Goal: Communication & Community: Answer question/provide support

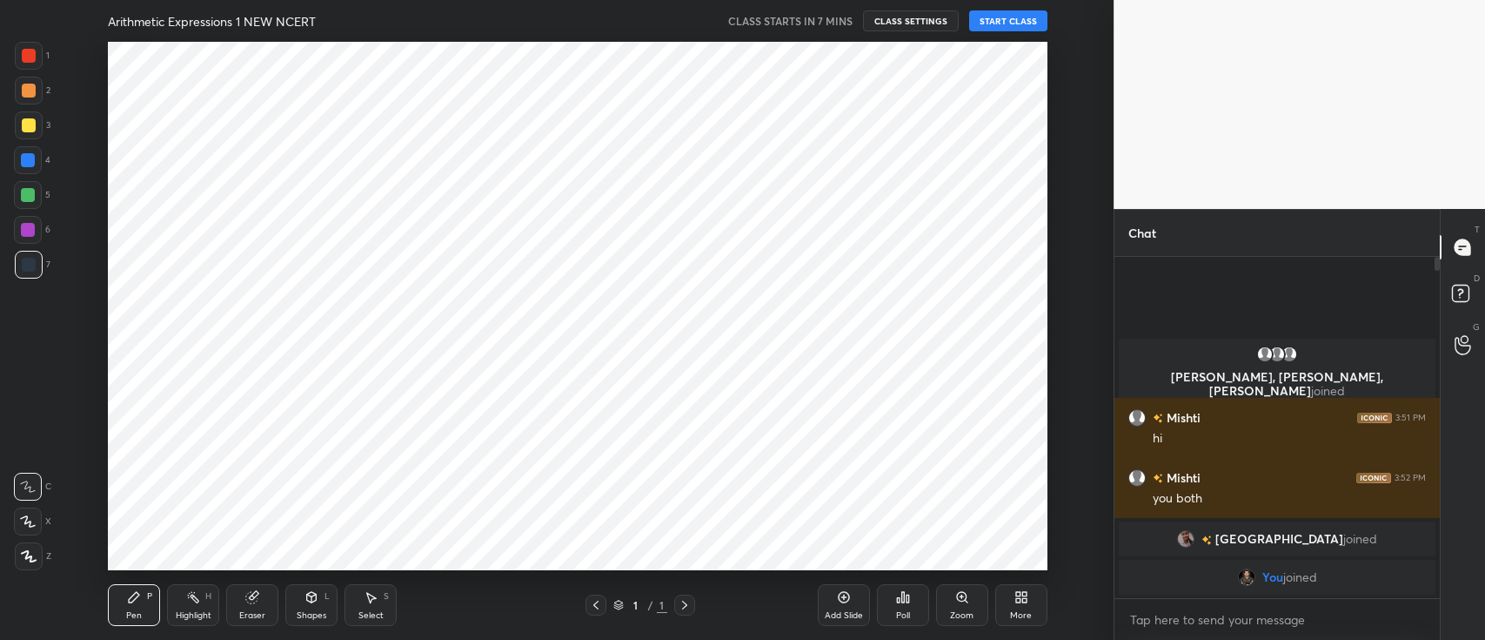
scroll to position [86484, 85969]
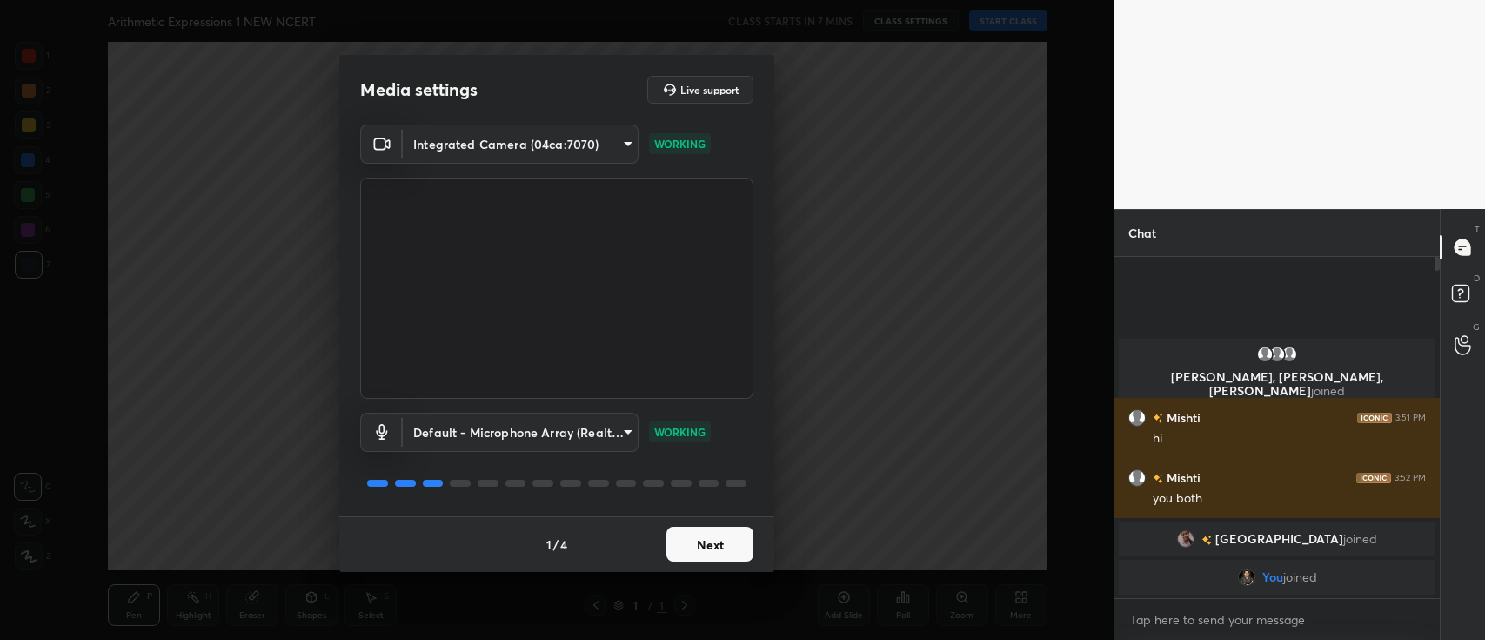
click at [687, 541] on button "Next" at bounding box center [710, 543] width 87 height 35
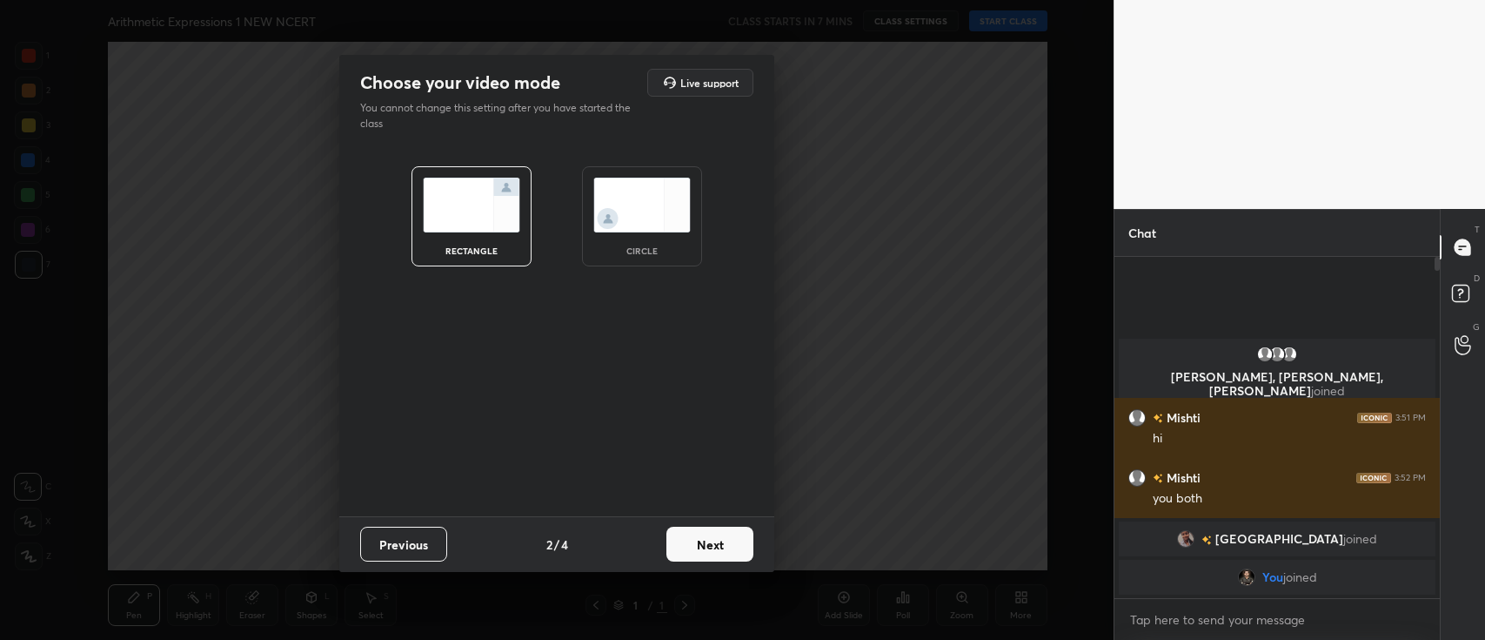
click at [687, 541] on button "Next" at bounding box center [710, 543] width 87 height 35
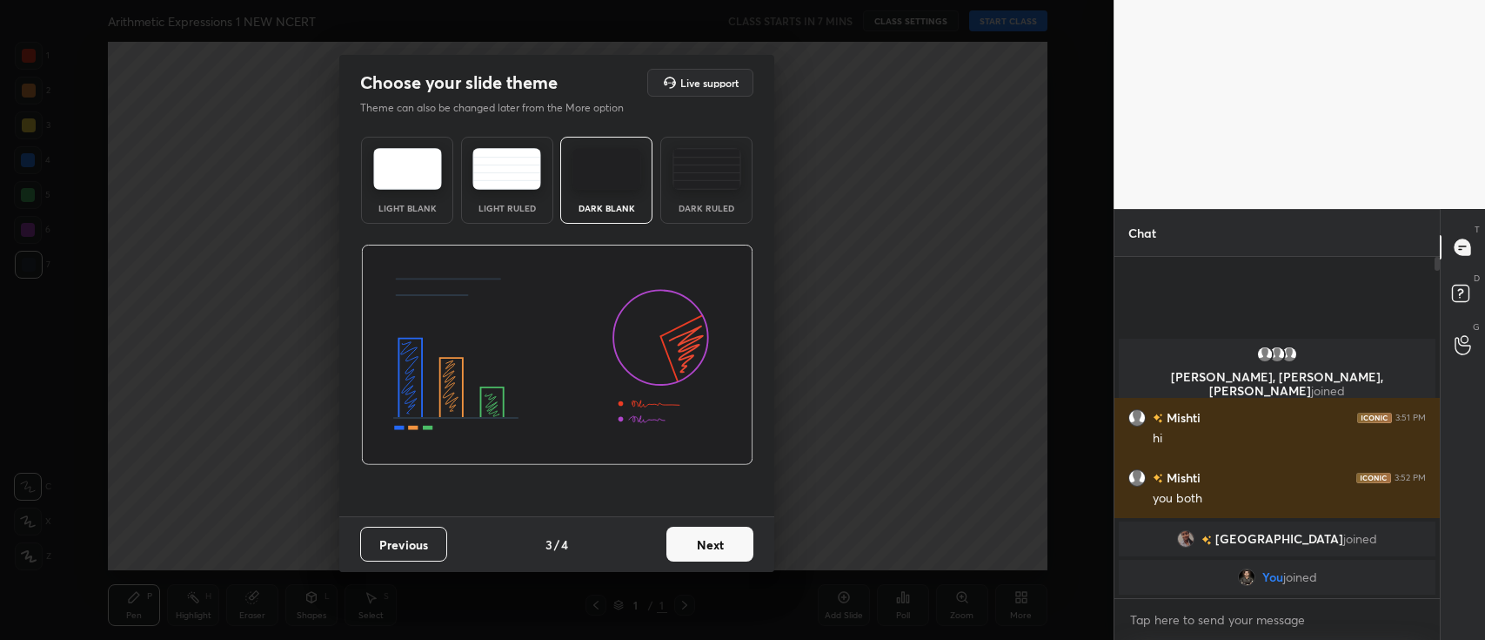
click at [687, 541] on button "Next" at bounding box center [710, 543] width 87 height 35
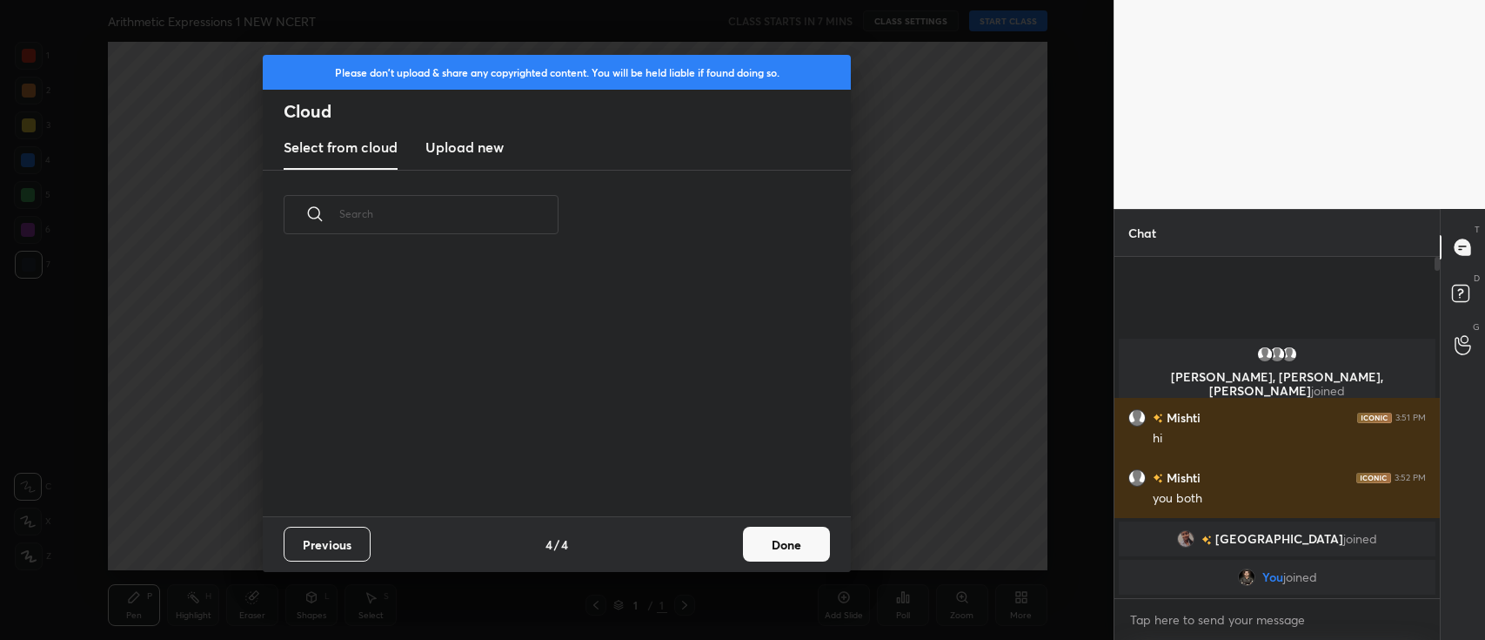
scroll to position [258, 558]
click at [448, 132] on new "Upload new" at bounding box center [464, 148] width 78 height 44
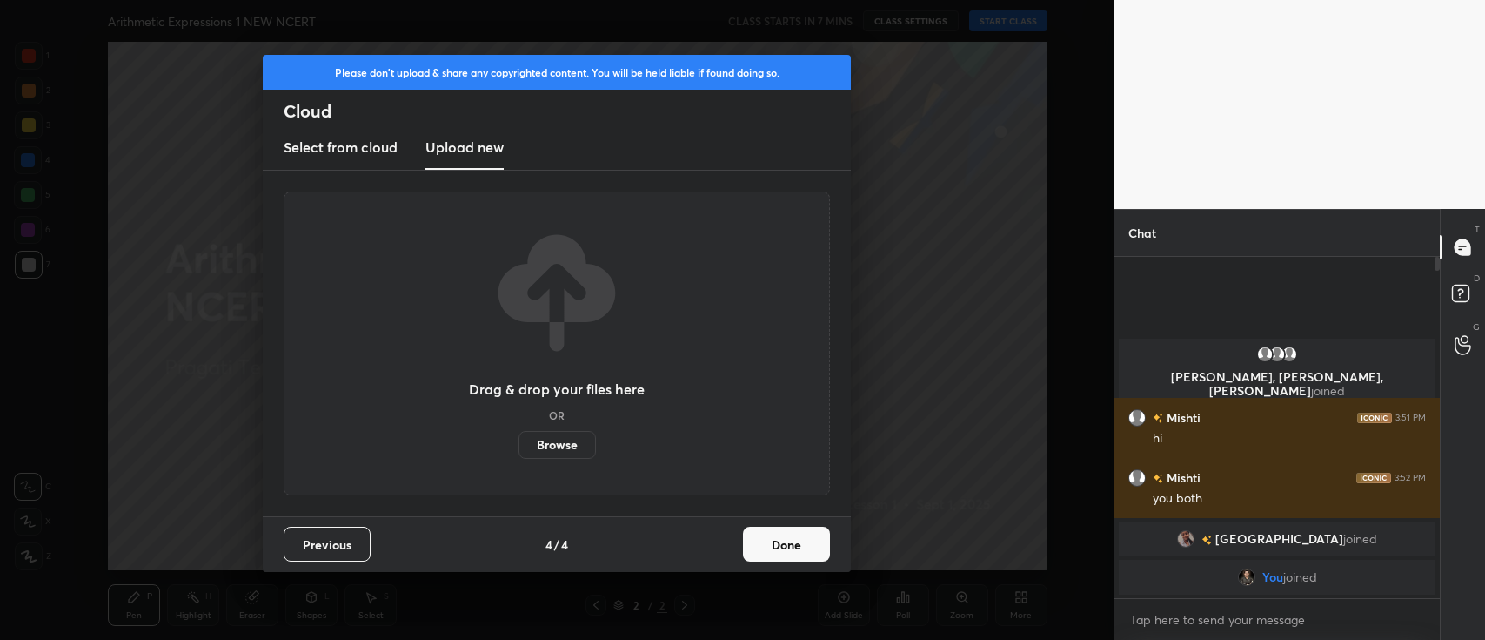
click at [542, 449] on label "Browse" at bounding box center [557, 445] width 77 height 28
click at [519, 449] on input "Browse" at bounding box center [519, 445] width 0 height 28
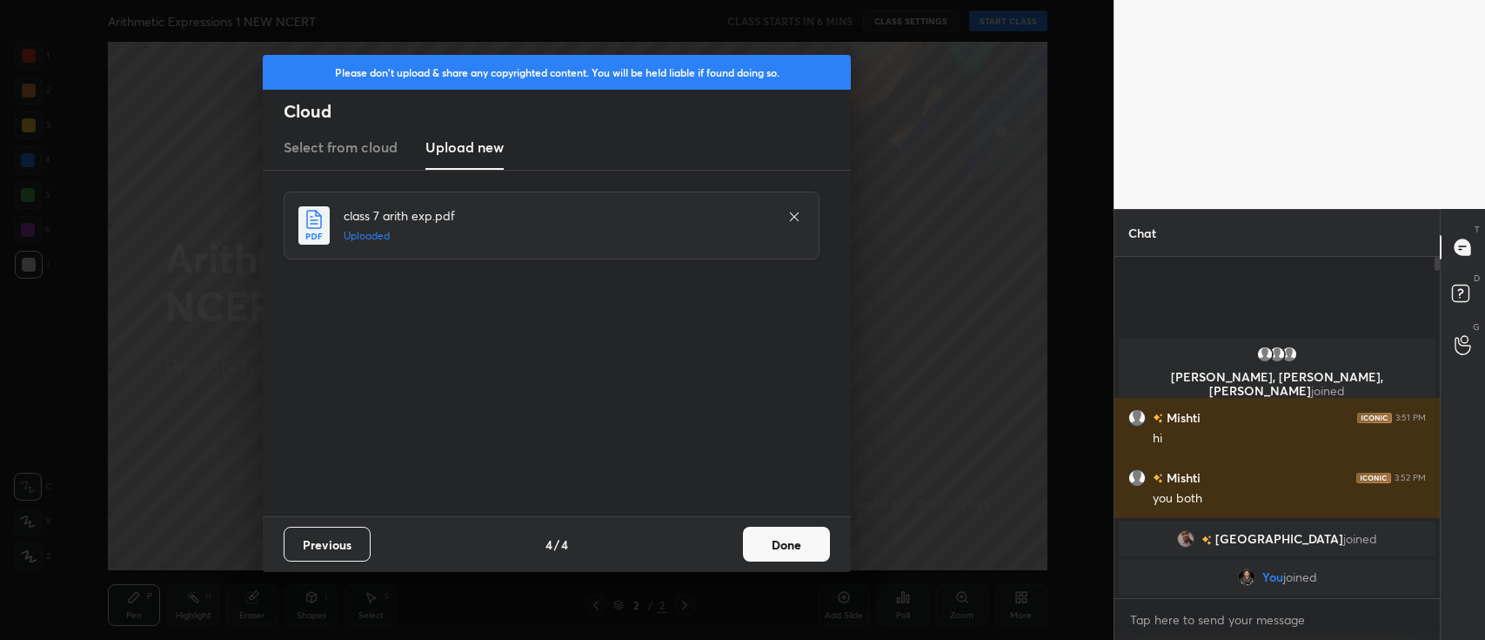
click at [753, 535] on button "Done" at bounding box center [786, 543] width 87 height 35
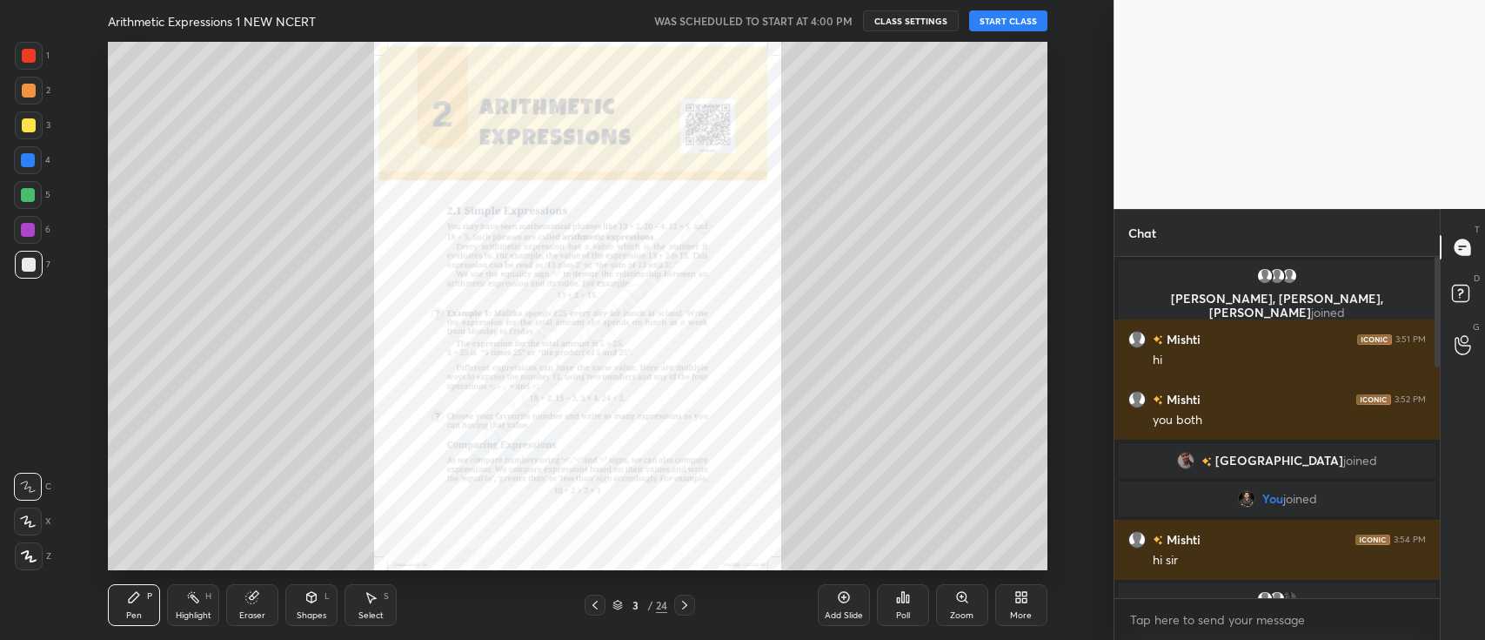
click at [1004, 25] on button "START CLASS" at bounding box center [1008, 20] width 78 height 21
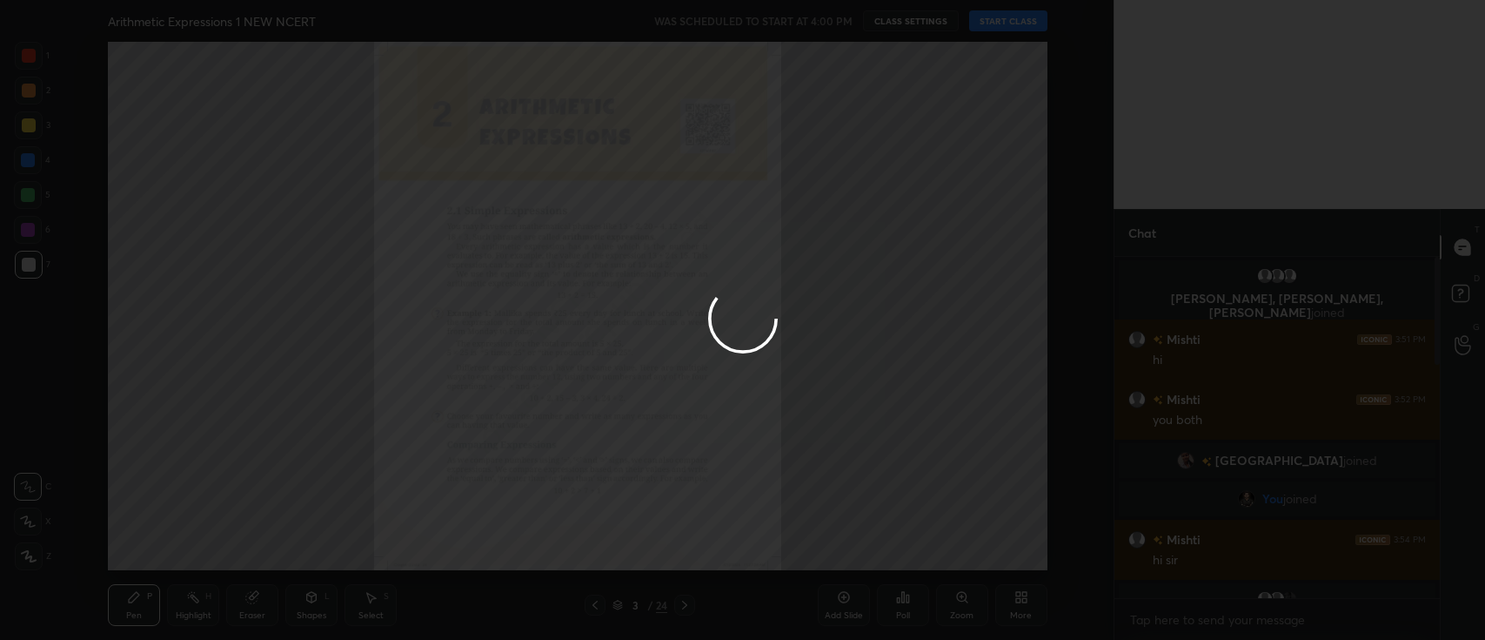
type textarea "x"
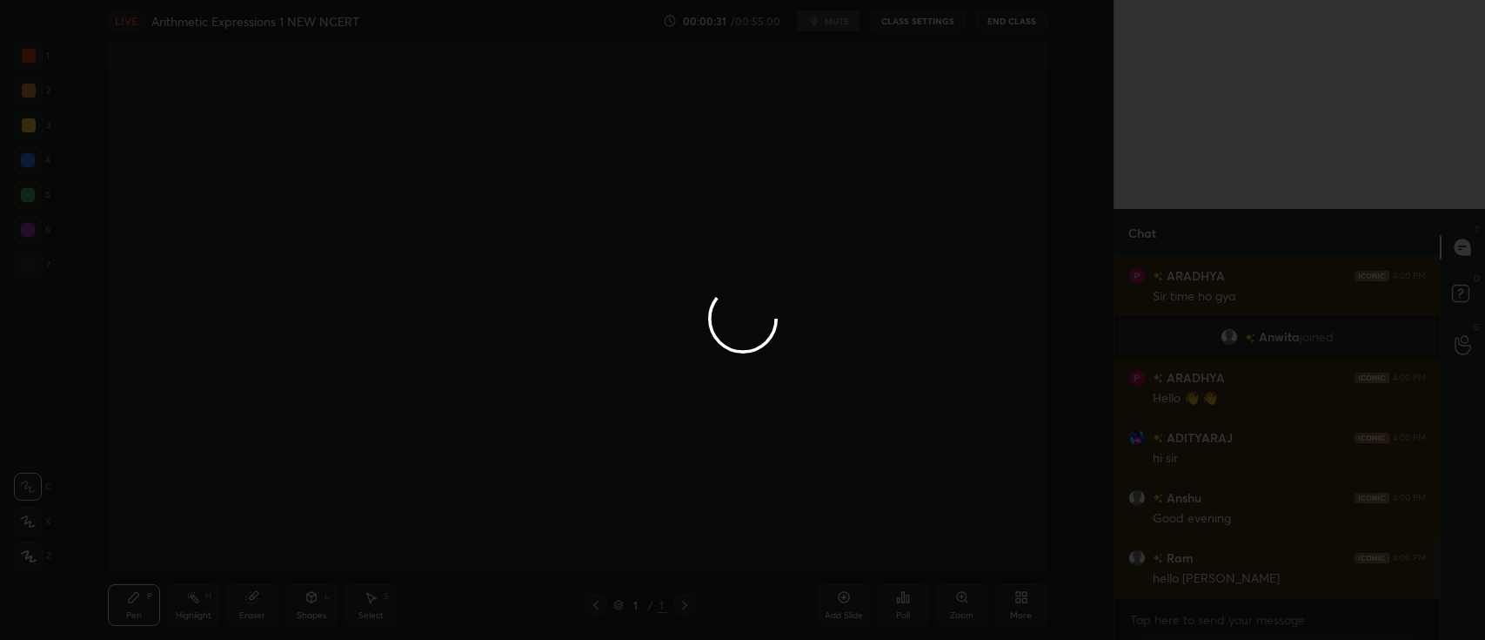
scroll to position [1655, 0]
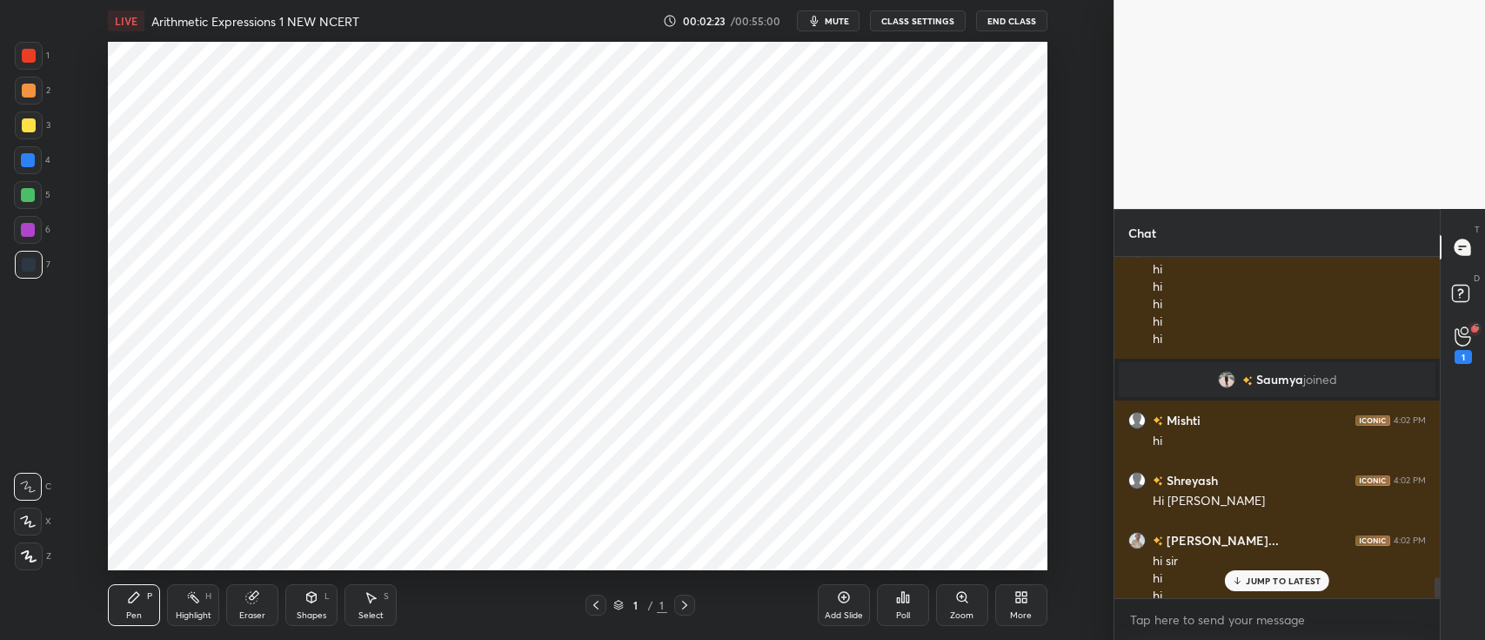
scroll to position [5346, 0]
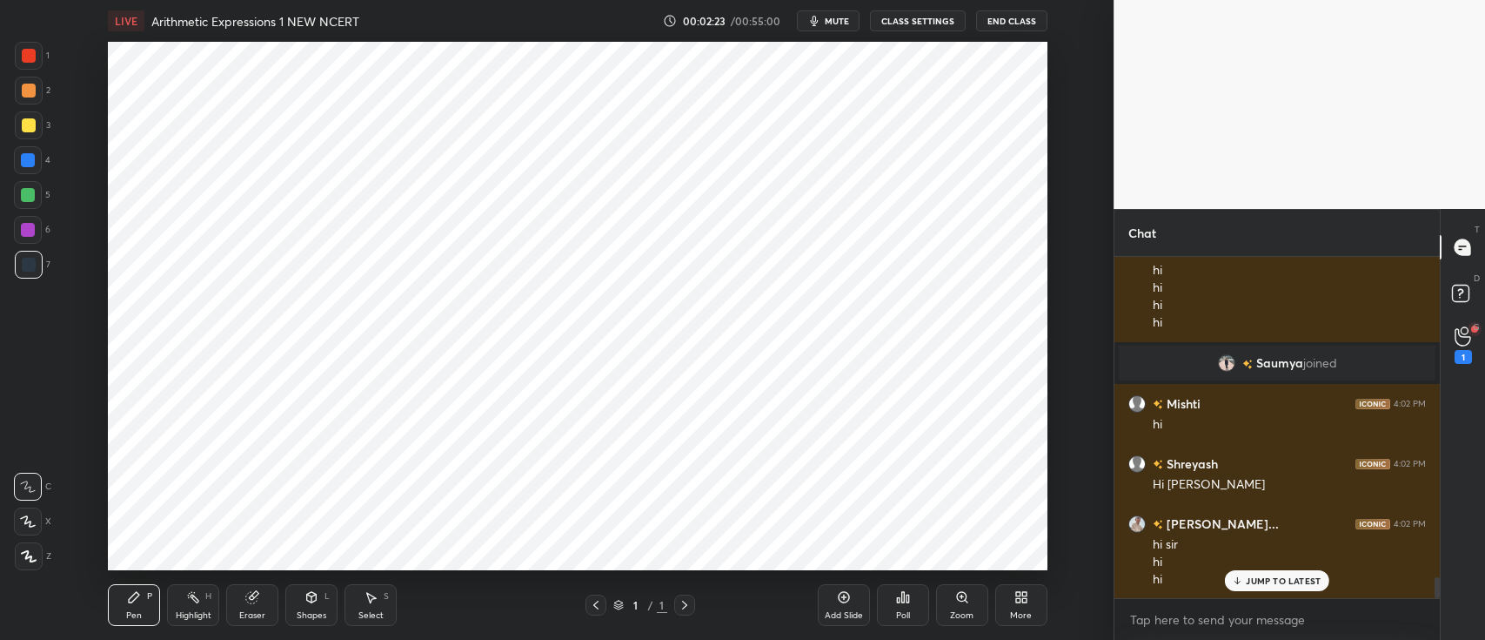
click at [1008, 594] on div "More" at bounding box center [1021, 605] width 52 height 42
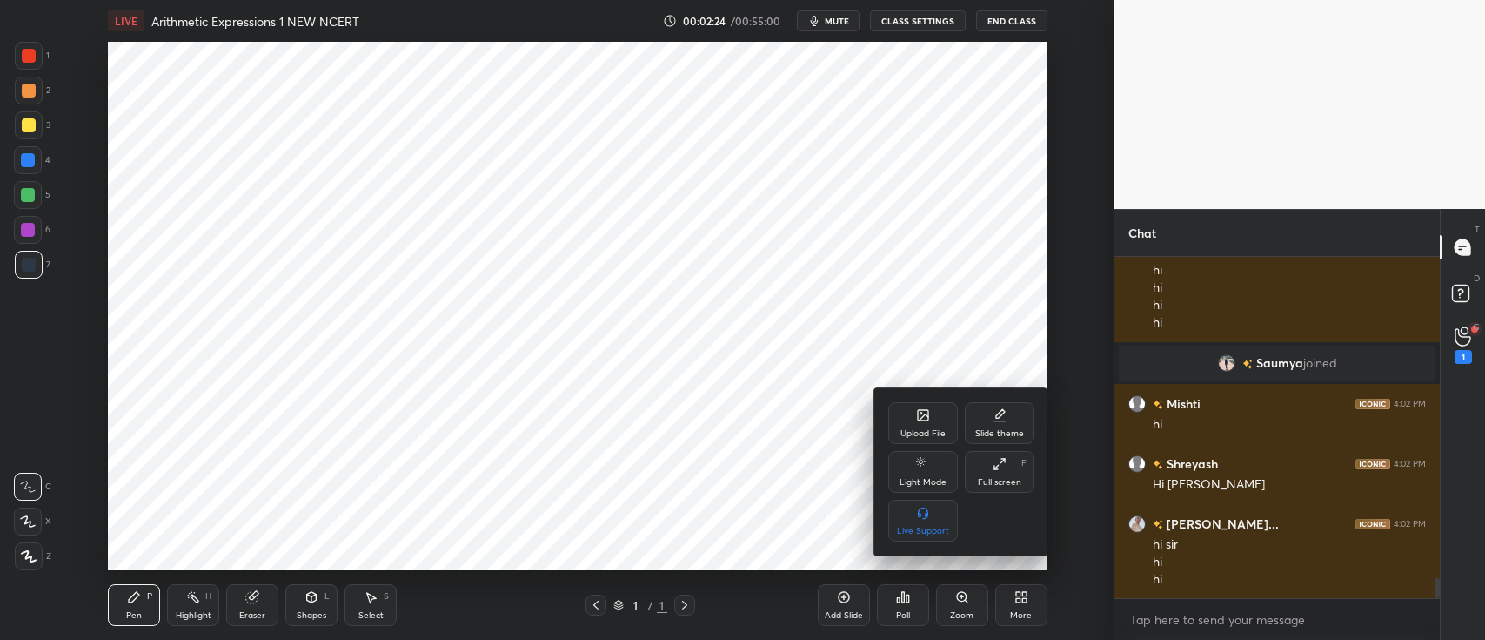
scroll to position [5407, 0]
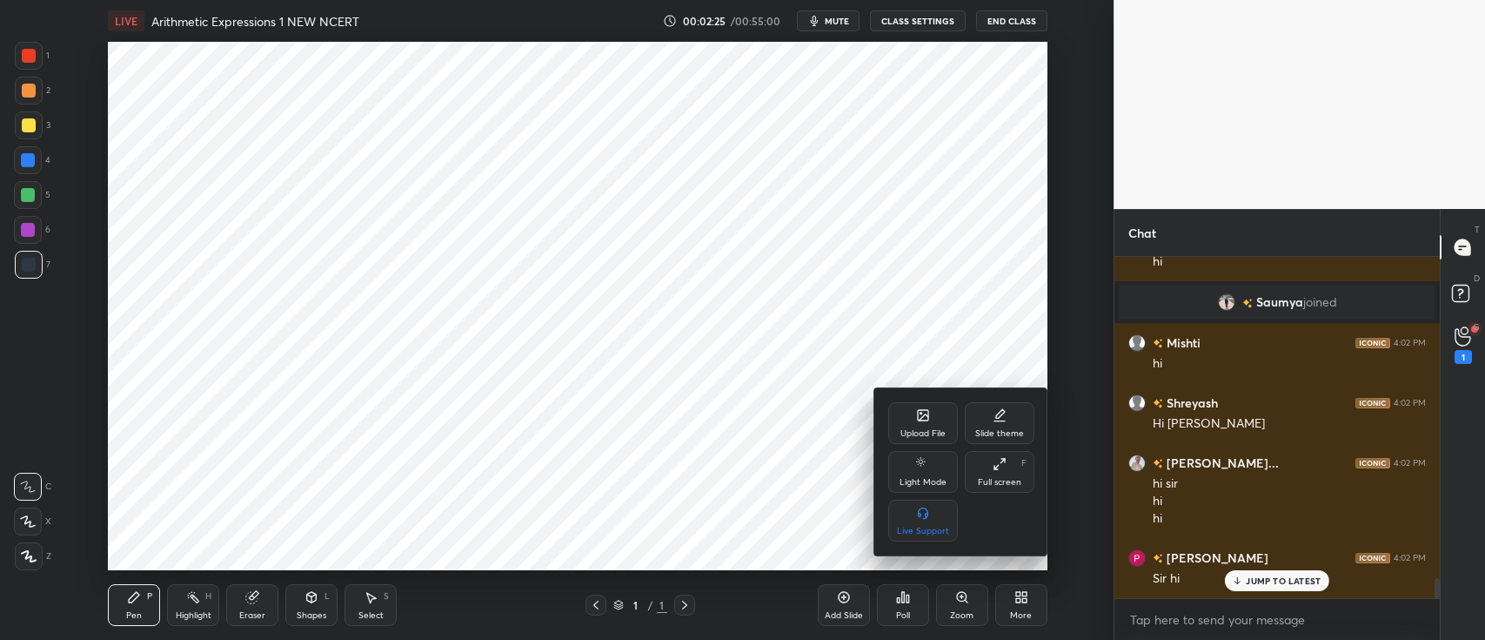
click at [907, 429] on div "Upload File" at bounding box center [923, 433] width 45 height 9
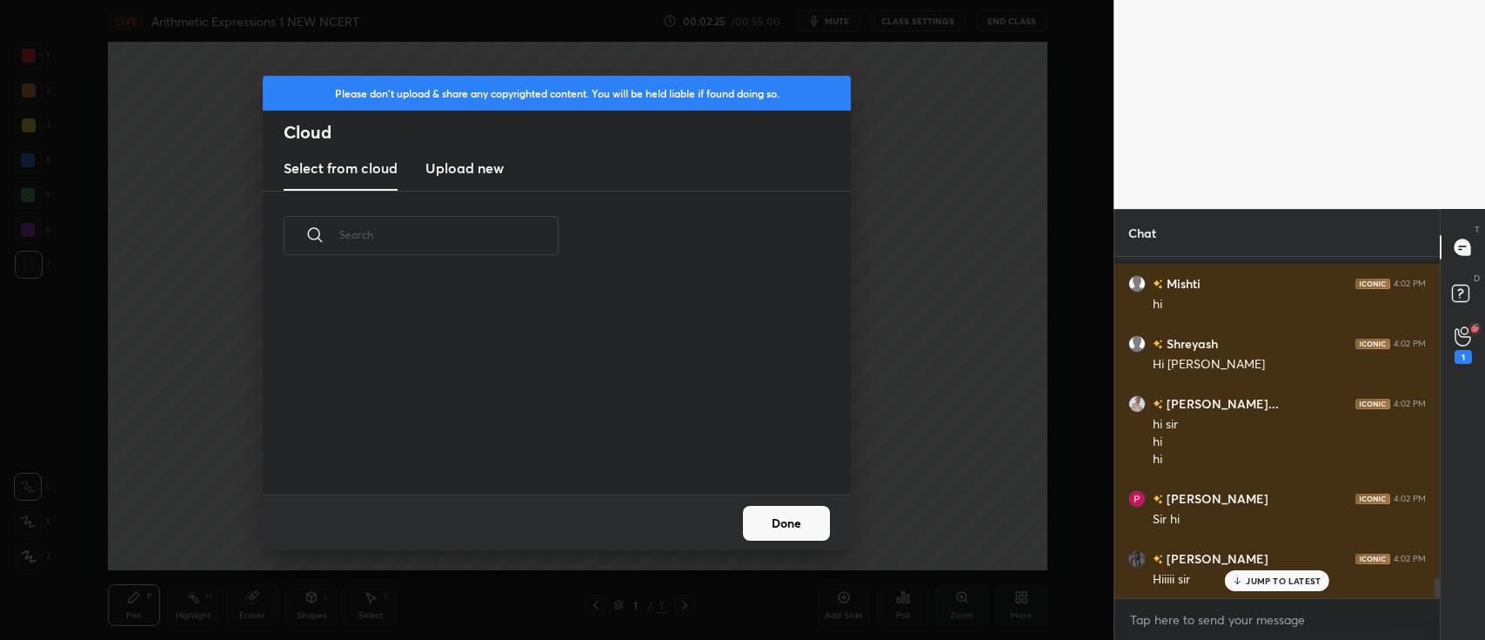
scroll to position [5, 9]
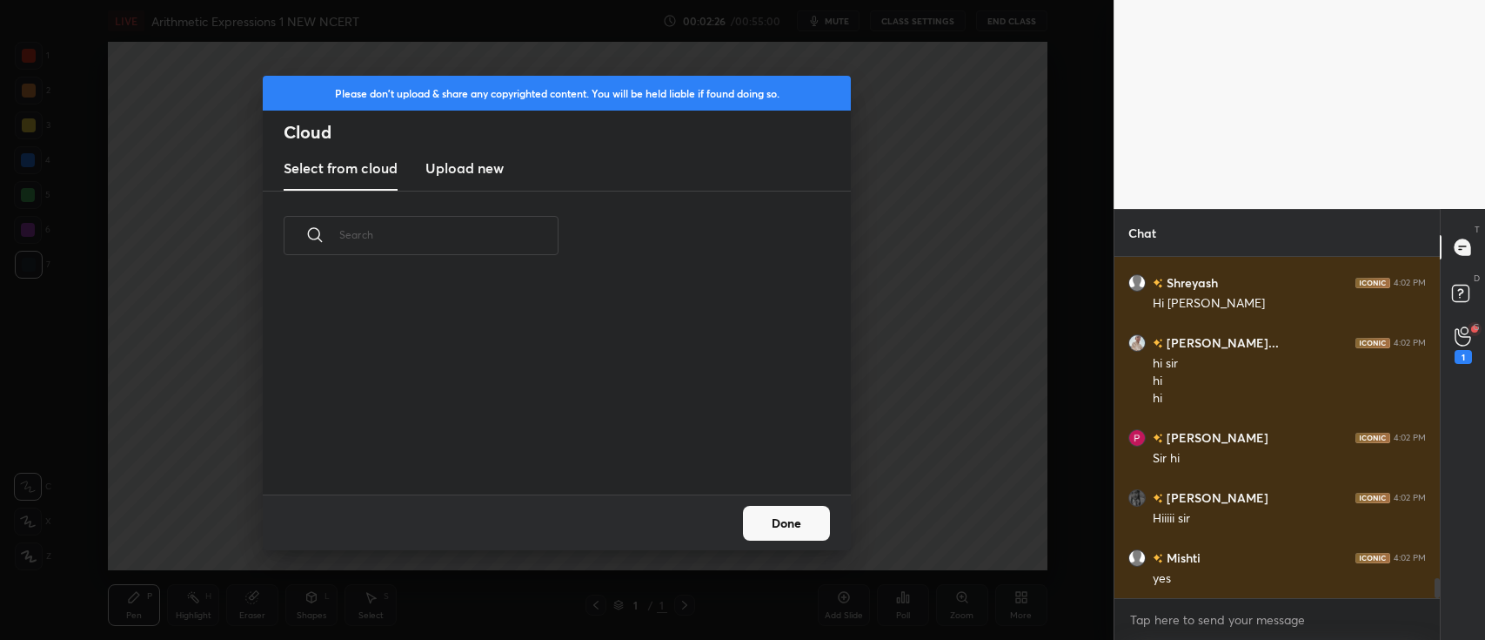
click at [489, 171] on h3 "Upload new" at bounding box center [464, 167] width 78 height 21
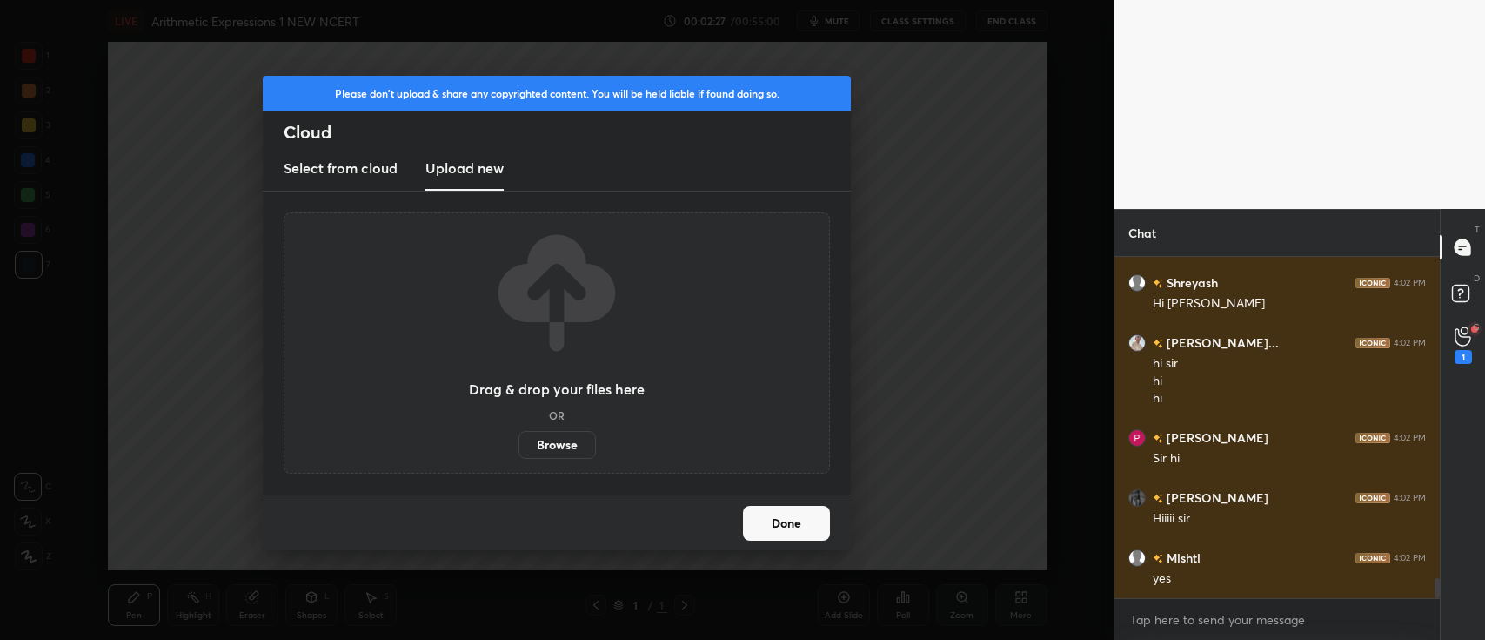
scroll to position [5587, 0]
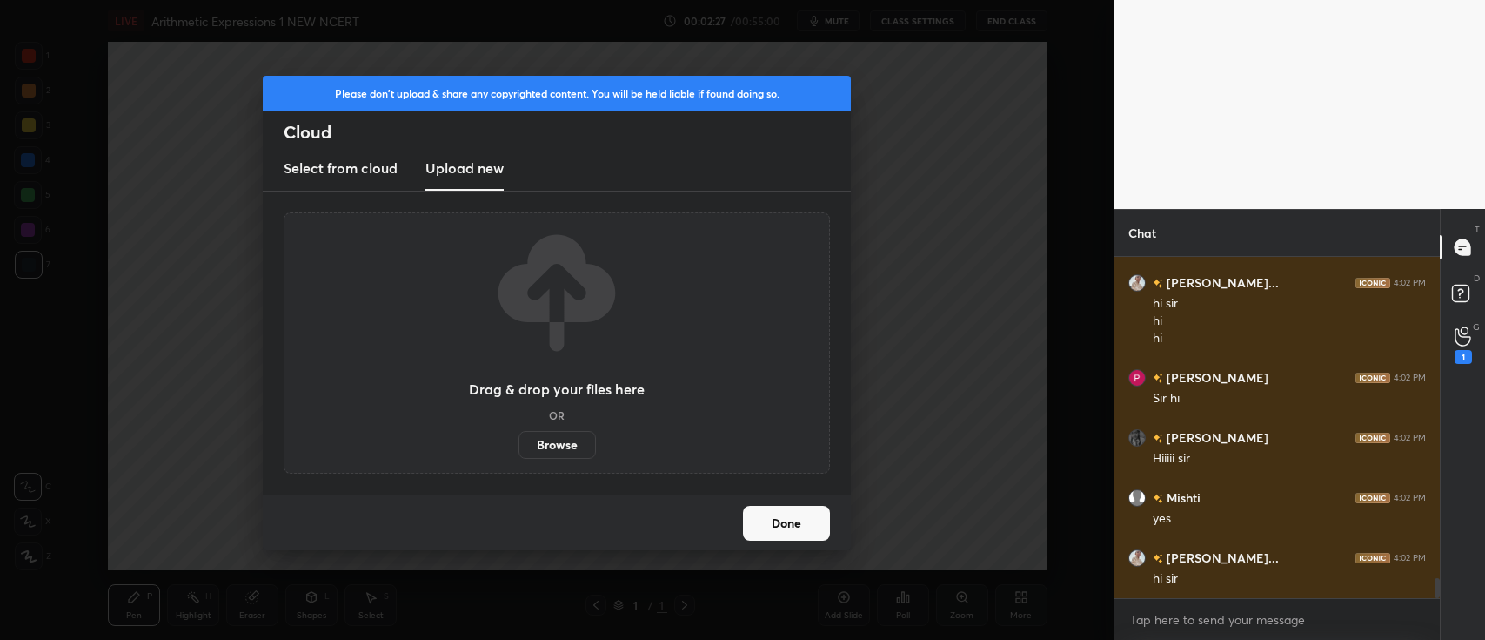
click at [553, 434] on label "Browse" at bounding box center [557, 445] width 77 height 28
click at [519, 434] on input "Browse" at bounding box center [519, 445] width 0 height 28
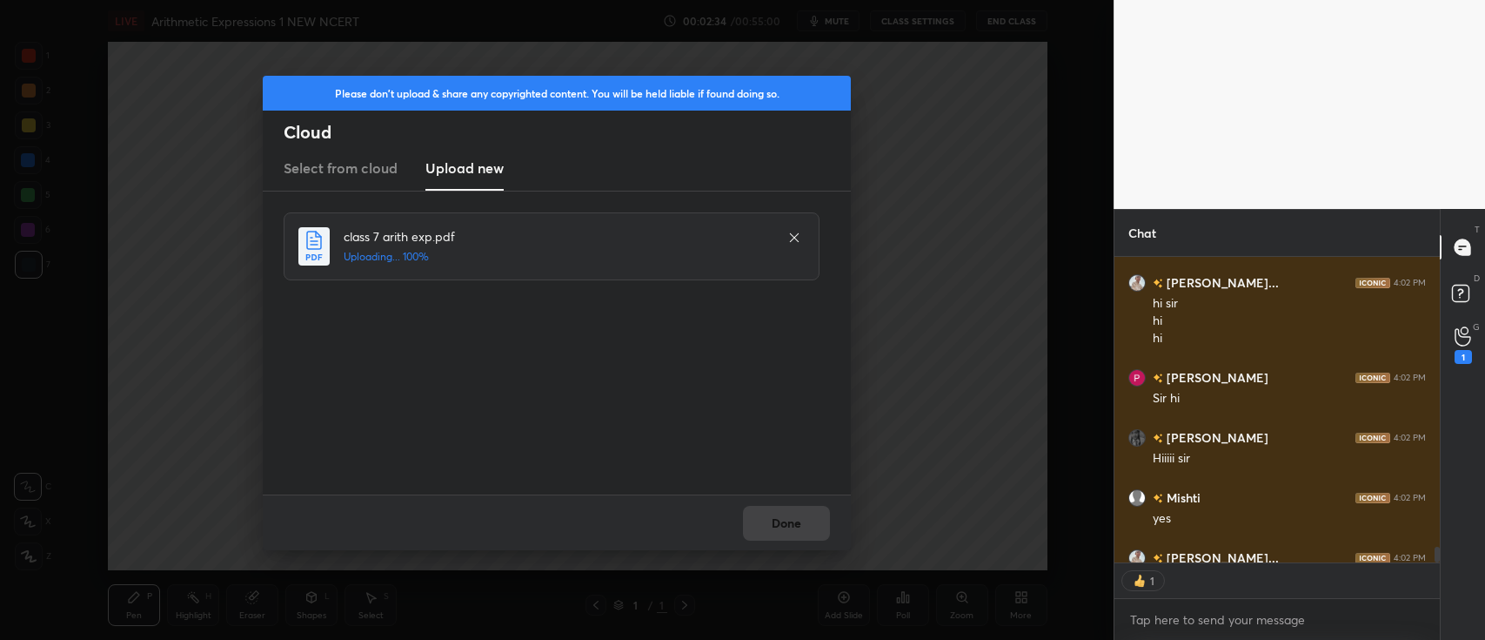
scroll to position [0, 0]
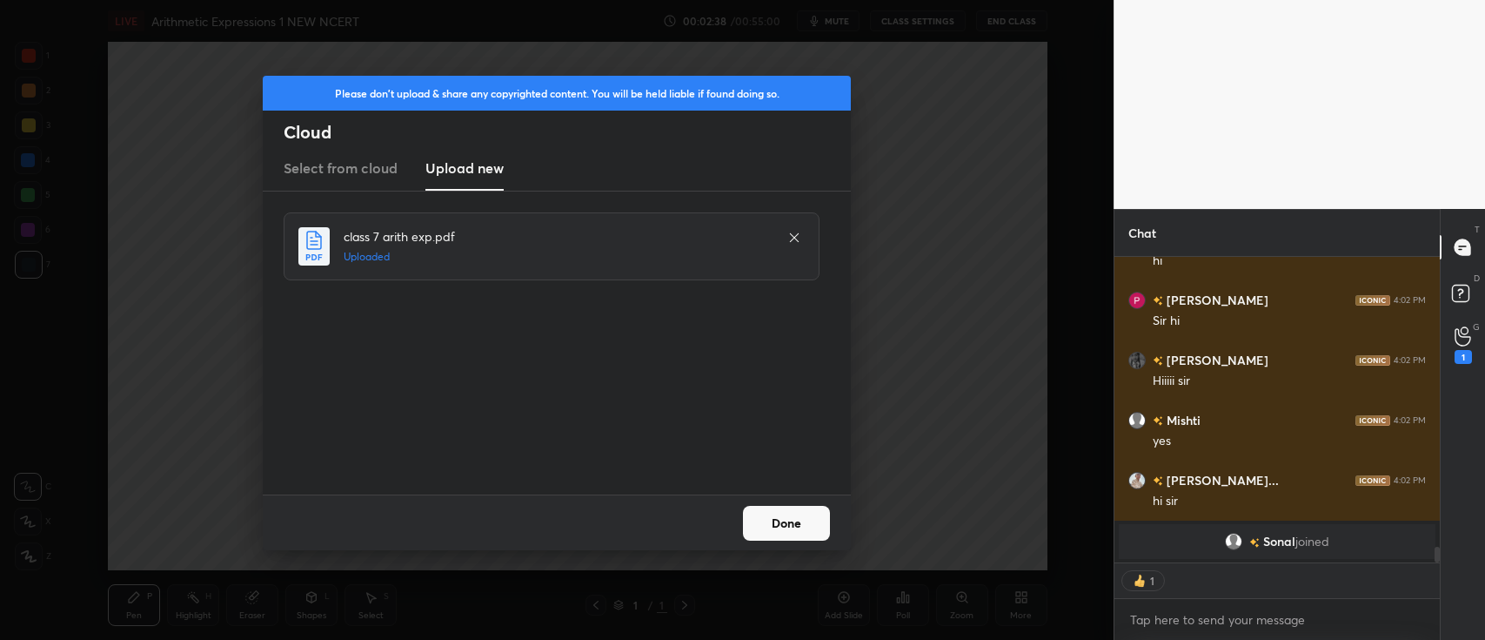
click at [795, 521] on button "Done" at bounding box center [786, 523] width 87 height 35
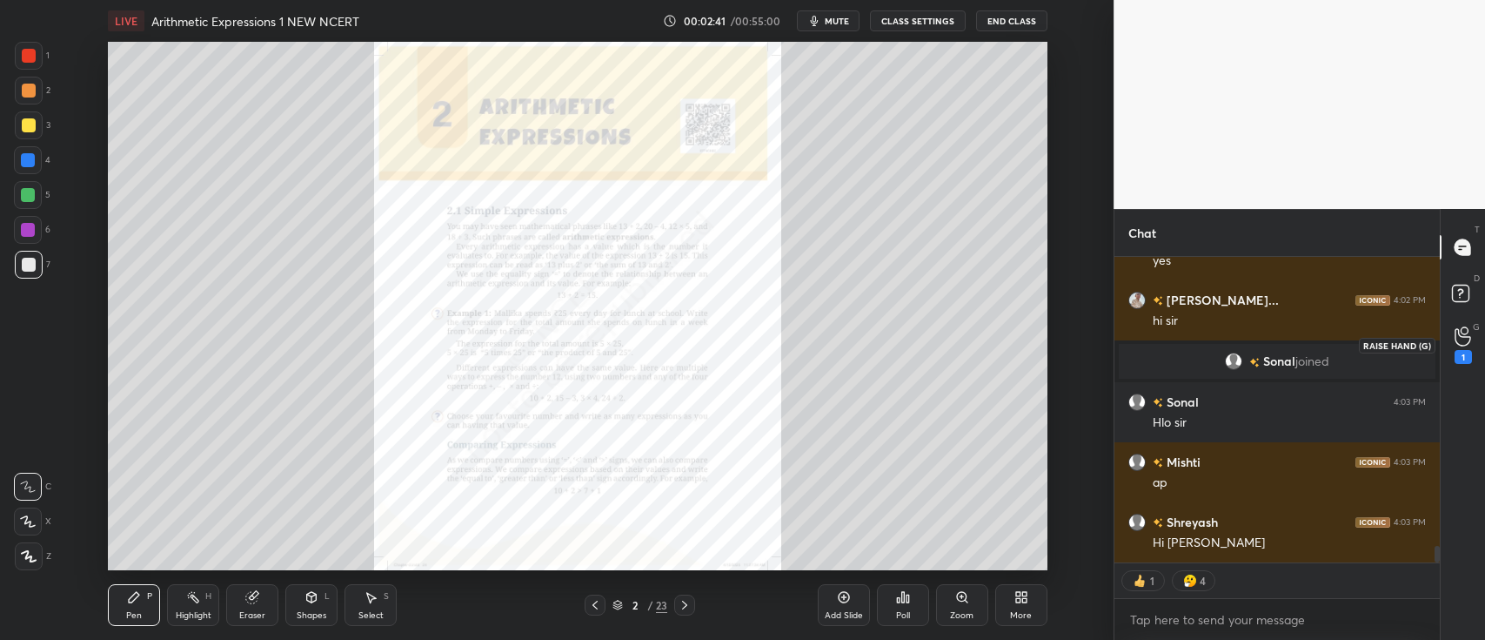
click at [1465, 335] on icon at bounding box center [1463, 336] width 17 height 20
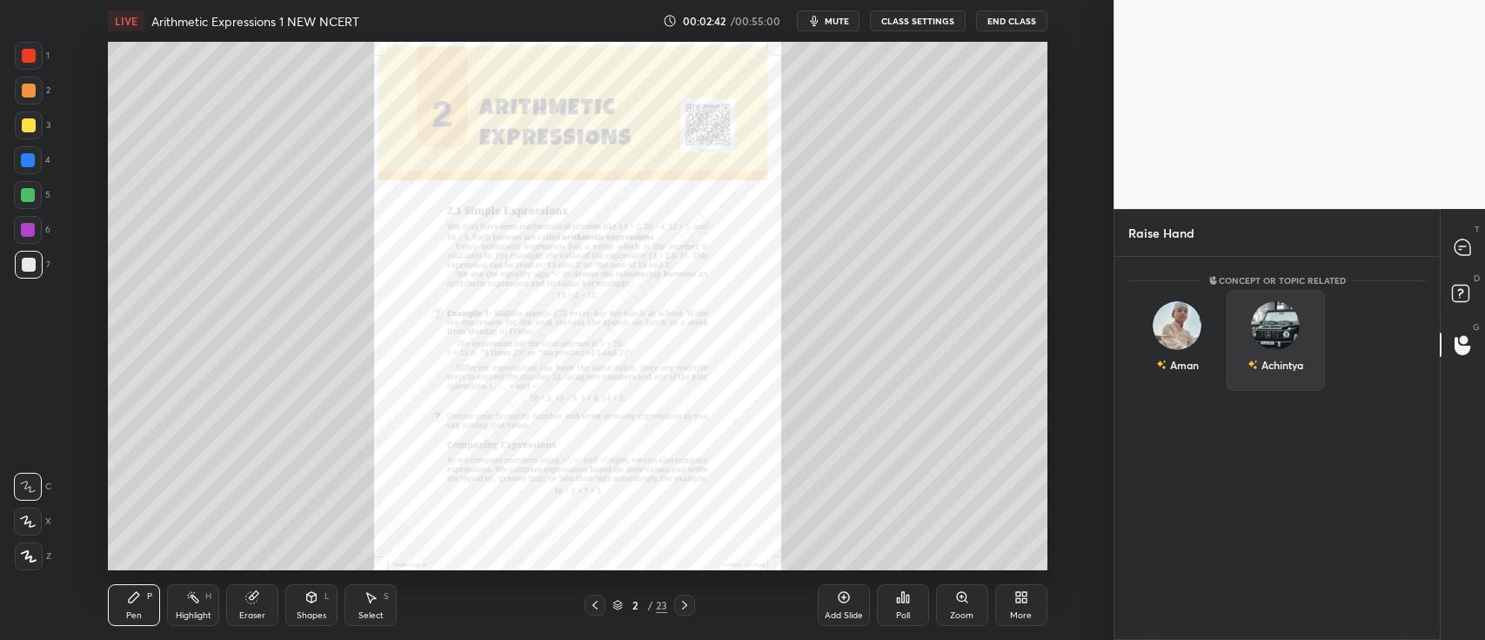
click at [1273, 339] on div "Achintya" at bounding box center [1276, 340] width 98 height 101
click at [1262, 377] on button "INVITE" at bounding box center [1276, 376] width 83 height 23
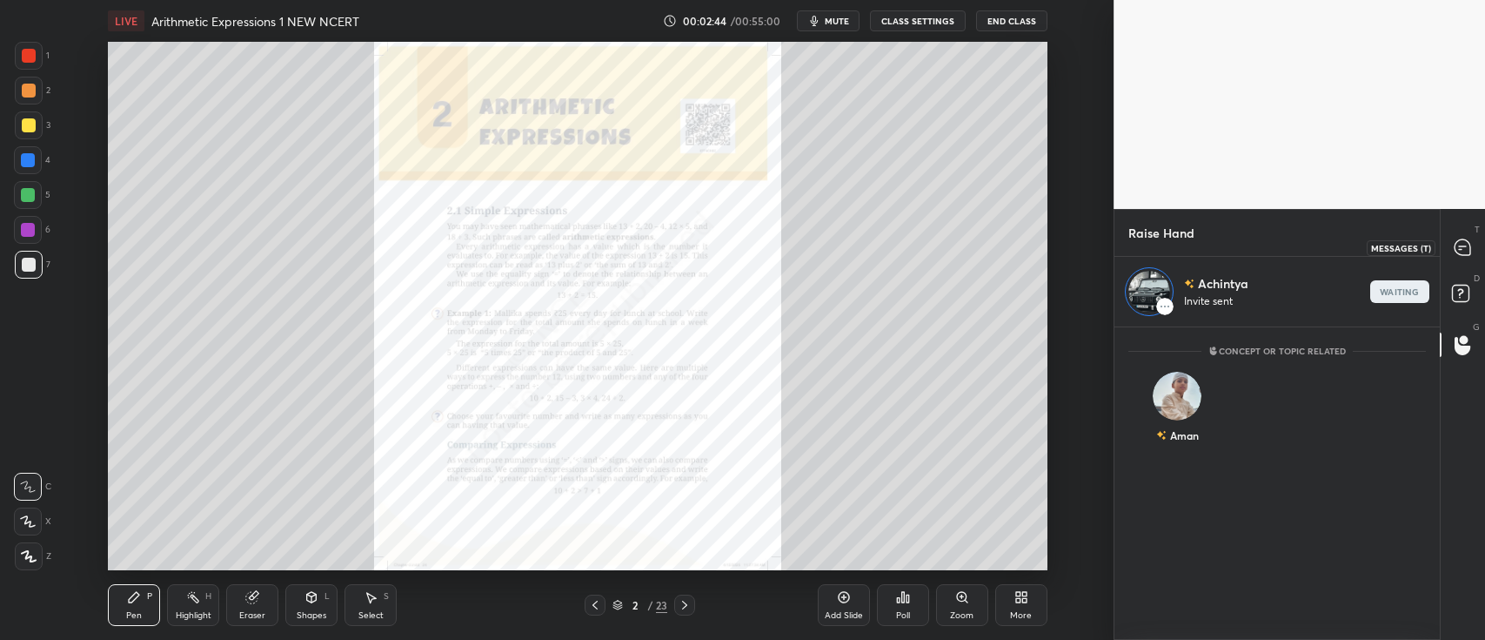
click at [1453, 258] on div at bounding box center [1463, 246] width 35 height 31
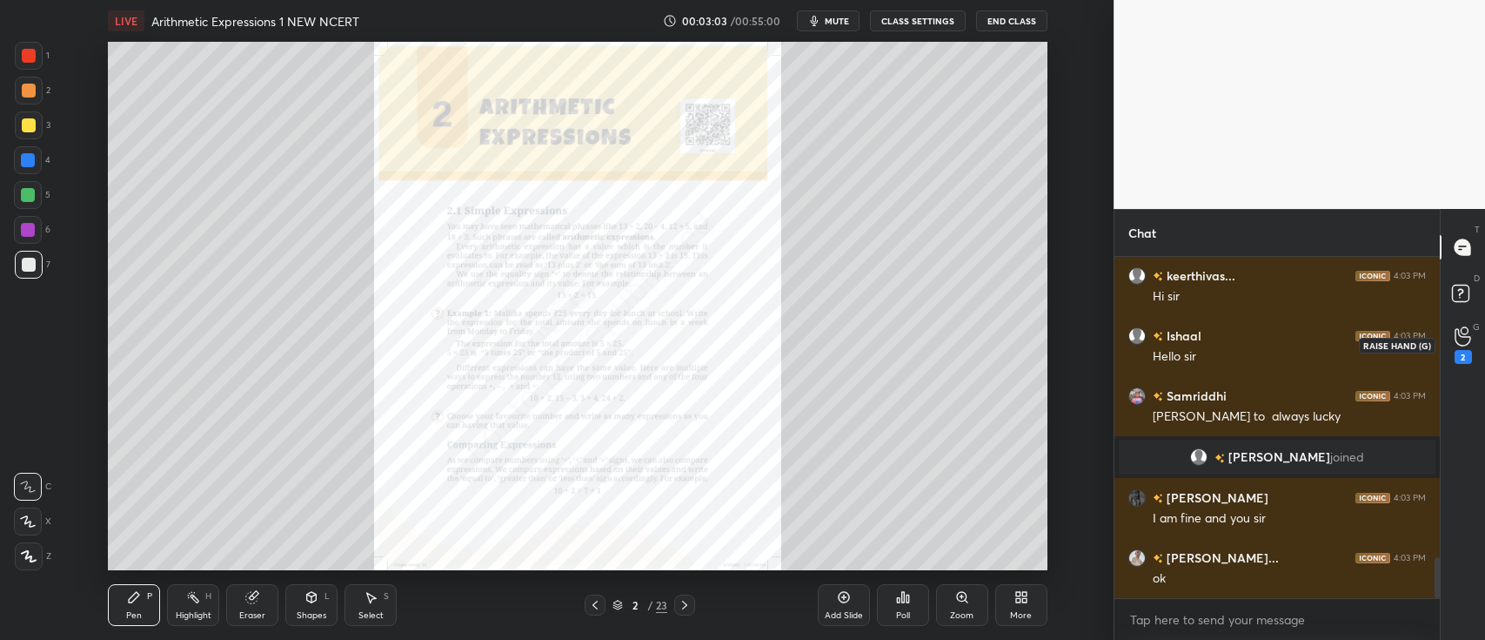
click at [1469, 339] on icon at bounding box center [1463, 336] width 17 height 20
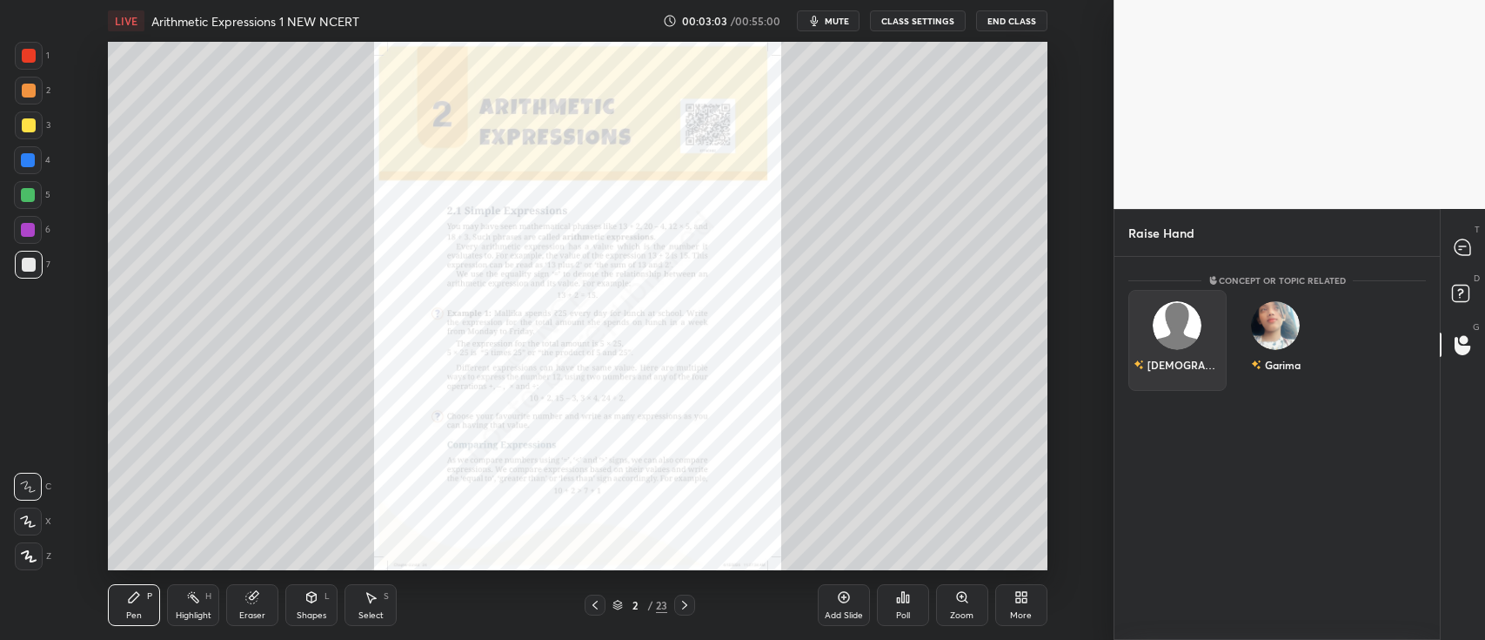
click at [1185, 347] on div "Krishna" at bounding box center [1178, 340] width 98 height 101
click at [1181, 378] on button "INVITE" at bounding box center [1177, 376] width 83 height 23
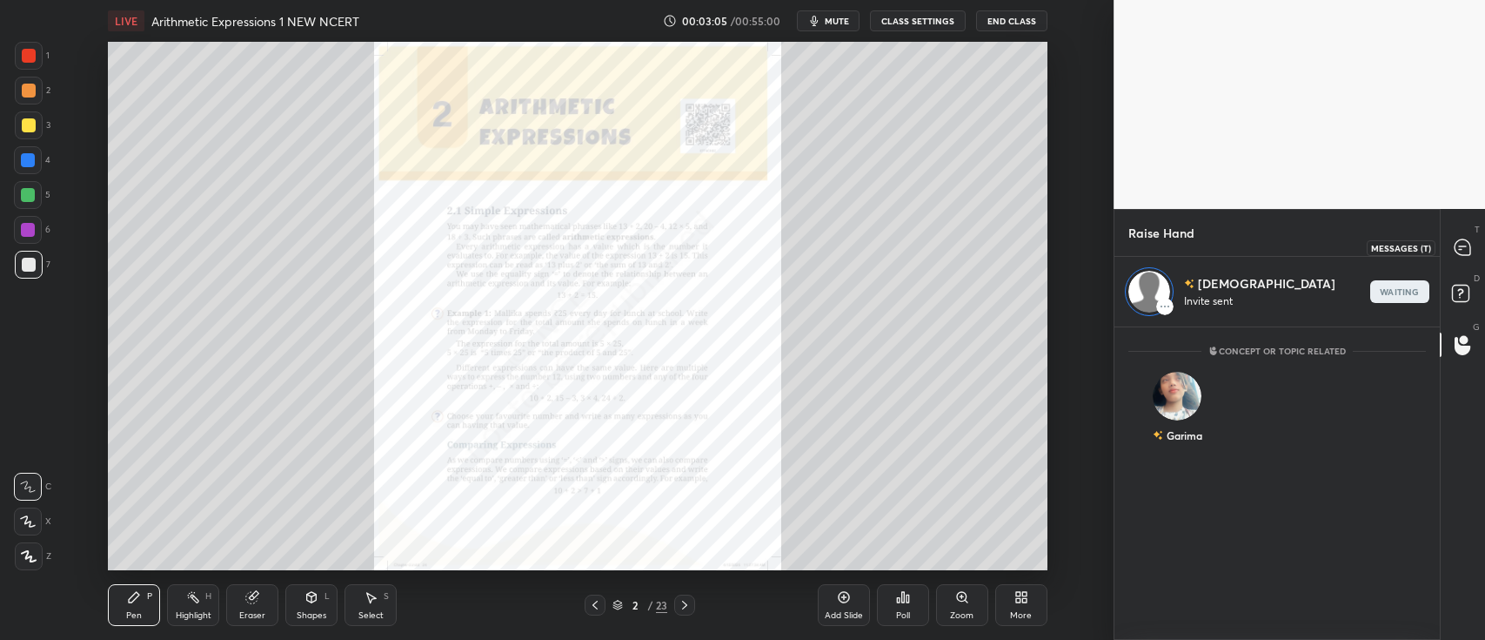
click at [1461, 250] on icon at bounding box center [1463, 247] width 16 height 16
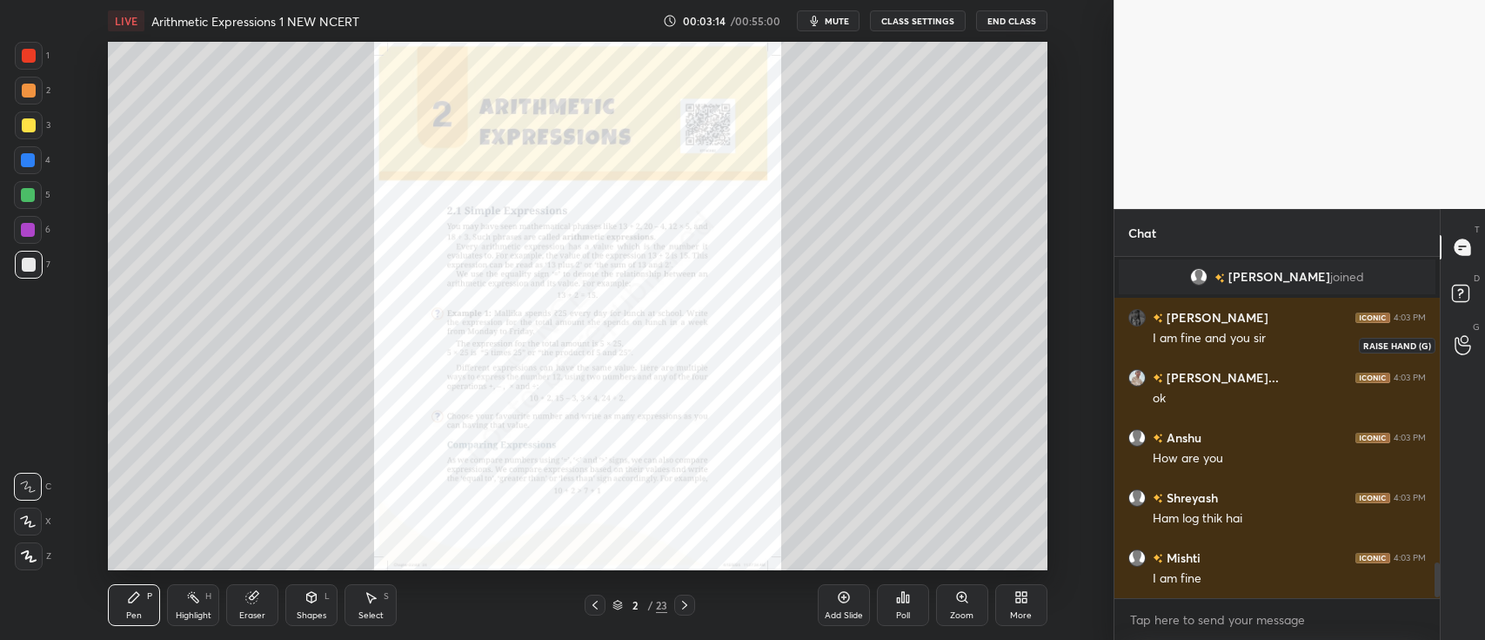
click at [1469, 345] on icon at bounding box center [1463, 345] width 17 height 20
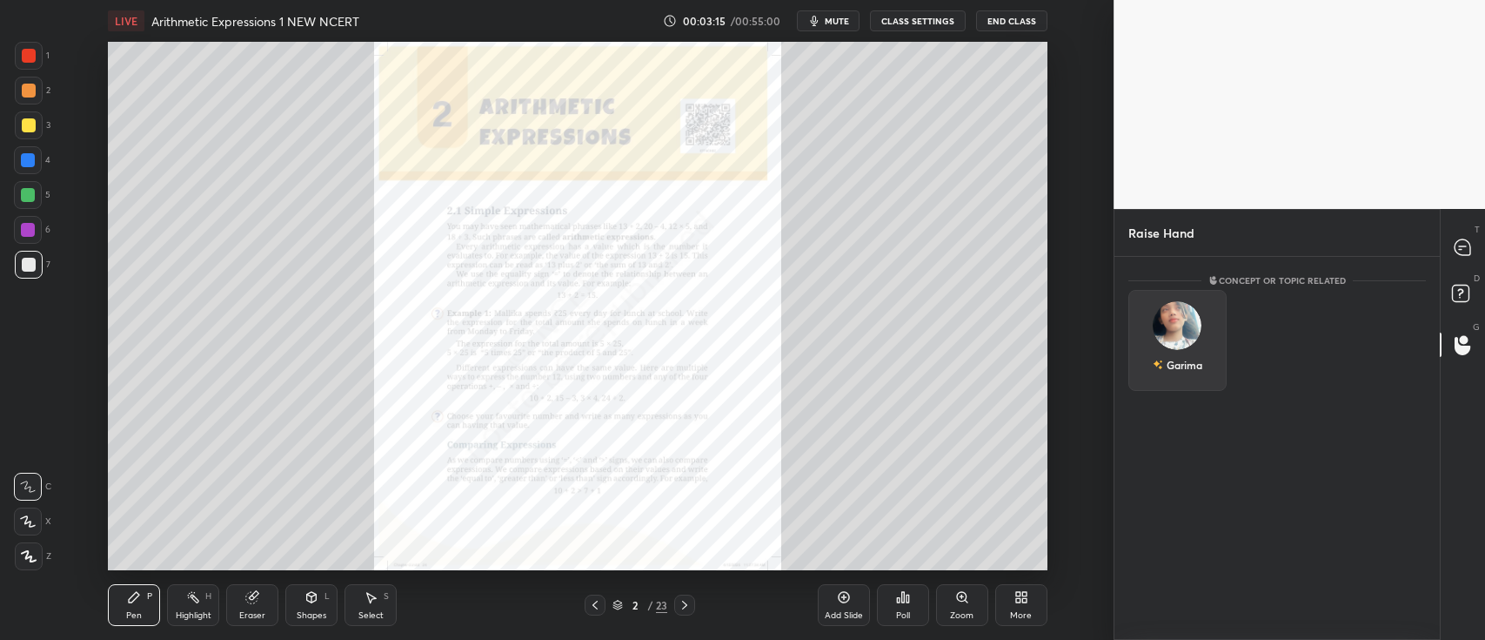
click at [1189, 319] on img "grid" at bounding box center [1178, 325] width 49 height 49
click at [1187, 369] on button "INVITE" at bounding box center [1177, 376] width 83 height 23
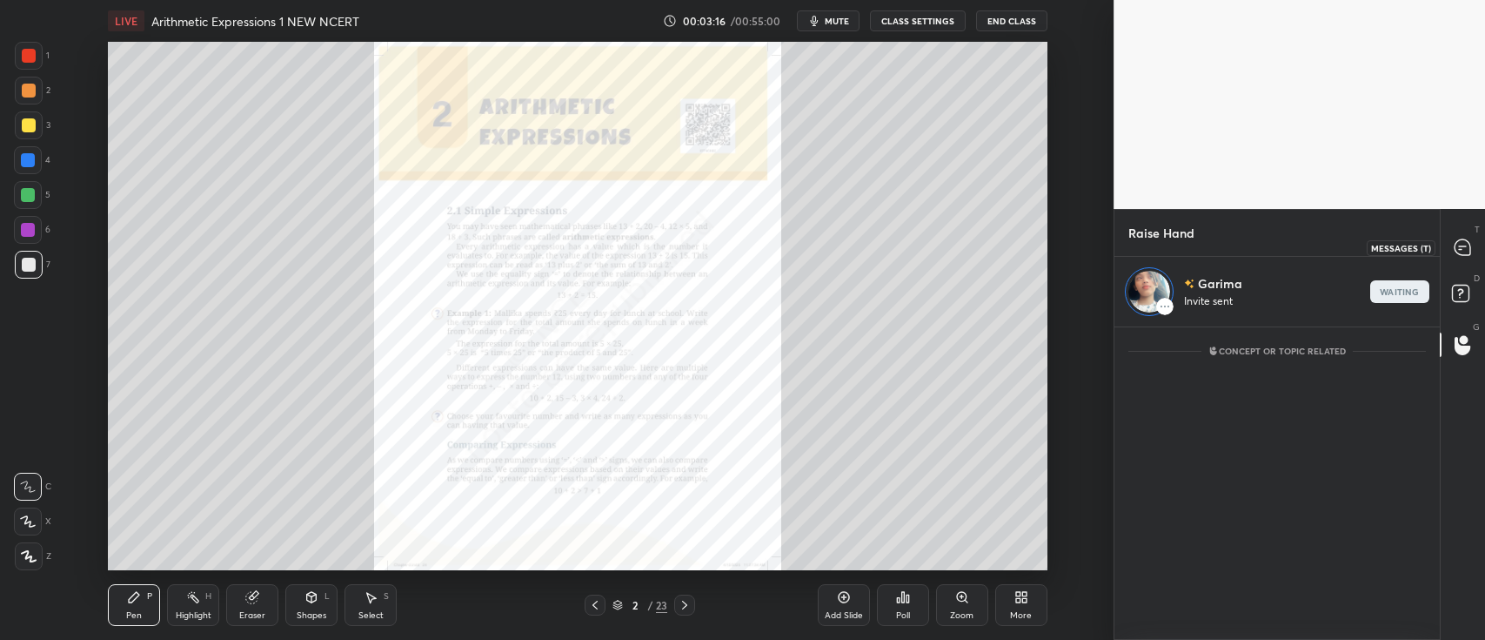
click at [1465, 254] on icon at bounding box center [1463, 247] width 16 height 16
type textarea "x"
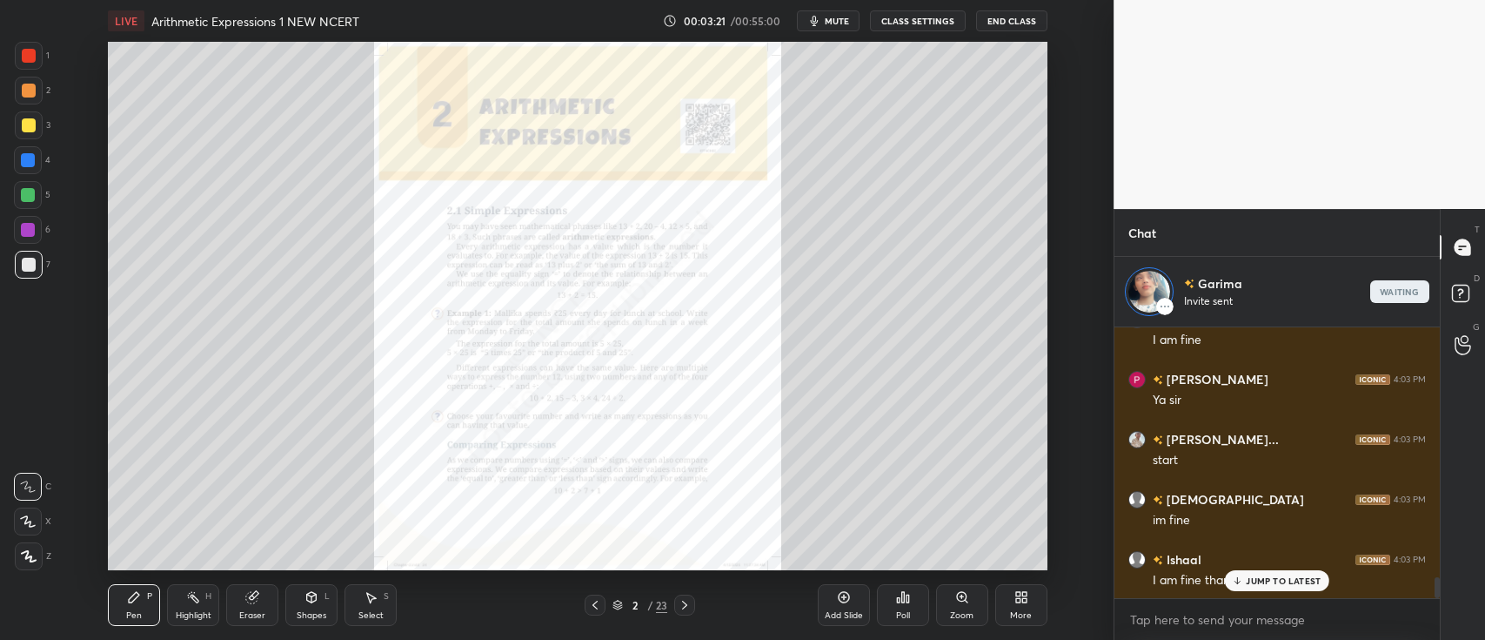
click at [26, 553] on icon at bounding box center [29, 556] width 16 height 12
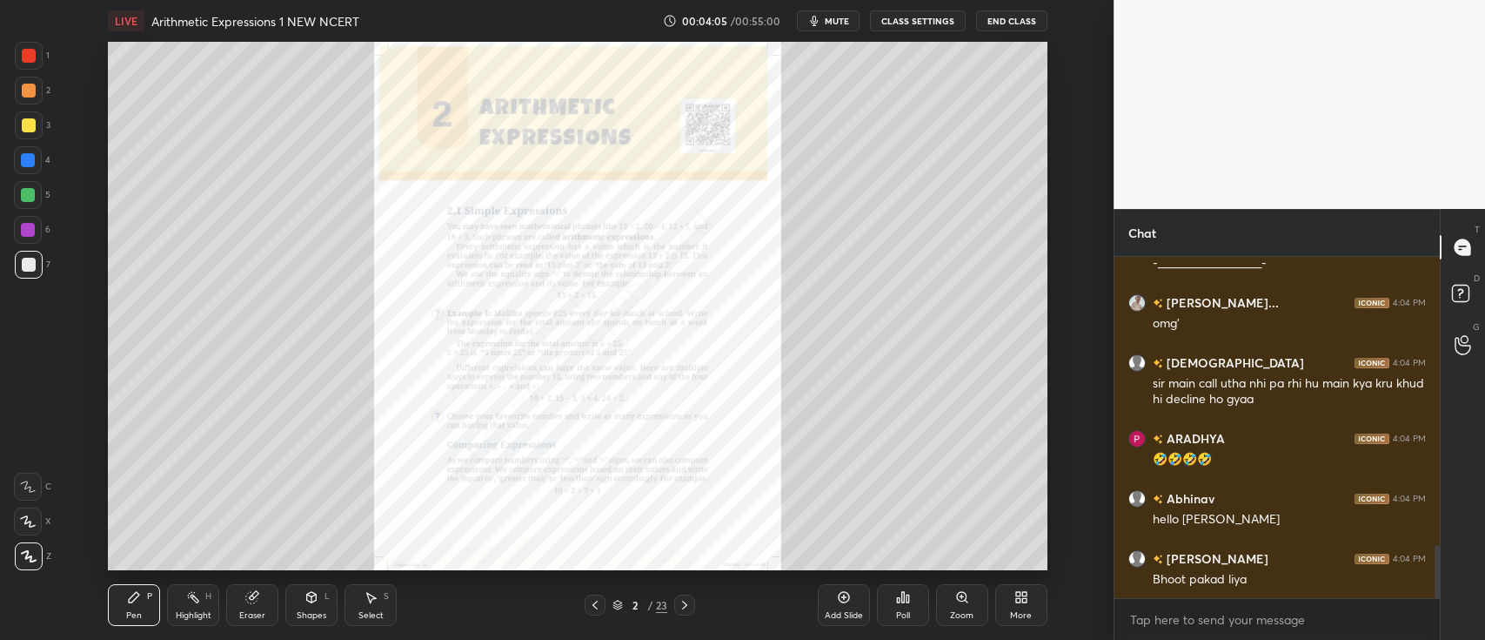
scroll to position [1851, 0]
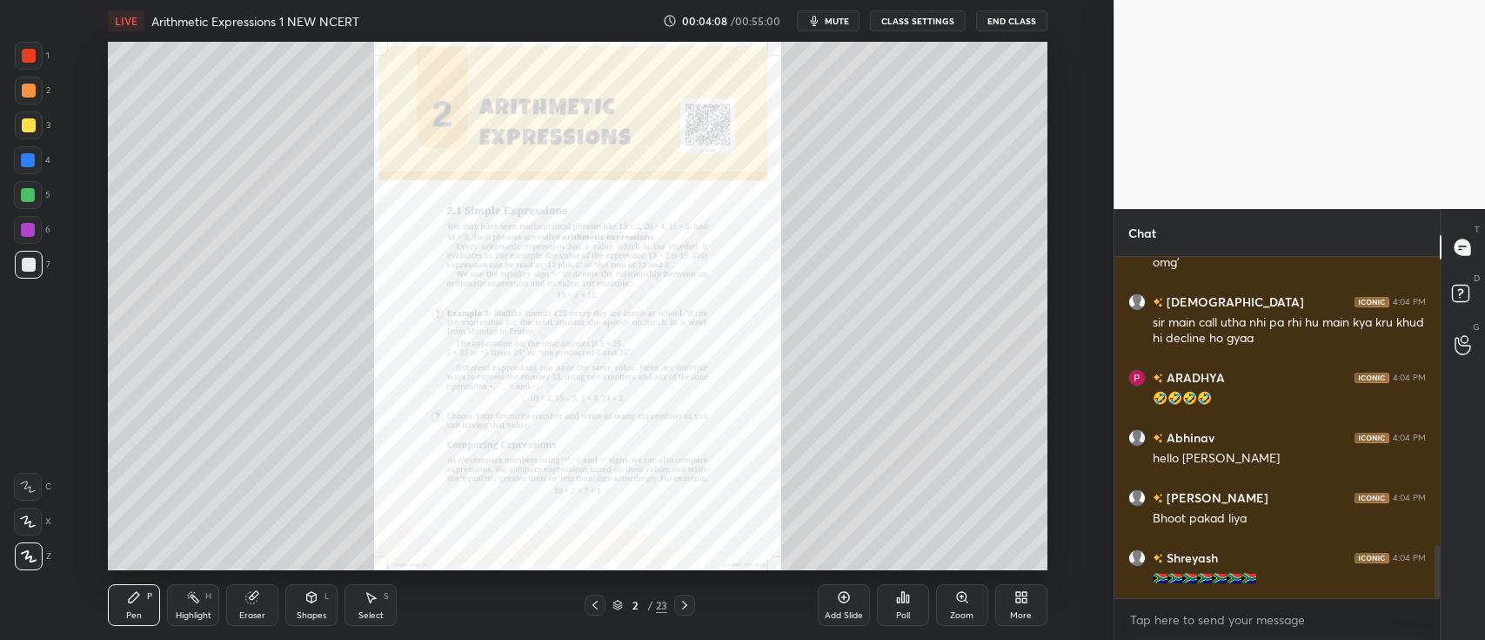
click at [265, 611] on div "Eraser" at bounding box center [252, 605] width 52 height 42
click at [34, 556] on span "Erase all" at bounding box center [28, 556] width 26 height 12
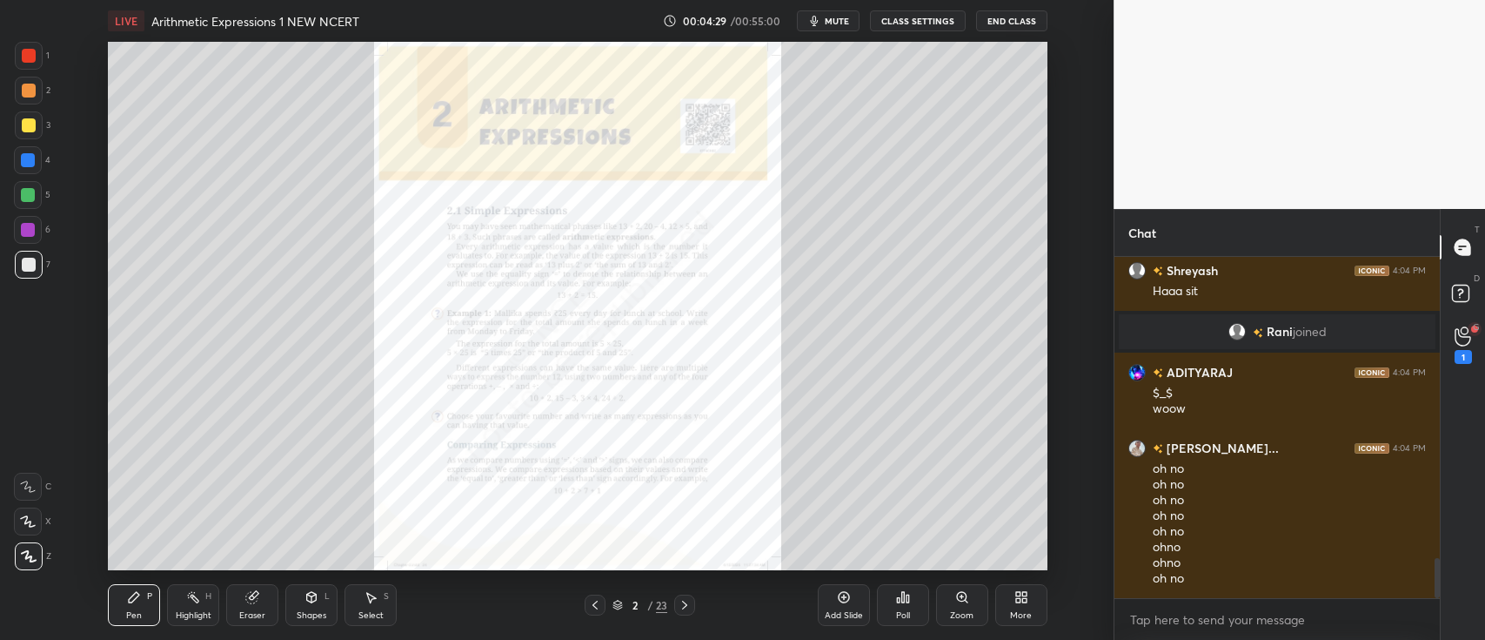
scroll to position [2617, 0]
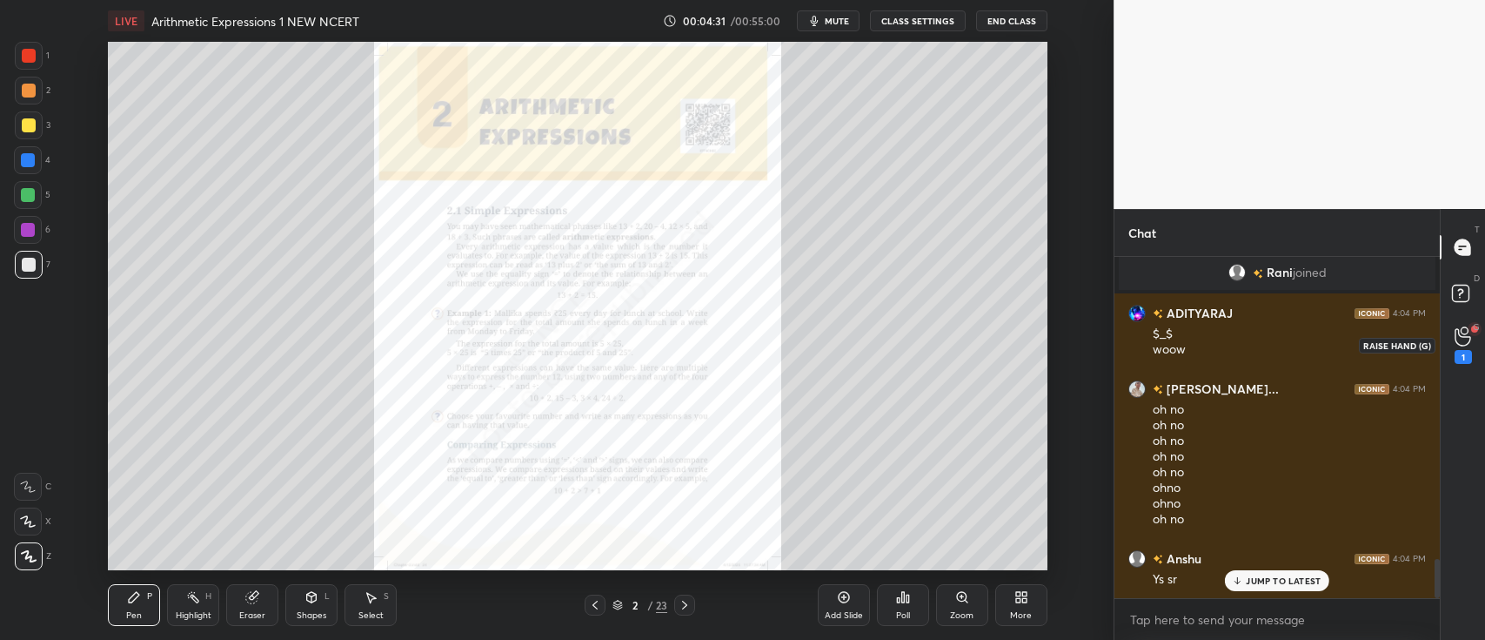
click at [1462, 338] on icon at bounding box center [1463, 336] width 17 height 20
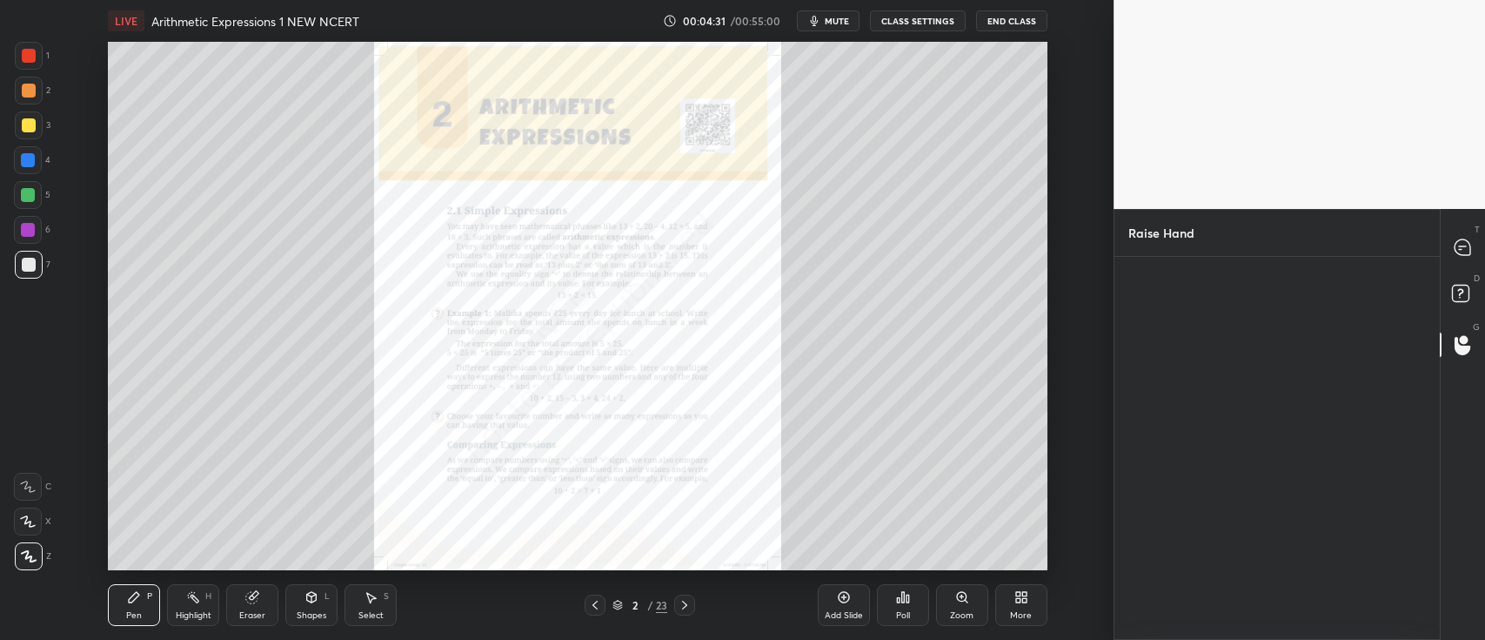
scroll to position [5, 5]
click at [1204, 338] on div "Vinayak" at bounding box center [1178, 340] width 98 height 101
click at [1197, 372] on button "INVITE" at bounding box center [1177, 376] width 83 height 23
click at [1454, 259] on div at bounding box center [1463, 246] width 35 height 31
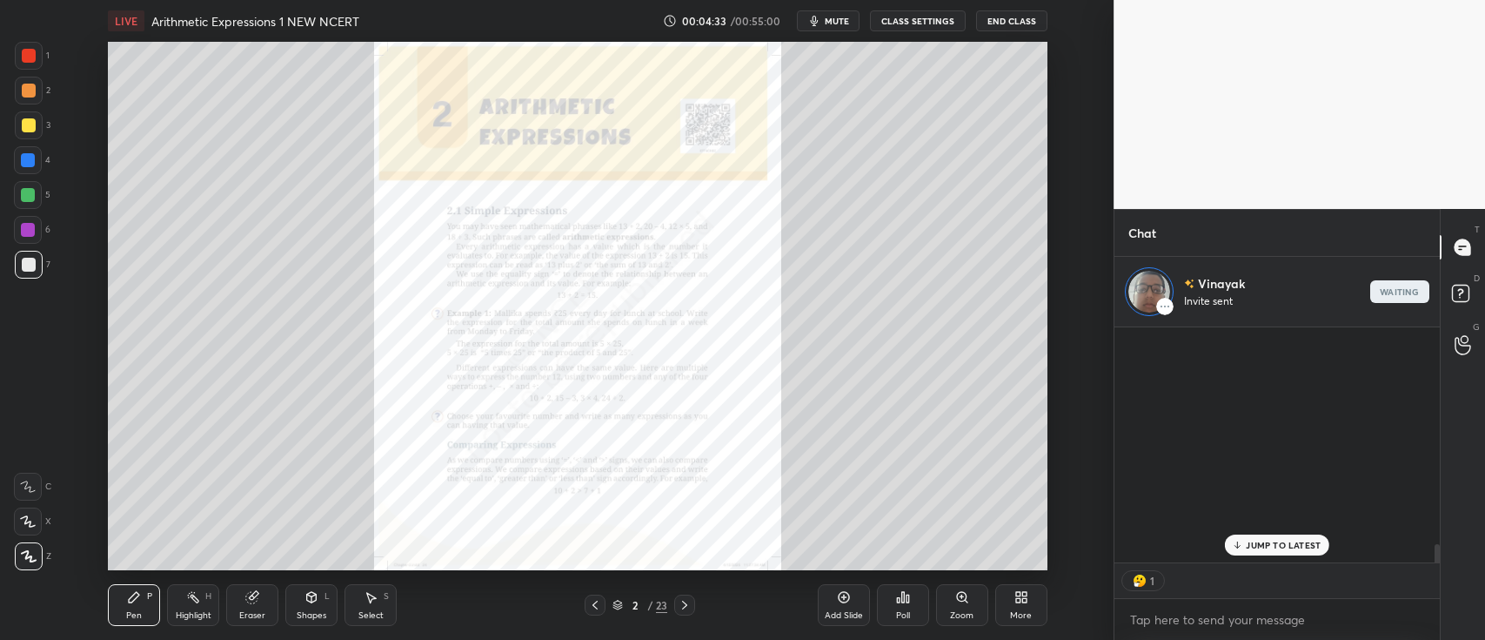
scroll to position [0, 0]
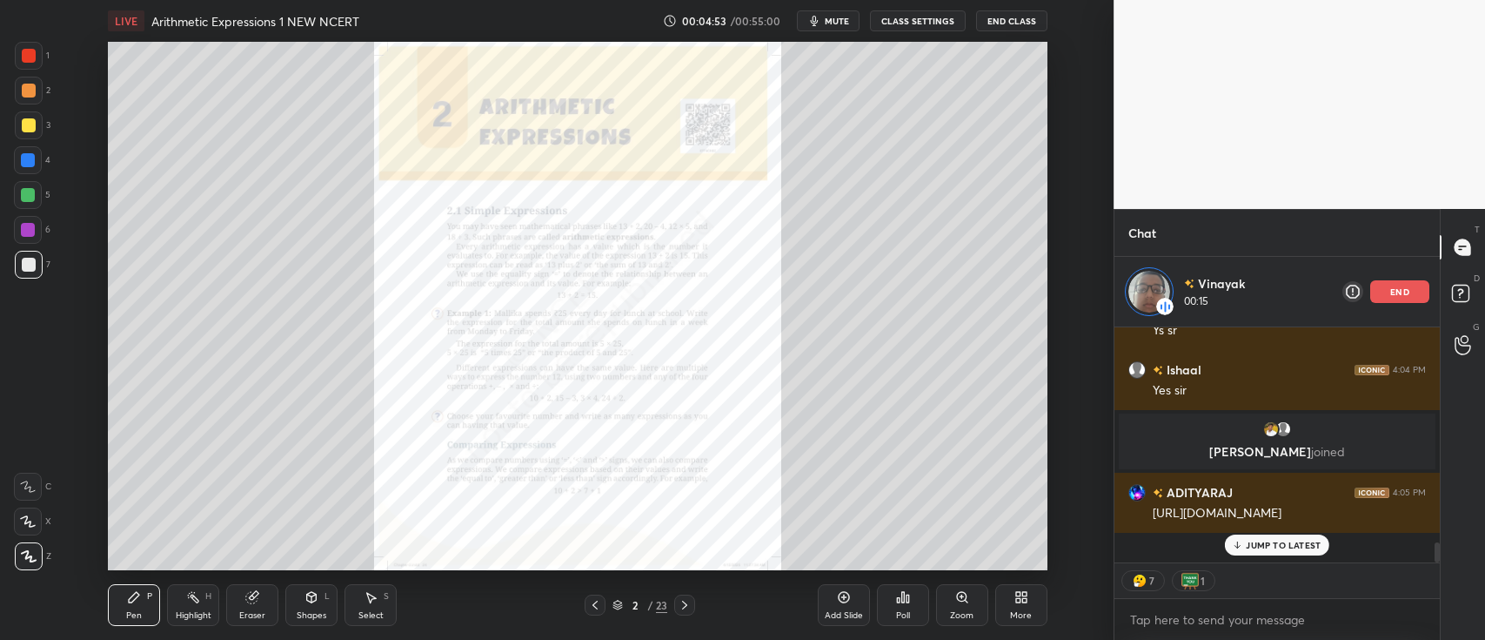
click at [39, 61] on div at bounding box center [29, 56] width 28 height 28
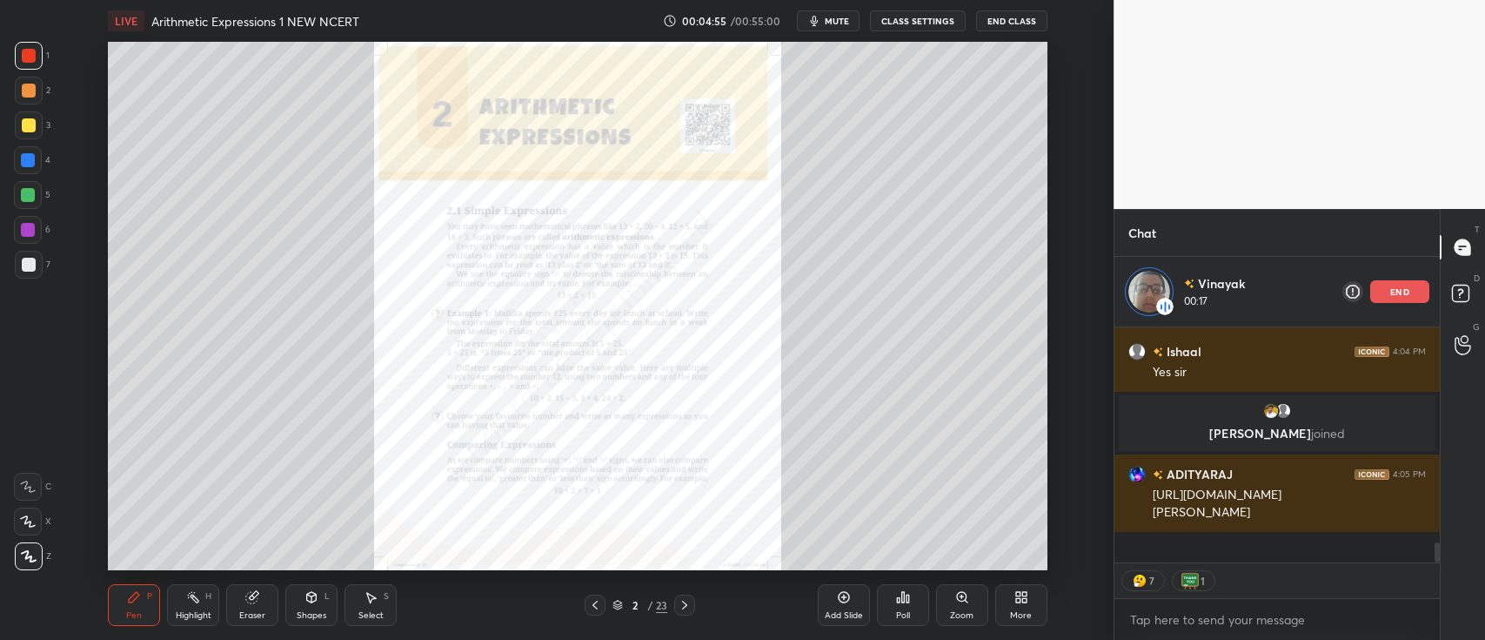
click at [962, 597] on icon at bounding box center [962, 597] width 10 height 10
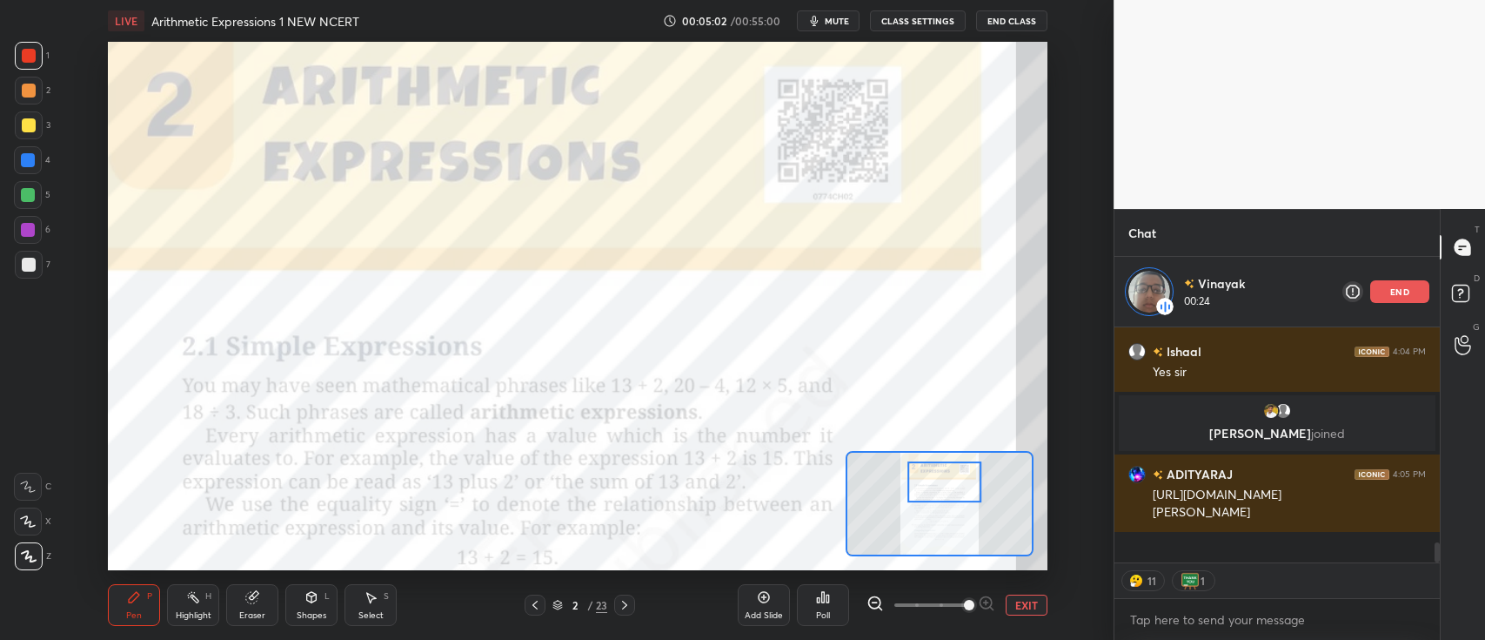
click at [30, 480] on icon at bounding box center [28, 486] width 16 height 12
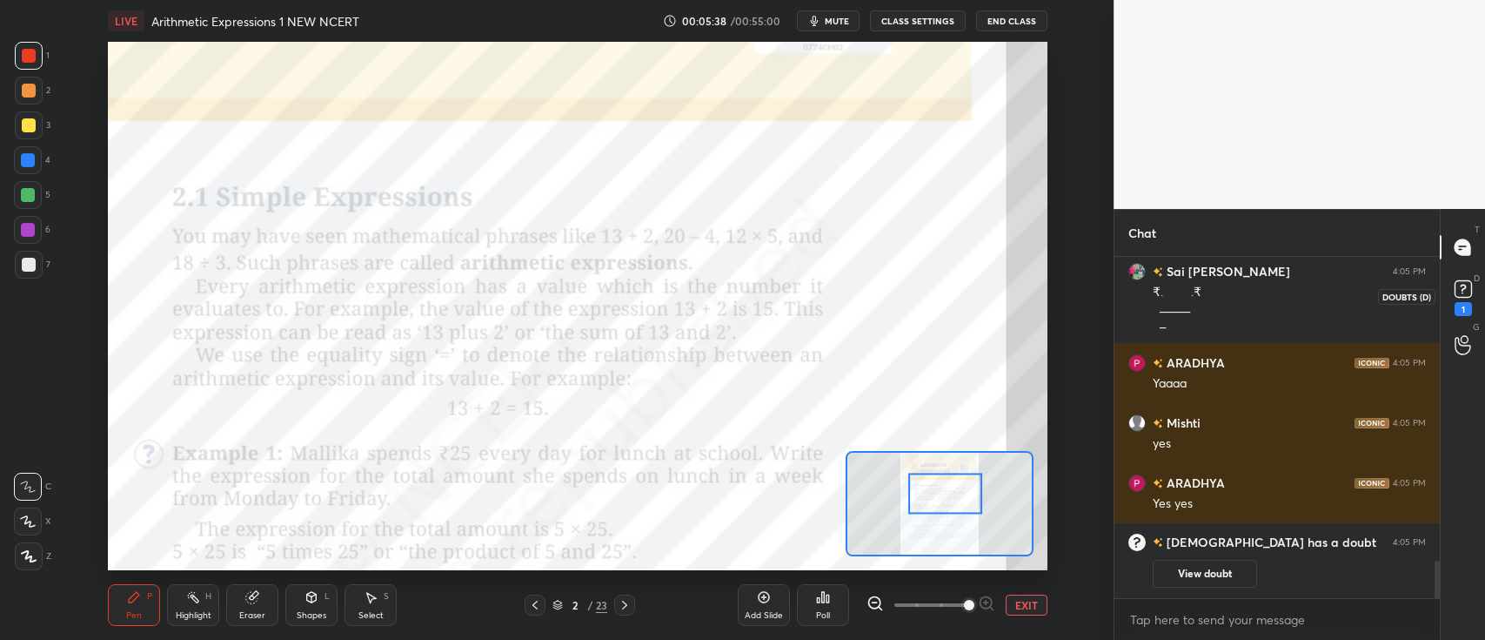
scroll to position [2804, 0]
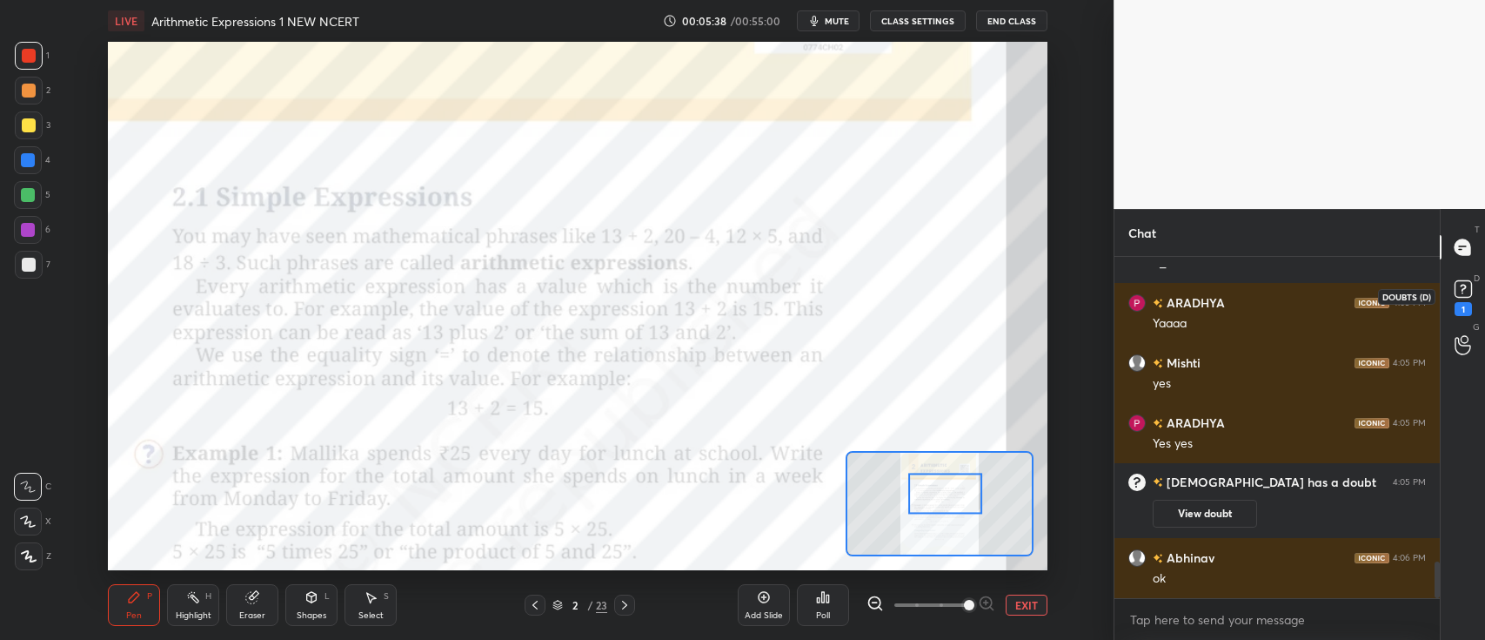
click at [1471, 291] on rect at bounding box center [1463, 289] width 17 height 17
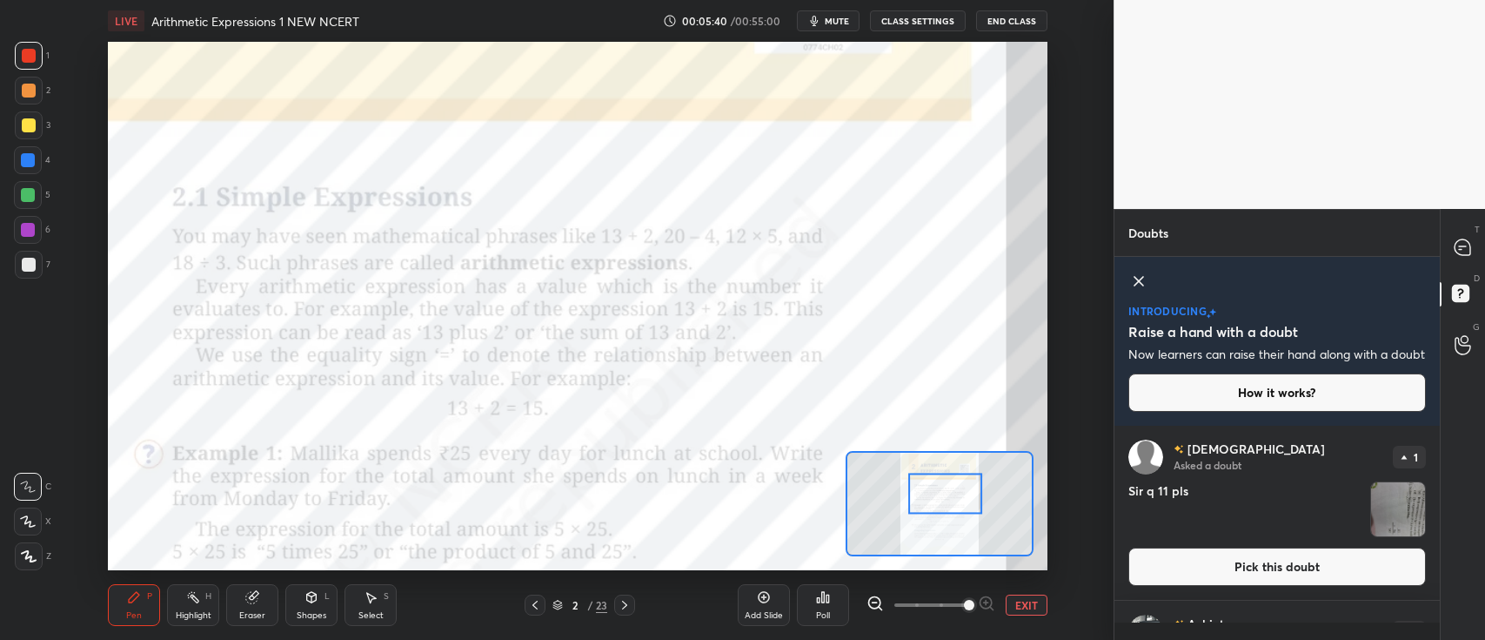
click at [1140, 278] on icon at bounding box center [1139, 281] width 21 height 21
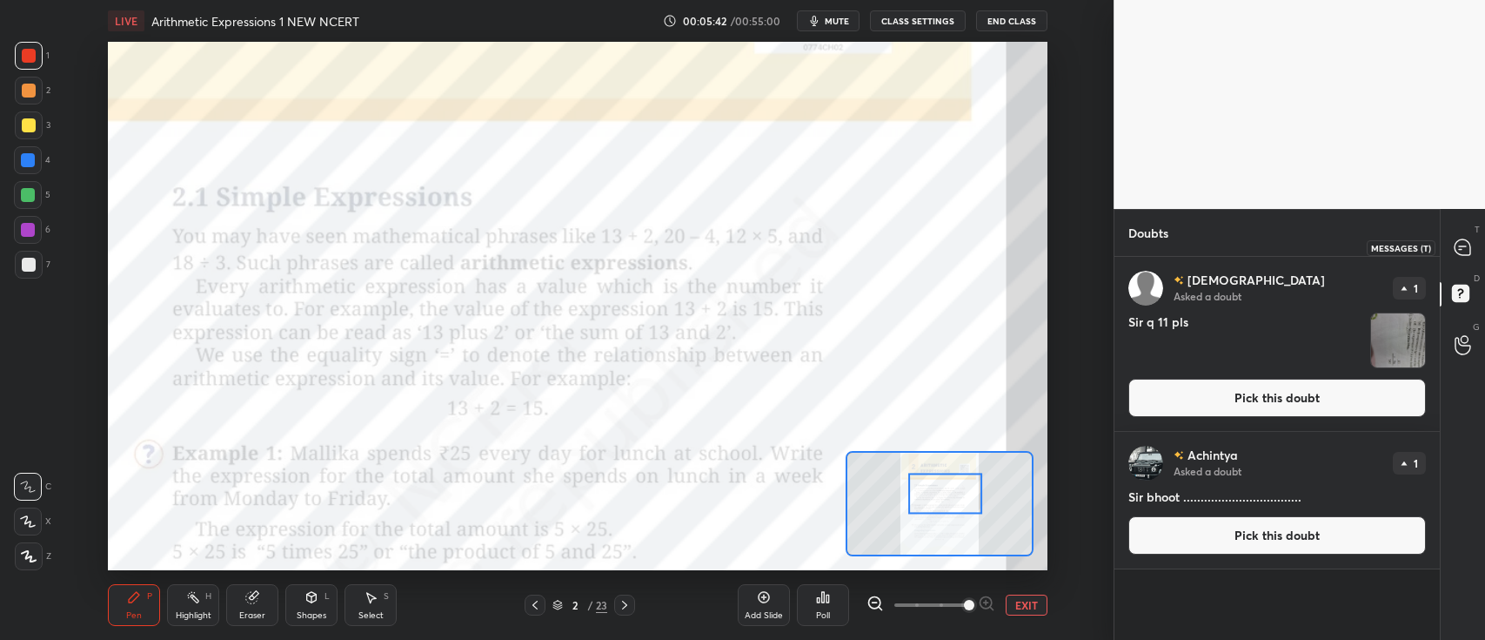
click at [1451, 256] on div at bounding box center [1463, 246] width 35 height 31
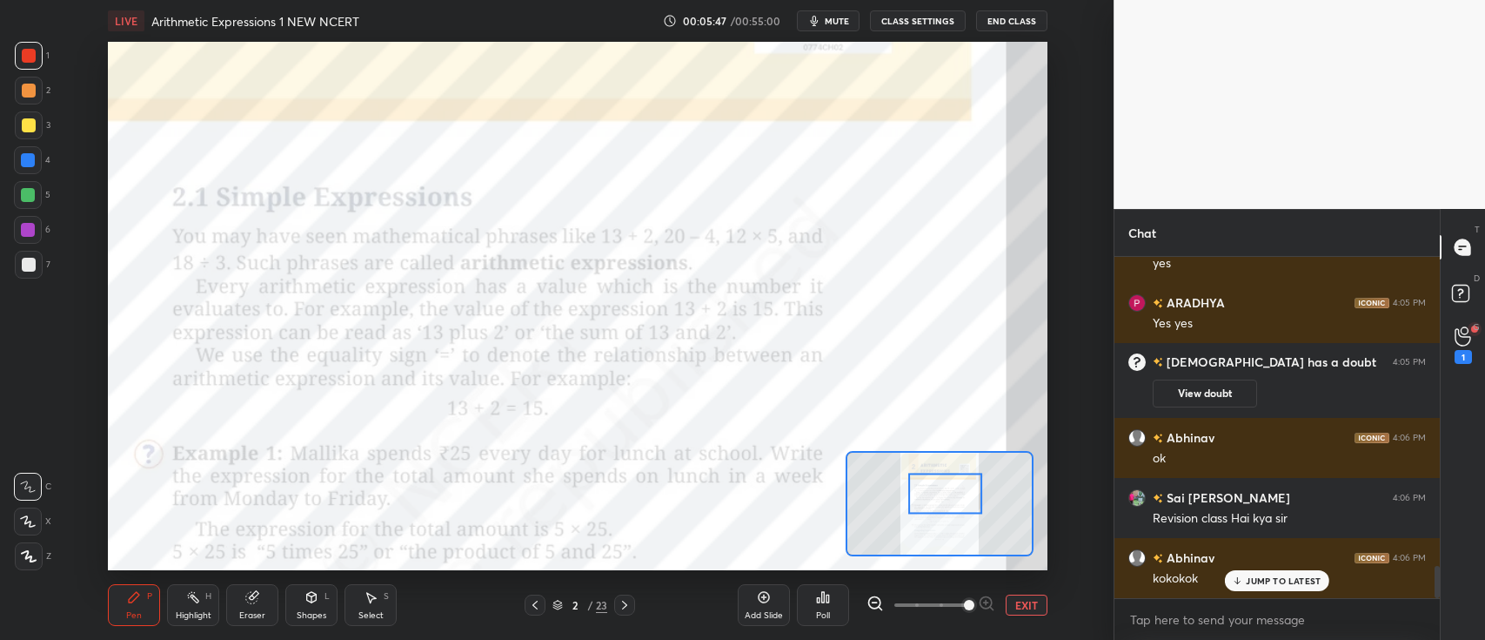
scroll to position [3245, 0]
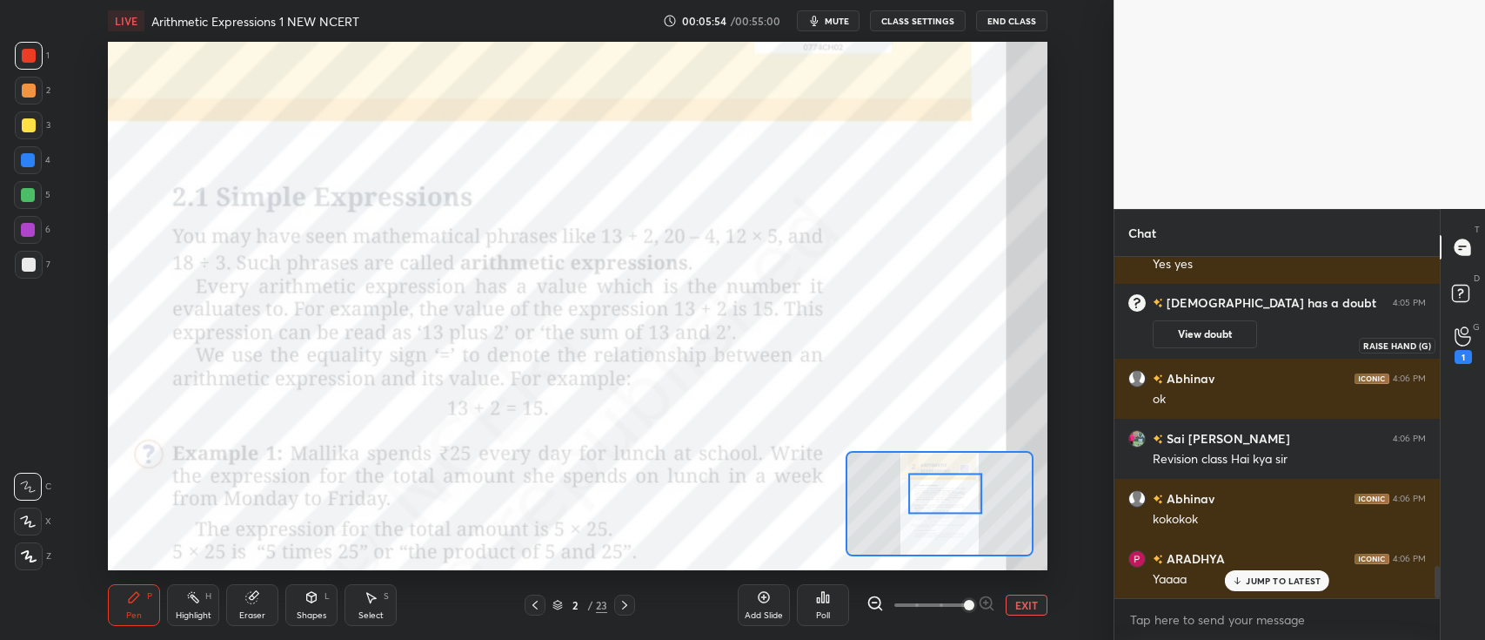
click at [1461, 348] on div "1" at bounding box center [1463, 344] width 17 height 37
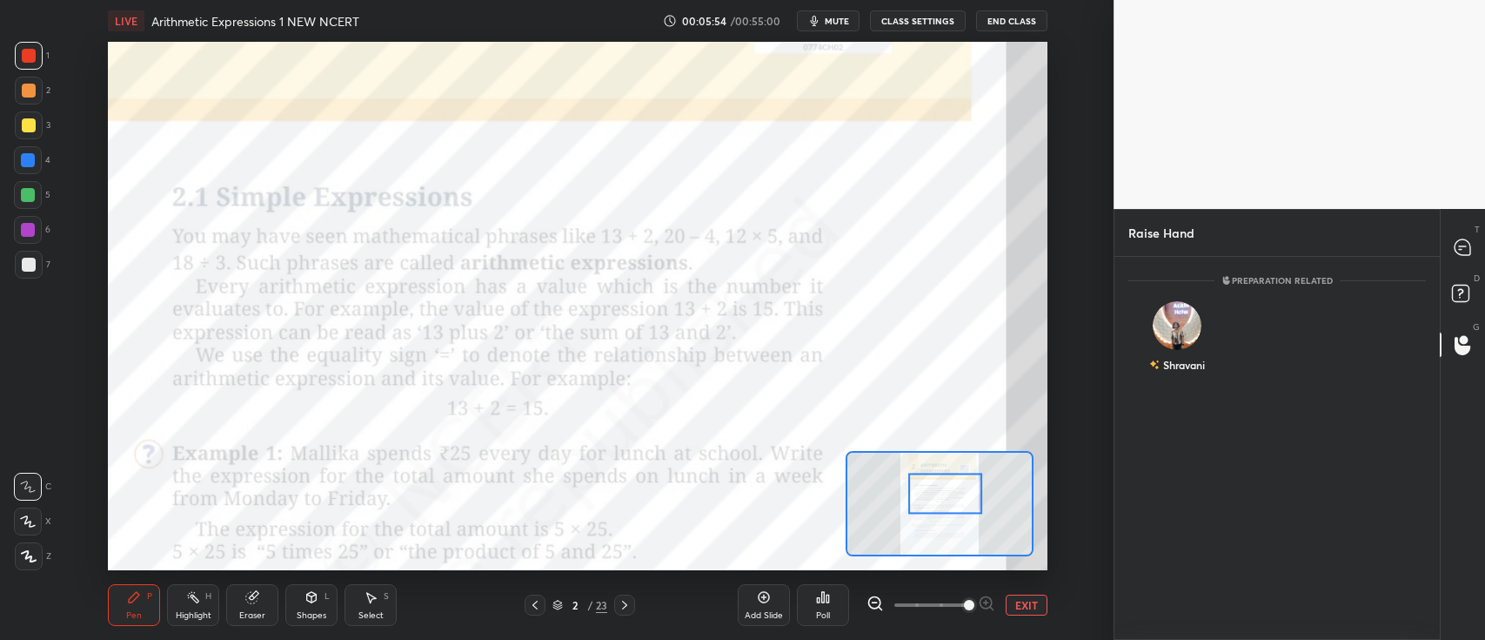
scroll to position [5, 5]
click at [1198, 335] on div "Shravani" at bounding box center [1178, 340] width 98 height 101
click at [1181, 374] on button "INVITE" at bounding box center [1177, 376] width 83 height 23
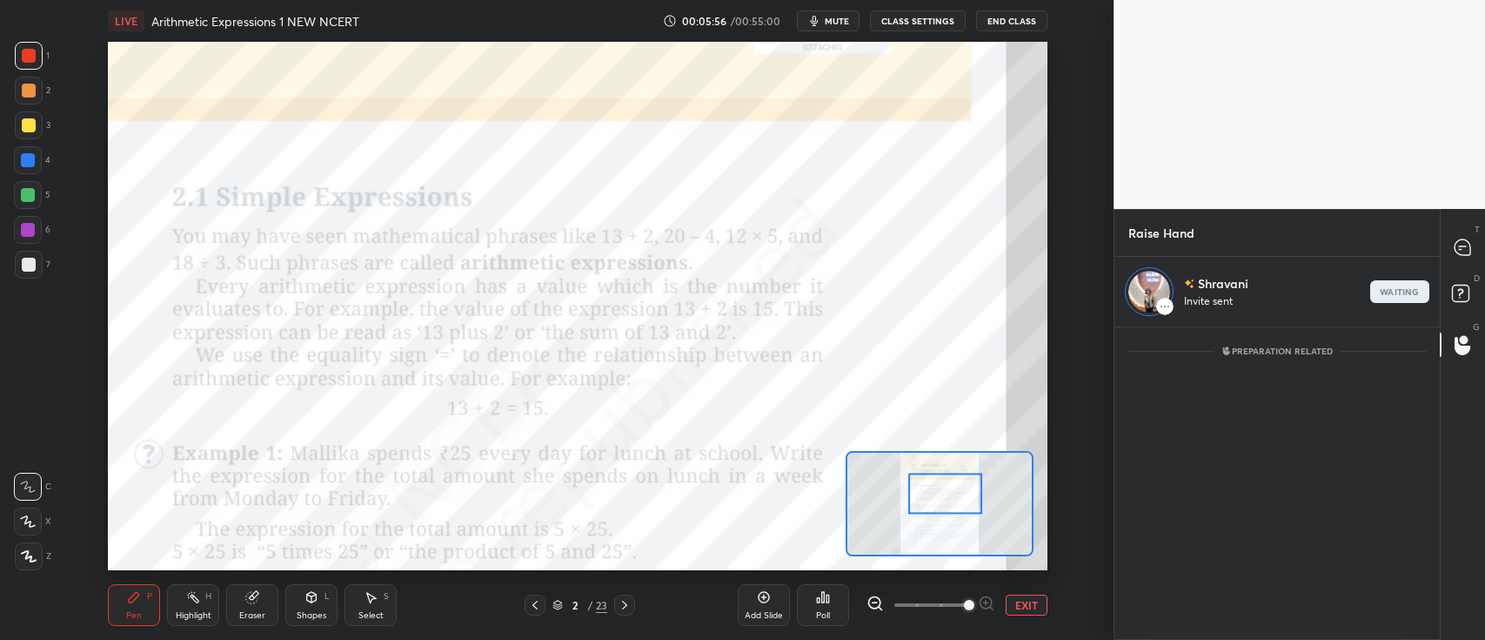
scroll to position [307, 320]
click at [1456, 262] on div at bounding box center [1463, 246] width 35 height 31
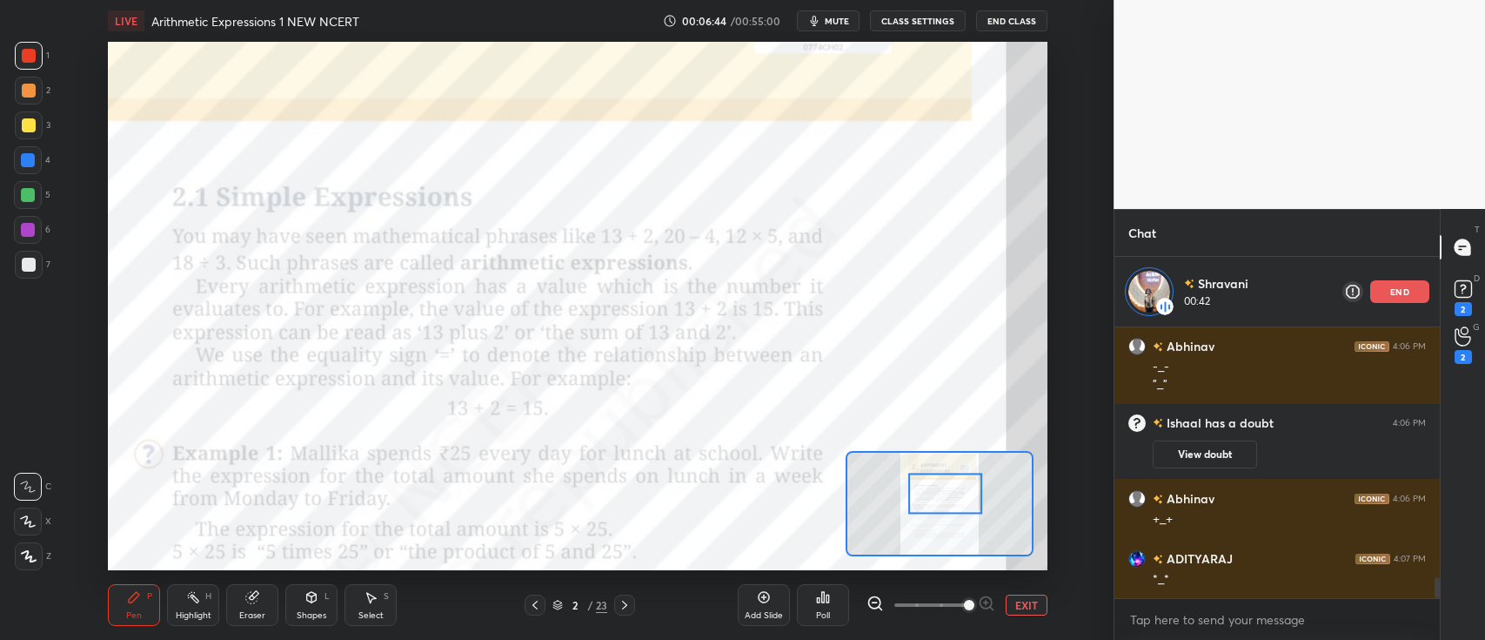
scroll to position [3245, 0]
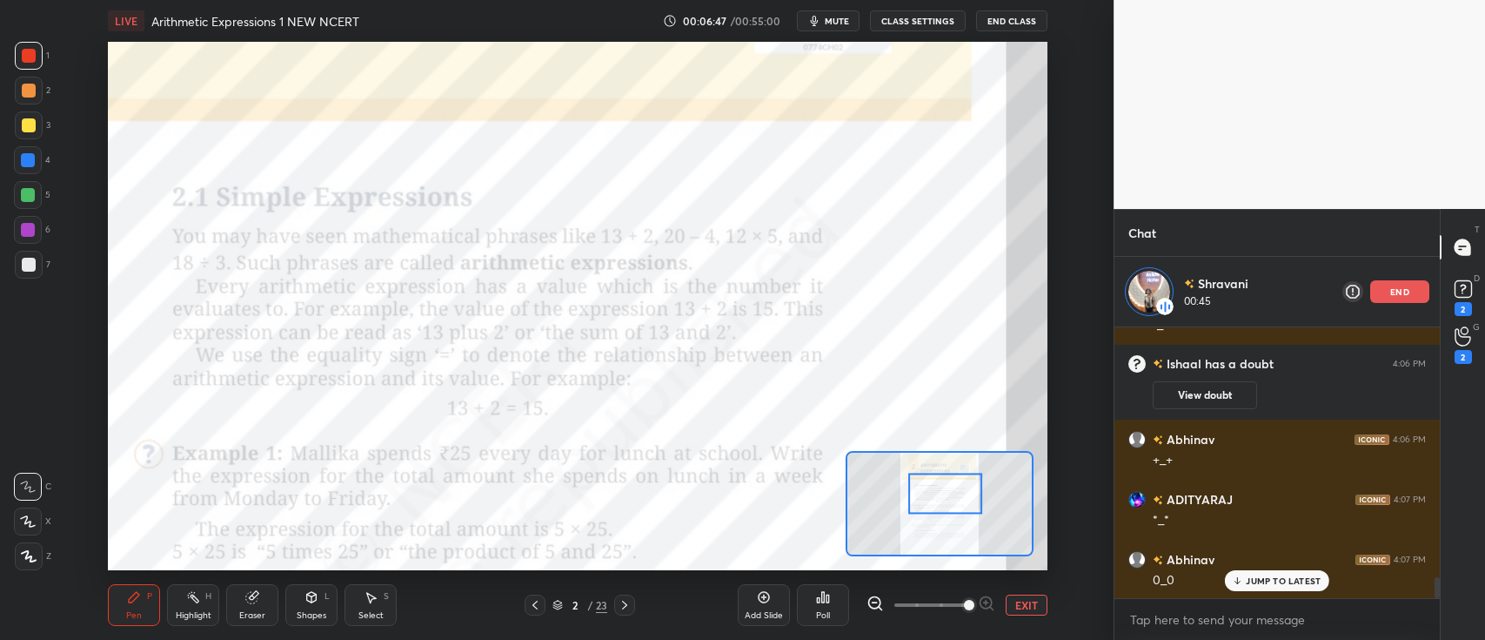
click at [1391, 287] on p "end" at bounding box center [1399, 291] width 19 height 9
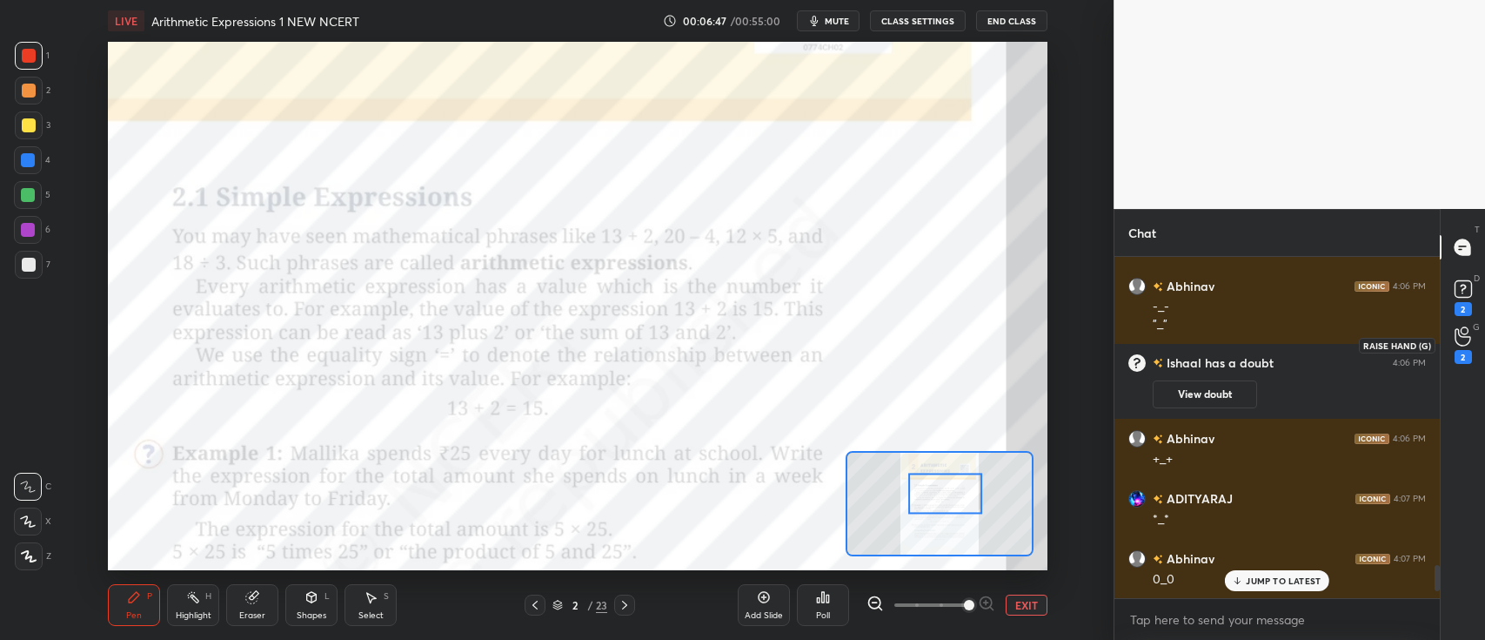
click at [1459, 350] on div "2" at bounding box center [1463, 357] width 17 height 14
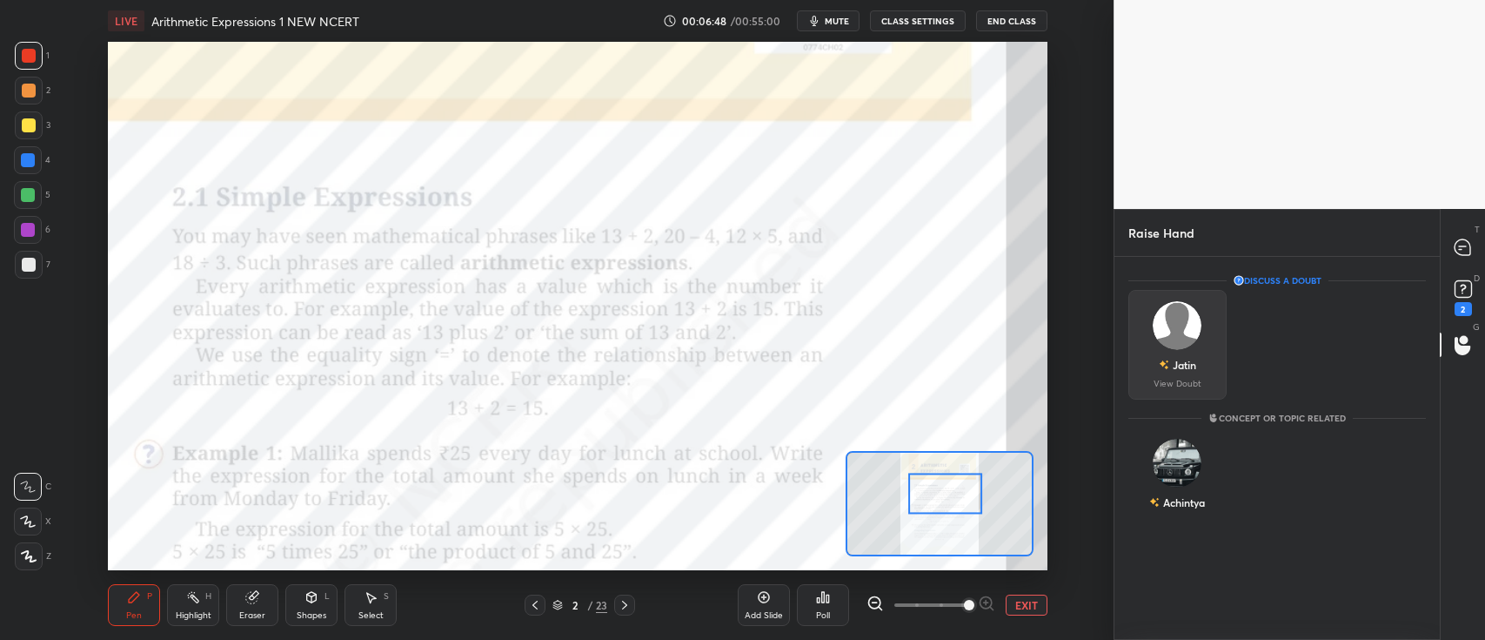
click at [1194, 351] on div "Jatin" at bounding box center [1177, 365] width 37 height 30
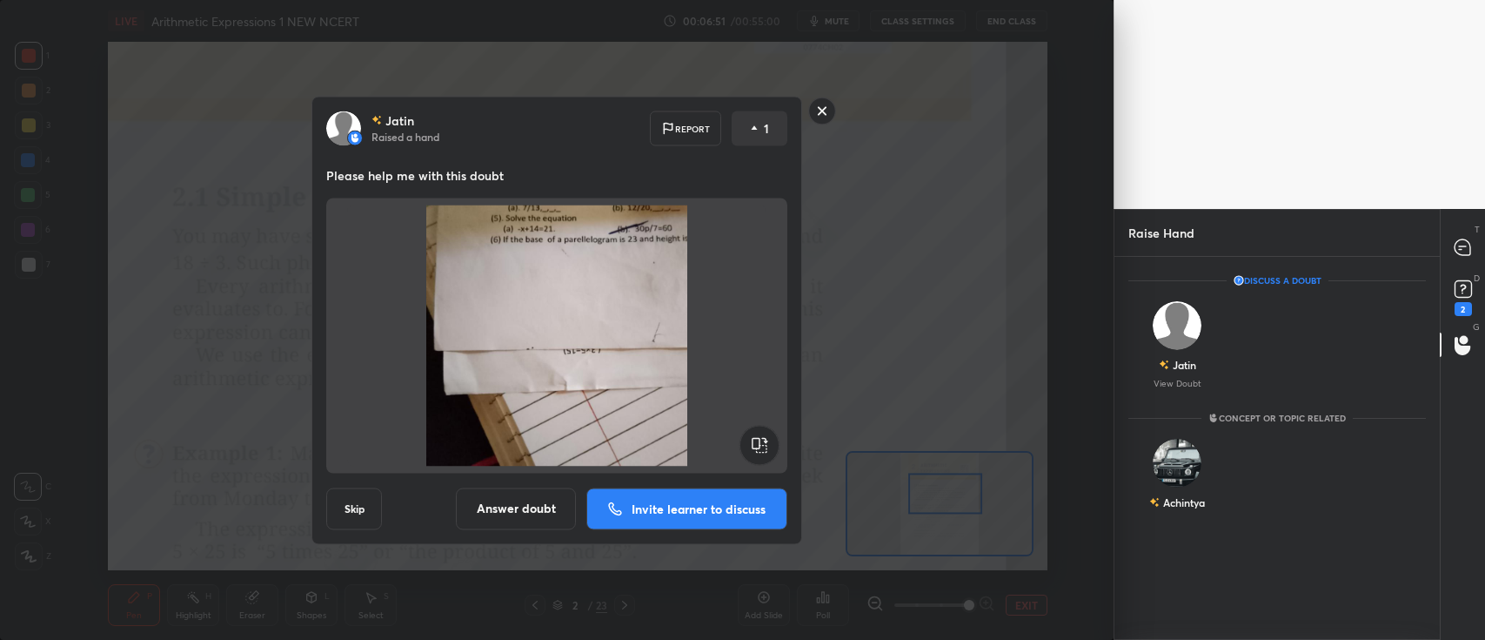
click at [822, 116] on rect at bounding box center [822, 110] width 27 height 27
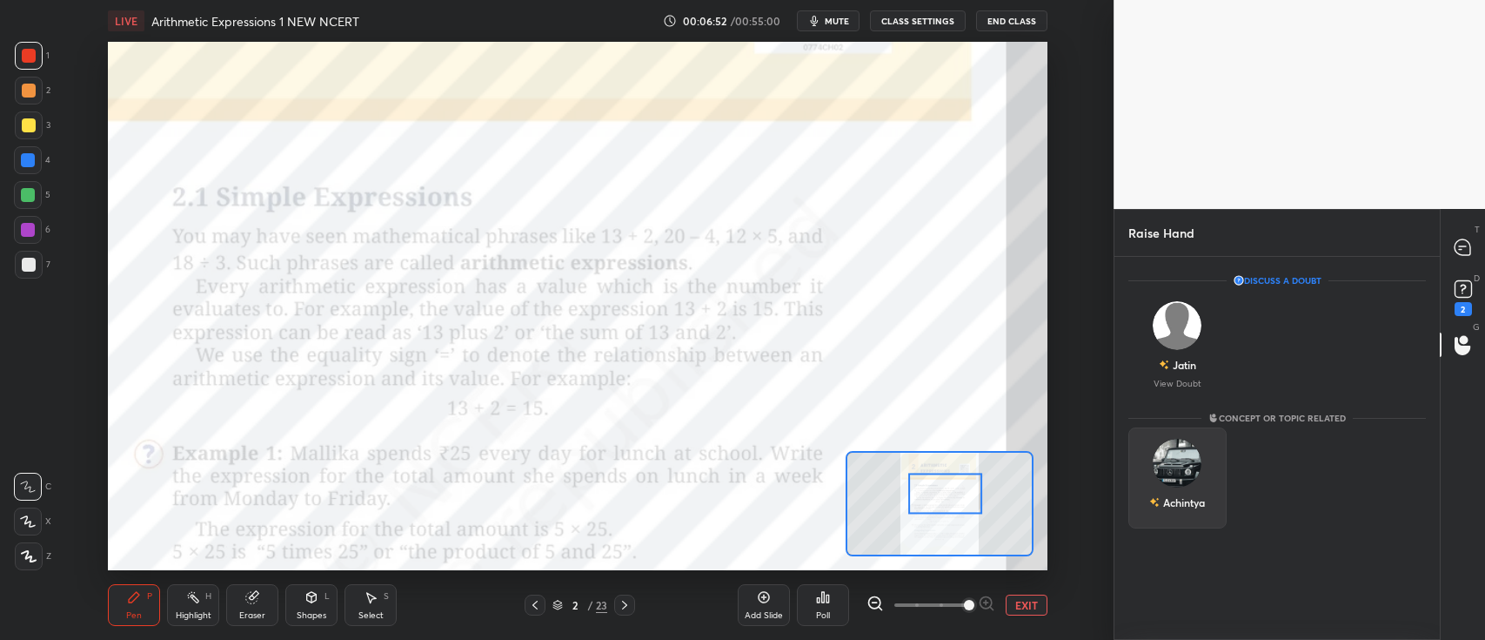
click at [1183, 480] on div "Achintya" at bounding box center [1178, 477] width 98 height 101
click at [1464, 255] on icon at bounding box center [1463, 247] width 18 height 18
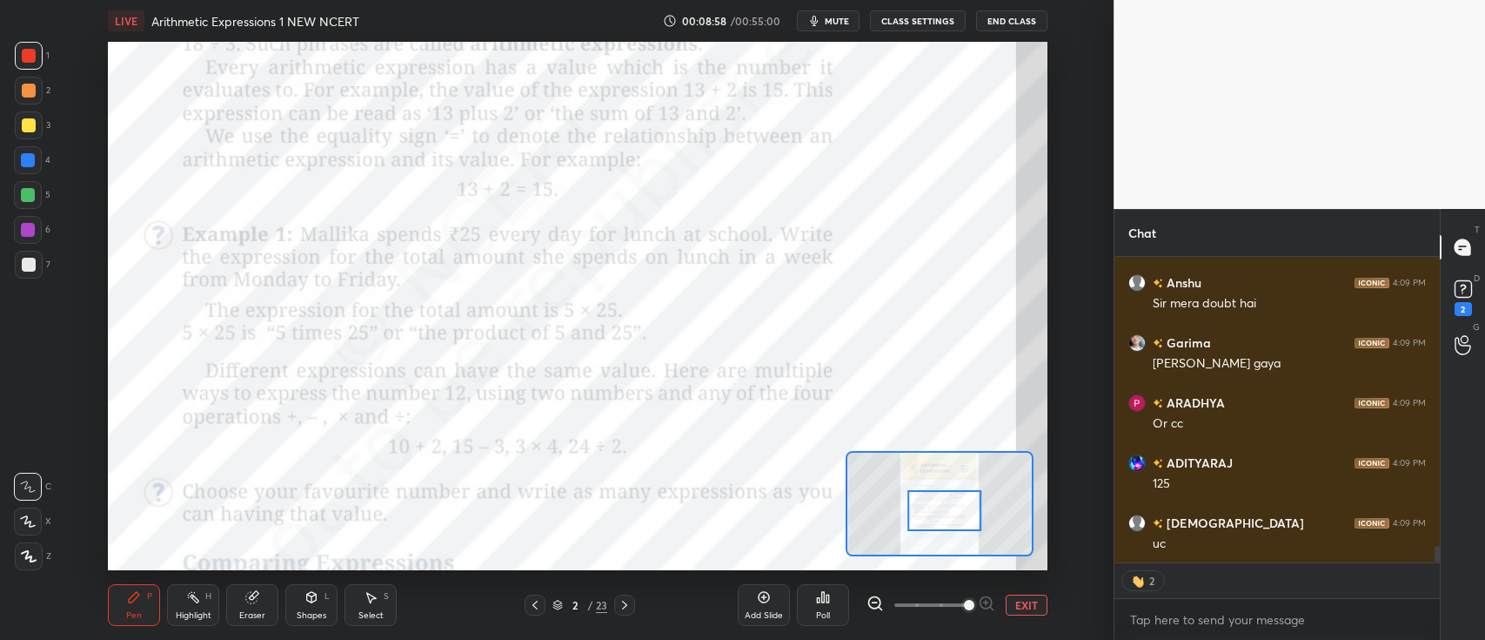
scroll to position [5491, 0]
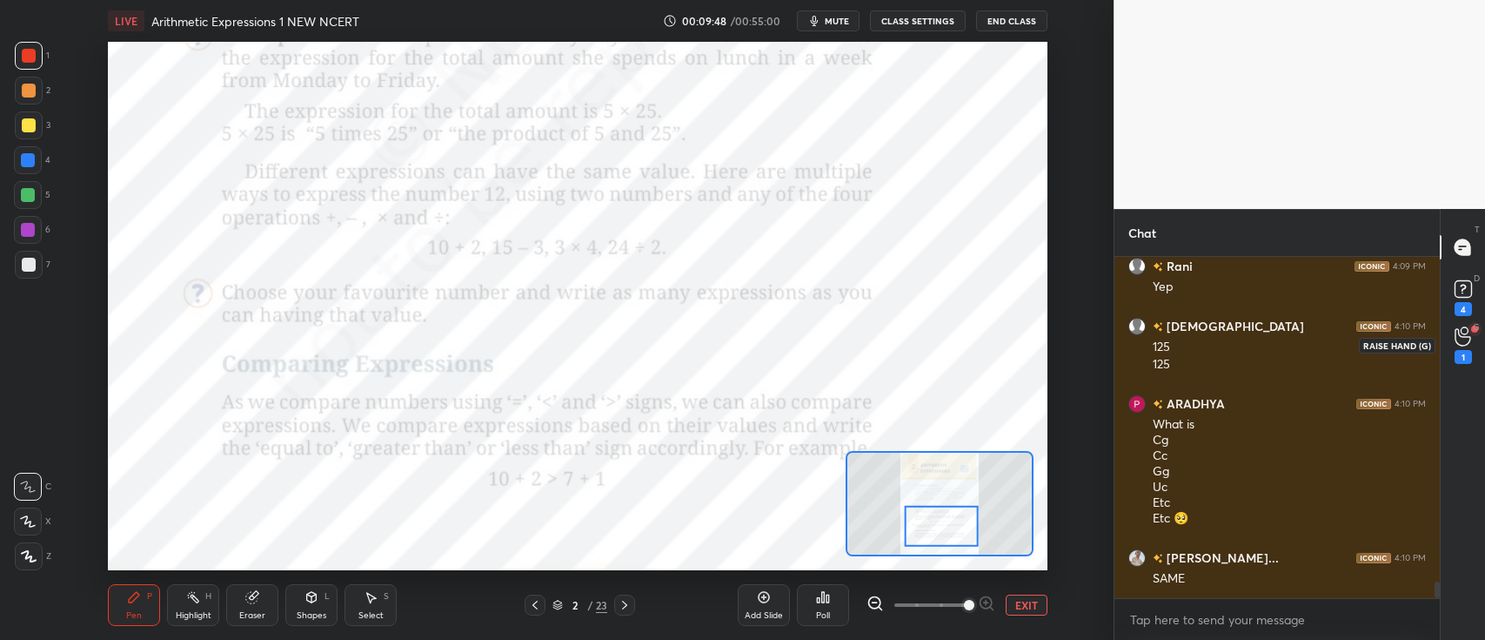
click at [1462, 331] on icon at bounding box center [1463, 336] width 17 height 20
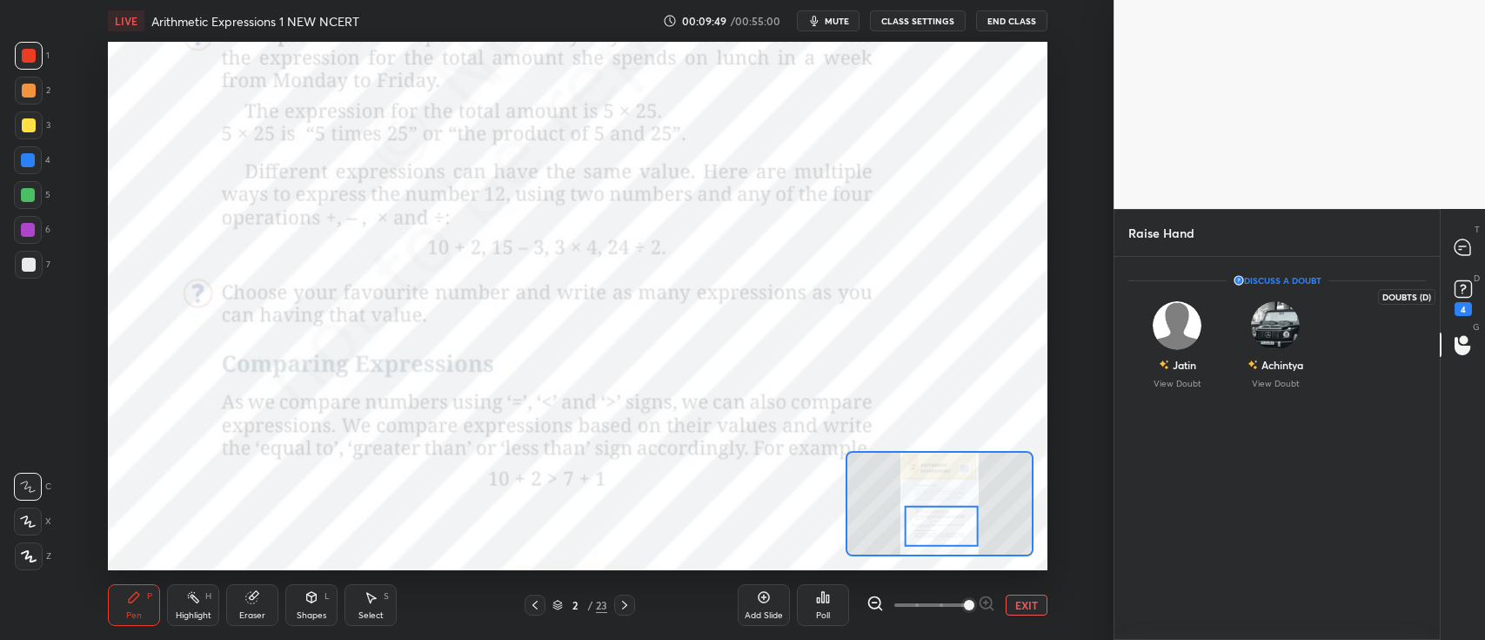
click at [1457, 295] on rect at bounding box center [1463, 289] width 17 height 17
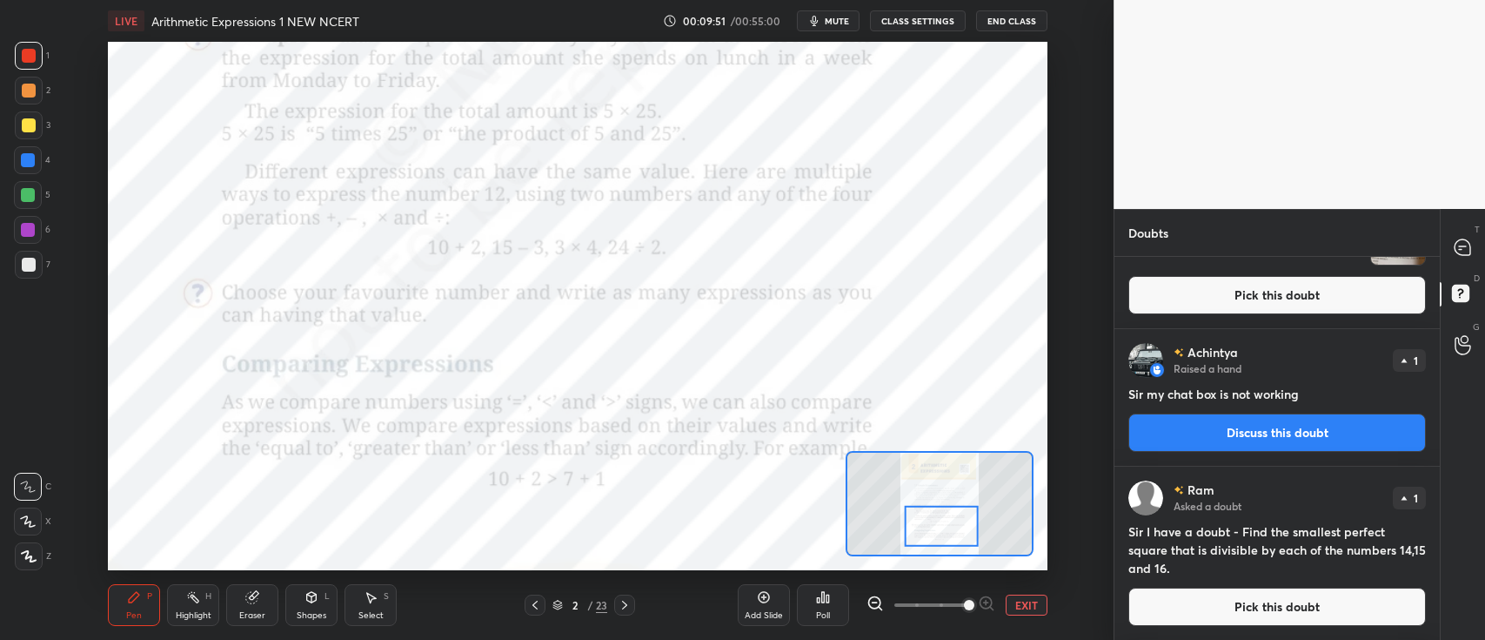
scroll to position [54, 0]
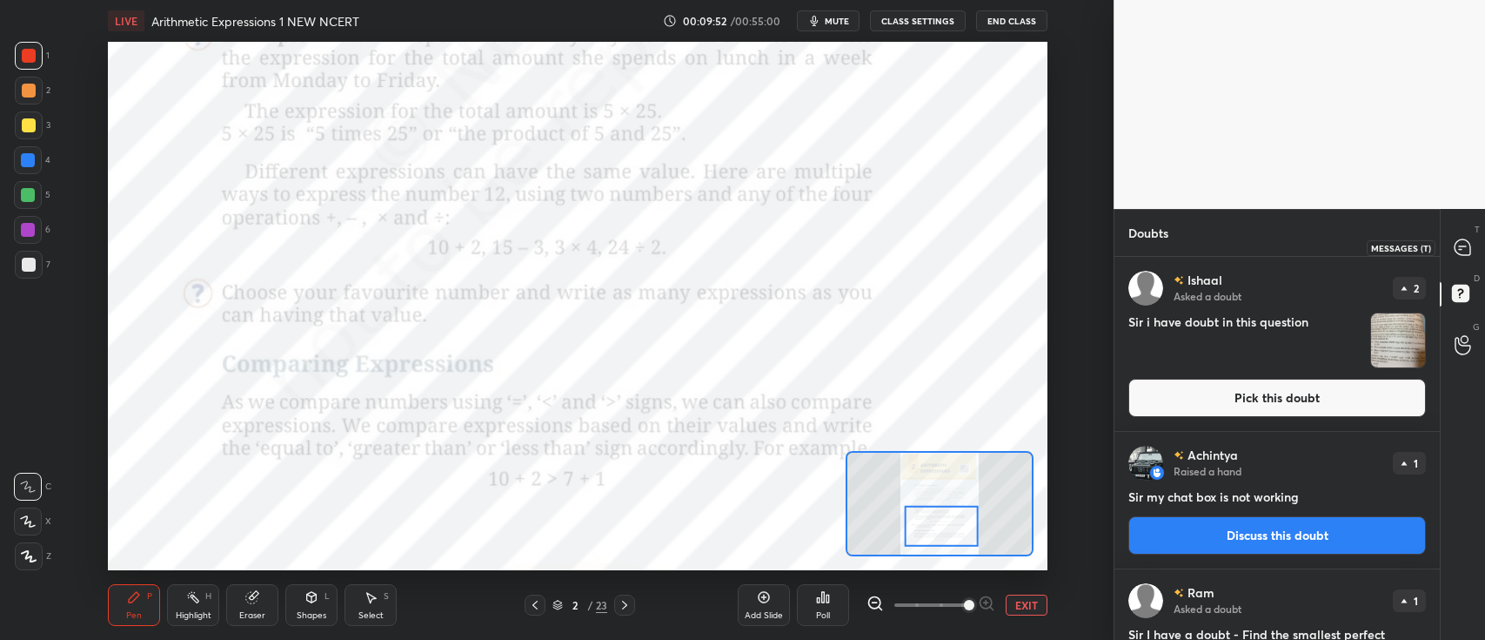
click at [1456, 245] on icon at bounding box center [1463, 247] width 16 height 16
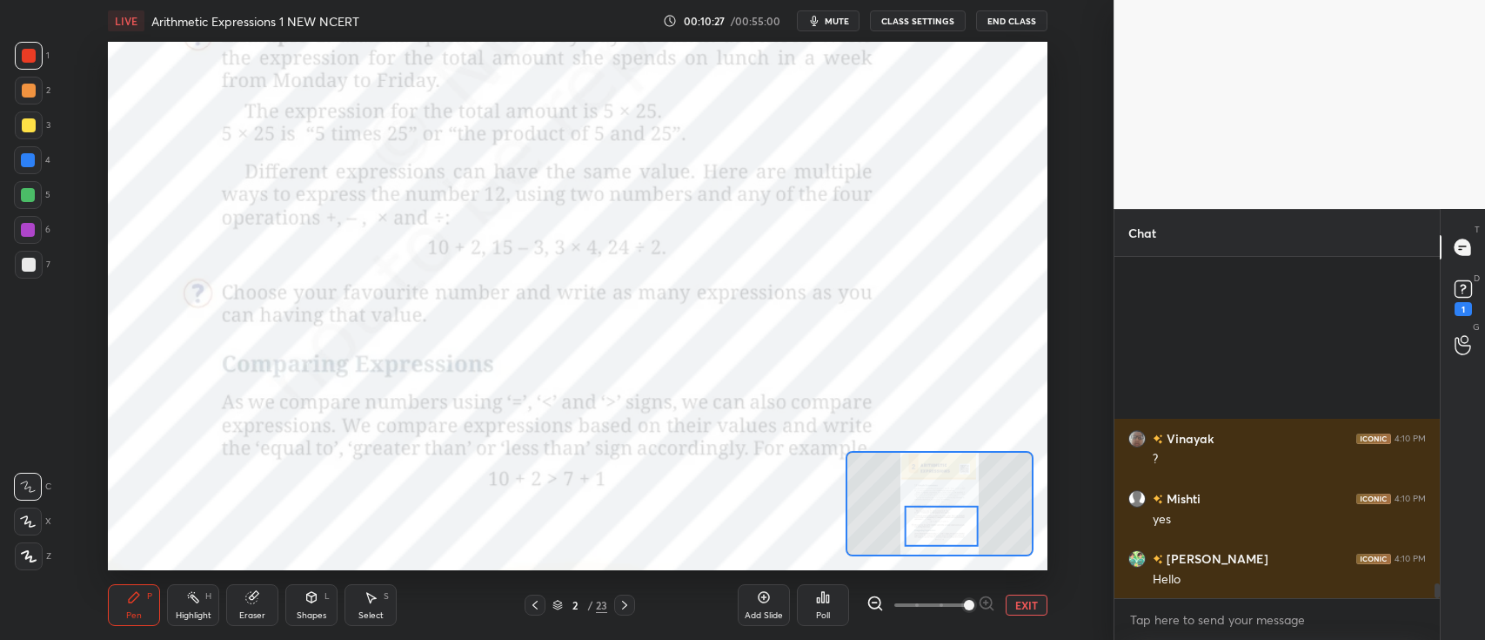
scroll to position [7419, 0]
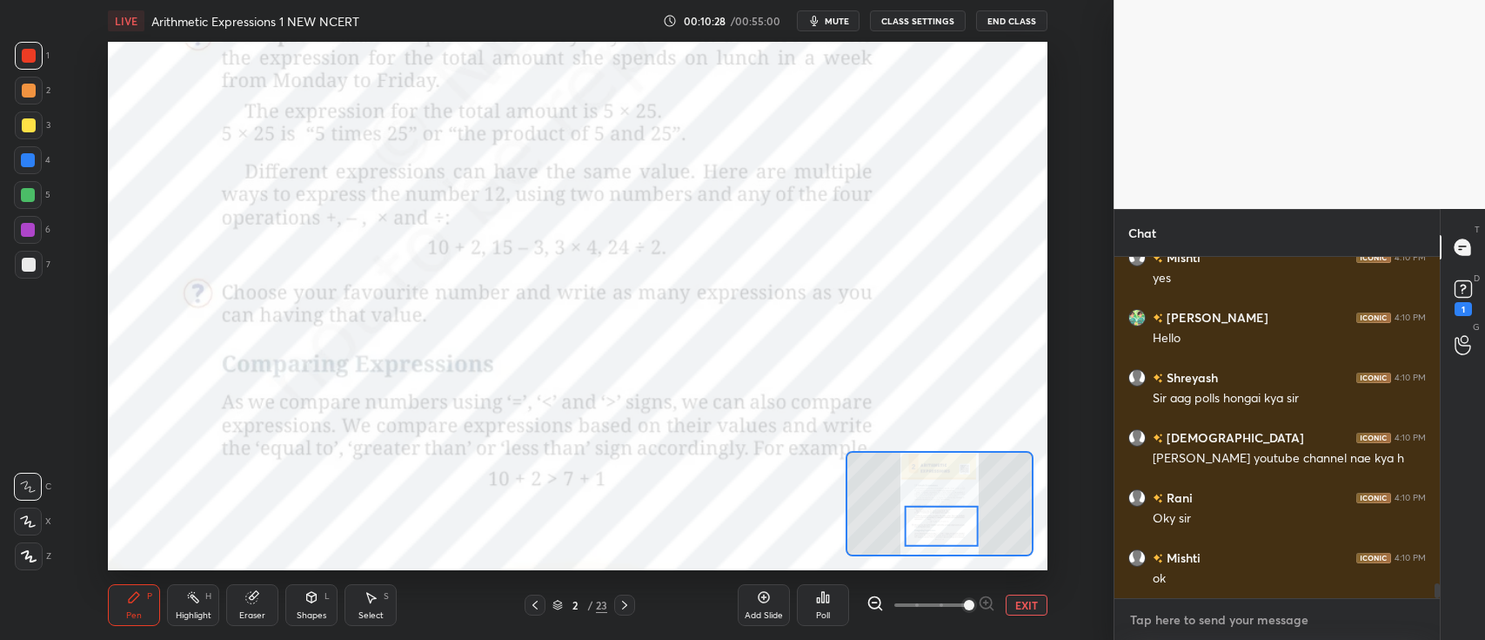
type textarea "x"
click at [1220, 608] on textarea at bounding box center [1278, 620] width 298 height 28
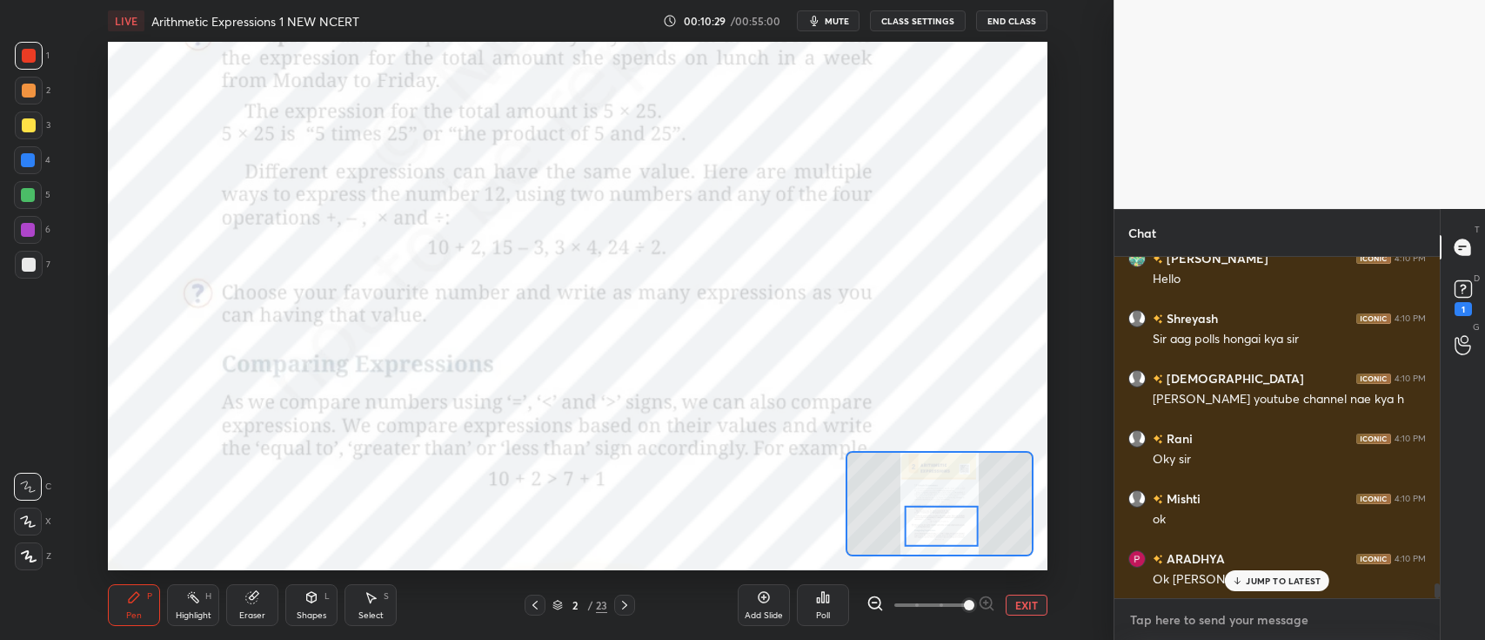
paste textarea "[URL][DOMAIN_NAME]"
type textarea "[URL][DOMAIN_NAME]"
type textarea "x"
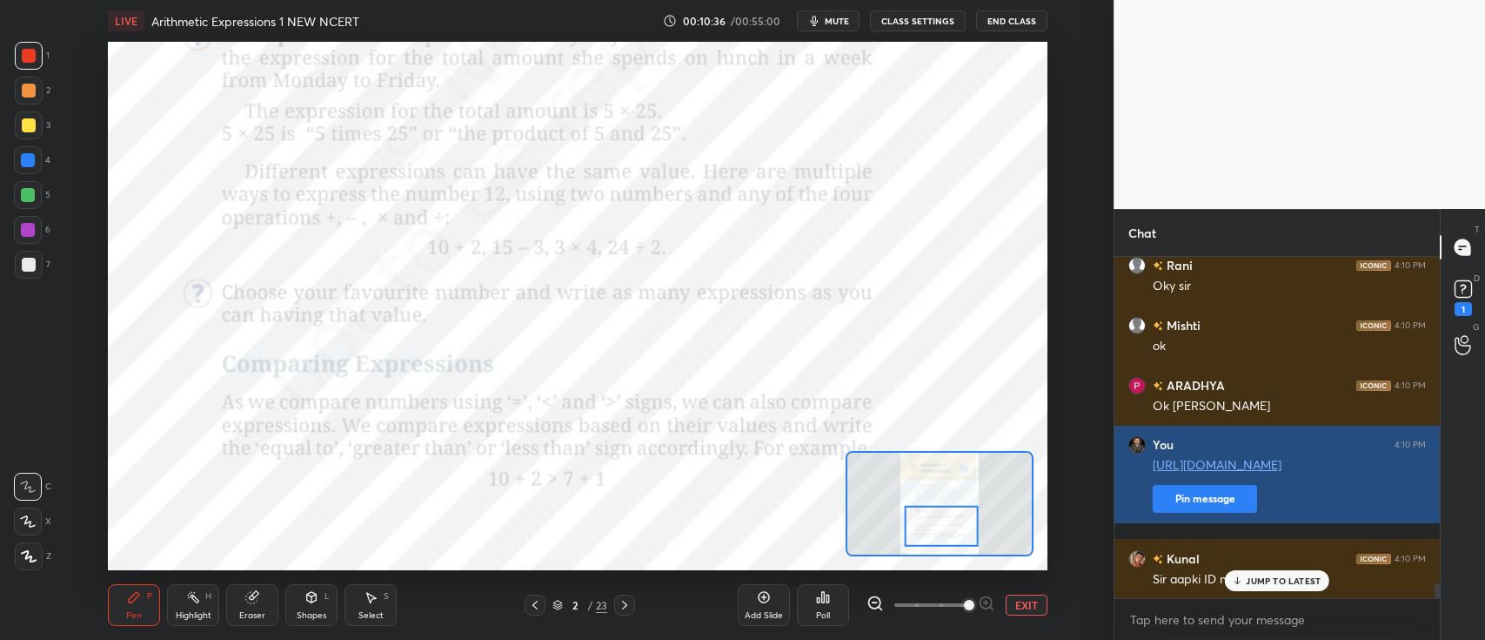
click at [1200, 513] on button "Pin message" at bounding box center [1205, 499] width 104 height 28
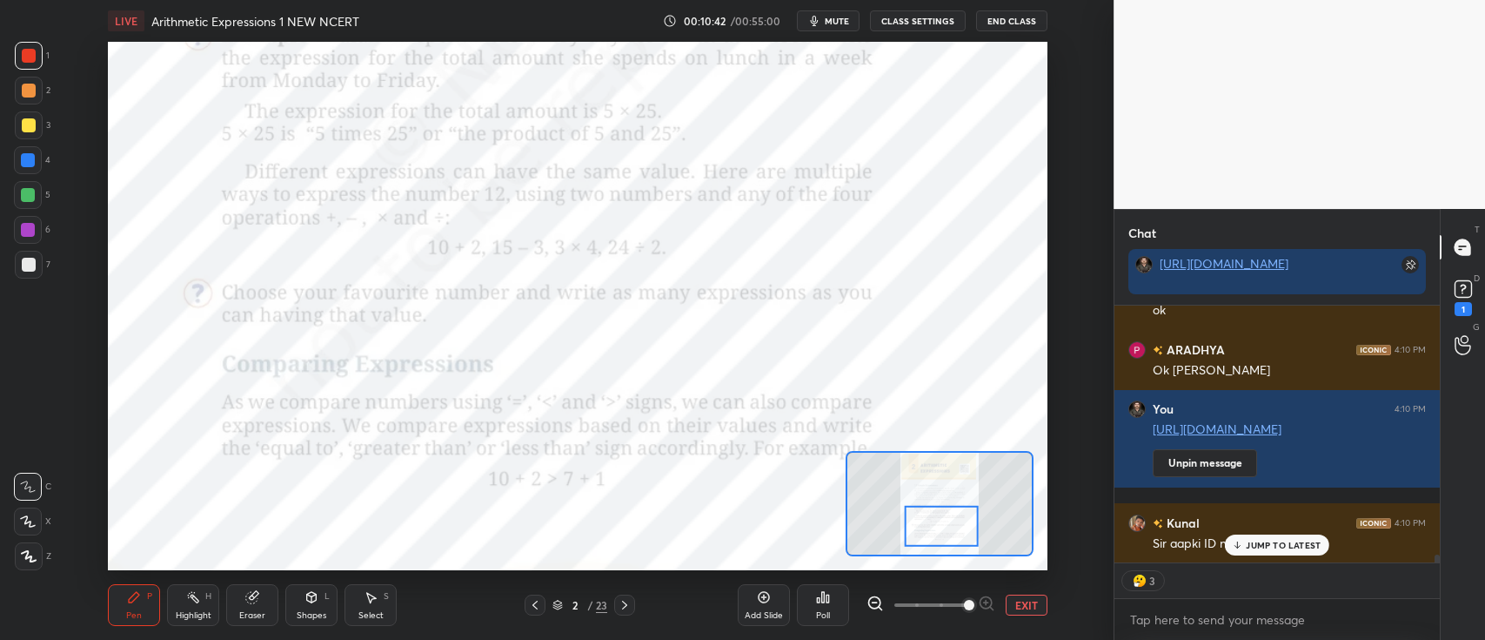
click at [1267, 544] on p "JUMP TO LATEST" at bounding box center [1283, 544] width 75 height 10
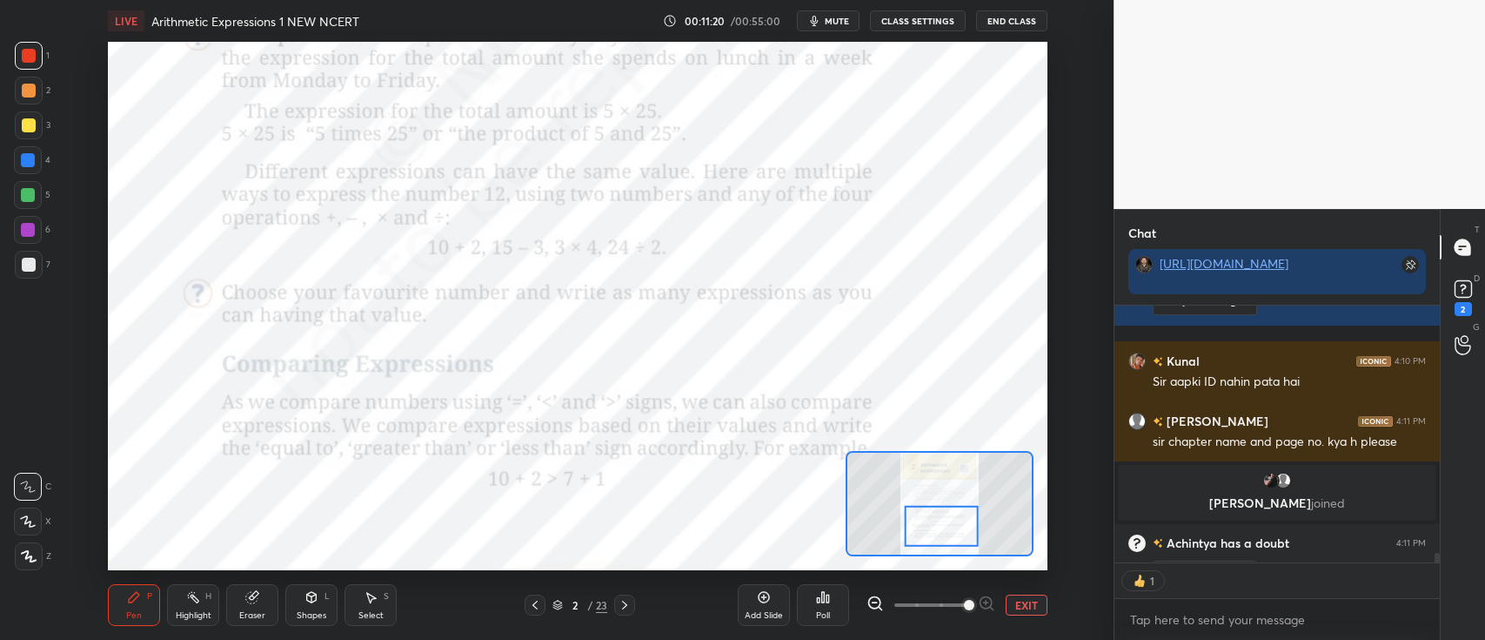
scroll to position [251, 320]
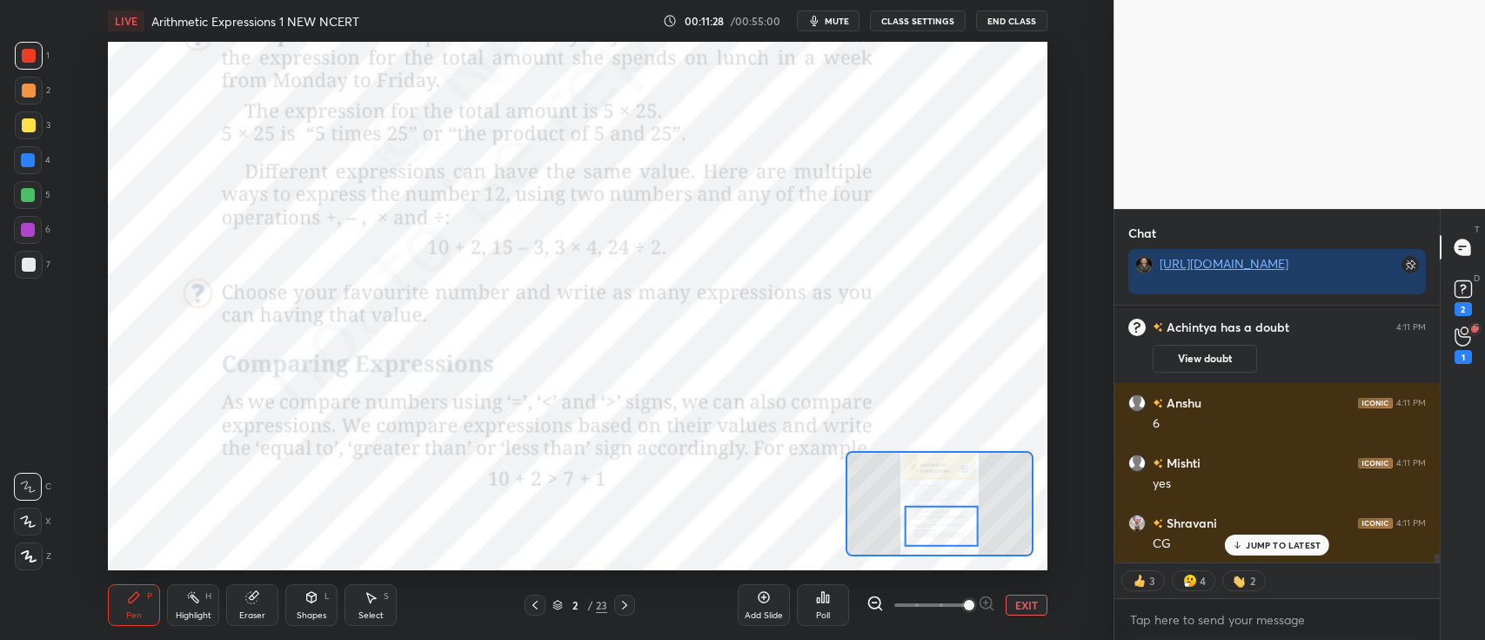
click at [1452, 287] on icon at bounding box center [1464, 289] width 26 height 26
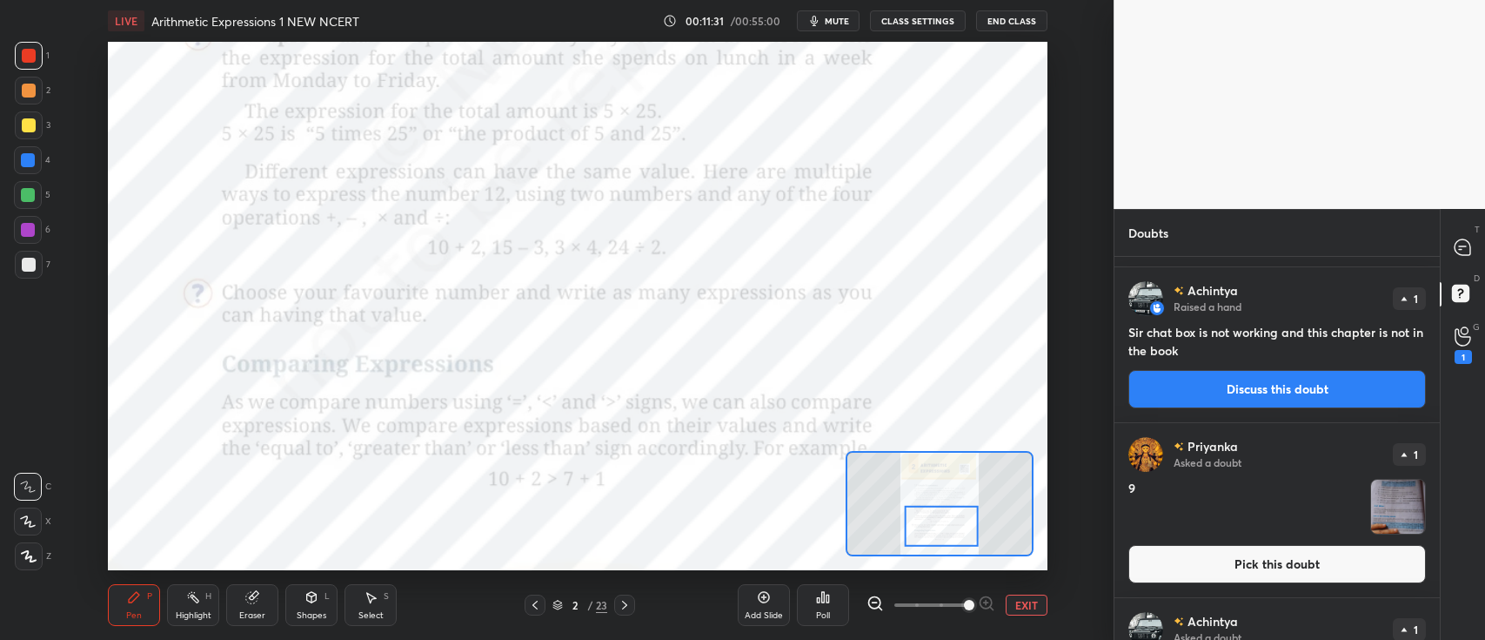
scroll to position [0, 0]
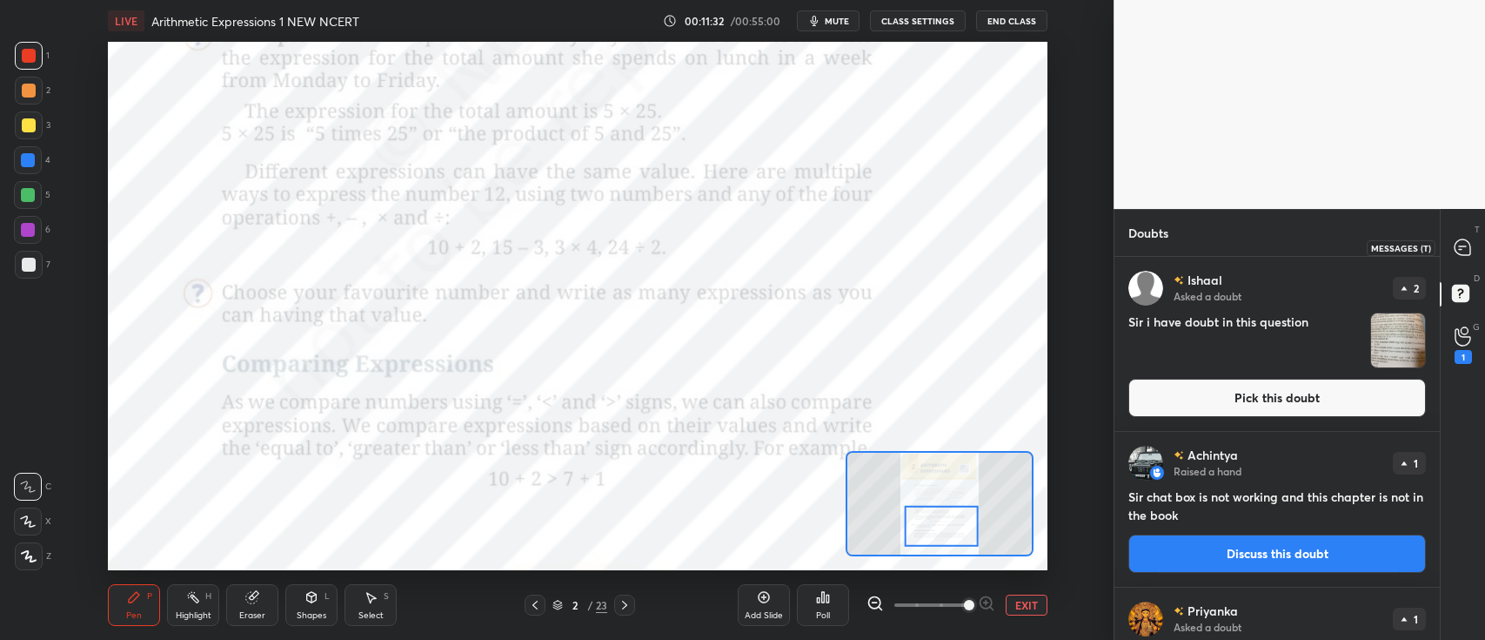
click at [1454, 253] on icon at bounding box center [1463, 247] width 18 height 18
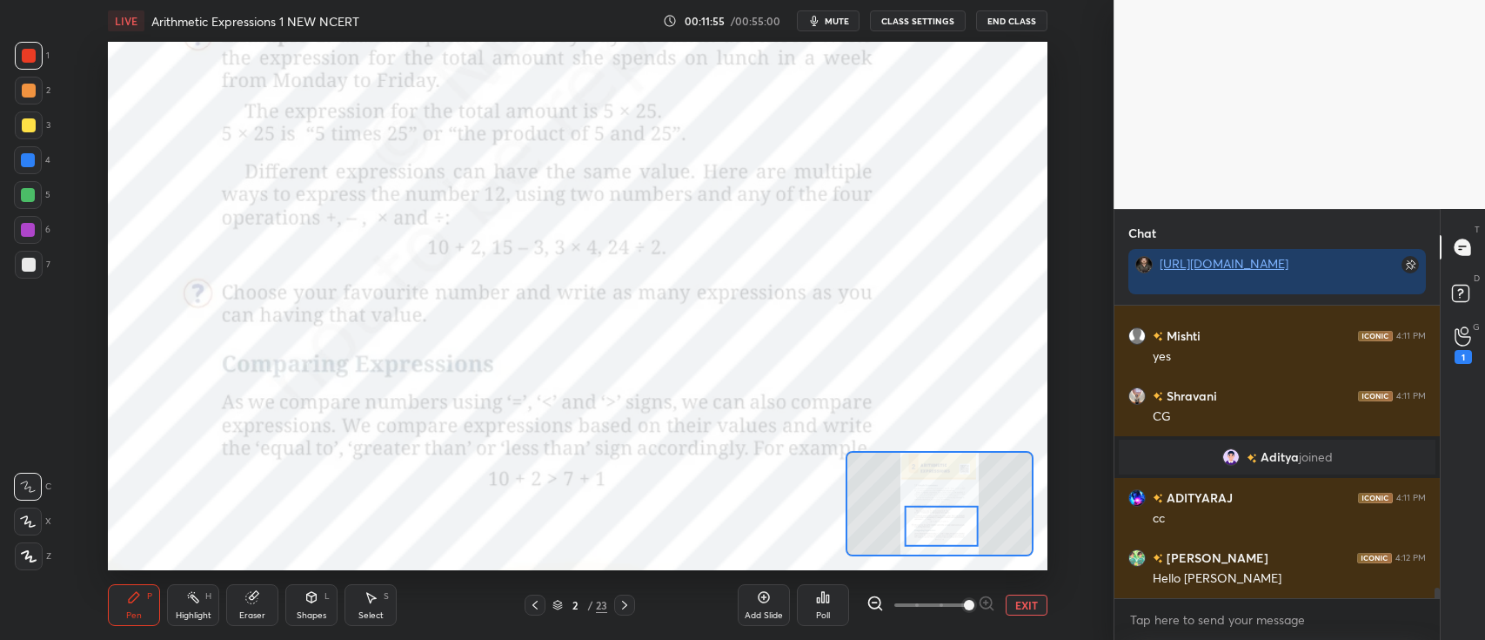
scroll to position [8138, 0]
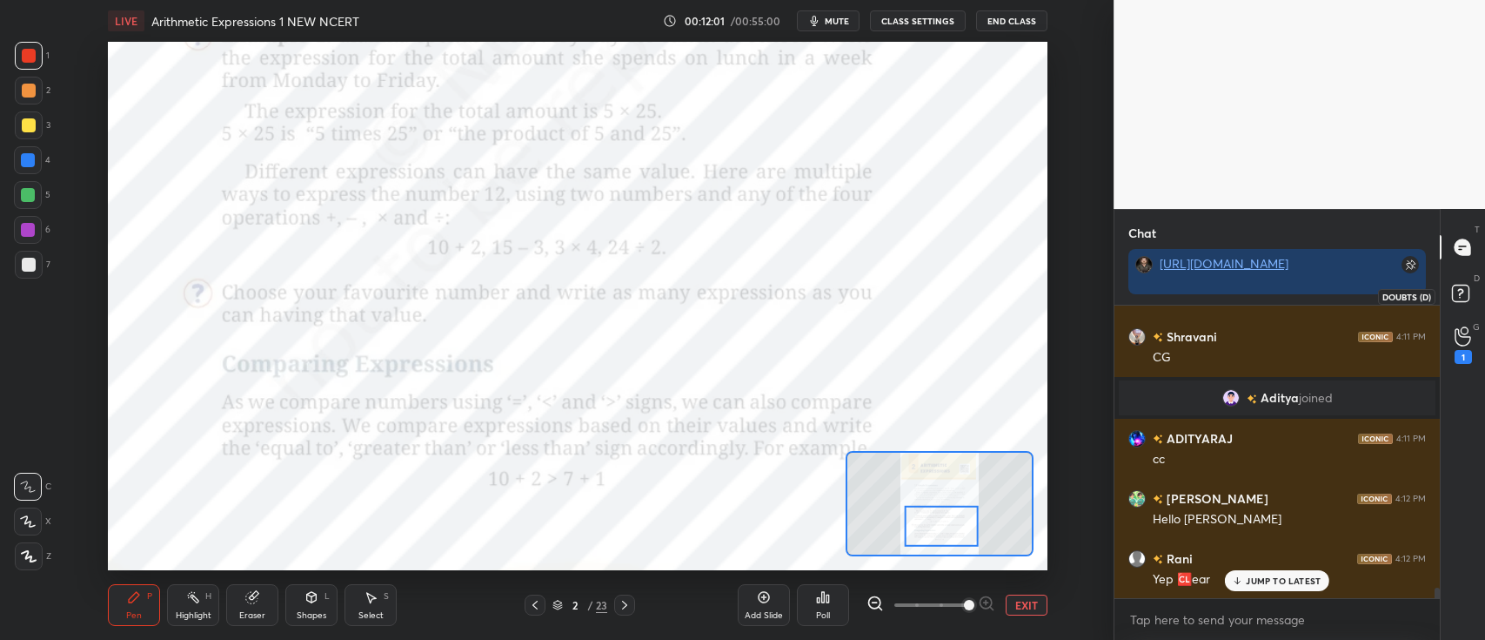
click at [1458, 291] on rect at bounding box center [1460, 293] width 17 height 17
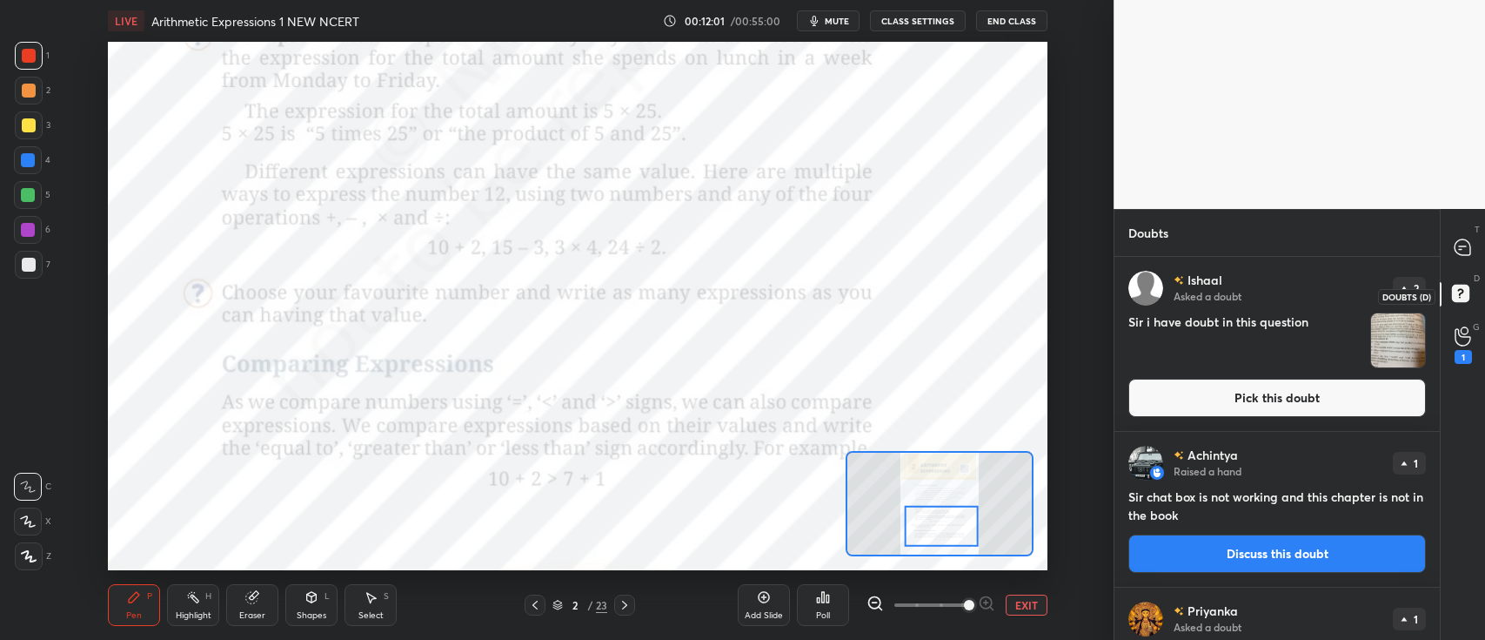
scroll to position [379, 320]
click at [1267, 399] on button "Pick this doubt" at bounding box center [1278, 398] width 298 height 38
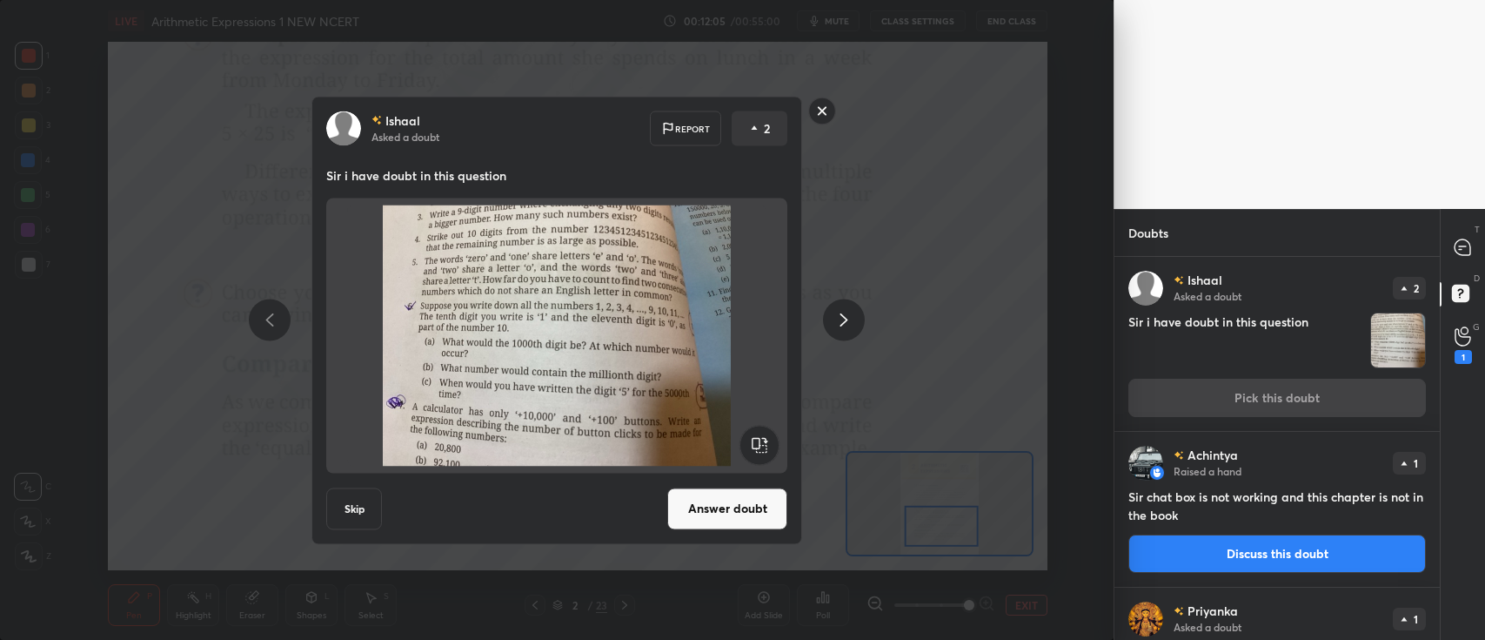
click at [826, 111] on rect at bounding box center [822, 110] width 27 height 27
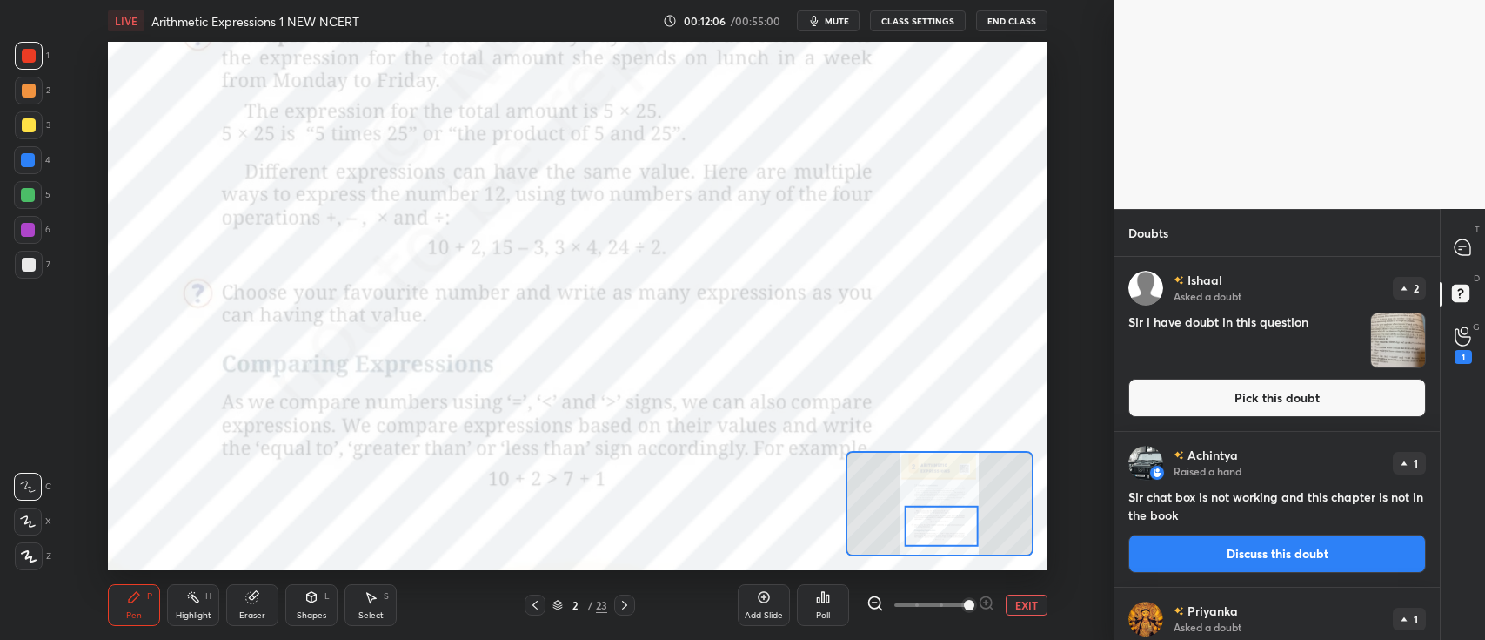
click at [1190, 549] on button "Discuss this doubt" at bounding box center [1278, 553] width 298 height 38
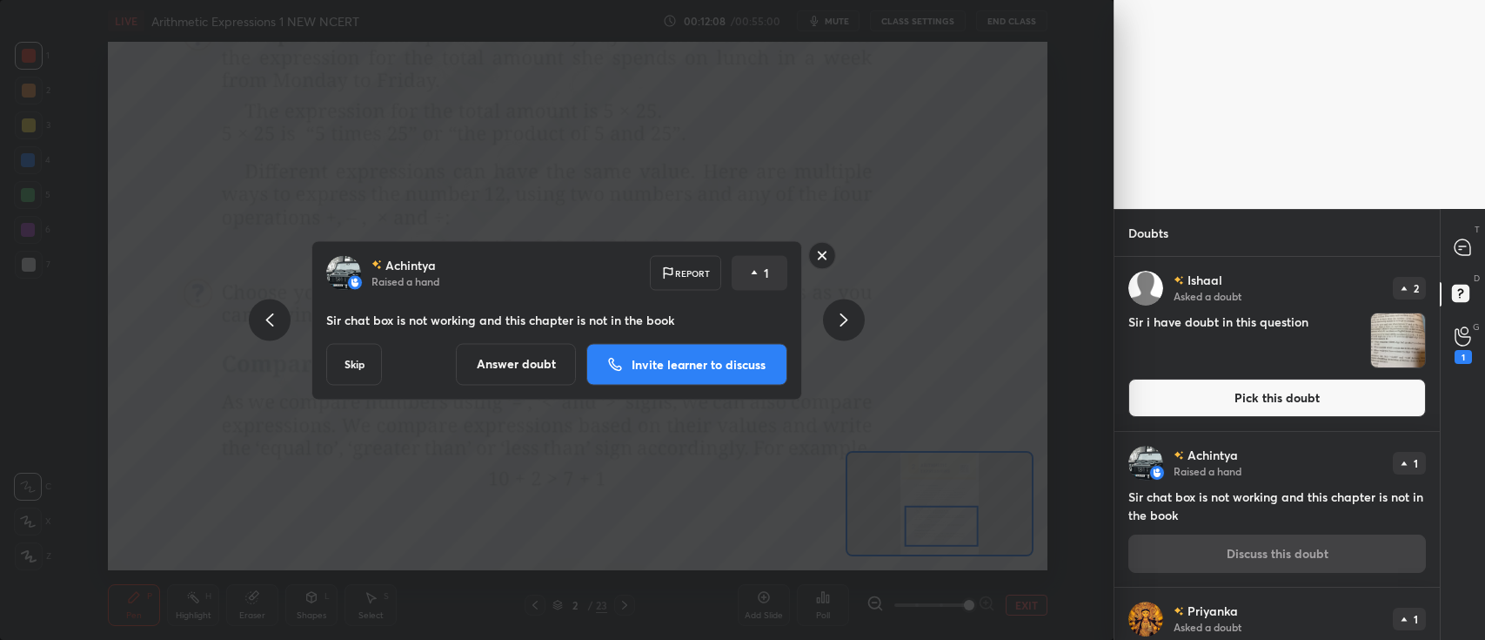
click at [640, 358] on p "Invite learner to discuss" at bounding box center [699, 364] width 134 height 12
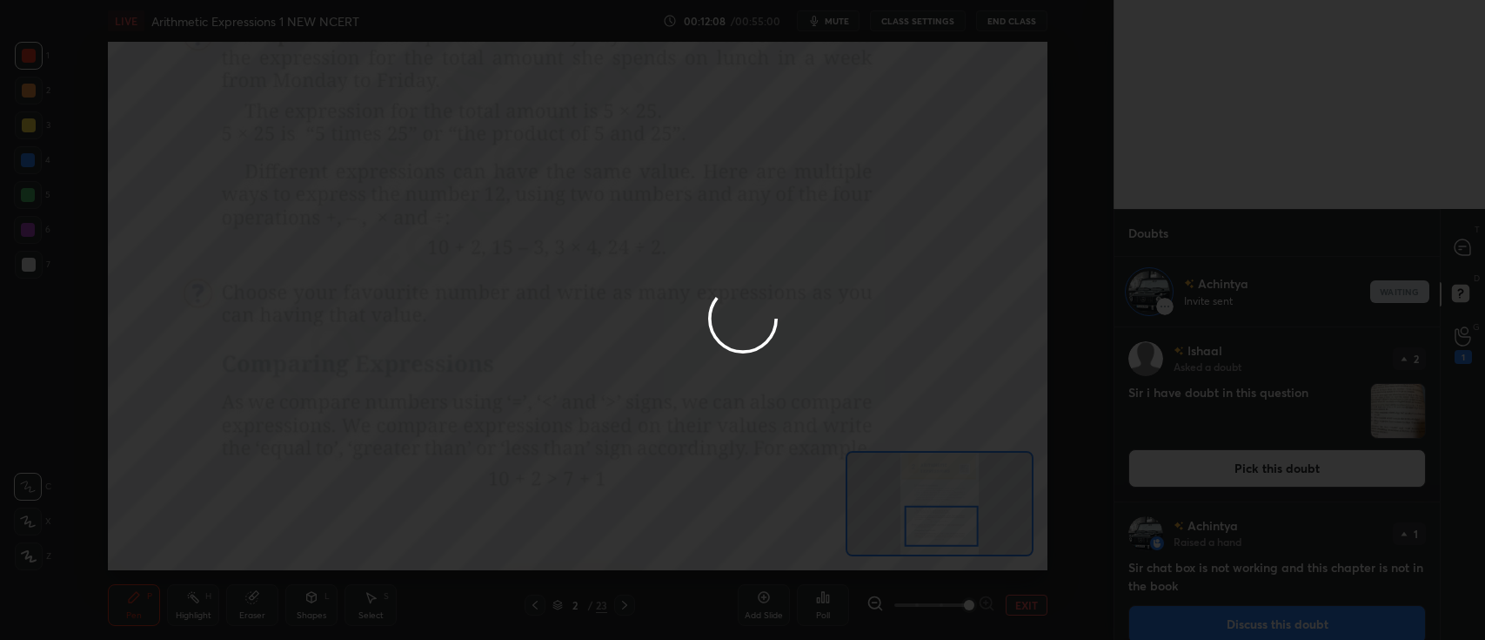
scroll to position [307, 320]
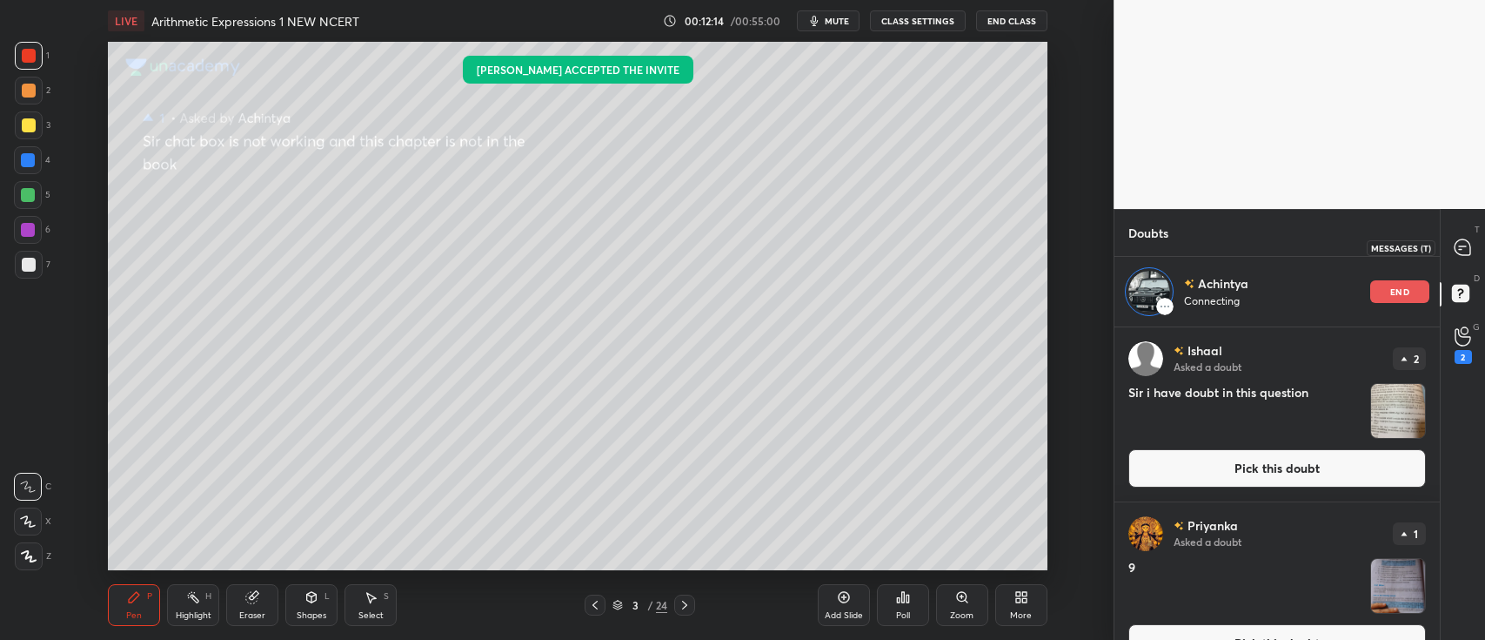
click at [1454, 254] on icon at bounding box center [1463, 247] width 18 height 18
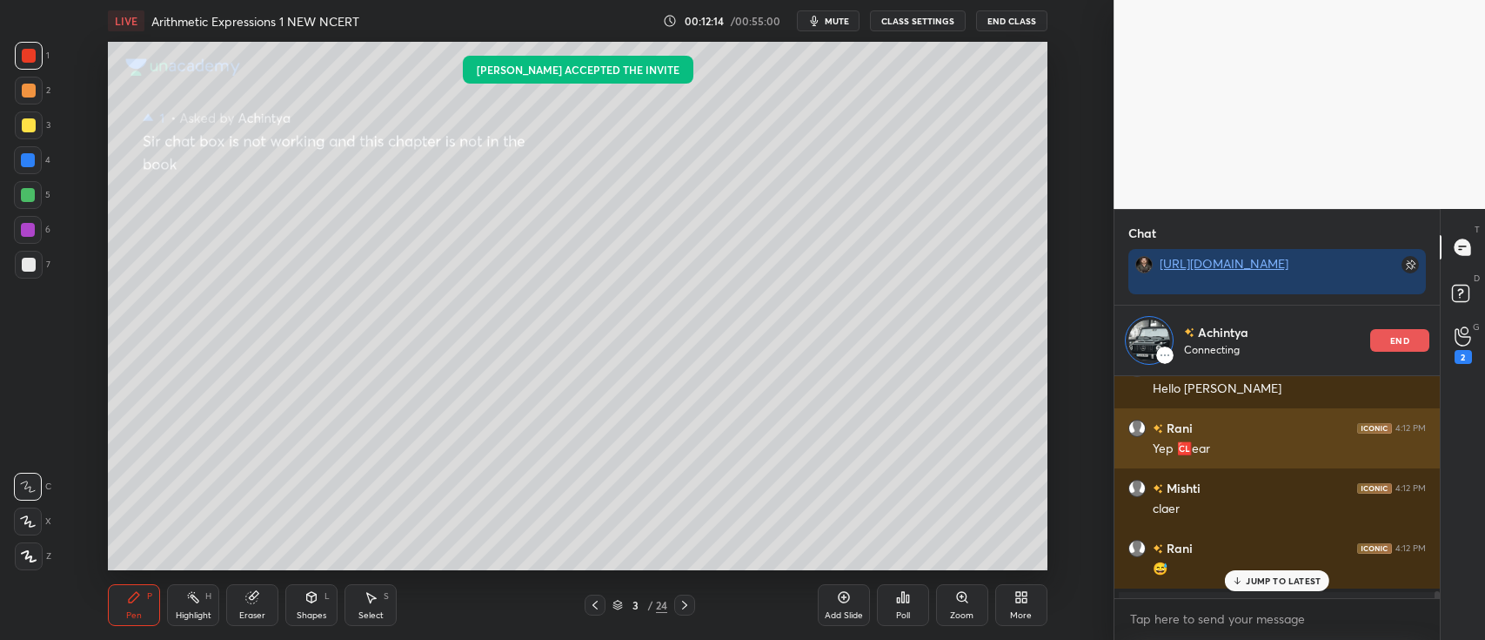
scroll to position [8298, 0]
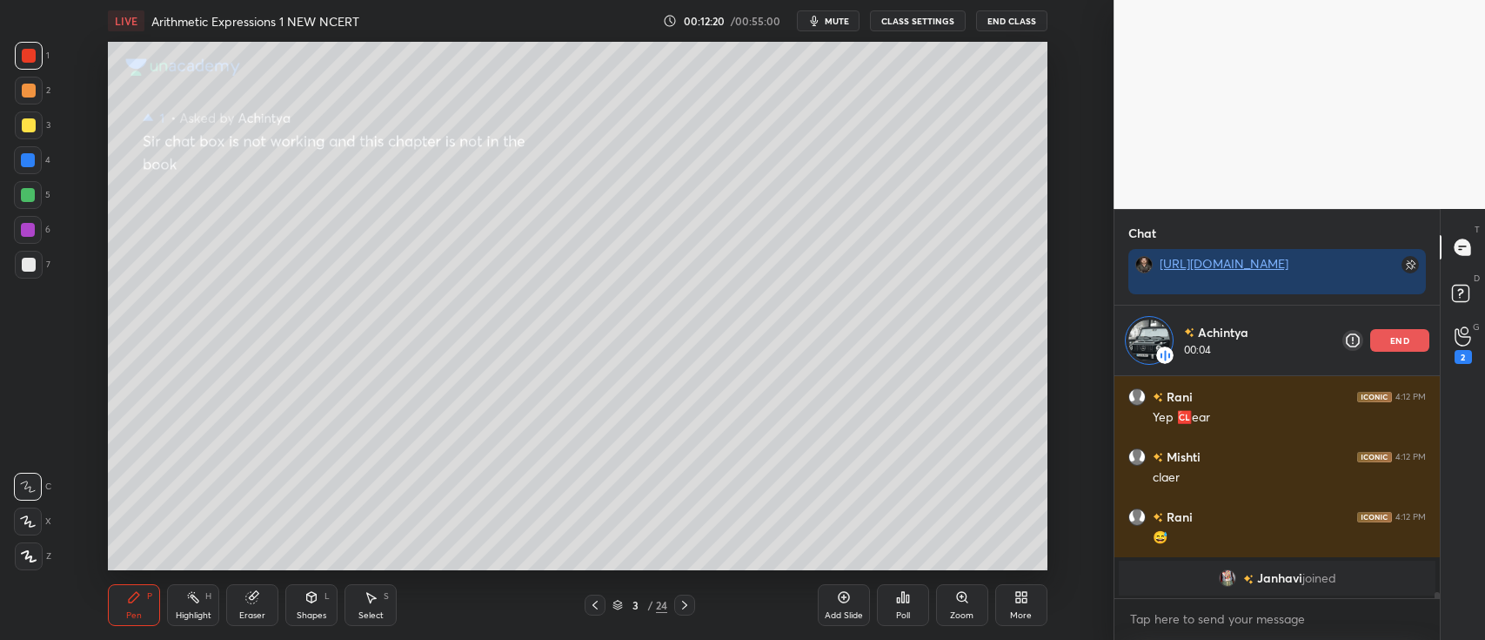
click at [28, 519] on icon at bounding box center [28, 521] width 16 height 12
click at [29, 542] on div at bounding box center [29, 556] width 28 height 28
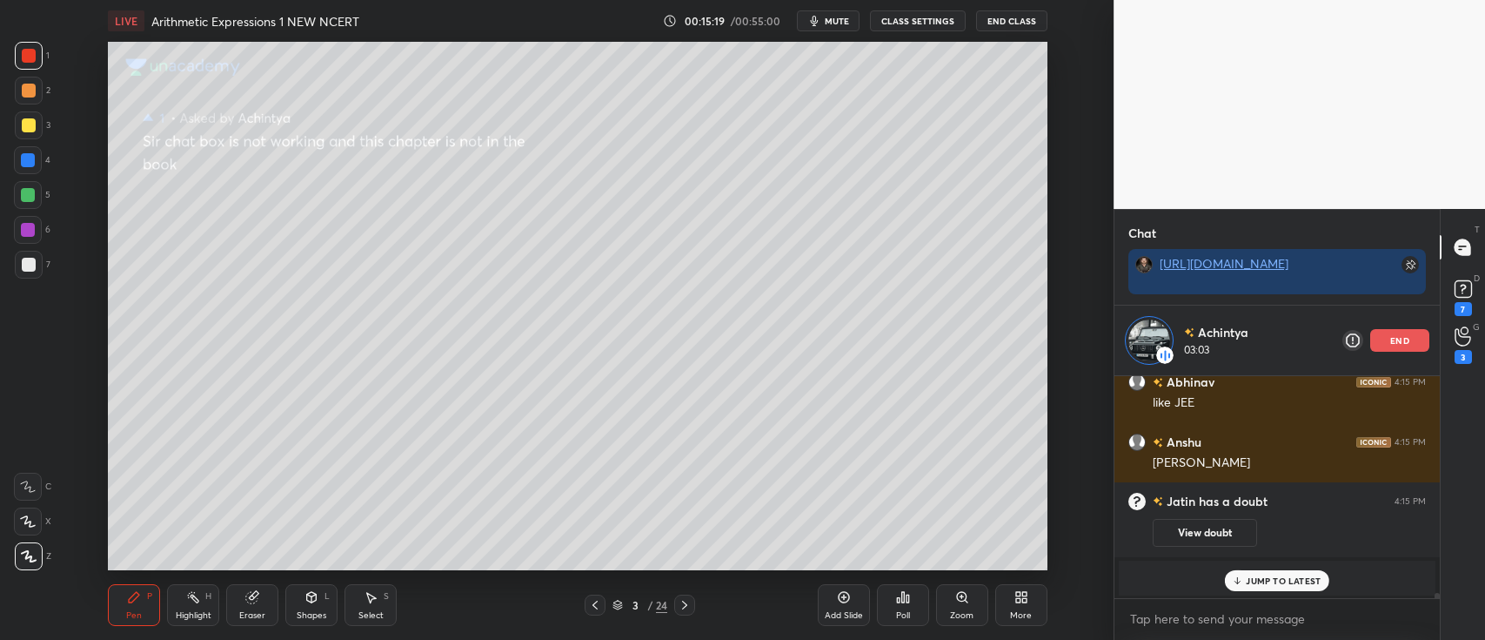
scroll to position [8988, 0]
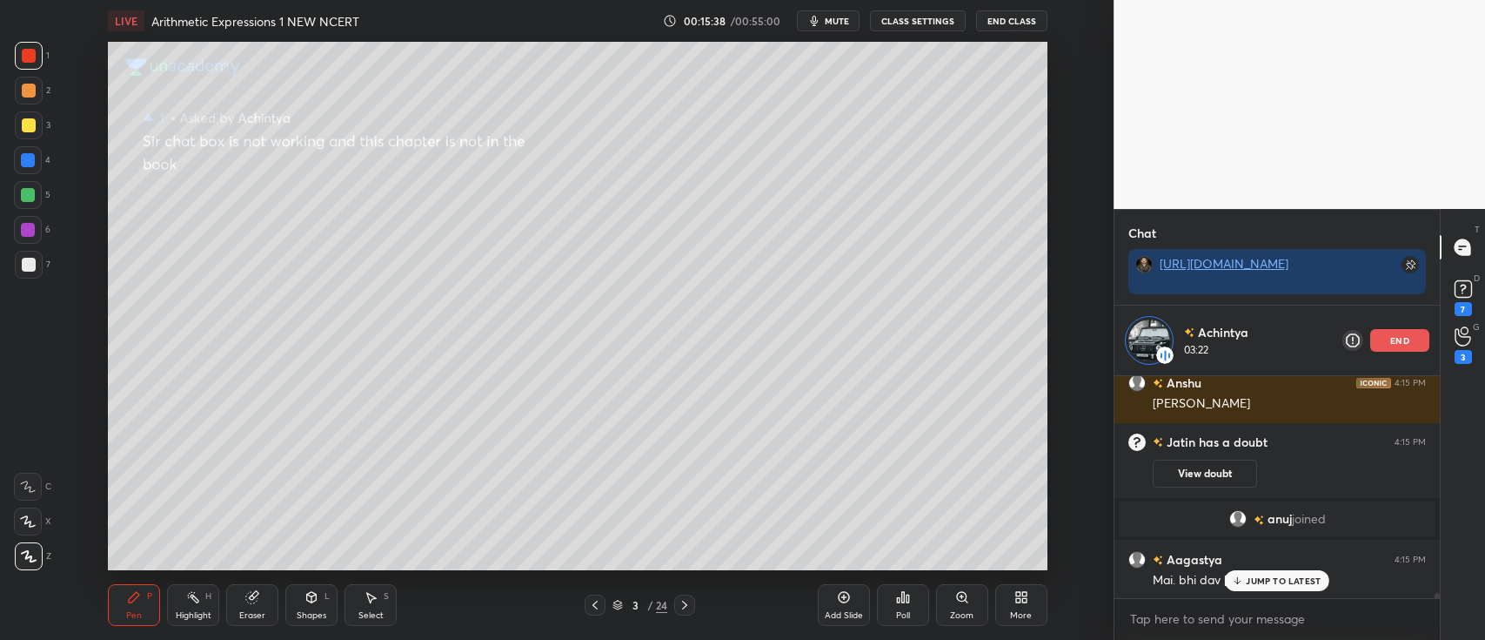
click at [1389, 336] on div "end" at bounding box center [1399, 340] width 59 height 23
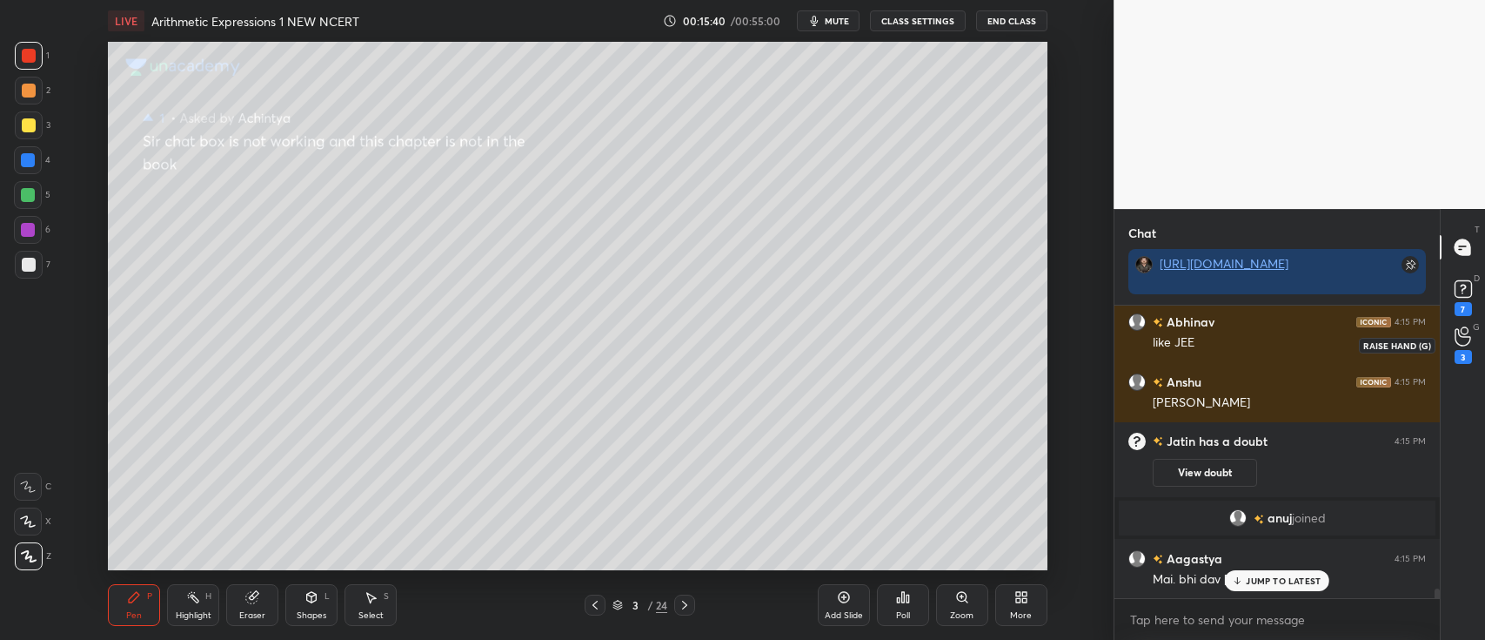
click at [1461, 345] on icon at bounding box center [1463, 336] width 16 height 17
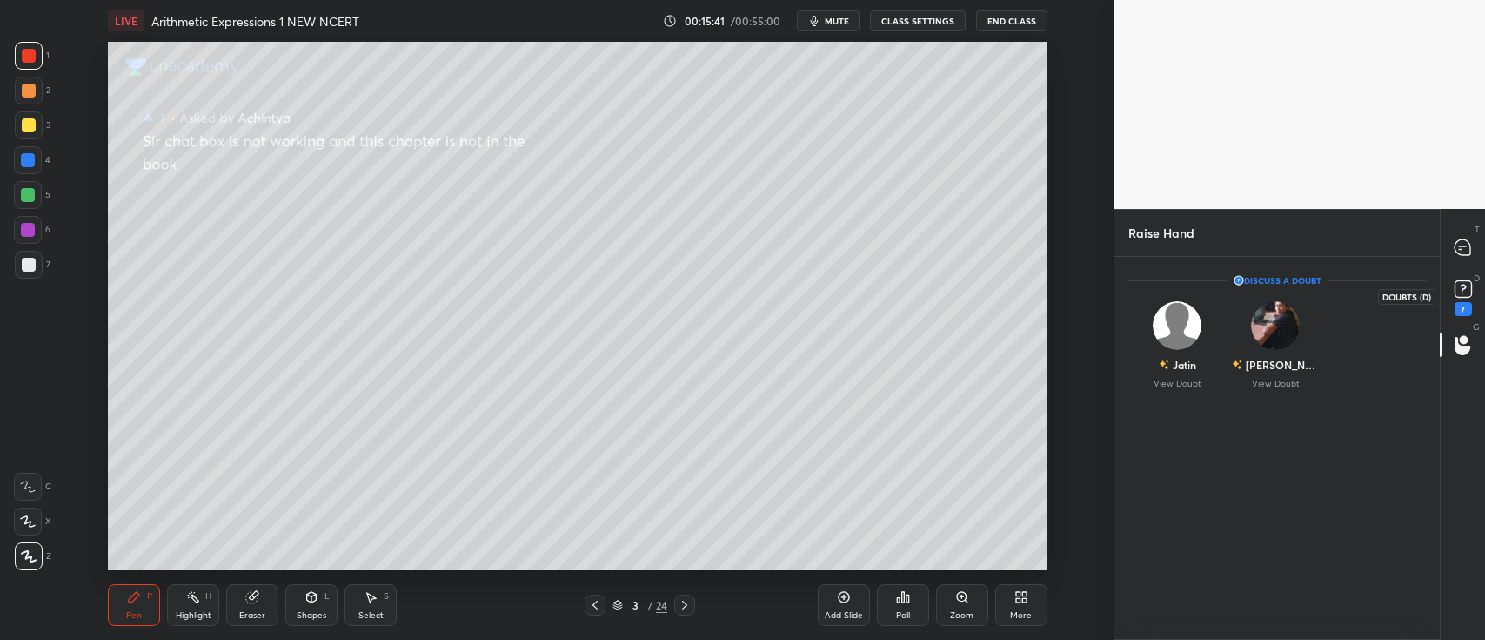
click at [1459, 298] on icon at bounding box center [1464, 289] width 26 height 26
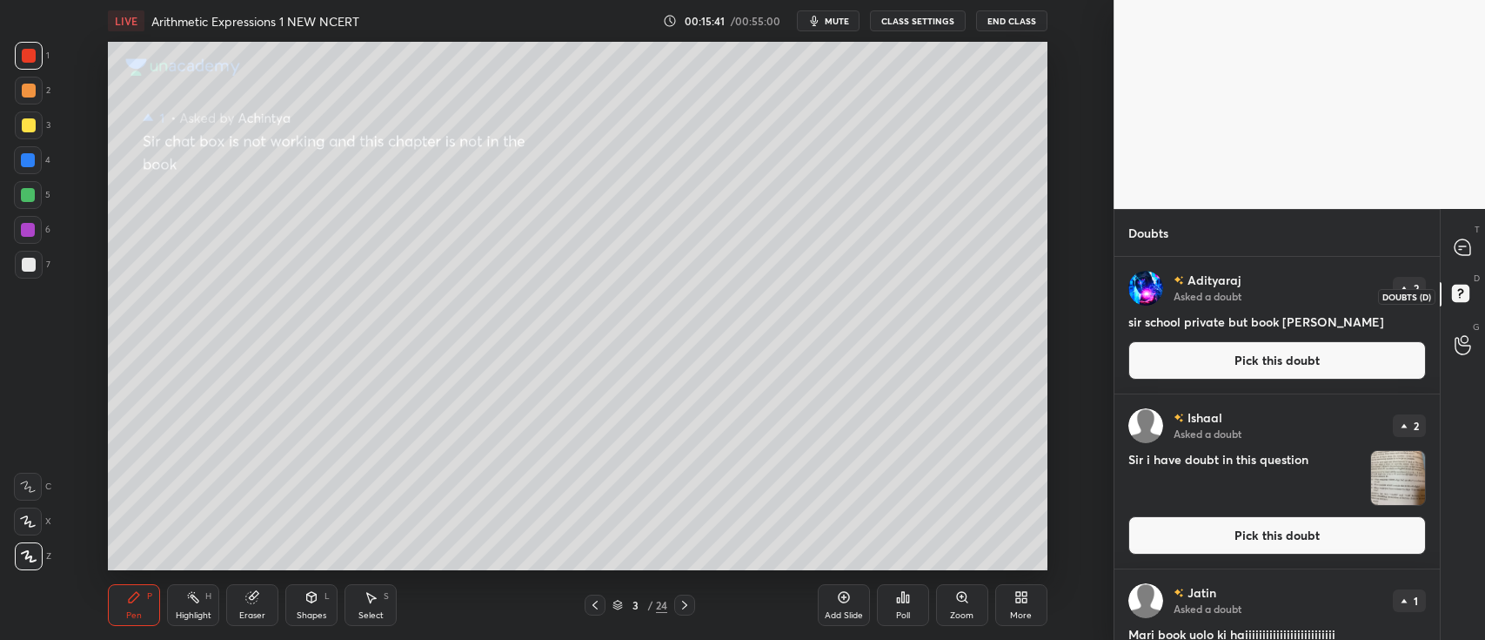
scroll to position [379, 320]
click at [1299, 358] on button "Pick this doubt" at bounding box center [1278, 360] width 298 height 38
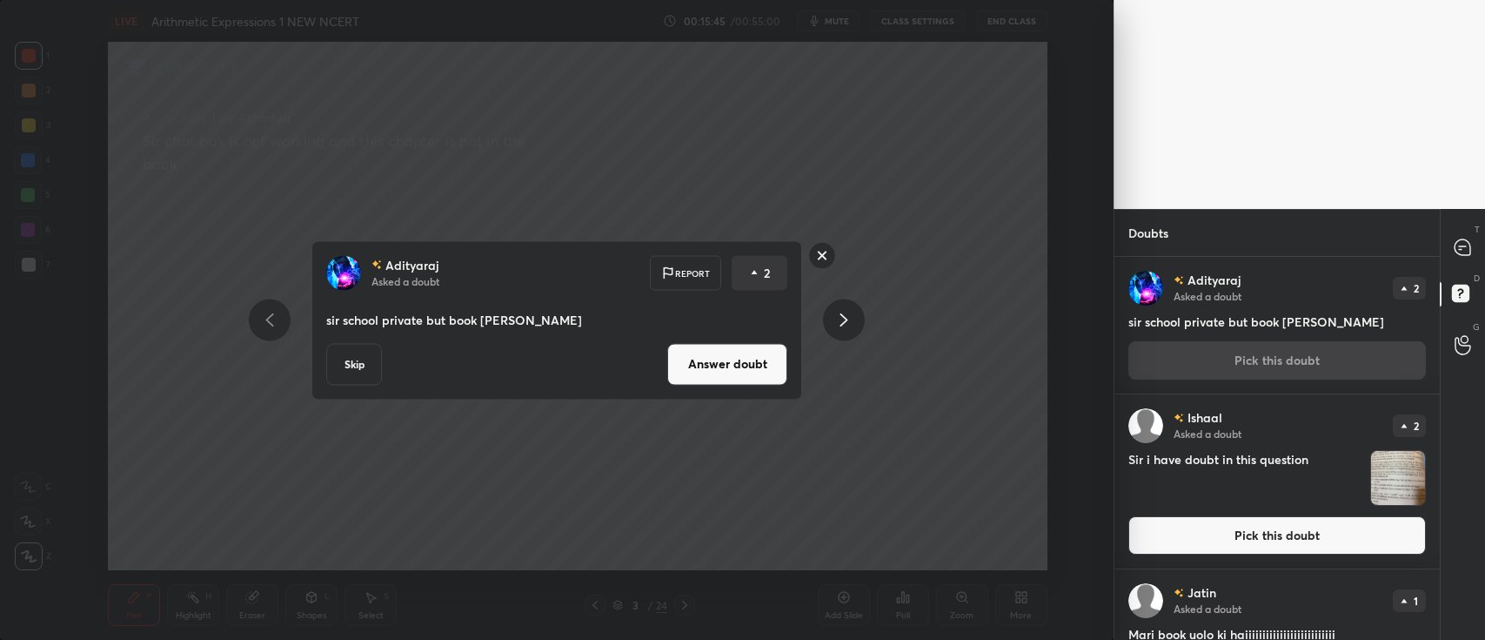
click at [717, 362] on button "Answer doubt" at bounding box center [727, 364] width 120 height 42
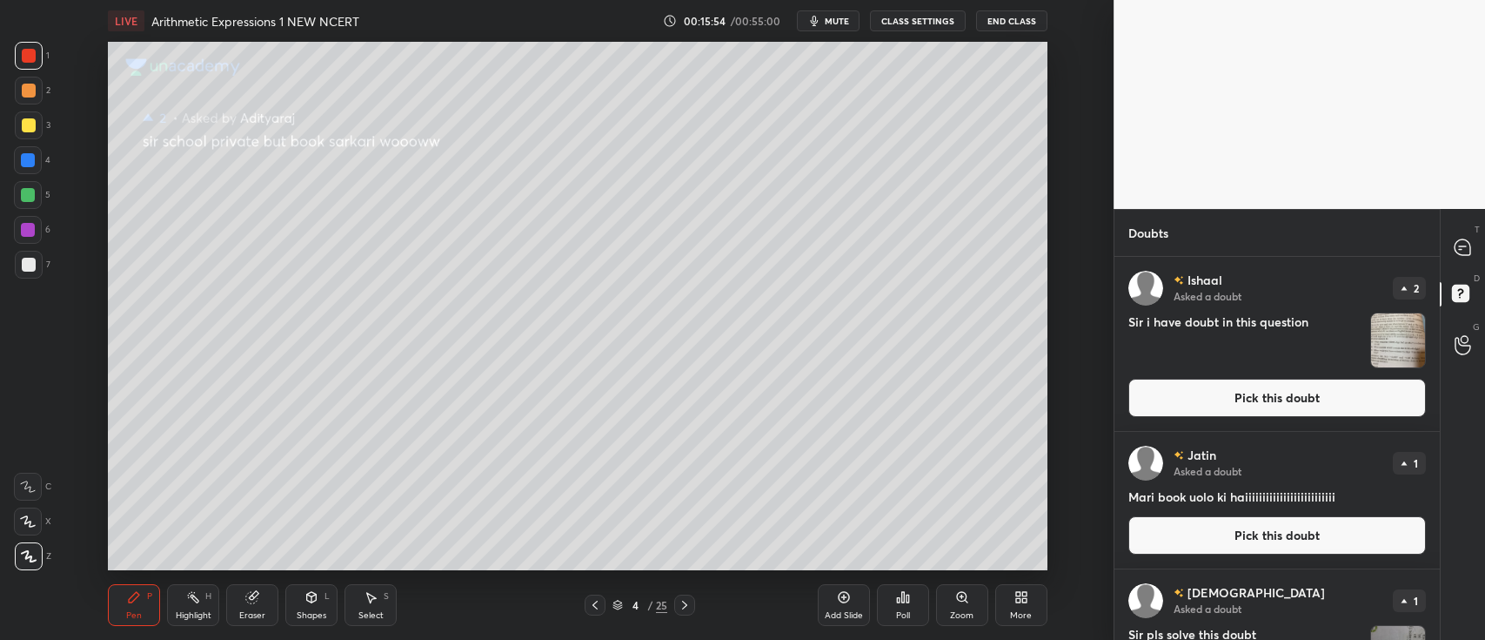
click at [1197, 529] on button "Pick this doubt" at bounding box center [1278, 535] width 298 height 38
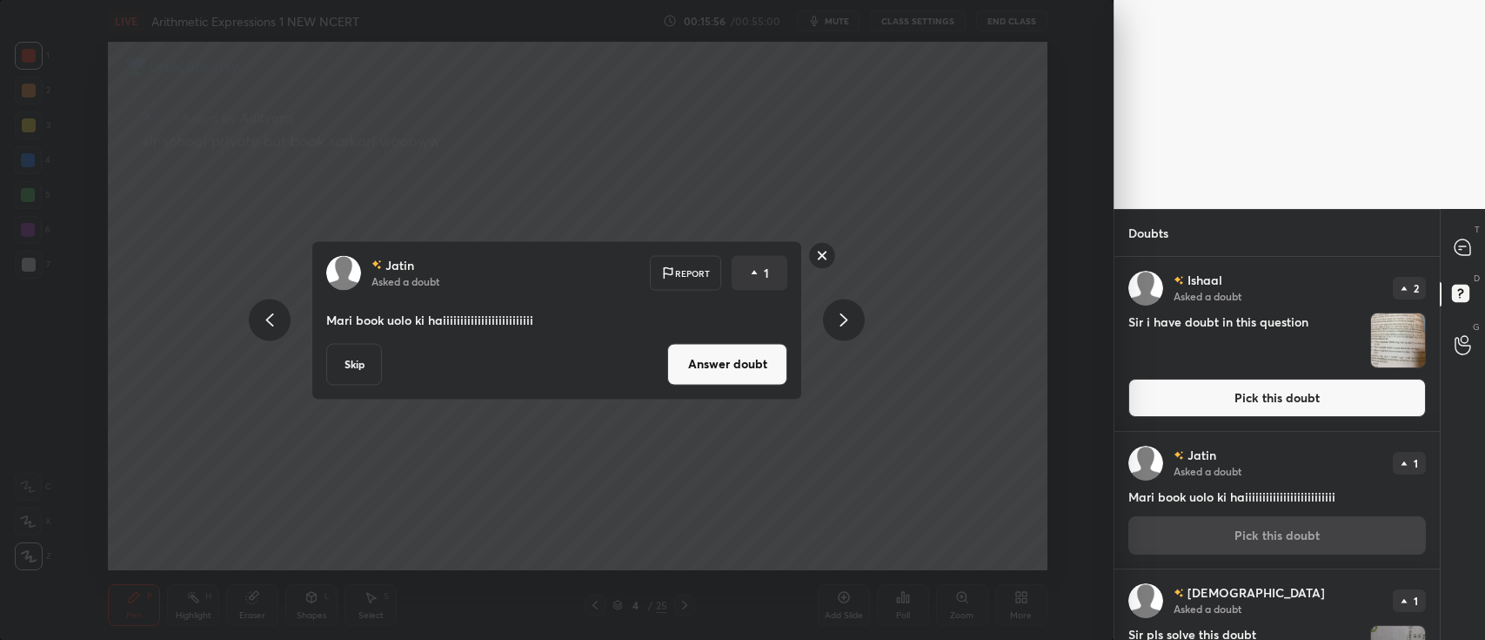
click at [685, 365] on button "Answer doubt" at bounding box center [727, 364] width 120 height 42
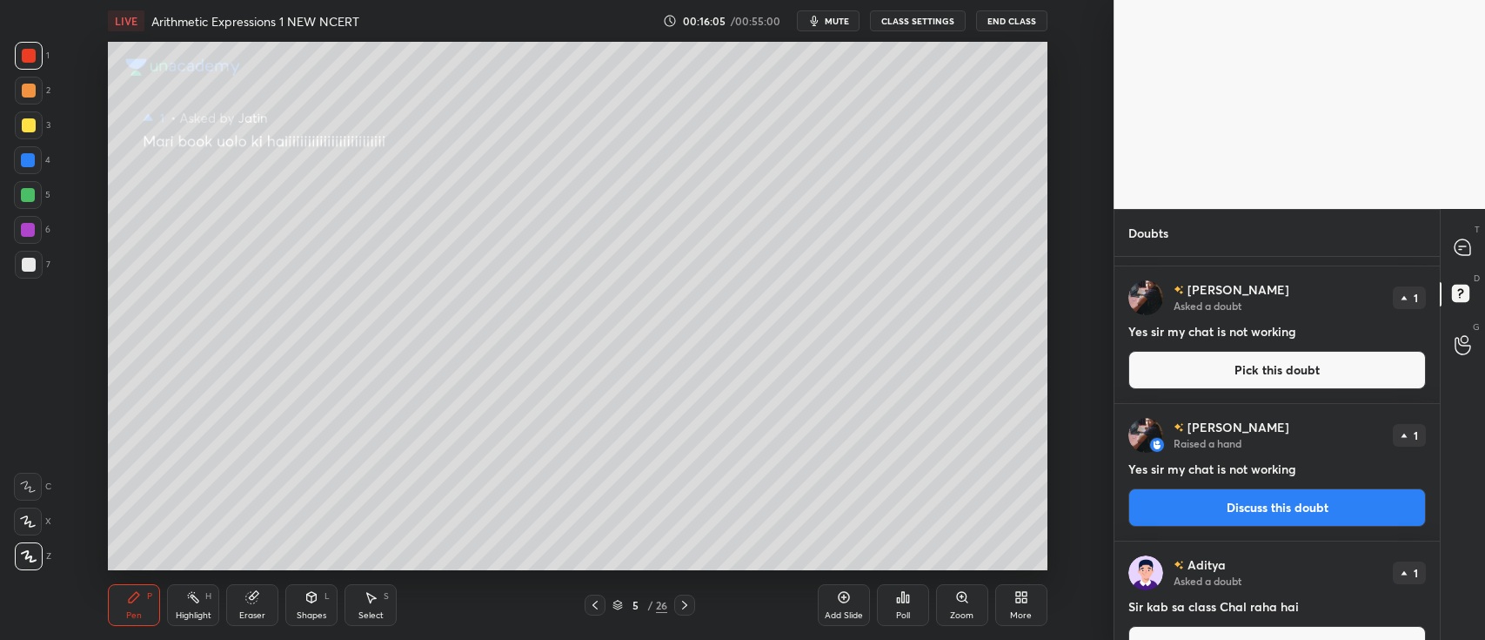
scroll to position [477, 0]
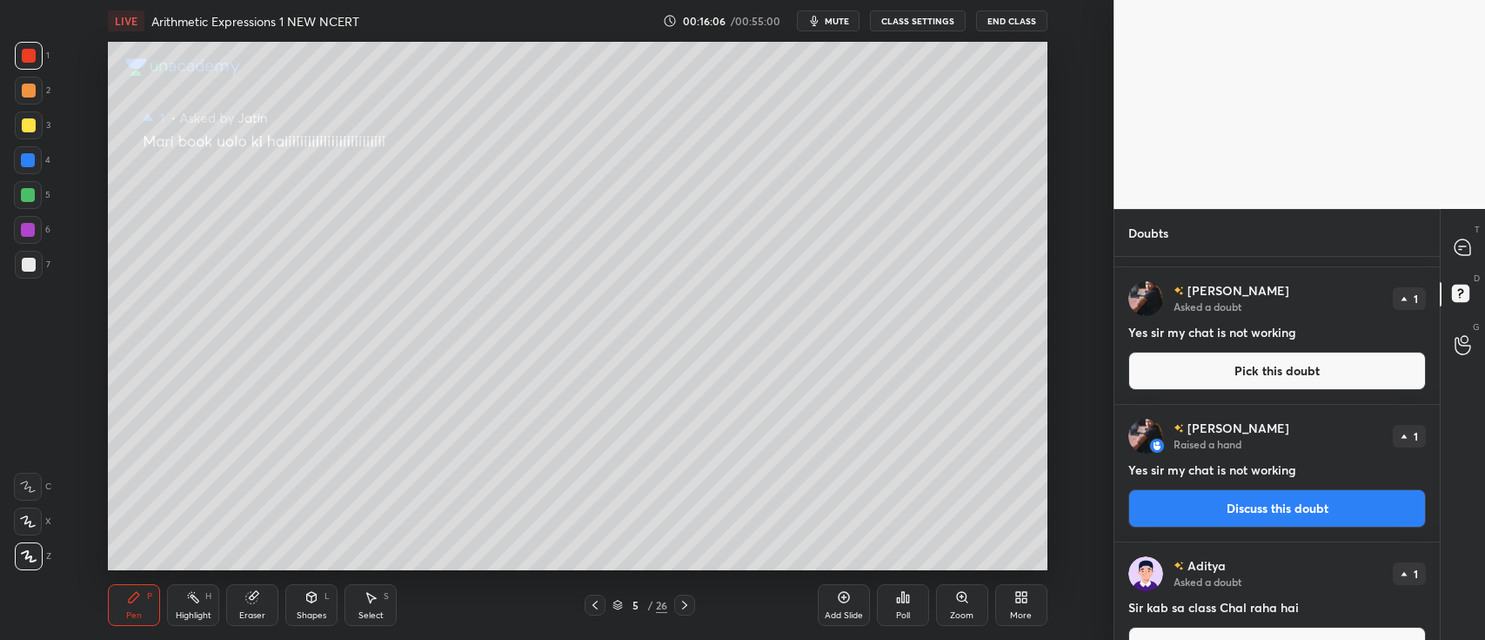
click at [1236, 377] on button "Pick this doubt" at bounding box center [1278, 371] width 298 height 38
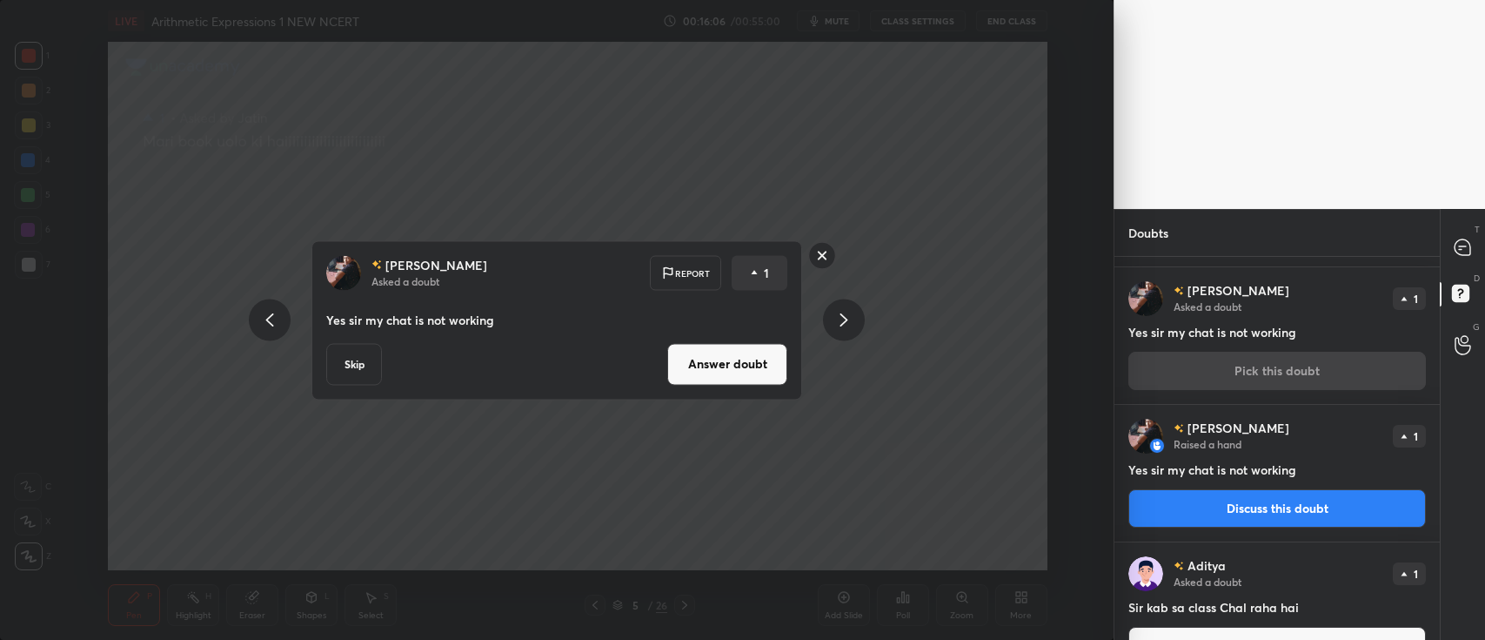
click at [715, 362] on button "Answer doubt" at bounding box center [727, 364] width 120 height 42
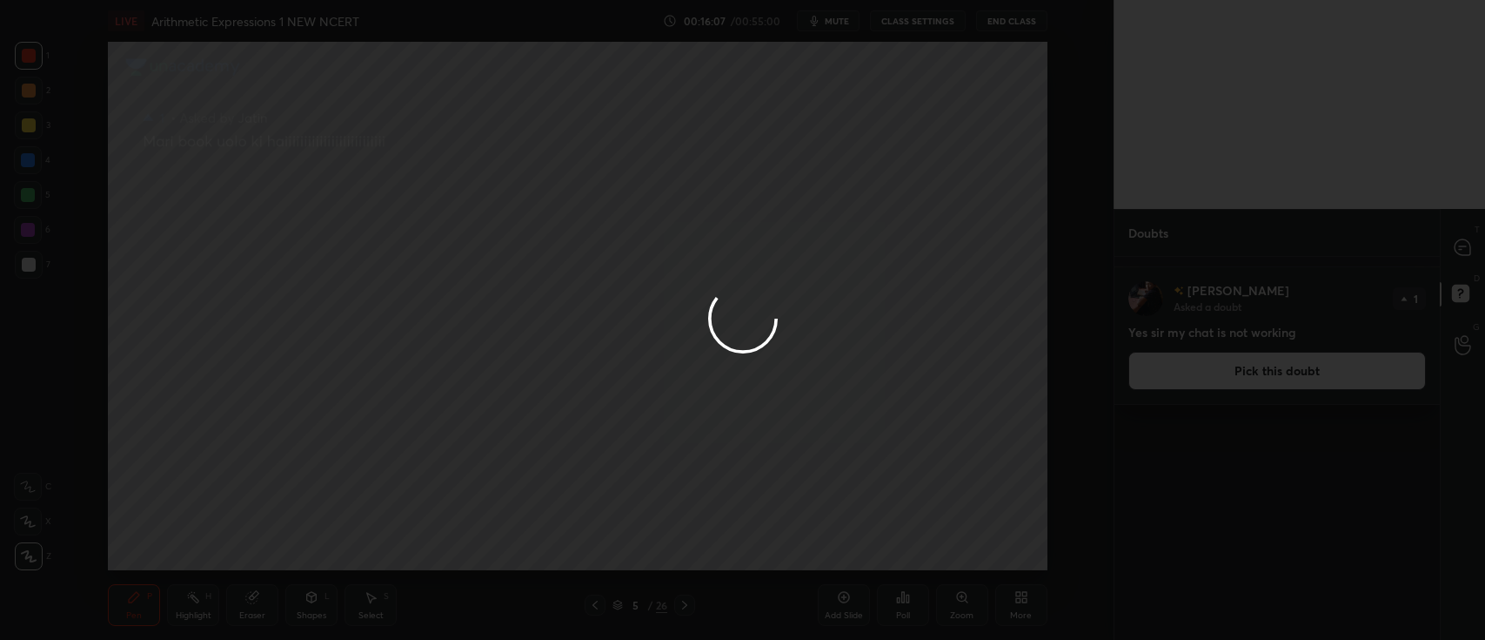
scroll to position [0, 0]
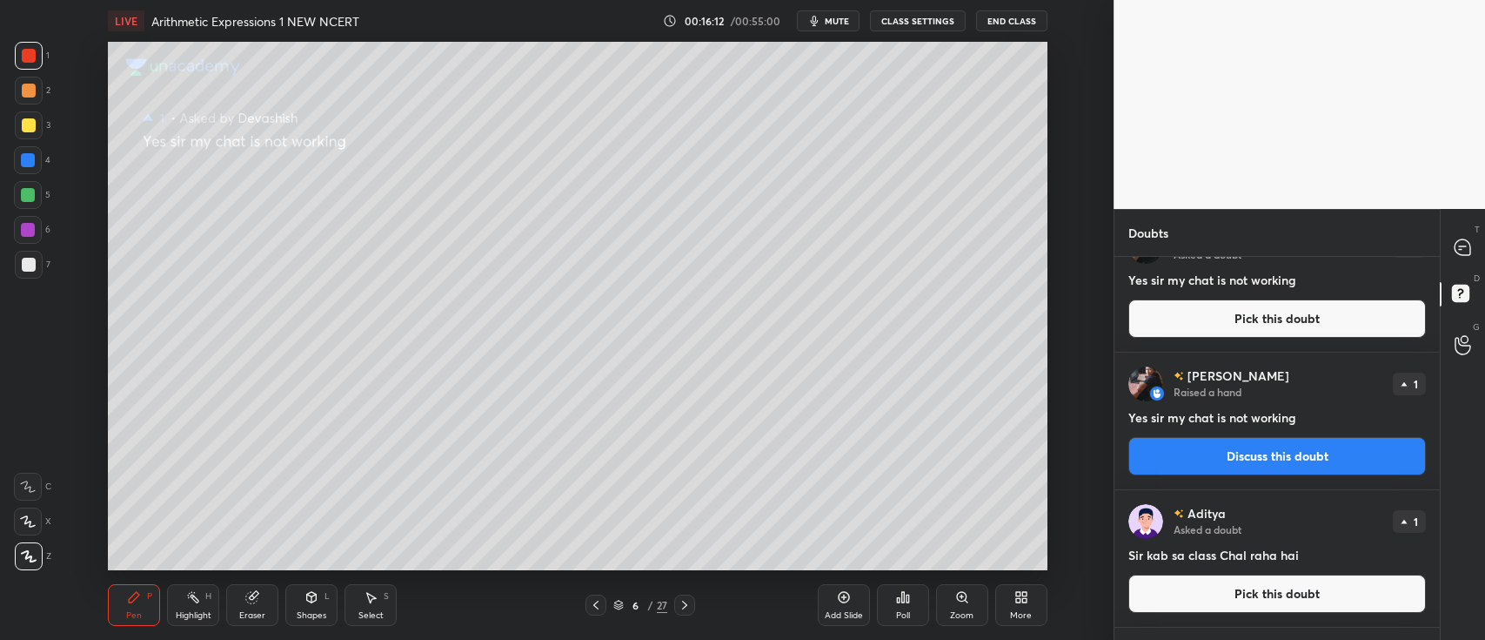
click at [1232, 318] on button "Pick this doubt" at bounding box center [1278, 318] width 298 height 38
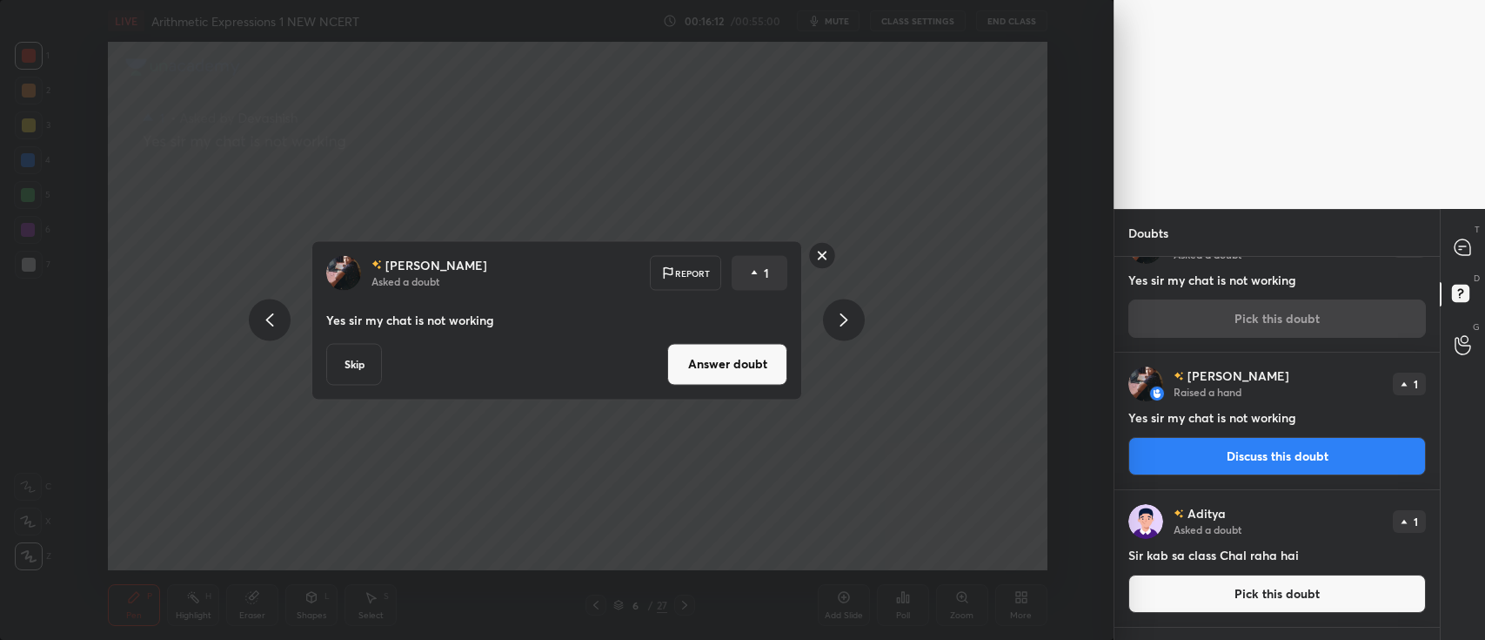
scroll to position [349, 0]
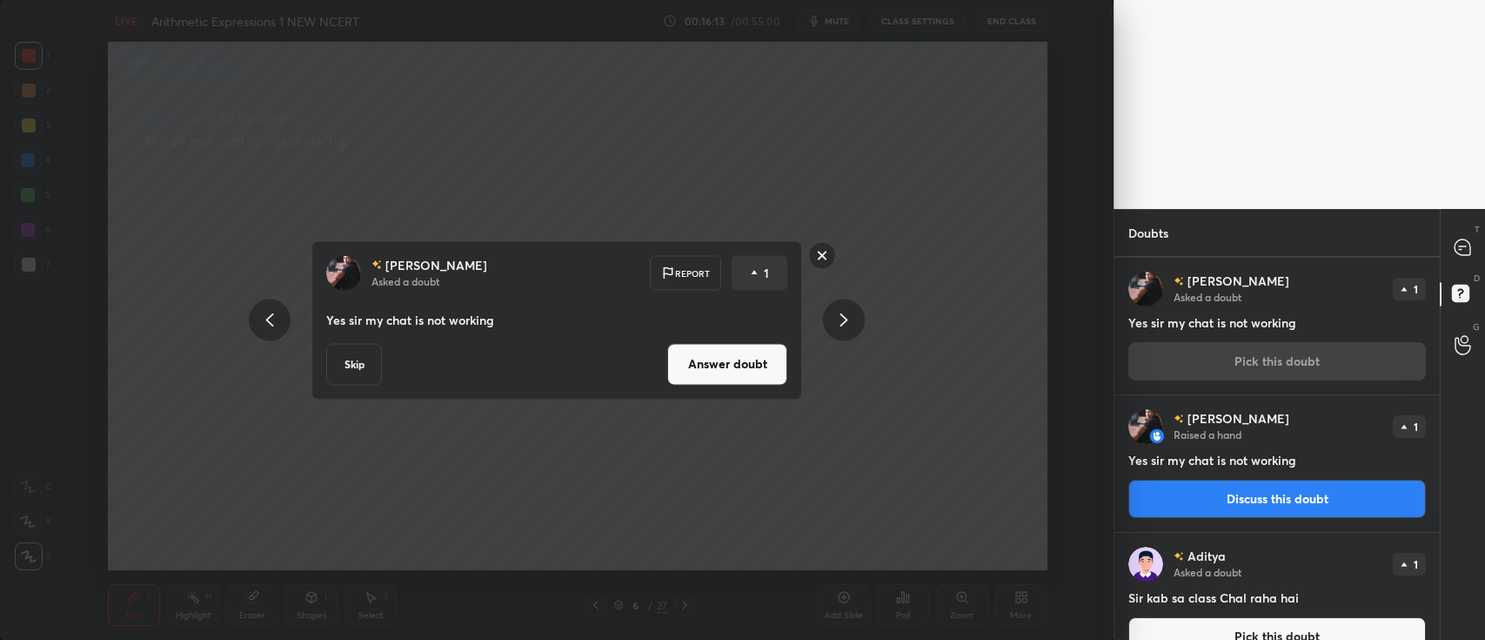
click at [740, 362] on button "Answer doubt" at bounding box center [727, 364] width 120 height 42
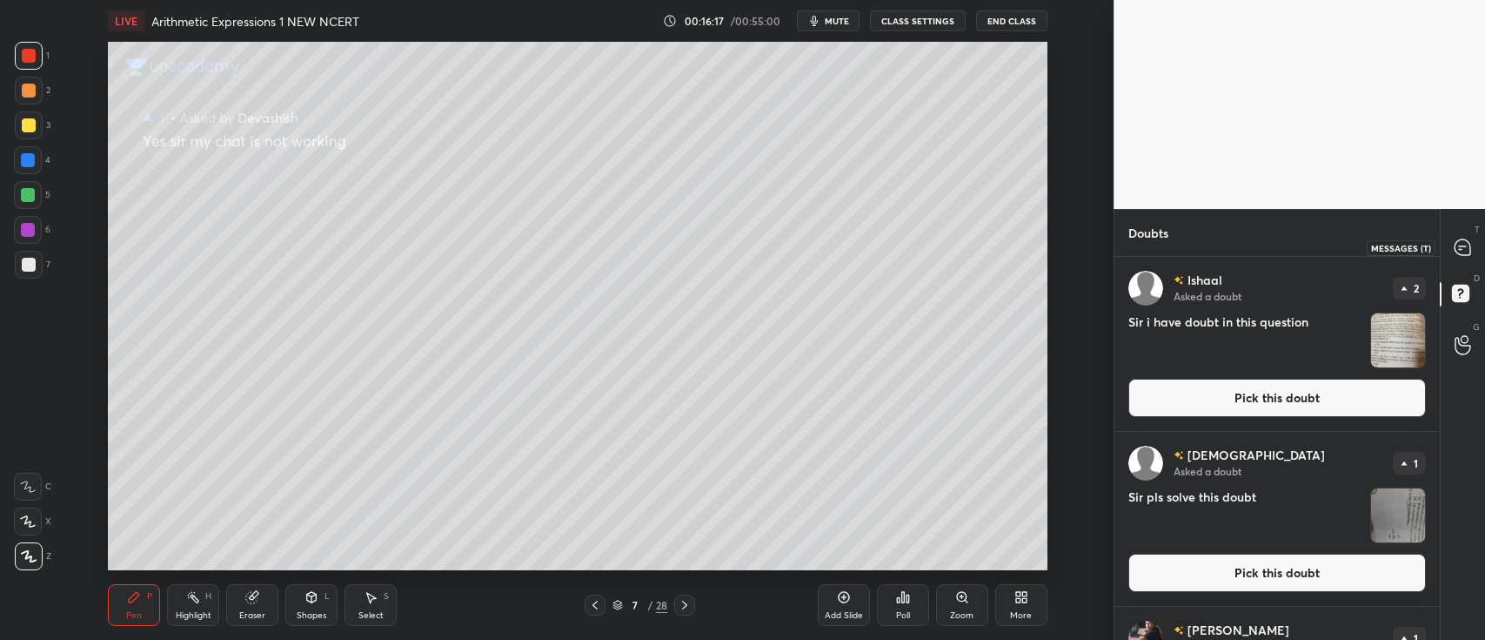
click at [1448, 243] on div at bounding box center [1463, 246] width 35 height 31
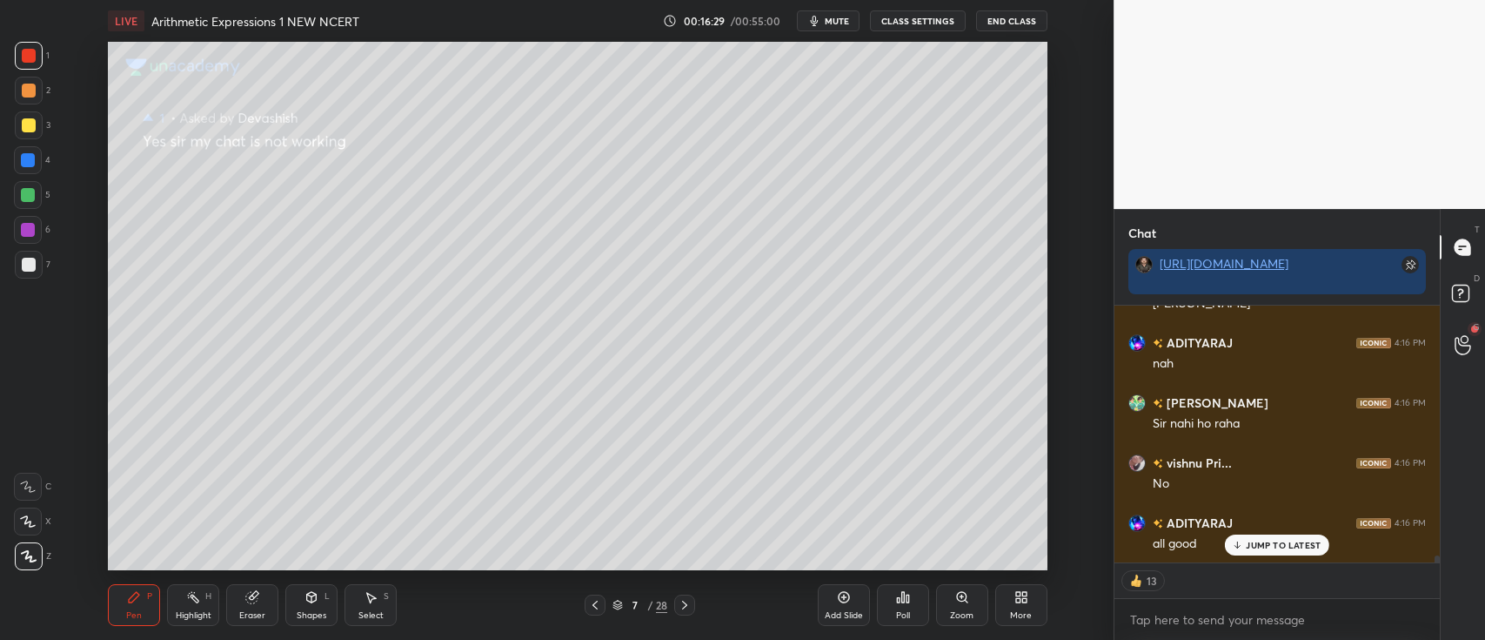
scroll to position [9020, 0]
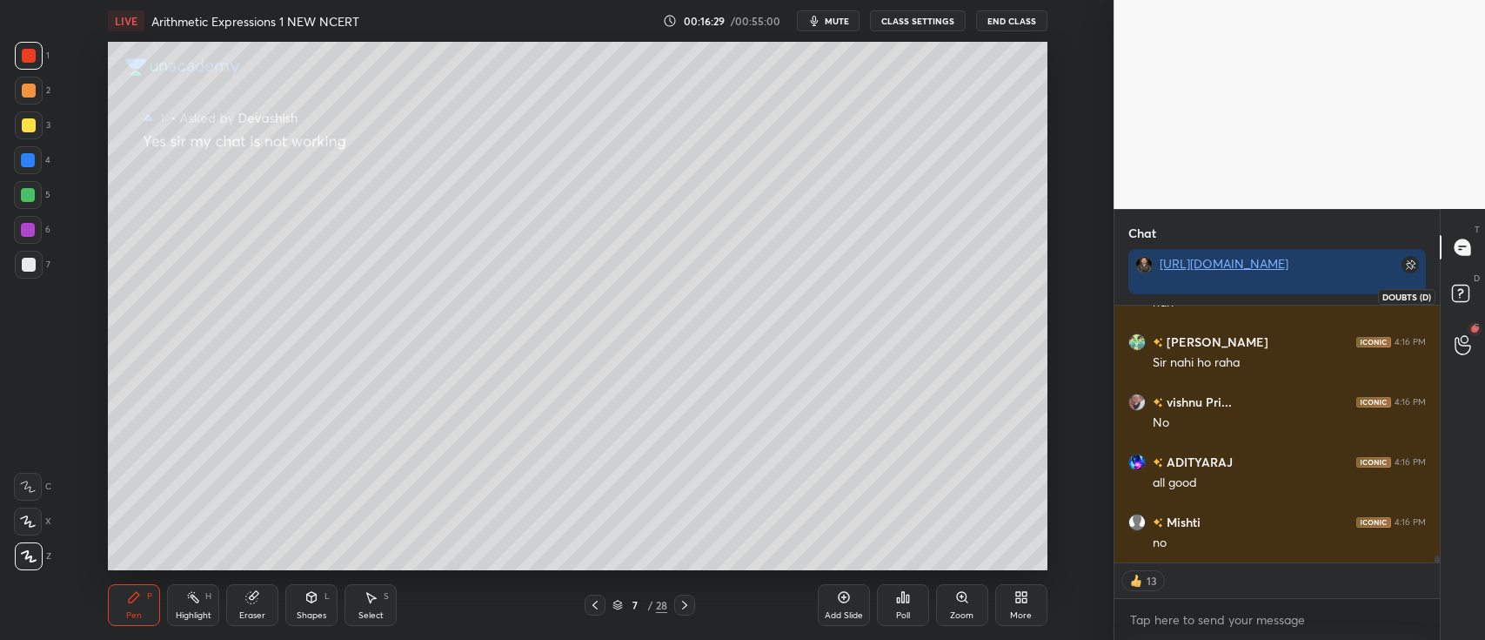
click at [1464, 303] on icon at bounding box center [1463, 295] width 31 height 31
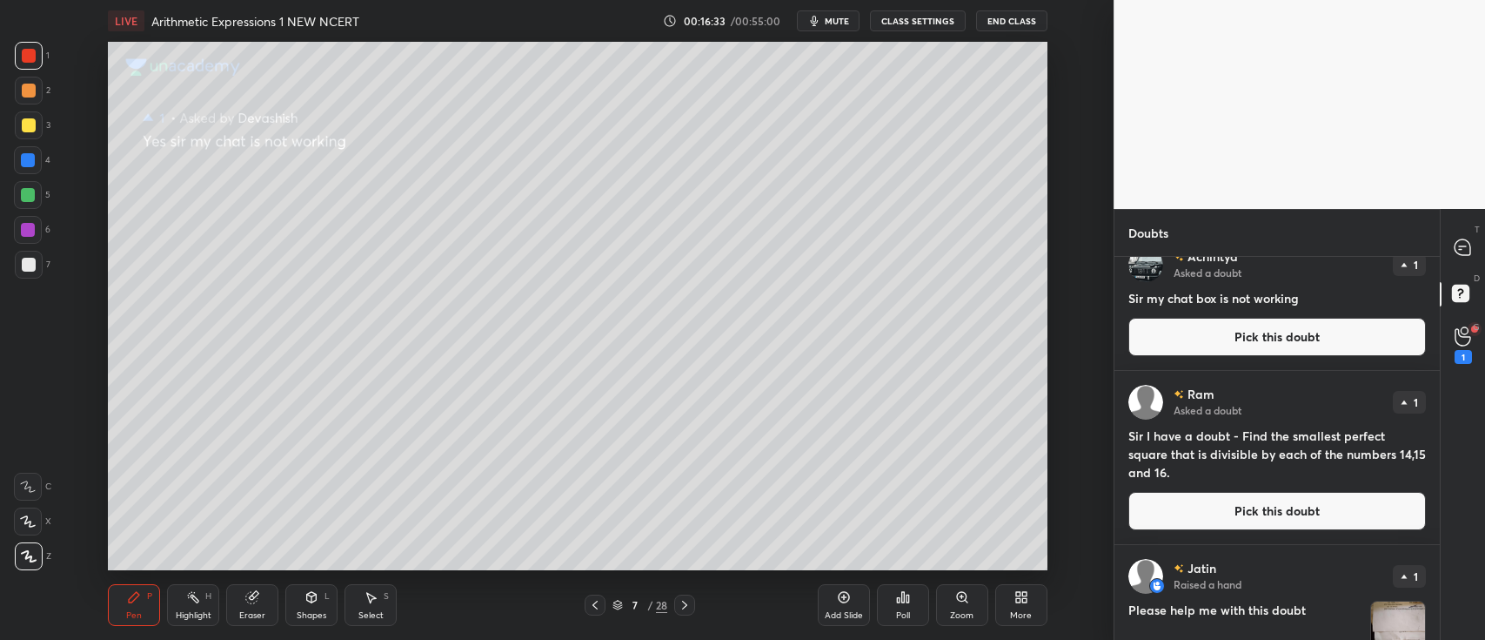
click at [1249, 337] on button "Pick this doubt" at bounding box center [1278, 337] width 298 height 38
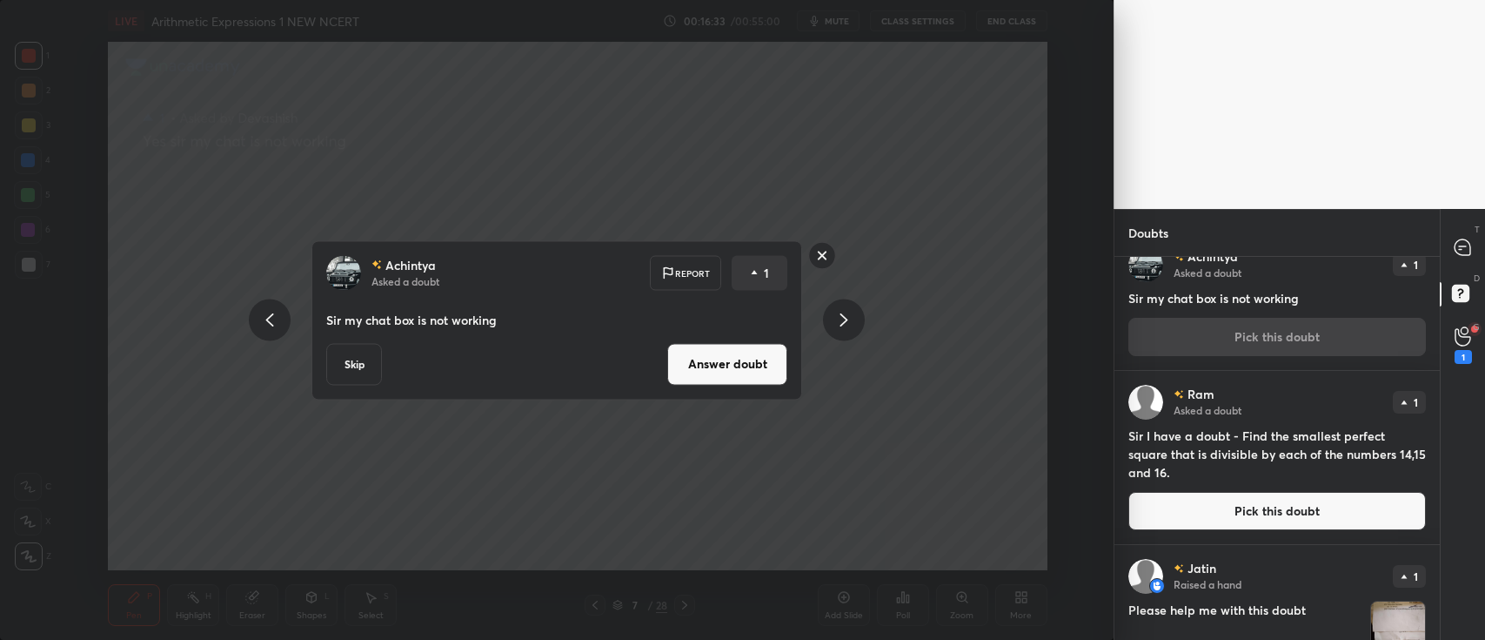
scroll to position [800, 0]
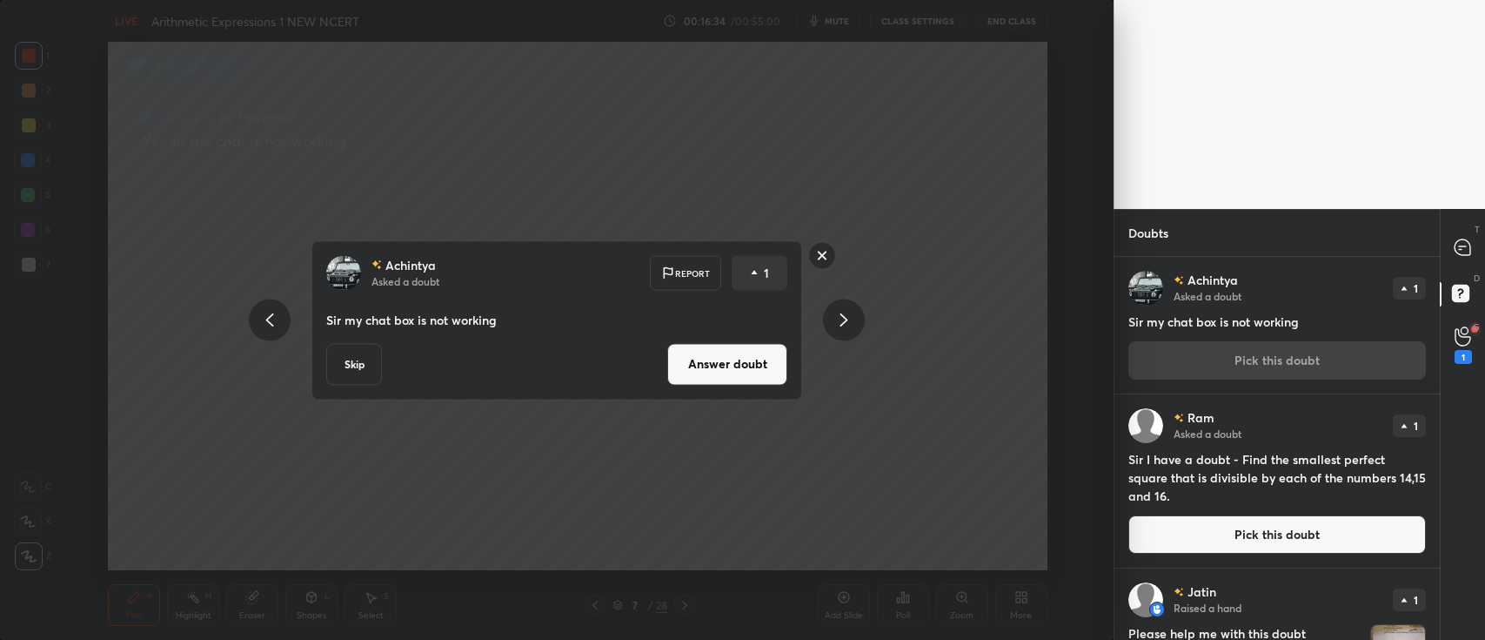
click at [706, 365] on button "Answer doubt" at bounding box center [727, 364] width 120 height 42
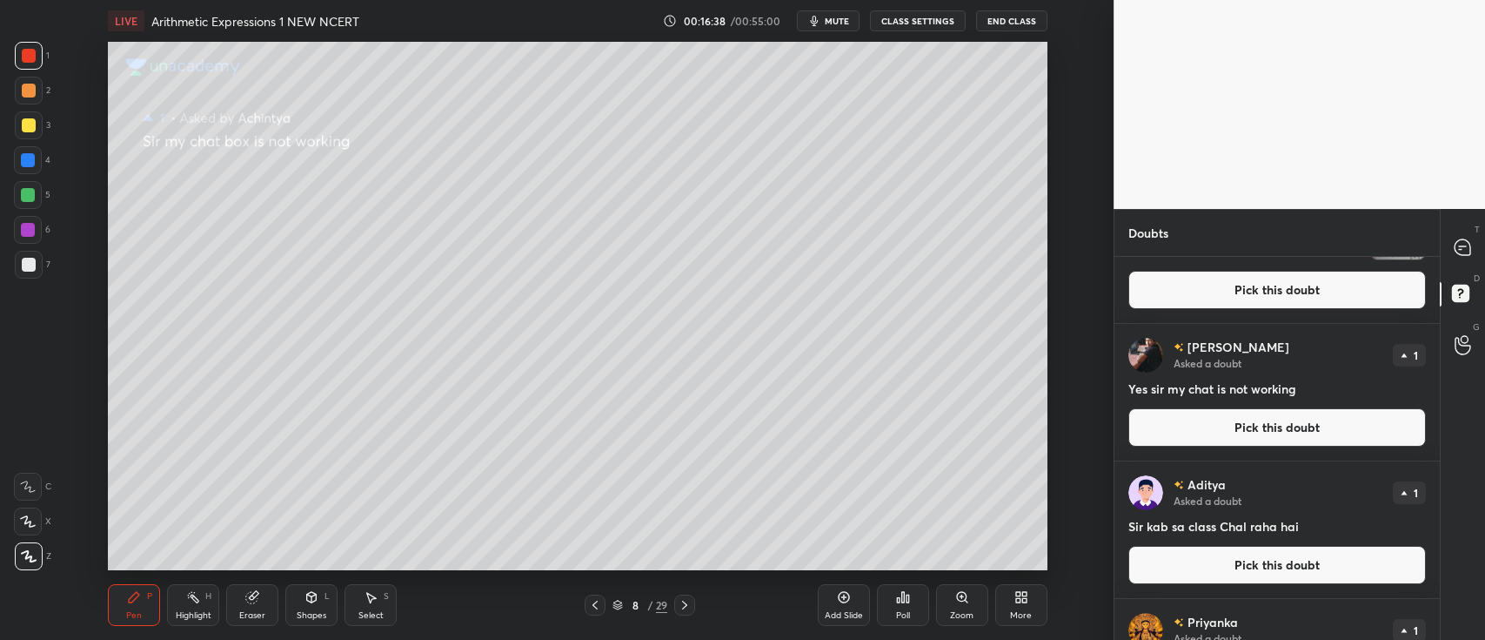
scroll to position [291, 0]
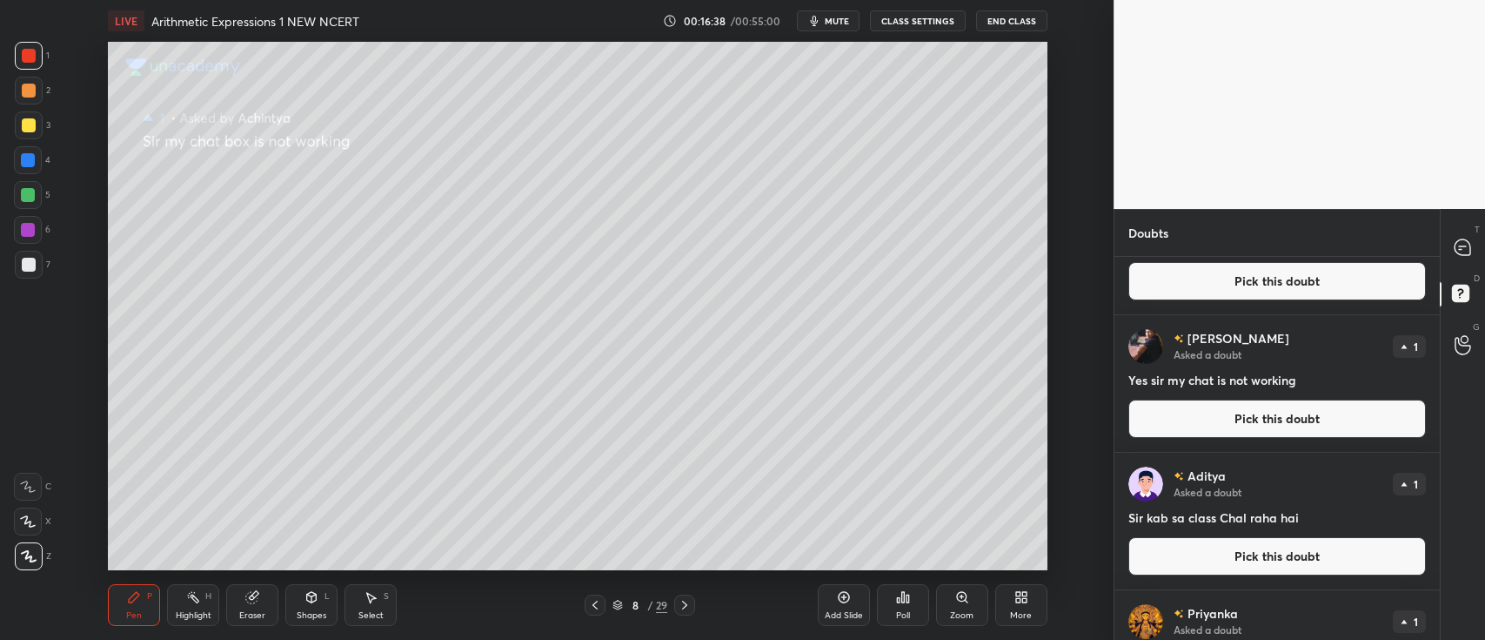
click at [1297, 421] on button "Pick this doubt" at bounding box center [1278, 418] width 298 height 38
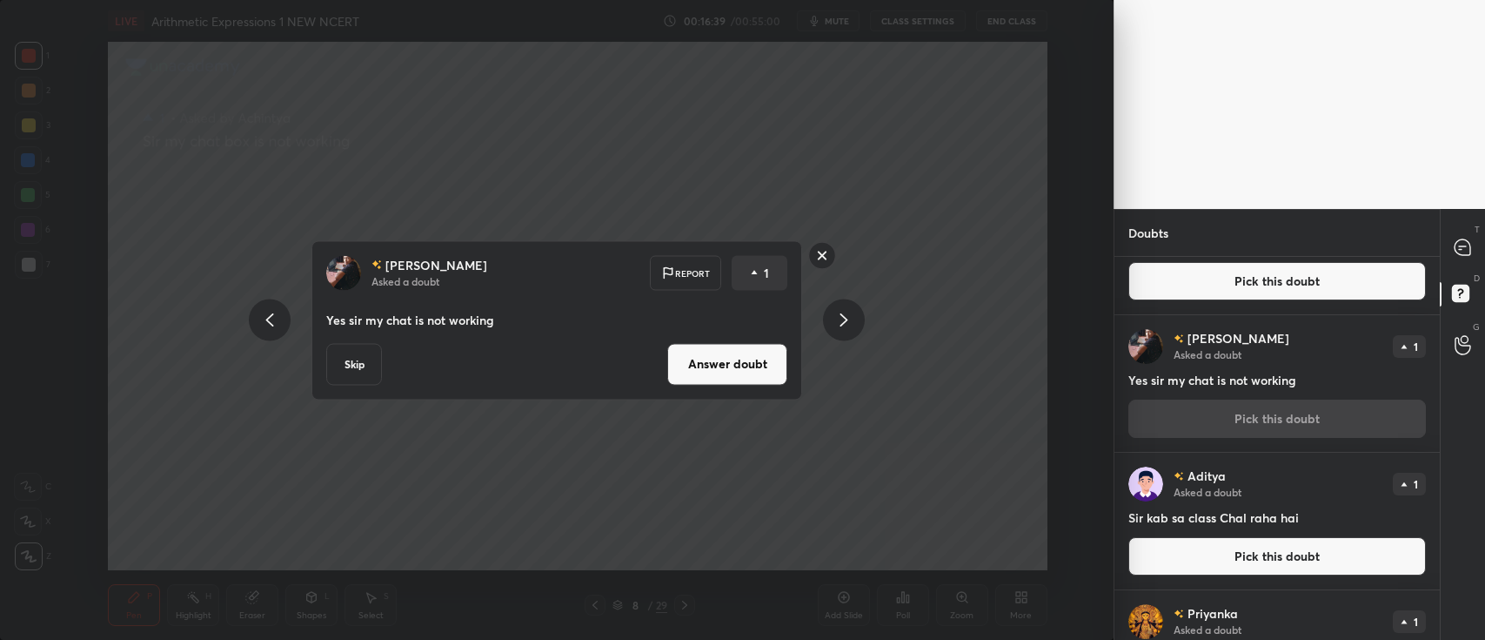
click at [752, 372] on button "Answer doubt" at bounding box center [727, 364] width 120 height 42
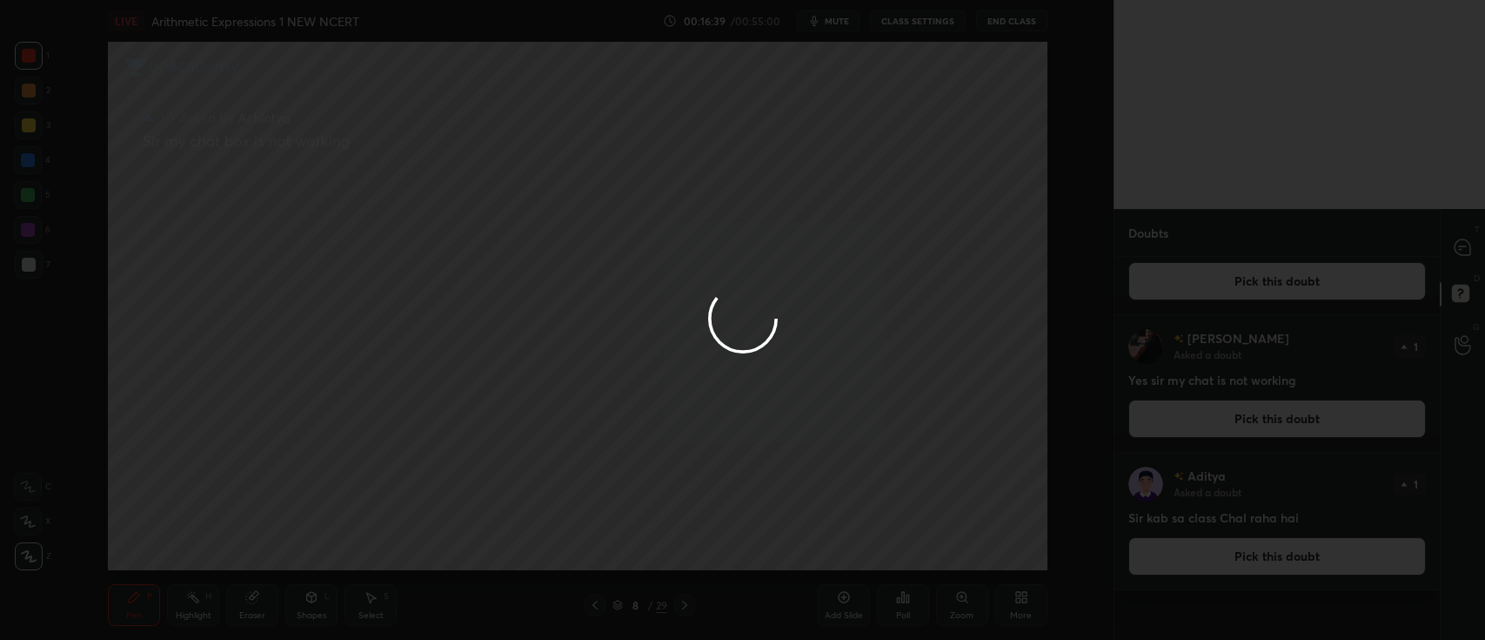
scroll to position [0, 0]
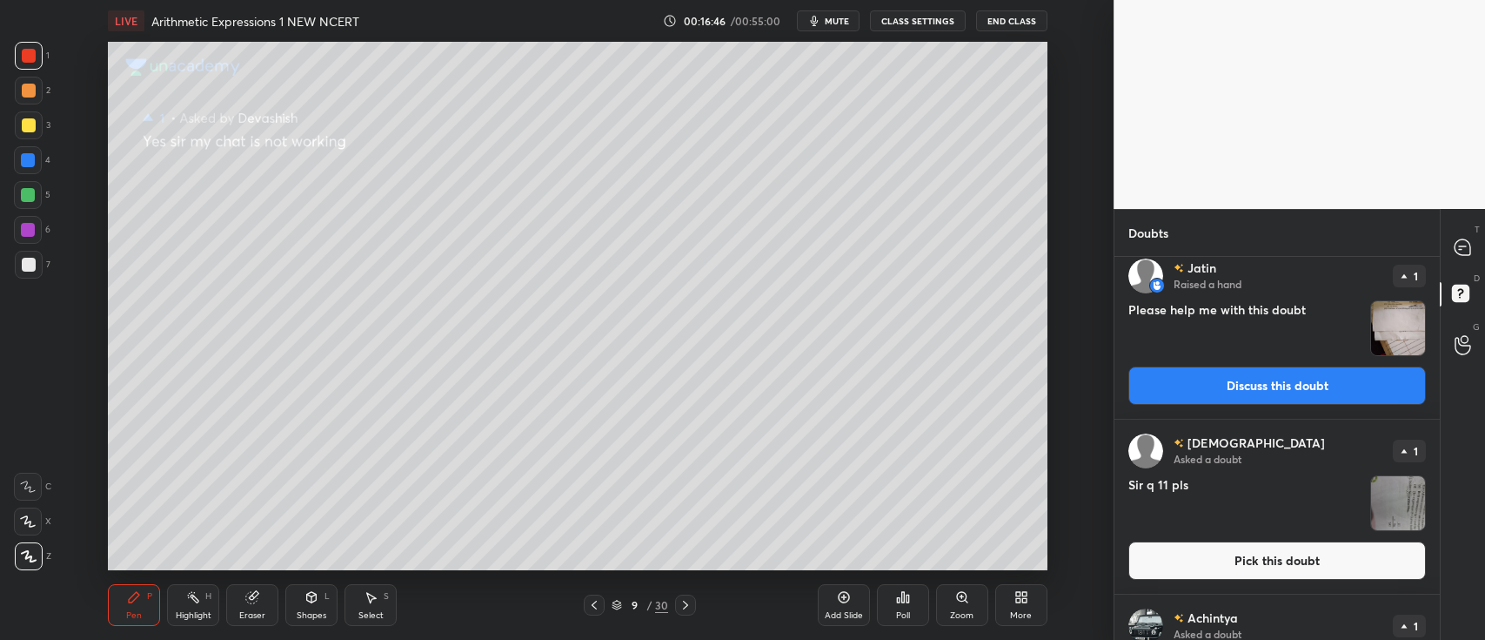
click at [1189, 391] on button "Discuss this doubt" at bounding box center [1278, 385] width 298 height 38
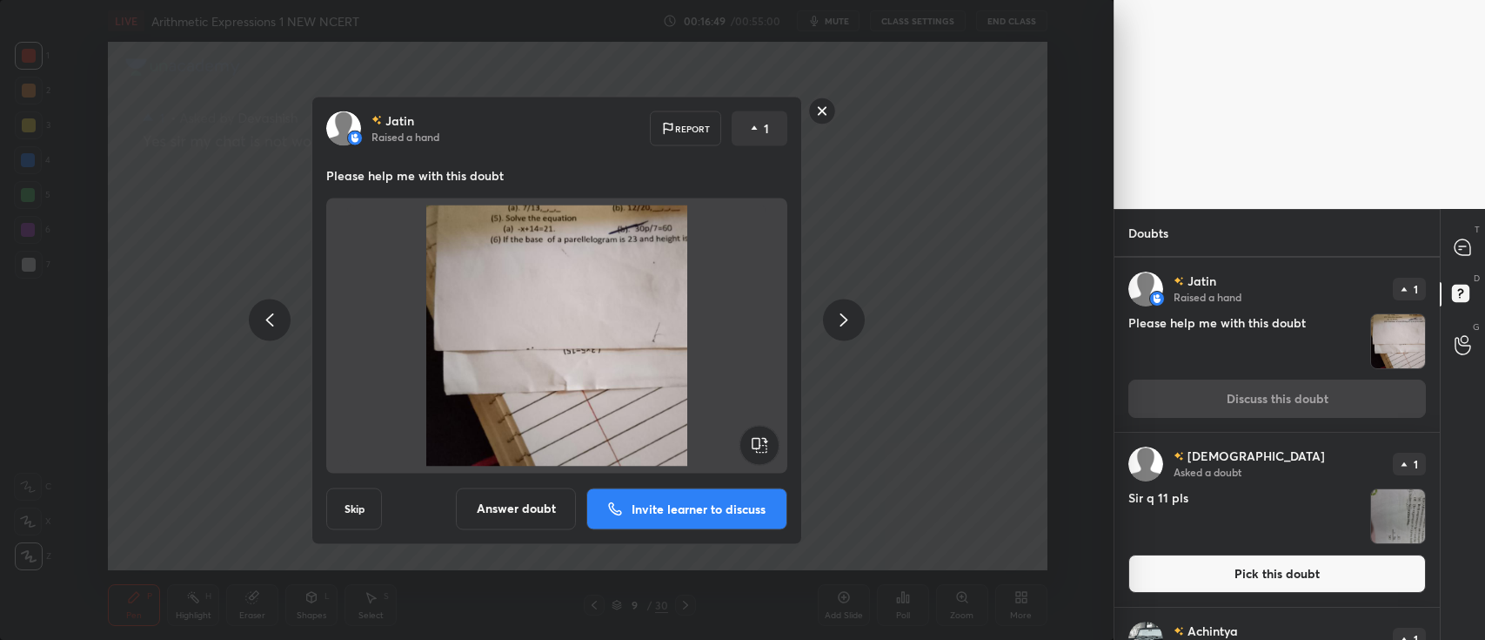
click at [828, 111] on rect at bounding box center [822, 110] width 27 height 27
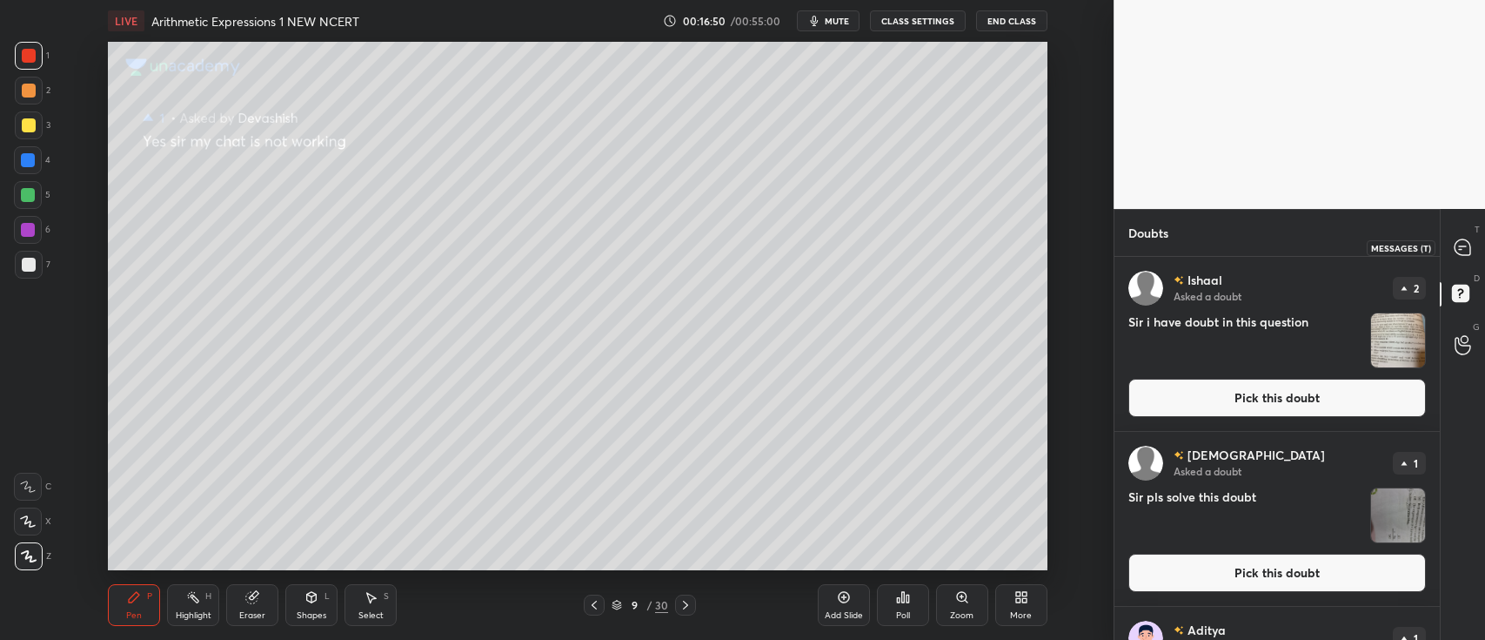
click at [1468, 245] on icon at bounding box center [1463, 247] width 16 height 16
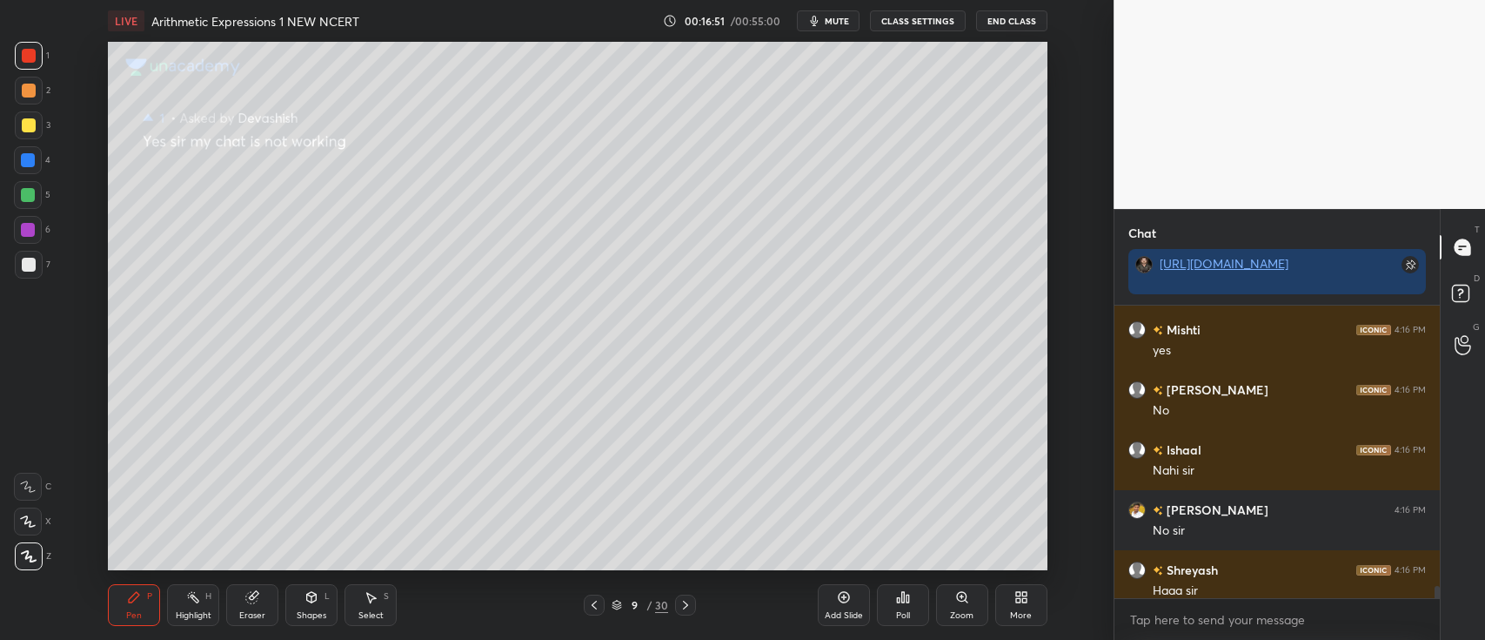
scroll to position [9585, 0]
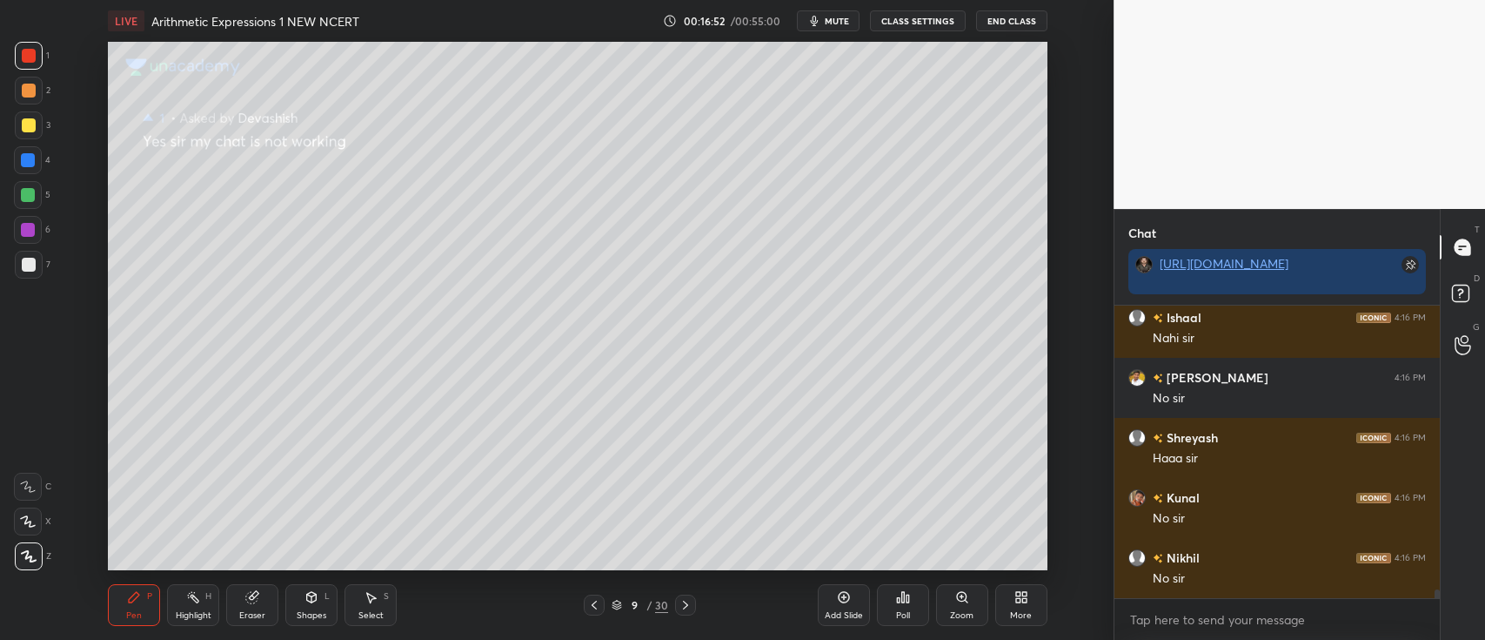
click at [689, 608] on icon at bounding box center [686, 605] width 14 height 14
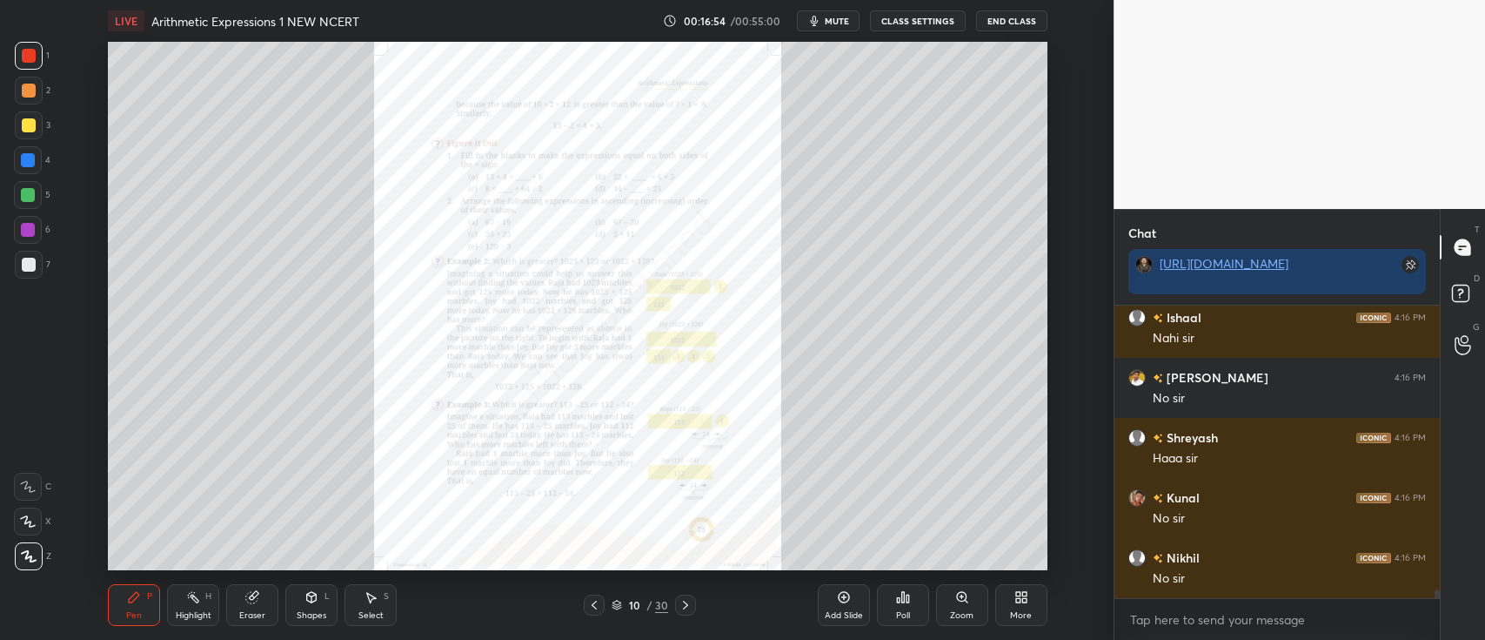
click at [967, 605] on div "Zoom" at bounding box center [962, 605] width 52 height 42
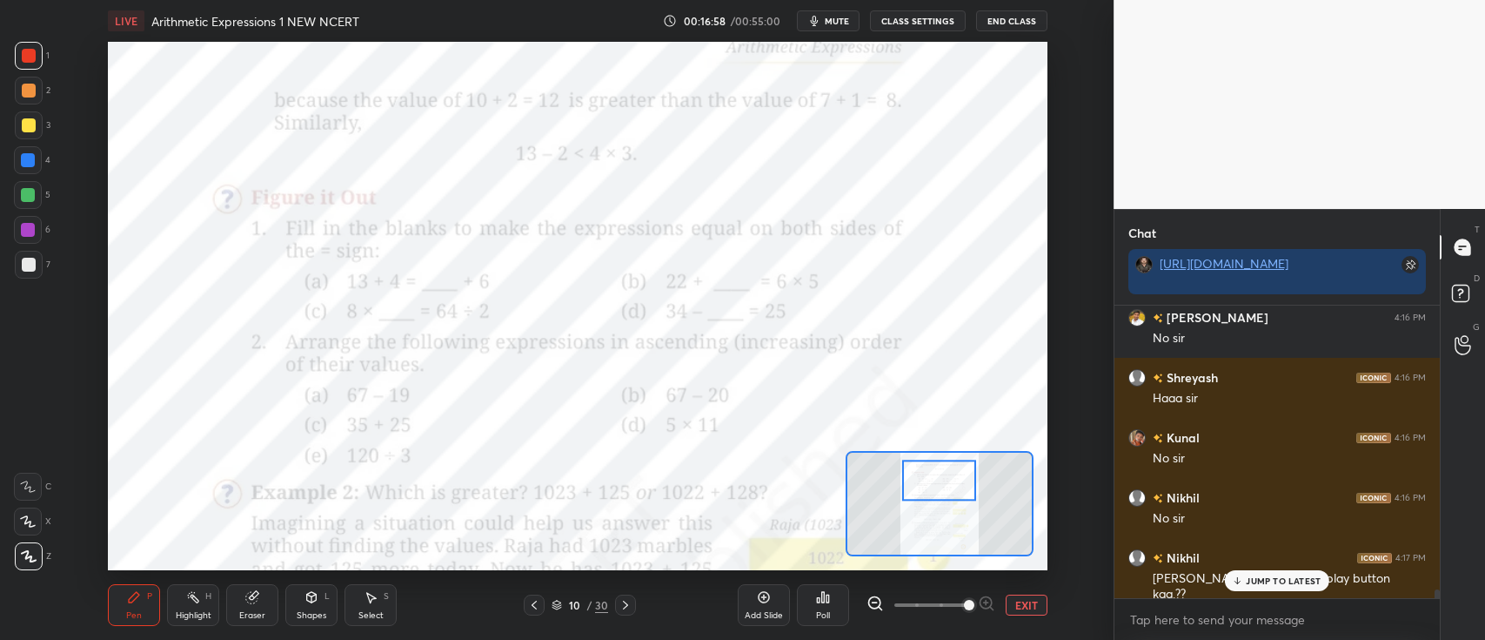
scroll to position [9267, 0]
click at [35, 479] on div at bounding box center [28, 486] width 28 height 28
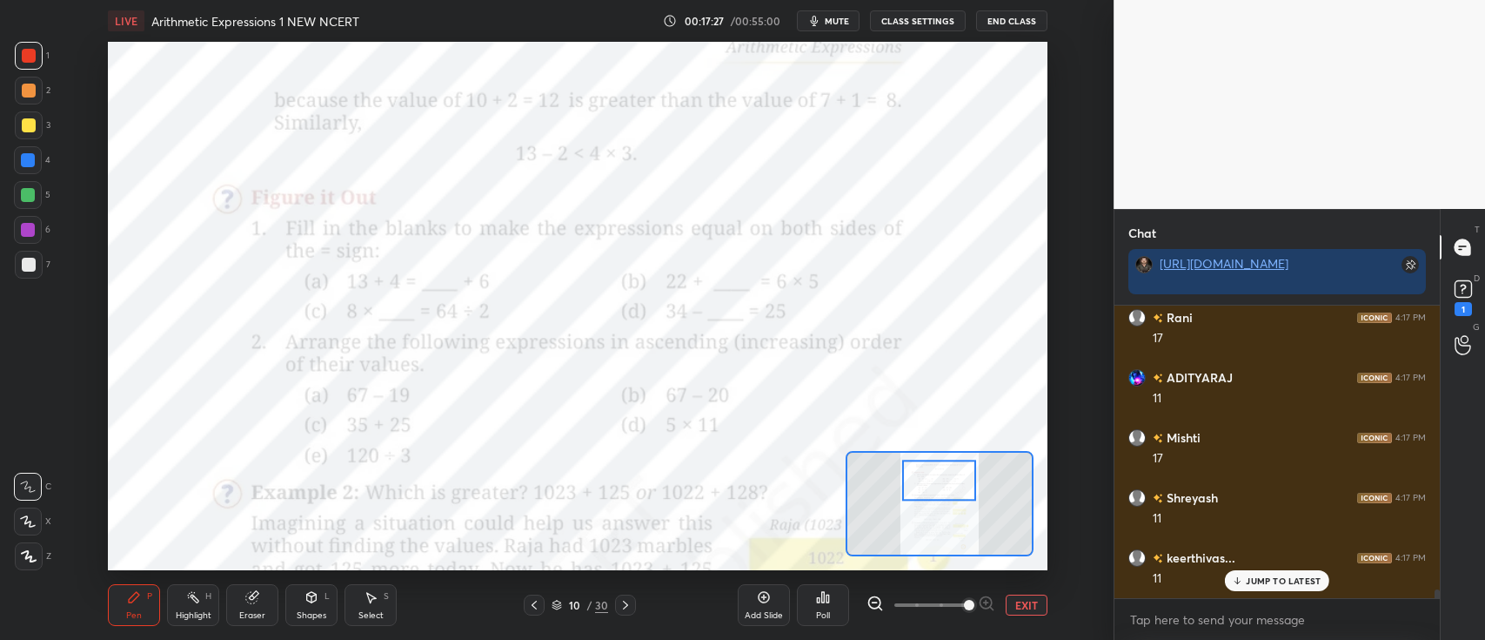
scroll to position [9906, 0]
click at [826, 588] on div "Poll" at bounding box center [823, 605] width 52 height 42
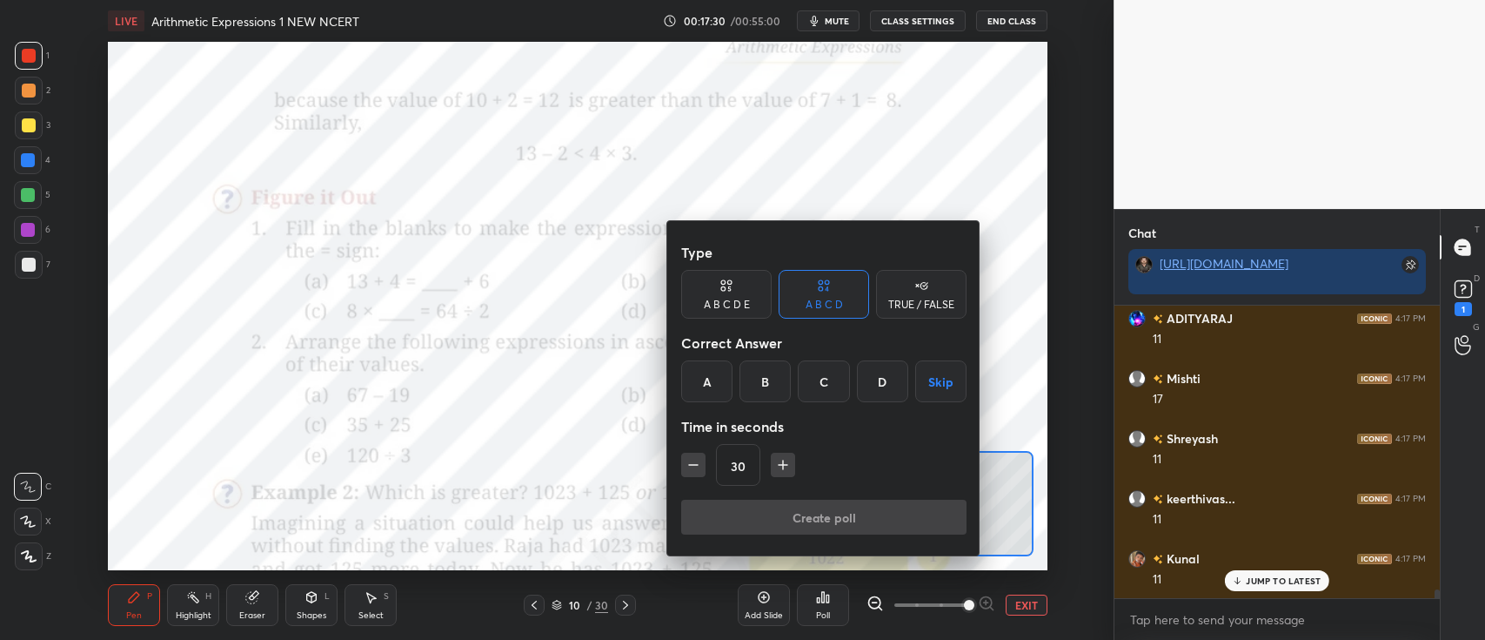
scroll to position [9967, 0]
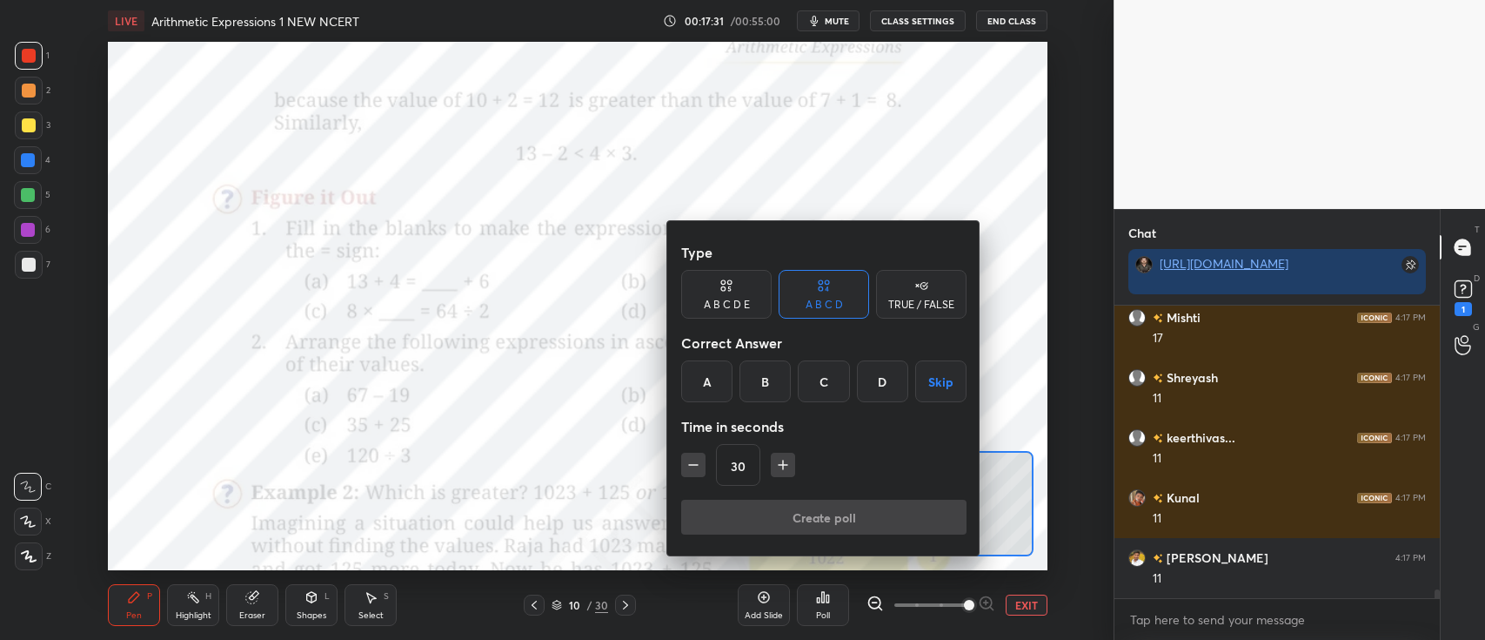
click at [769, 381] on div "B" at bounding box center [765, 381] width 51 height 42
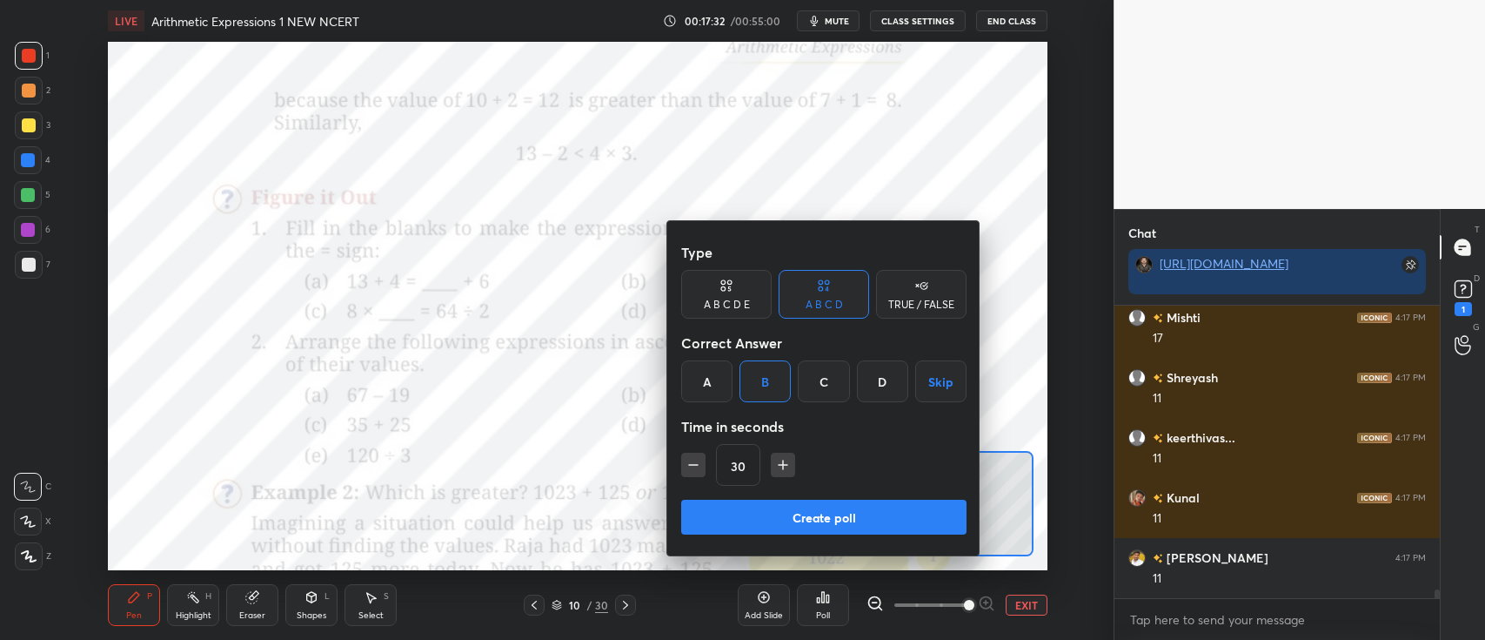
scroll to position [10026, 0]
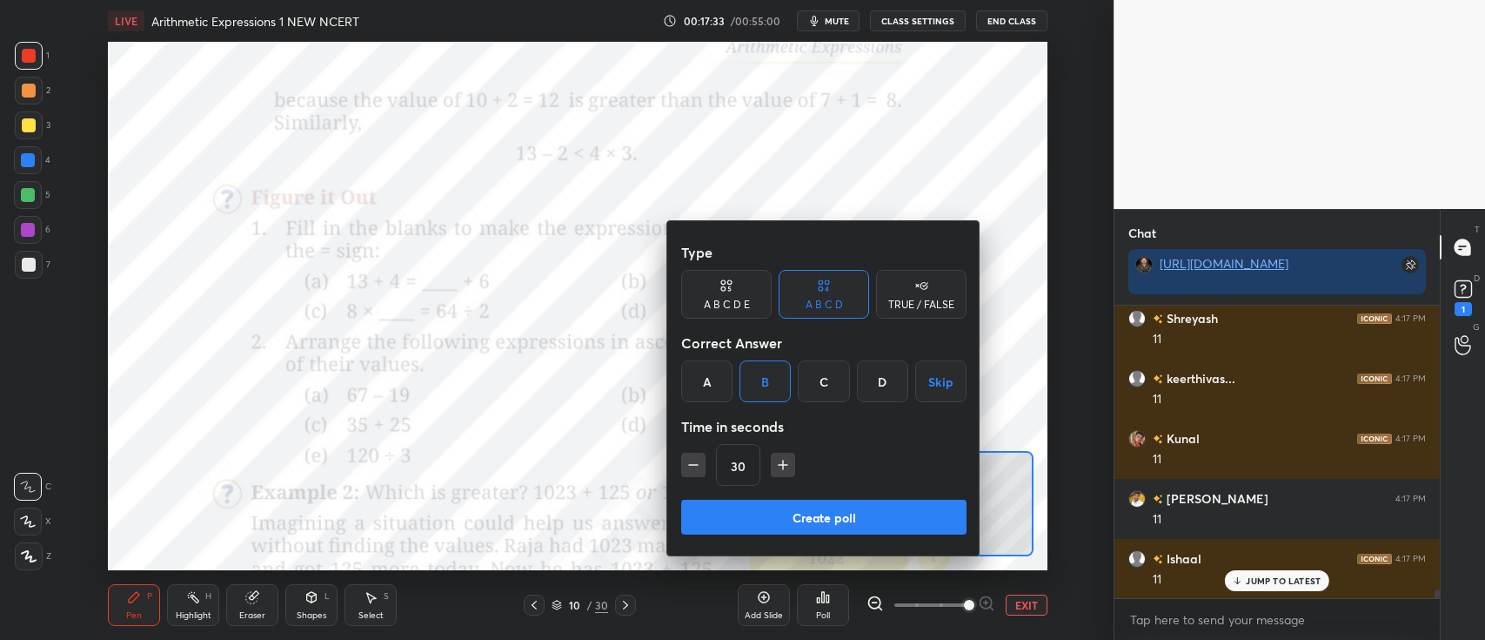
click at [767, 506] on button "Create poll" at bounding box center [823, 516] width 285 height 35
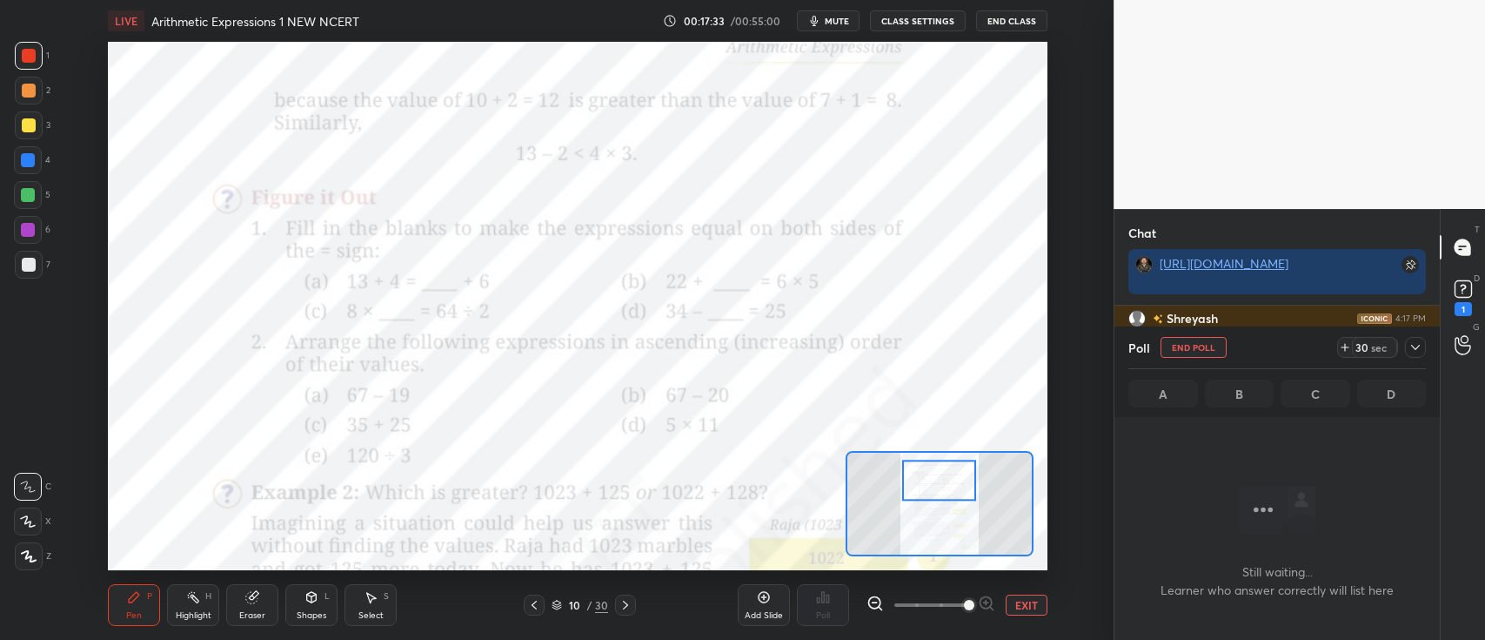
scroll to position [239, 320]
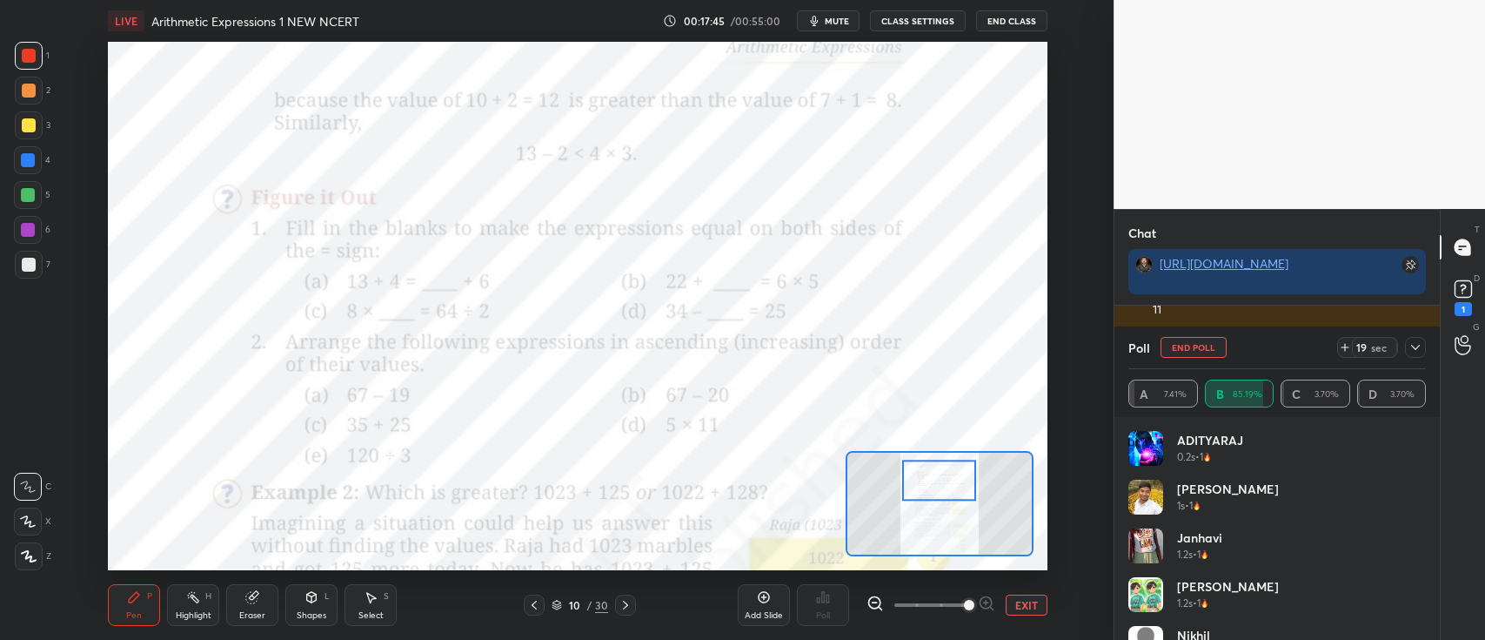
click at [1419, 352] on icon at bounding box center [1416, 347] width 14 height 14
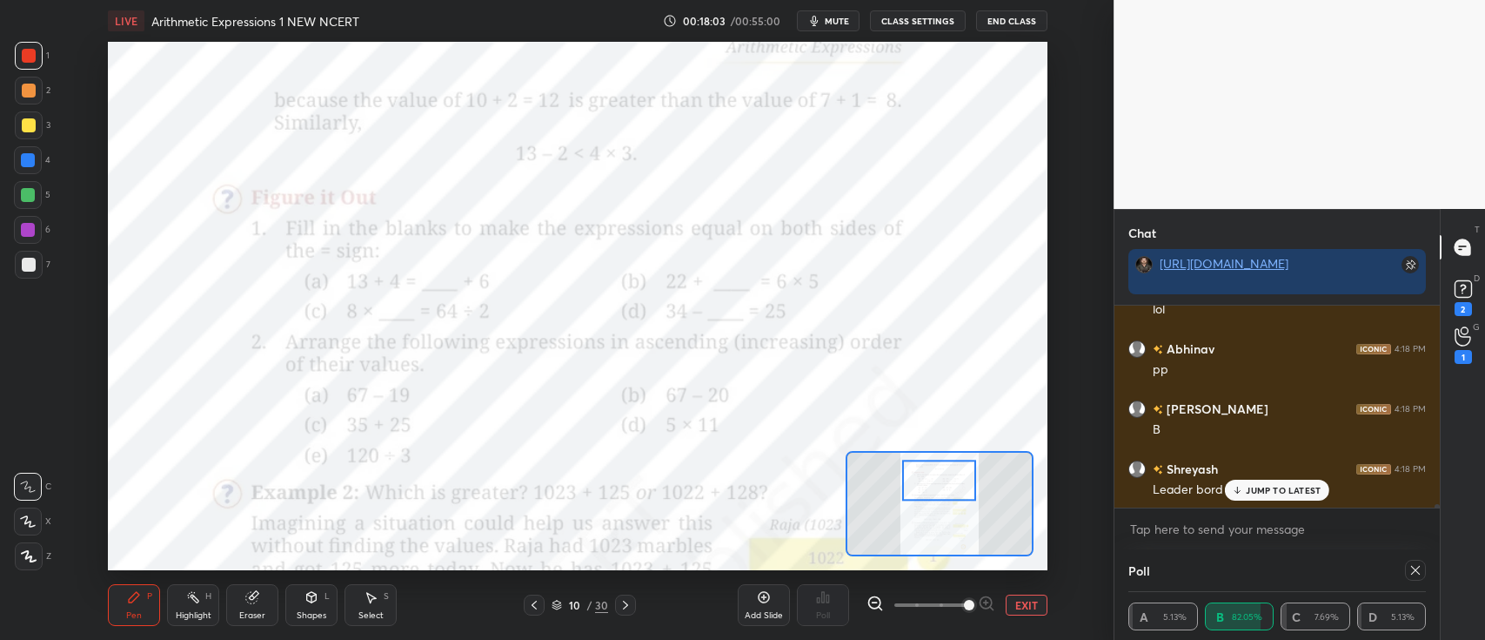
scroll to position [114, 292]
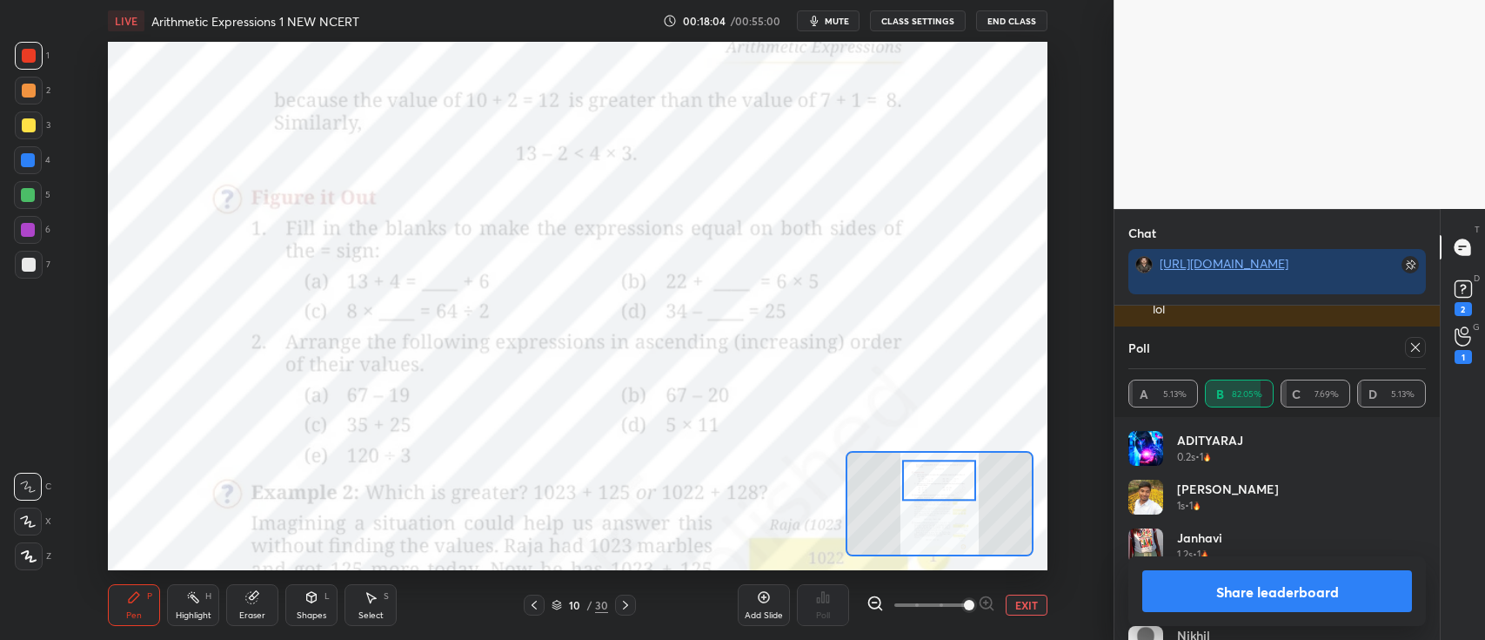
click at [256, 601] on icon at bounding box center [251, 597] width 11 height 11
click at [36, 425] on div at bounding box center [29, 430] width 28 height 28
click at [132, 613] on div "Pen" at bounding box center [134, 615] width 16 height 9
click at [1460, 250] on icon at bounding box center [1463, 247] width 16 height 16
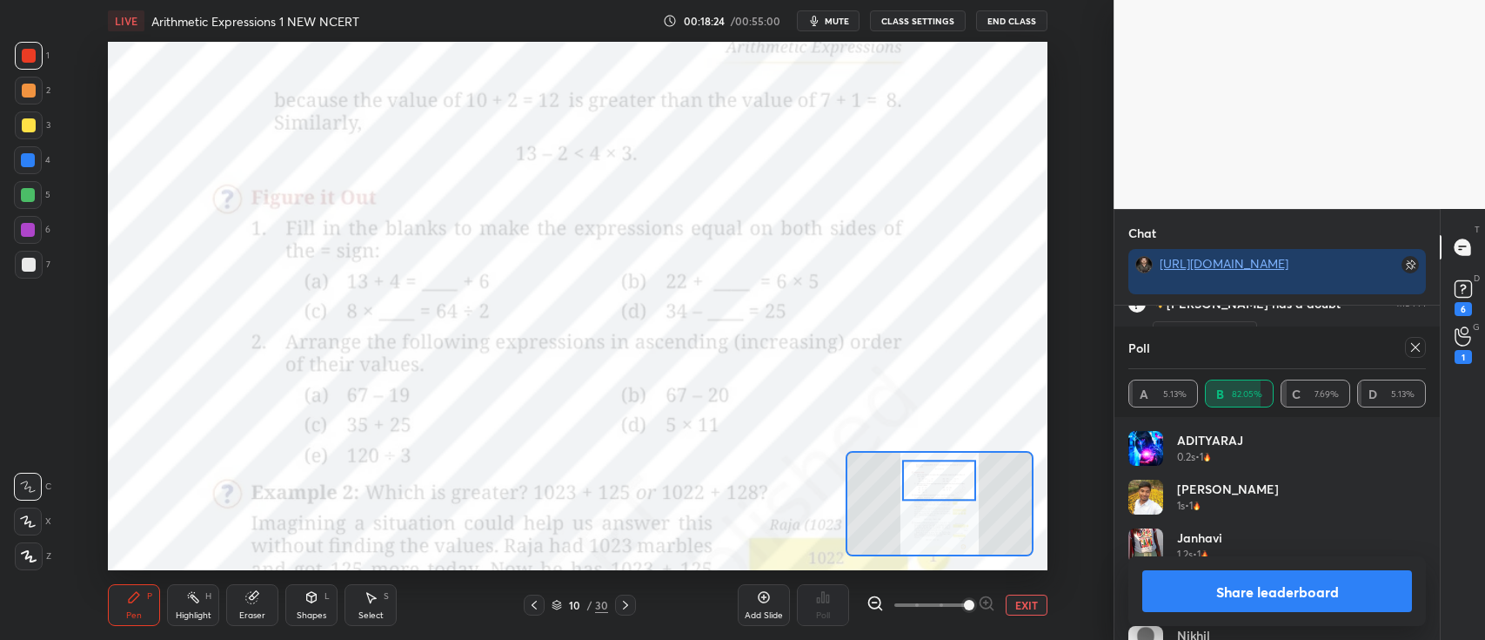
click at [1411, 349] on icon at bounding box center [1416, 347] width 14 height 14
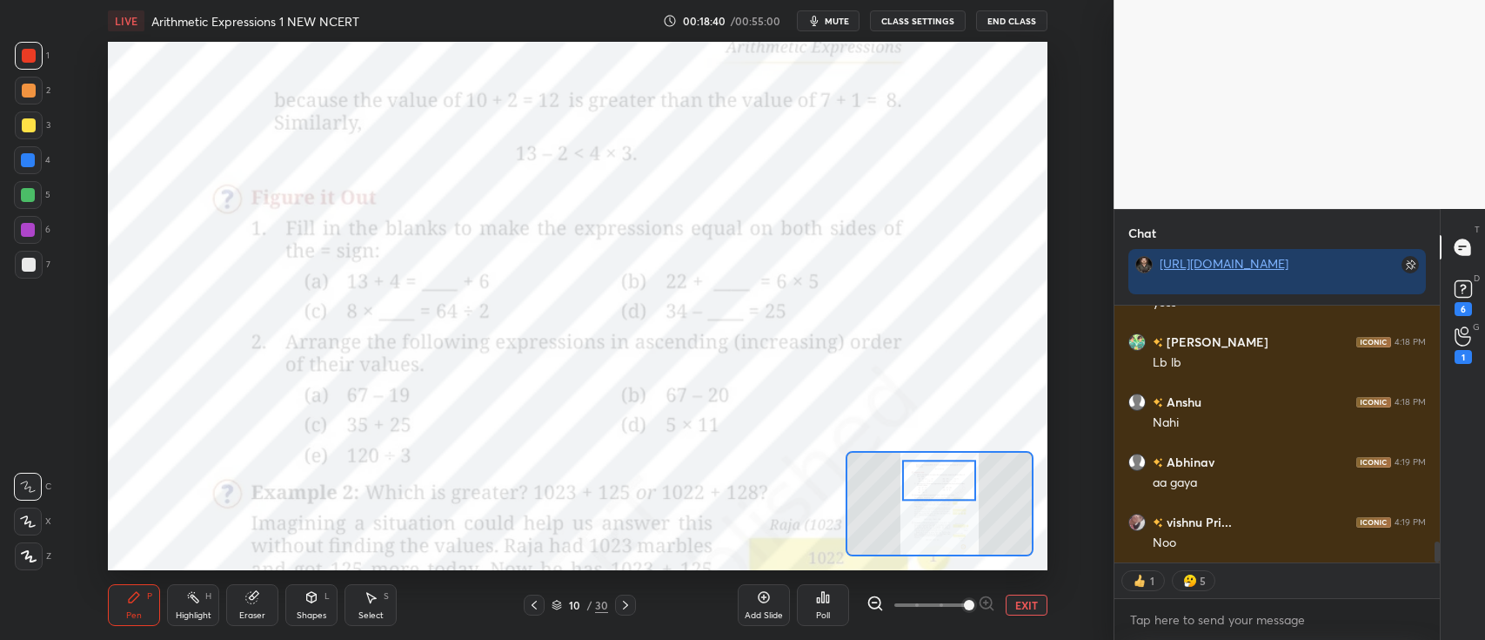
type textarea "x"
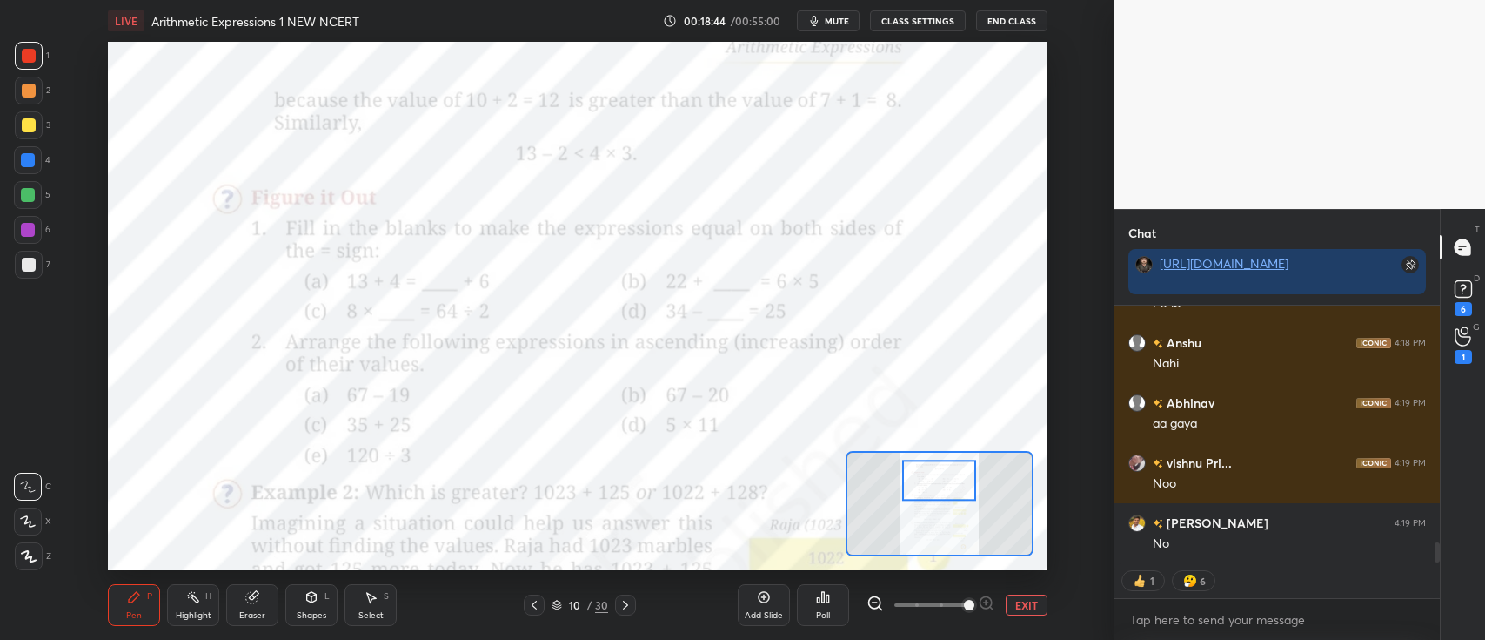
click at [830, 603] on div "Poll" at bounding box center [823, 605] width 52 height 42
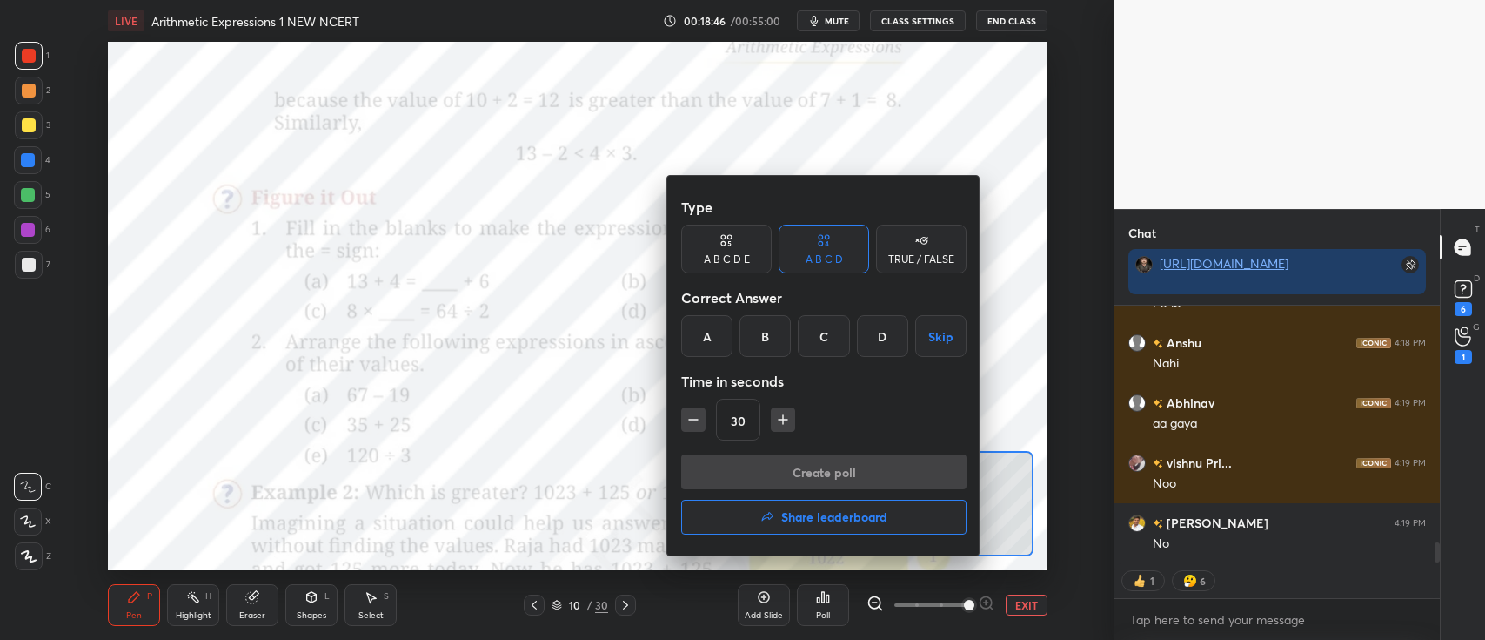
click at [822, 337] on div "C" at bounding box center [823, 336] width 51 height 42
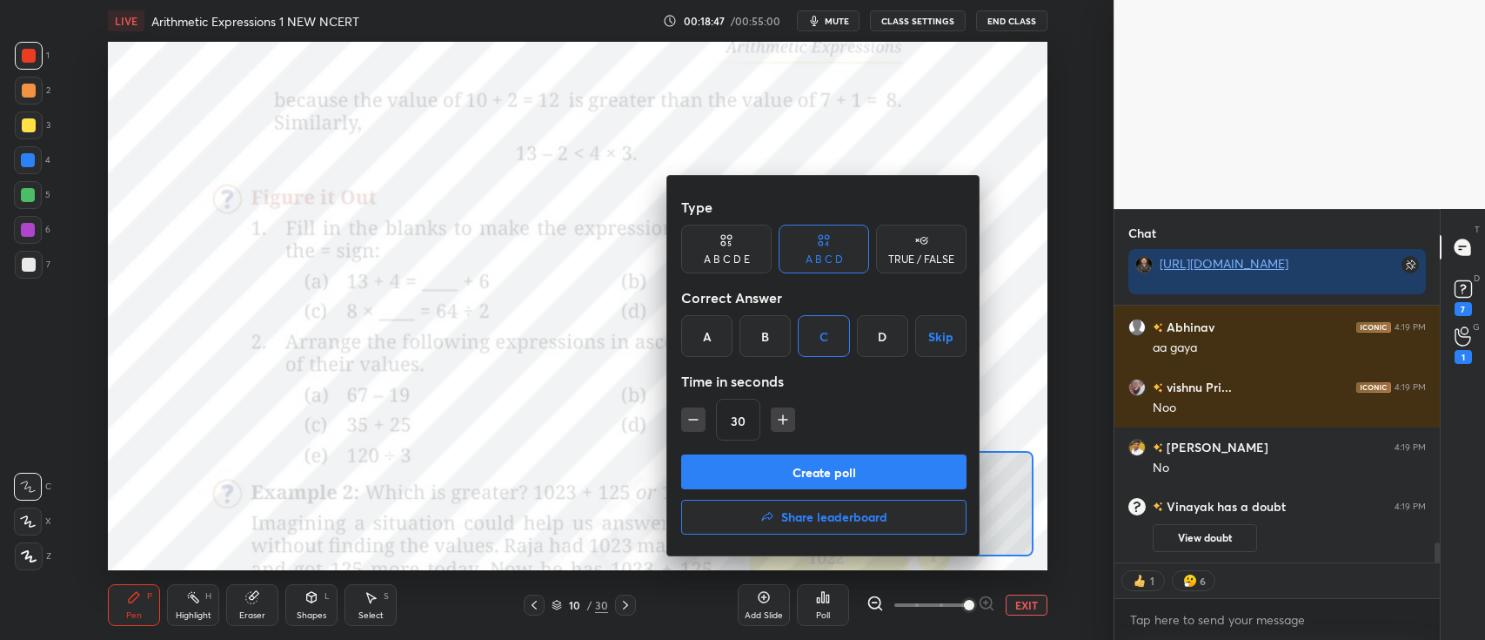
click at [700, 411] on icon "button" at bounding box center [693, 419] width 17 height 17
type input "15"
click at [766, 463] on button "Create poll" at bounding box center [823, 471] width 285 height 35
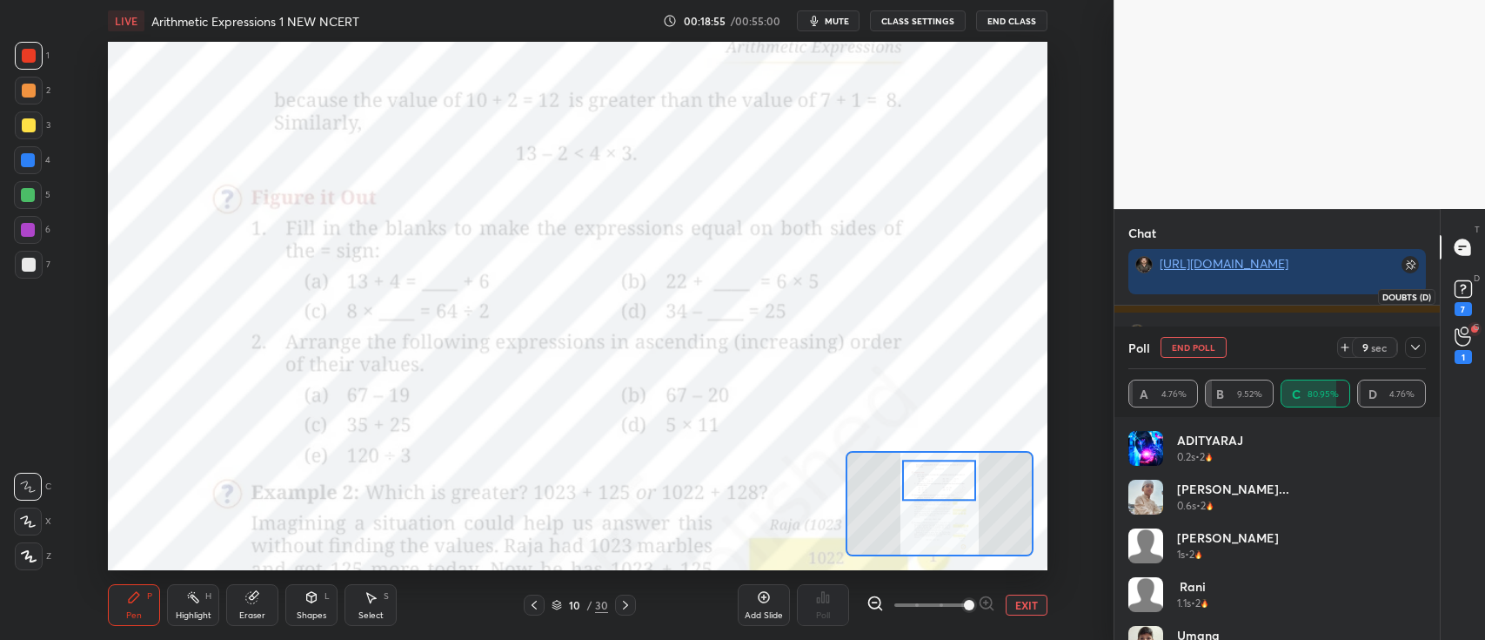
click at [1480, 281] on div "D Doubts (D) 7" at bounding box center [1463, 295] width 44 height 49
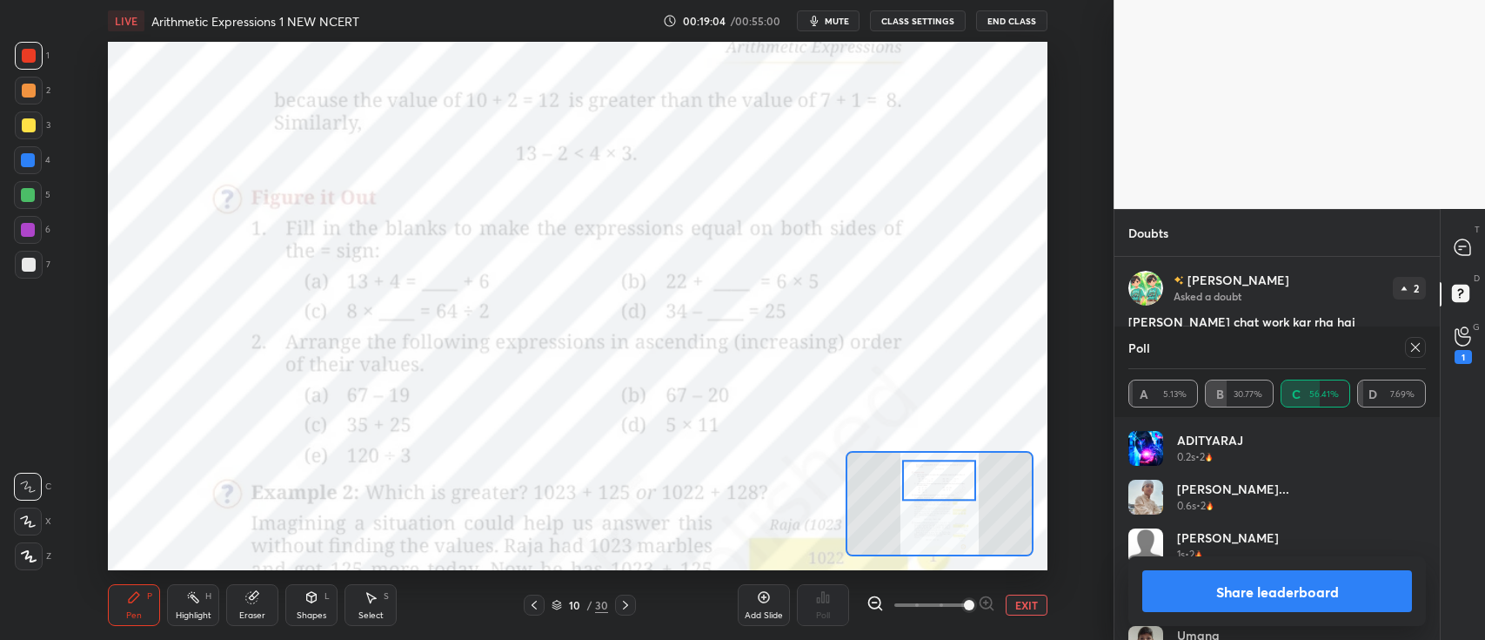
click at [1412, 352] on icon at bounding box center [1416, 347] width 14 height 14
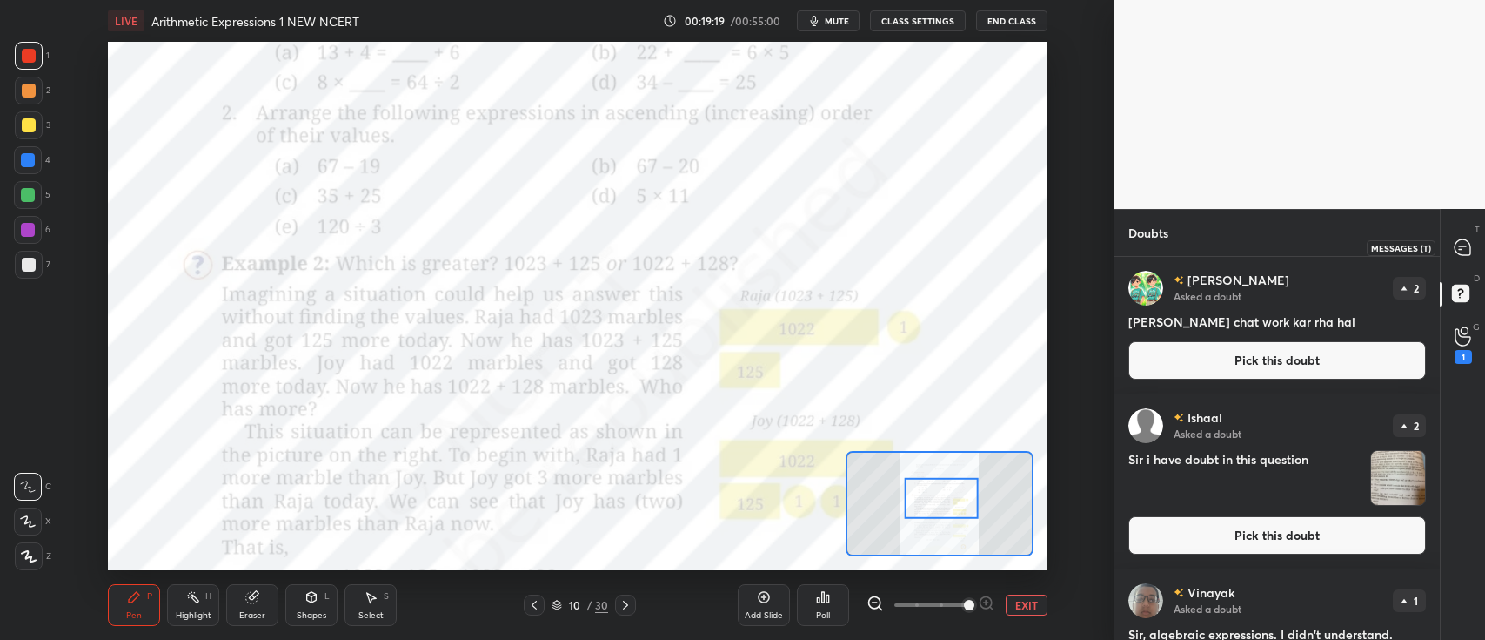
click at [1455, 257] on div at bounding box center [1463, 246] width 35 height 31
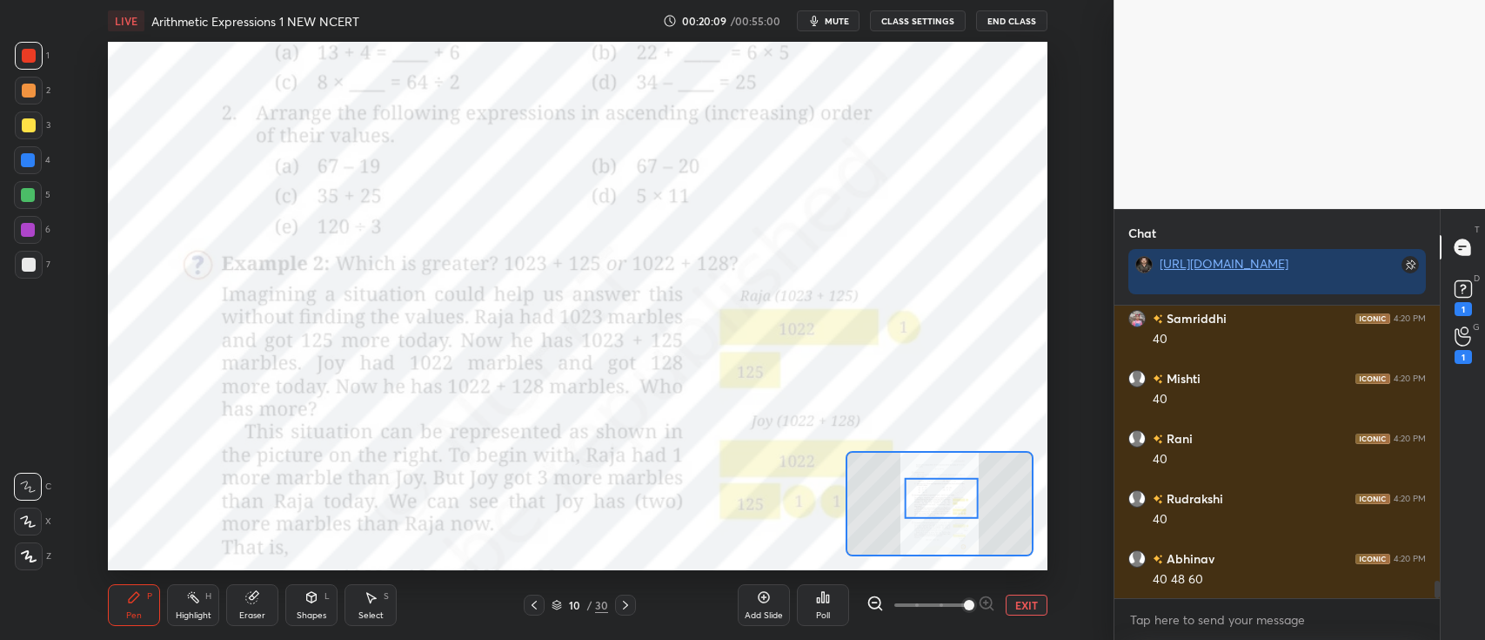
scroll to position [4801, 0]
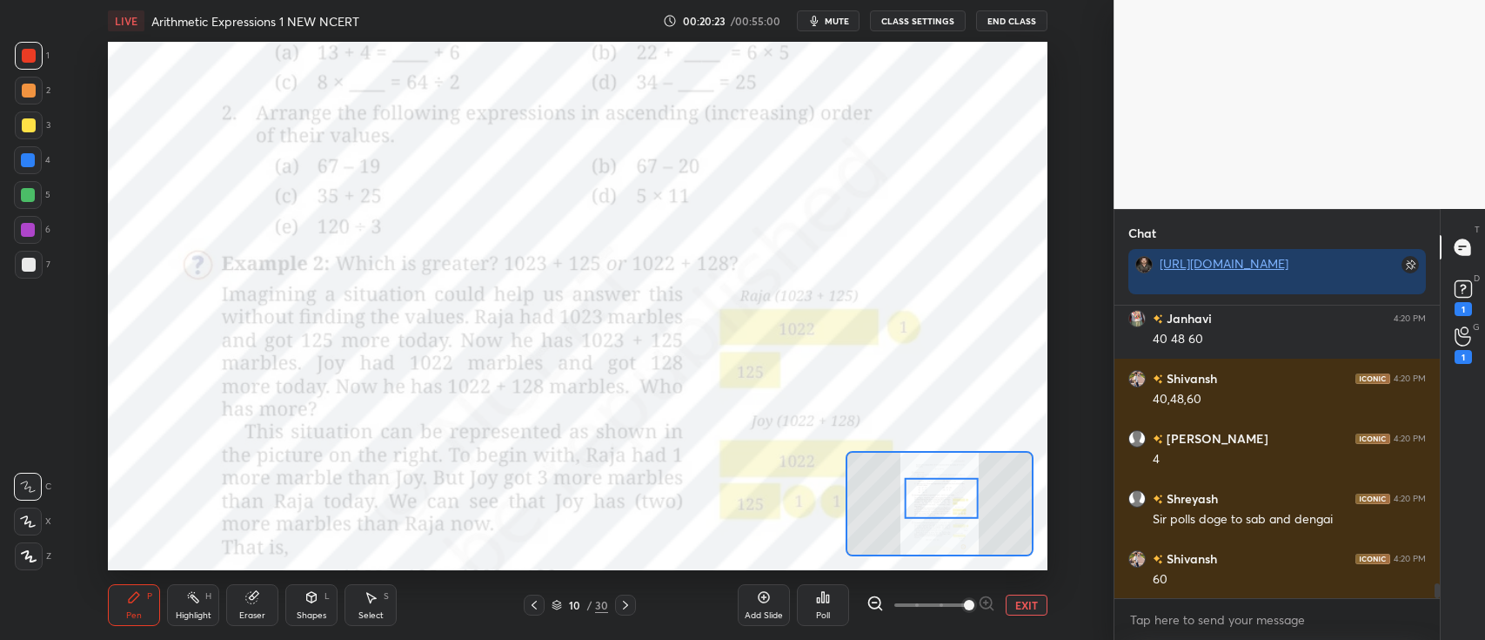
click at [828, 599] on icon at bounding box center [828, 598] width 3 height 8
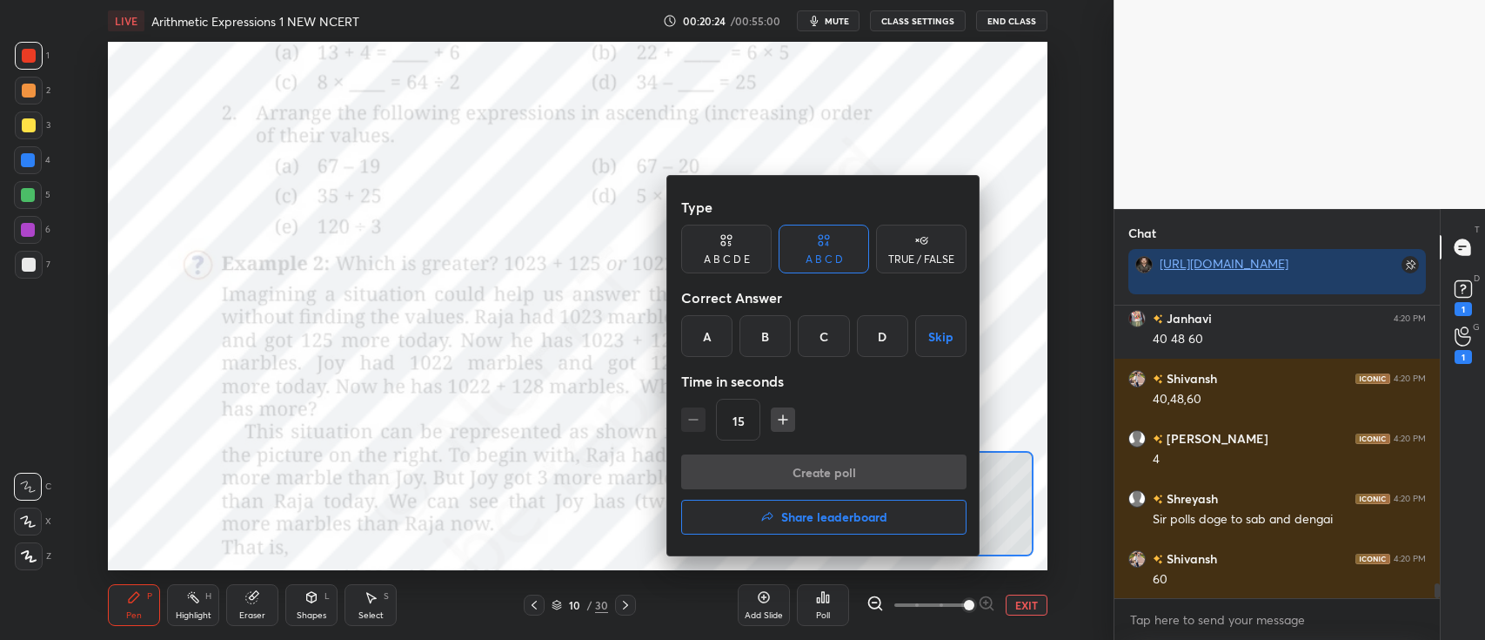
click at [710, 332] on div "A" at bounding box center [706, 336] width 51 height 42
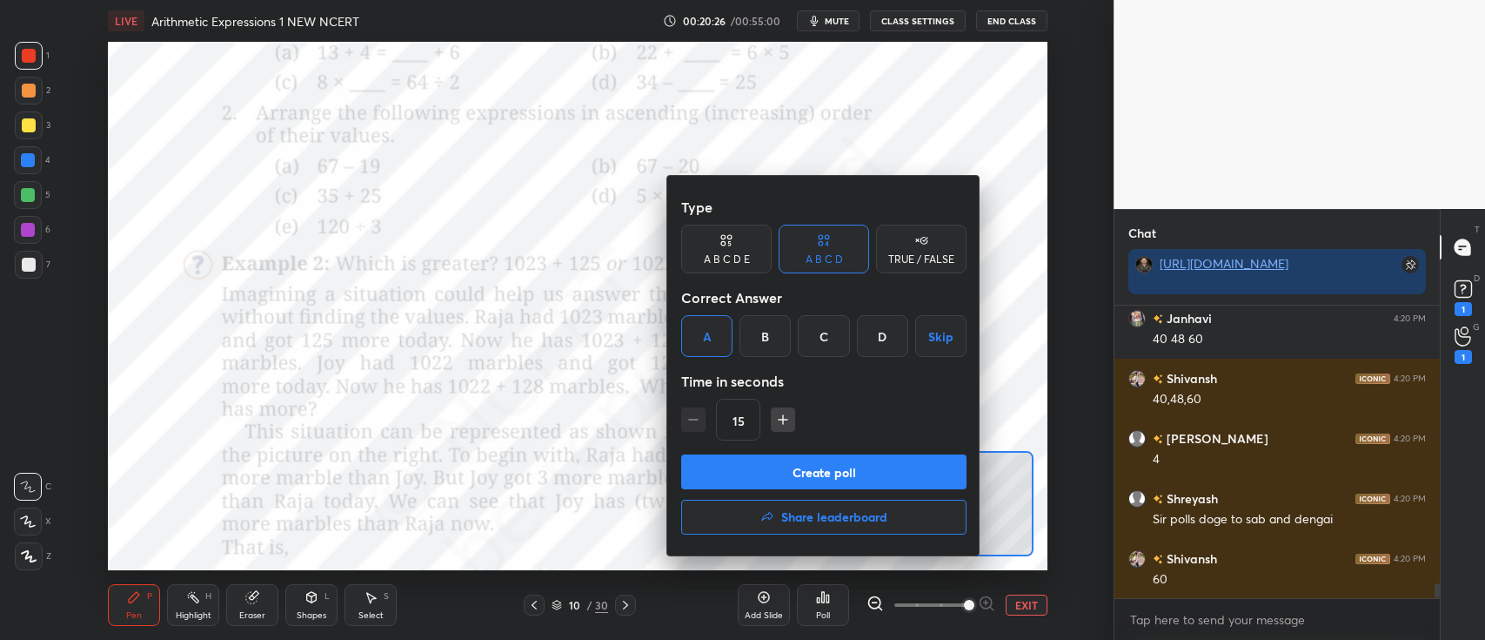
click at [740, 457] on button "Create poll" at bounding box center [823, 471] width 285 height 35
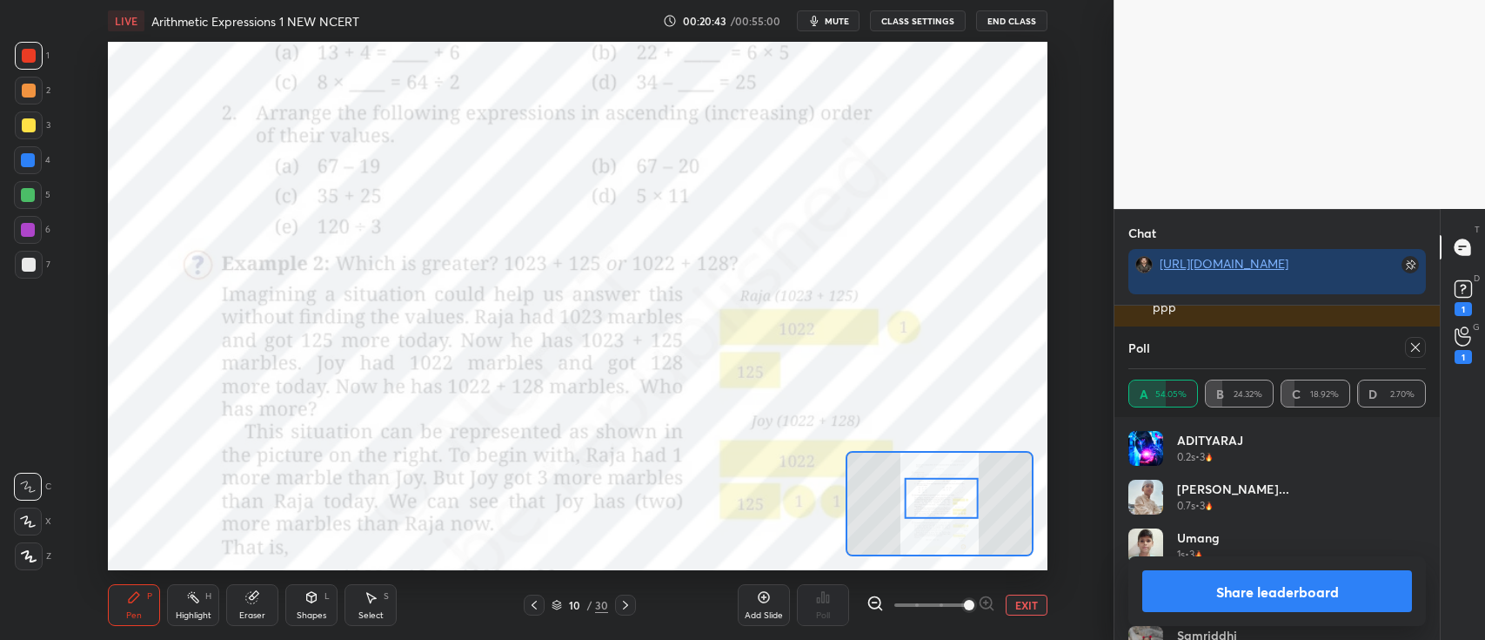
click at [1409, 345] on icon at bounding box center [1416, 347] width 14 height 14
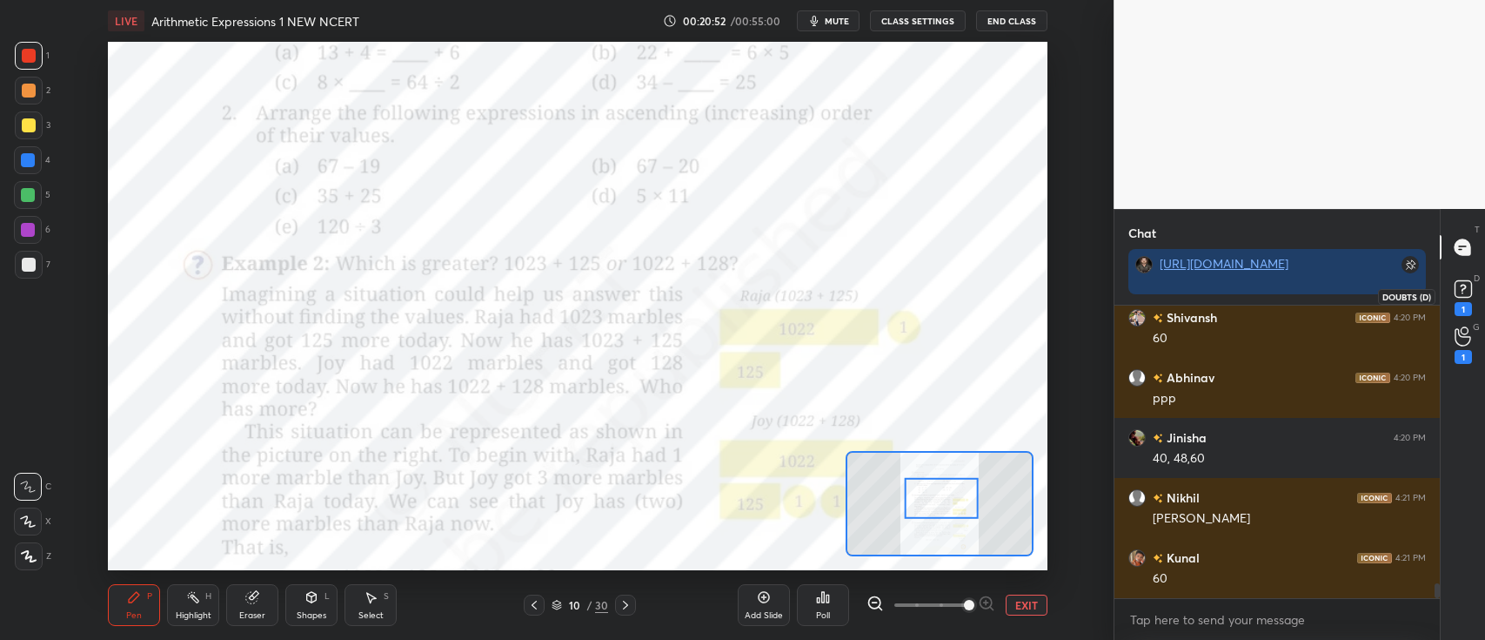
click at [1476, 285] on icon at bounding box center [1464, 289] width 26 height 26
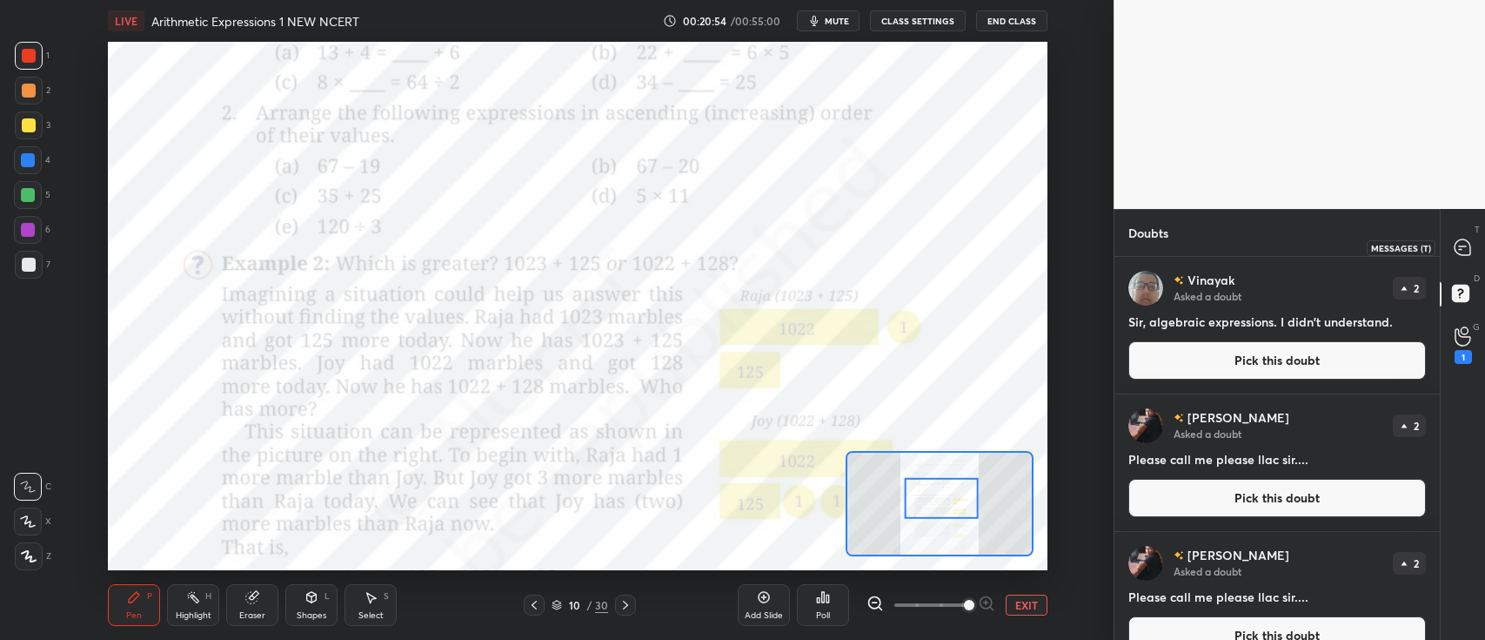
click at [1462, 245] on icon at bounding box center [1463, 247] width 16 height 16
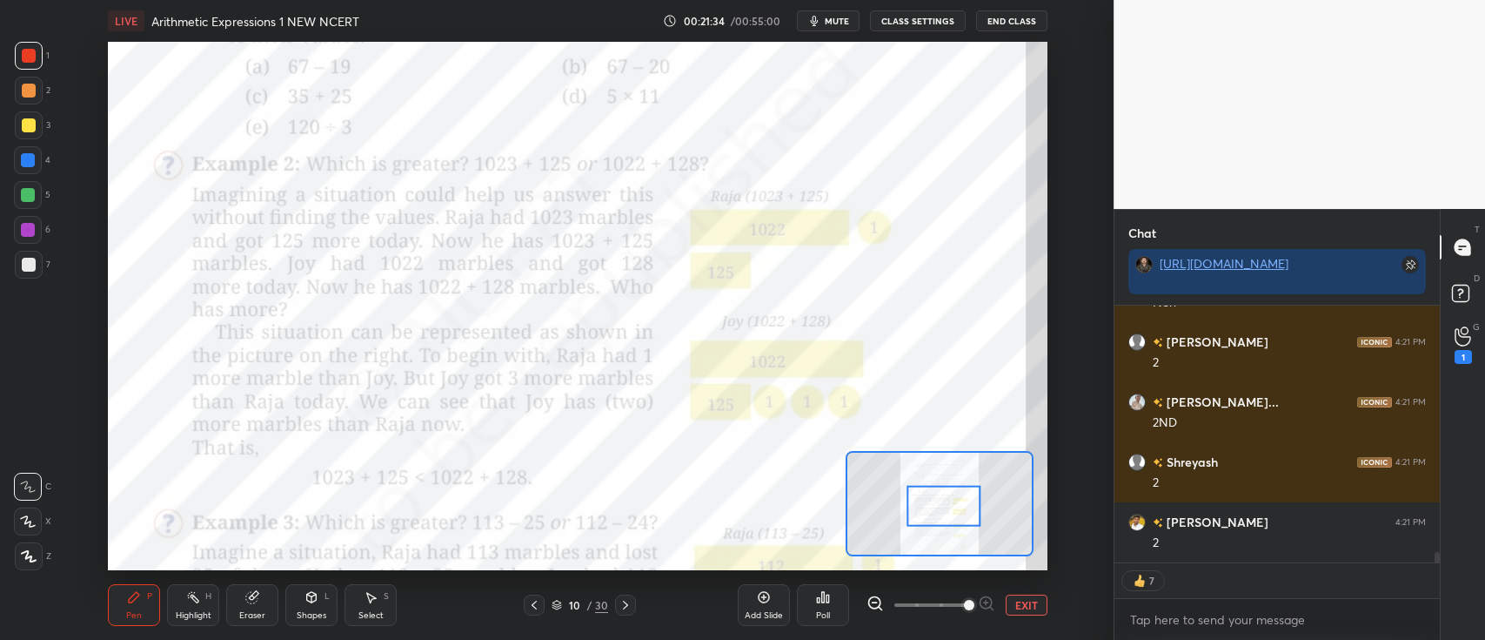
type textarea "x"
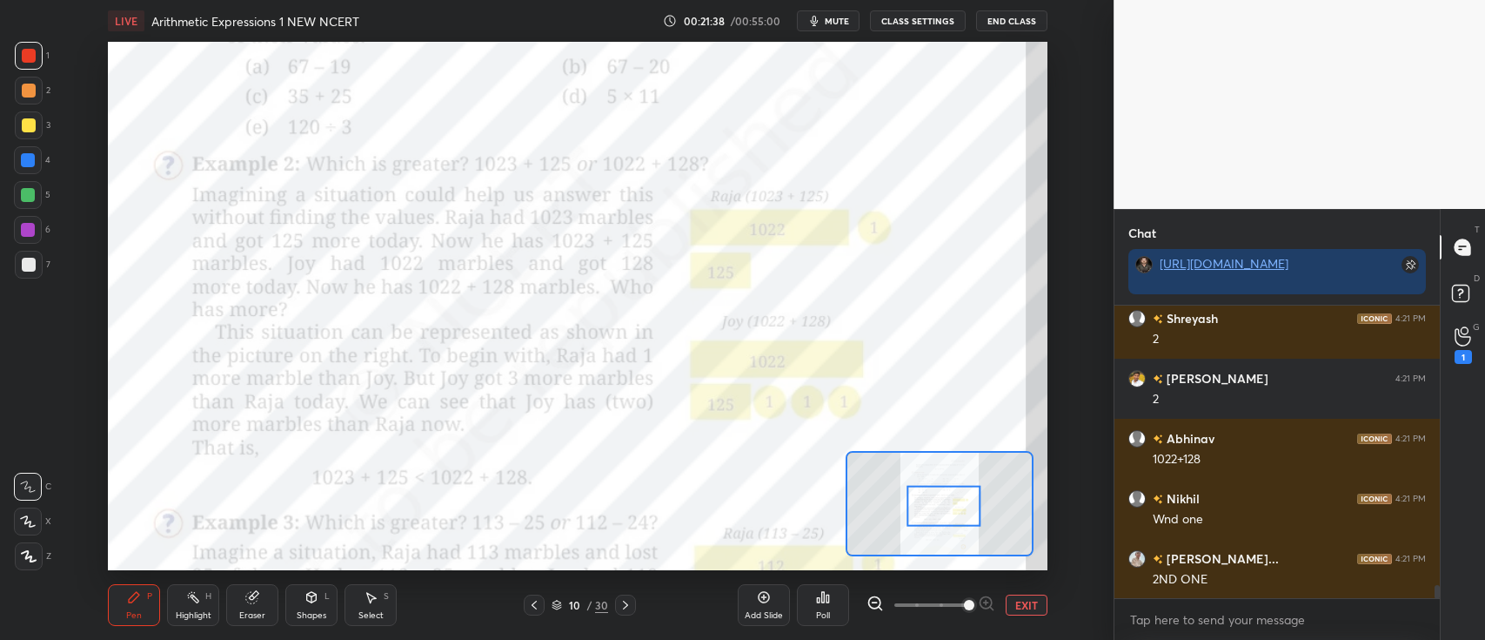
click at [828, 619] on div "Poll" at bounding box center [823, 615] width 14 height 9
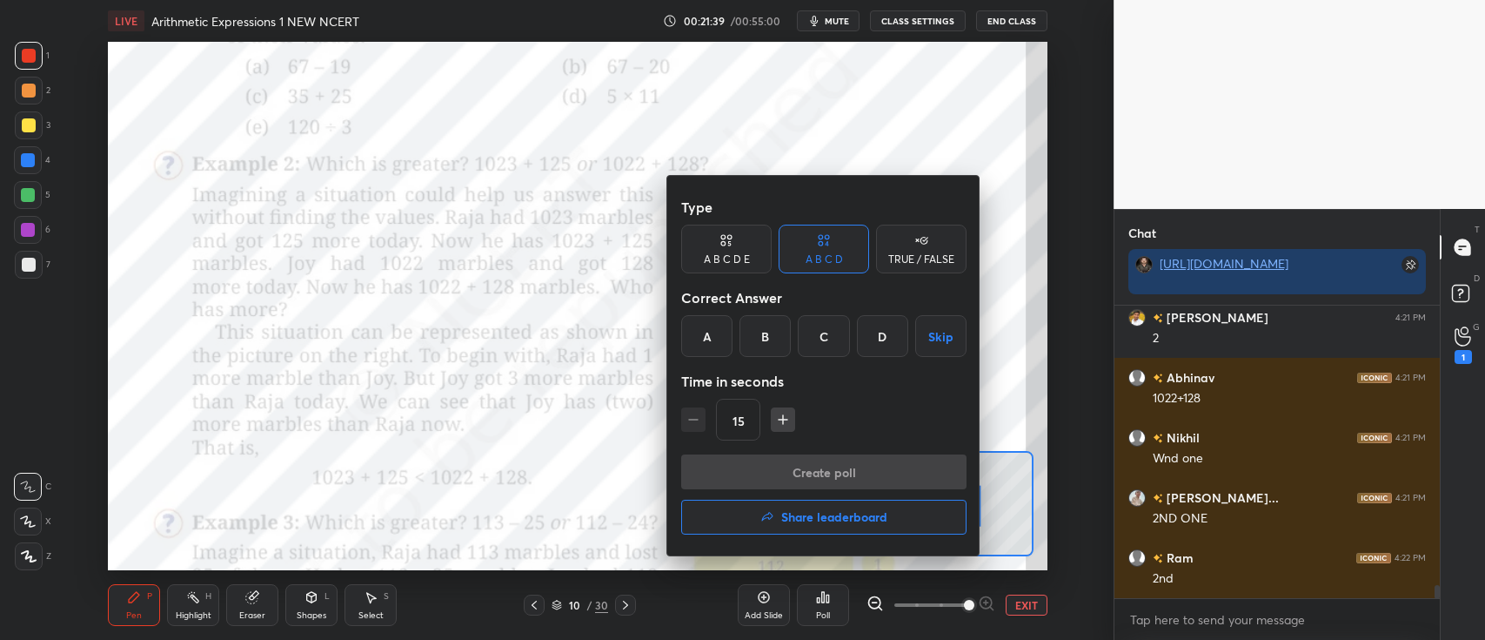
click at [913, 258] on div "TRUE / FALSE" at bounding box center [921, 259] width 66 height 10
click at [838, 335] on div "False" at bounding box center [824, 336] width 90 height 42
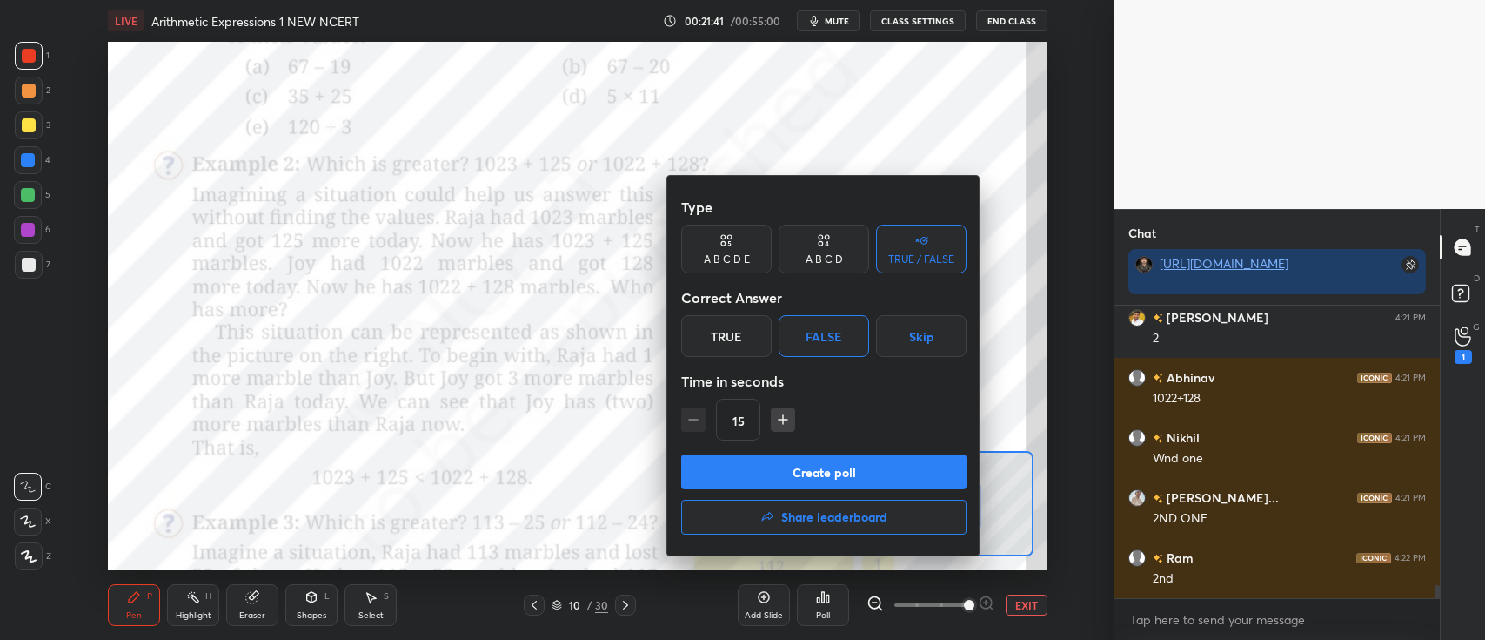
click at [799, 419] on div "15" at bounding box center [823, 420] width 285 height 42
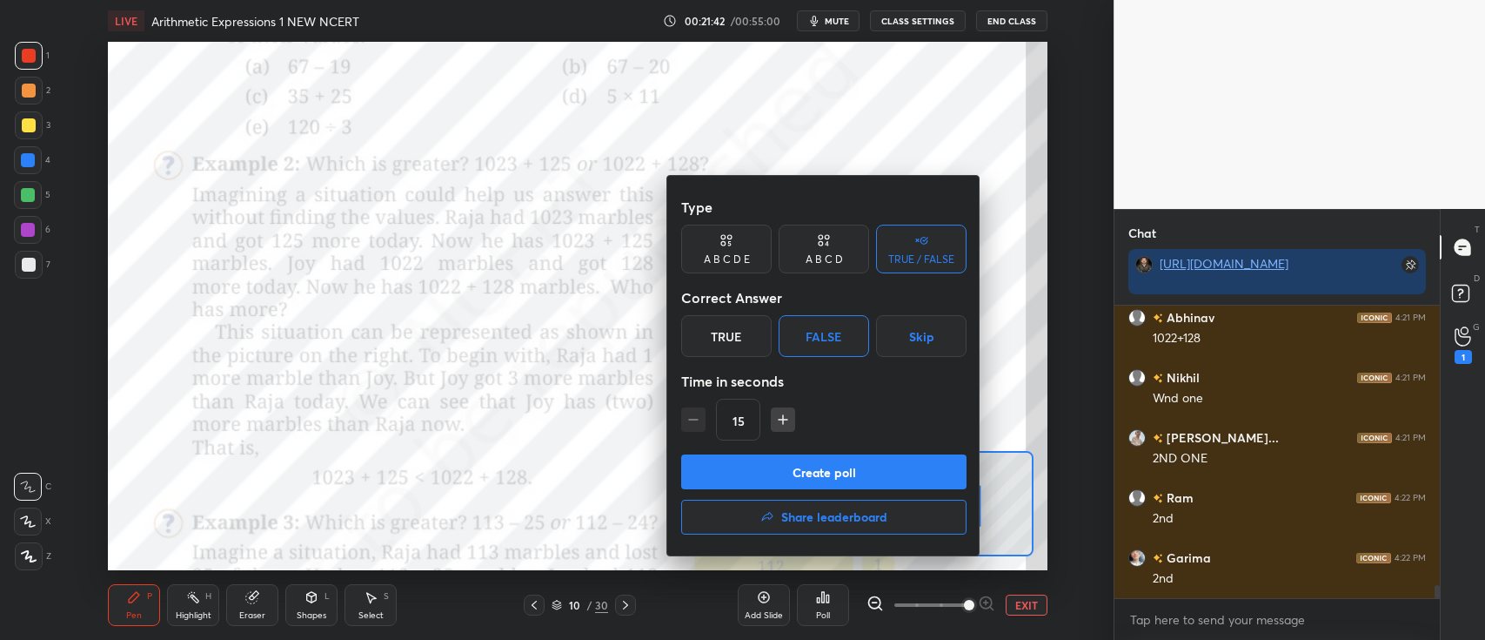
click at [786, 416] on icon "button" at bounding box center [782, 419] width 17 height 17
type input "30"
click at [783, 459] on button "Create poll" at bounding box center [823, 471] width 285 height 35
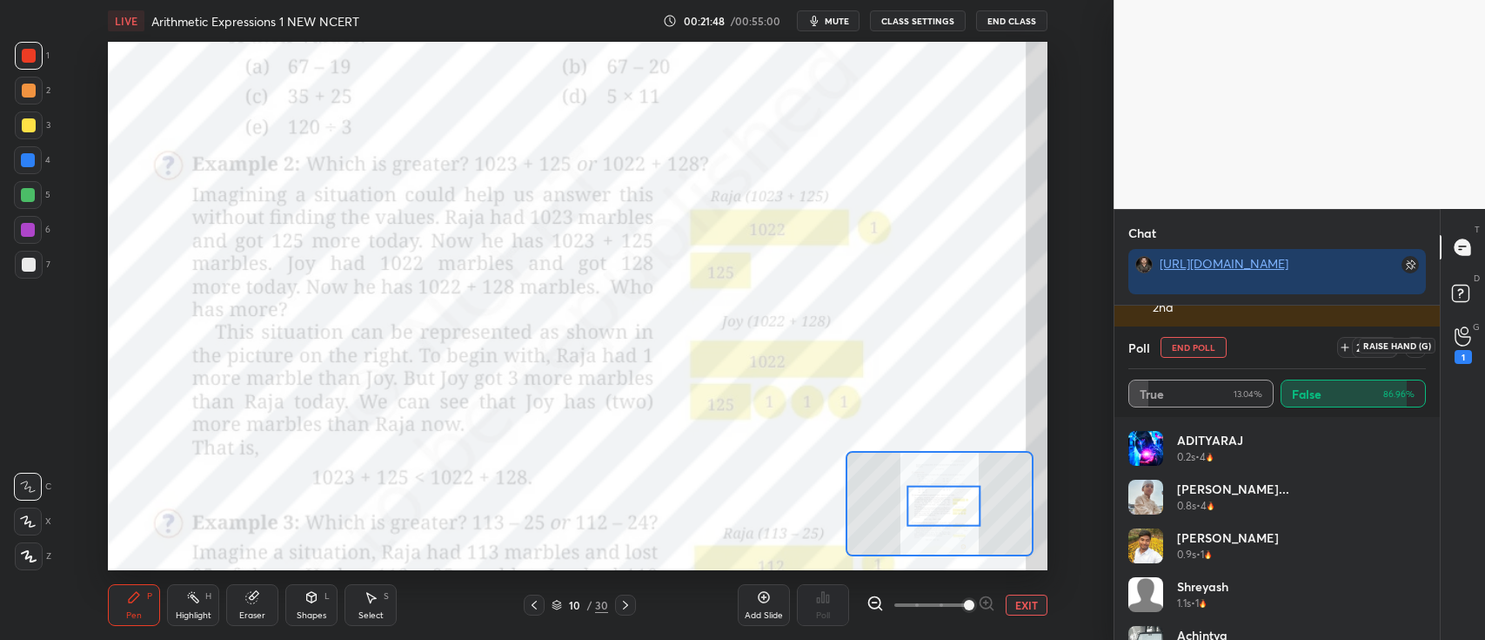
click at [1463, 344] on icon at bounding box center [1463, 336] width 17 height 20
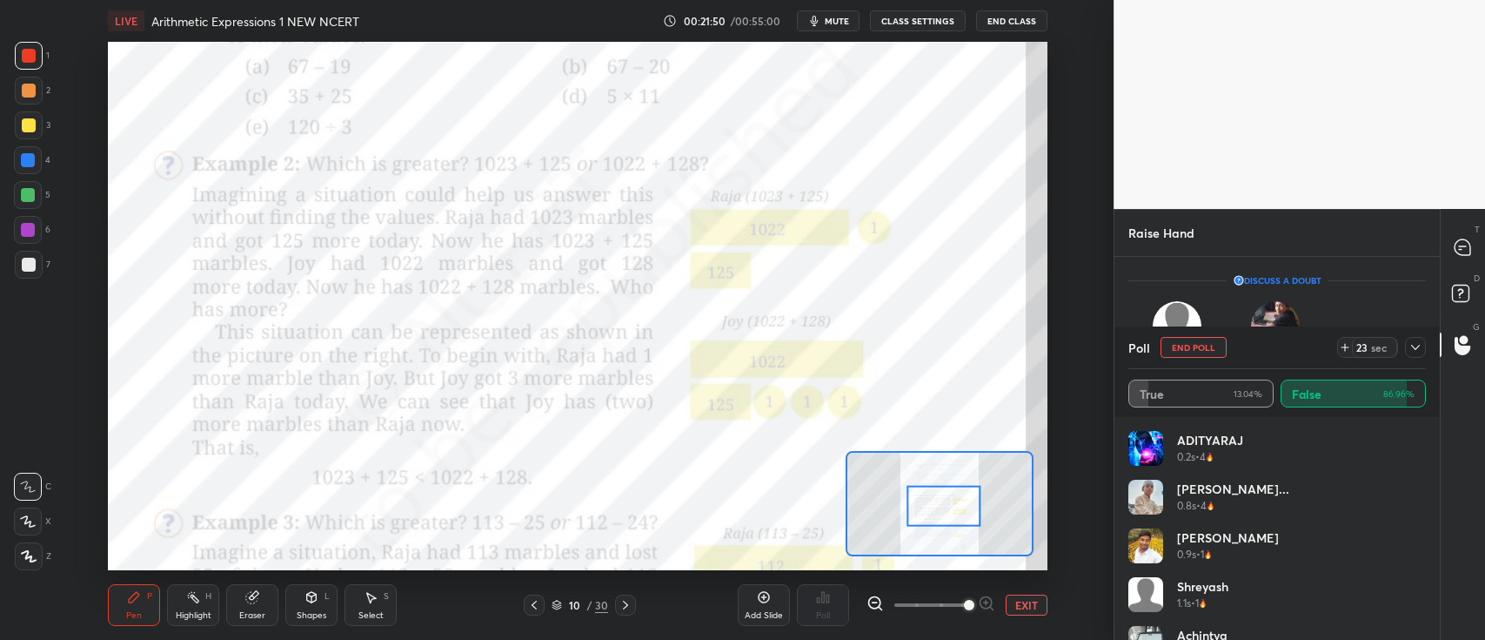
click at [1465, 247] on icon at bounding box center [1463, 247] width 16 height 16
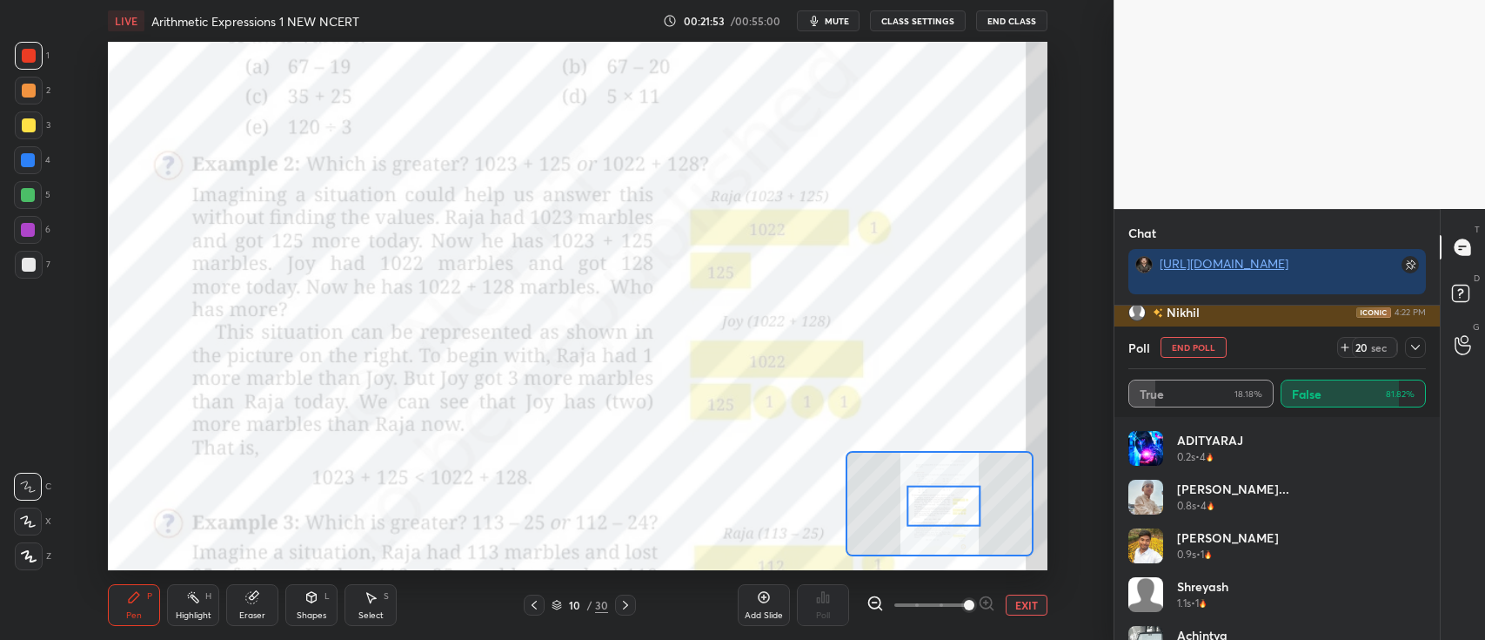
click at [1421, 351] on icon at bounding box center [1416, 347] width 14 height 14
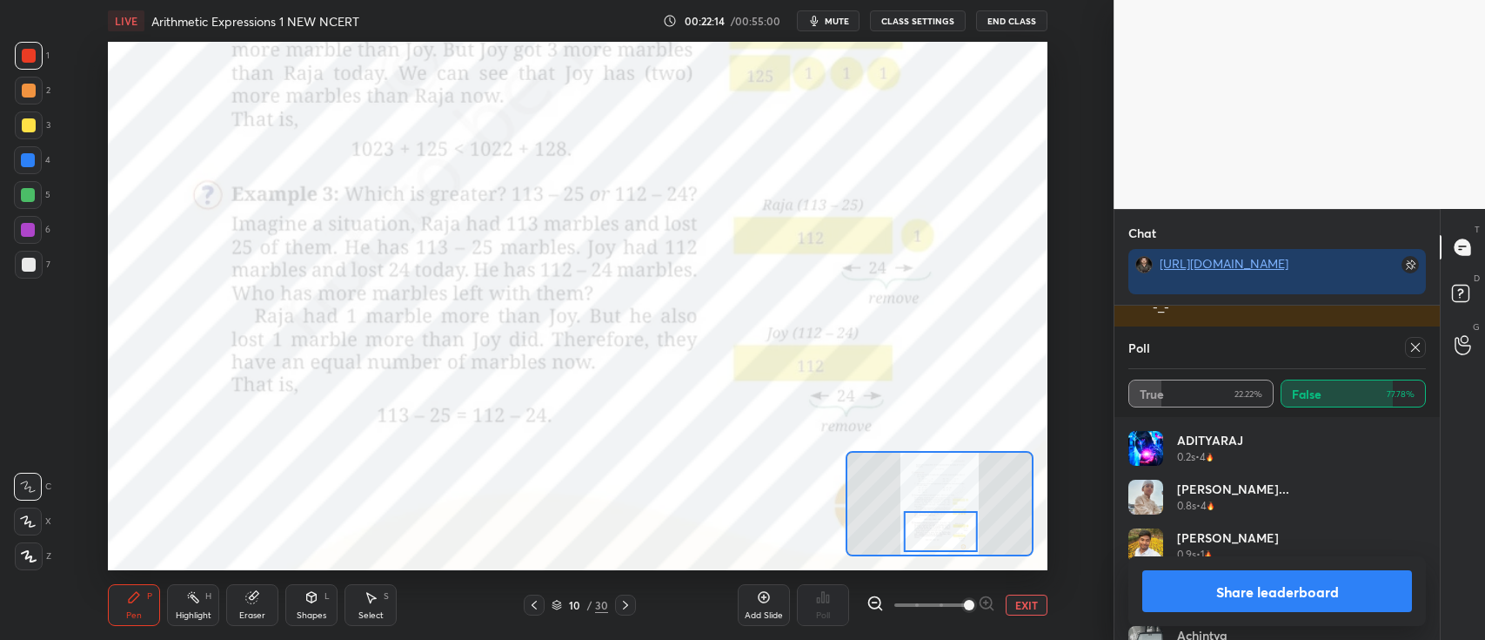
click at [1413, 346] on icon at bounding box center [1416, 347] width 14 height 14
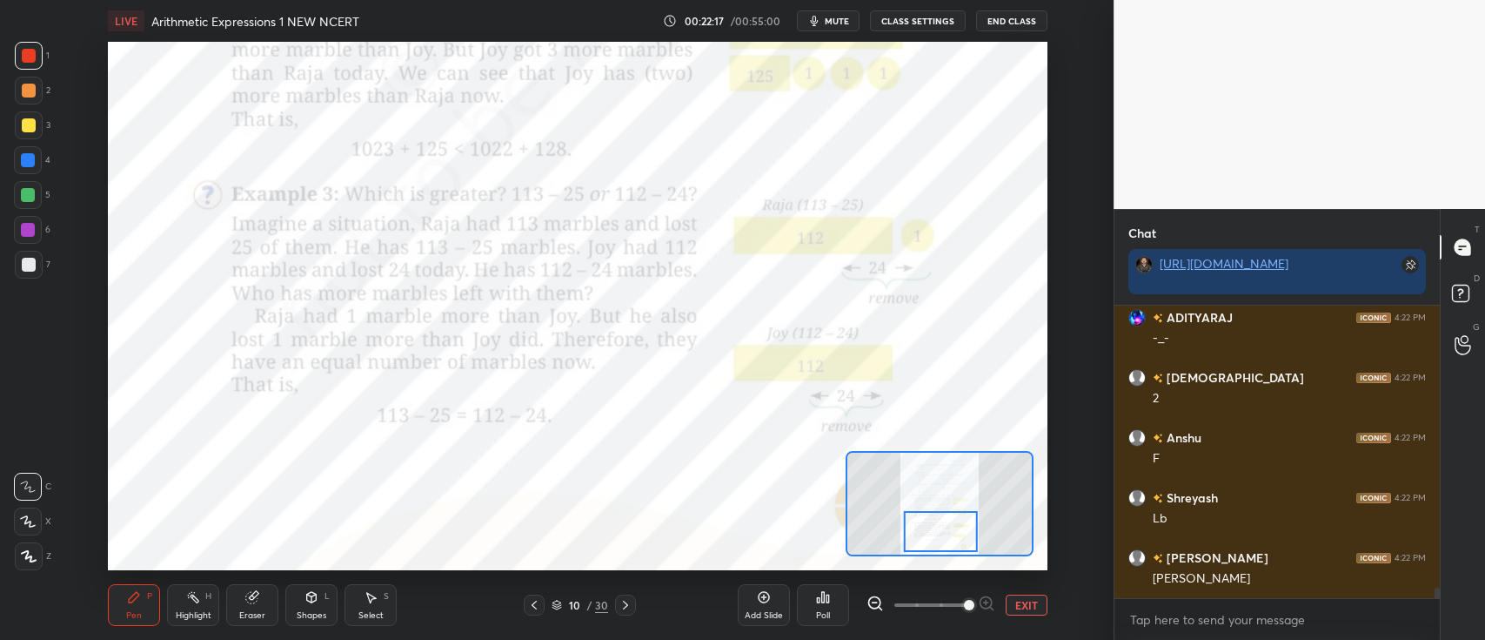
click at [627, 606] on icon at bounding box center [626, 605] width 14 height 14
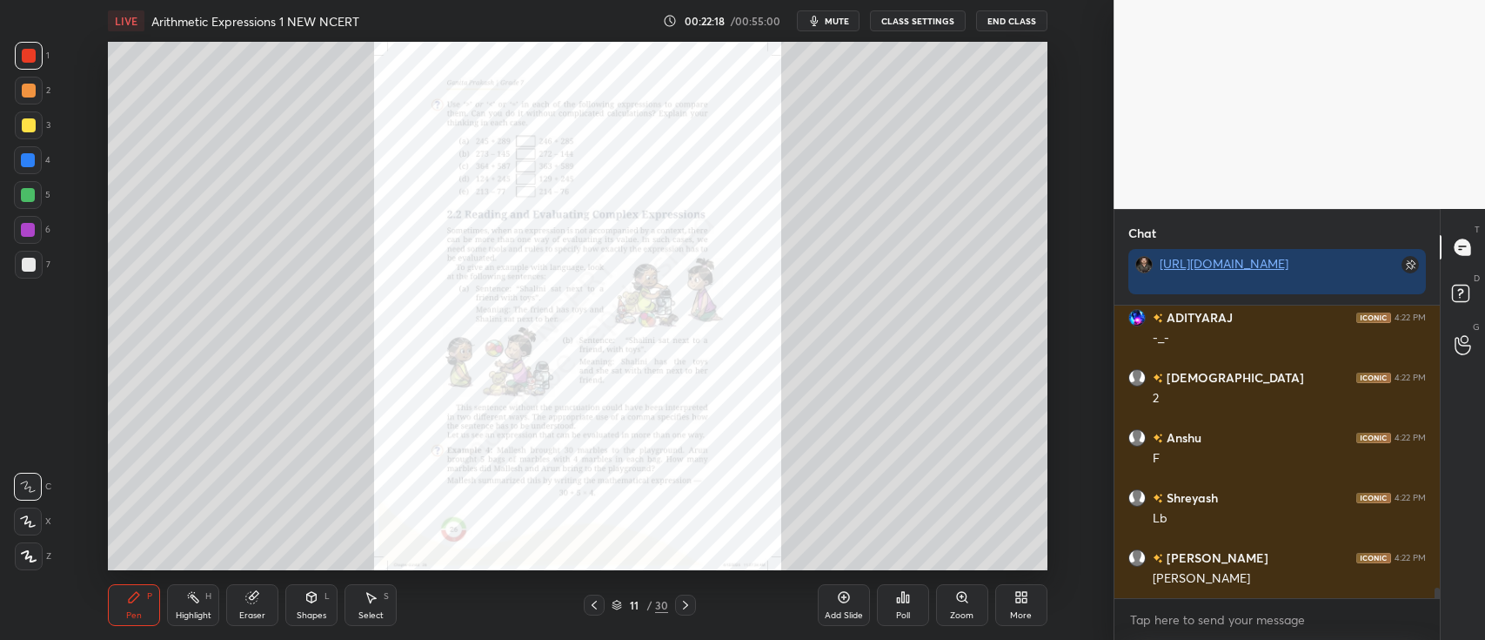
click at [961, 600] on icon at bounding box center [962, 597] width 10 height 10
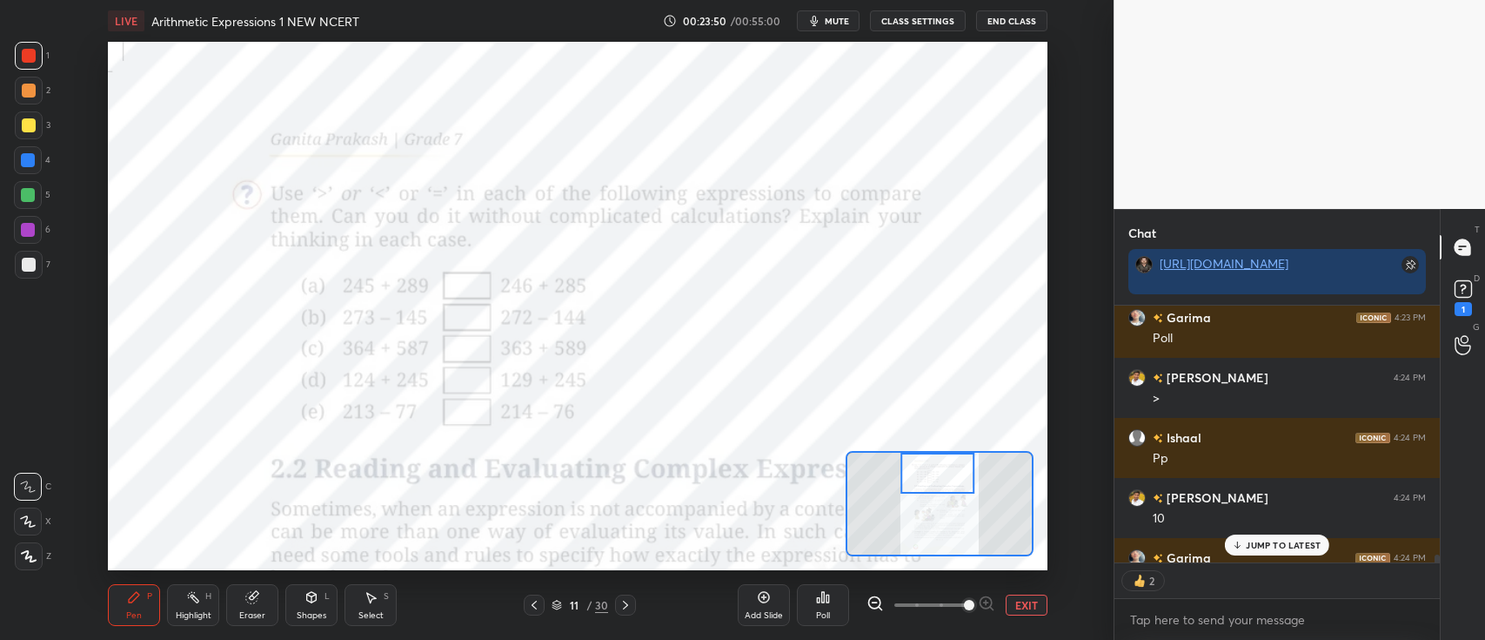
scroll to position [8626, 0]
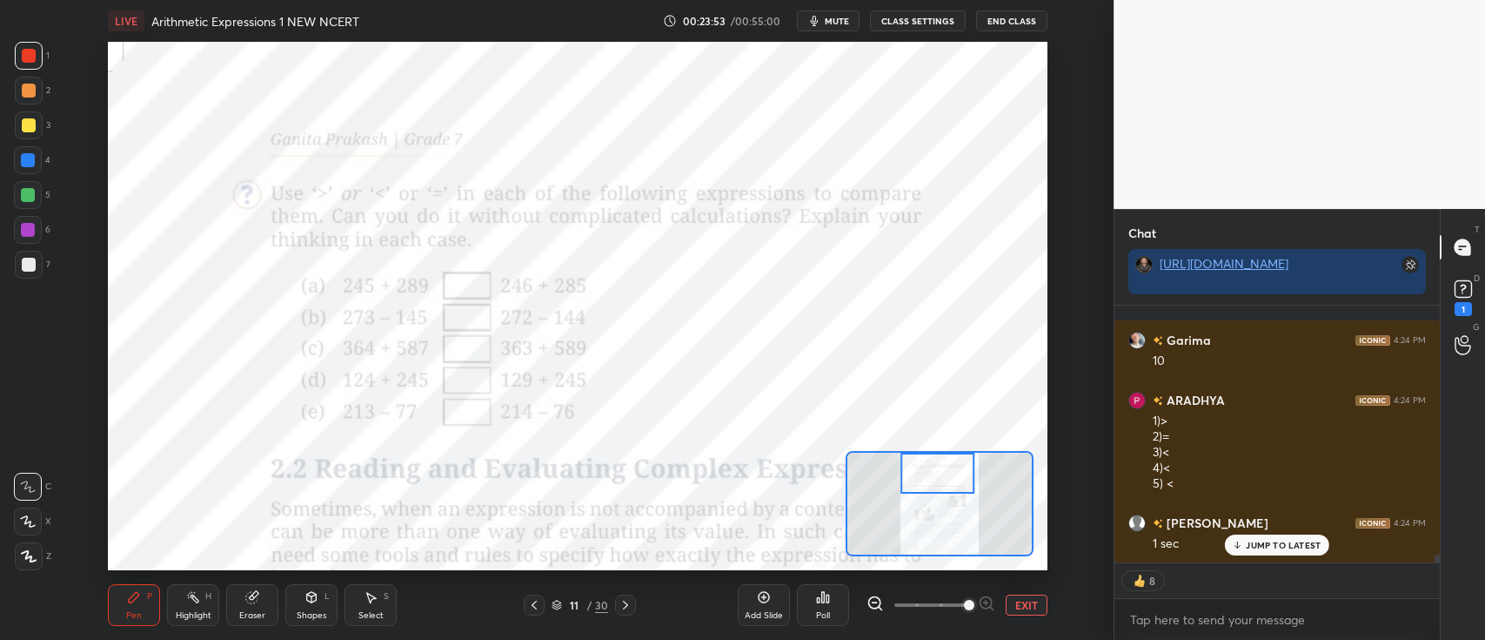
type textarea "x"
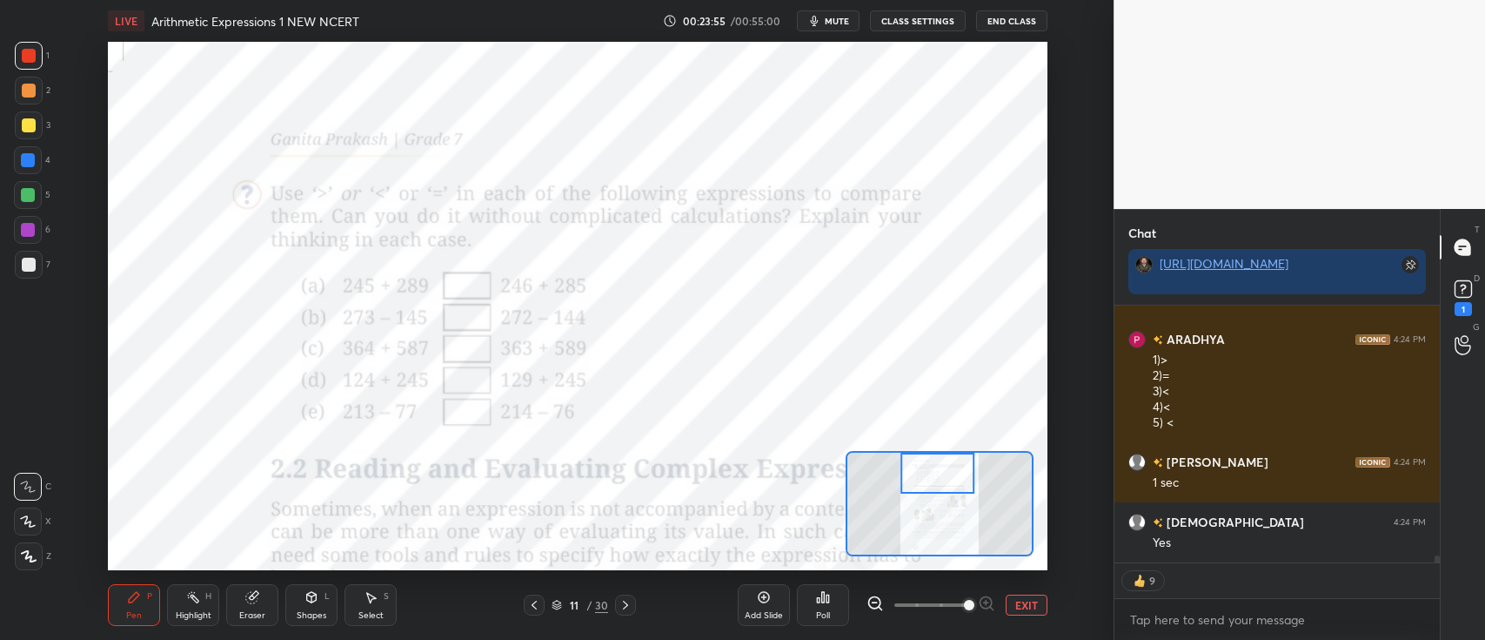
scroll to position [8746, 0]
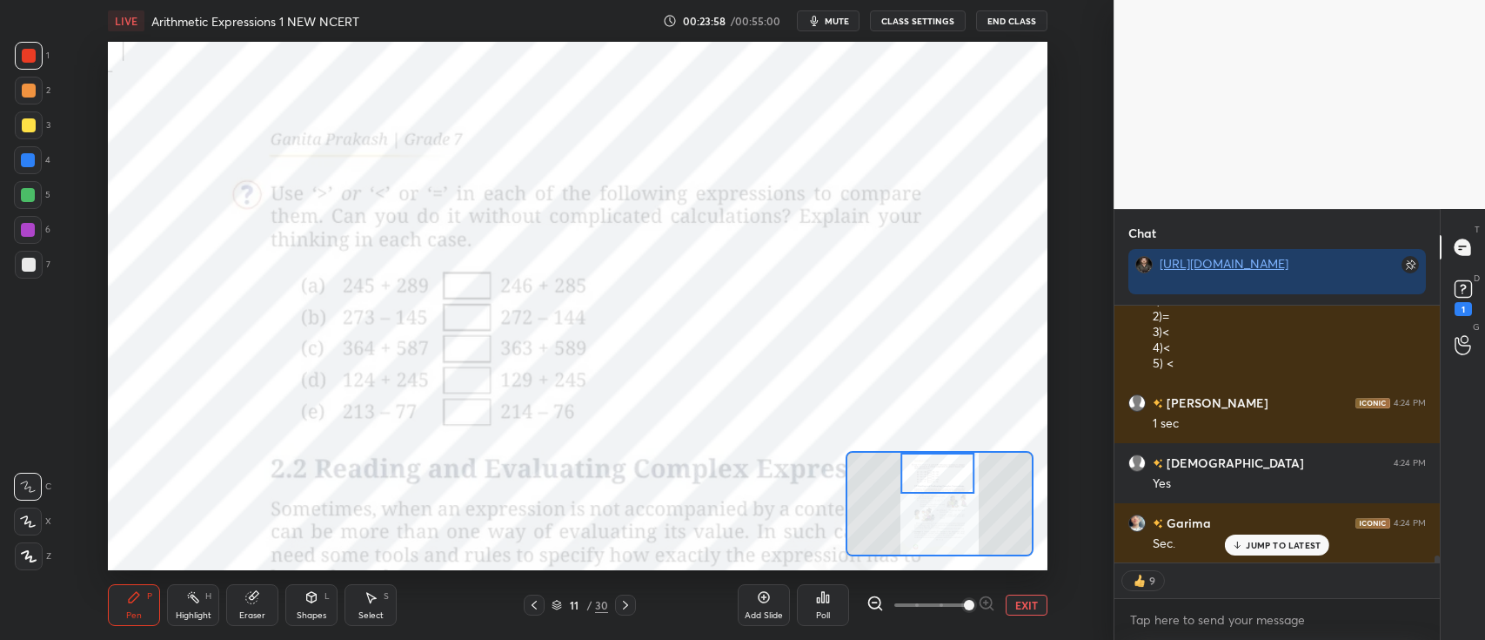
click at [834, 606] on div "Poll" at bounding box center [823, 605] width 52 height 42
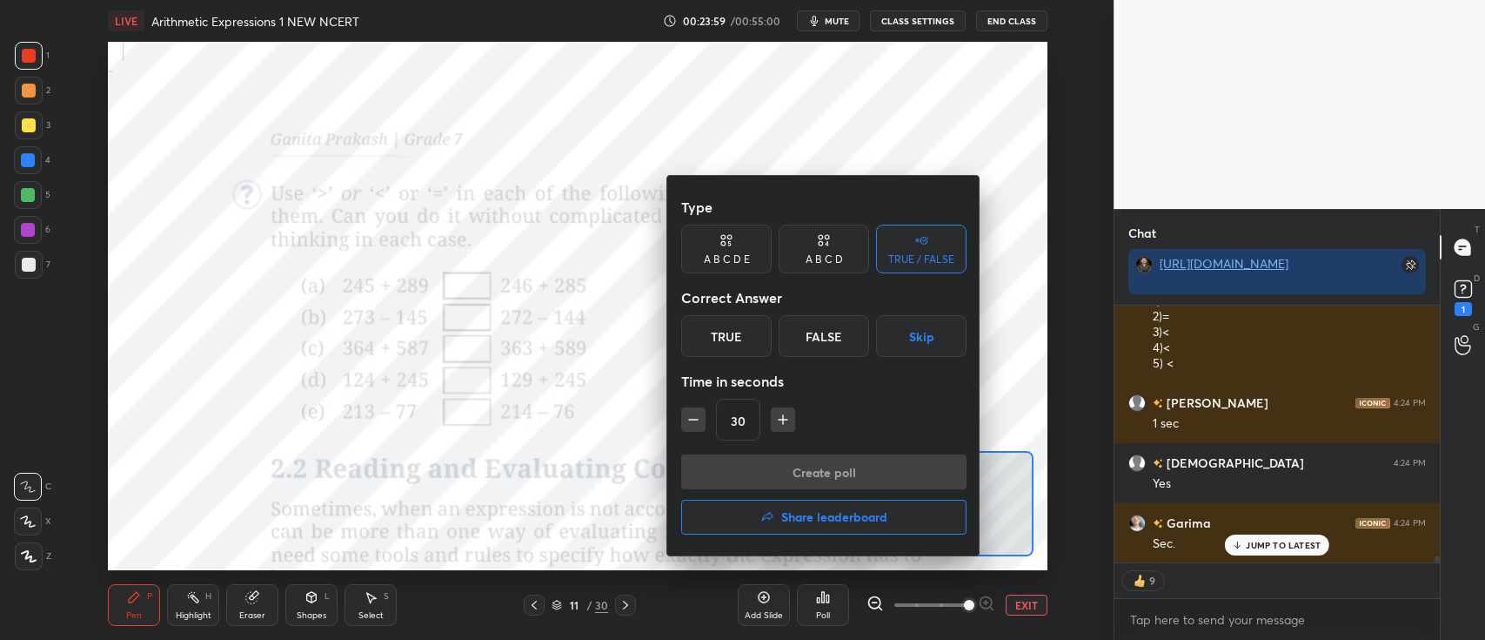
click at [829, 235] on icon at bounding box center [824, 239] width 14 height 17
click at [819, 338] on div "C" at bounding box center [823, 336] width 51 height 42
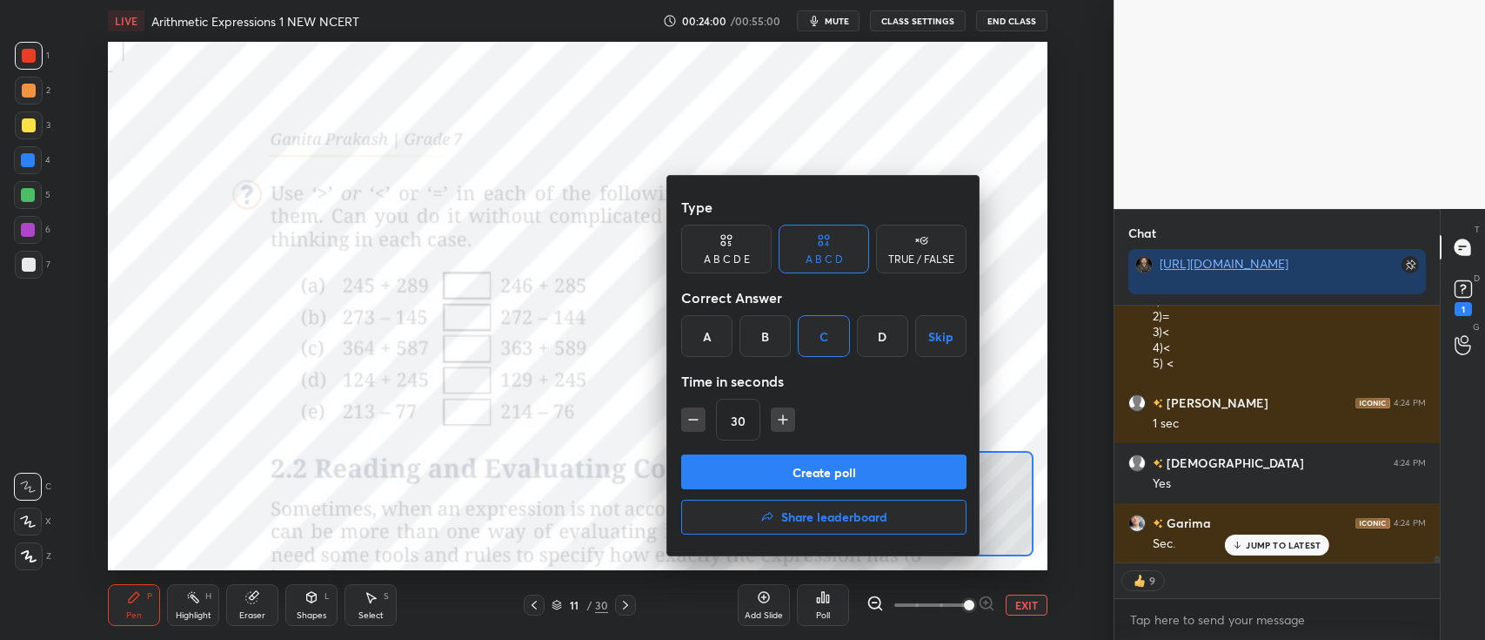
click at [696, 414] on icon "button" at bounding box center [693, 419] width 17 height 17
type input "15"
click at [761, 468] on button "Create poll" at bounding box center [823, 471] width 285 height 35
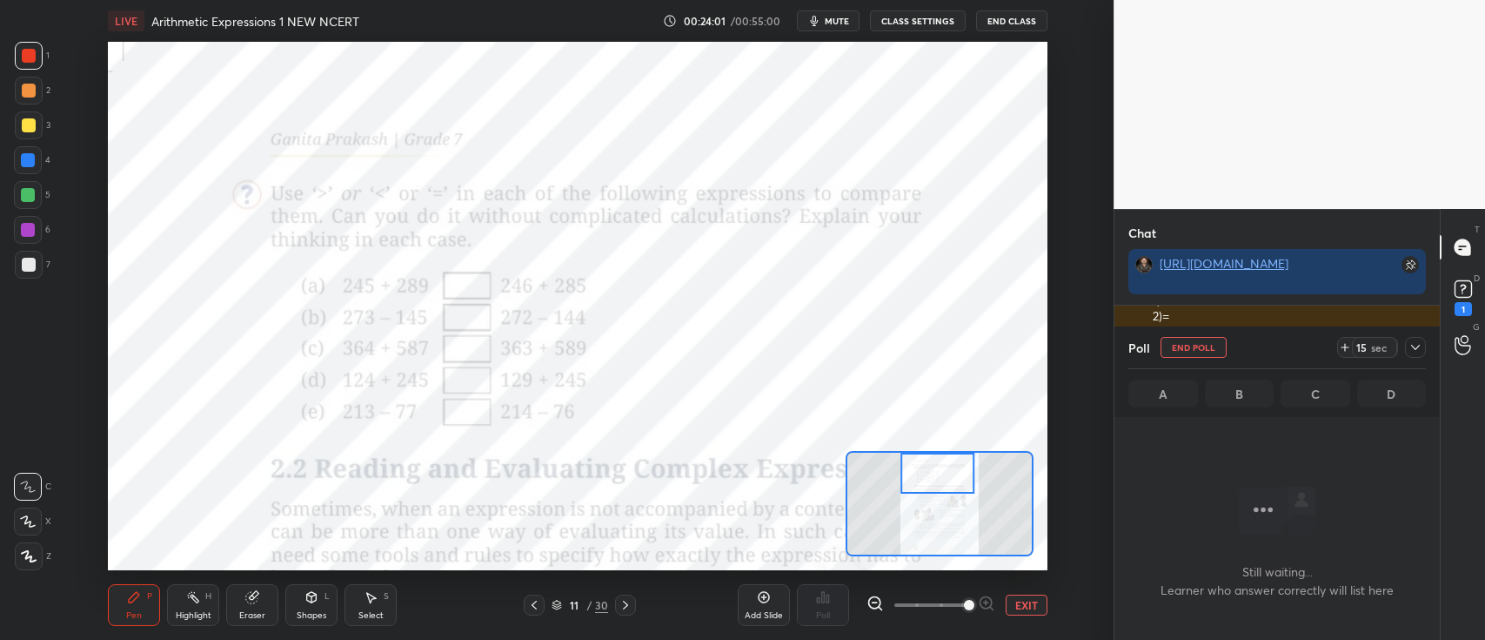
scroll to position [5, 5]
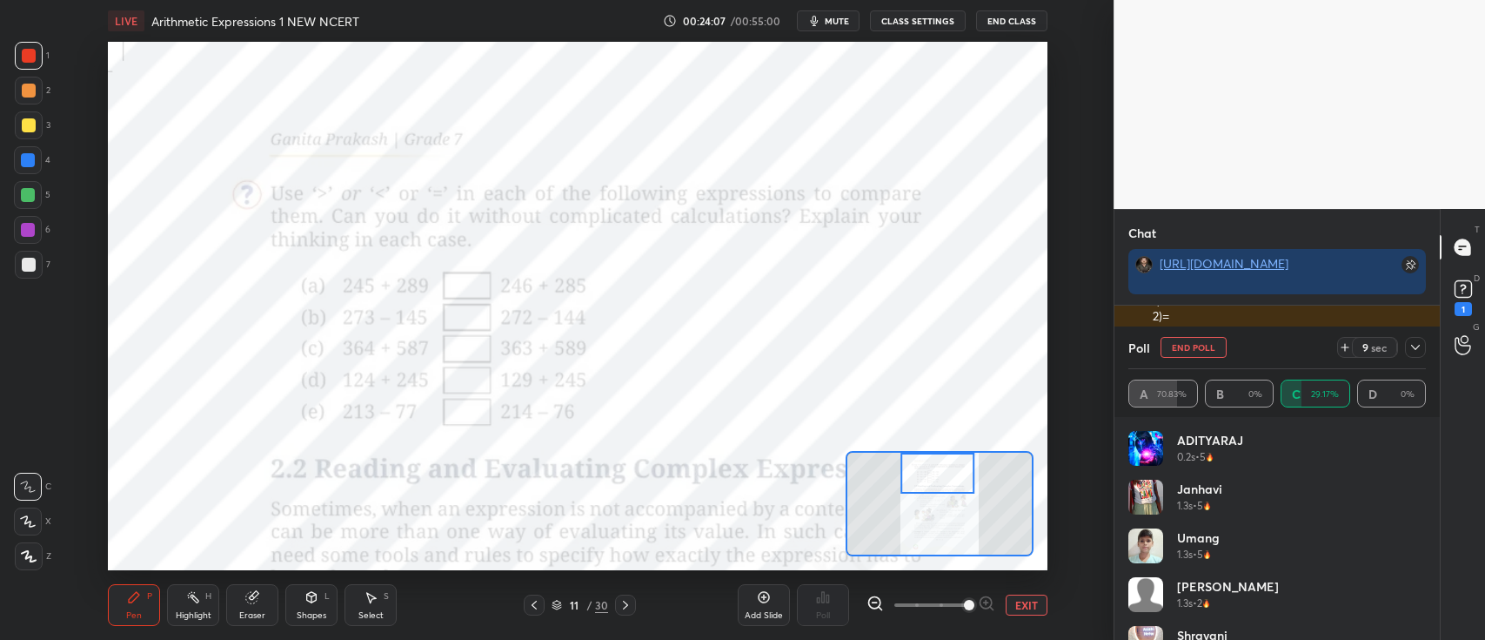
click at [1419, 345] on icon at bounding box center [1416, 347] width 14 height 14
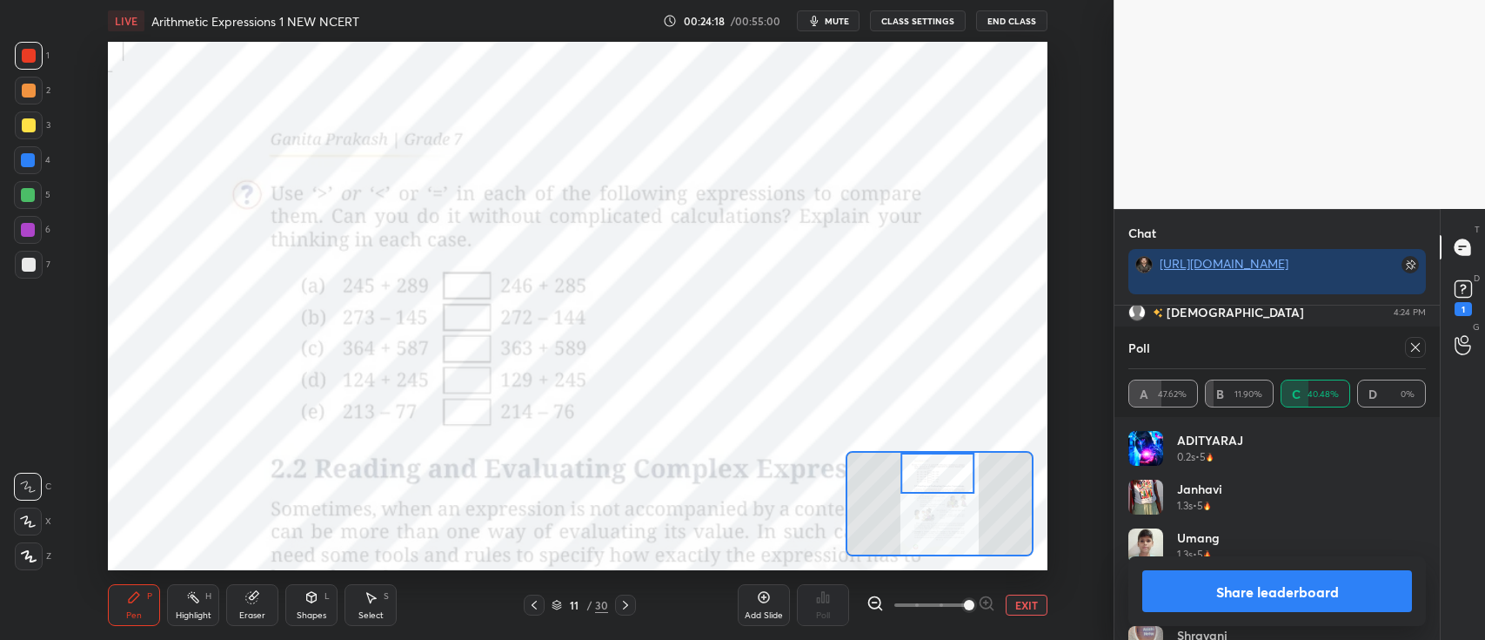
click at [1417, 351] on icon at bounding box center [1416, 347] width 14 height 14
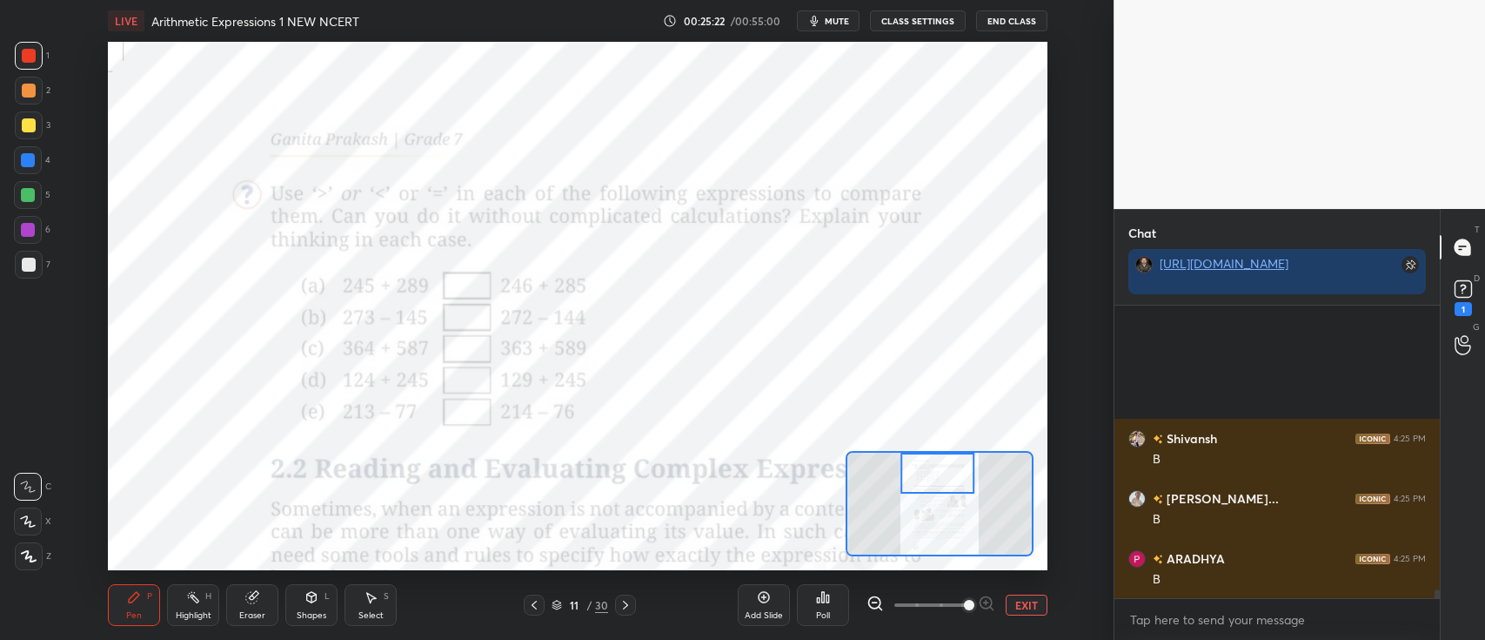
scroll to position [9648, 0]
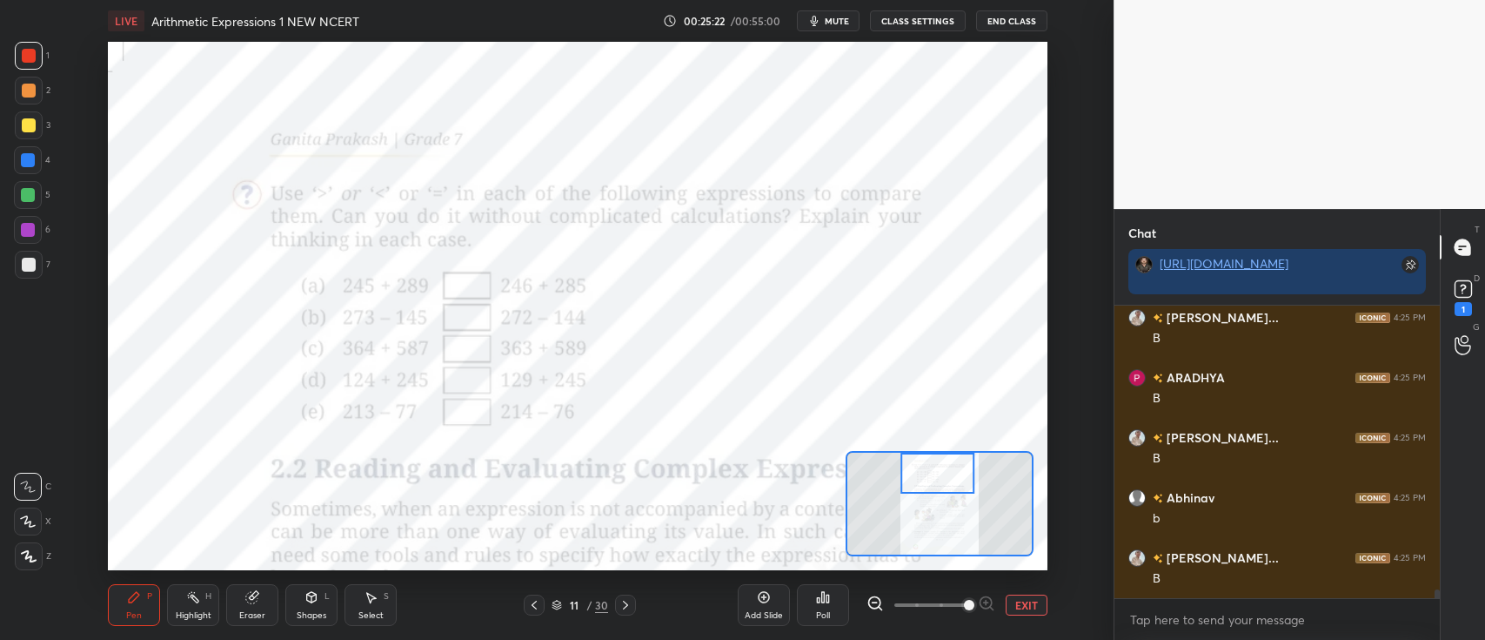
click at [825, 604] on div "Poll" at bounding box center [823, 605] width 52 height 42
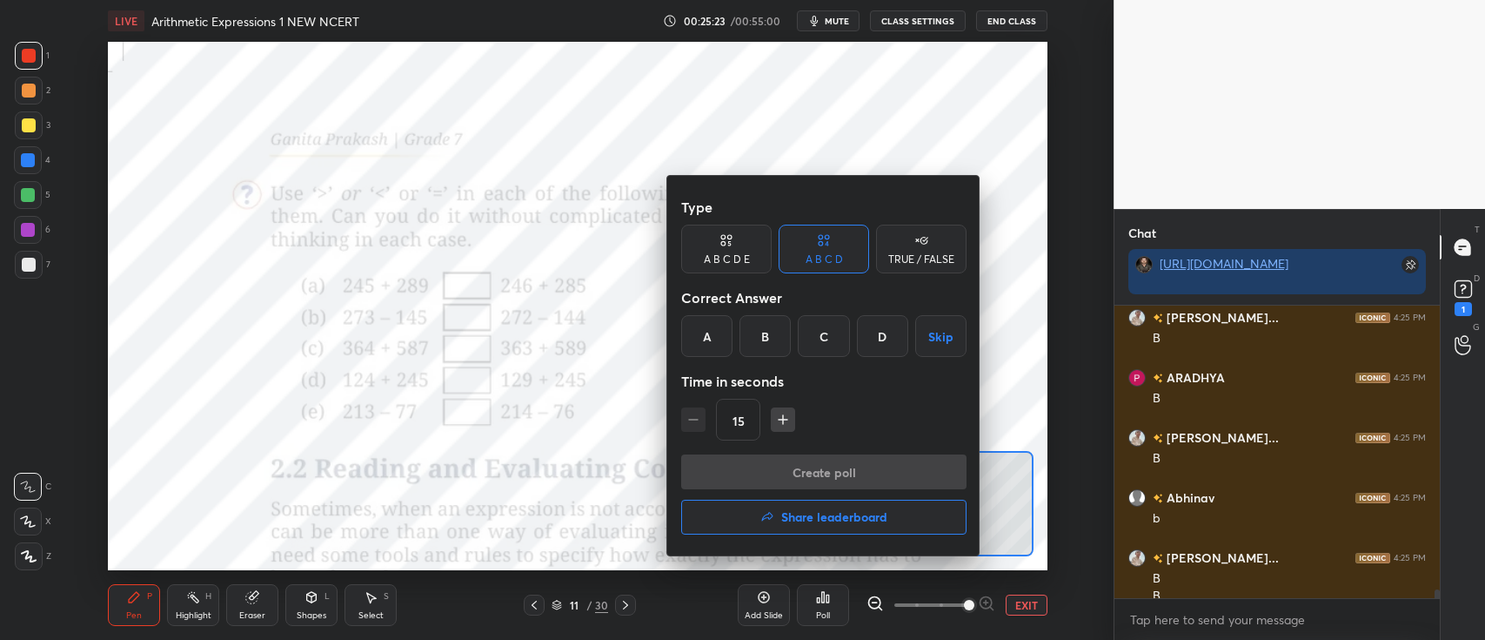
scroll to position [9725, 0]
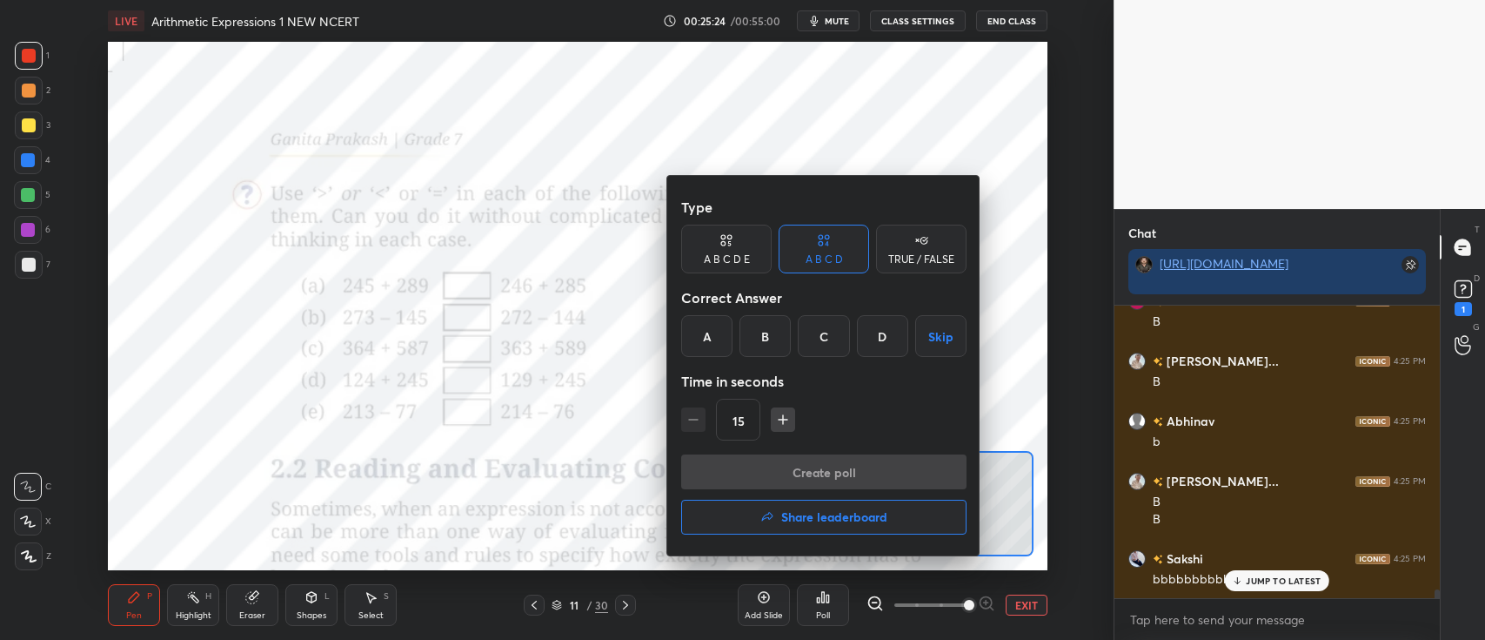
click at [773, 337] on div "B" at bounding box center [765, 336] width 51 height 42
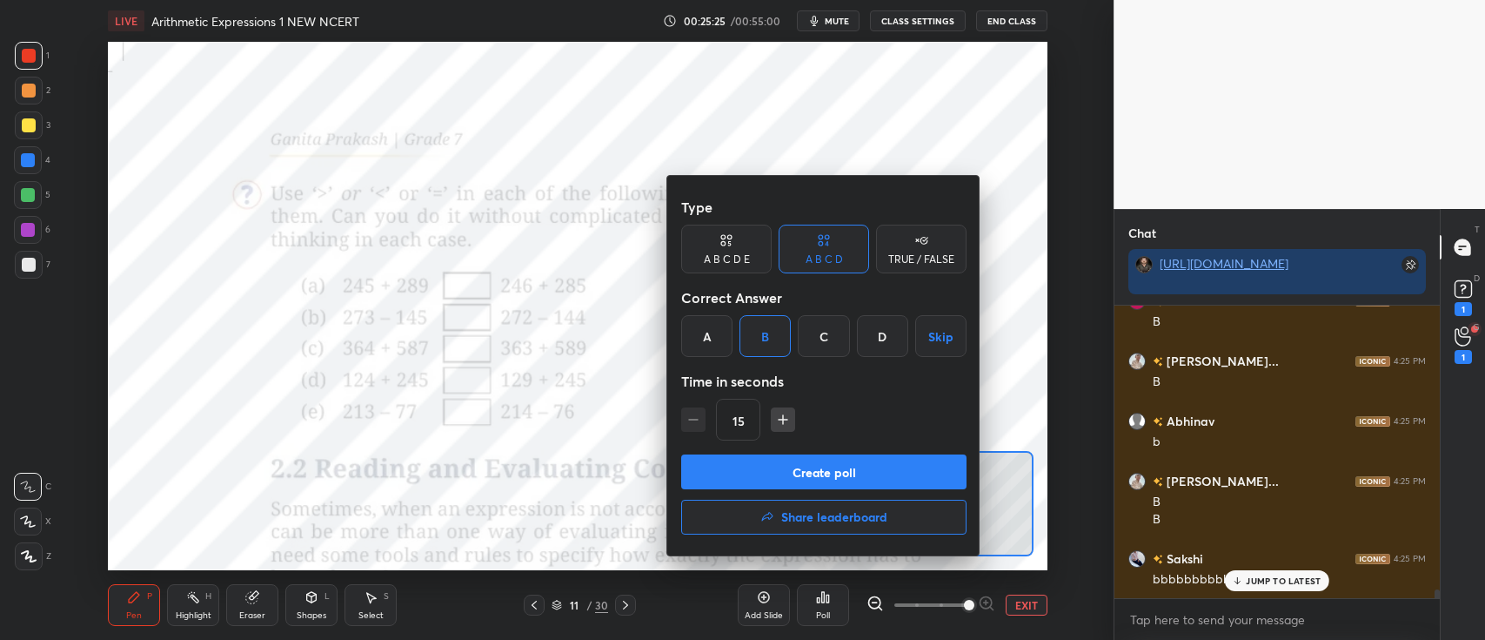
scroll to position [9786, 0]
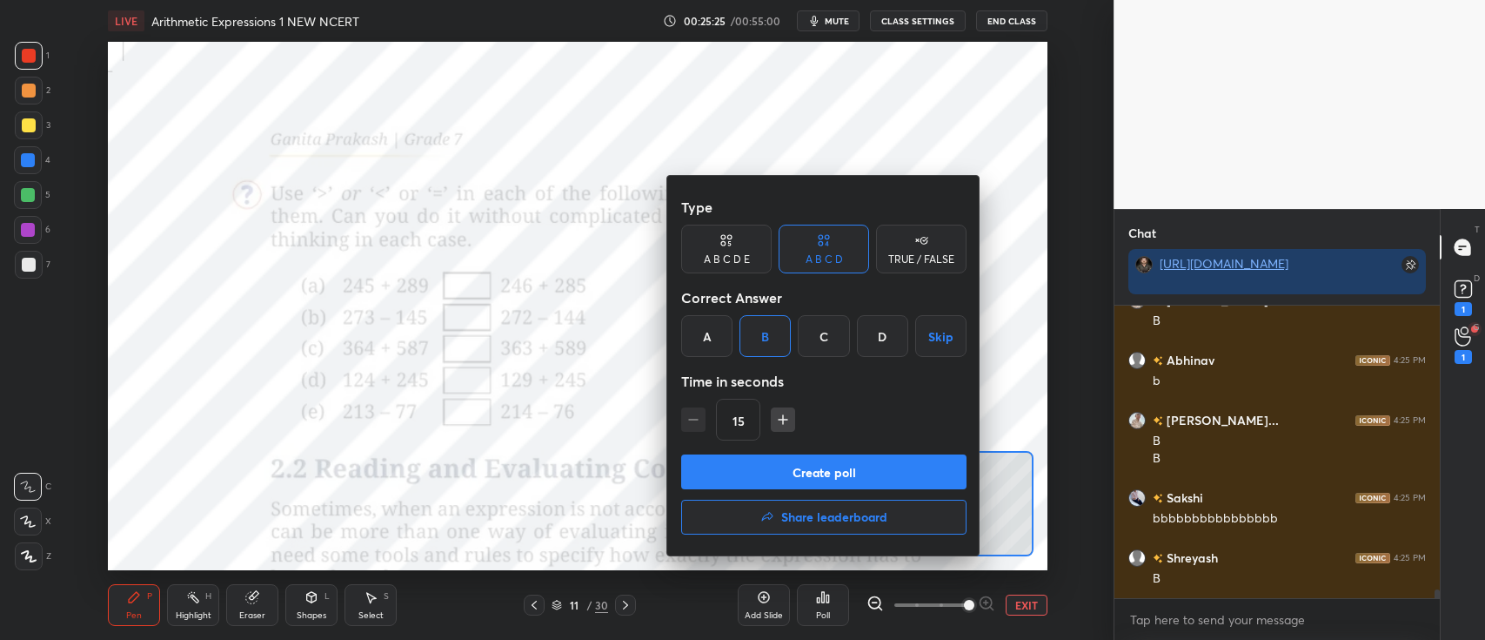
click at [759, 458] on button "Create poll" at bounding box center [823, 471] width 285 height 35
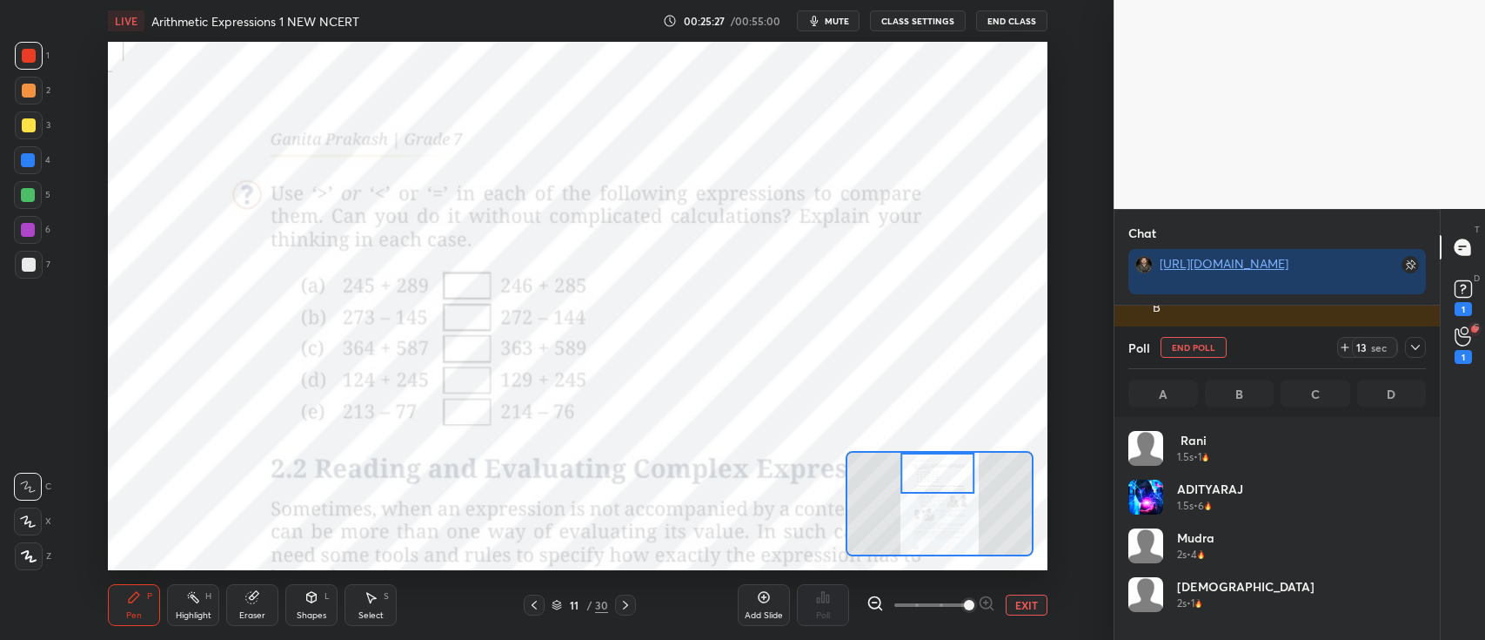
scroll to position [204, 292]
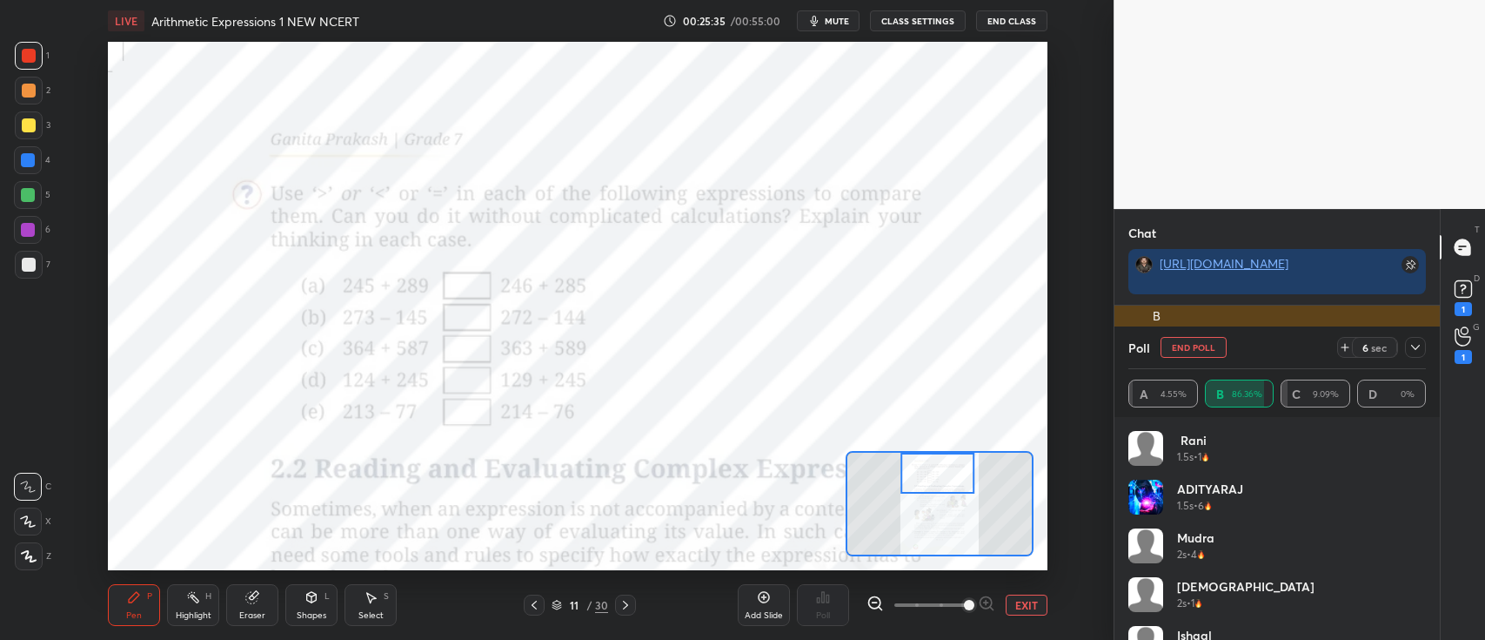
click at [1418, 343] on icon at bounding box center [1416, 347] width 14 height 14
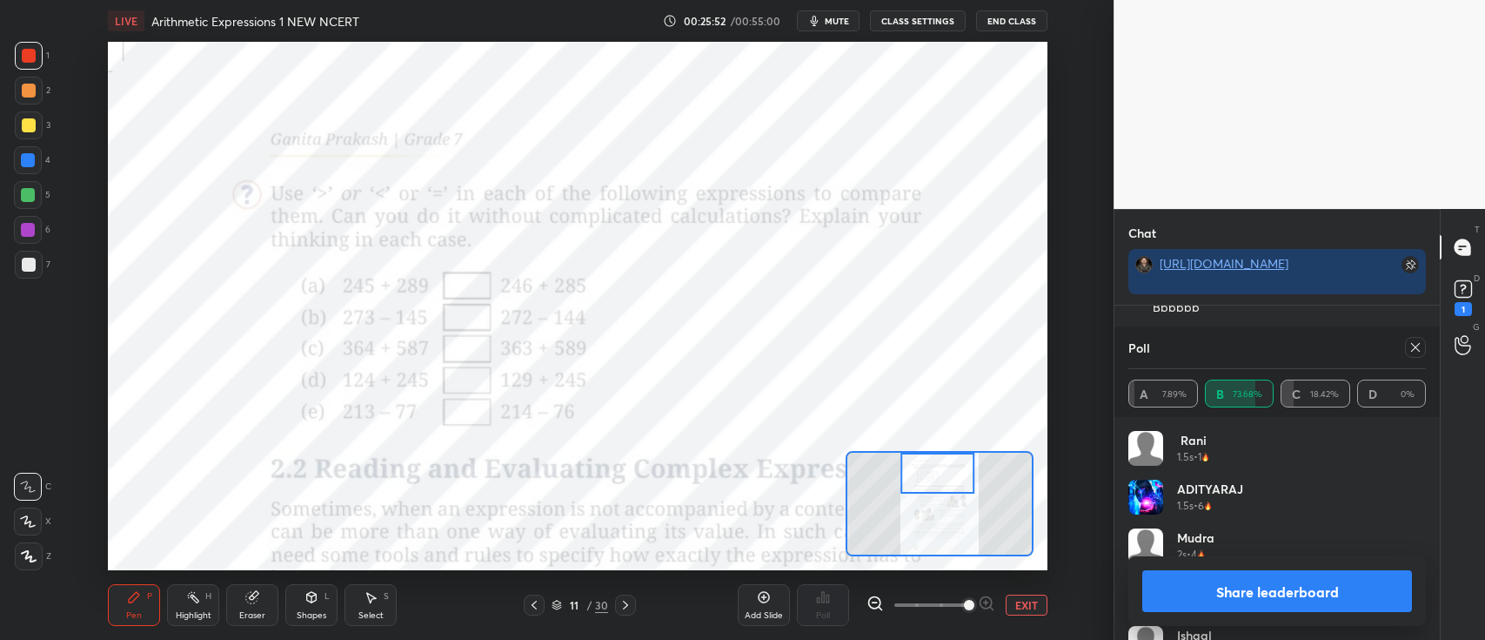
click at [1250, 588] on button "Share leaderboard" at bounding box center [1277, 591] width 270 height 42
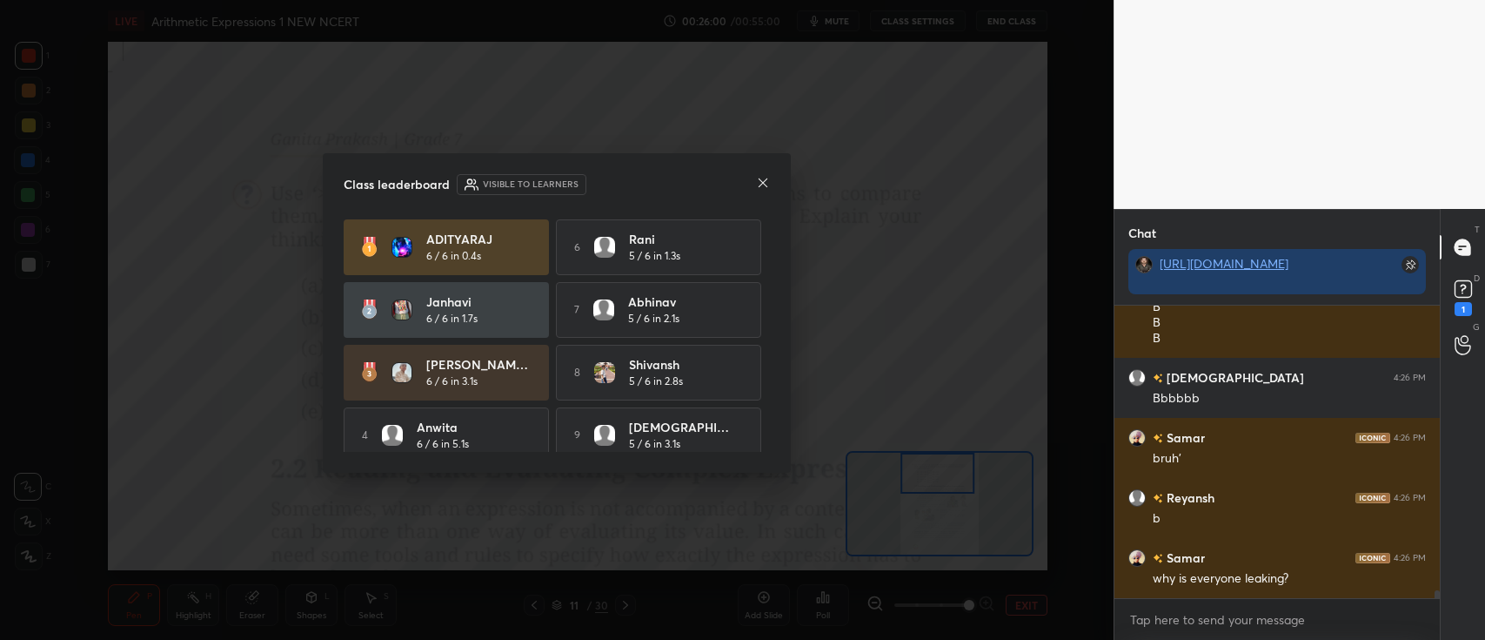
click at [766, 186] on icon at bounding box center [763, 182] width 9 height 9
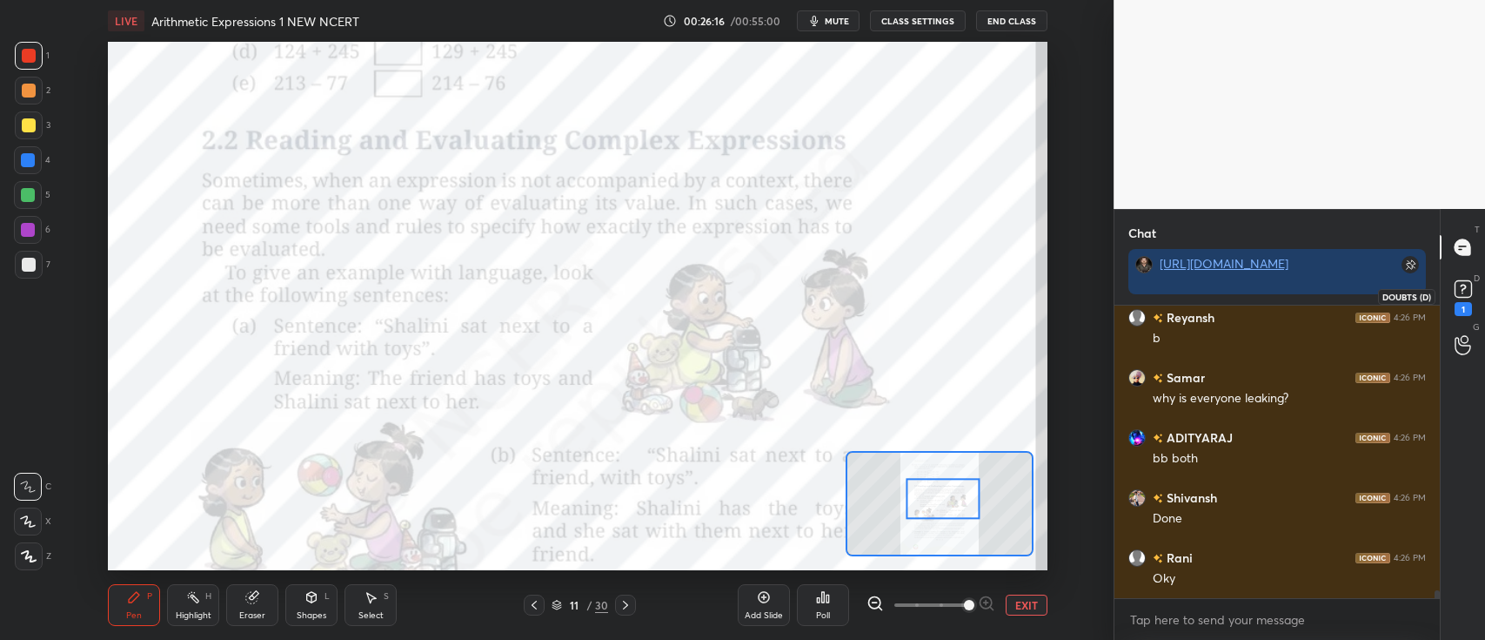
click at [1464, 297] on rect at bounding box center [1463, 289] width 17 height 17
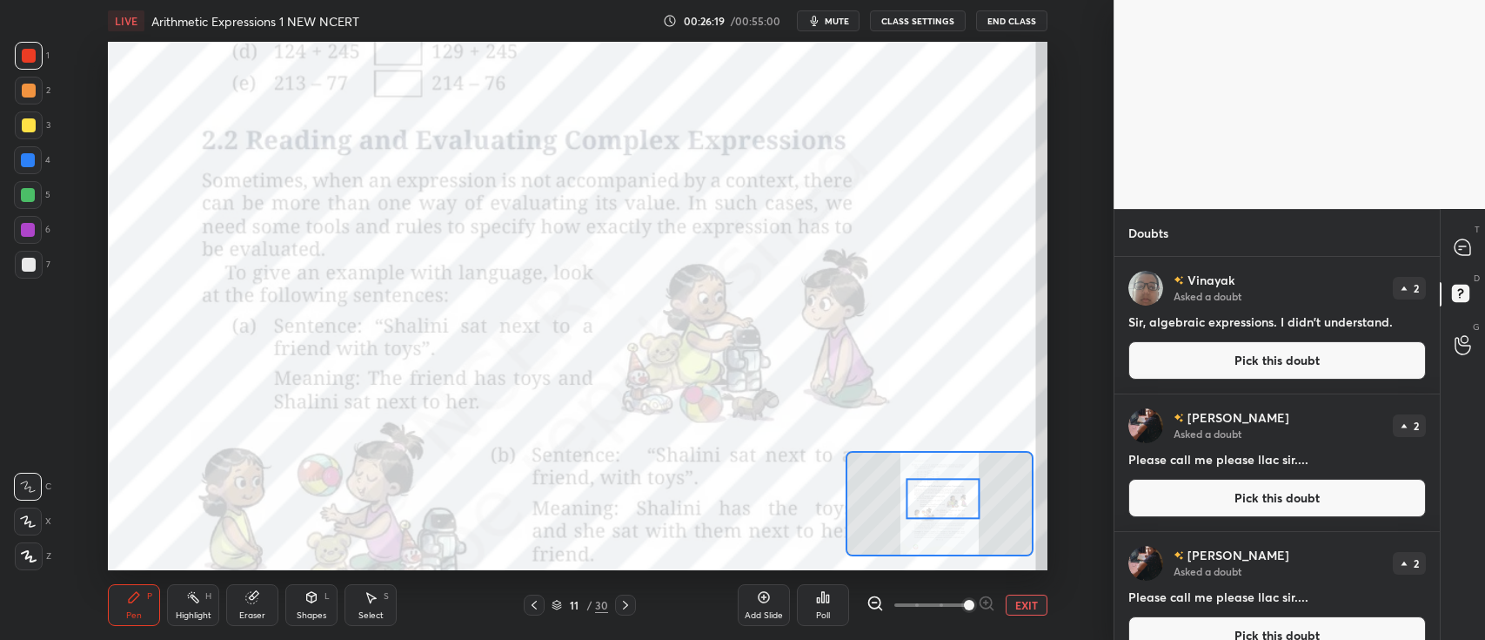
click at [1024, 601] on button "EXIT" at bounding box center [1027, 604] width 42 height 21
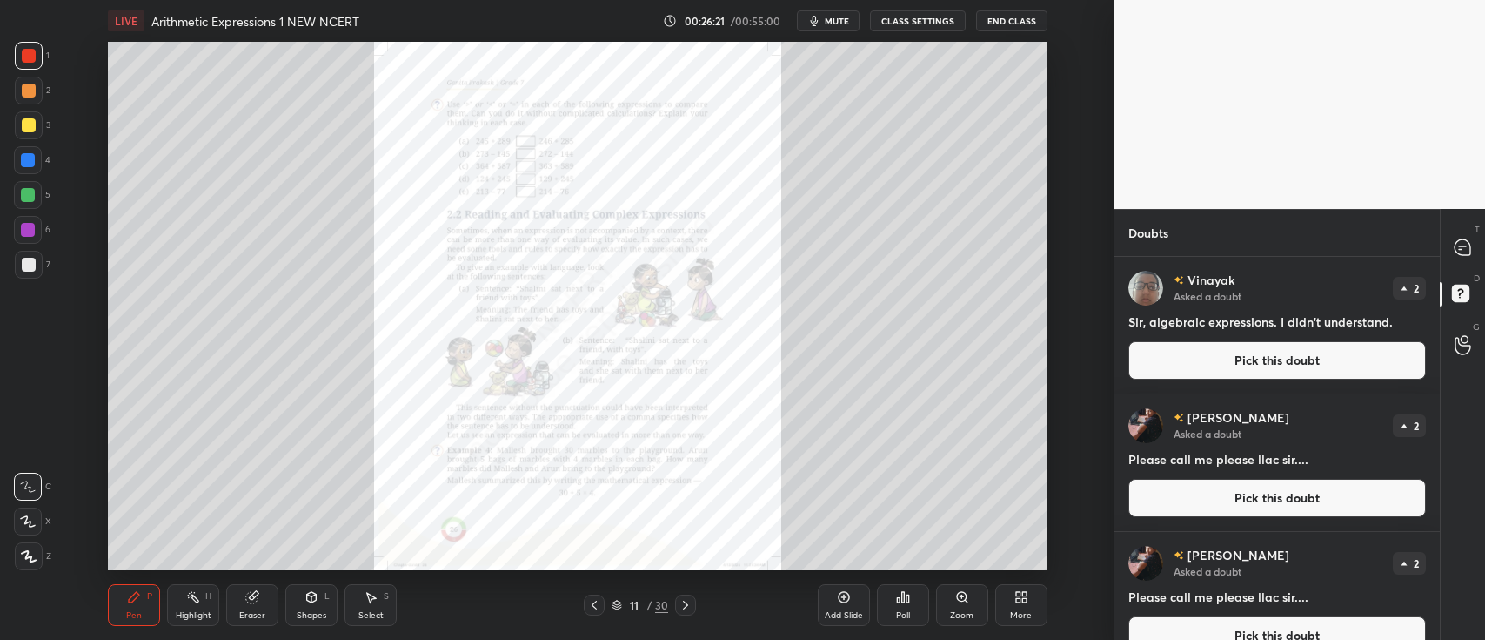
click at [1340, 355] on button "Pick this doubt" at bounding box center [1278, 360] width 298 height 38
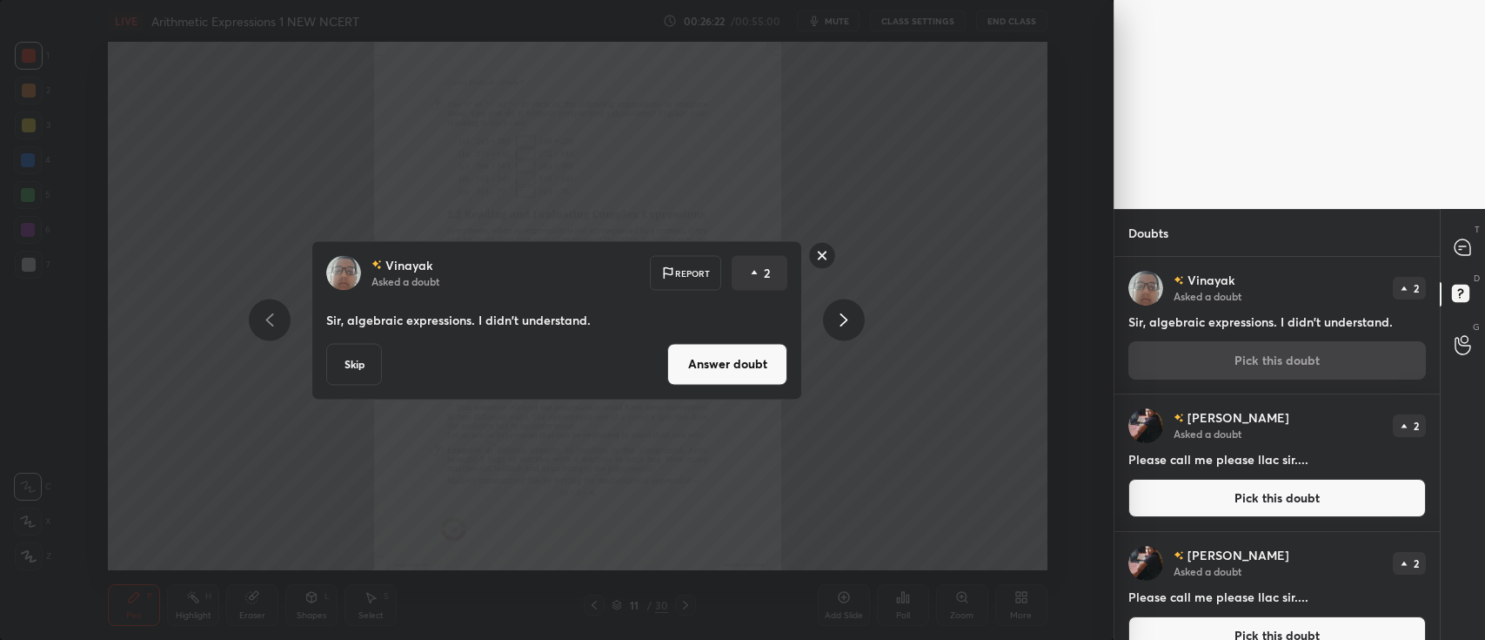
click at [754, 358] on button "Answer doubt" at bounding box center [727, 364] width 120 height 42
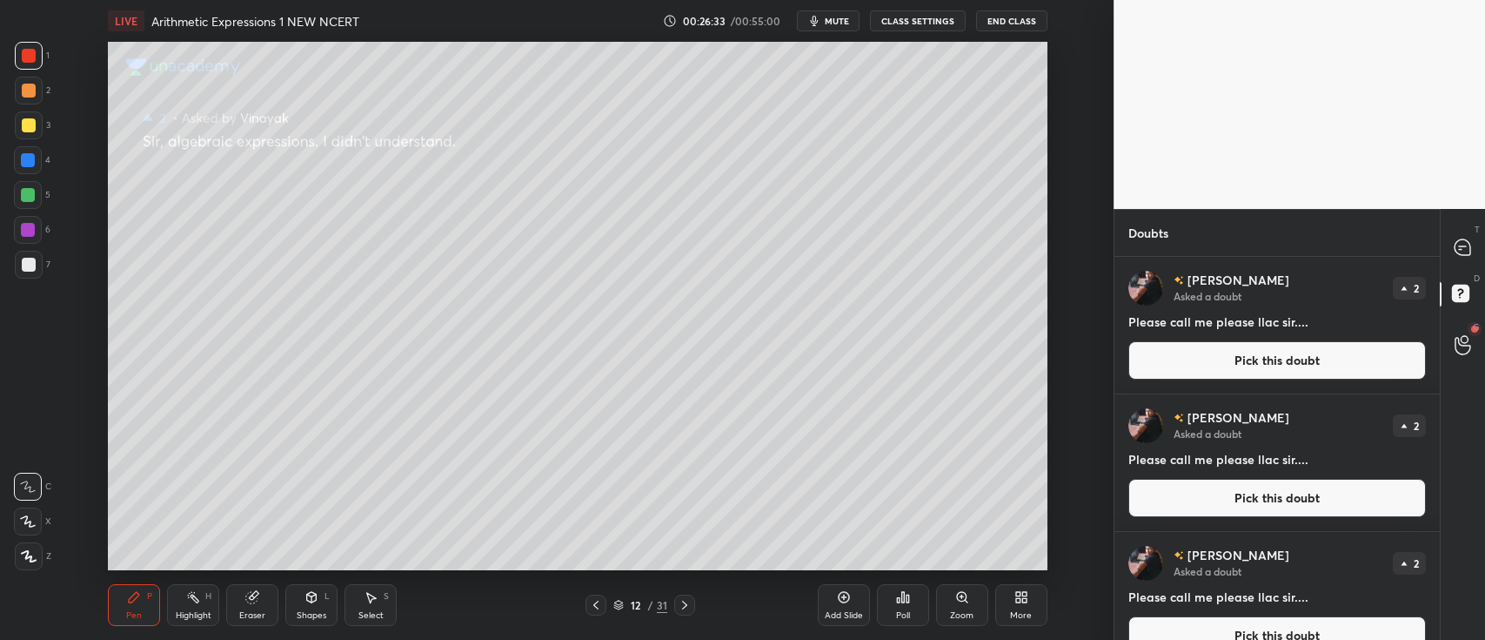
click at [1209, 355] on button "Pick this doubt" at bounding box center [1278, 360] width 298 height 38
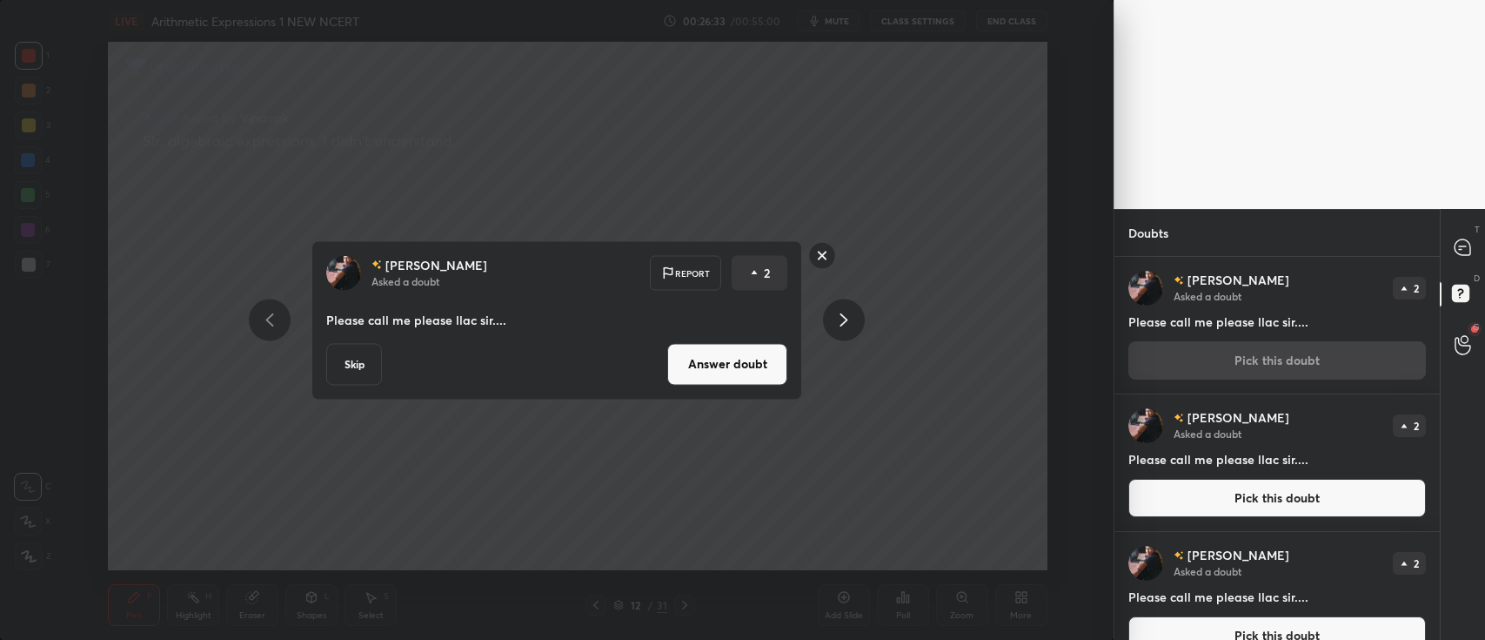
click at [718, 358] on button "Answer doubt" at bounding box center [727, 364] width 120 height 42
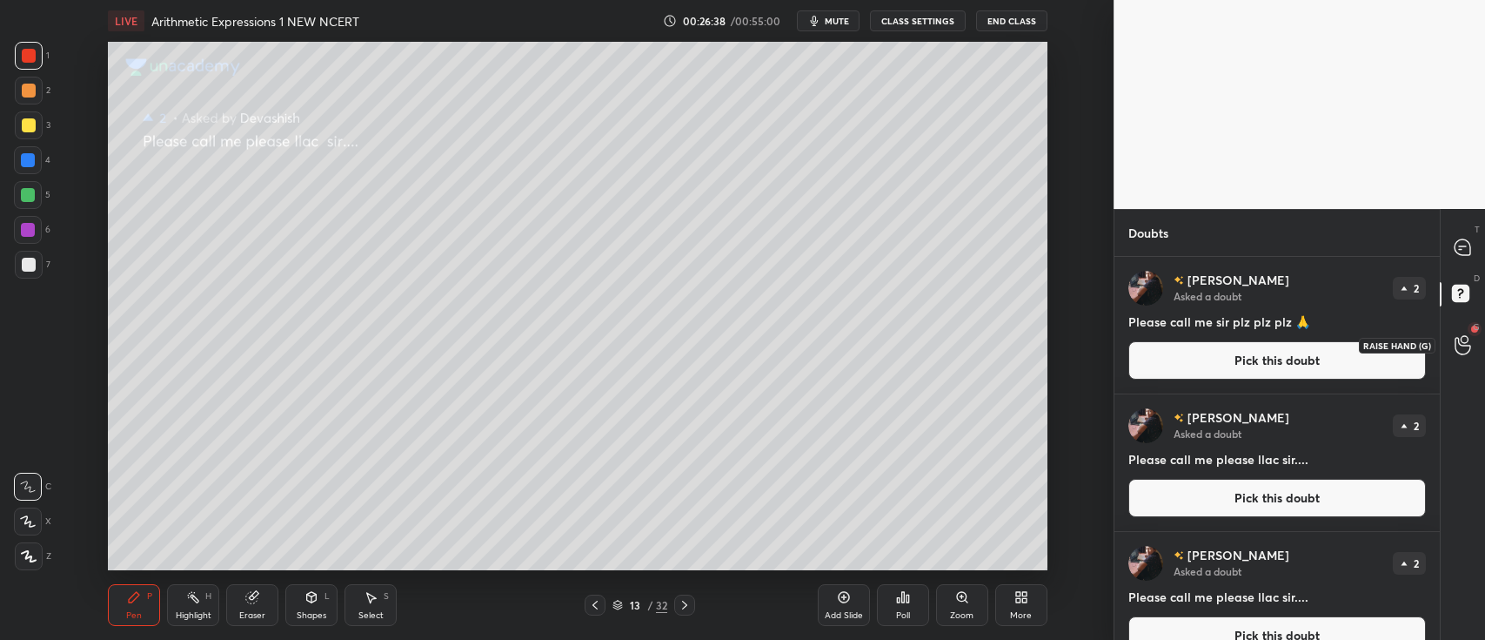
click at [1466, 343] on icon at bounding box center [1463, 345] width 17 height 20
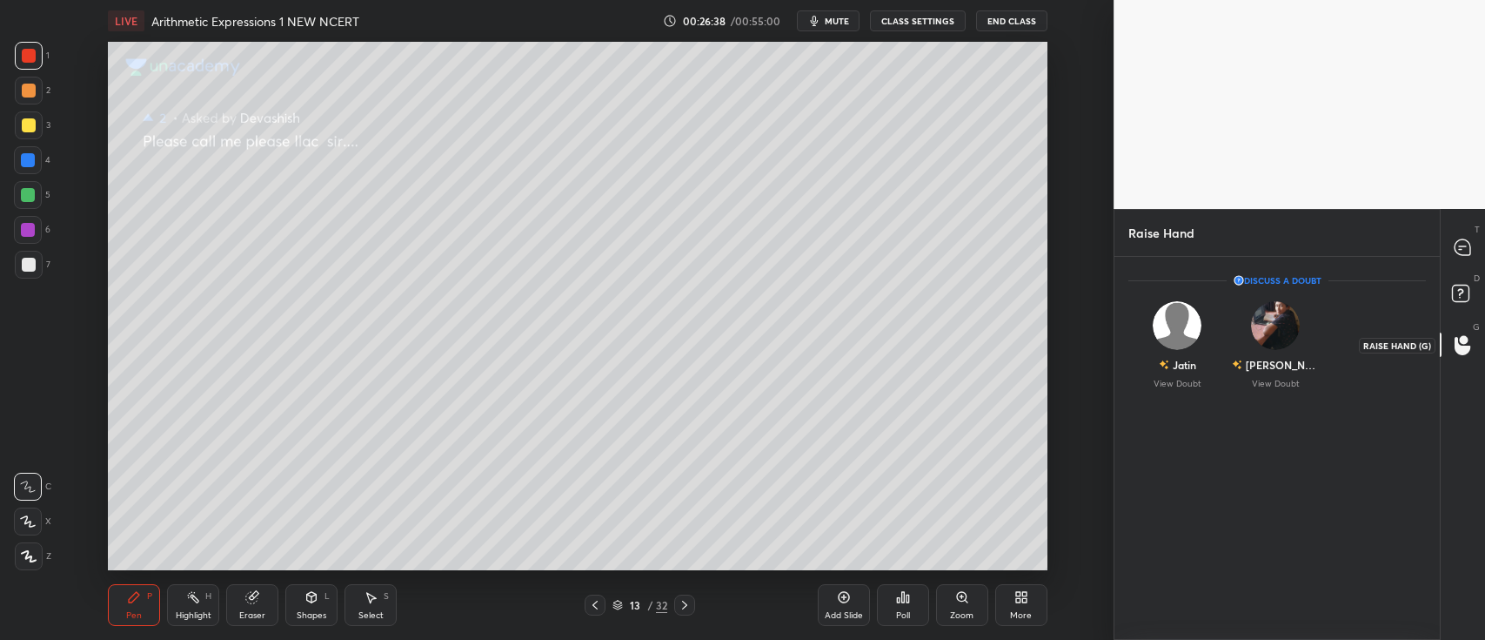
scroll to position [5, 5]
click at [1296, 345] on div "Devashish View Doubt" at bounding box center [1276, 345] width 98 height 110
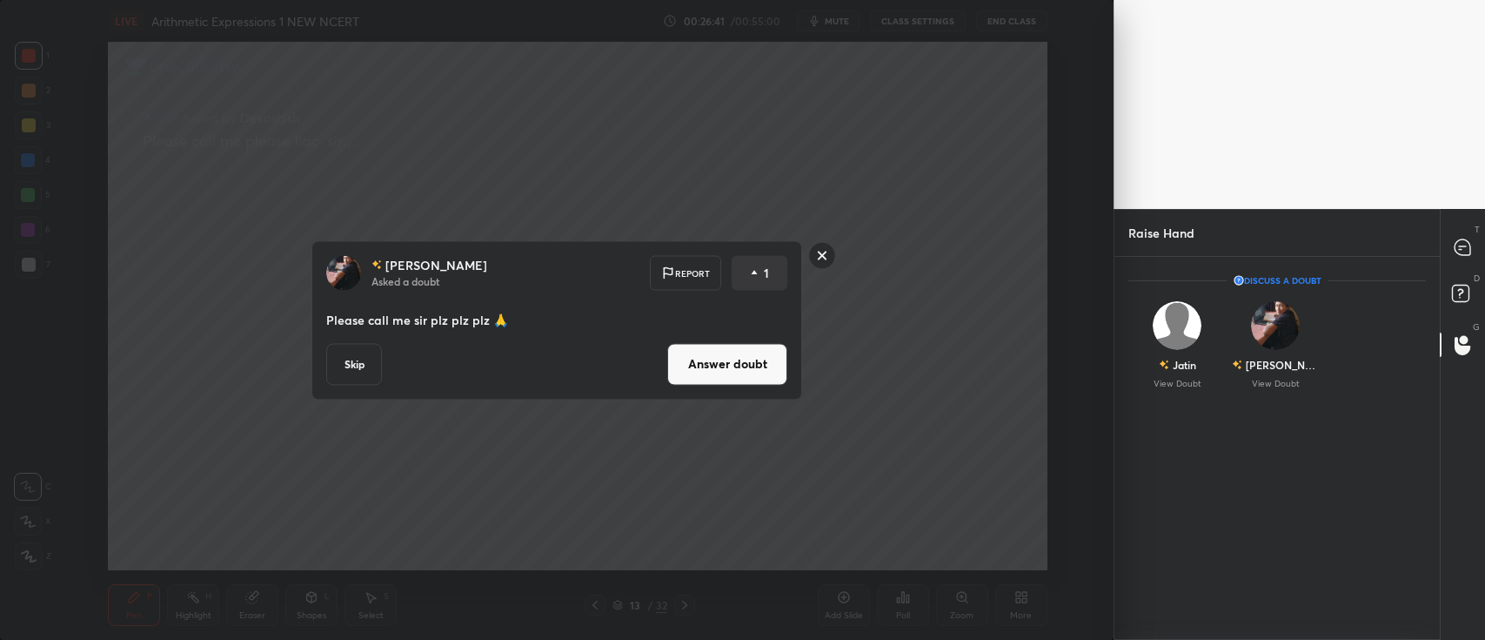
click at [753, 374] on button "Answer doubt" at bounding box center [727, 364] width 120 height 42
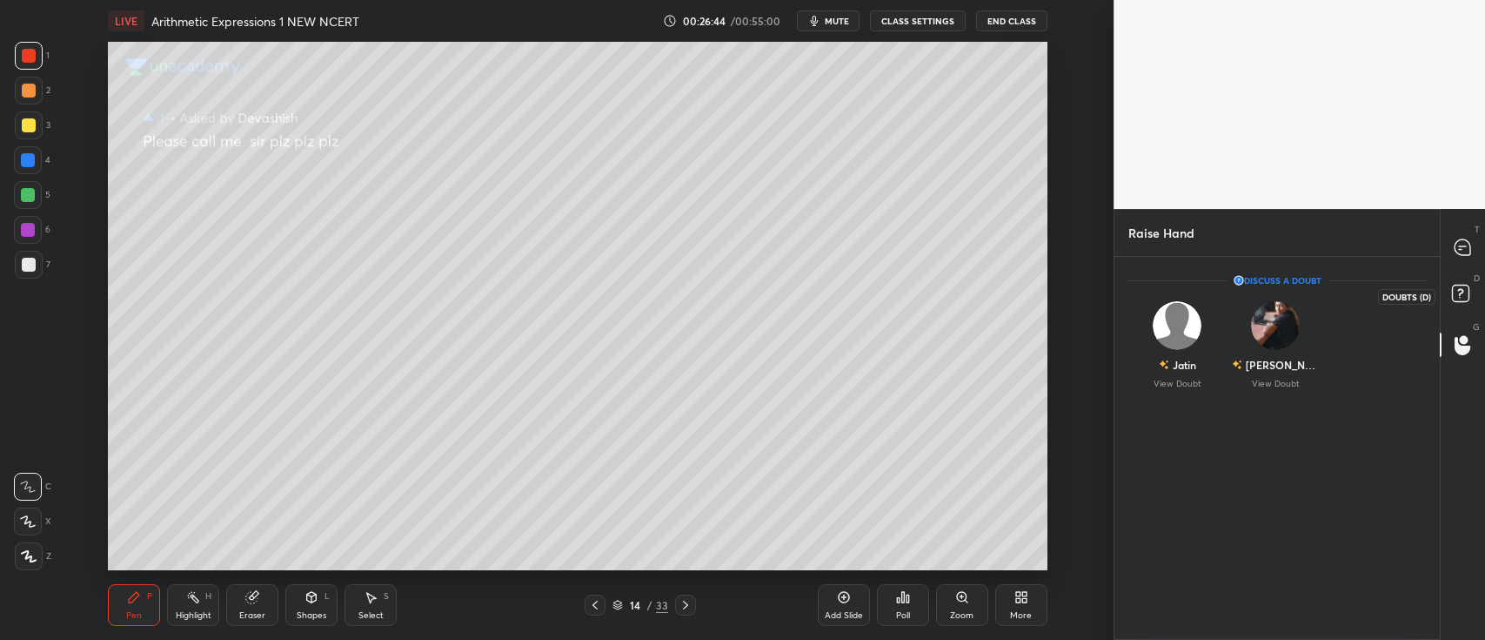
click at [1457, 295] on rect at bounding box center [1460, 293] width 17 height 17
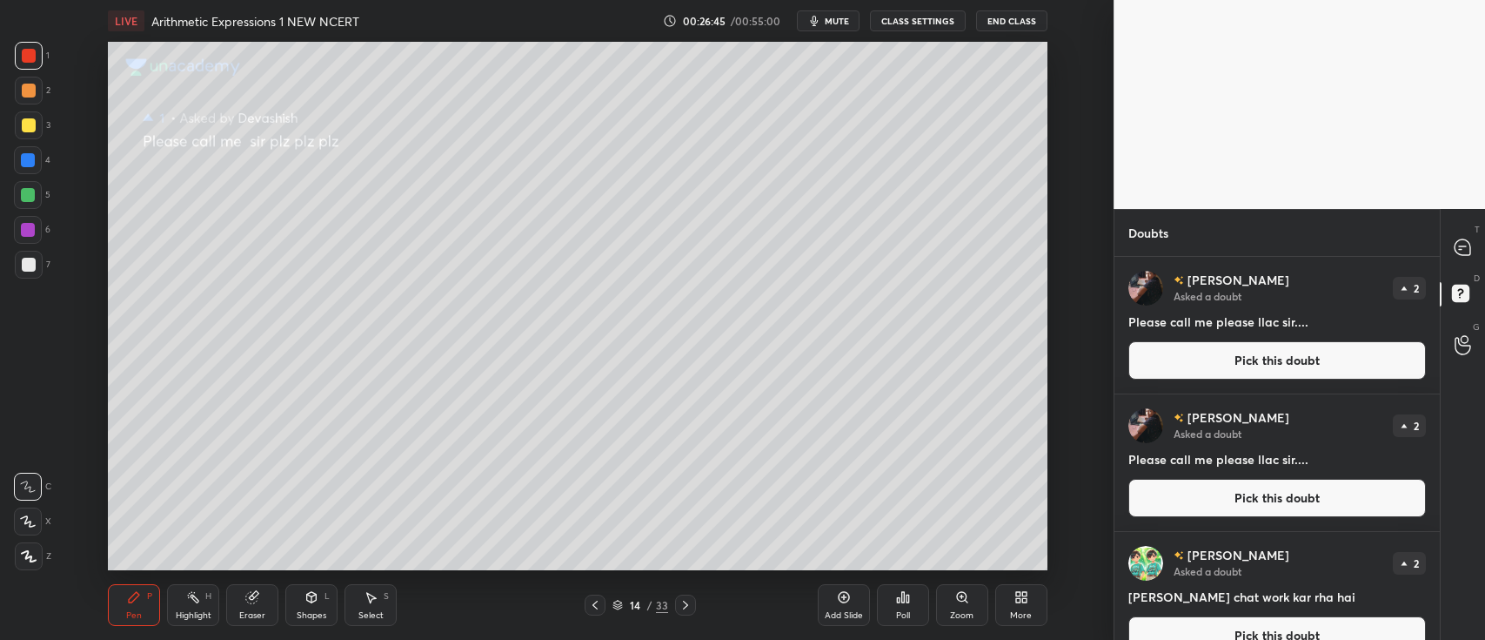
click at [1336, 352] on button "Pick this doubt" at bounding box center [1278, 360] width 298 height 38
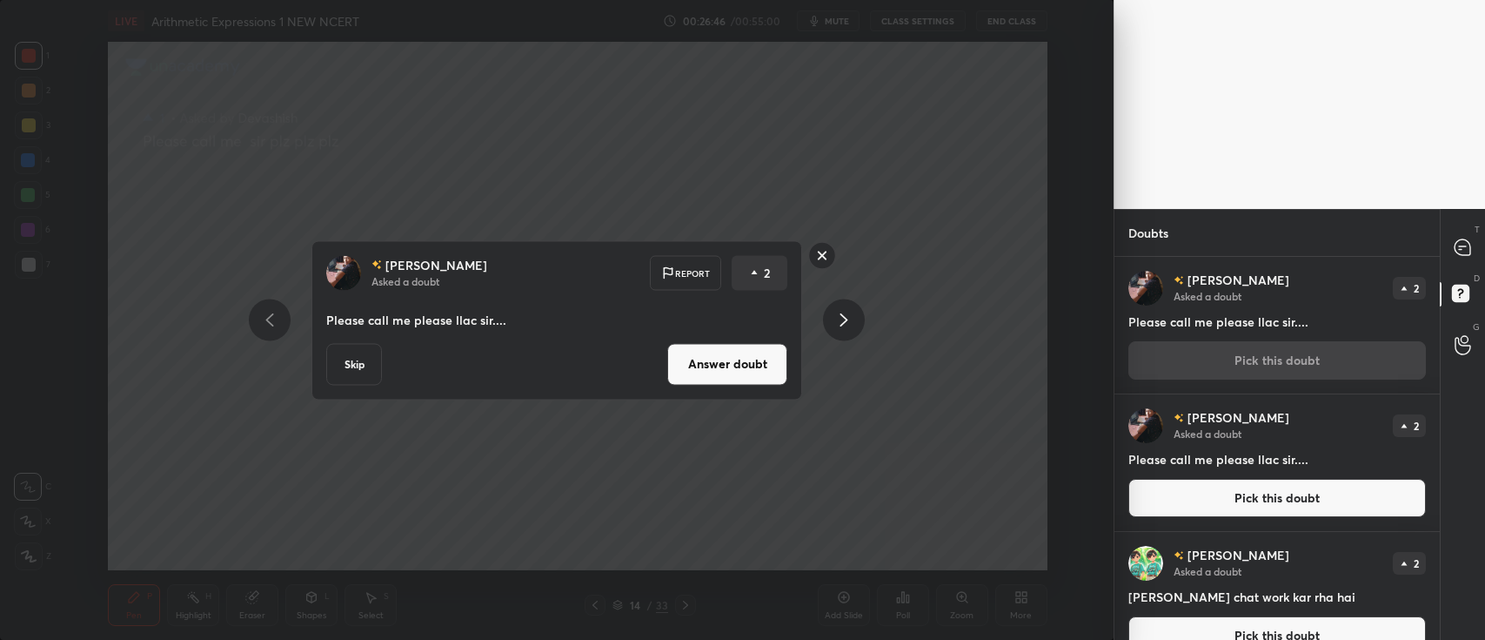
click at [757, 365] on button "Answer doubt" at bounding box center [727, 364] width 120 height 42
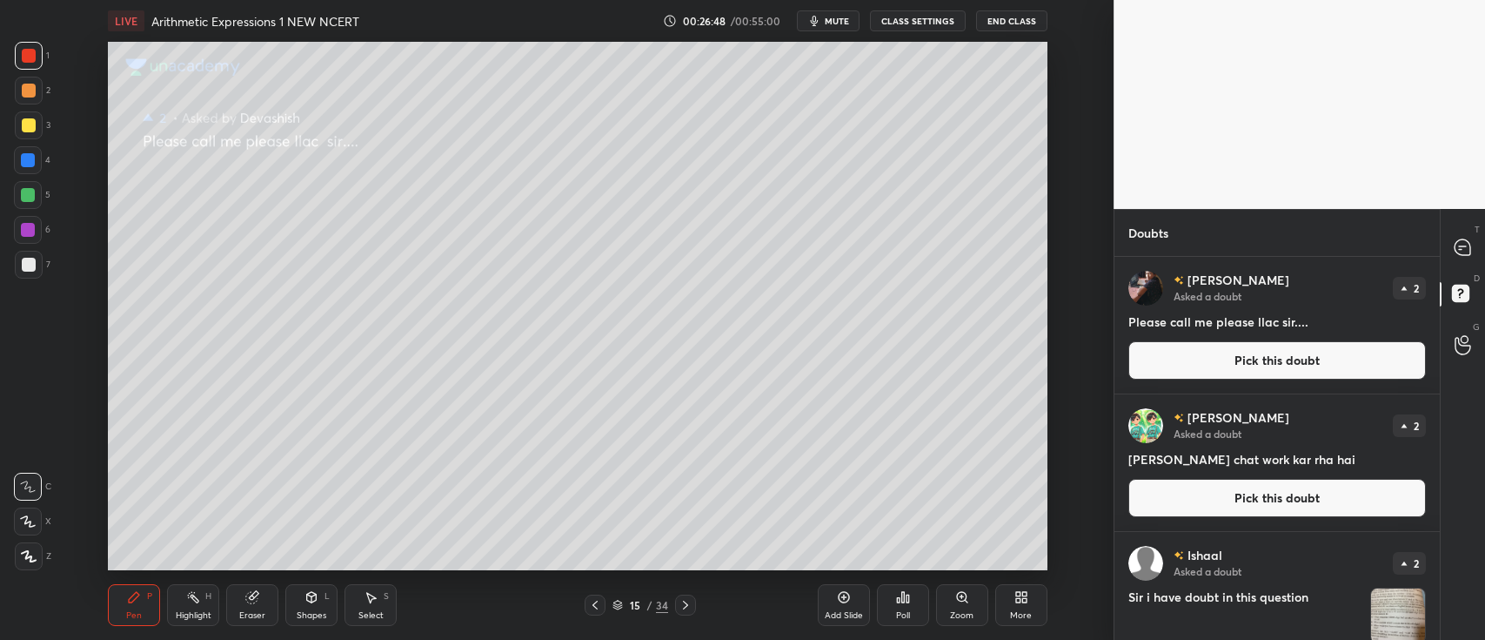
click at [1219, 365] on button "Pick this doubt" at bounding box center [1278, 360] width 298 height 38
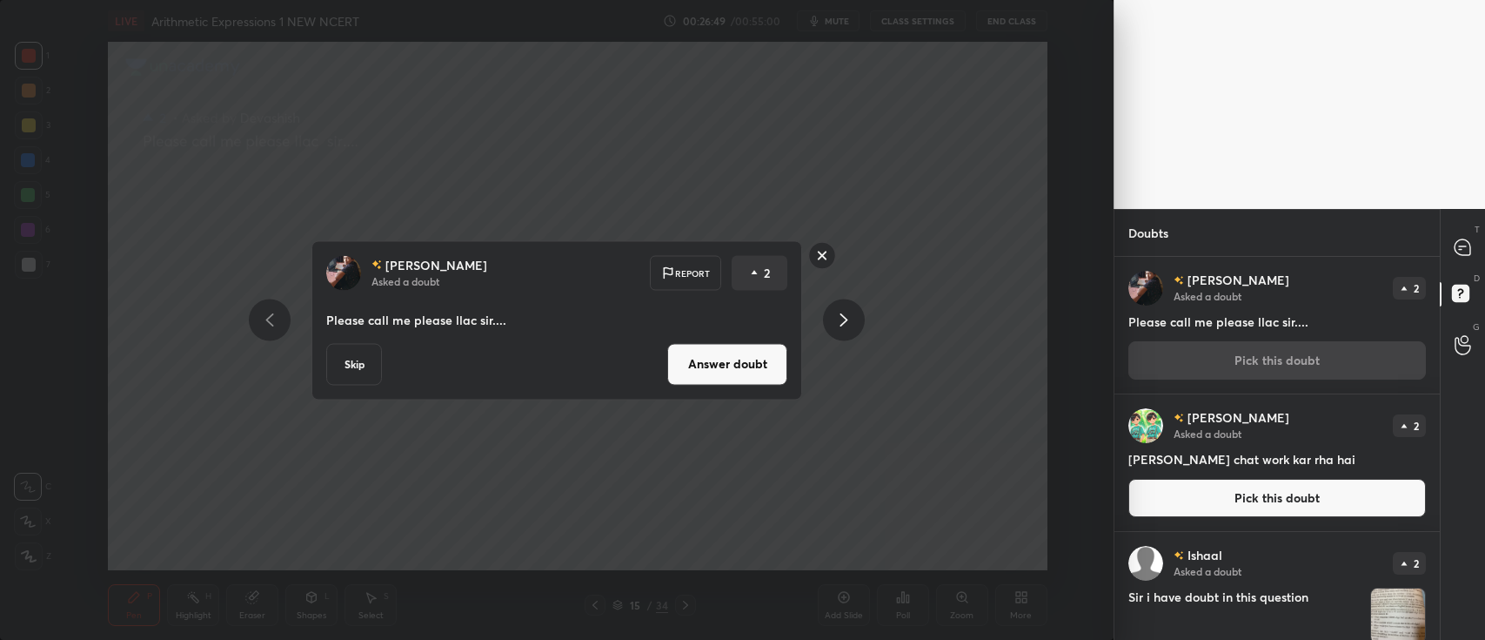
click at [767, 369] on button "Answer doubt" at bounding box center [727, 364] width 120 height 42
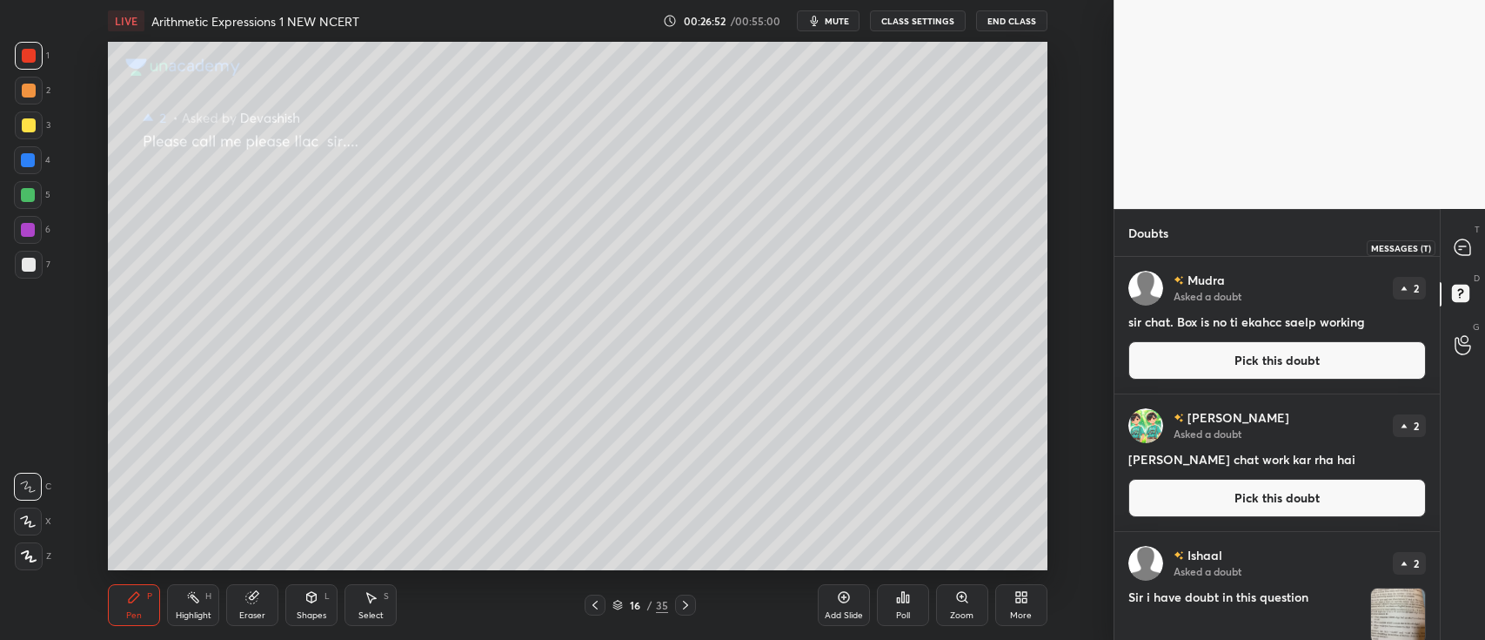
click at [1455, 256] on icon at bounding box center [1463, 247] width 18 height 18
type textarea "x"
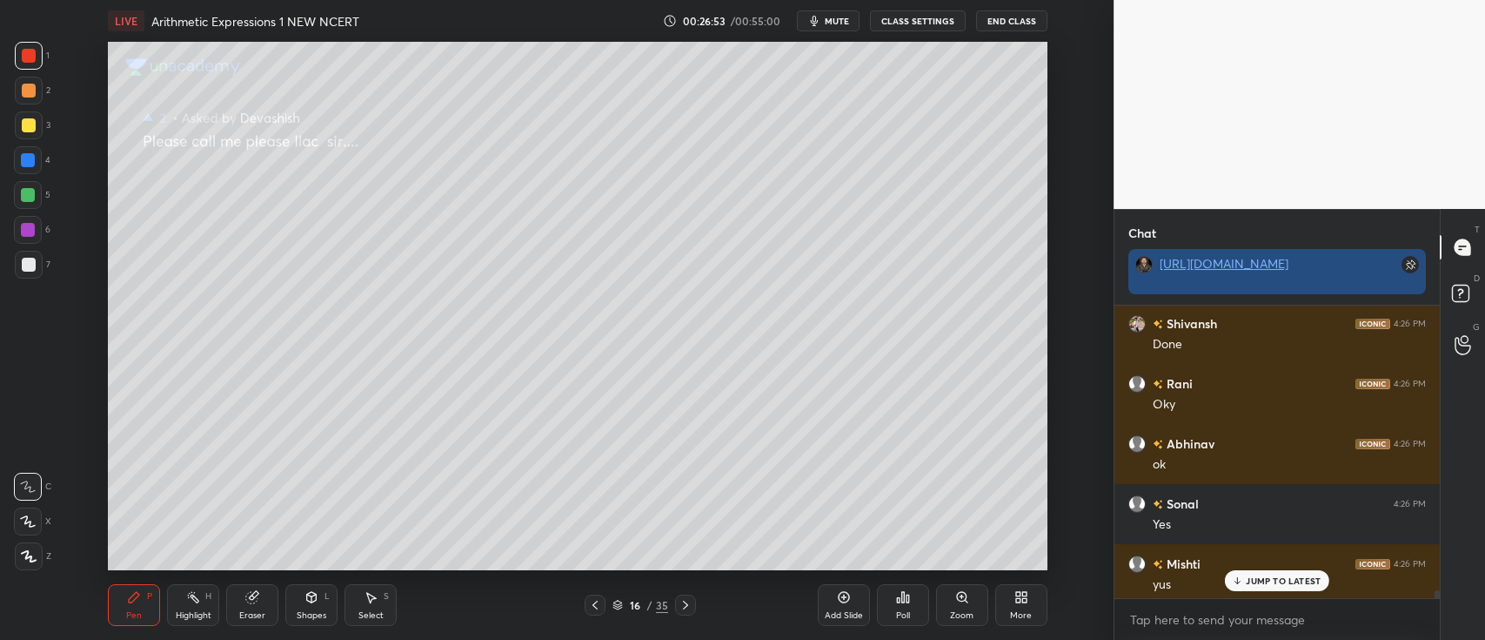
scroll to position [11098, 0]
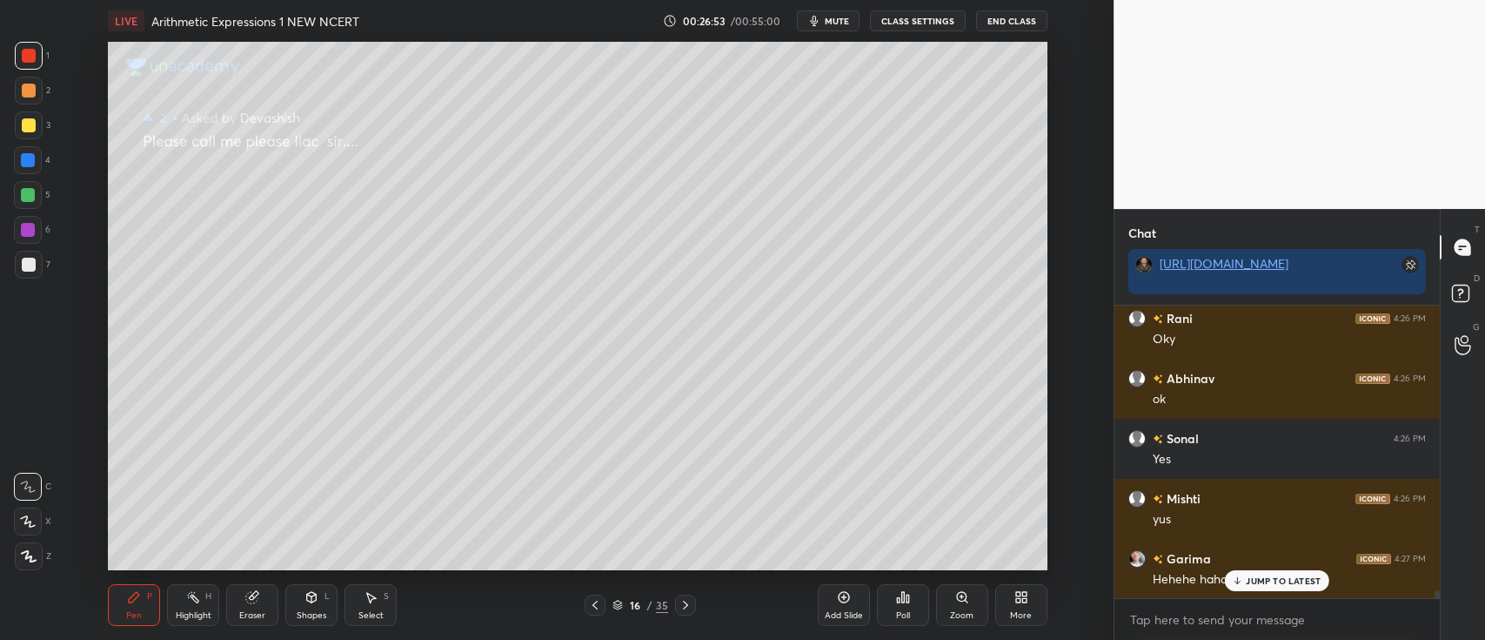
click at [1453, 340] on div at bounding box center [1463, 344] width 35 height 31
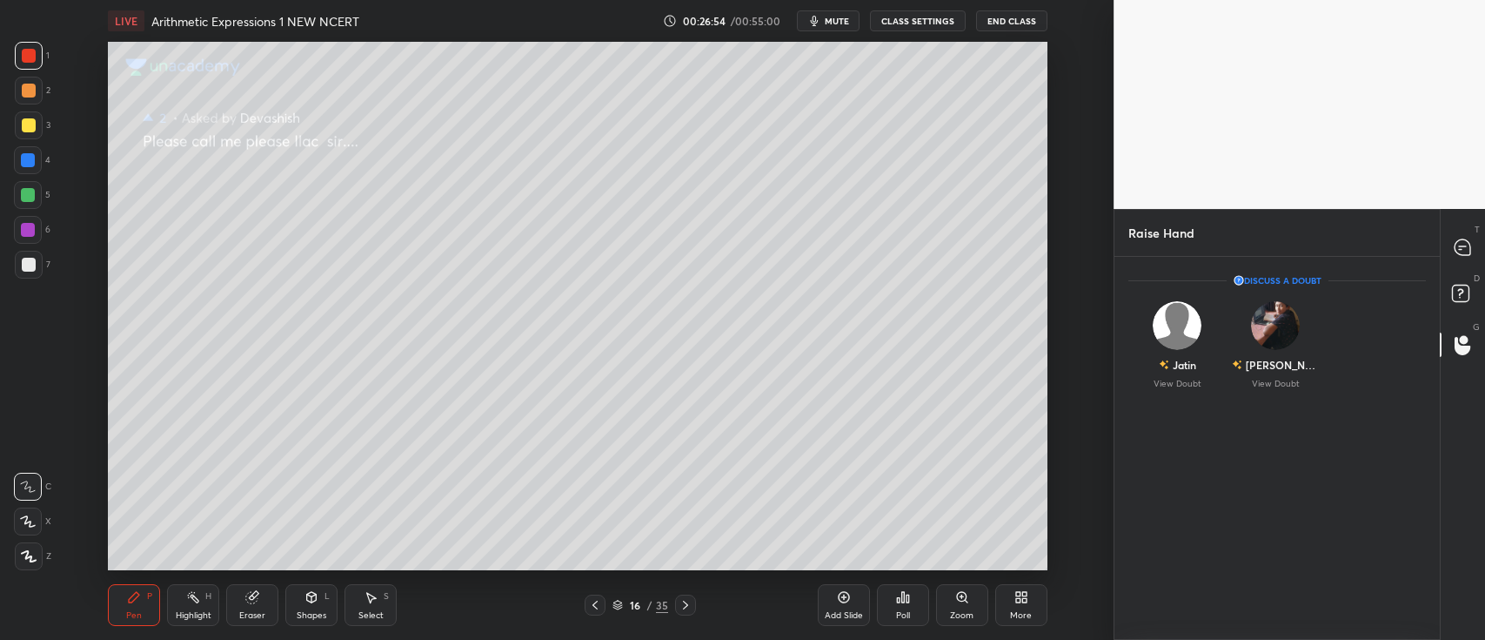
click at [1299, 357] on div "[PERSON_NAME]" at bounding box center [1283, 365] width 73 height 16
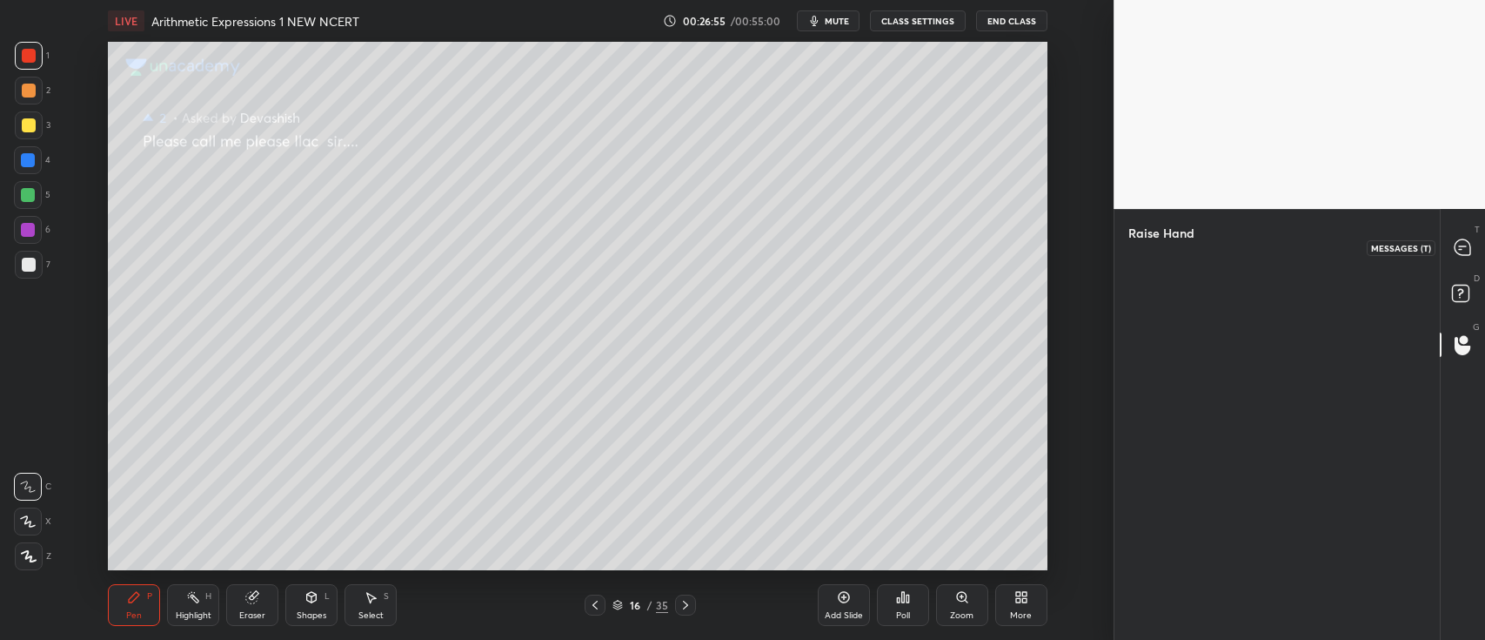
click at [1447, 253] on div at bounding box center [1463, 246] width 35 height 31
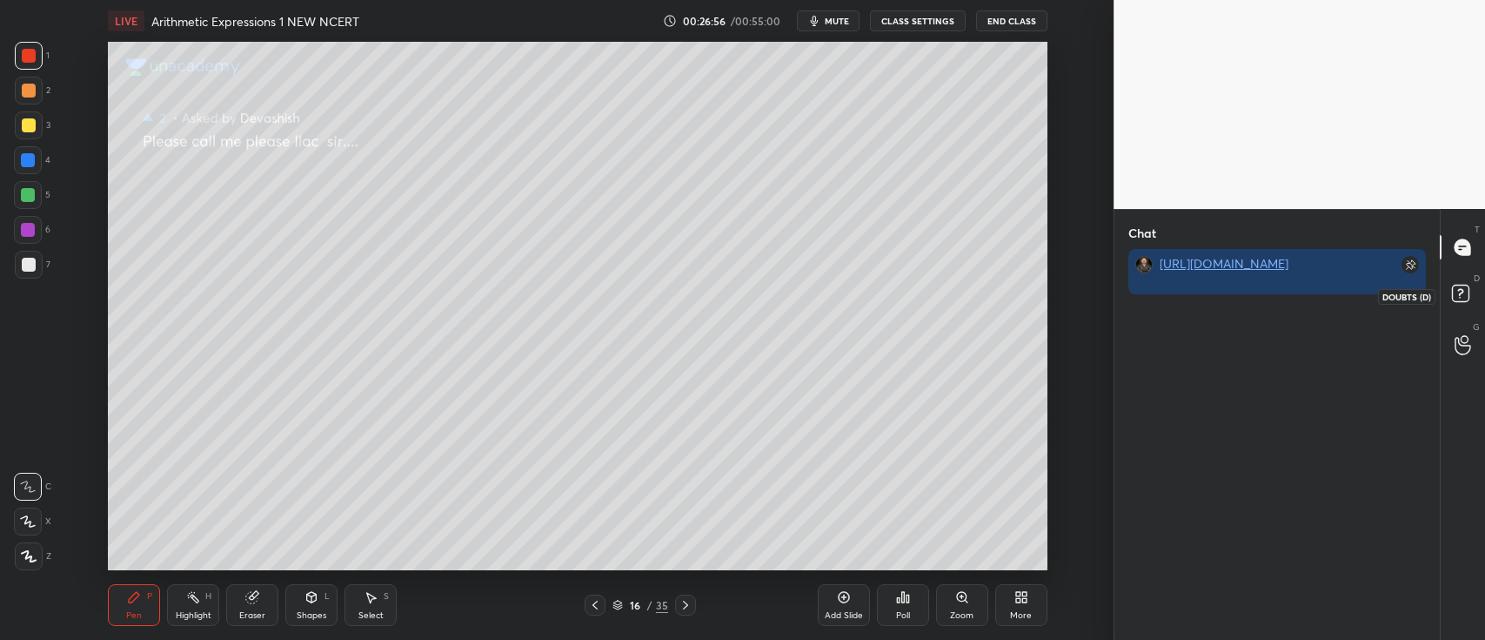
click at [1471, 301] on icon at bounding box center [1463, 295] width 31 height 31
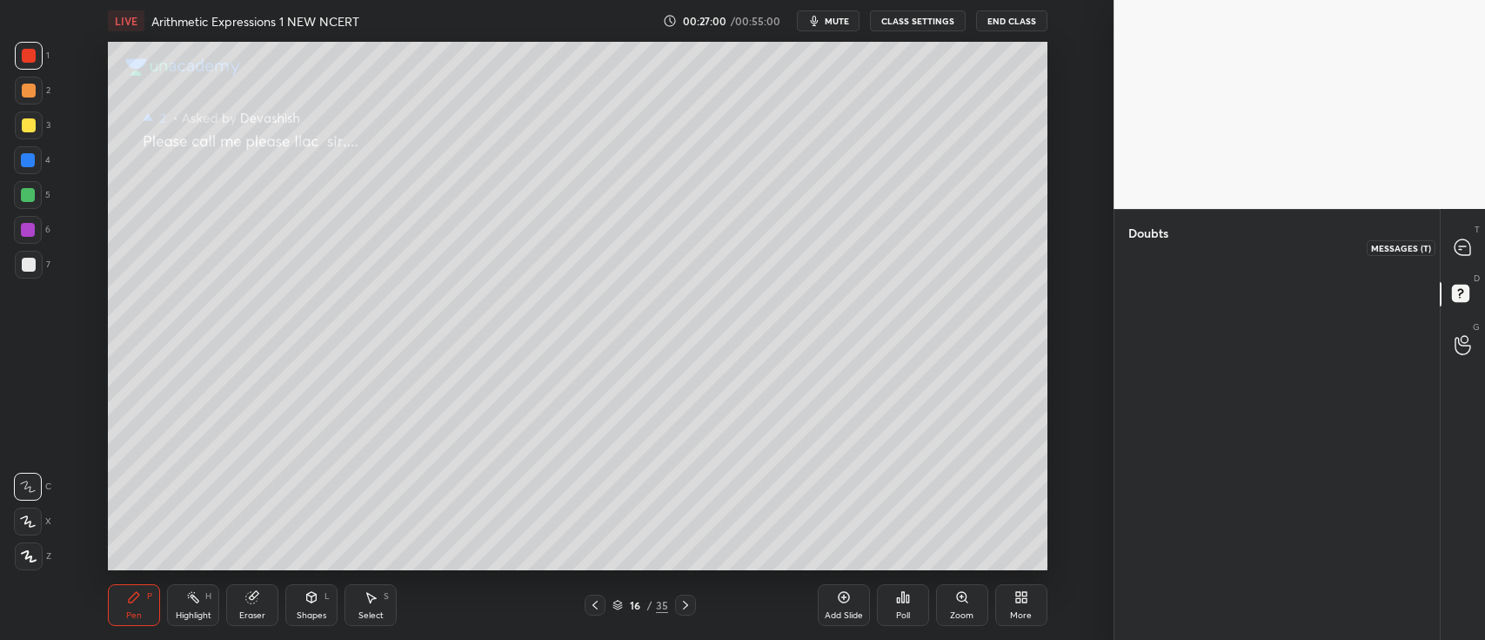
click at [1469, 245] on icon at bounding box center [1463, 247] width 16 height 16
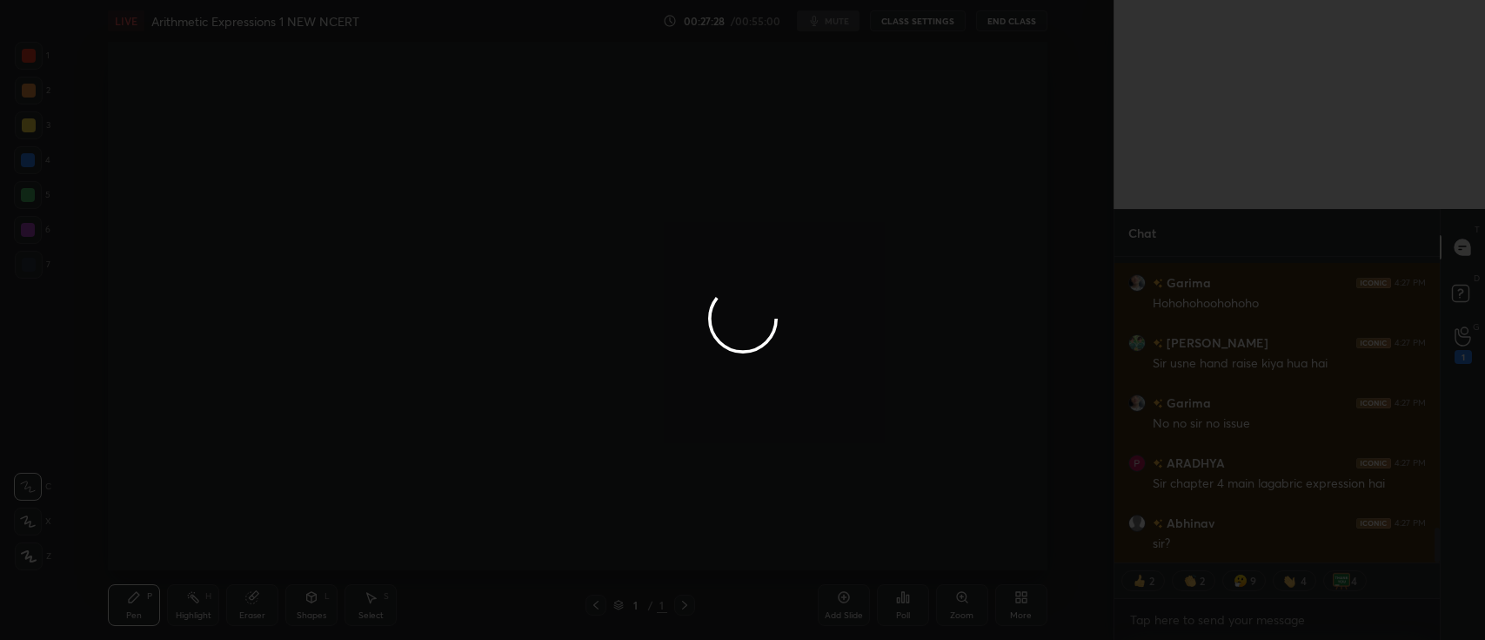
scroll to position [2359, 0]
type textarea "x"
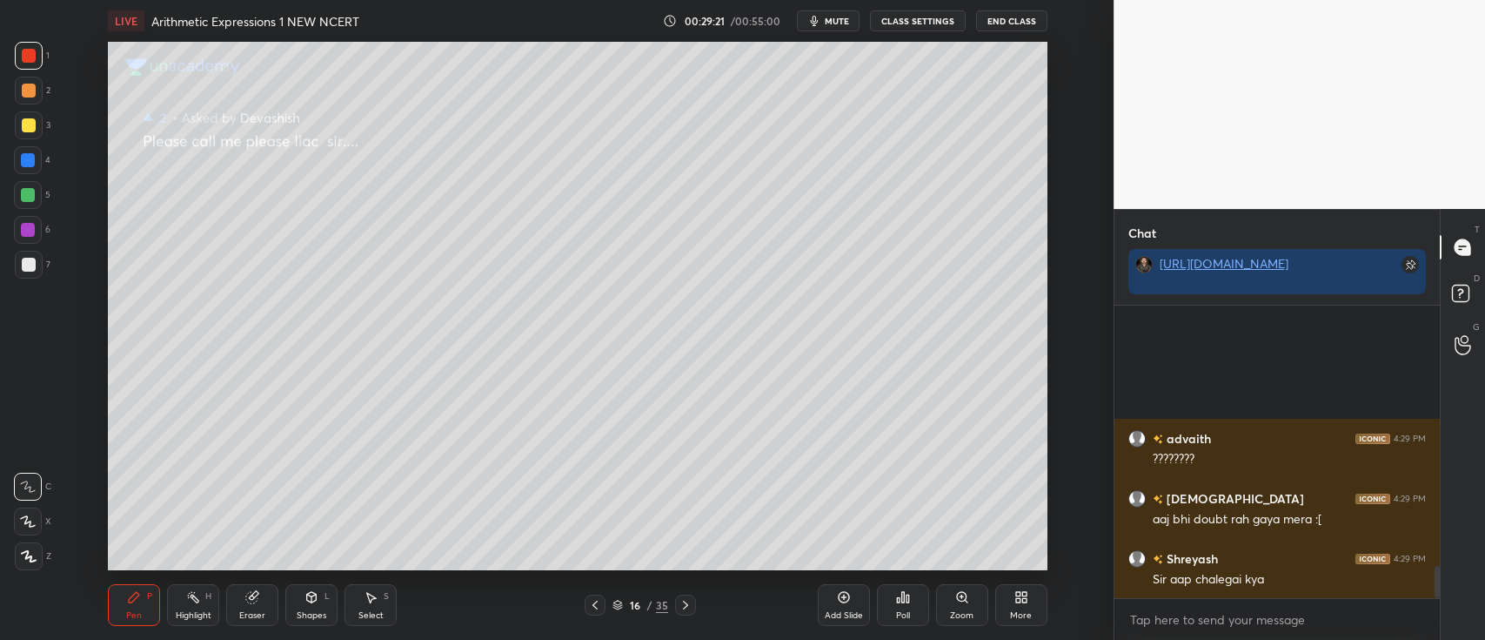
scroll to position [2388, 0]
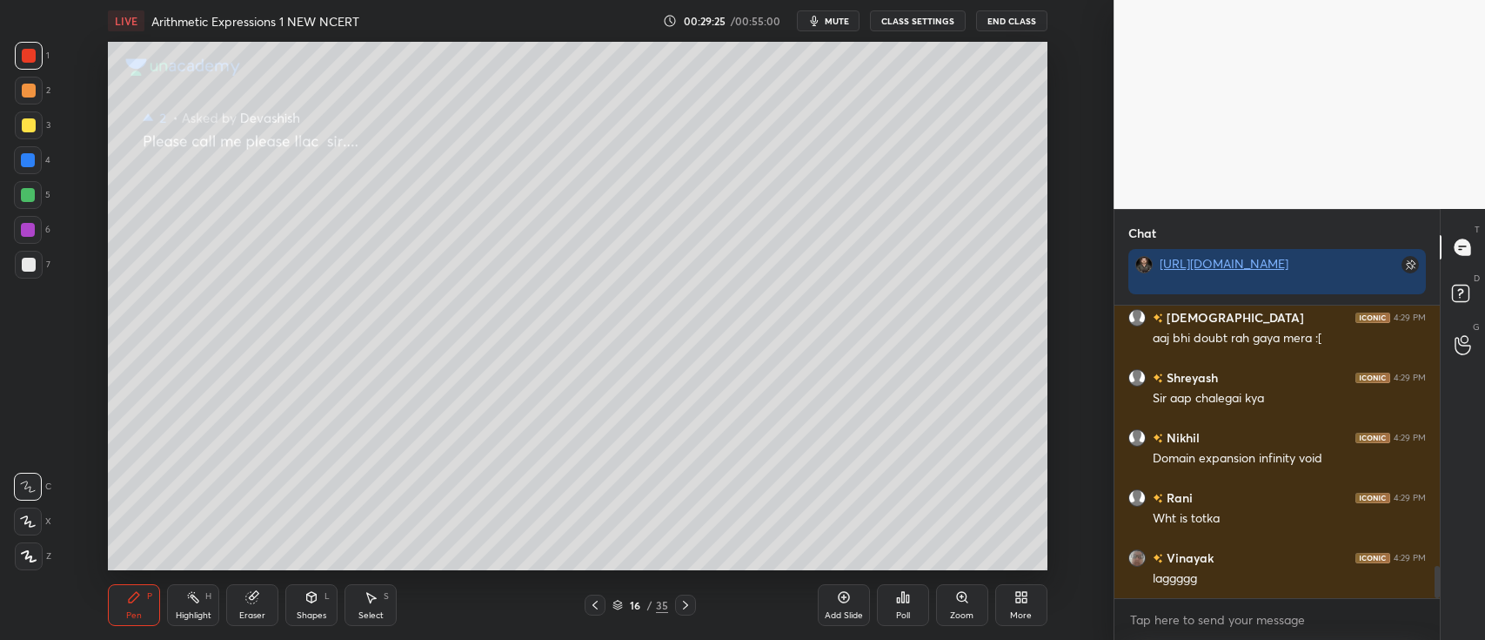
click at [25, 554] on icon at bounding box center [29, 556] width 16 height 12
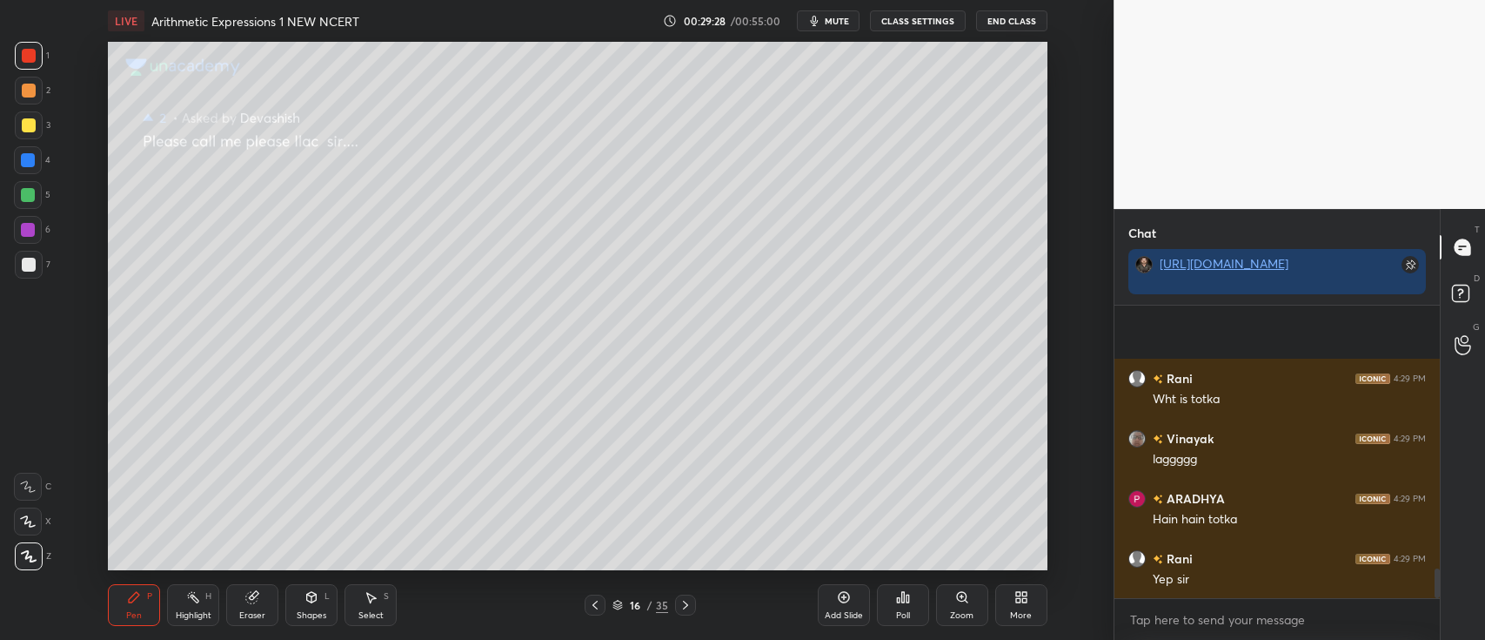
scroll to position [2628, 0]
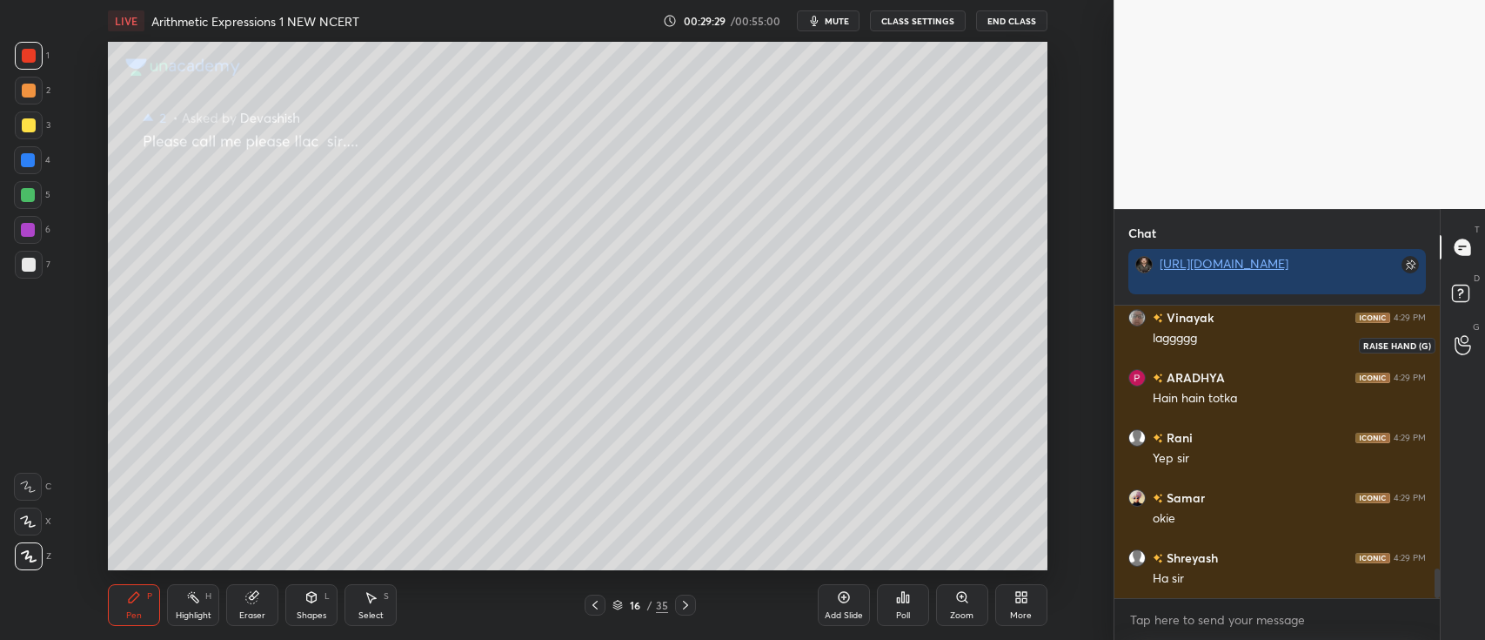
click at [1459, 338] on icon at bounding box center [1463, 345] width 17 height 20
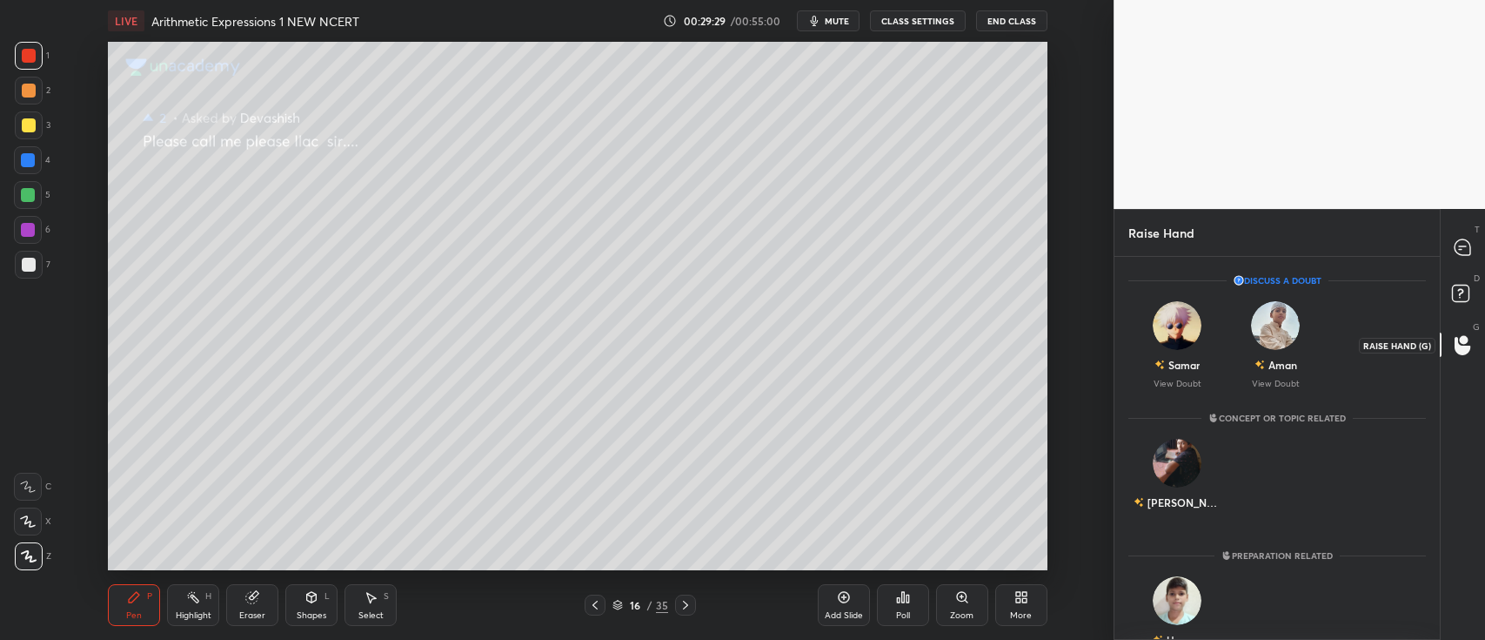
scroll to position [5, 5]
click at [1457, 296] on rect at bounding box center [1460, 293] width 17 height 17
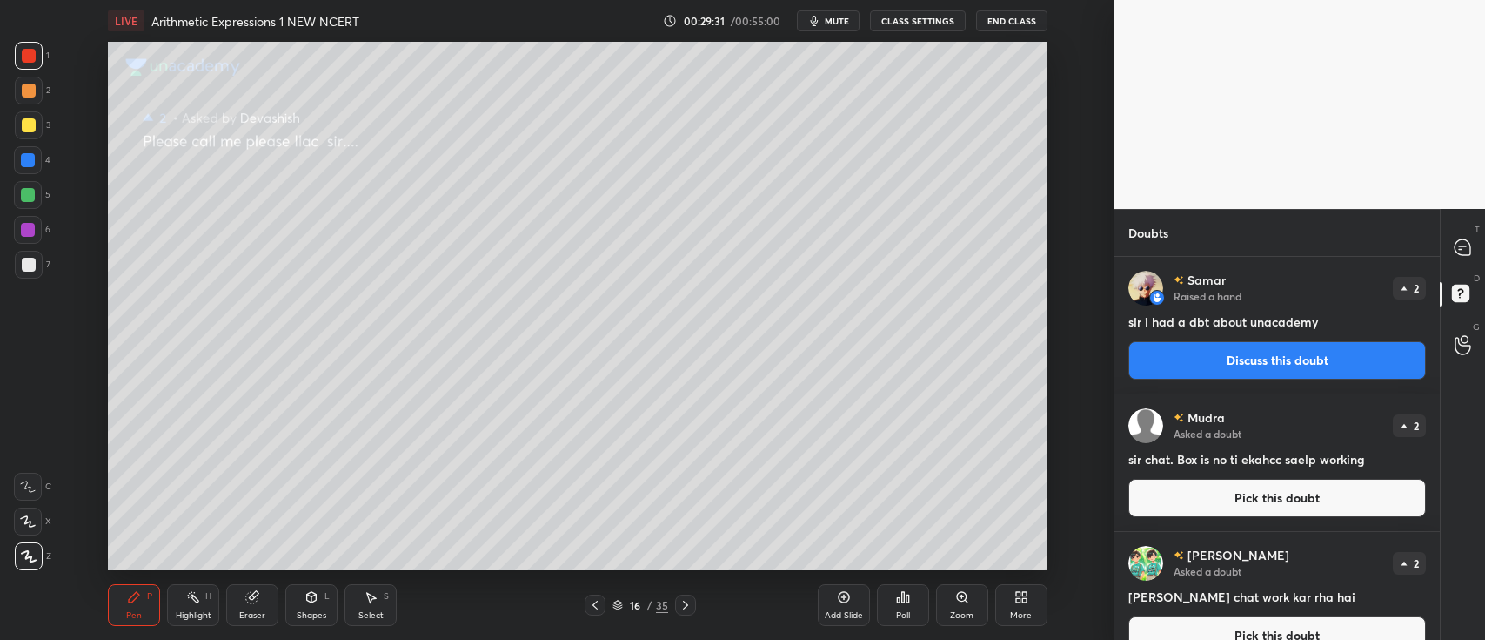
scroll to position [379, 320]
click at [1457, 338] on icon at bounding box center [1463, 345] width 16 height 17
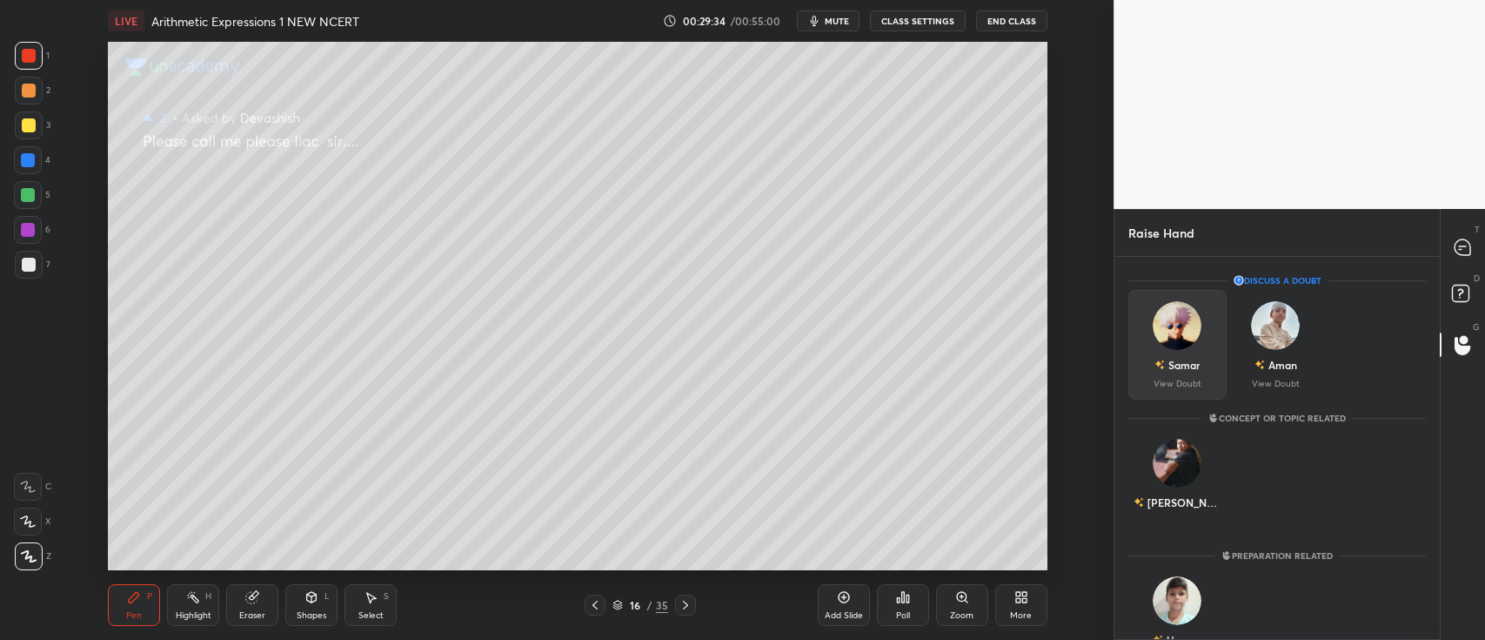
click at [1167, 345] on img "grid" at bounding box center [1178, 325] width 49 height 49
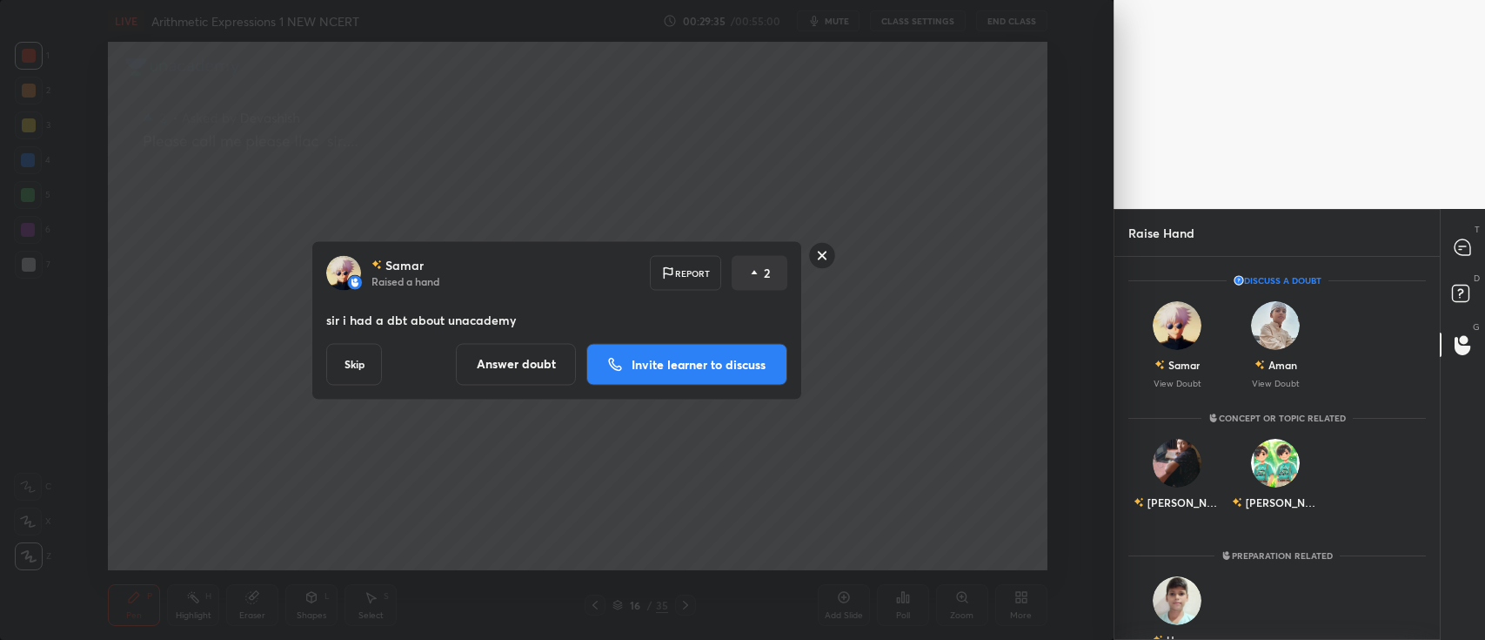
click at [743, 363] on p "Invite learner to discuss" at bounding box center [699, 364] width 134 height 12
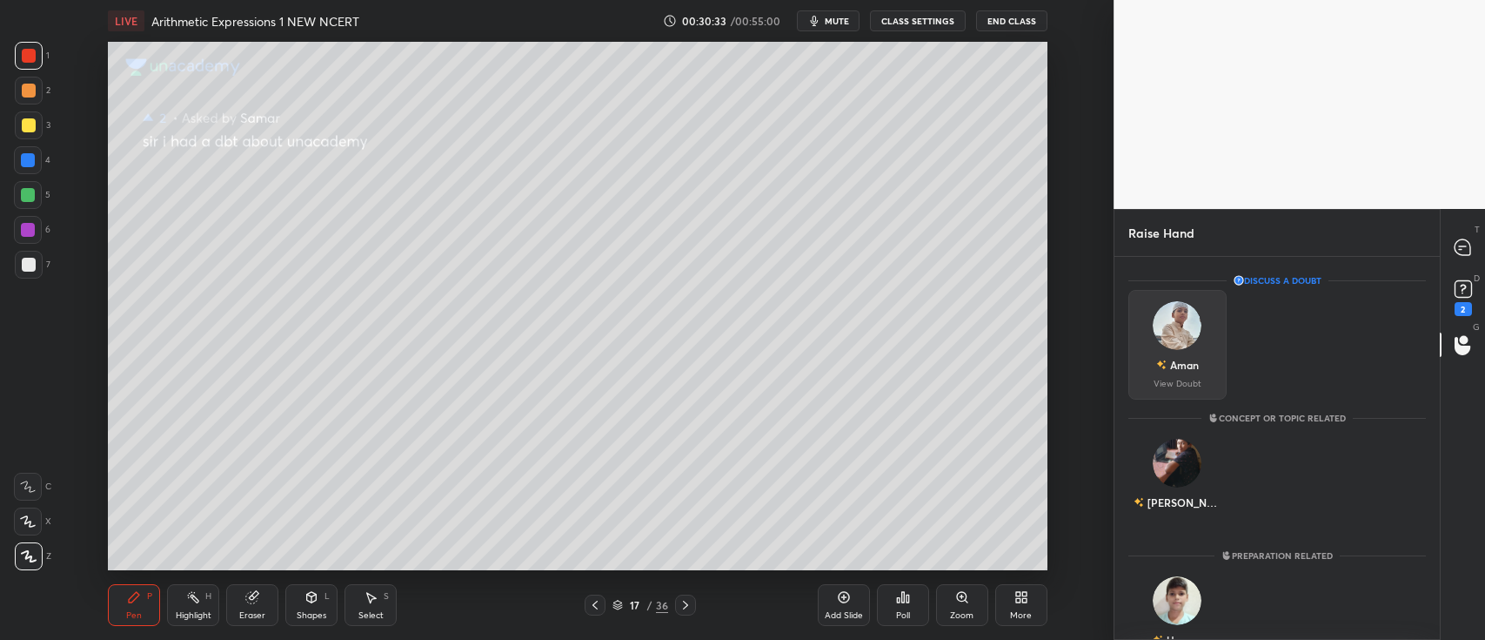
click at [1185, 362] on div "Aman" at bounding box center [1184, 365] width 29 height 16
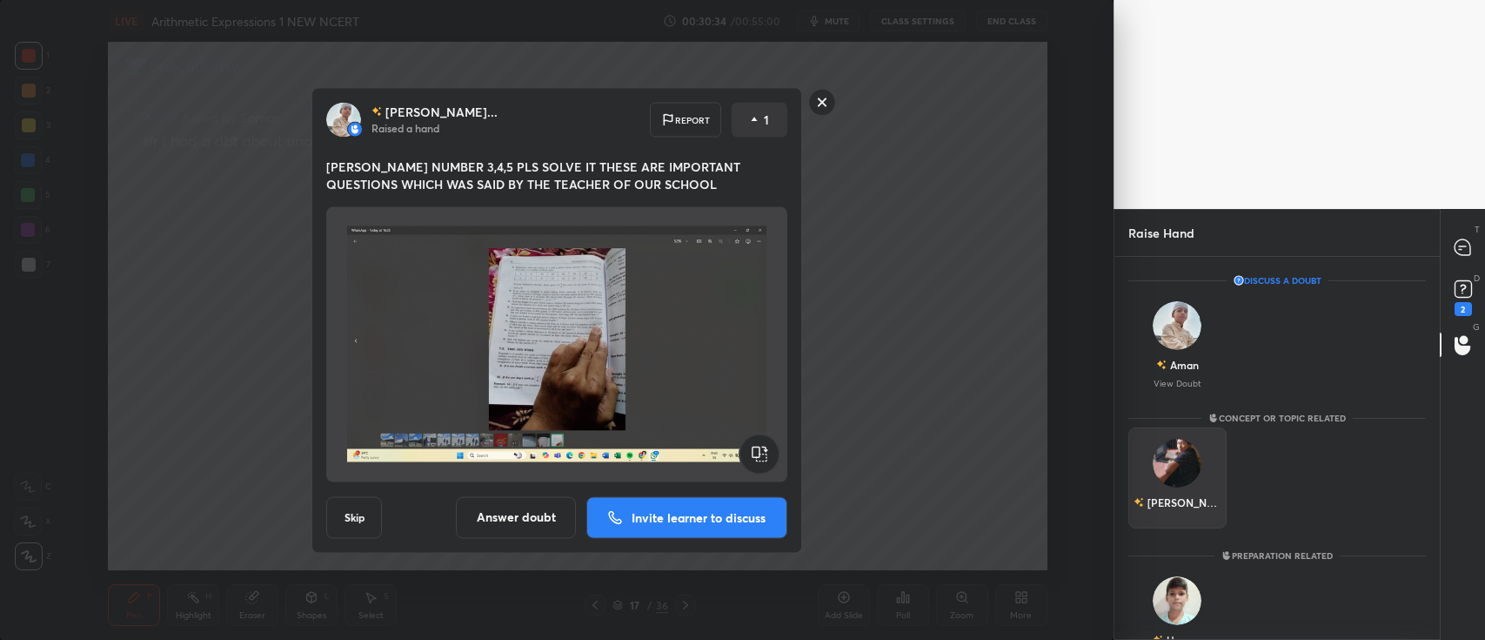
click at [1167, 460] on img "grid" at bounding box center [1178, 463] width 49 height 49
click at [1169, 518] on button "INVITE" at bounding box center [1177, 514] width 83 height 23
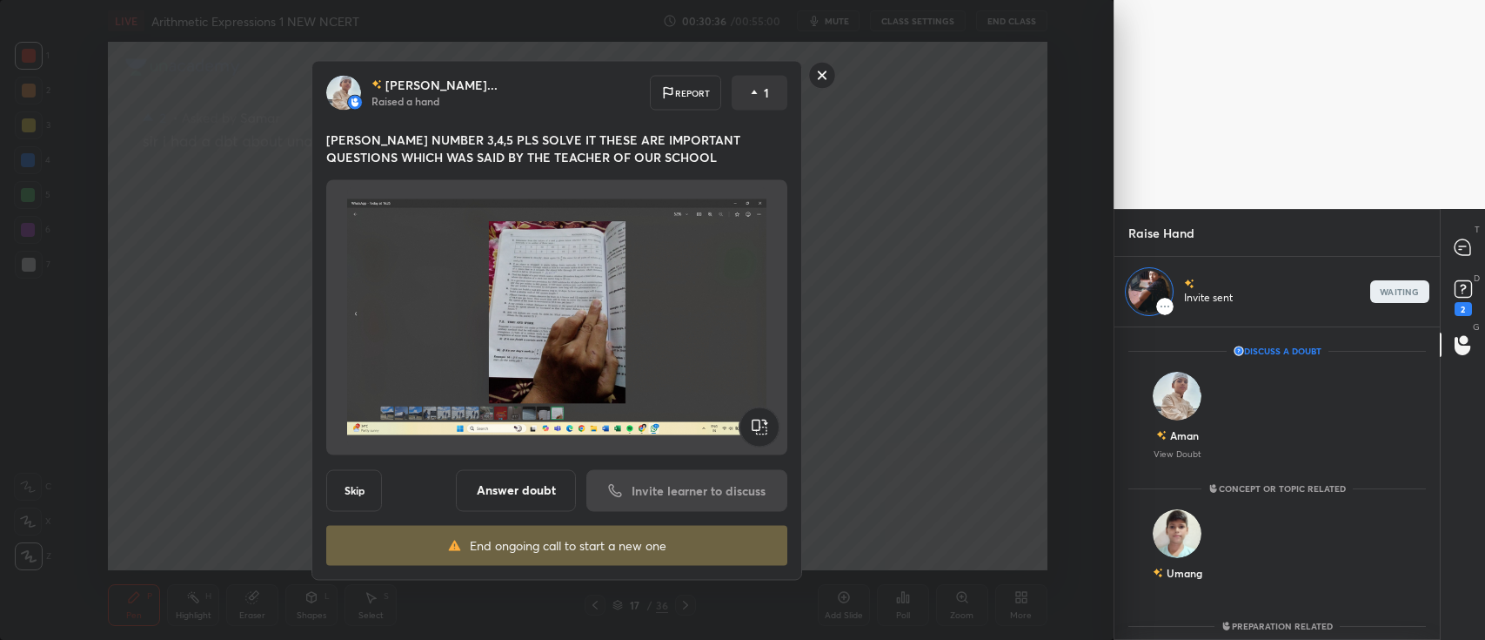
scroll to position [307, 320]
click at [826, 79] on rect at bounding box center [822, 75] width 27 height 27
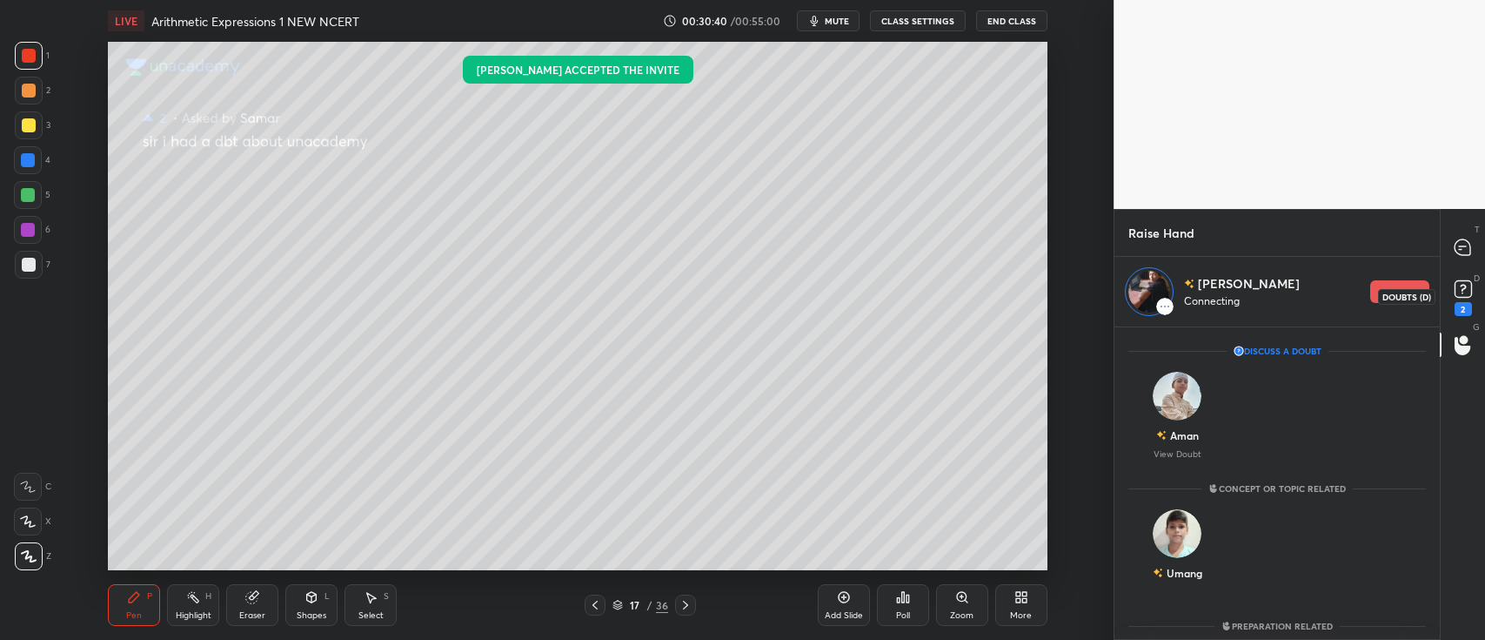
click at [1461, 304] on div "2" at bounding box center [1463, 309] width 17 height 14
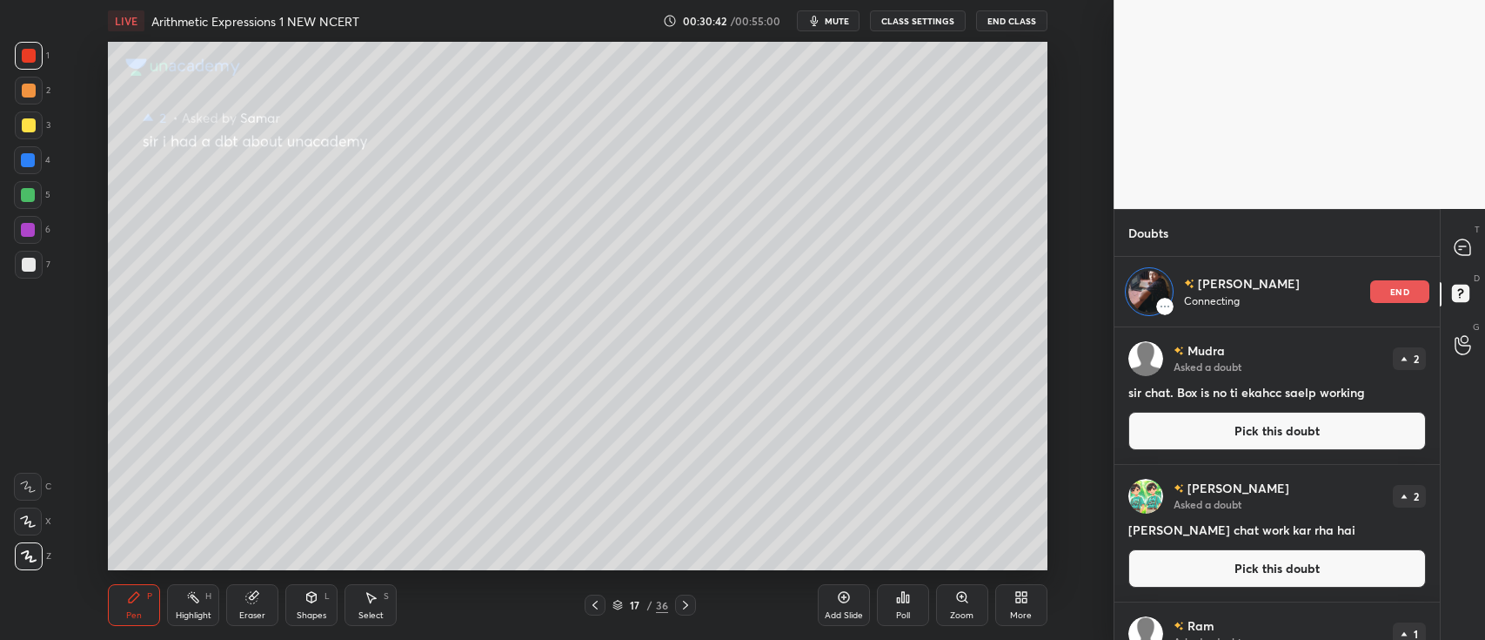
click at [1282, 430] on button "Pick this doubt" at bounding box center [1278, 431] width 298 height 38
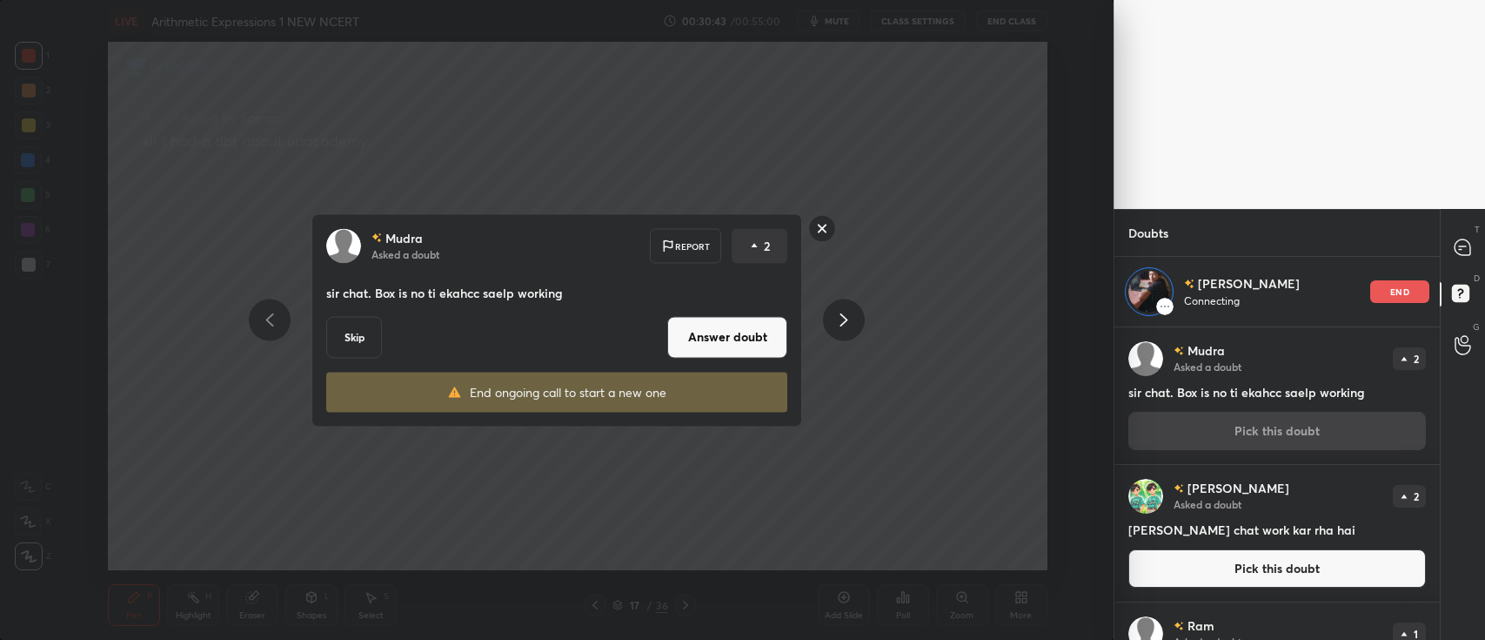
click at [734, 355] on button "Answer doubt" at bounding box center [727, 337] width 120 height 42
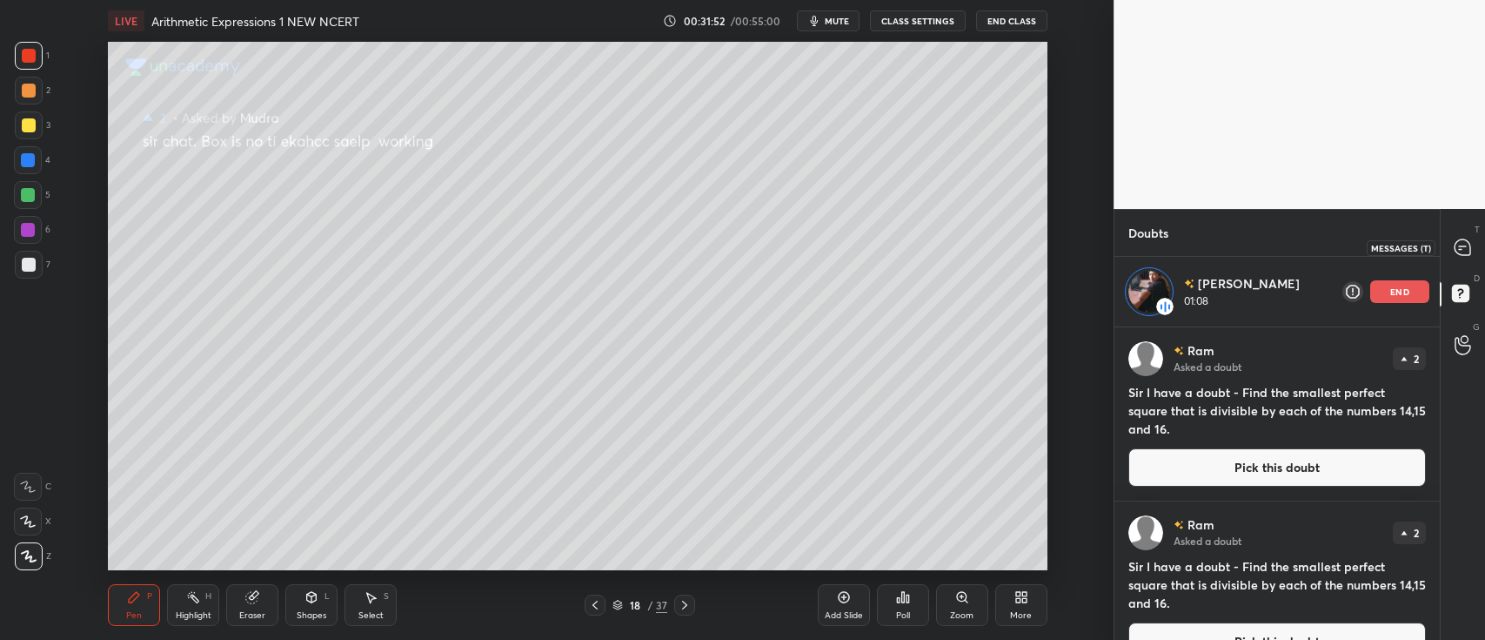
click at [1463, 246] on icon at bounding box center [1462, 246] width 7 height 0
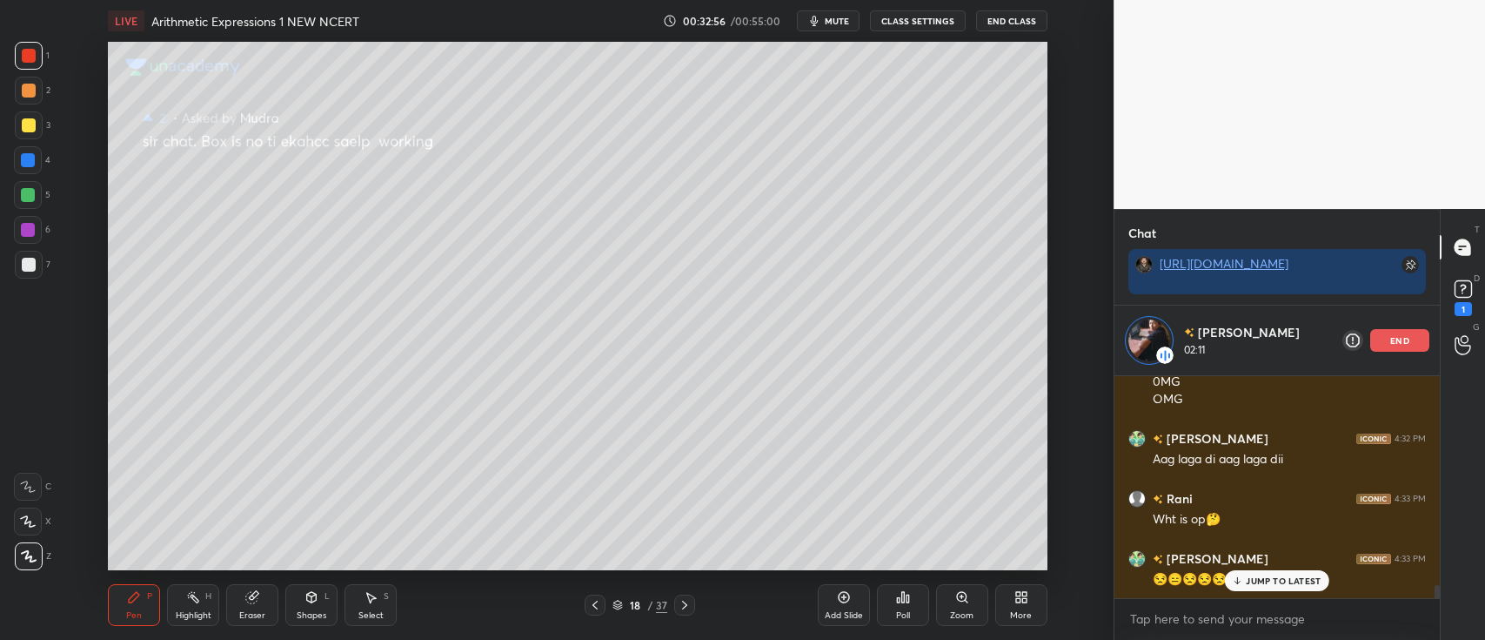
scroll to position [3698, 0]
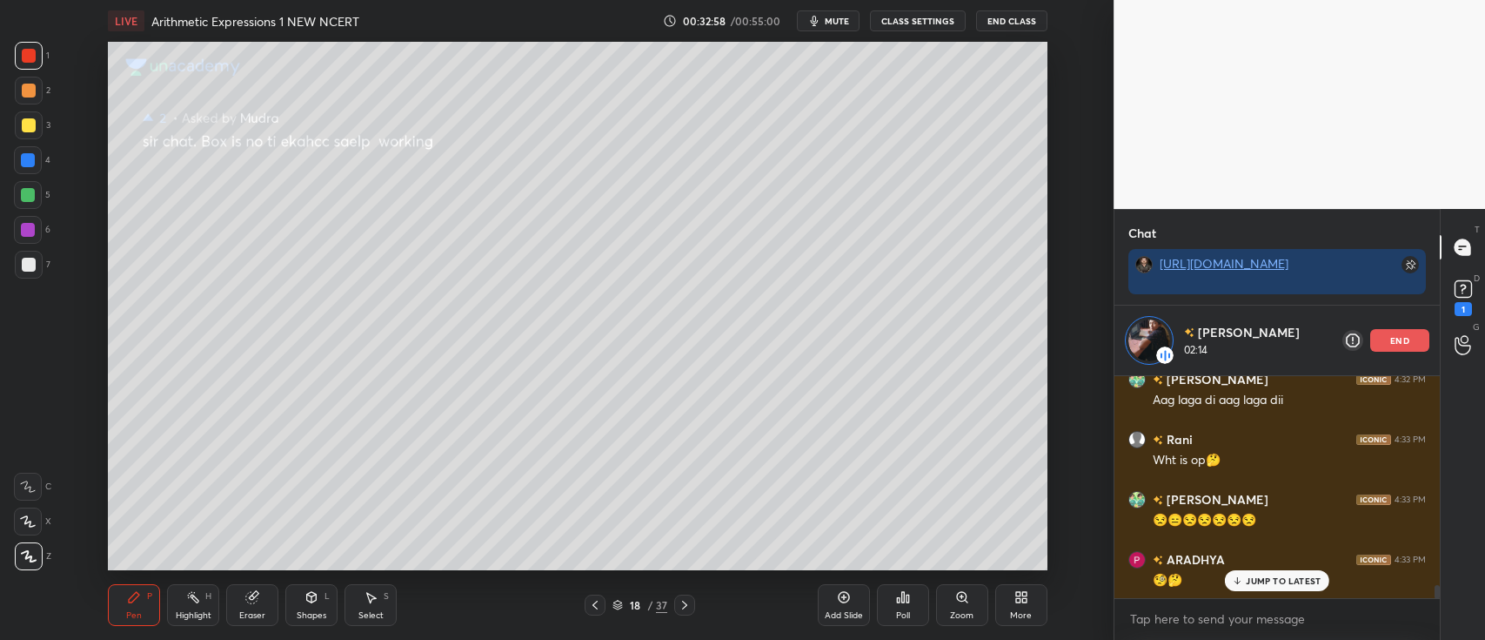
click at [28, 95] on div at bounding box center [29, 91] width 14 height 14
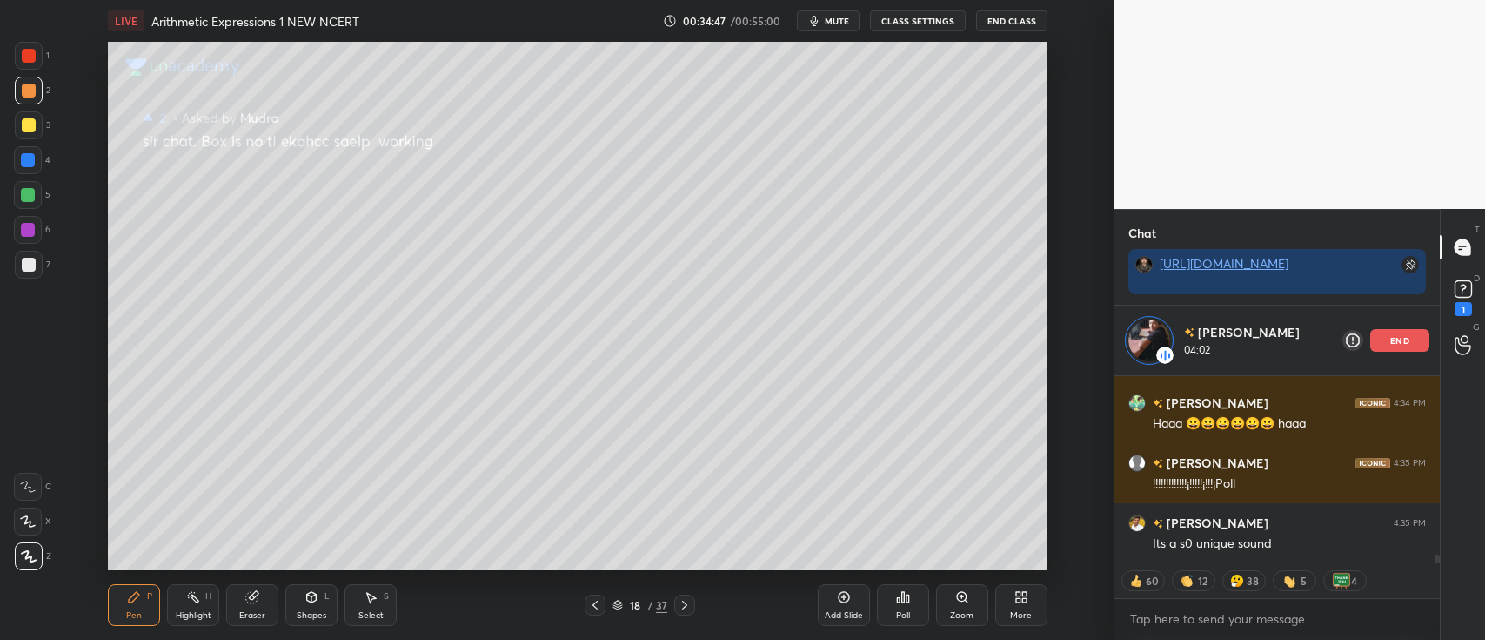
scroll to position [4115, 0]
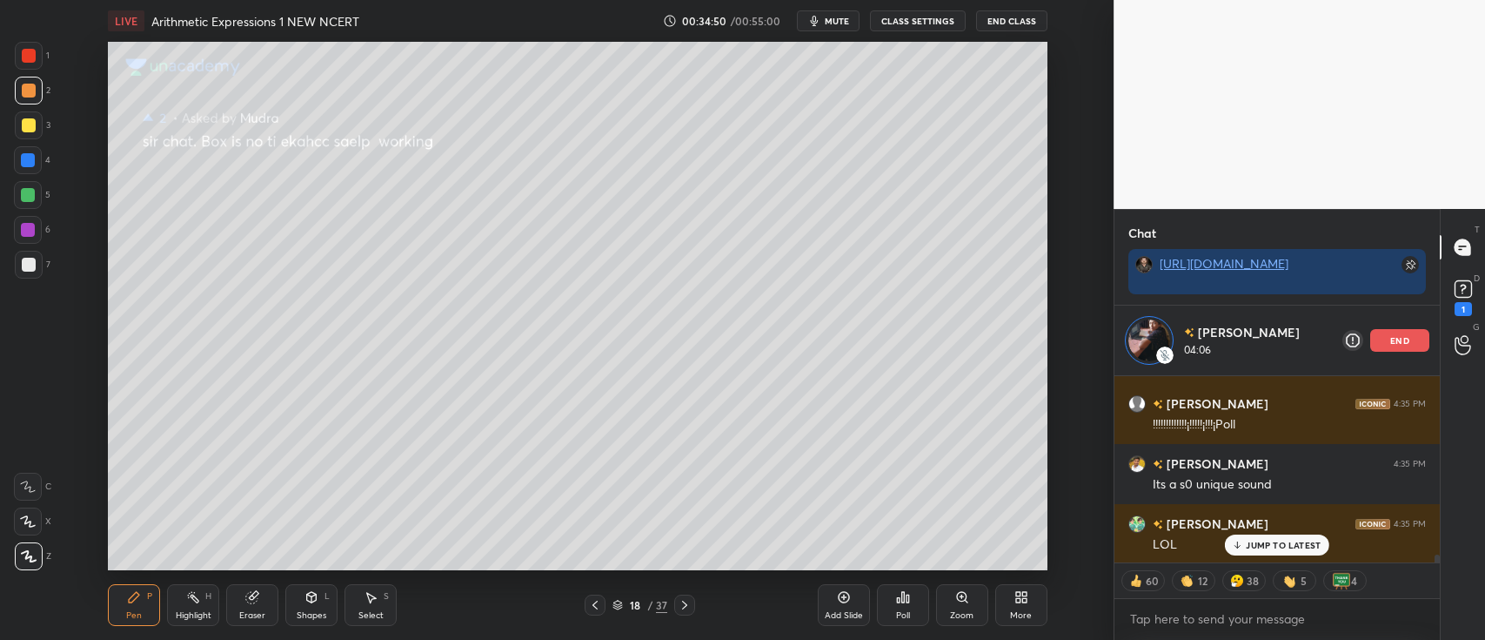
click at [852, 606] on div "Add Slide" at bounding box center [844, 605] width 52 height 42
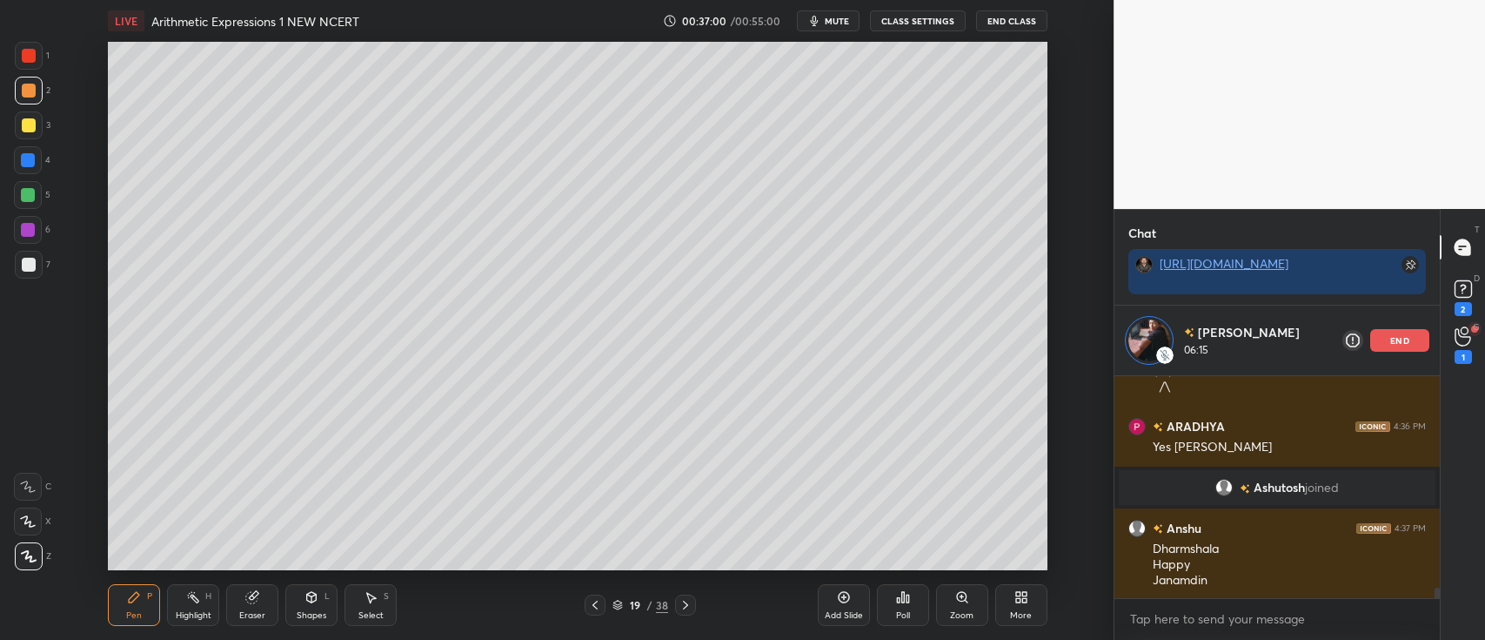
scroll to position [4692, 0]
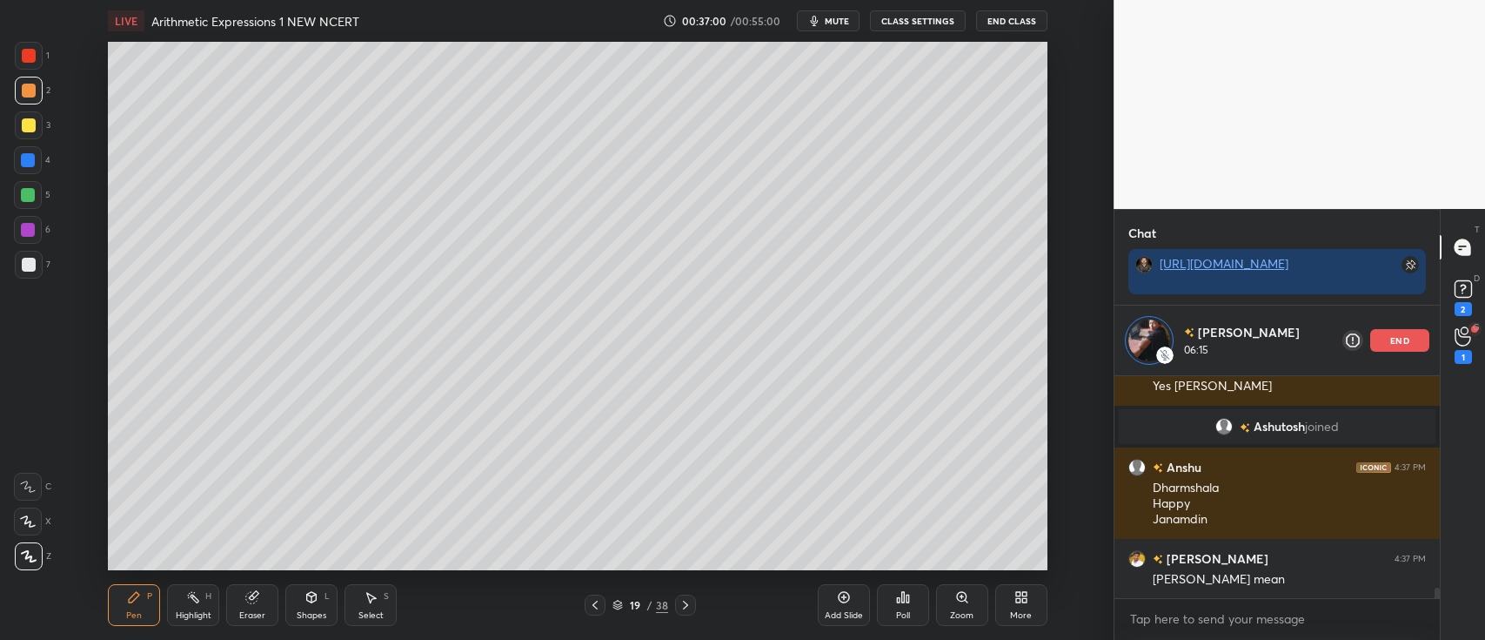
click at [1383, 338] on div "end" at bounding box center [1399, 340] width 59 height 23
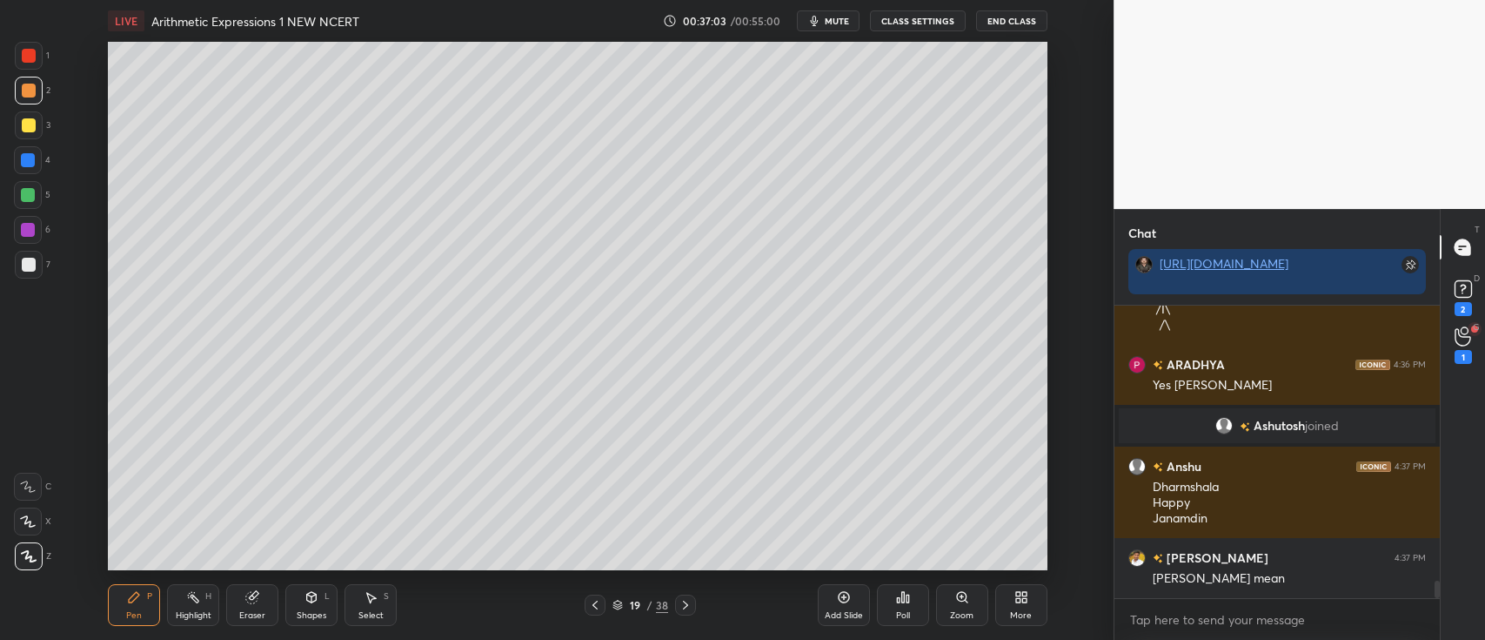
scroll to position [4682, 0]
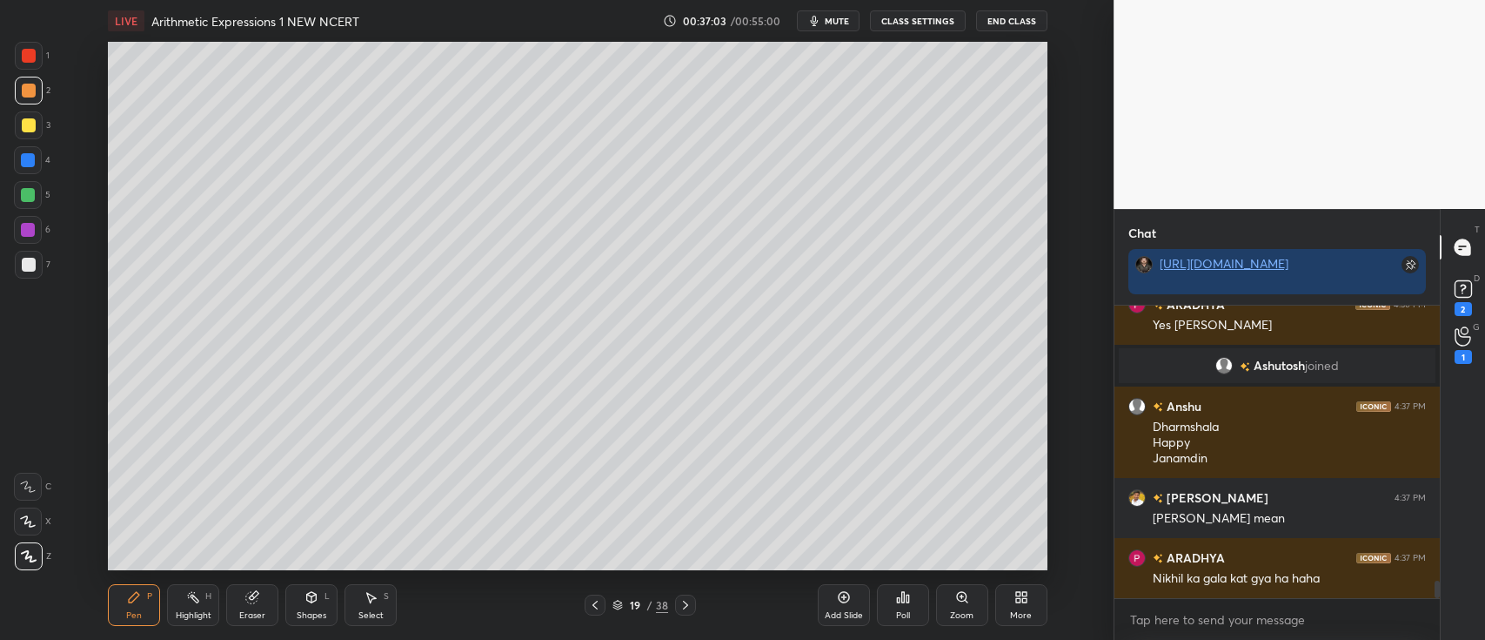
click at [1483, 294] on div "D Doubts (D) 2" at bounding box center [1463, 295] width 44 height 49
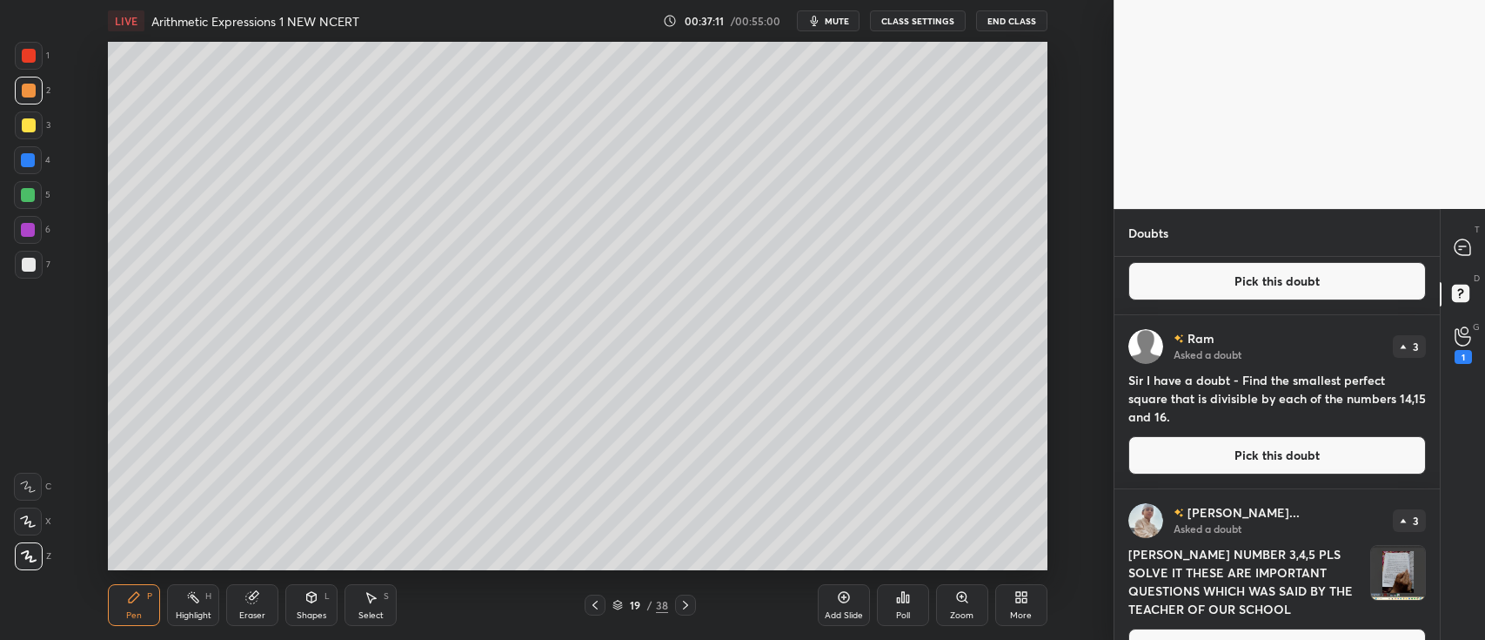
scroll to position [0, 0]
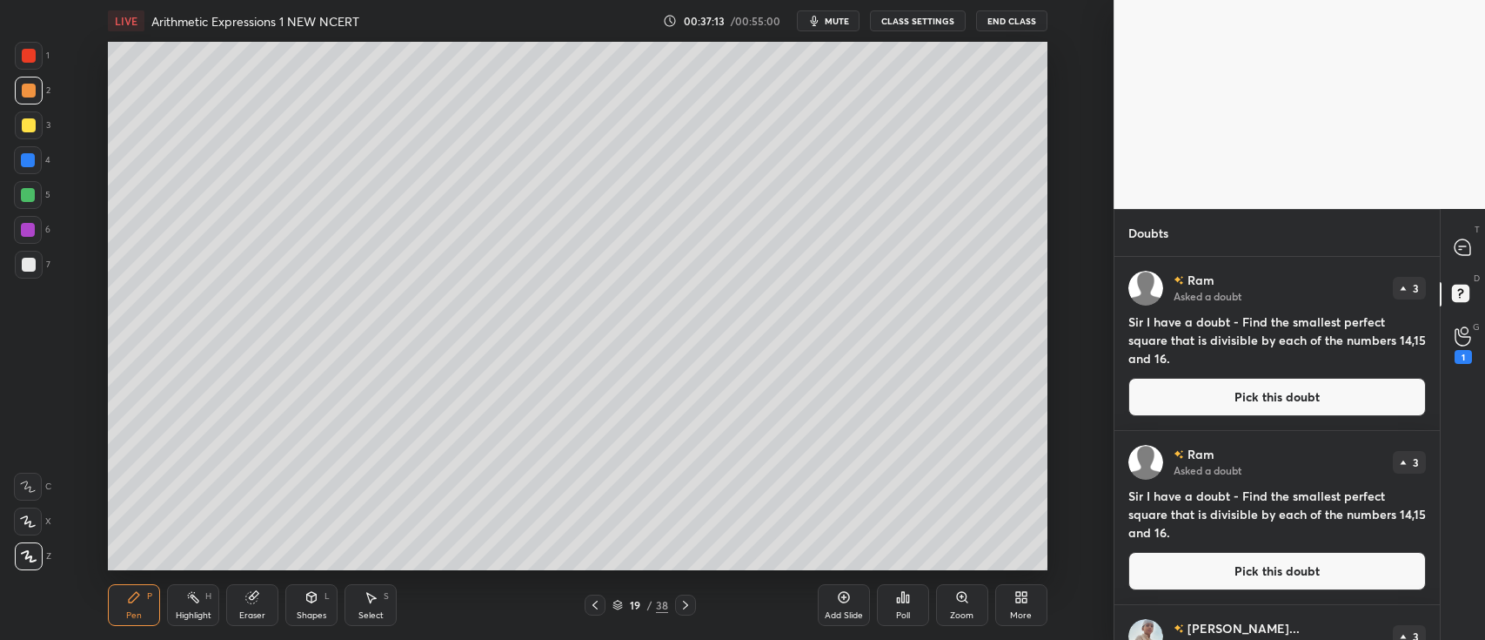
click at [689, 605] on icon at bounding box center [686, 605] width 14 height 14
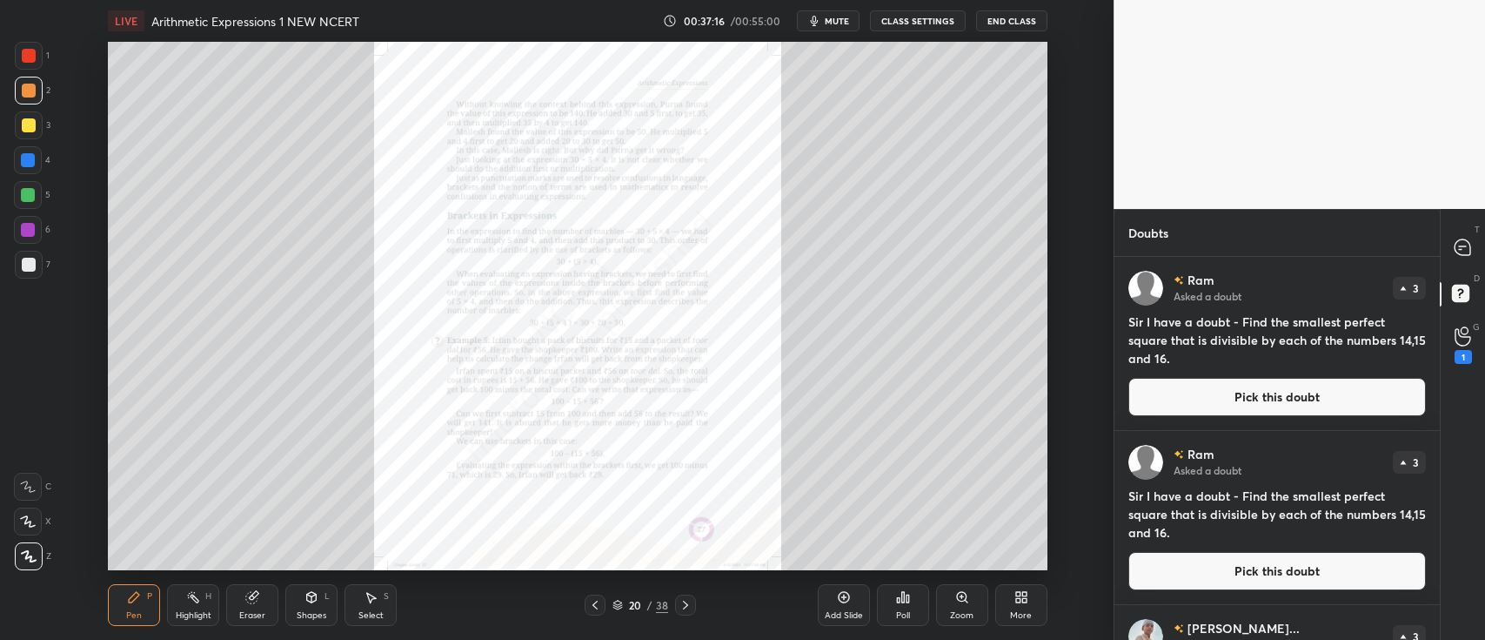
click at [956, 600] on icon at bounding box center [962, 597] width 14 height 14
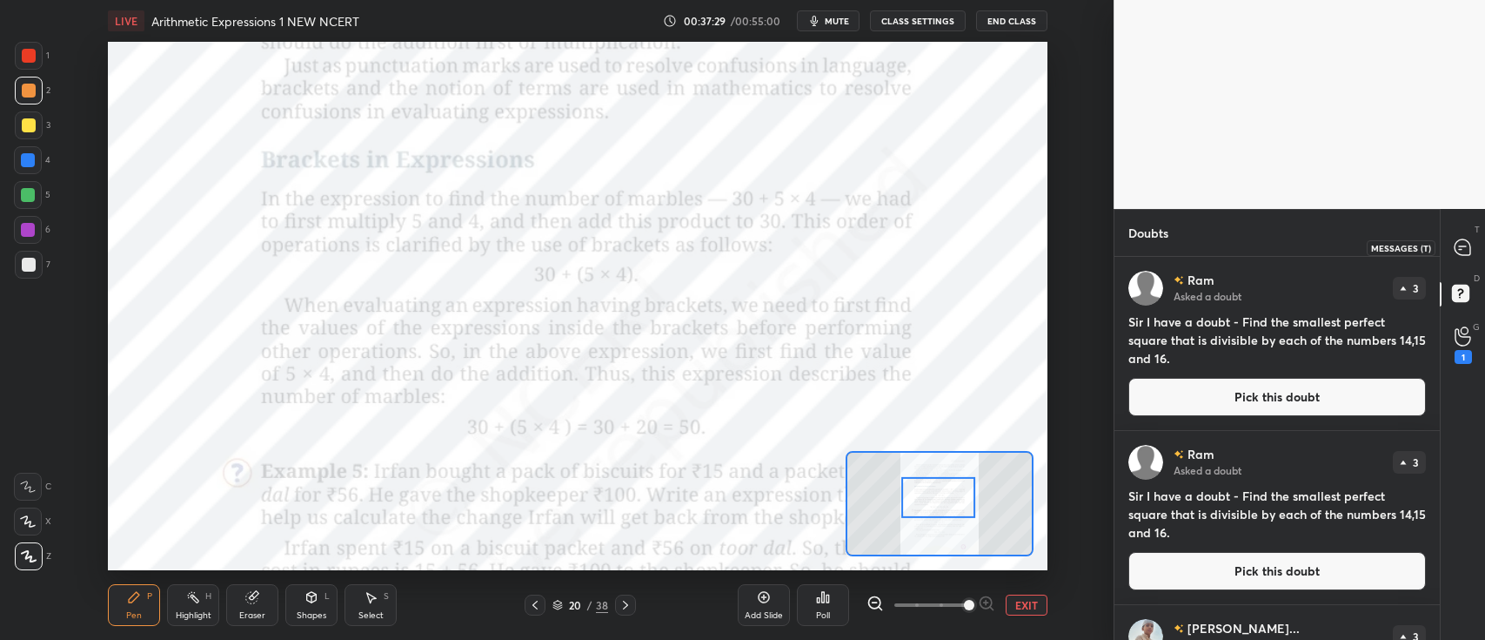
click at [1457, 253] on icon at bounding box center [1463, 247] width 16 height 16
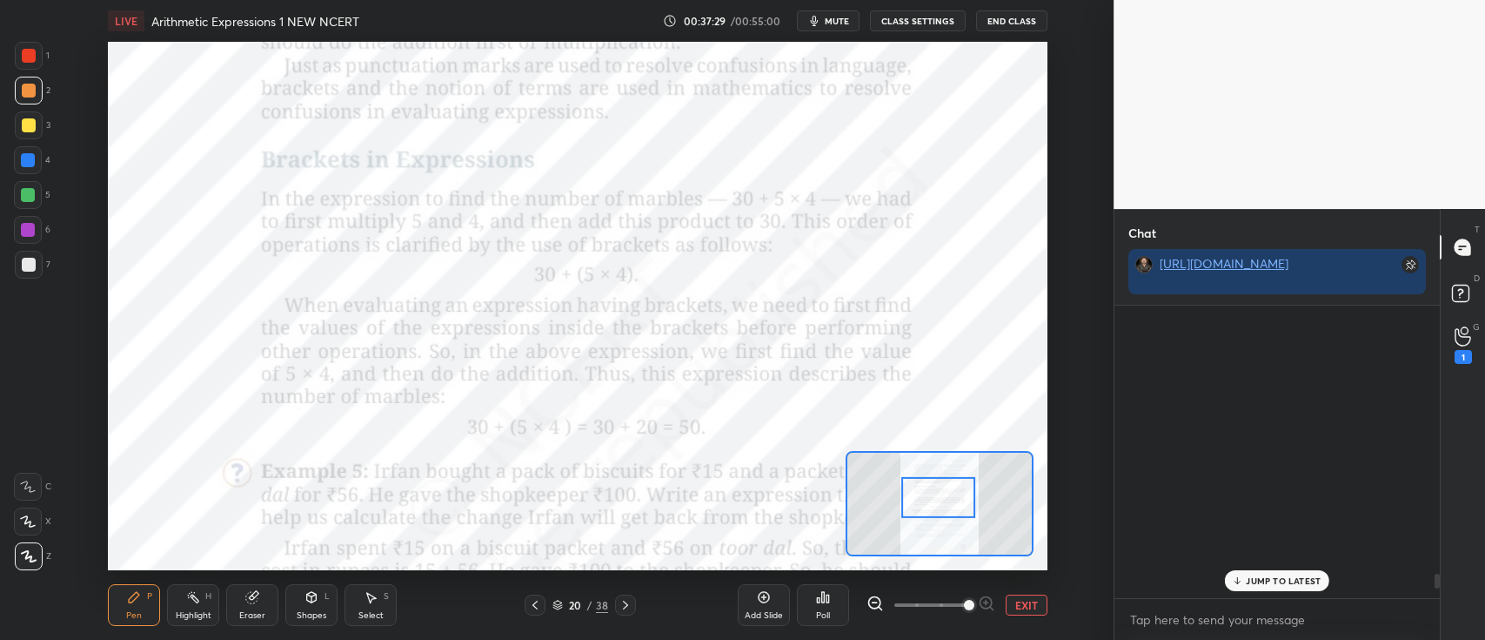
scroll to position [288, 320]
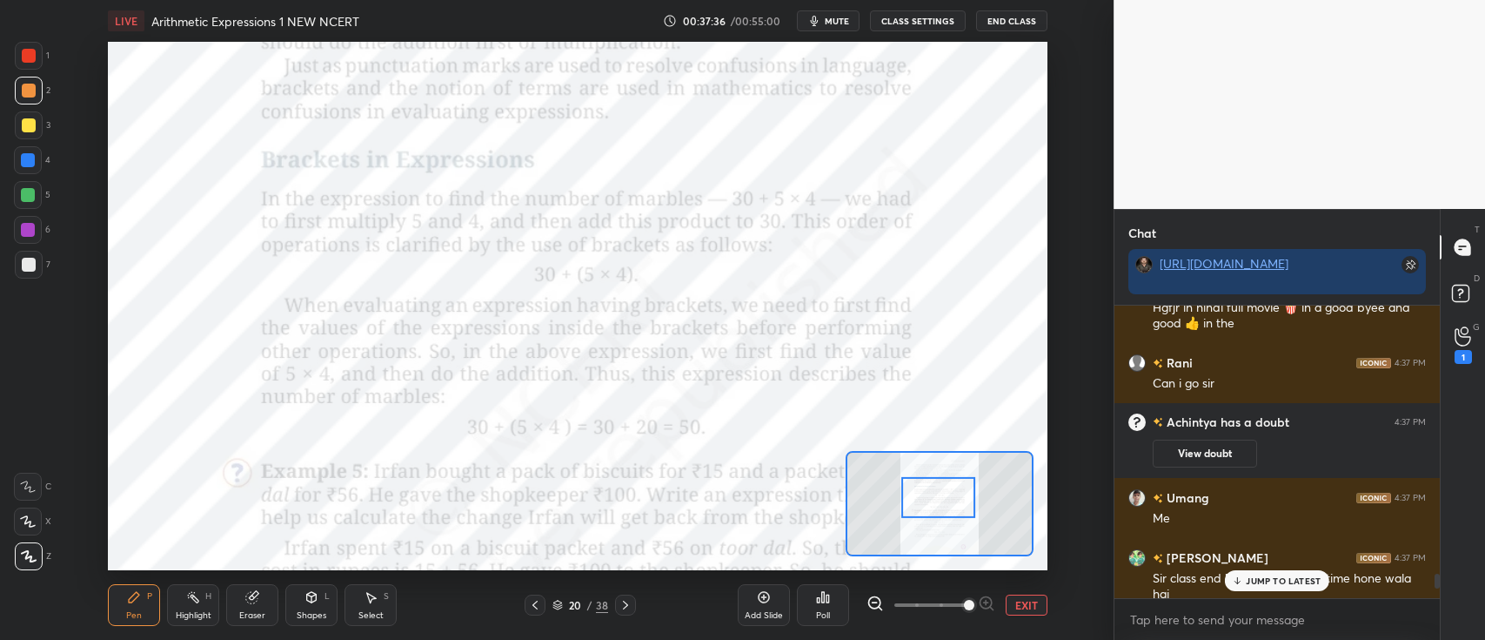
click at [38, 485] on div at bounding box center [28, 486] width 28 height 28
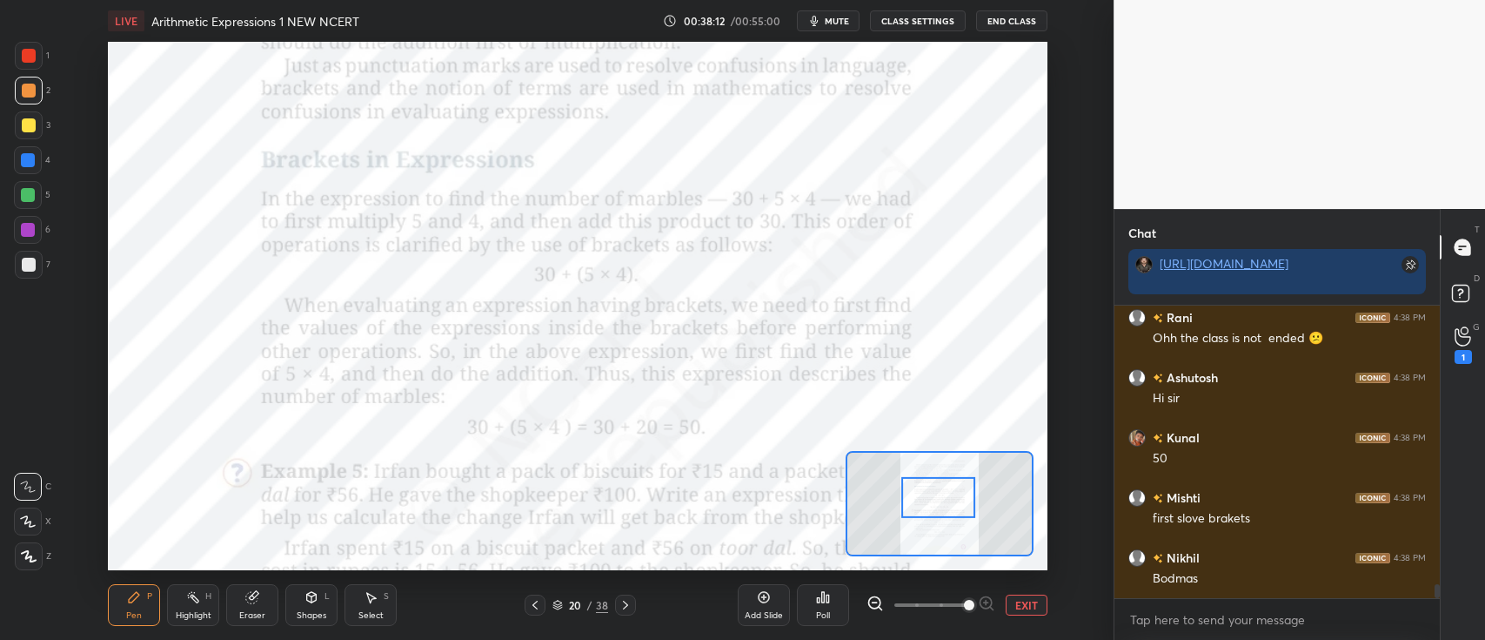
scroll to position [6004, 0]
click at [34, 55] on div at bounding box center [29, 56] width 14 height 14
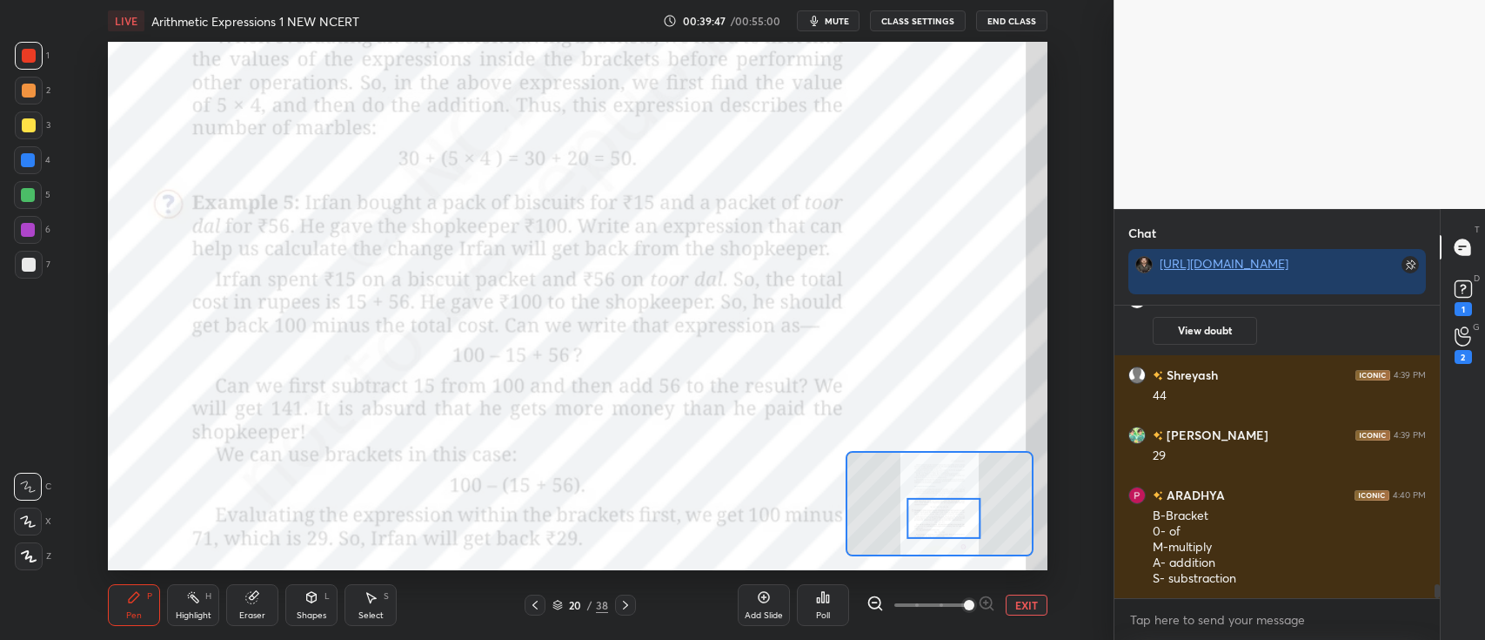
scroll to position [5747, 0]
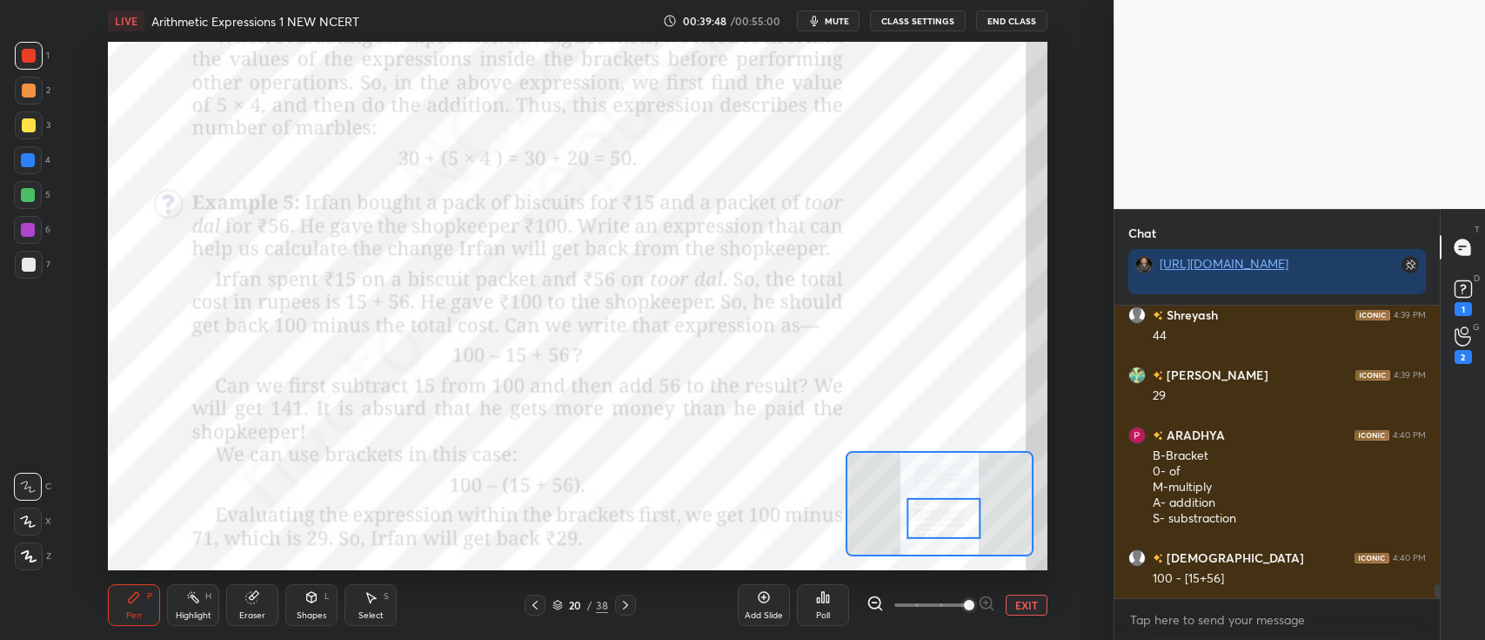
click at [1462, 276] on icon at bounding box center [1464, 289] width 26 height 26
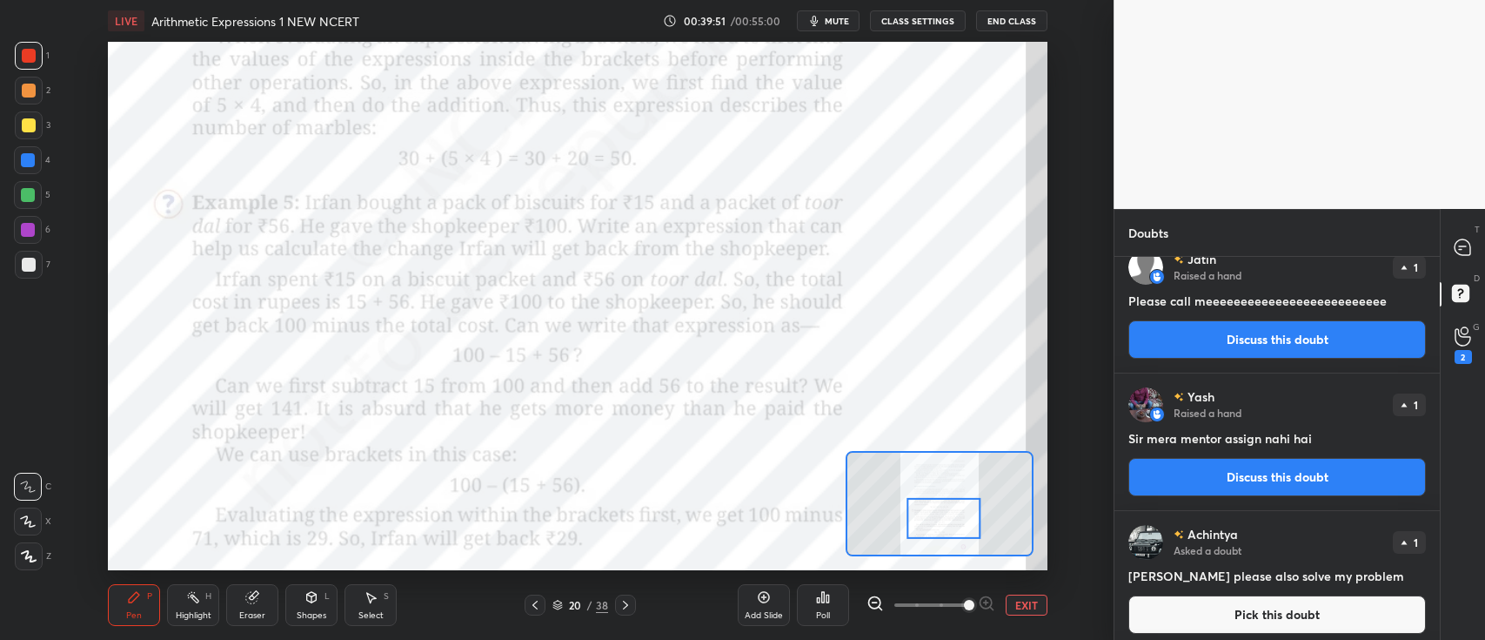
scroll to position [2654, 0]
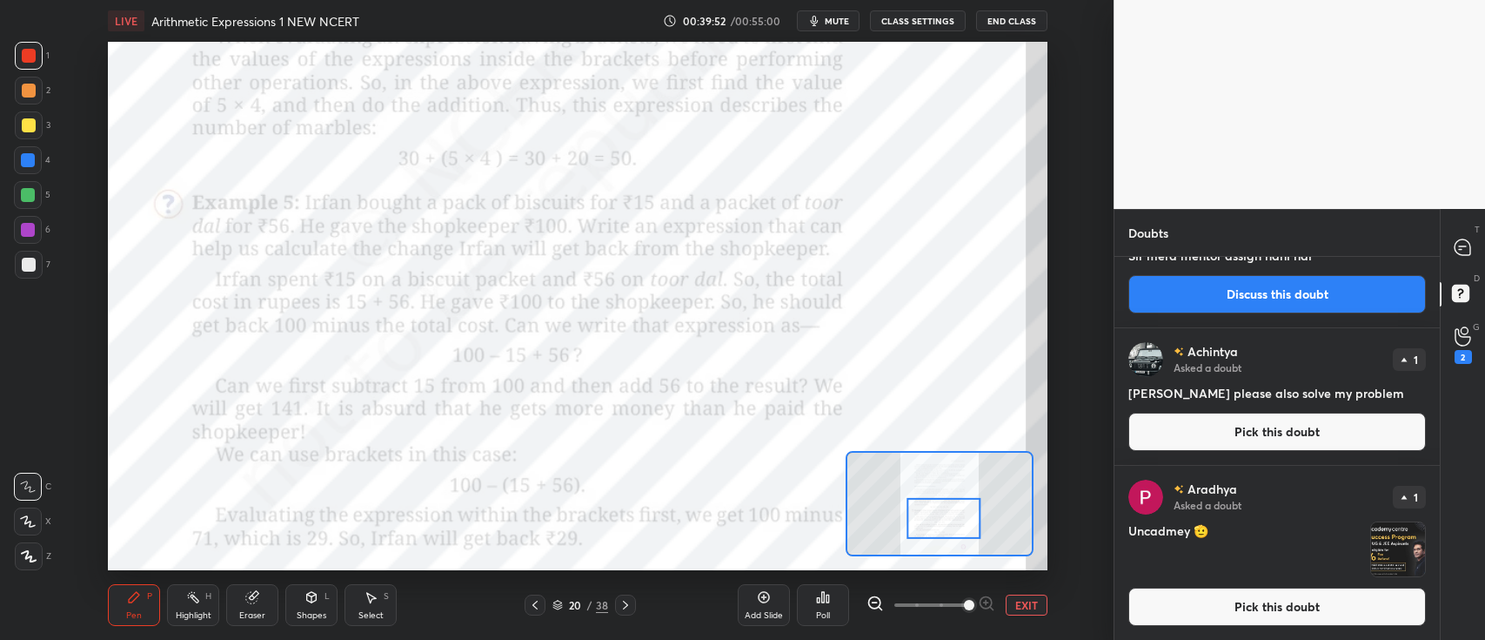
click at [1340, 601] on button "Pick this doubt" at bounding box center [1278, 606] width 298 height 38
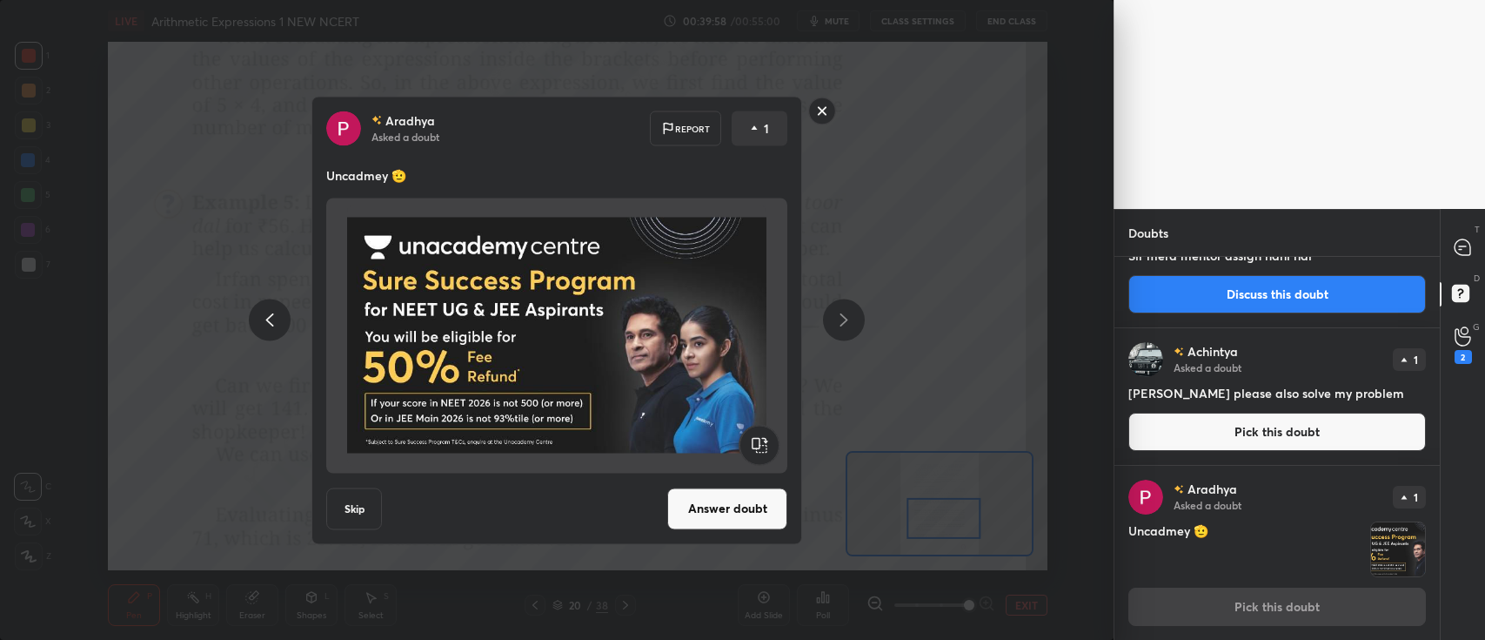
click at [709, 506] on button "Answer doubt" at bounding box center [727, 508] width 120 height 42
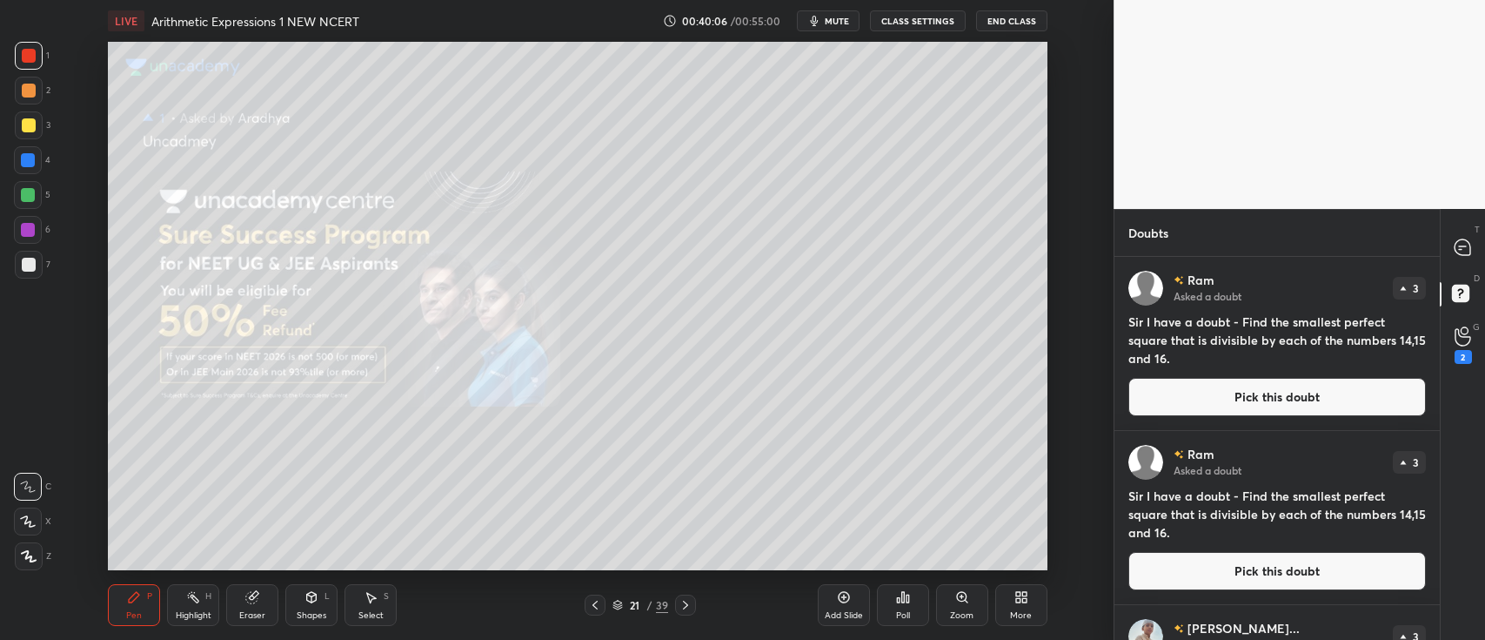
click at [24, 44] on div at bounding box center [29, 56] width 28 height 28
click at [1455, 253] on icon at bounding box center [1463, 247] width 18 height 18
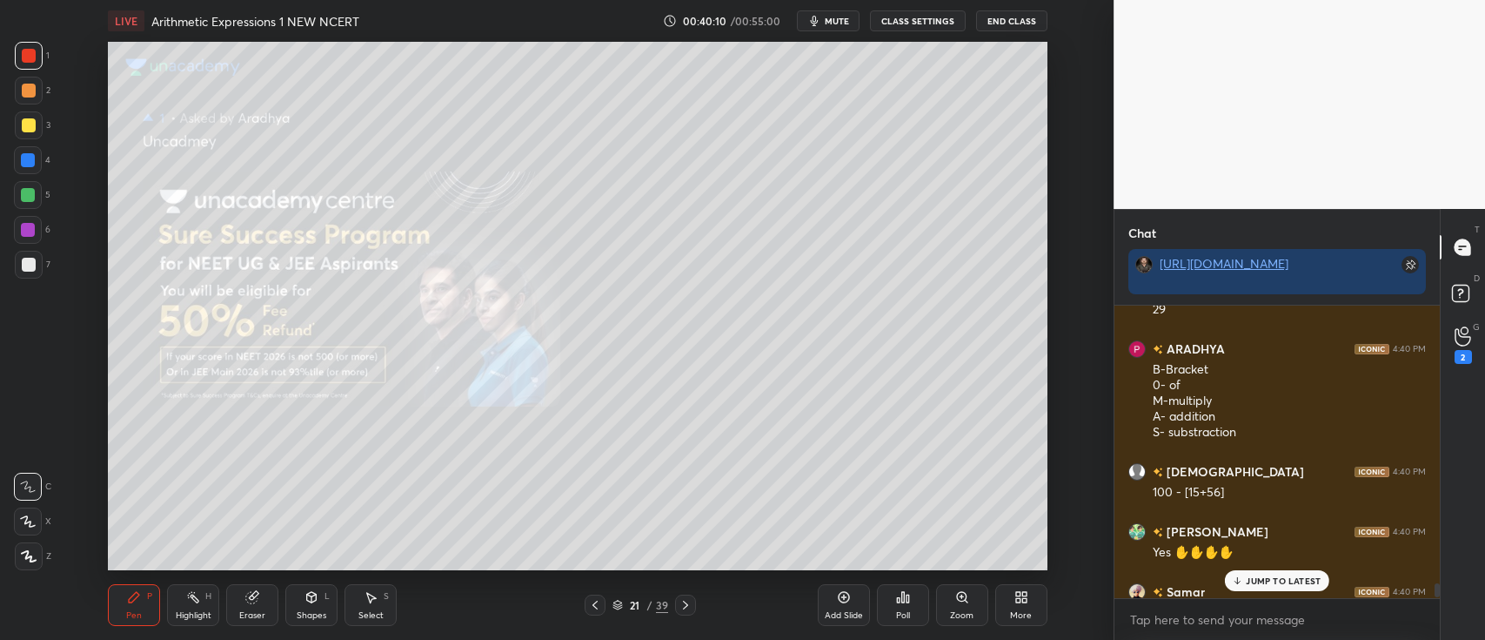
scroll to position [6140, 0]
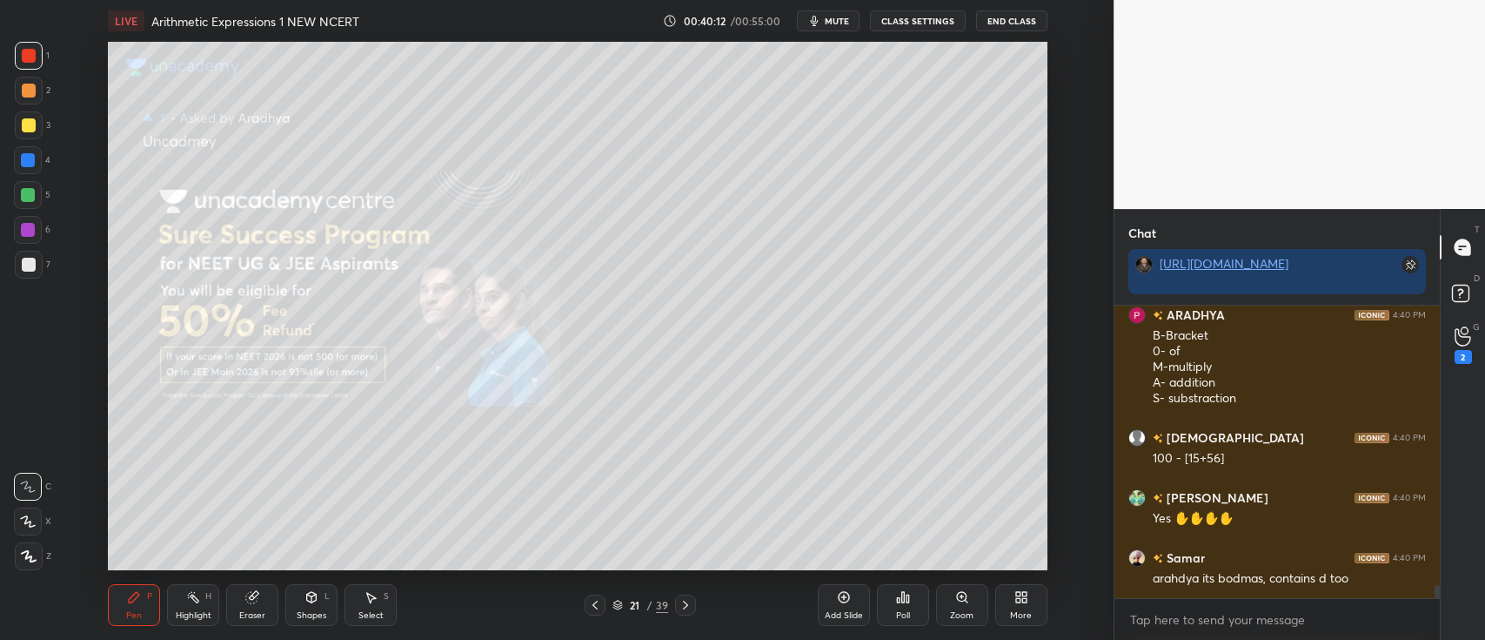
click at [33, 560] on icon at bounding box center [29, 556] width 14 height 10
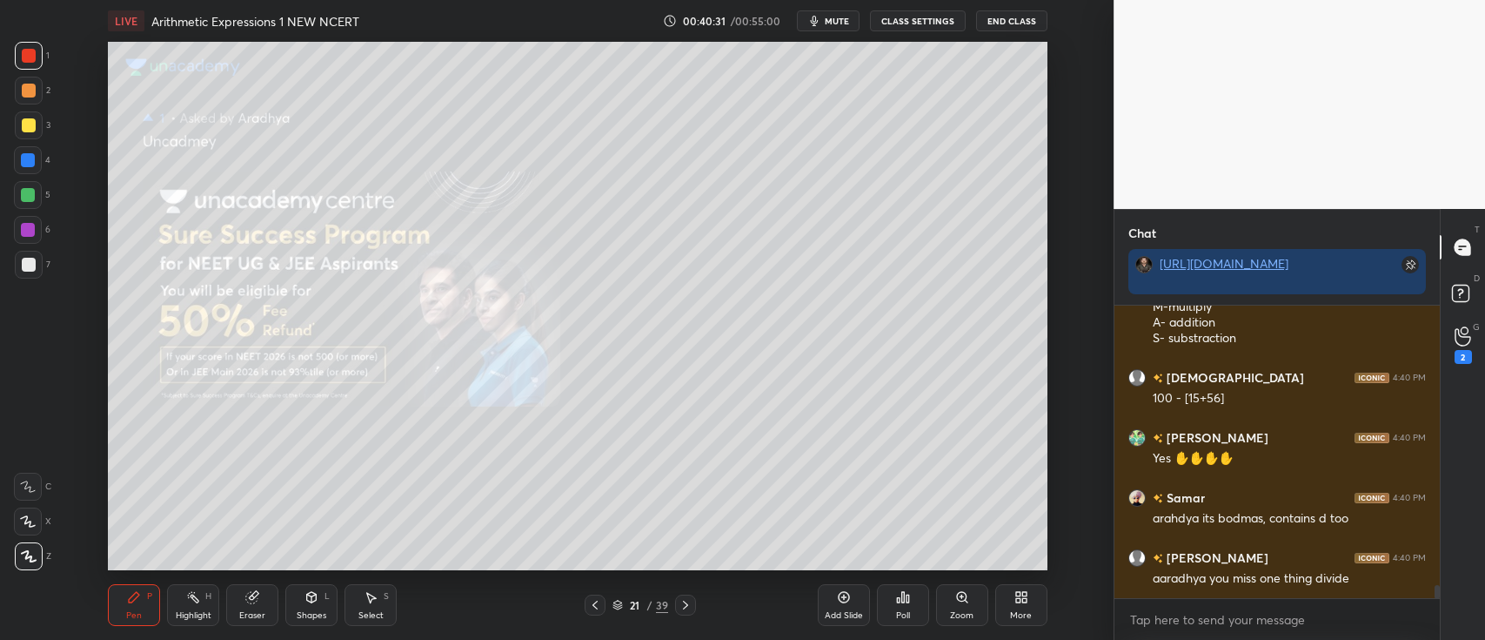
scroll to position [6259, 0]
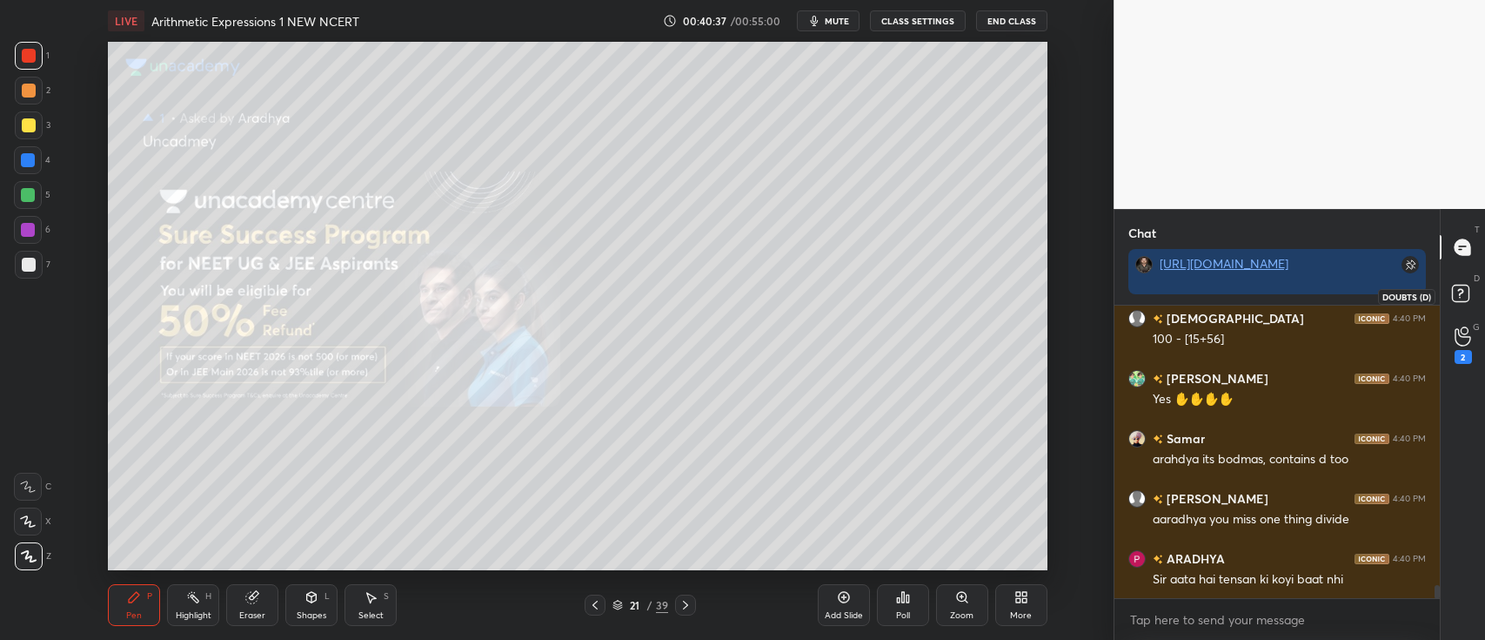
click at [1456, 289] on rect at bounding box center [1460, 293] width 17 height 17
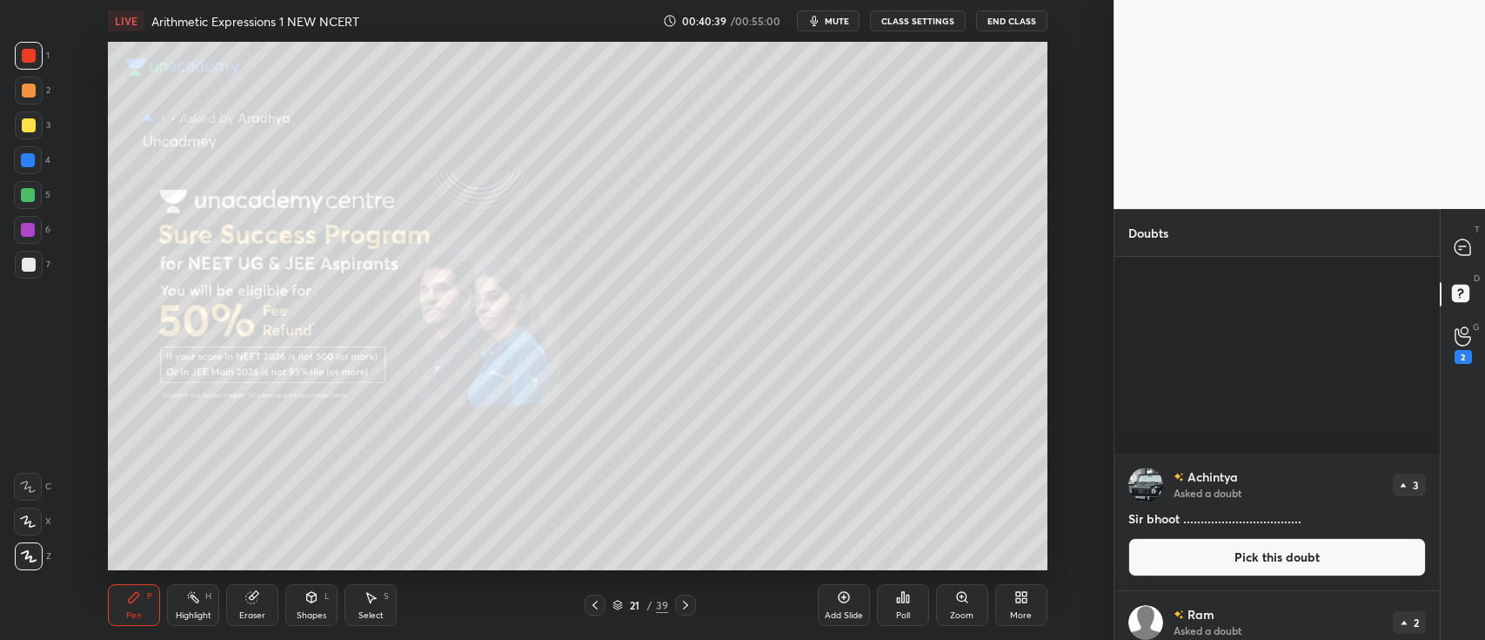
scroll to position [2479, 0]
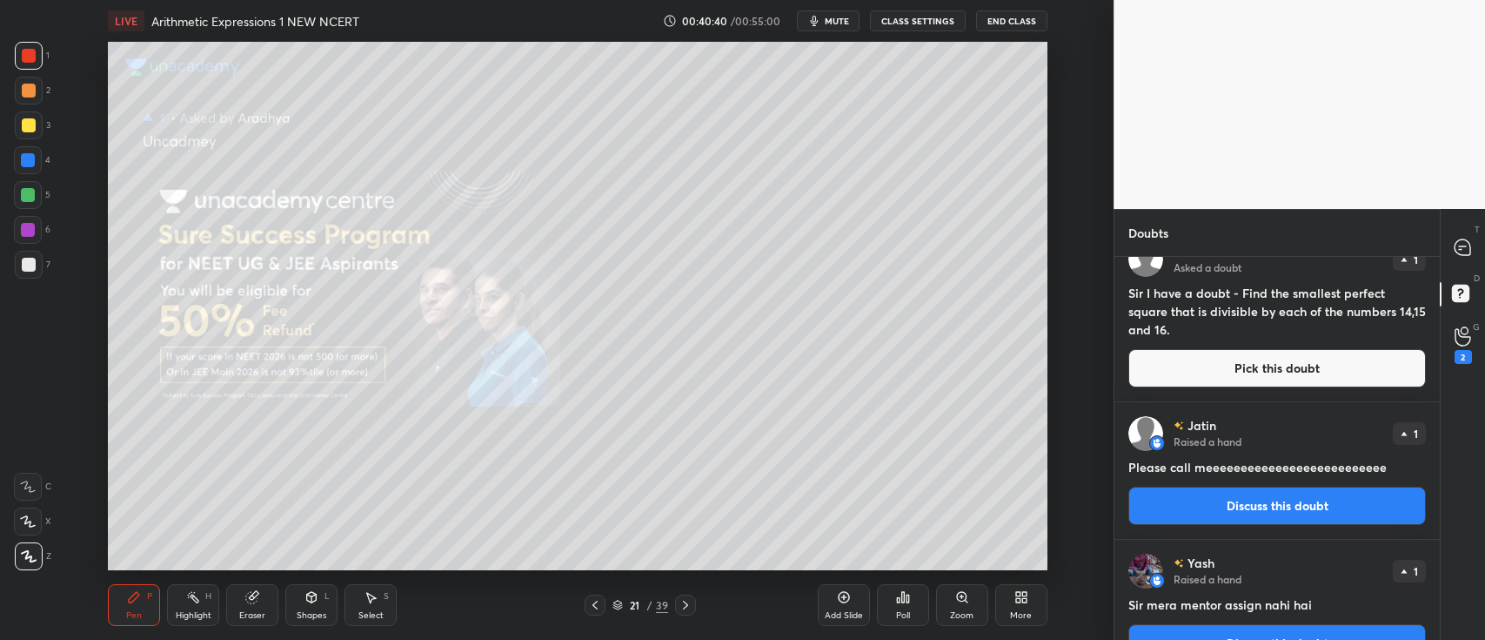
click at [1240, 602] on h4 "Sir mera mentor assign nahi hai" at bounding box center [1278, 604] width 298 height 18
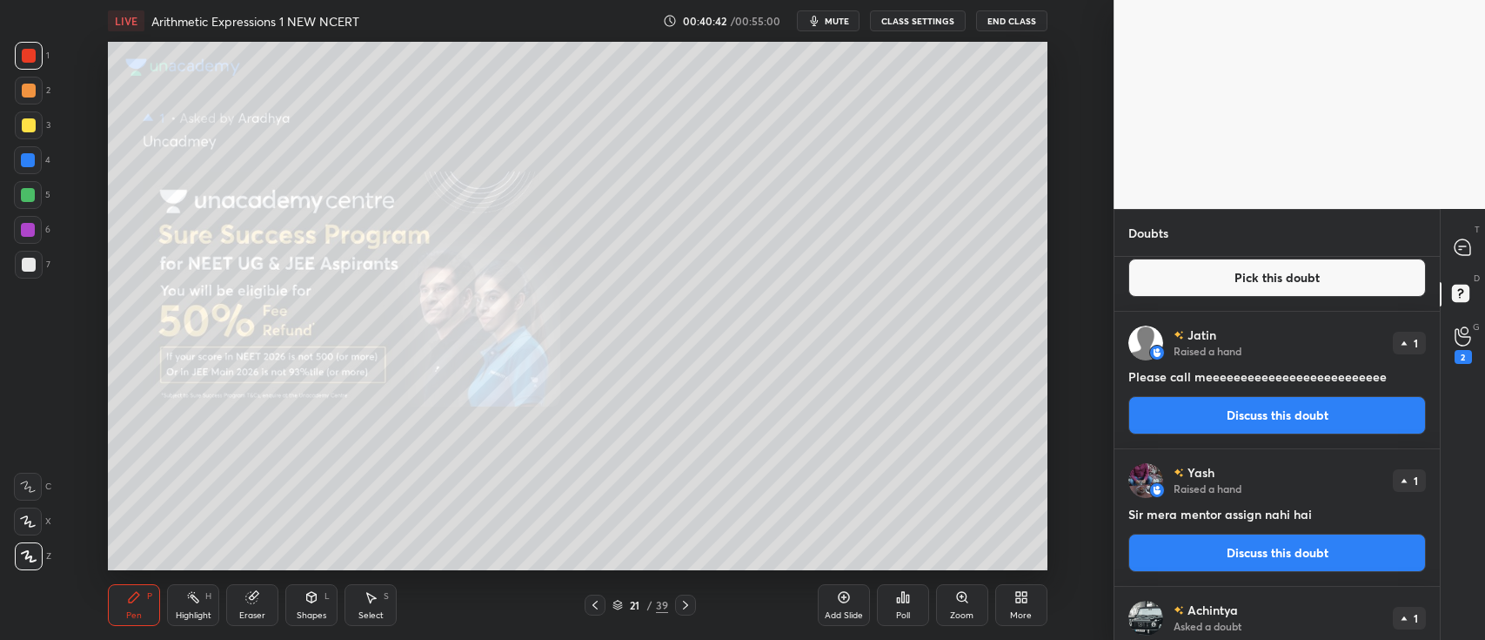
scroll to position [2567, 0]
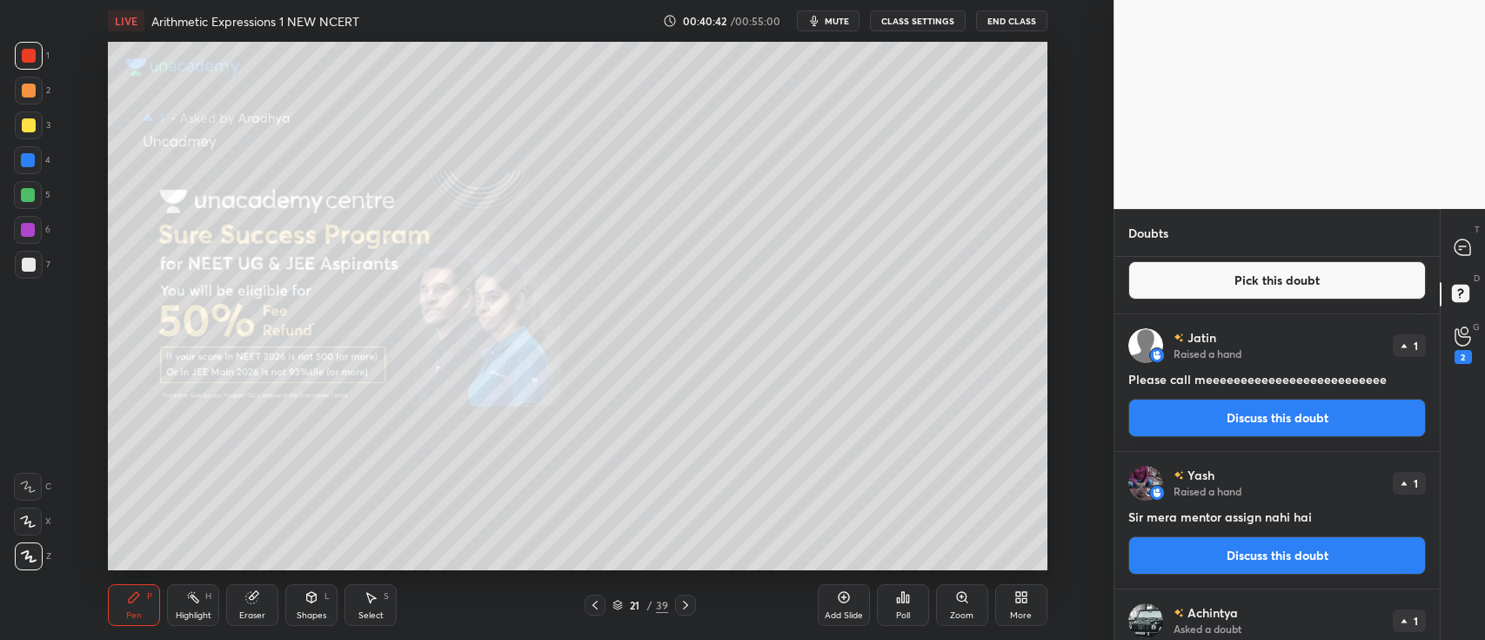
click at [1234, 427] on button "Discuss this doubt" at bounding box center [1278, 418] width 298 height 38
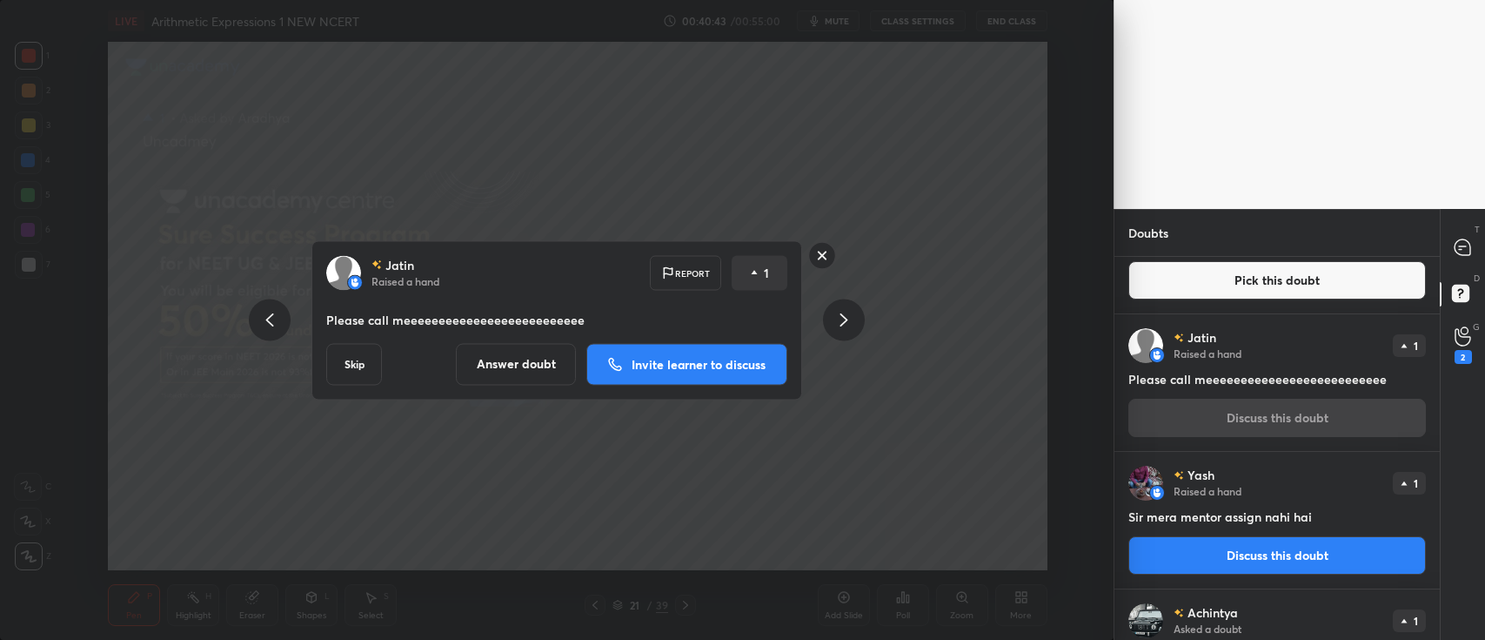
click at [690, 353] on button "Invite learner to discuss" at bounding box center [686, 364] width 201 height 42
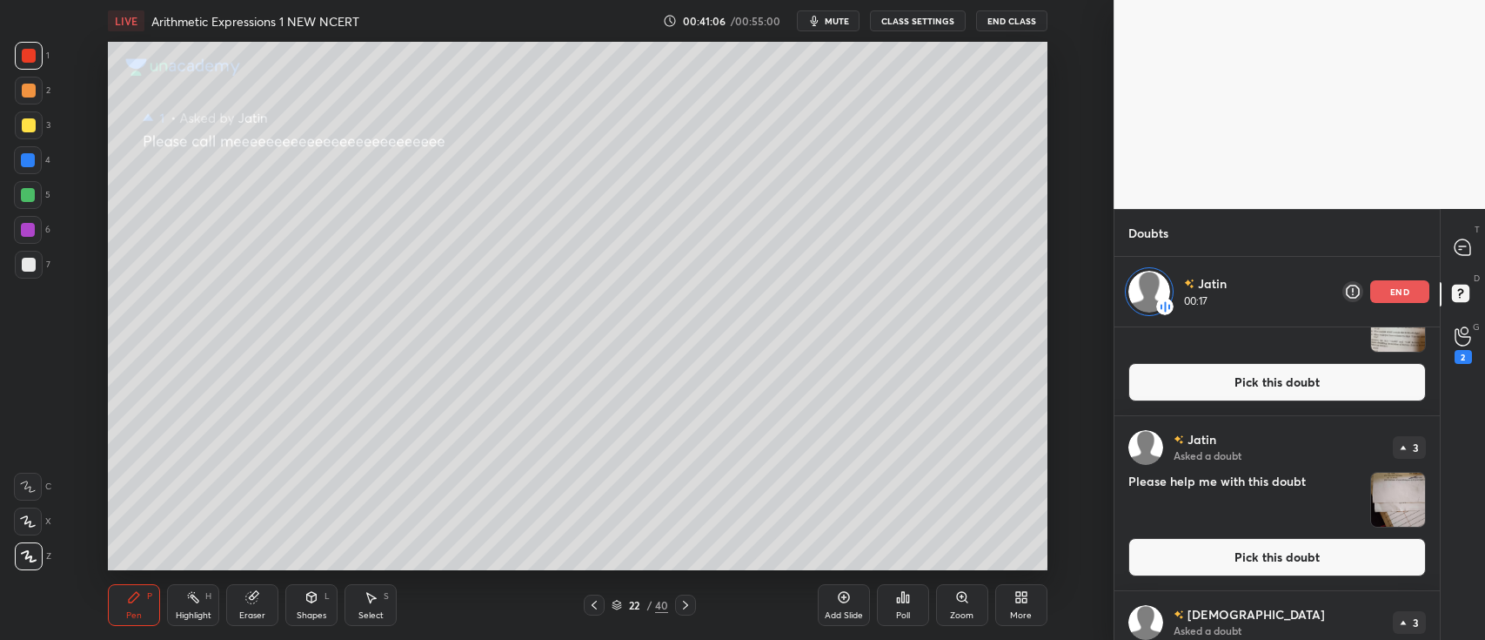
scroll to position [1713, 0]
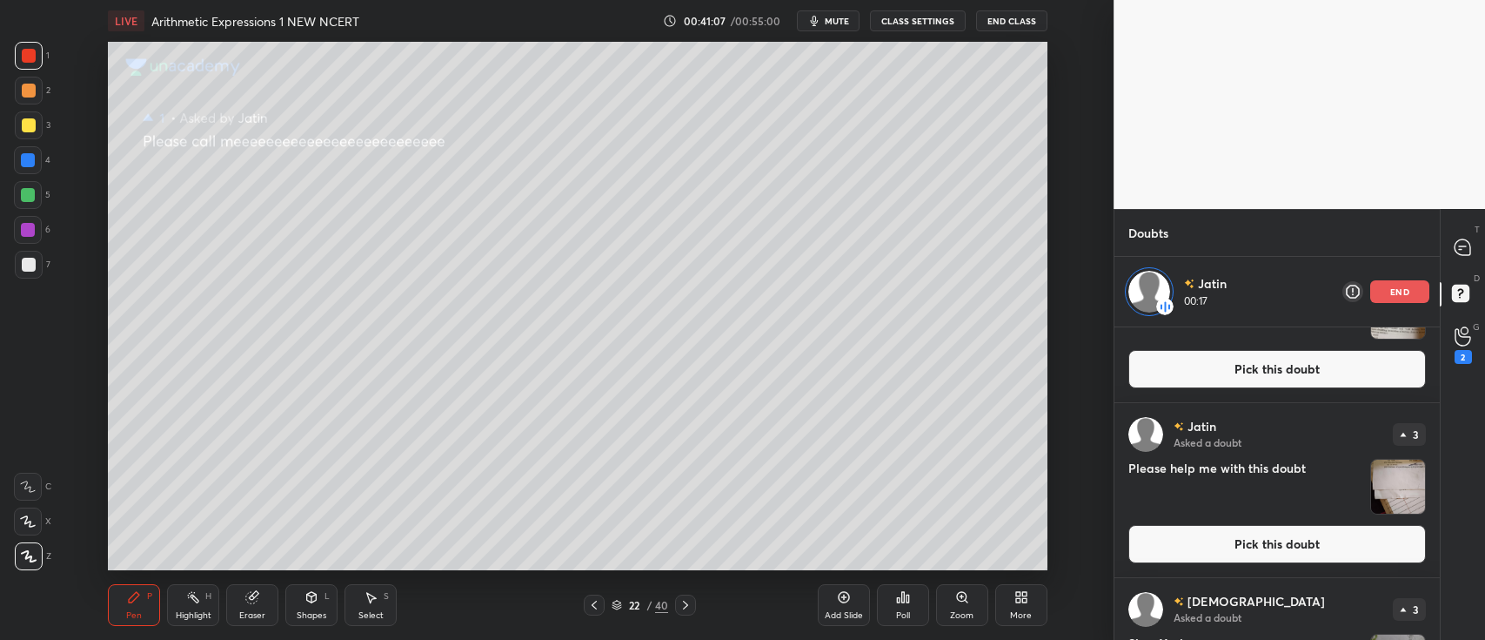
click at [1385, 479] on img "grid" at bounding box center [1398, 486] width 54 height 54
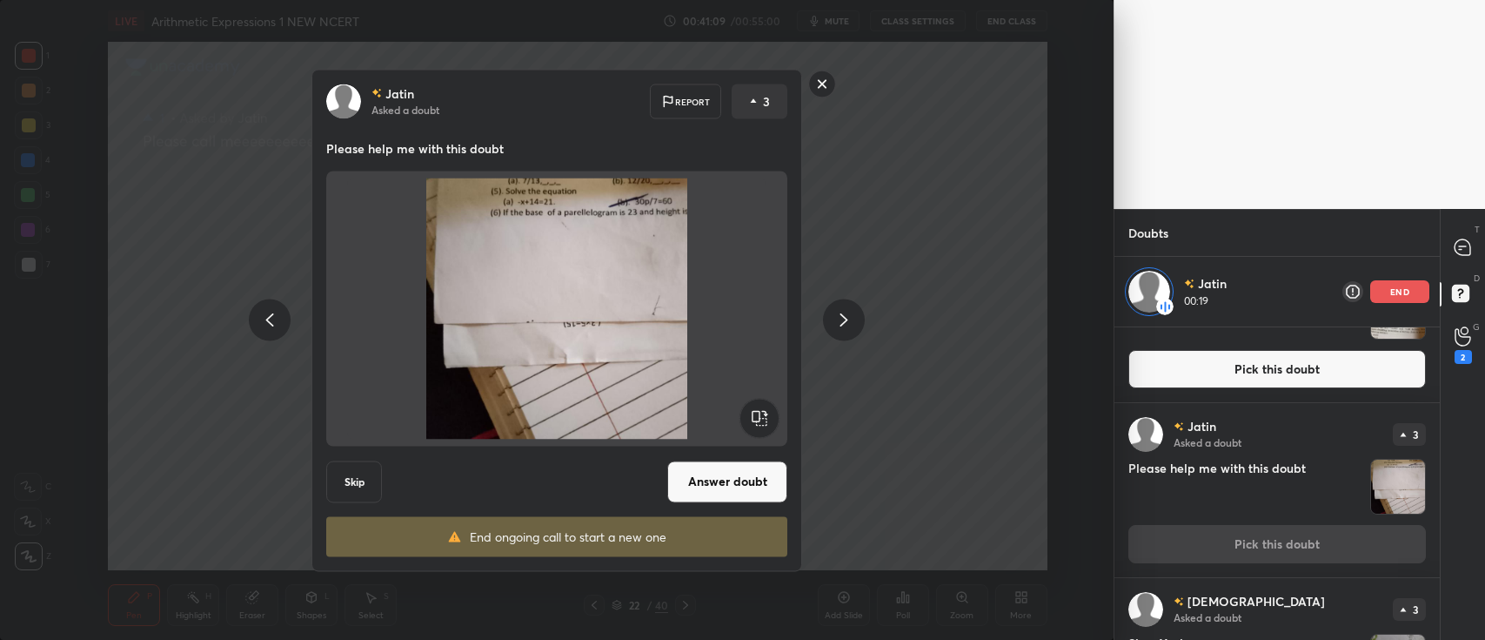
click at [727, 481] on button "Answer doubt" at bounding box center [727, 481] width 120 height 42
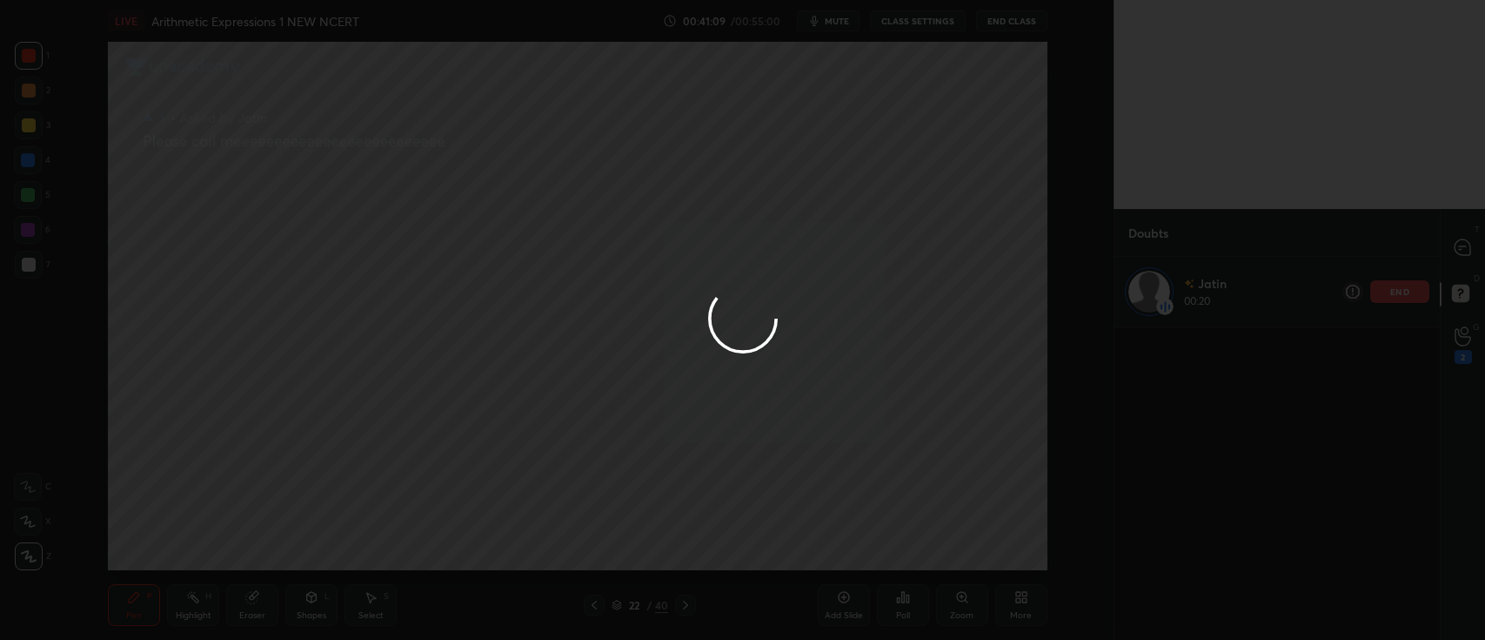
scroll to position [0, 0]
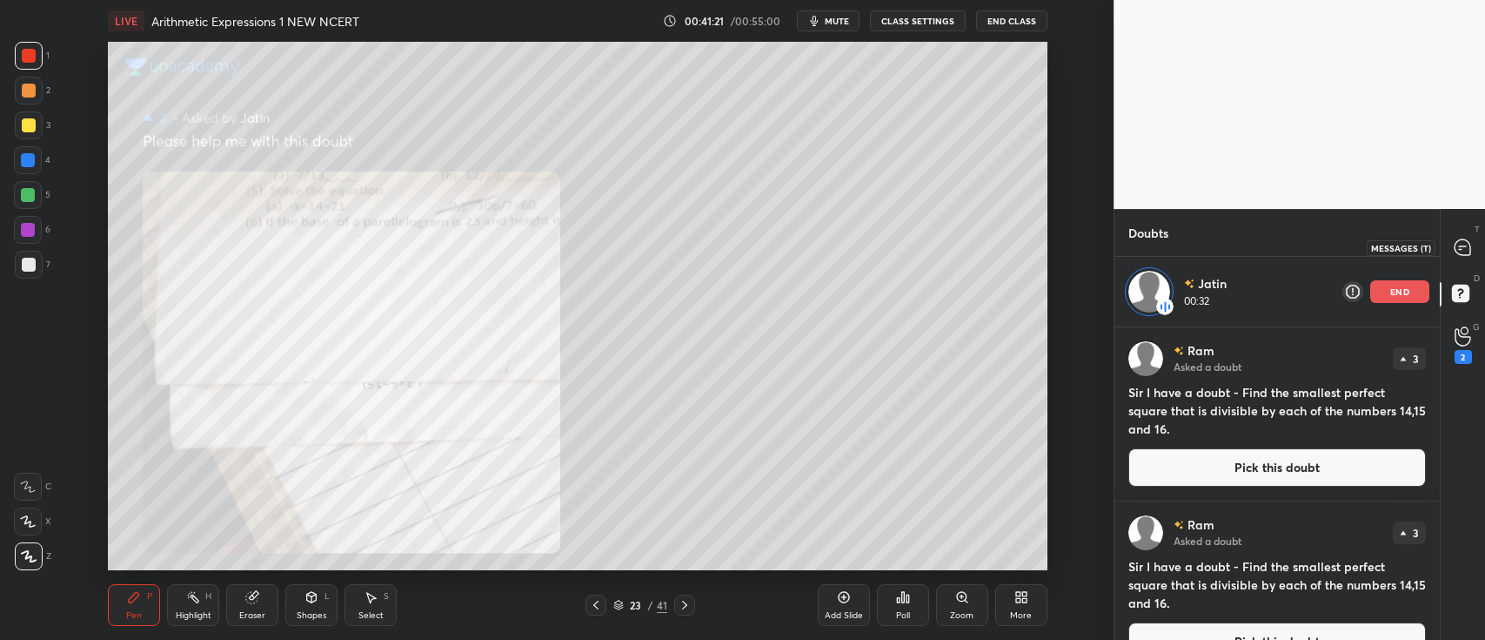
click at [1462, 242] on icon at bounding box center [1463, 247] width 16 height 16
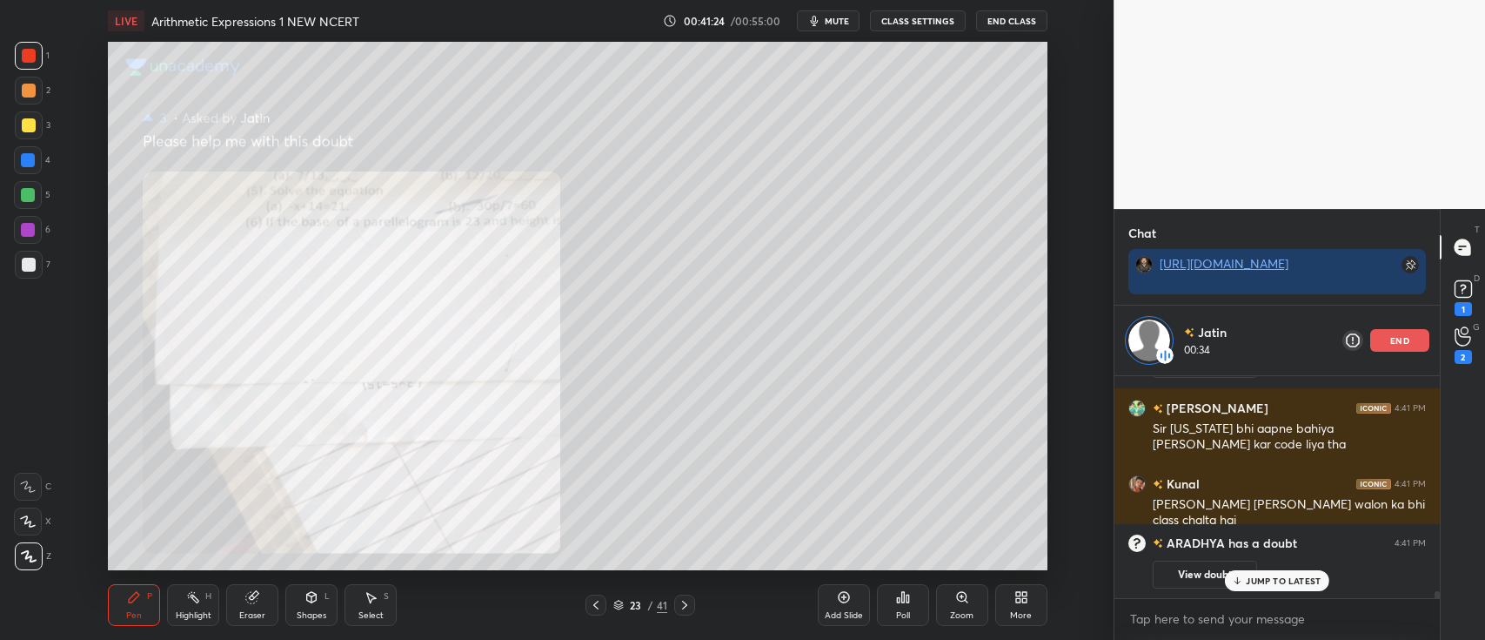
scroll to position [6599, 0]
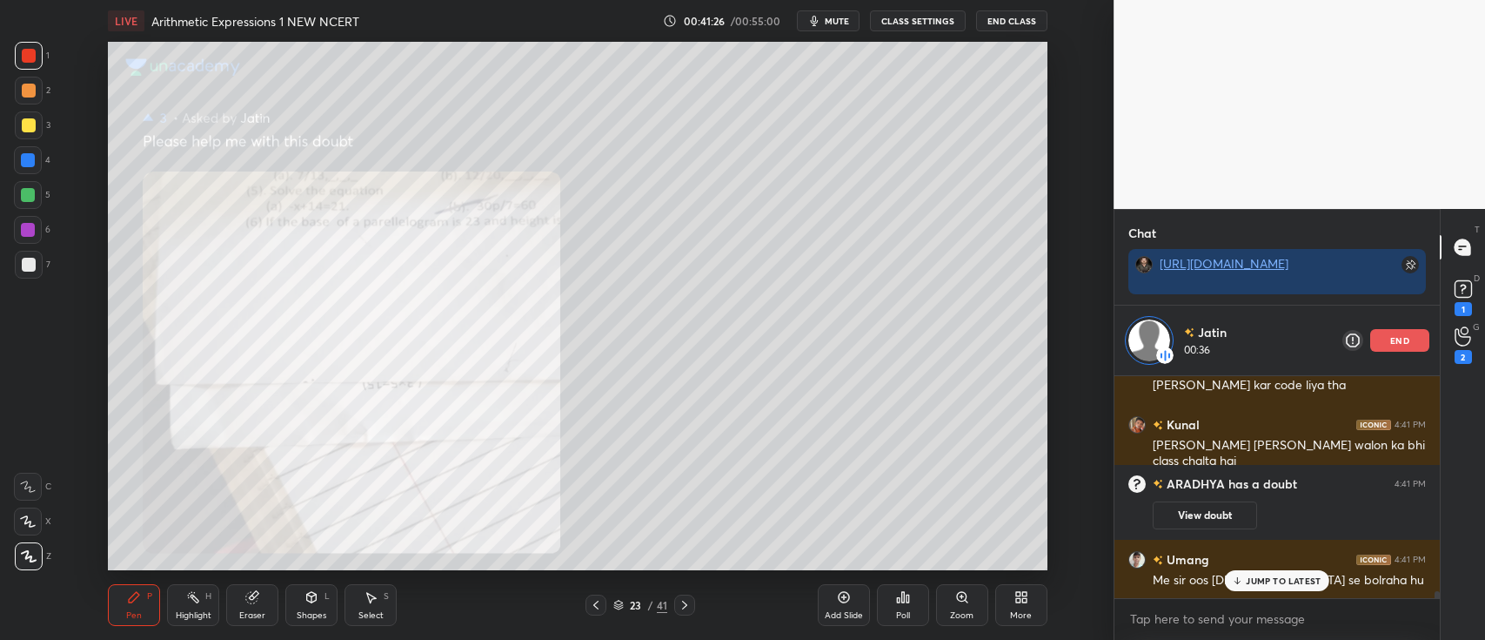
click at [29, 122] on div at bounding box center [29, 125] width 14 height 14
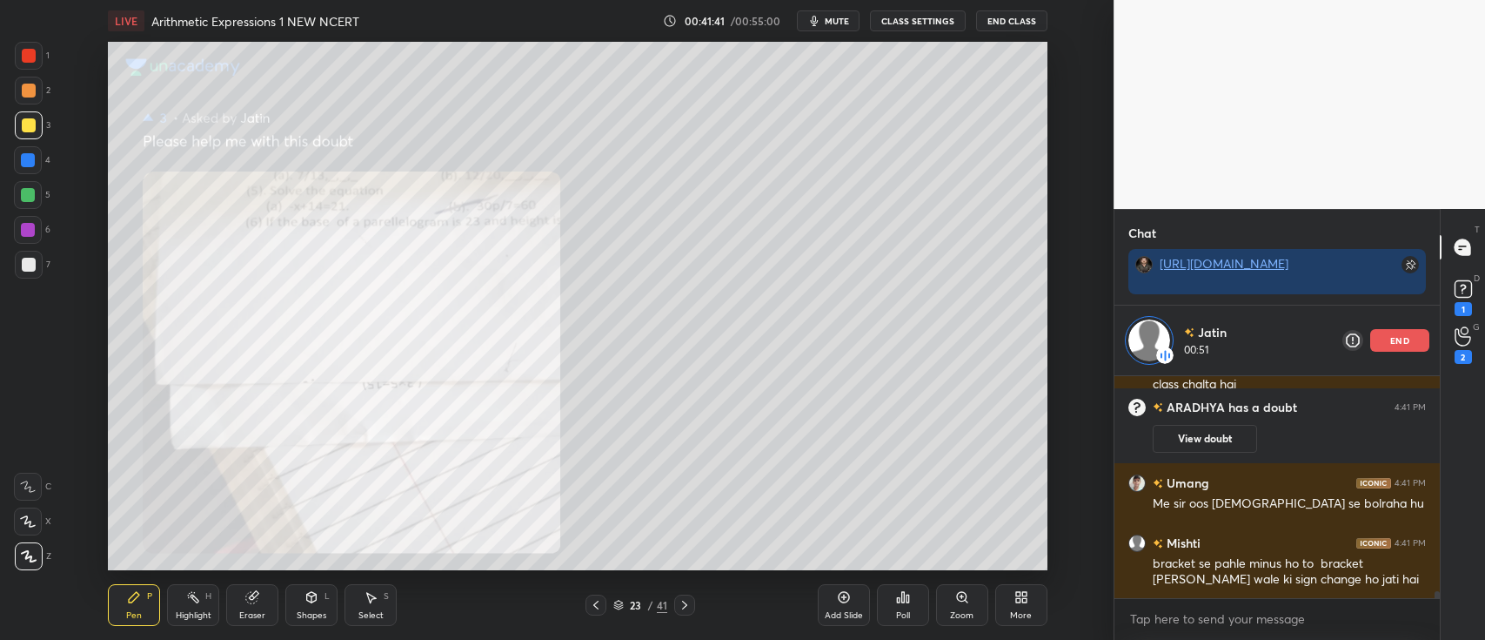
click at [30, 57] on div at bounding box center [29, 56] width 14 height 14
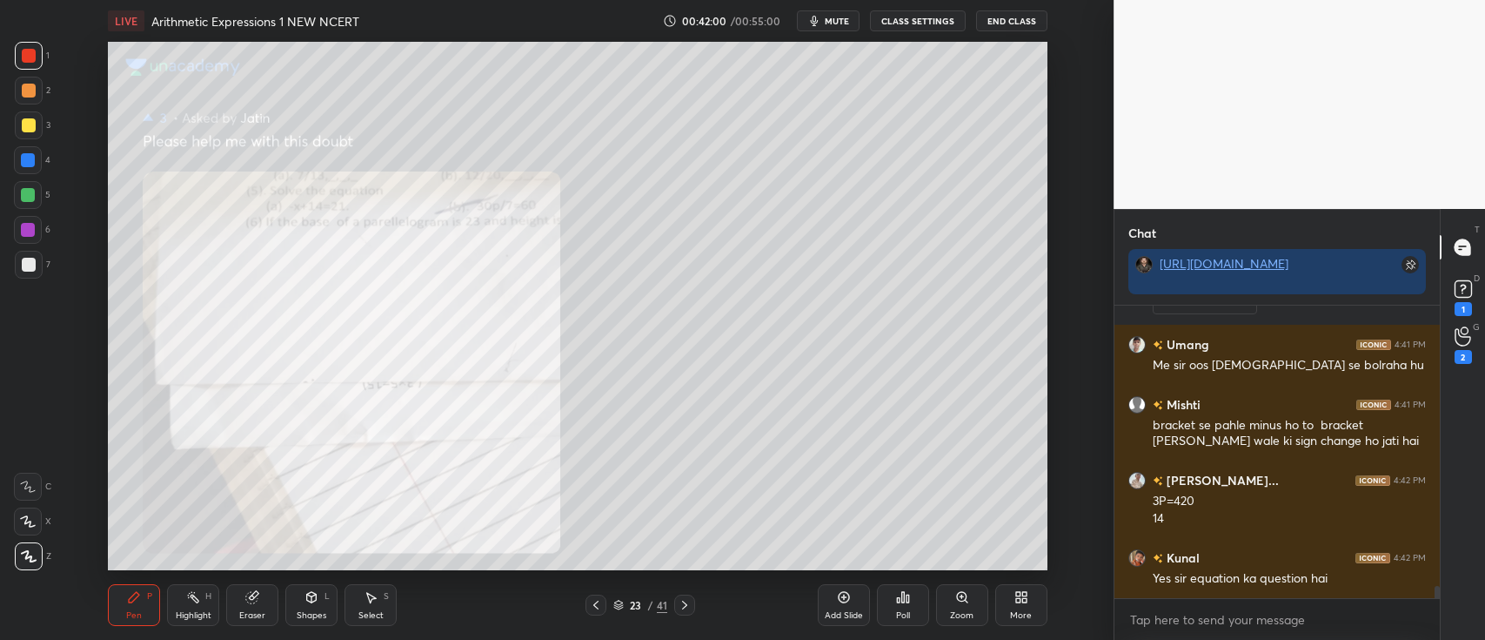
scroll to position [6744, 0]
click at [1397, 338] on div "Shadman 4:39 PM 29 ARADHYA 4:40 PM B-Bracket 0- of M-multiply A- addition S- su…" at bounding box center [1277, 451] width 325 height 292
click at [1464, 283] on rect at bounding box center [1463, 289] width 17 height 17
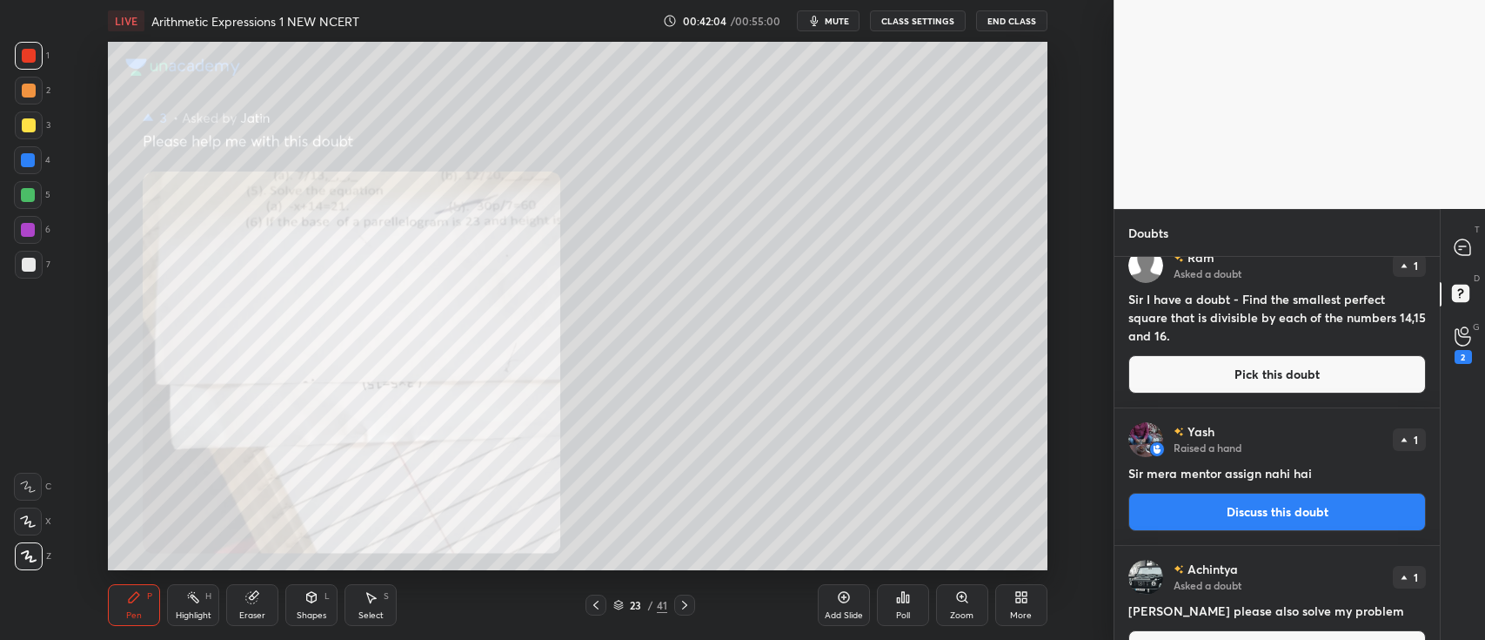
scroll to position [2784, 0]
click at [1295, 508] on button "Discuss this doubt" at bounding box center [1278, 511] width 298 height 38
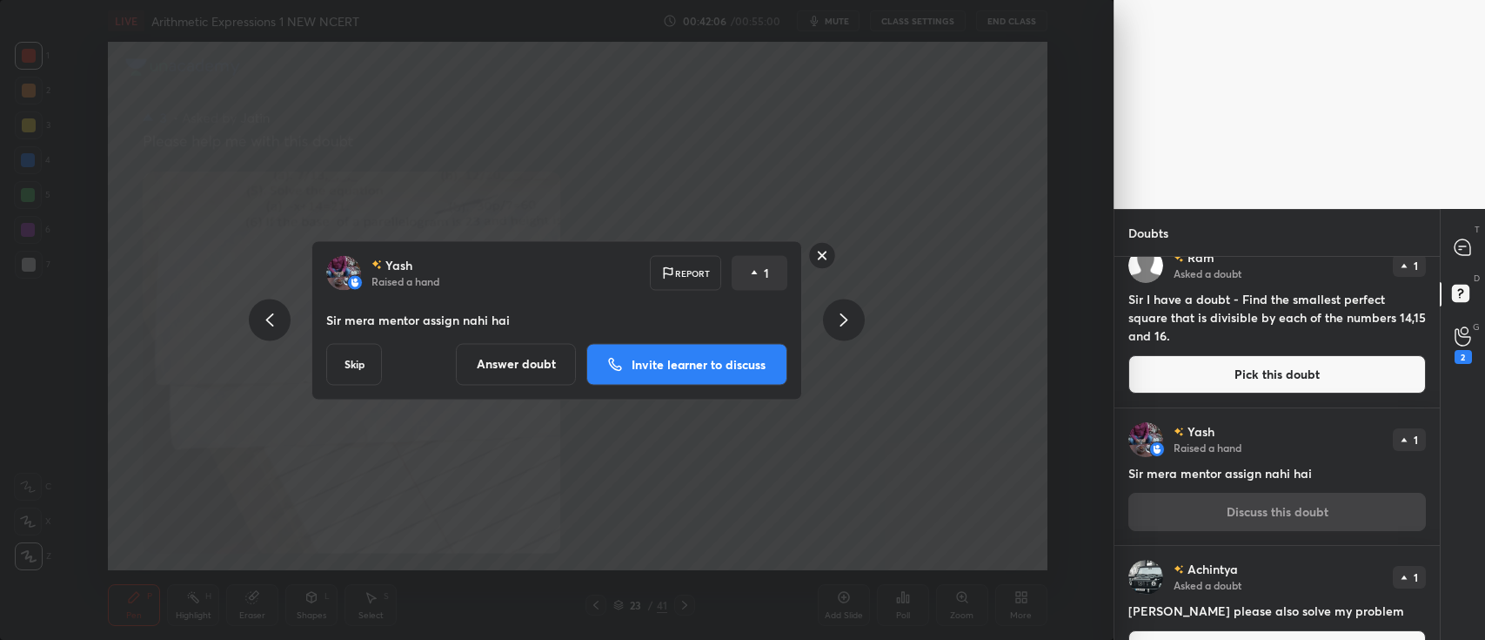
click at [715, 370] on p "Invite learner to discuss" at bounding box center [699, 364] width 134 height 12
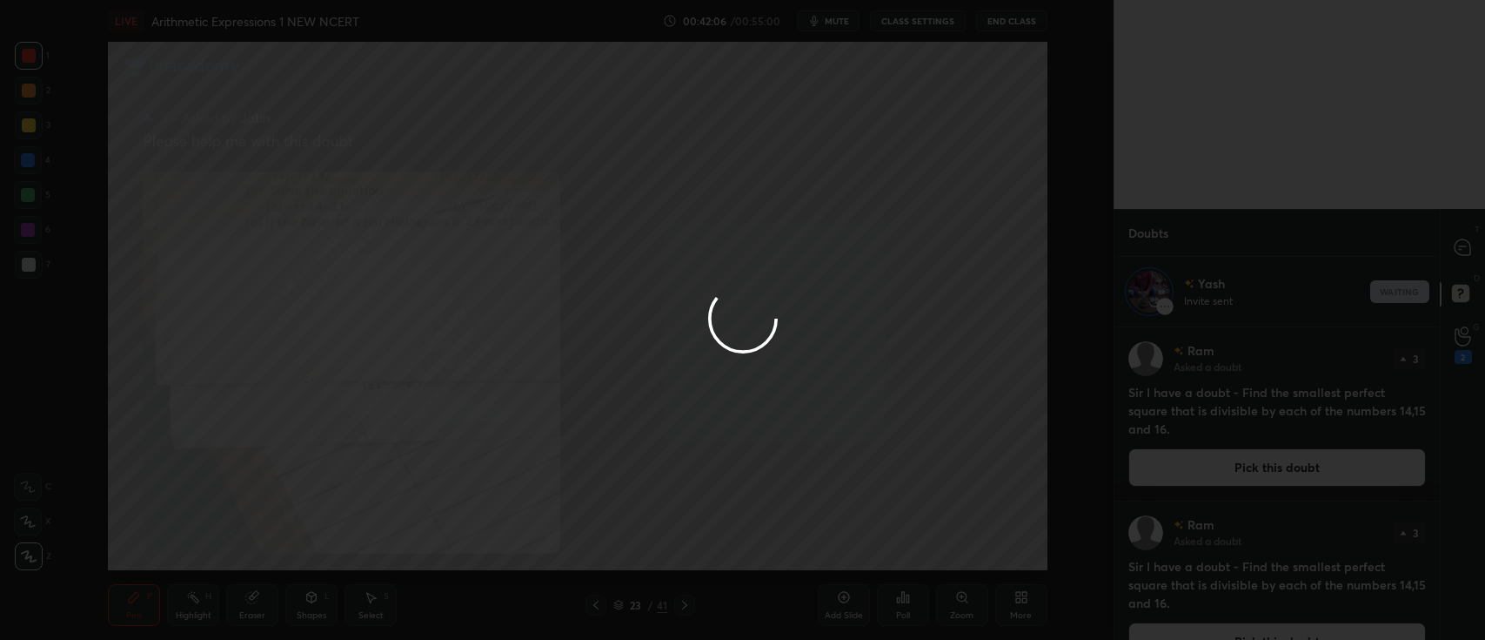
scroll to position [307, 320]
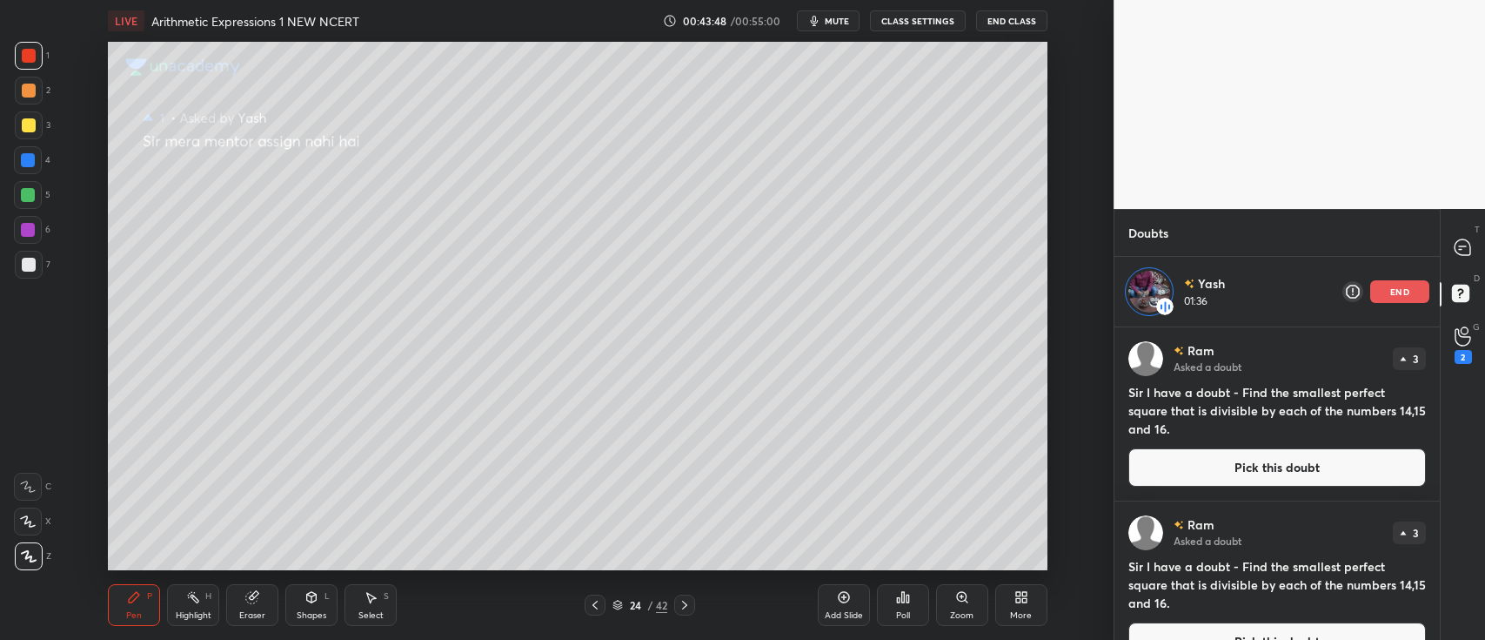
click at [1395, 292] on p "end" at bounding box center [1399, 291] width 19 height 9
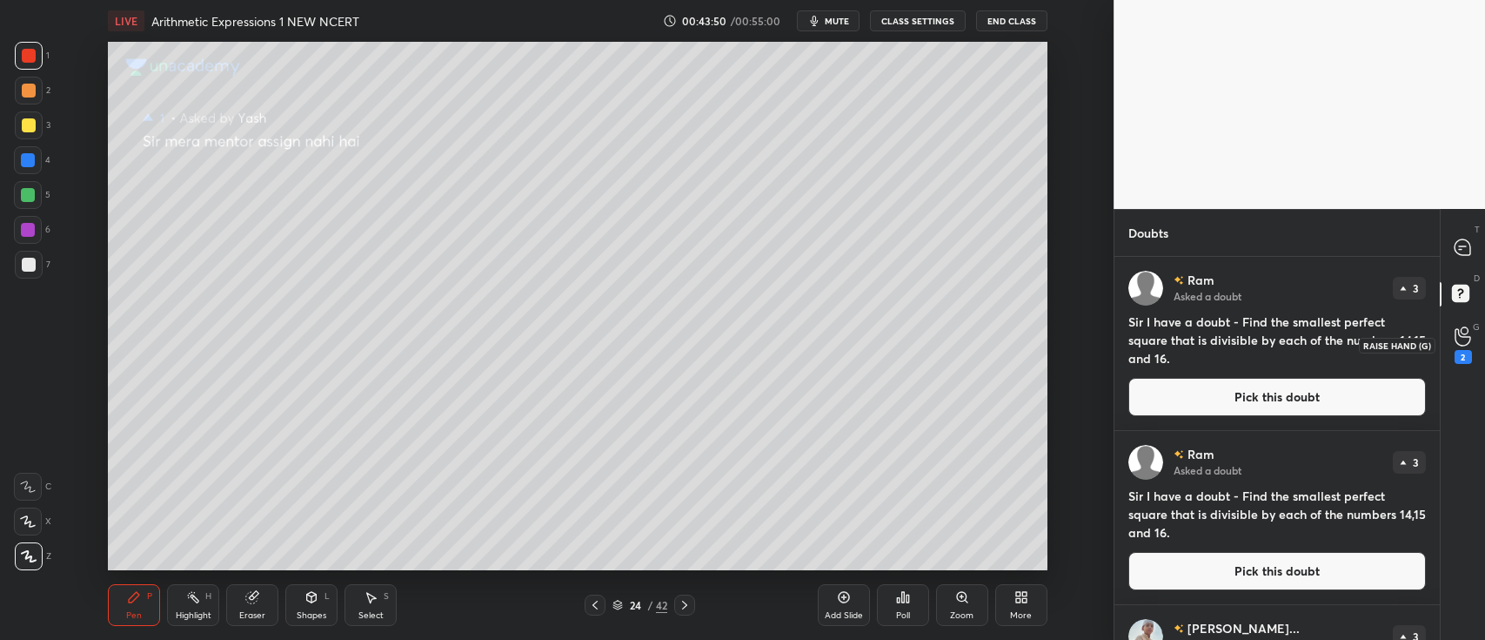
click at [1458, 338] on icon at bounding box center [1463, 336] width 17 height 20
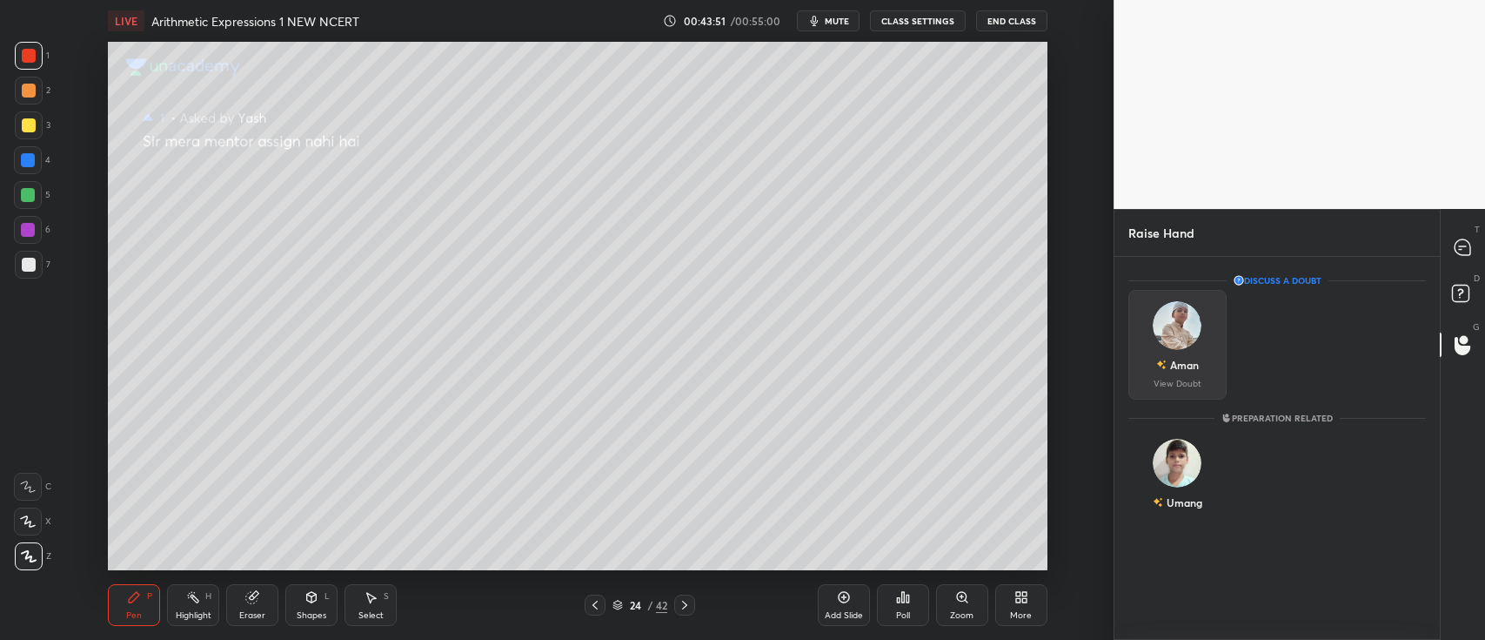
click at [1176, 338] on img "grid" at bounding box center [1178, 325] width 49 height 49
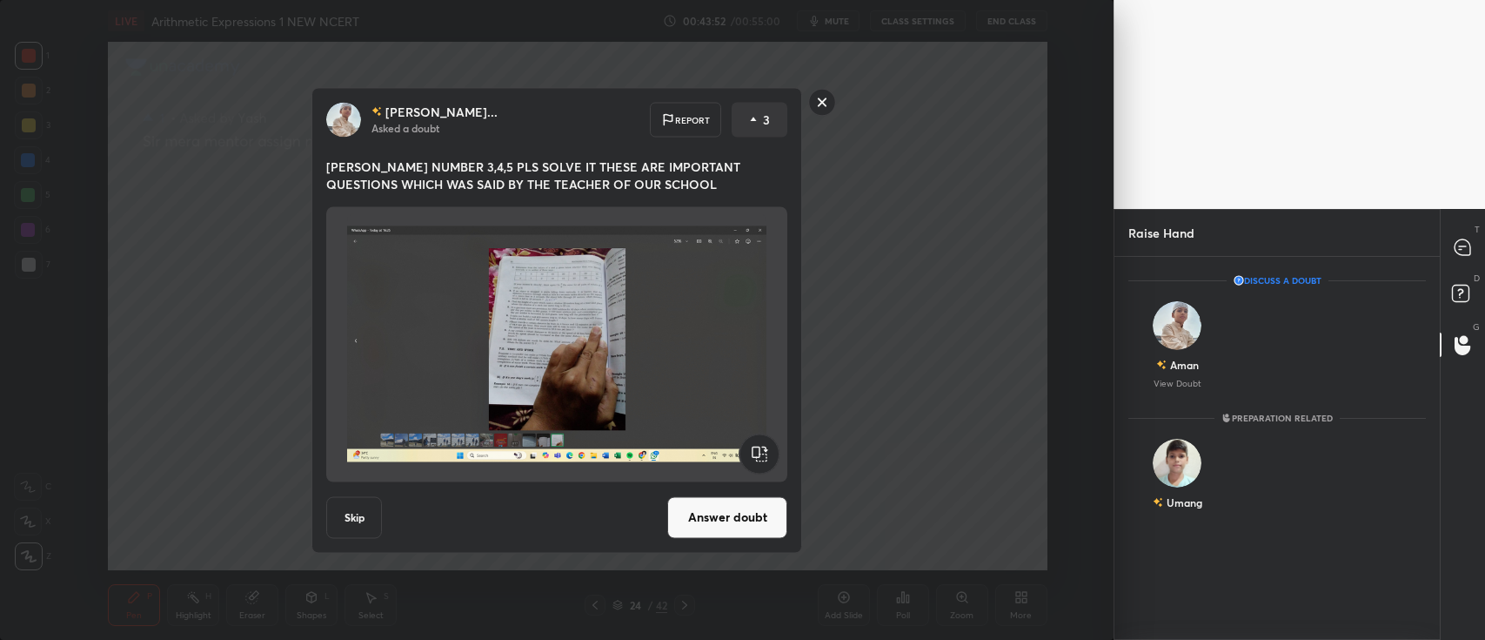
click at [728, 514] on button "Answer doubt" at bounding box center [727, 517] width 120 height 42
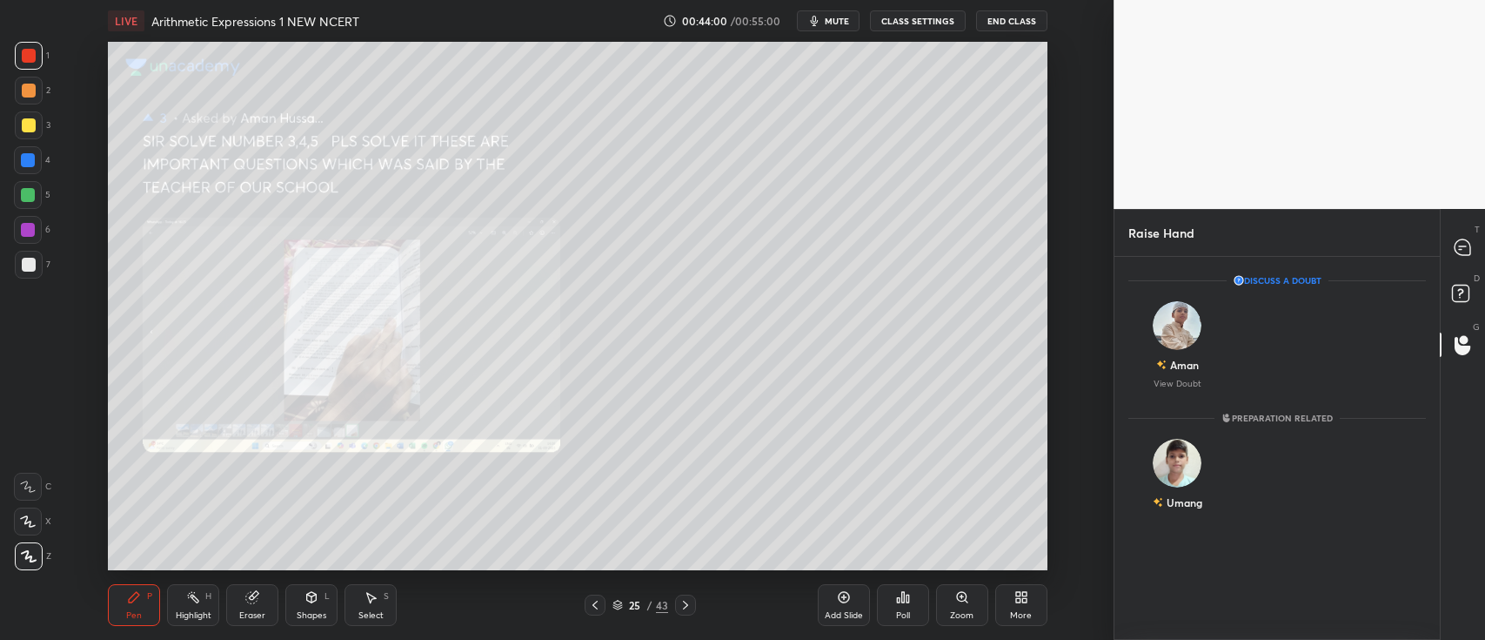
click at [947, 603] on div "Zoom" at bounding box center [962, 605] width 52 height 42
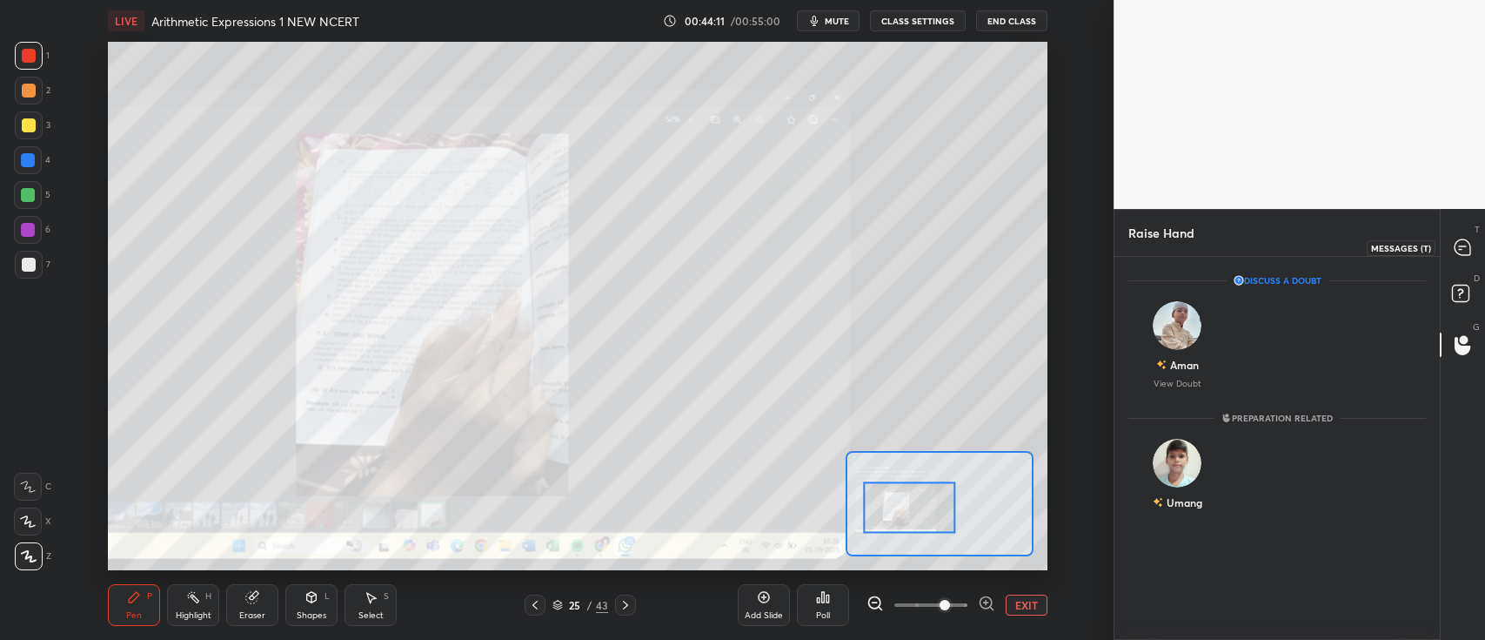
click at [1458, 251] on icon at bounding box center [1463, 247] width 16 height 16
type textarea "x"
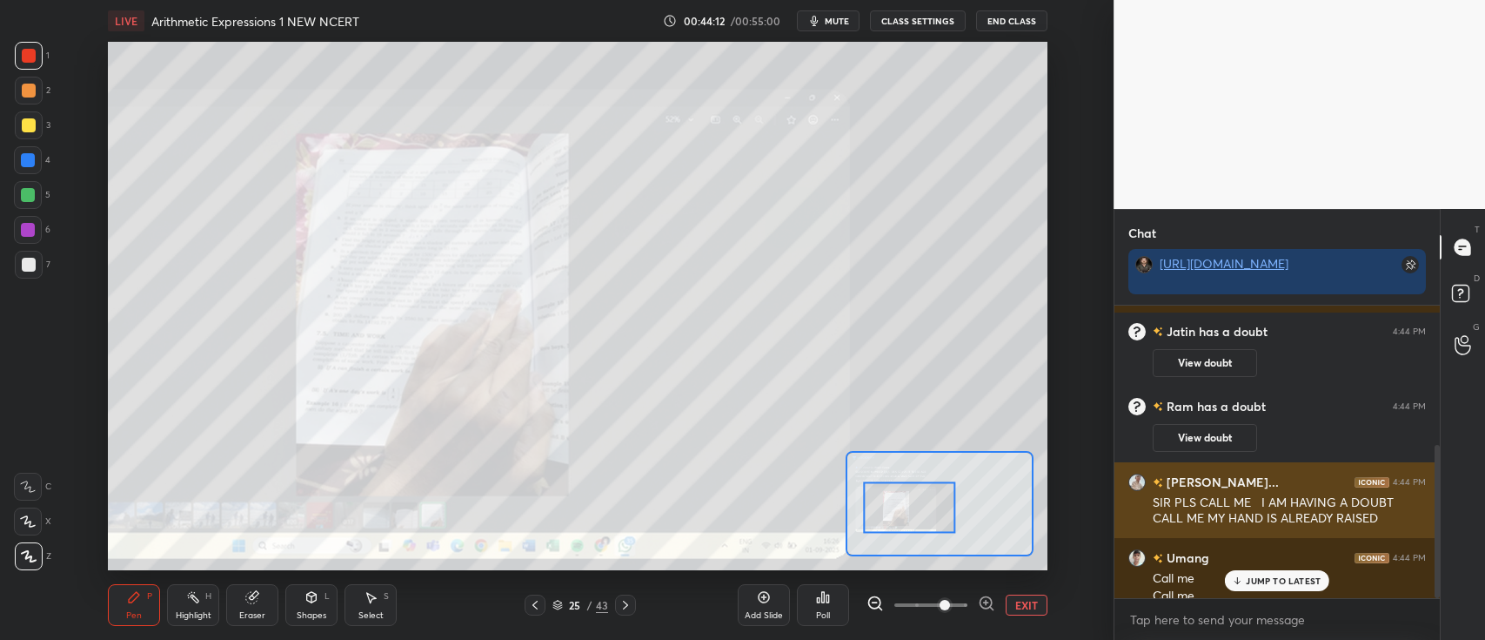
scroll to position [265, 0]
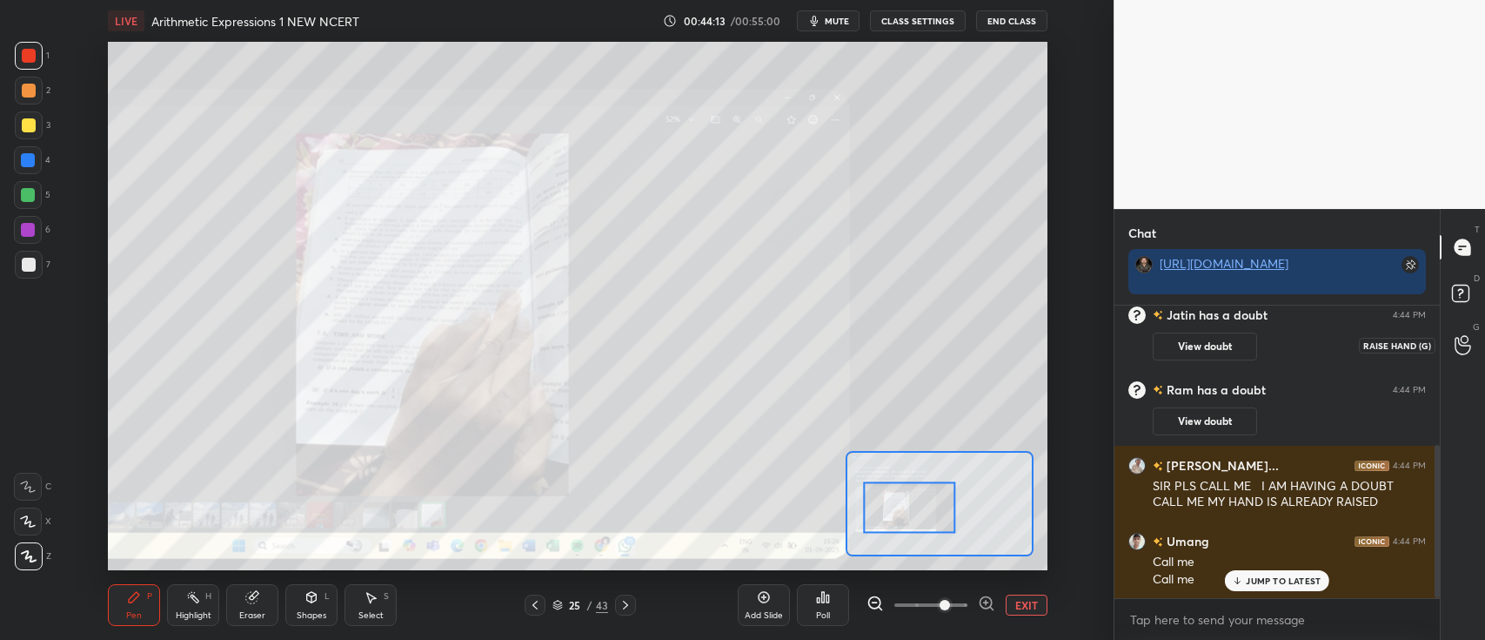
click at [1453, 353] on div at bounding box center [1463, 344] width 35 height 31
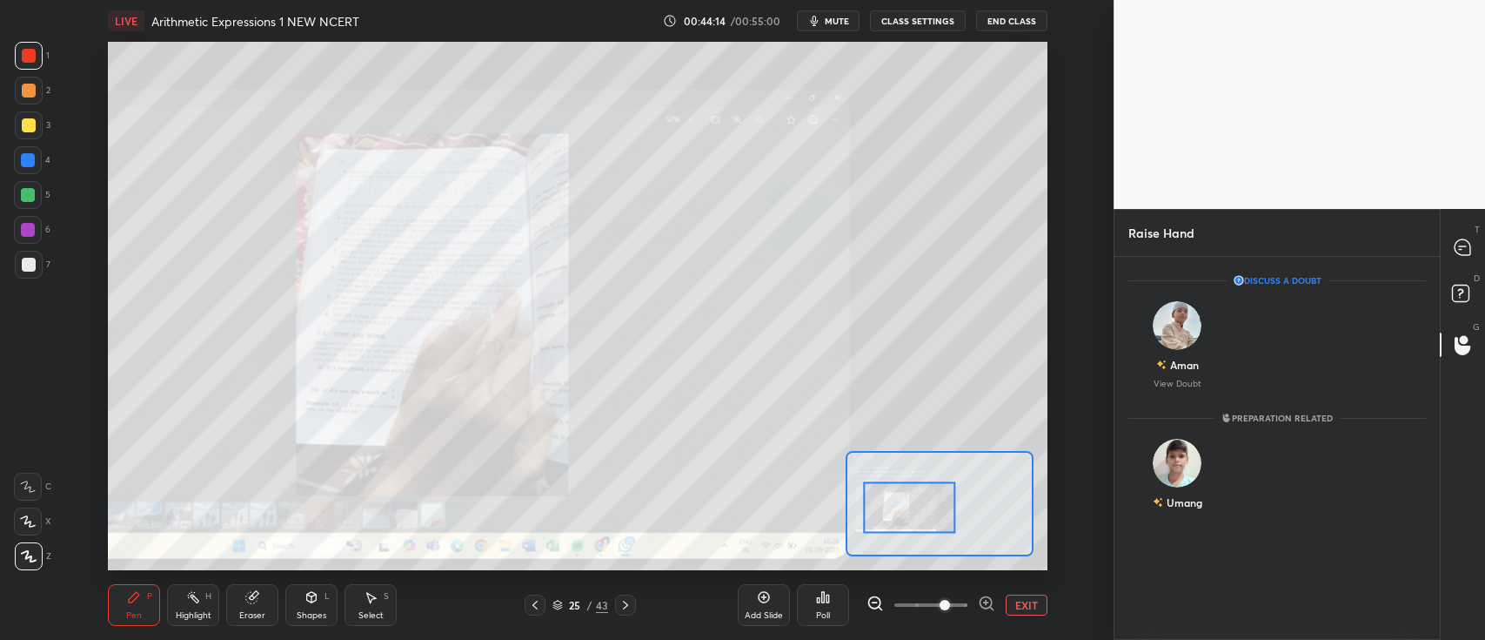
scroll to position [379, 320]
click at [1174, 332] on img "grid" at bounding box center [1178, 325] width 49 height 49
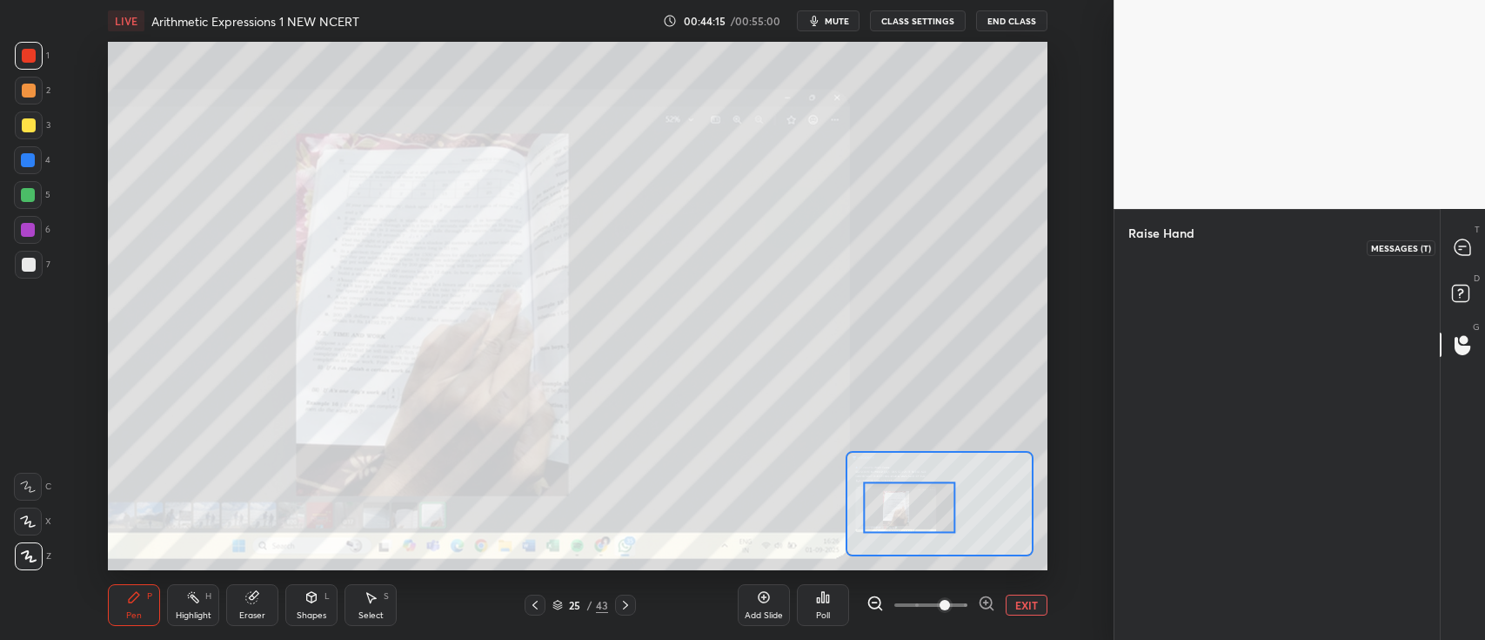
click at [1457, 256] on icon at bounding box center [1463, 247] width 18 height 18
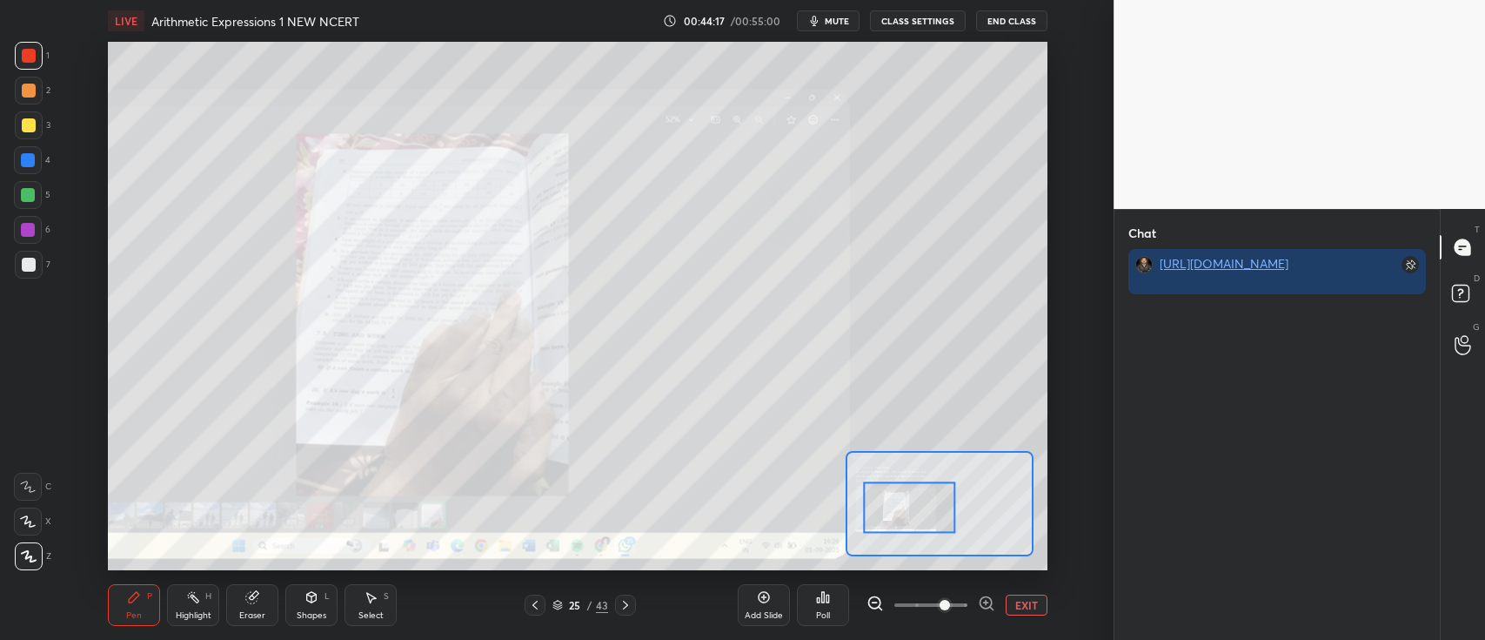
click at [1441, 294] on div "D Doubts (D)" at bounding box center [1463, 295] width 44 height 49
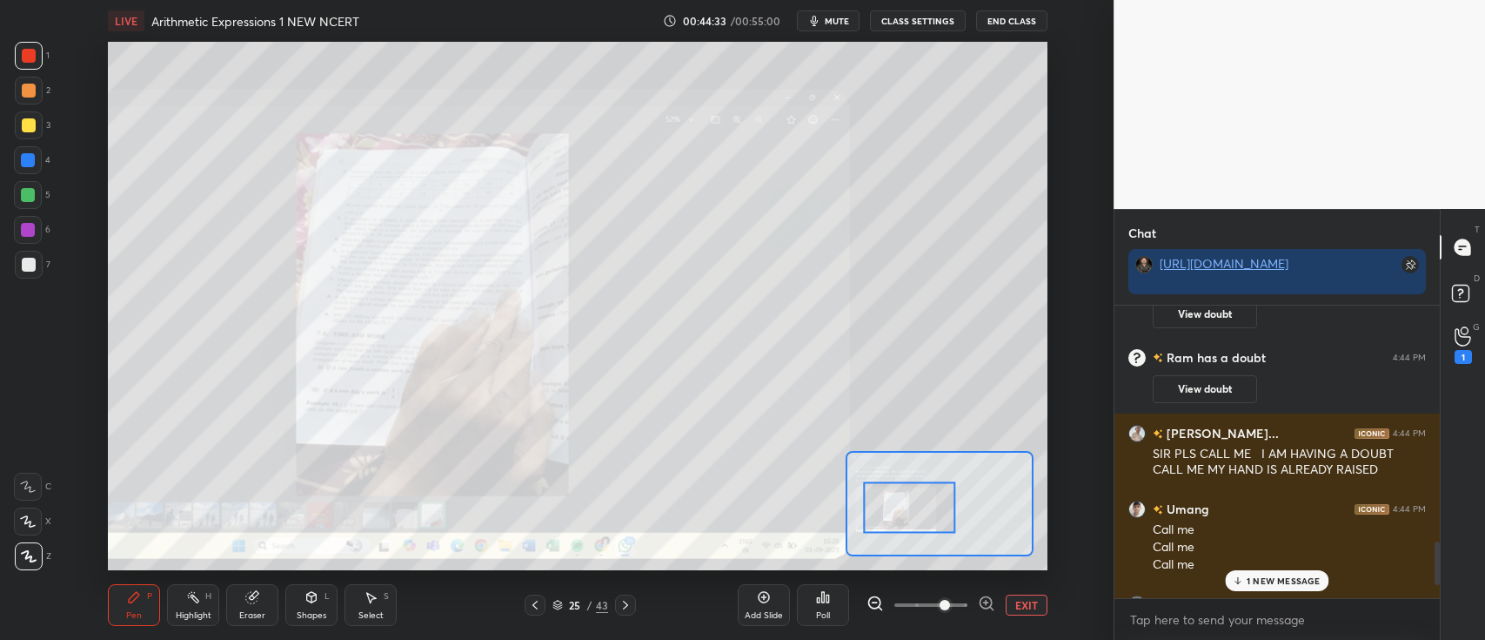
scroll to position [1696, 0]
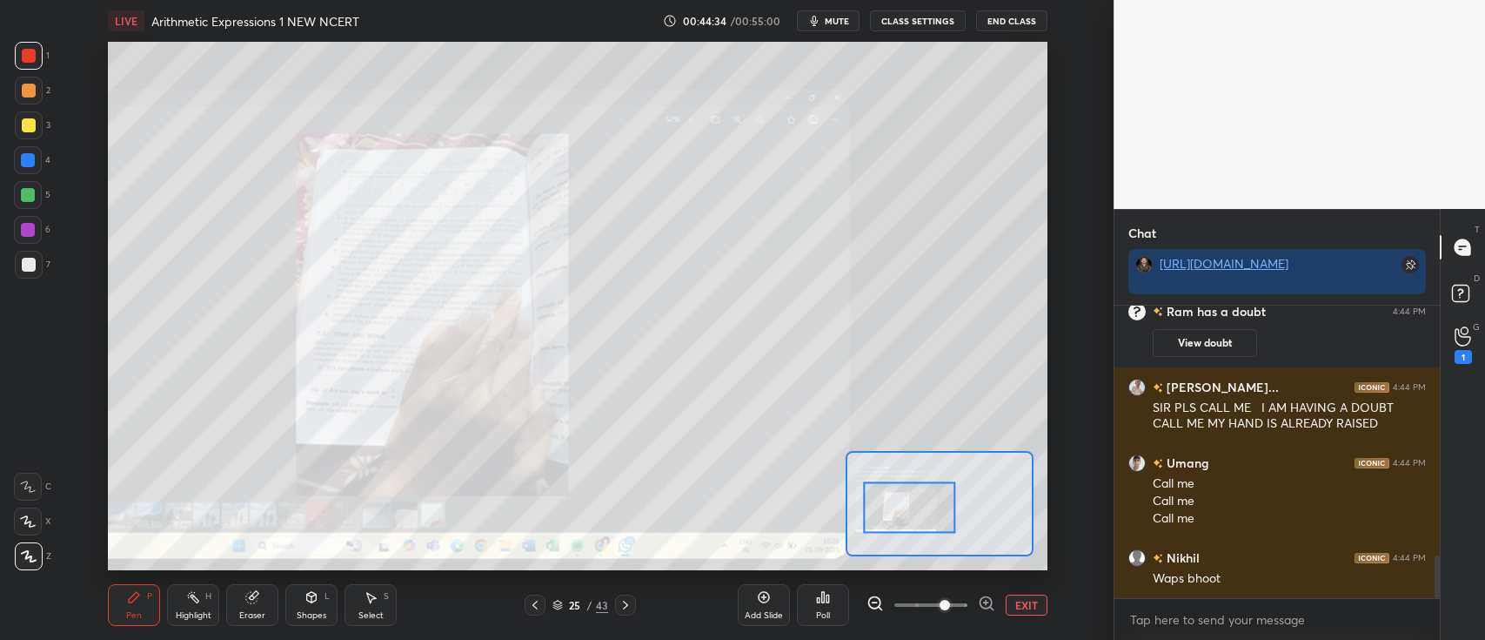
click at [1455, 345] on icon at bounding box center [1463, 336] width 17 height 20
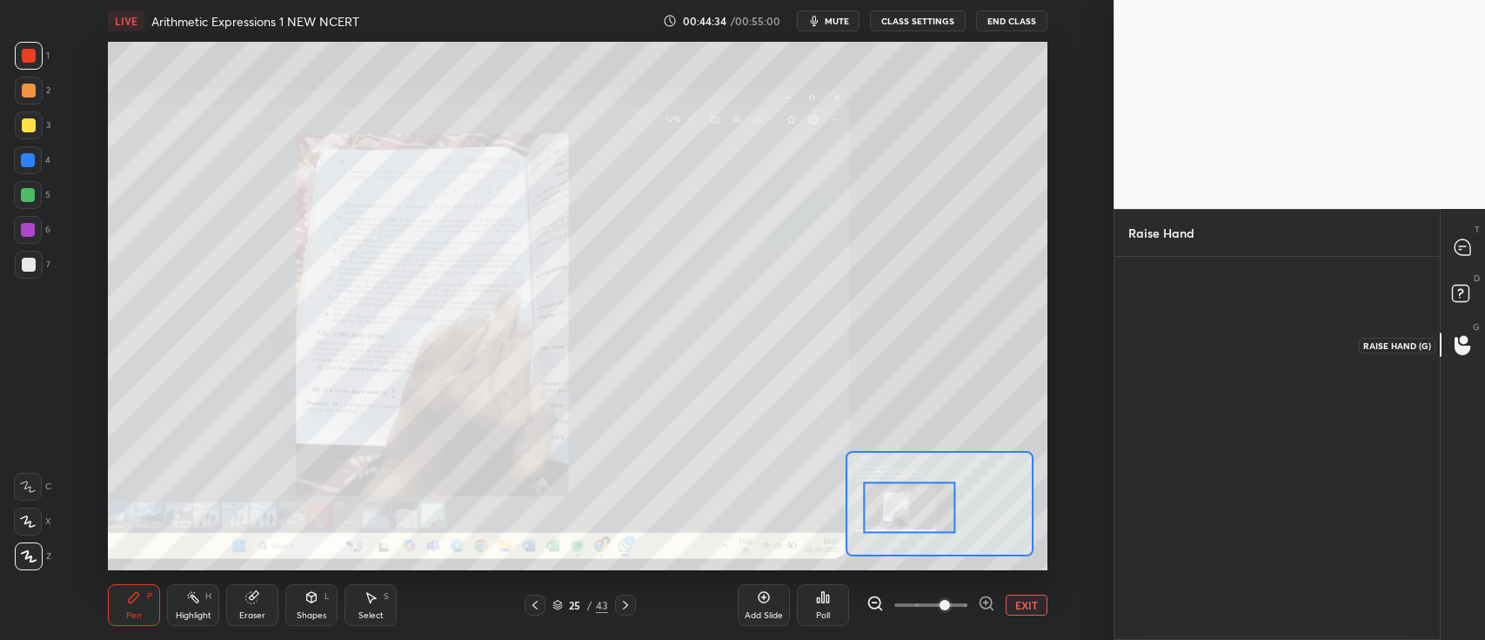
scroll to position [5, 5]
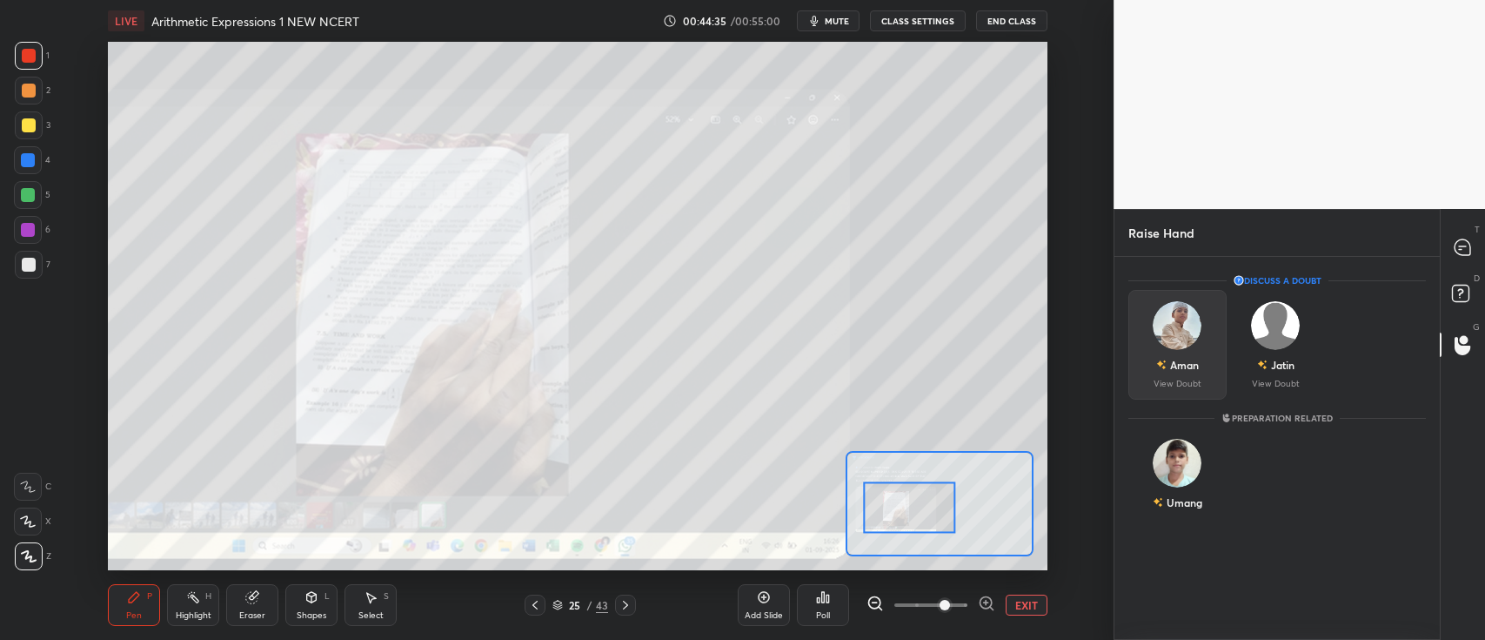
click at [1173, 365] on div "Aman" at bounding box center [1184, 365] width 29 height 16
click at [1022, 607] on button "EXIT" at bounding box center [1027, 604] width 42 height 21
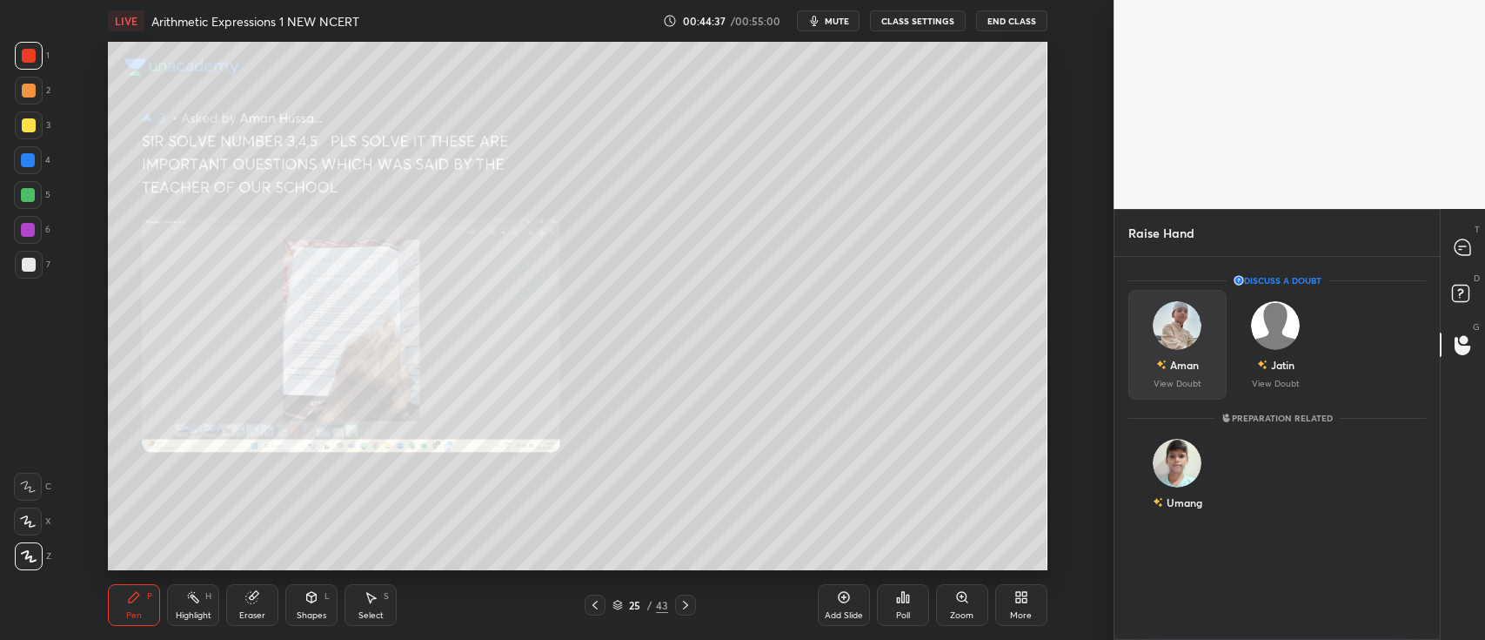
click at [1190, 349] on div "Aman View Doubt" at bounding box center [1178, 345] width 98 height 110
click at [1457, 298] on rect at bounding box center [1460, 293] width 17 height 17
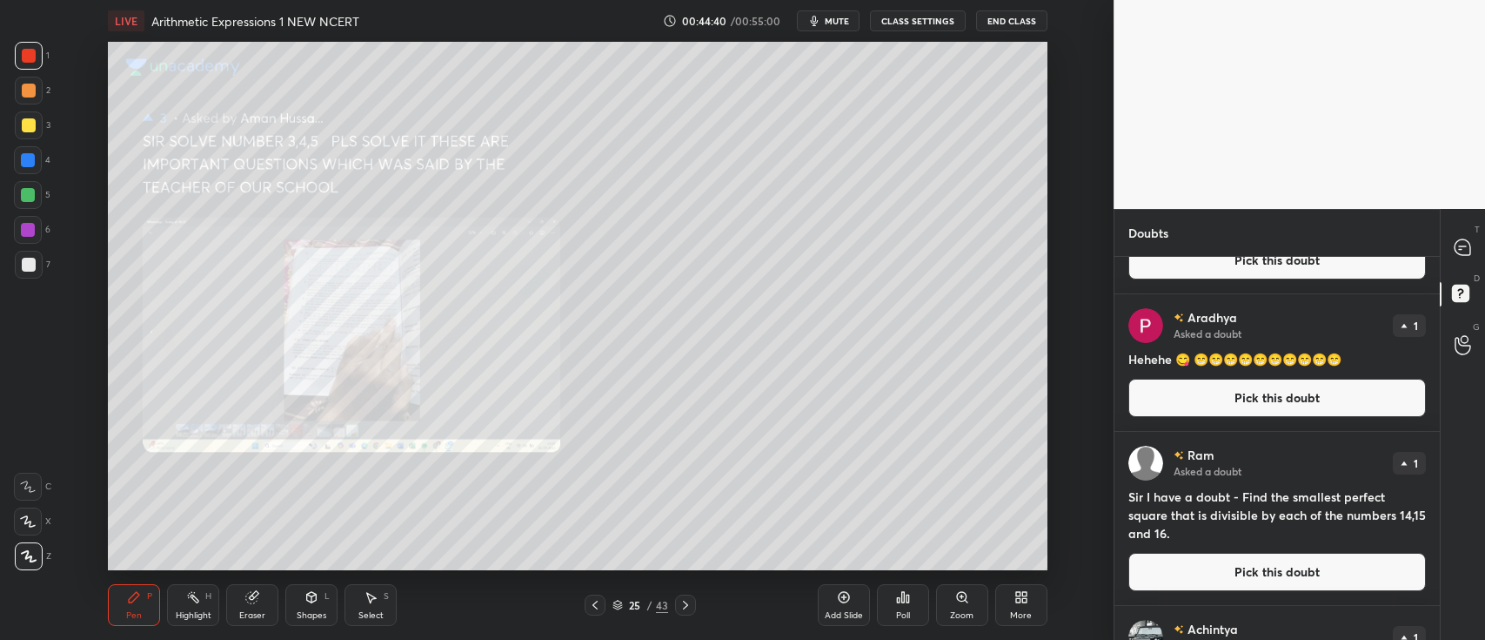
scroll to position [3021, 0]
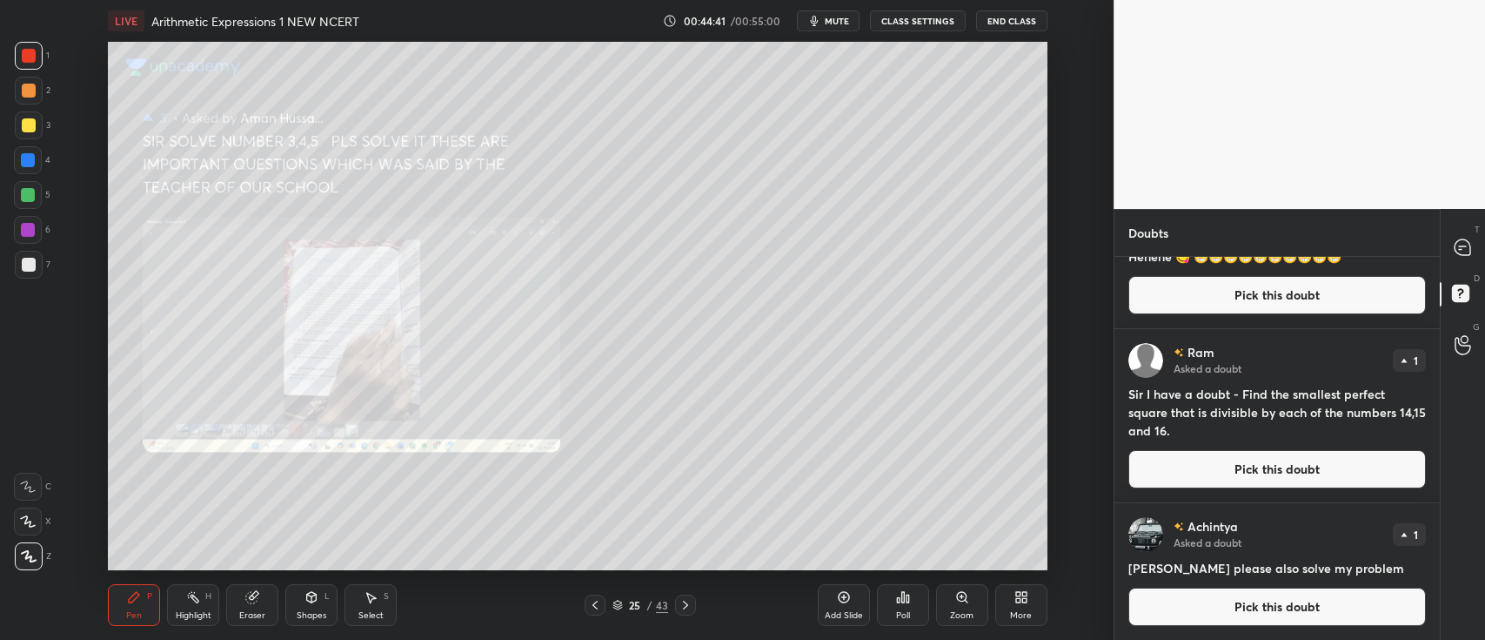
click at [1227, 611] on button "Pick this doubt" at bounding box center [1278, 606] width 298 height 38
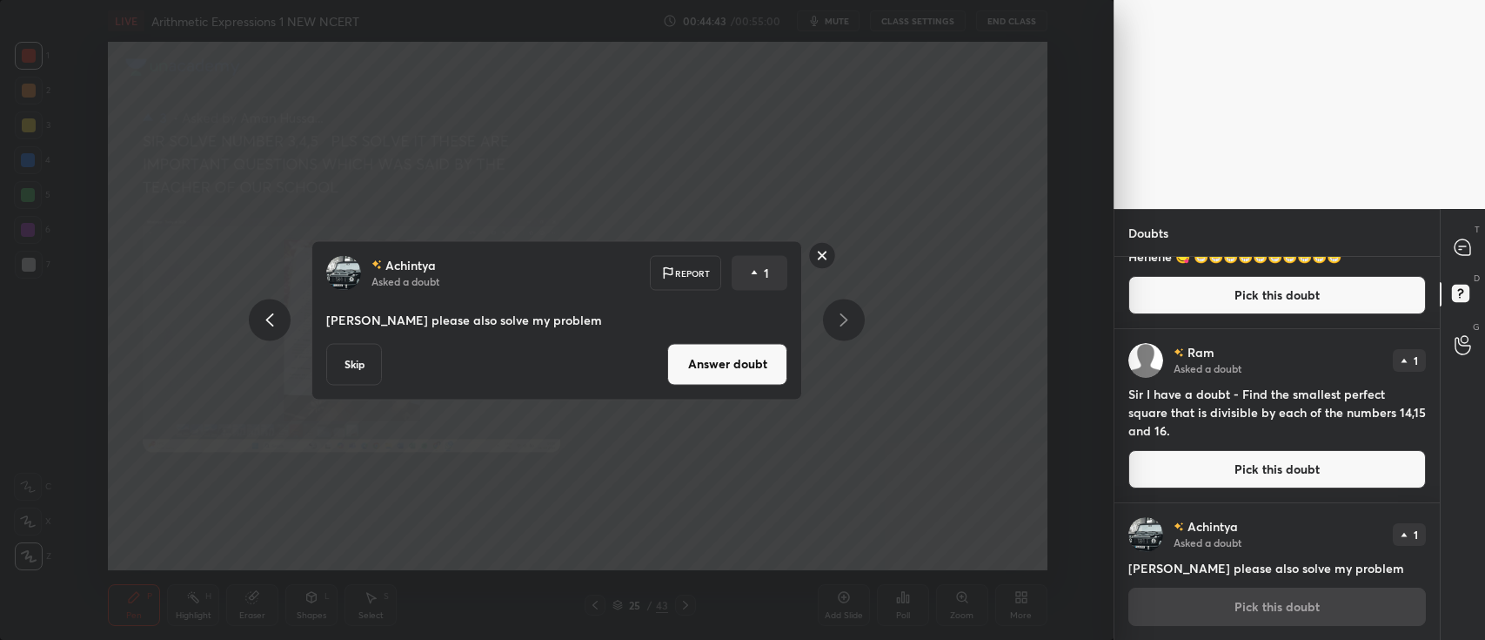
click at [715, 369] on button "Answer doubt" at bounding box center [727, 364] width 120 height 42
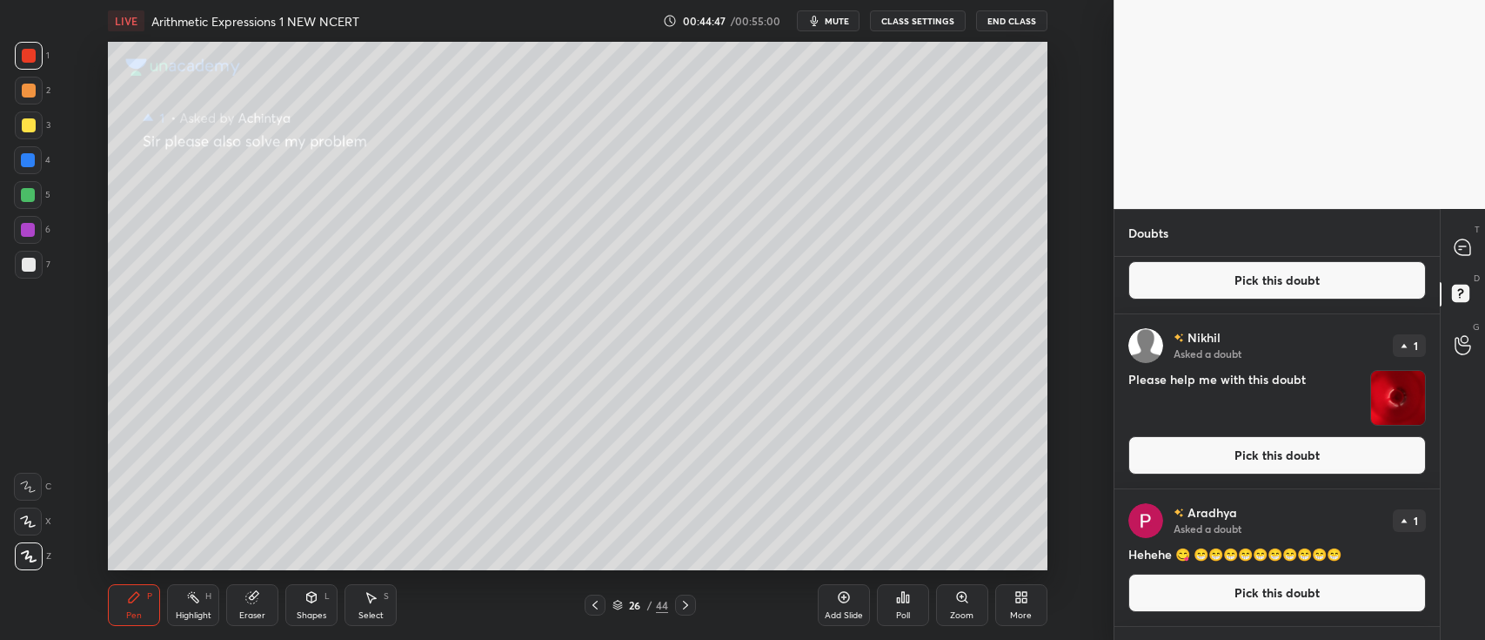
scroll to position [2884, 0]
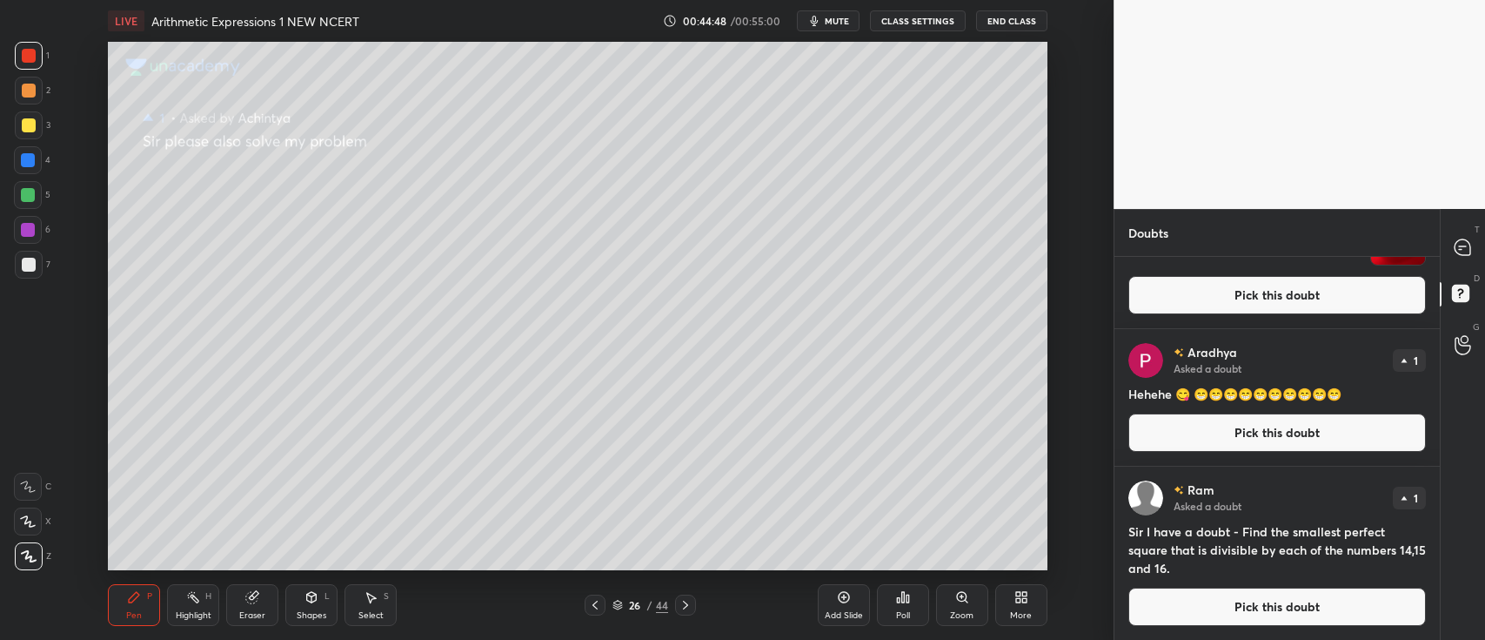
click at [1200, 429] on button "Pick this doubt" at bounding box center [1278, 432] width 298 height 38
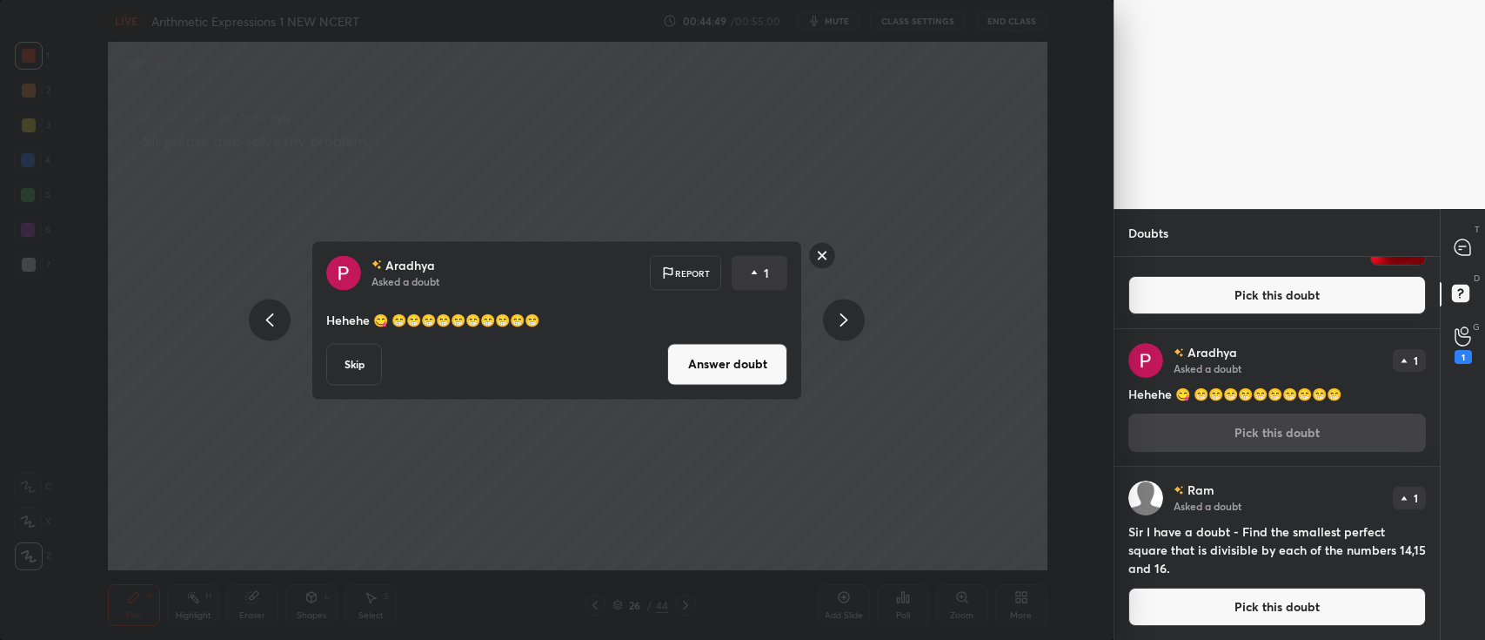
click at [725, 358] on button "Answer doubt" at bounding box center [727, 364] width 120 height 42
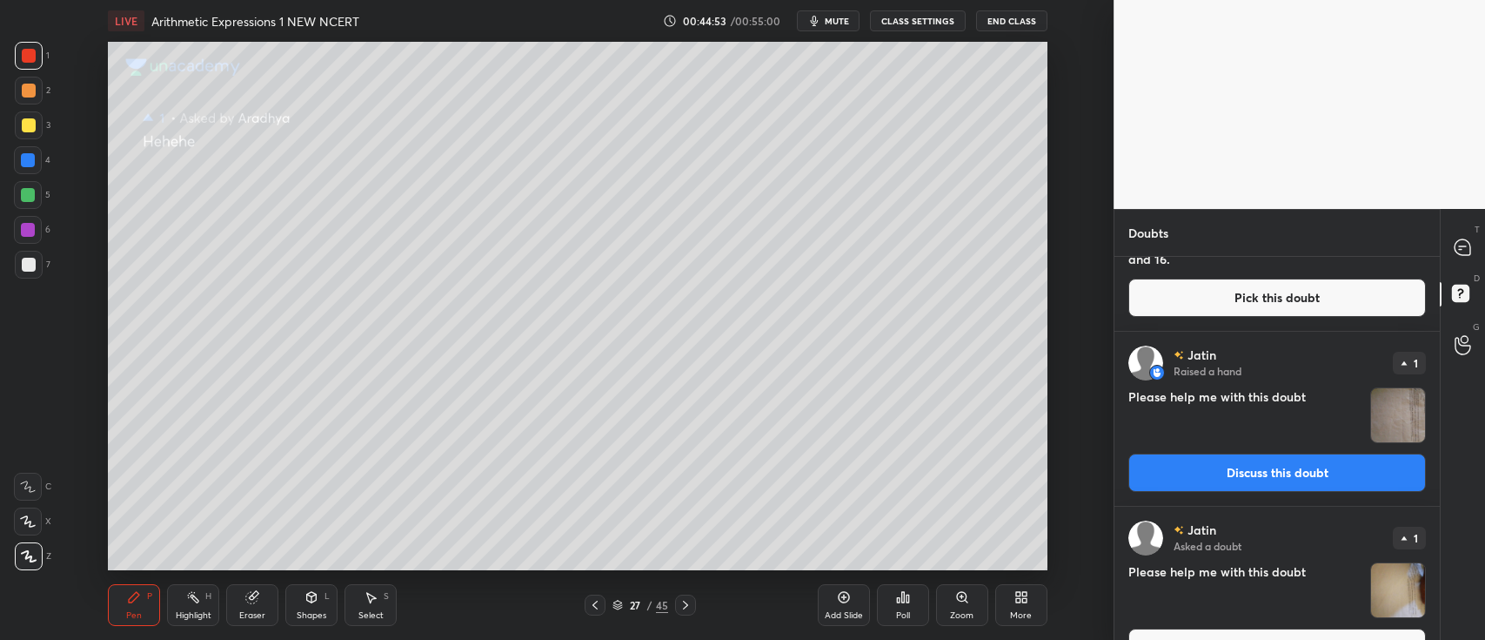
scroll to position [2747, 0]
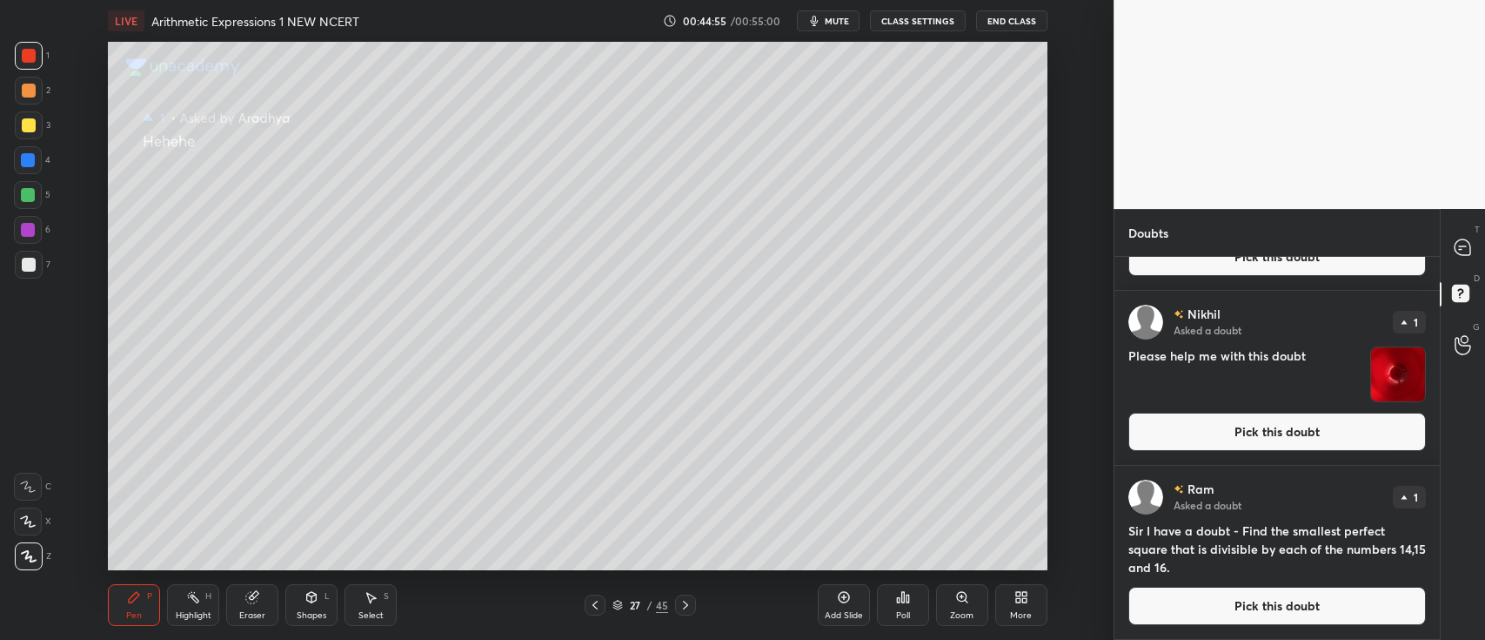
click at [1257, 433] on button "Pick this doubt" at bounding box center [1278, 431] width 298 height 38
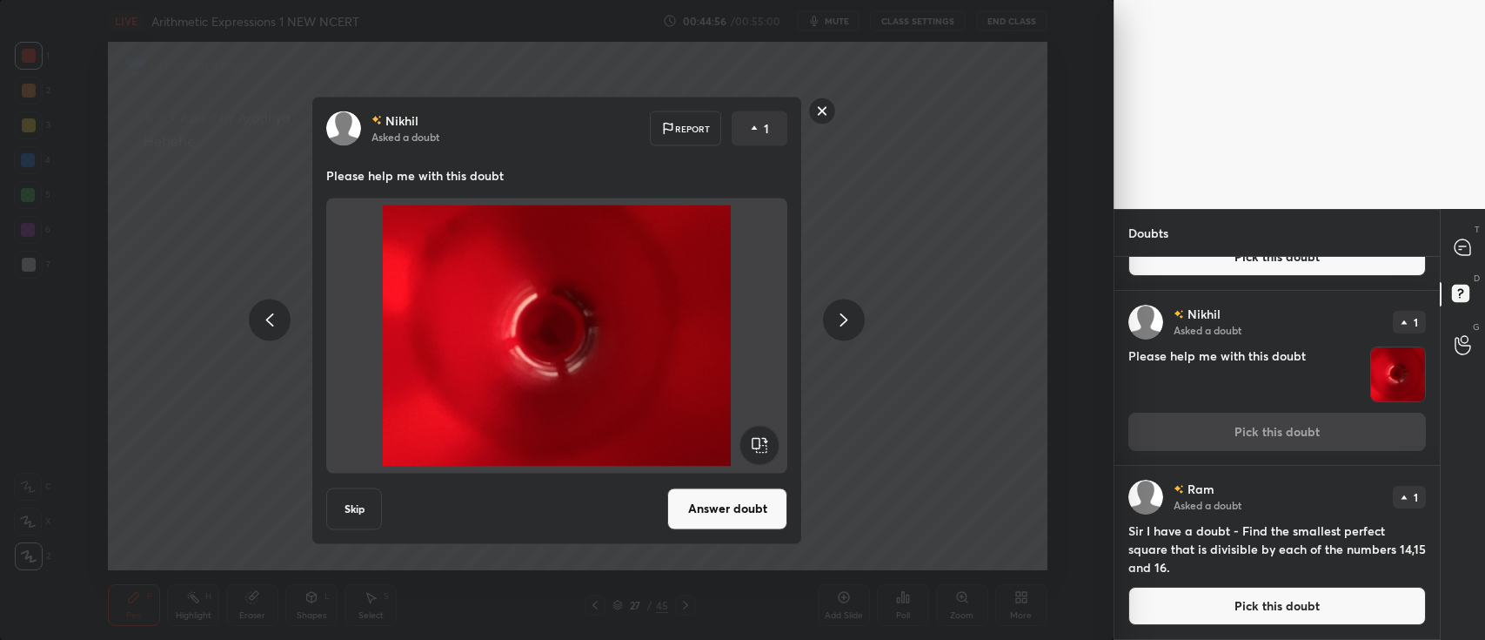
click at [703, 512] on button "Answer doubt" at bounding box center [727, 508] width 120 height 42
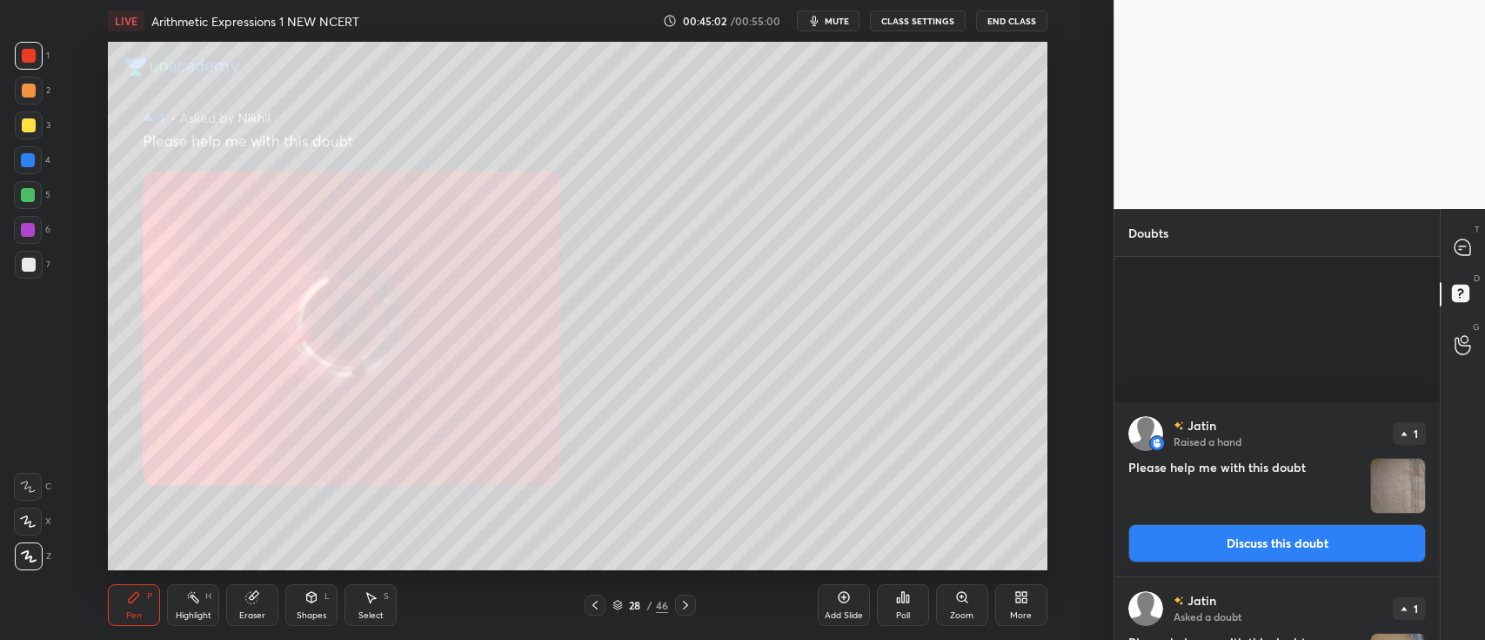
scroll to position [2572, 0]
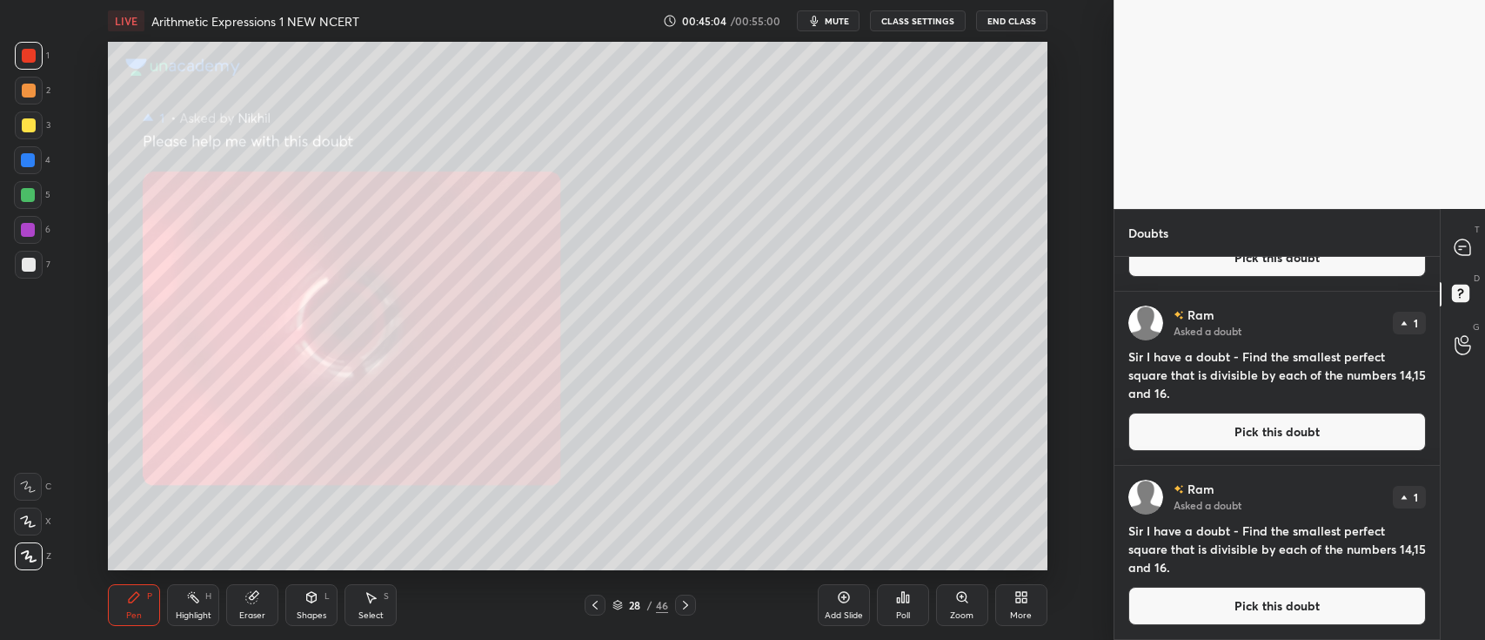
click at [1222, 605] on button "Pick this doubt" at bounding box center [1278, 605] width 298 height 38
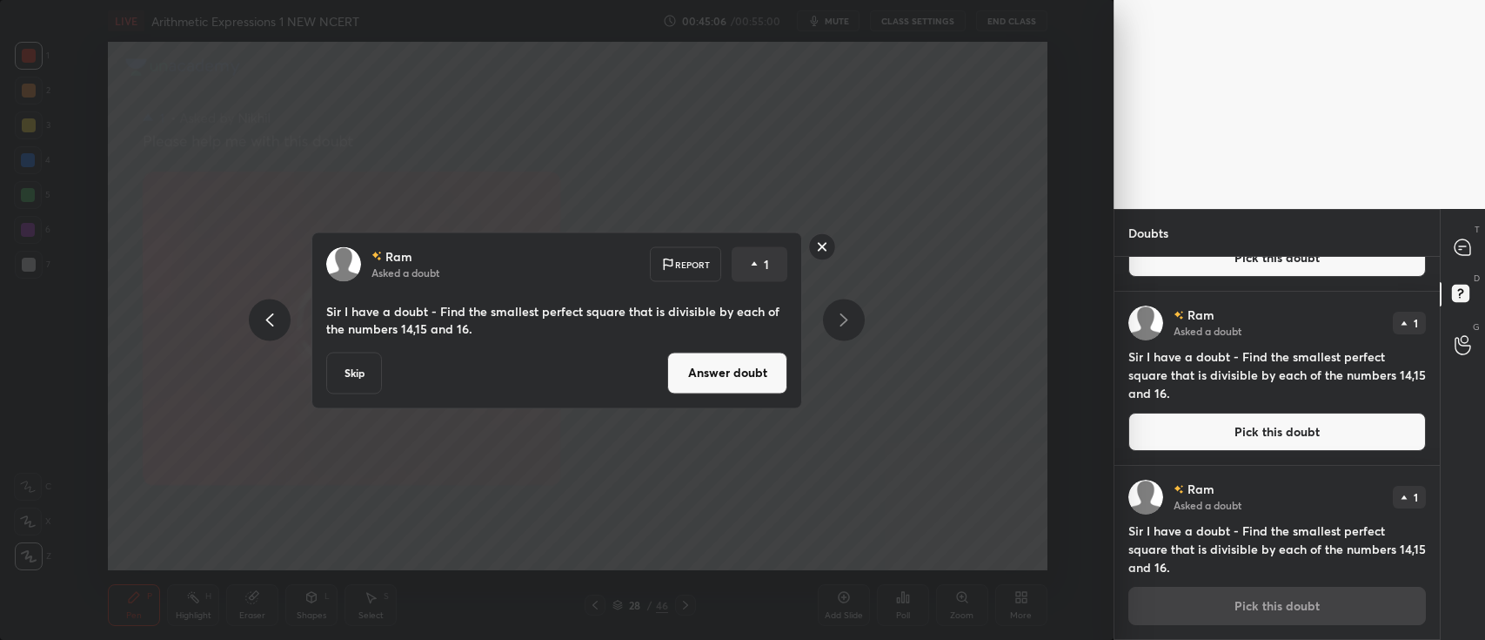
click at [713, 371] on button "Answer doubt" at bounding box center [727, 373] width 120 height 42
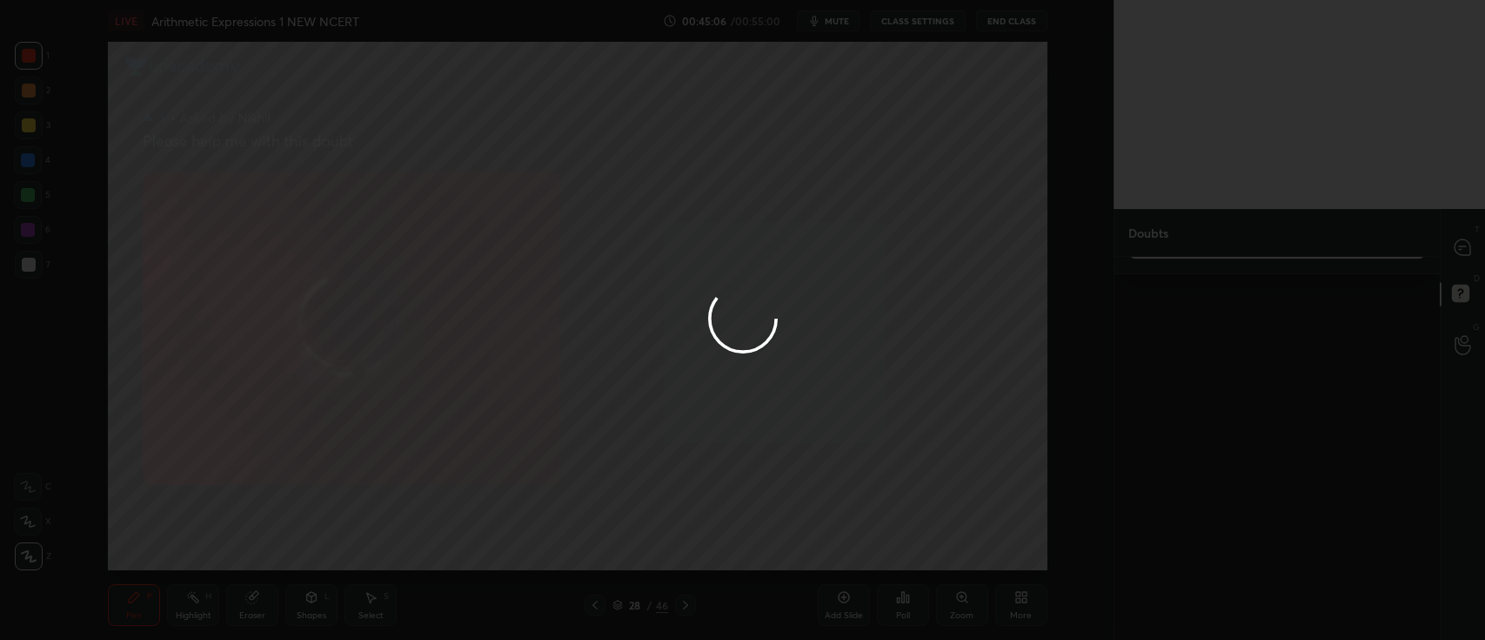
scroll to position [0, 0]
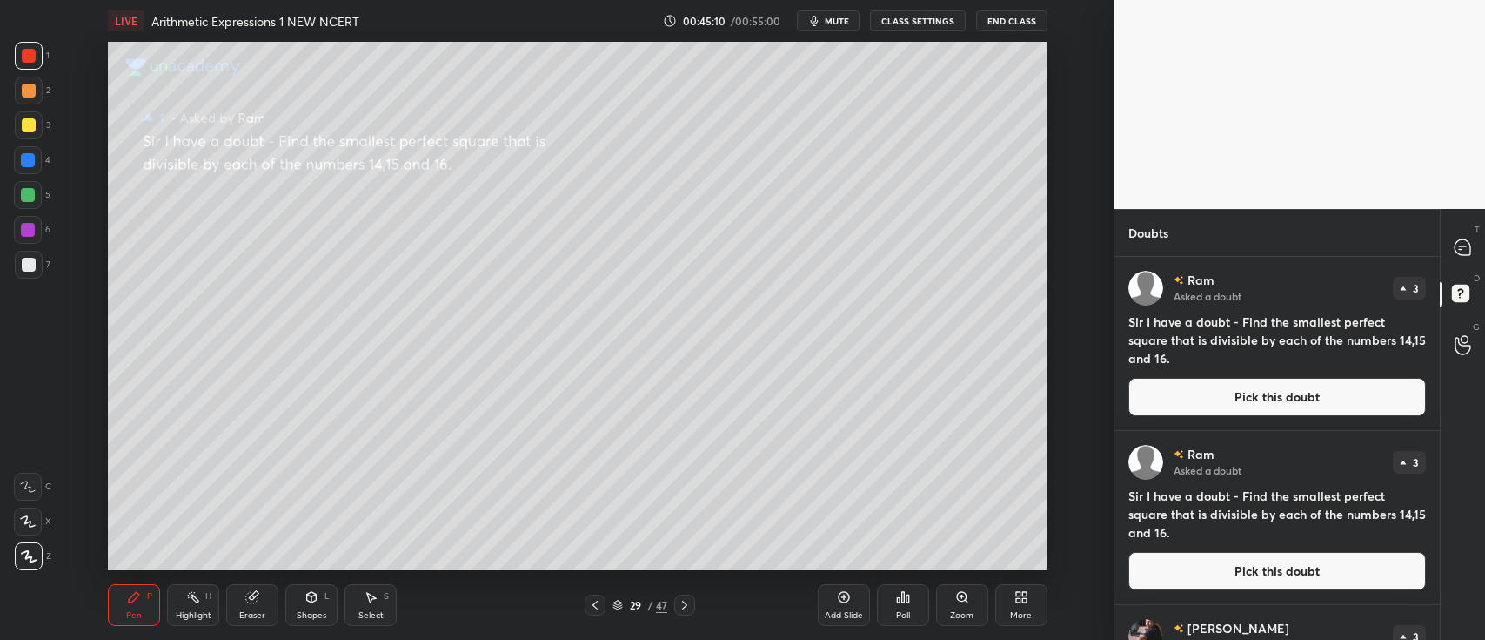
click at [1169, 385] on button "Pick this doubt" at bounding box center [1278, 397] width 298 height 38
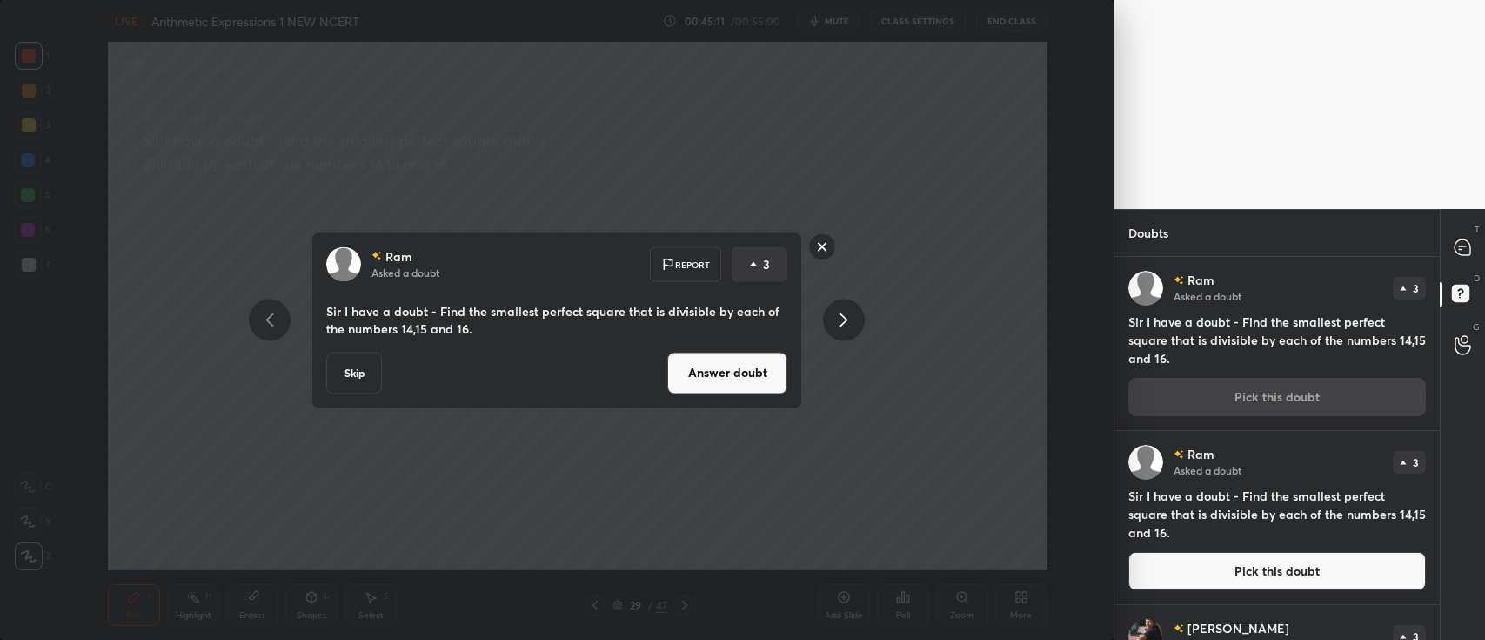
click at [767, 365] on button "Answer doubt" at bounding box center [727, 373] width 120 height 42
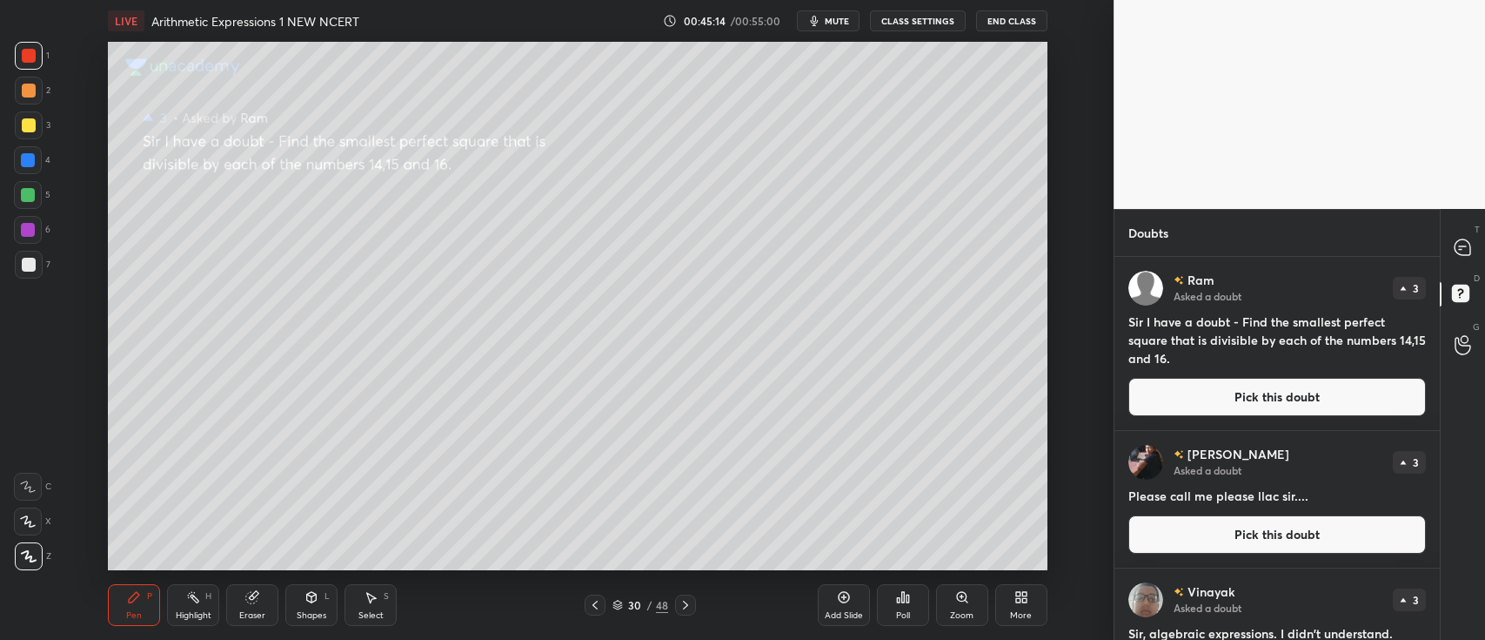
click at [1221, 398] on button "Pick this doubt" at bounding box center [1278, 397] width 298 height 38
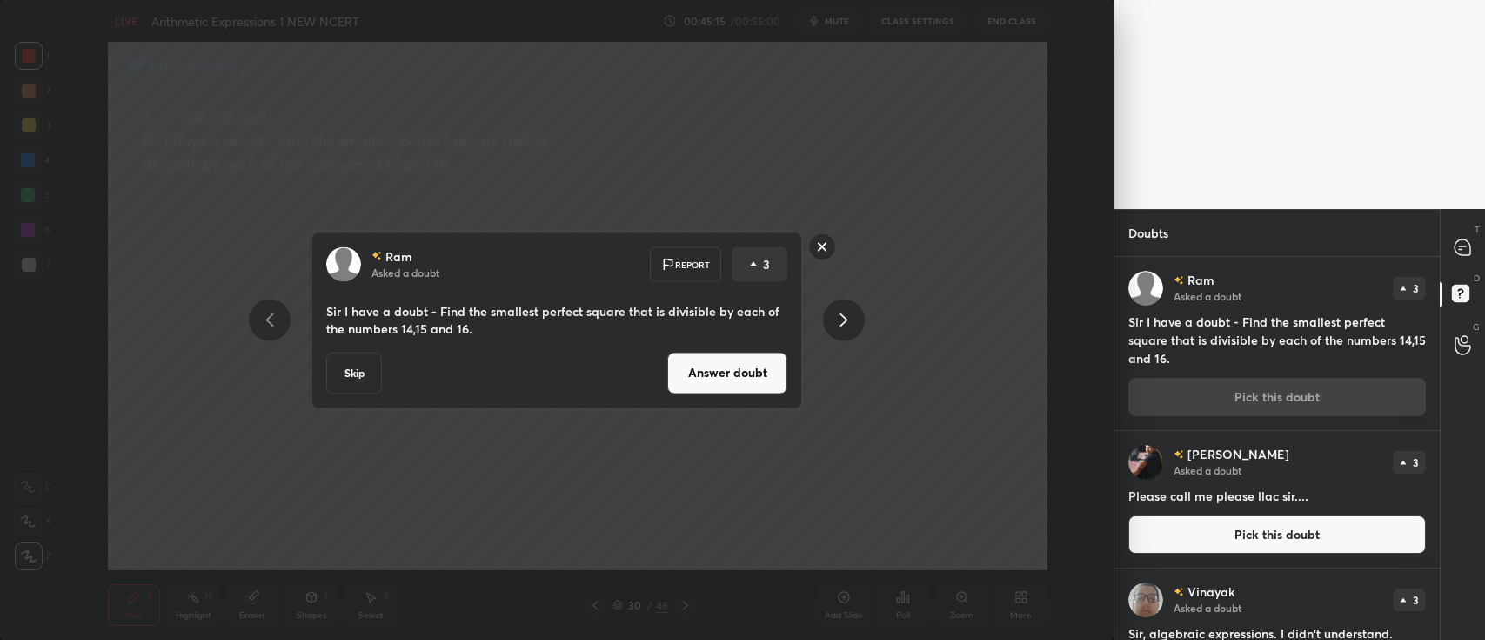
click at [759, 365] on button "Answer doubt" at bounding box center [727, 373] width 120 height 42
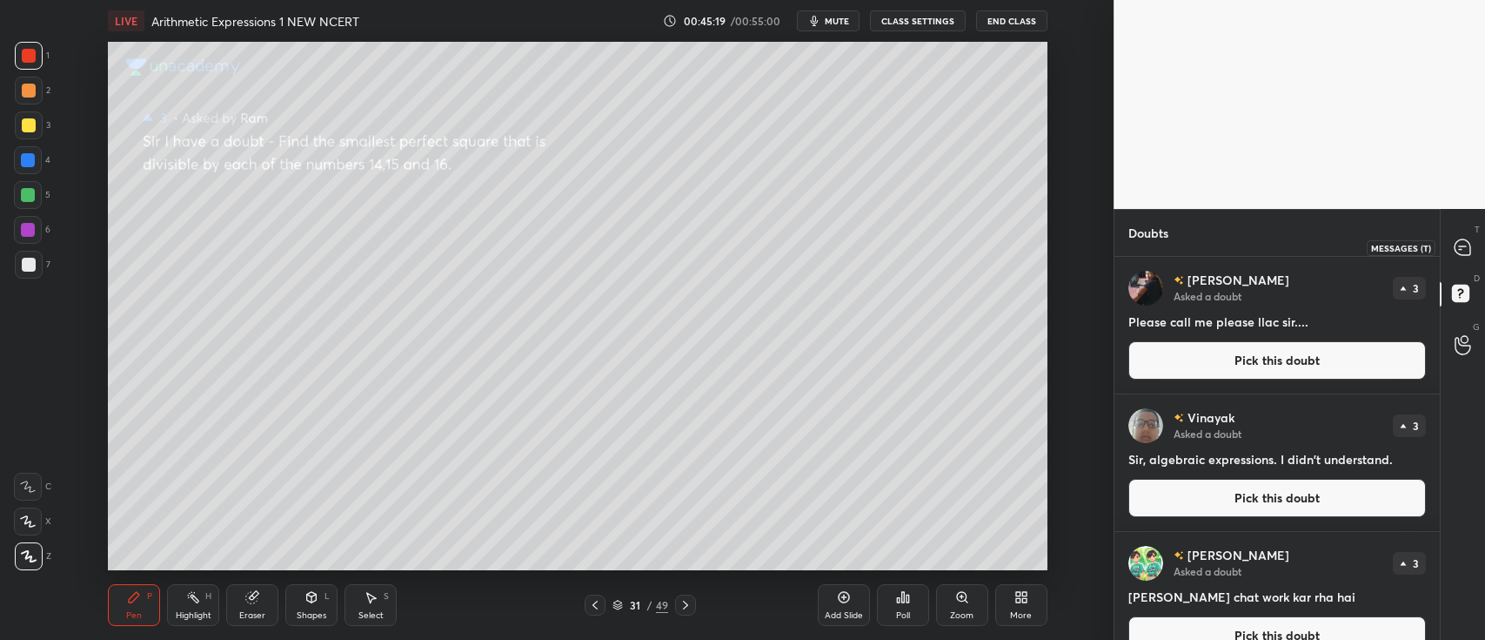
click at [1469, 253] on icon at bounding box center [1463, 247] width 16 height 16
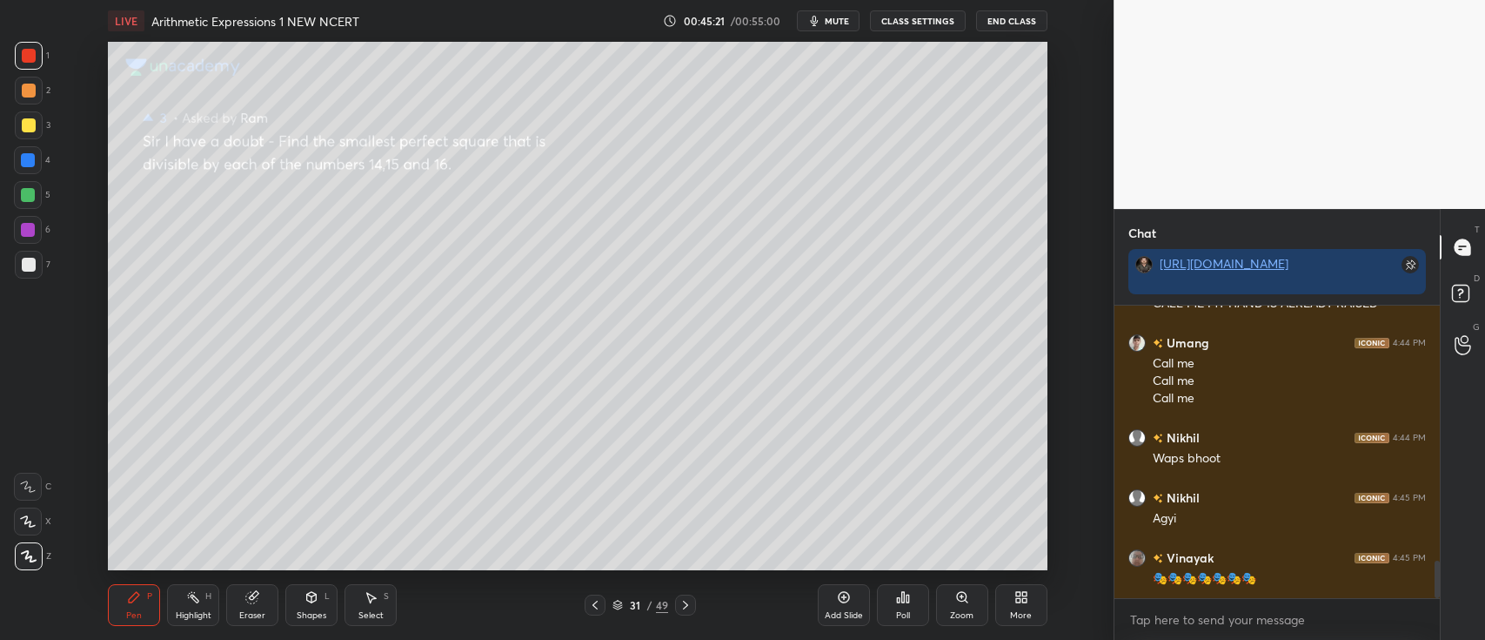
click at [29, 94] on div at bounding box center [29, 91] width 14 height 14
click at [26, 63] on div at bounding box center [29, 56] width 28 height 28
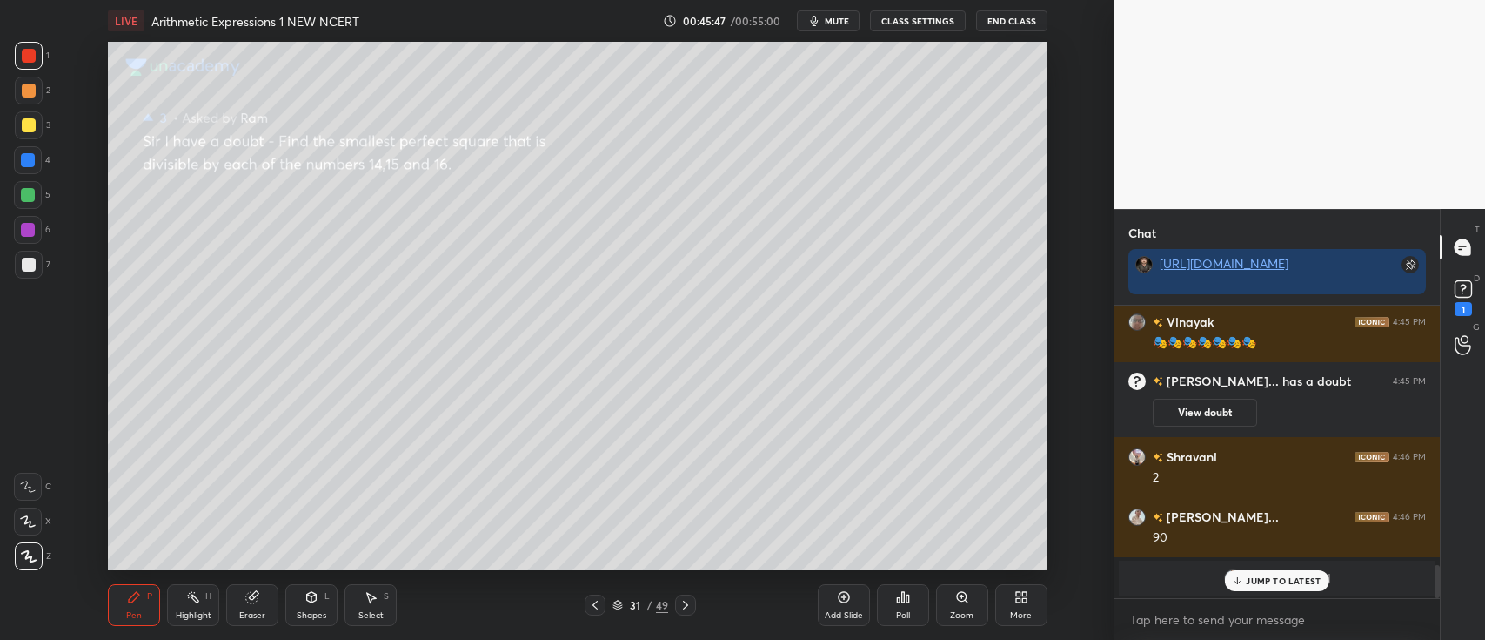
scroll to position [1934, 0]
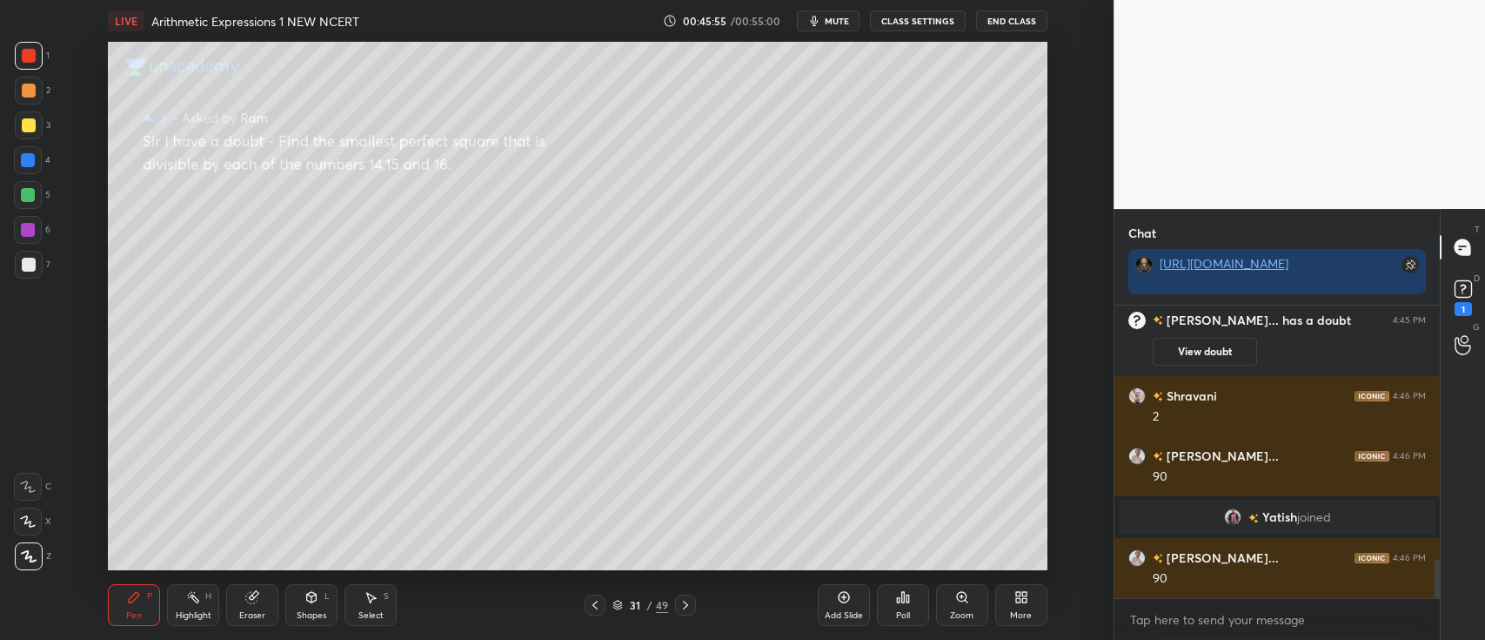
click at [32, 94] on div at bounding box center [29, 91] width 14 height 14
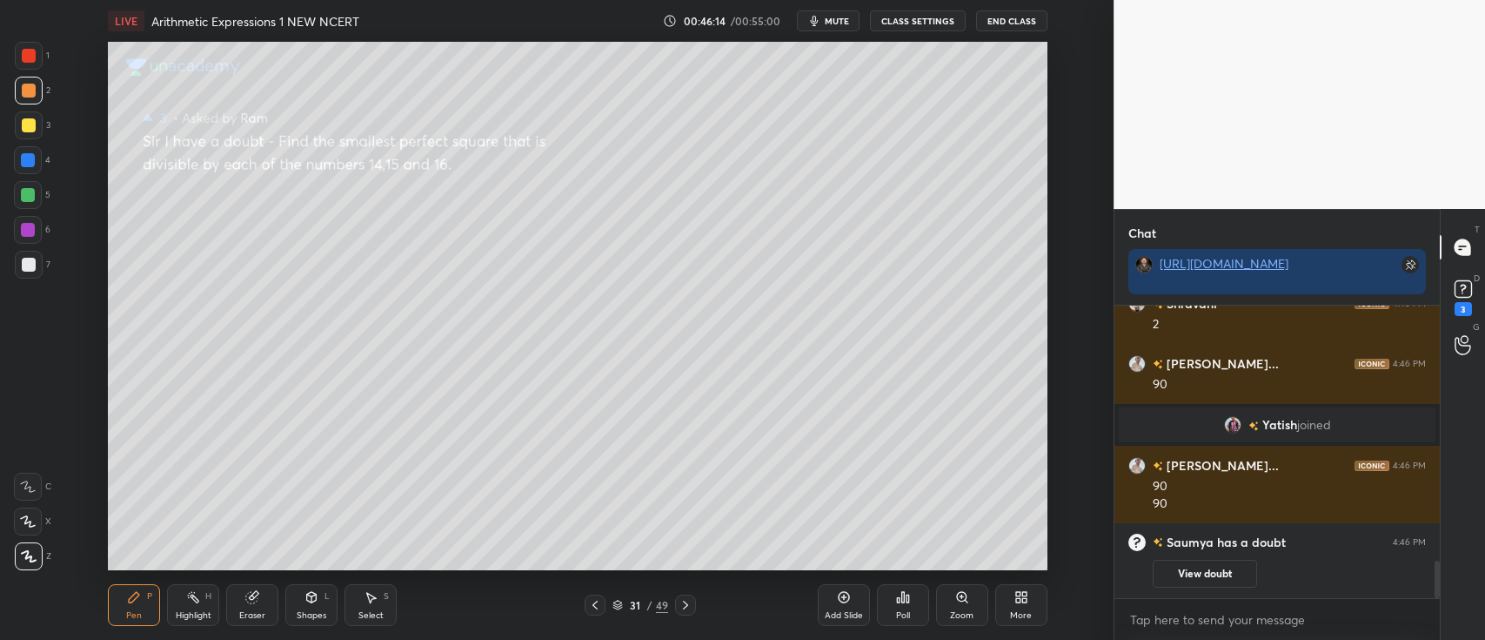
scroll to position [1978, 0]
click at [1475, 282] on icon at bounding box center [1464, 289] width 26 height 26
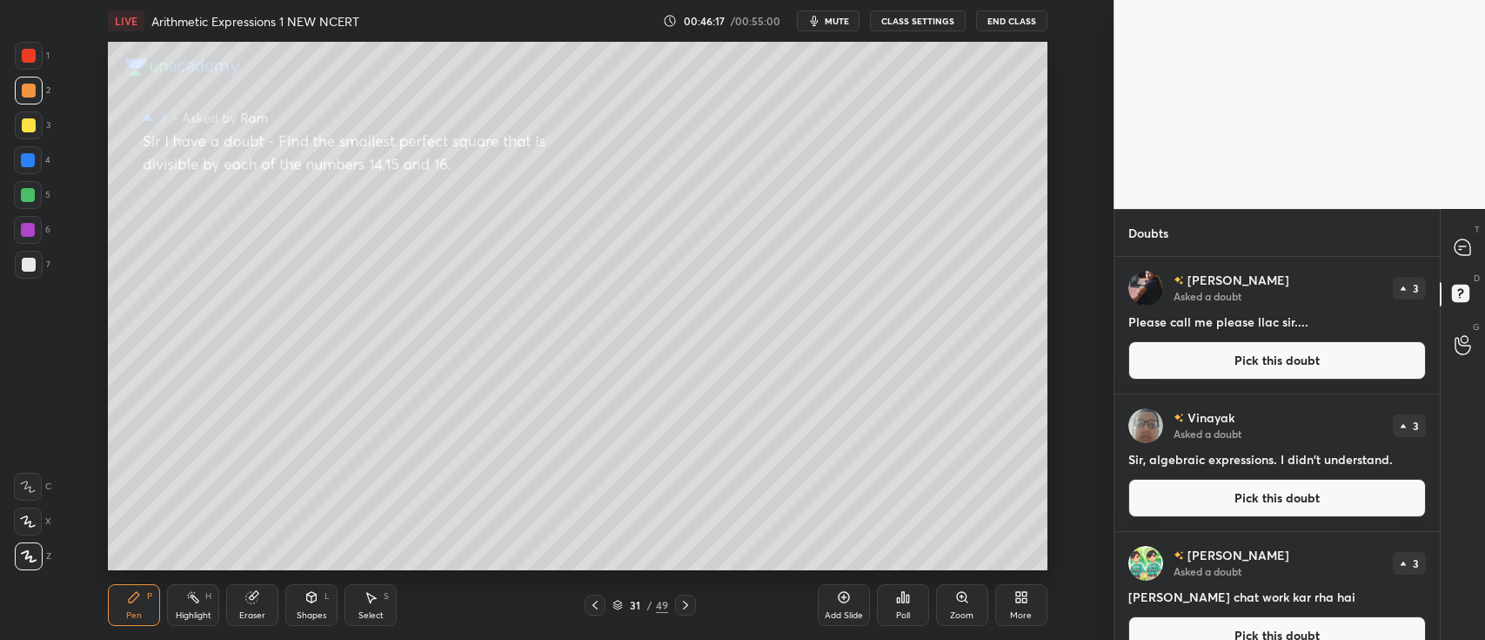
scroll to position [379, 320]
click at [1290, 358] on button "Pick this doubt" at bounding box center [1278, 360] width 298 height 38
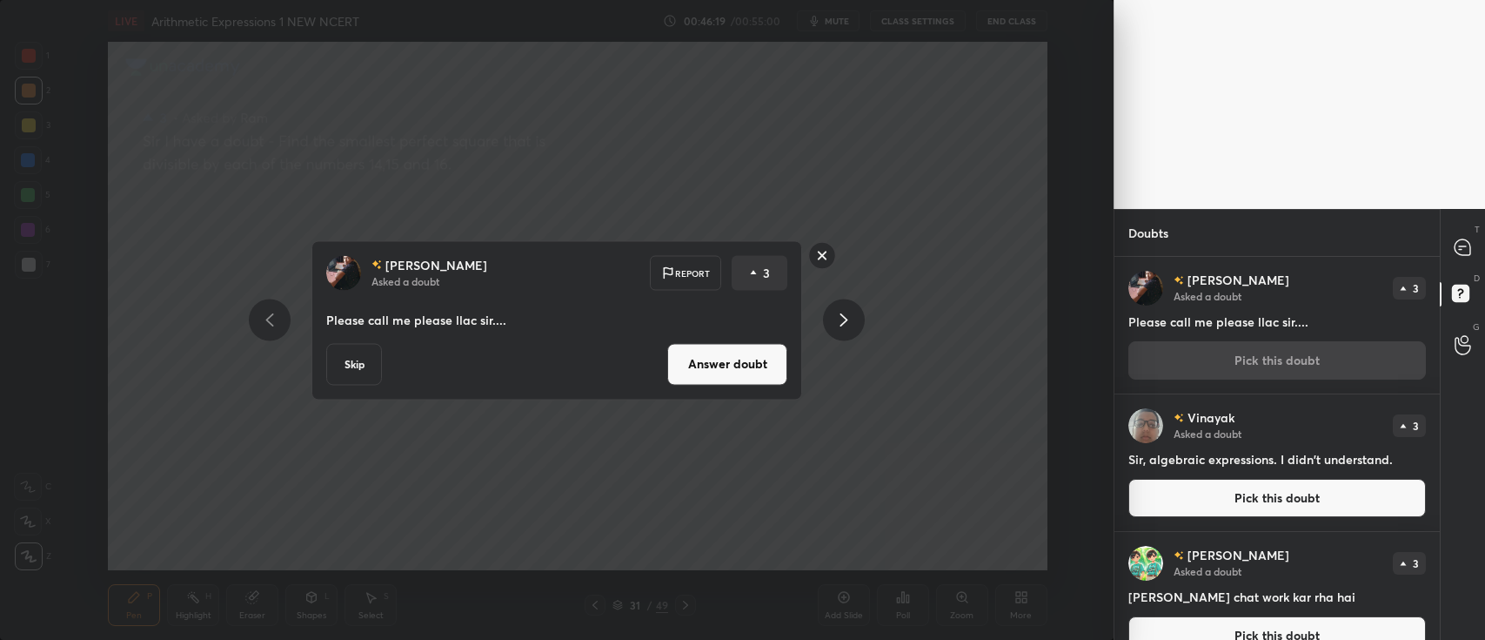
click at [745, 363] on button "Answer doubt" at bounding box center [727, 364] width 120 height 42
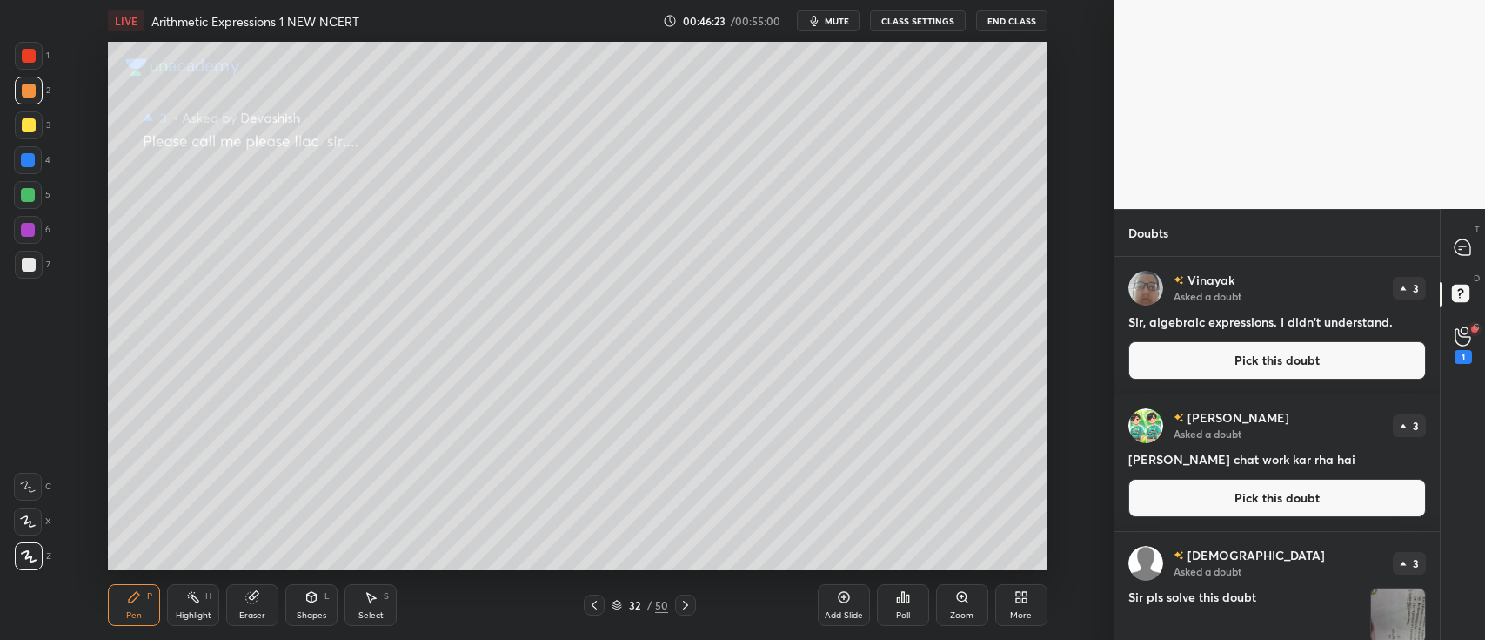
click at [1236, 498] on button "Pick this doubt" at bounding box center [1278, 498] width 298 height 38
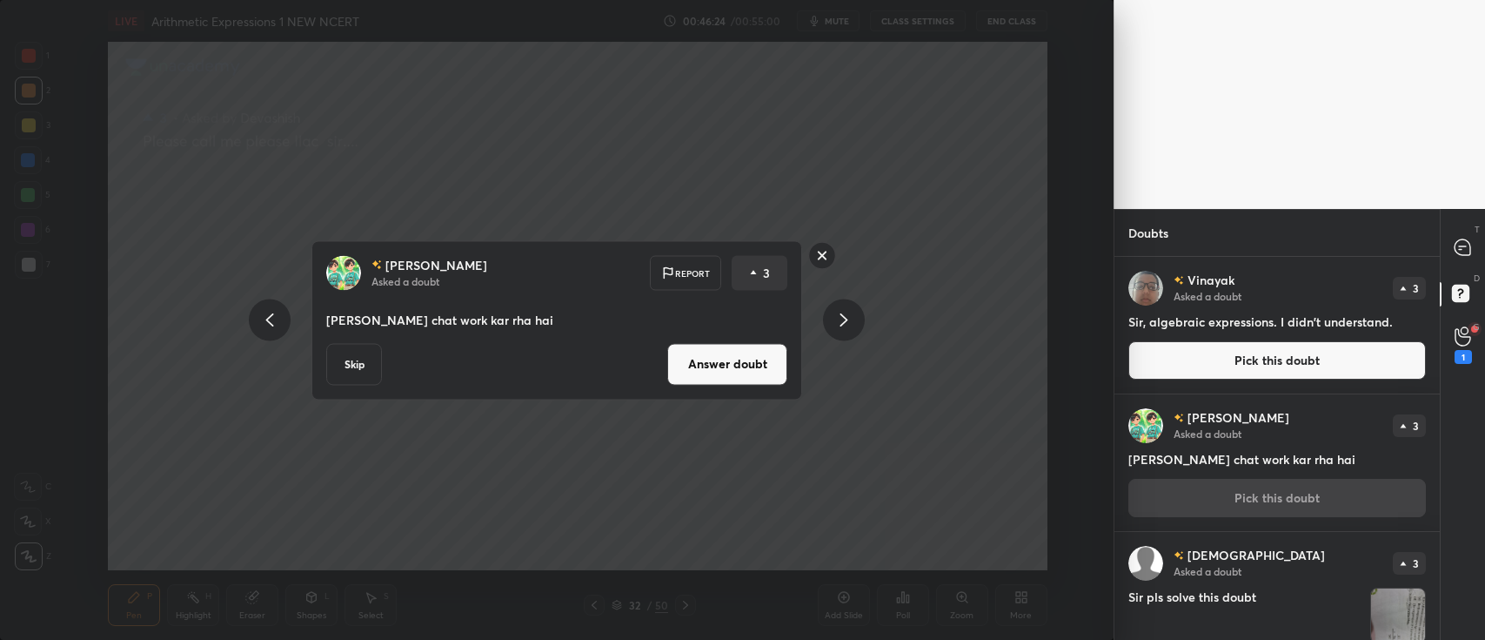
click at [701, 367] on button "Answer doubt" at bounding box center [727, 364] width 120 height 42
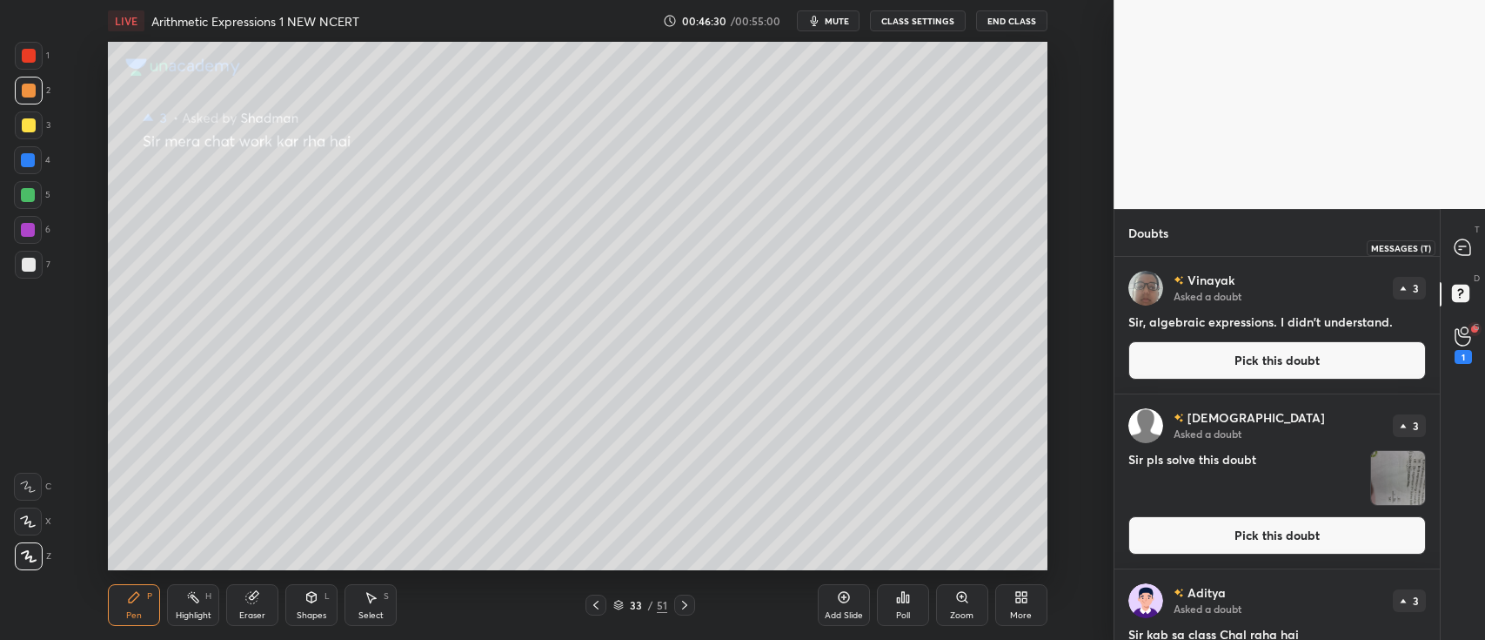
click at [1455, 249] on icon at bounding box center [1463, 247] width 16 height 16
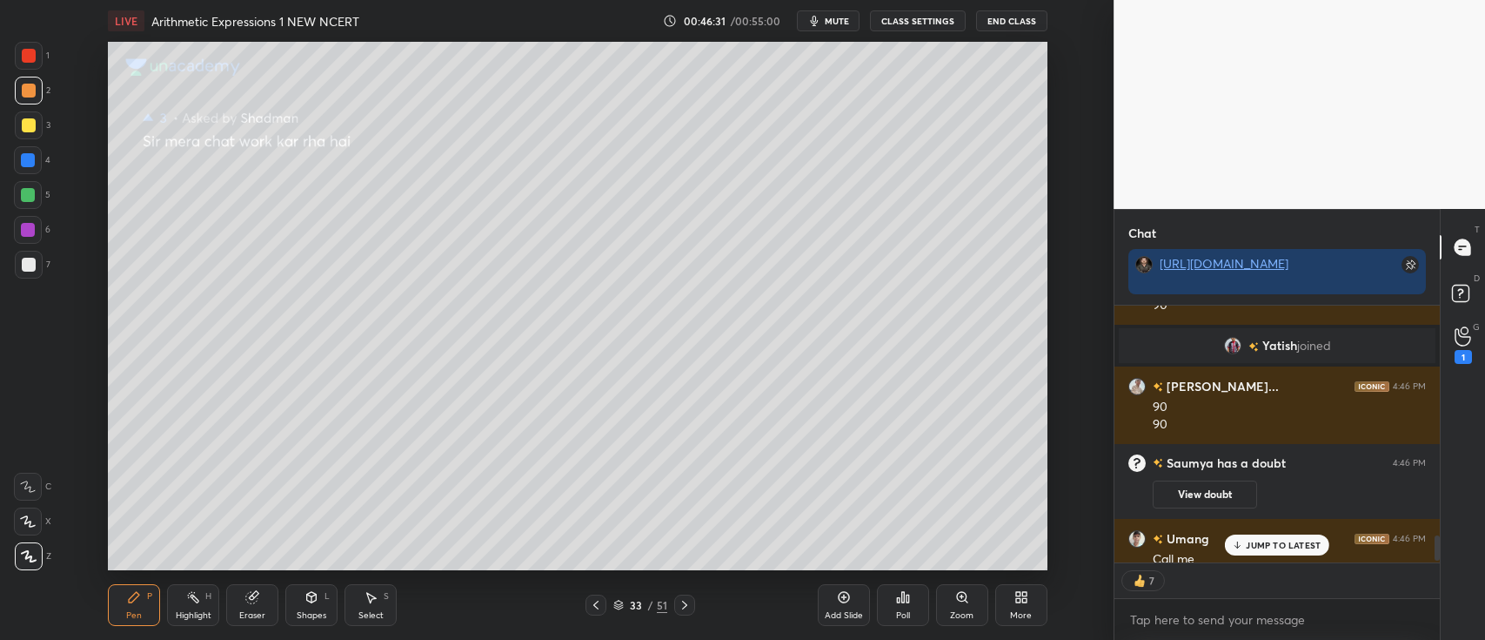
scroll to position [2373, 0]
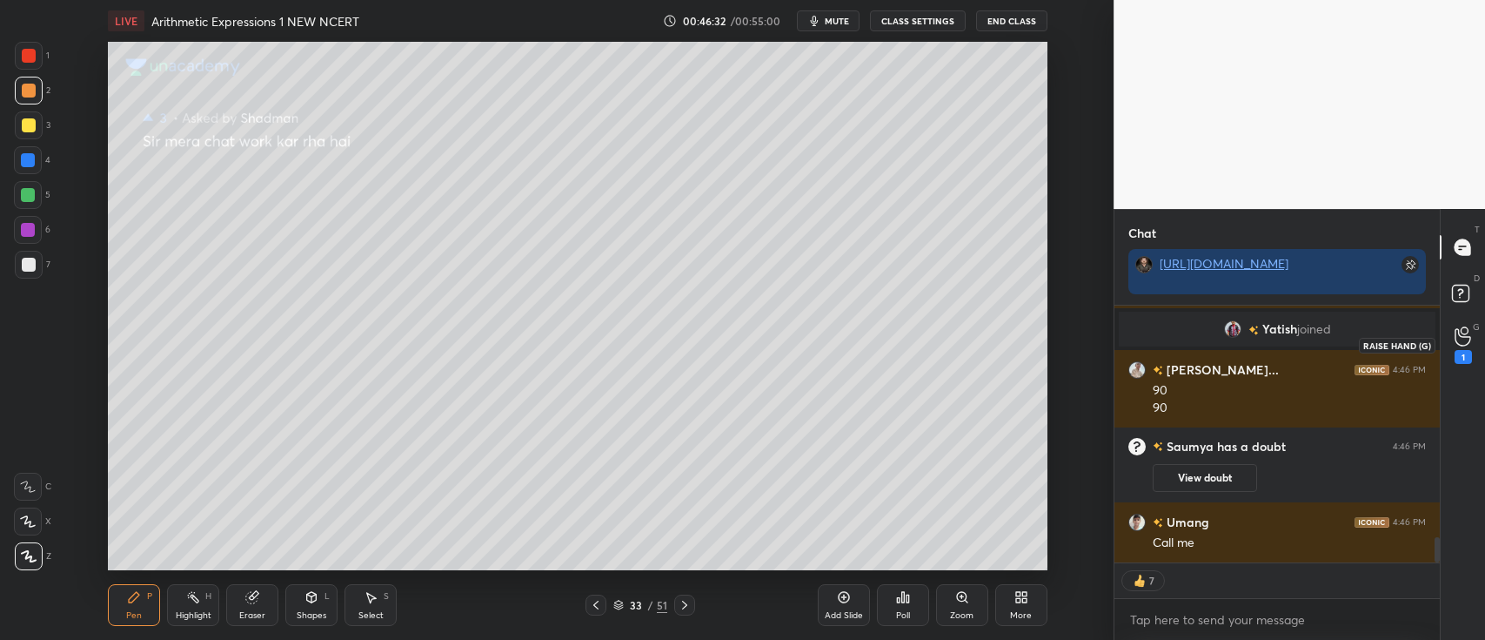
click at [1468, 341] on icon at bounding box center [1463, 336] width 17 height 20
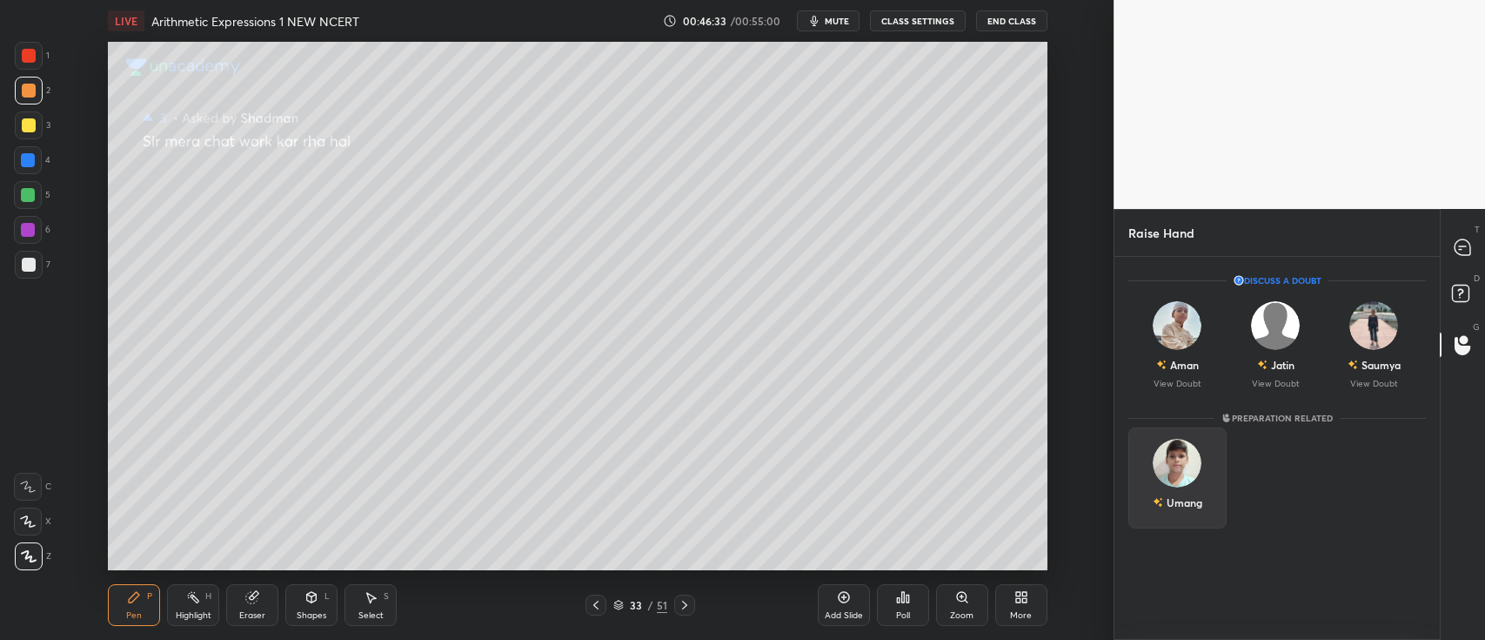
click at [1168, 482] on div "Umang" at bounding box center [1178, 477] width 98 height 101
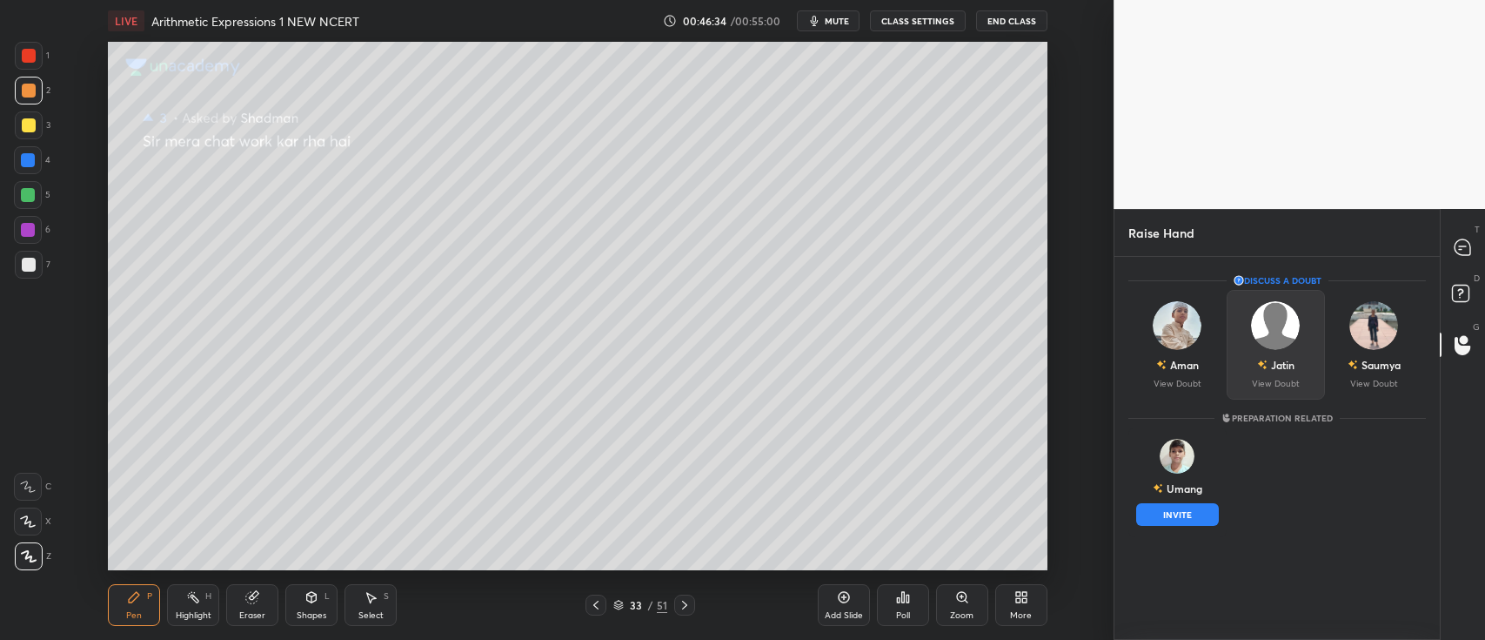
click at [1176, 507] on button "INVITE" at bounding box center [1177, 514] width 83 height 23
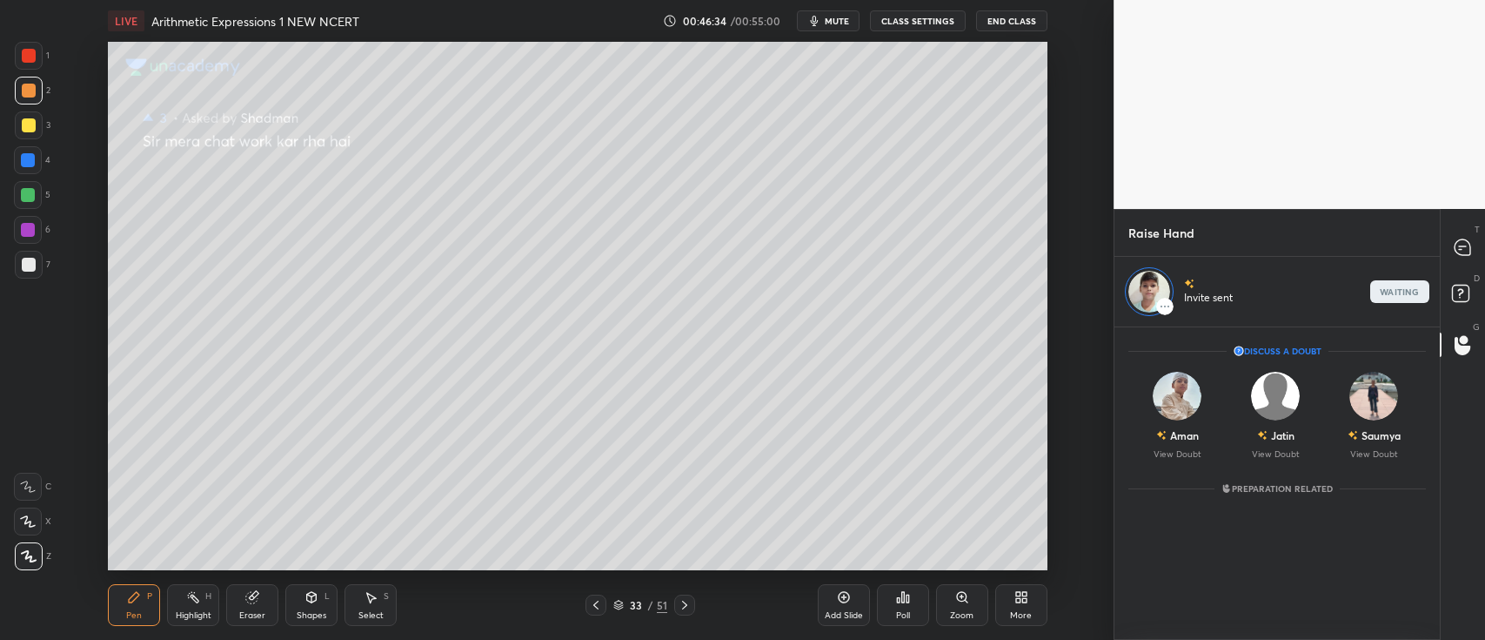
scroll to position [307, 320]
click at [1450, 256] on div at bounding box center [1463, 246] width 35 height 31
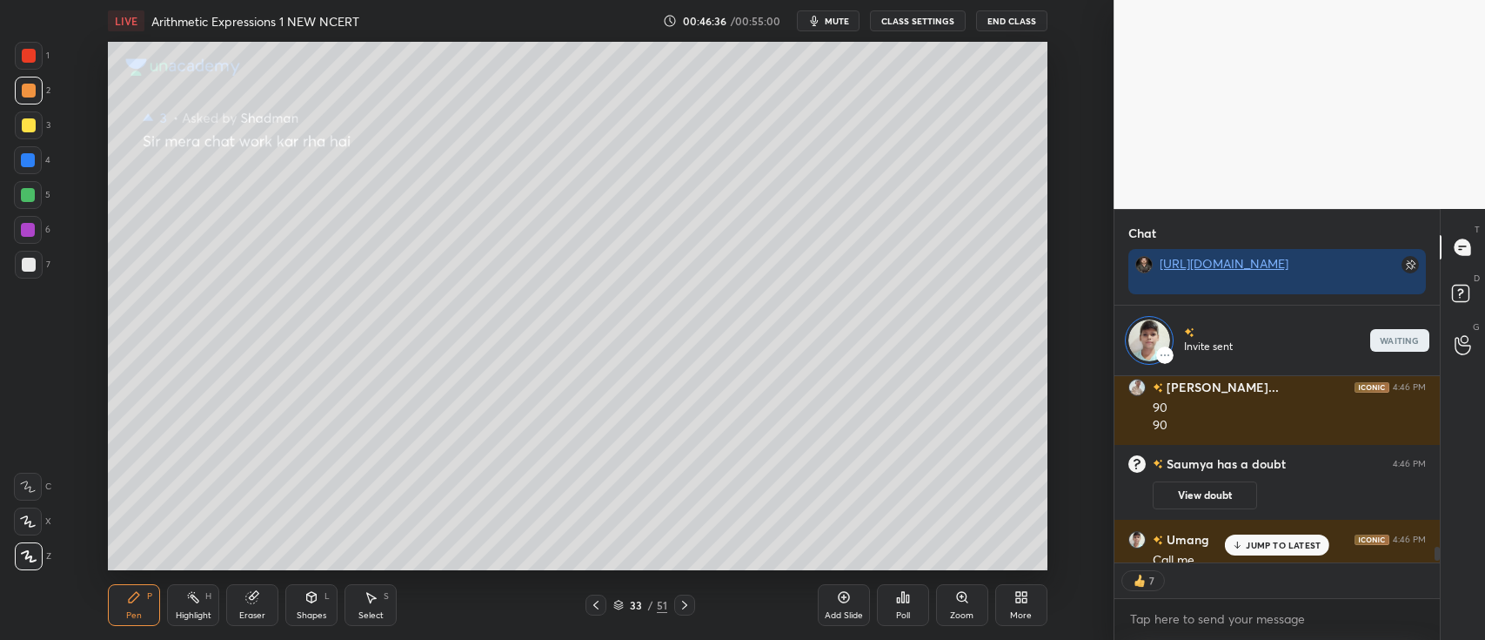
scroll to position [2459, 0]
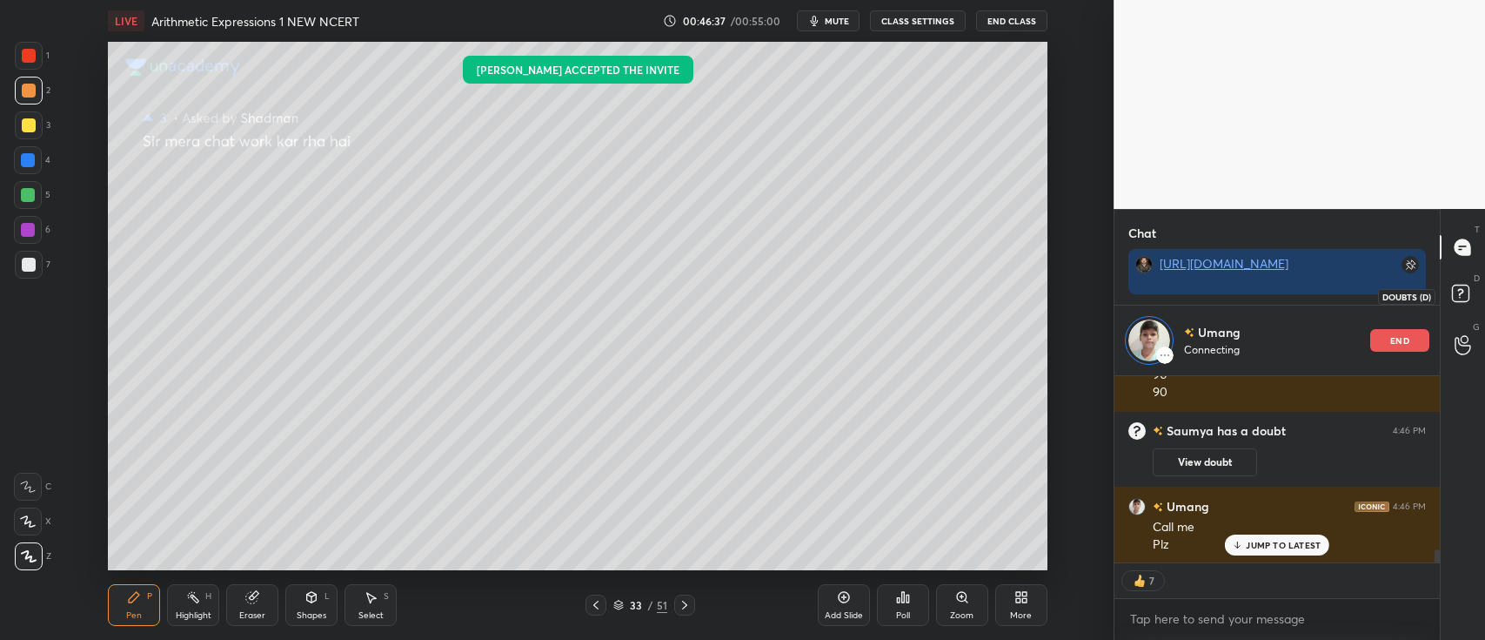
click at [1457, 285] on rect at bounding box center [1460, 293] width 17 height 17
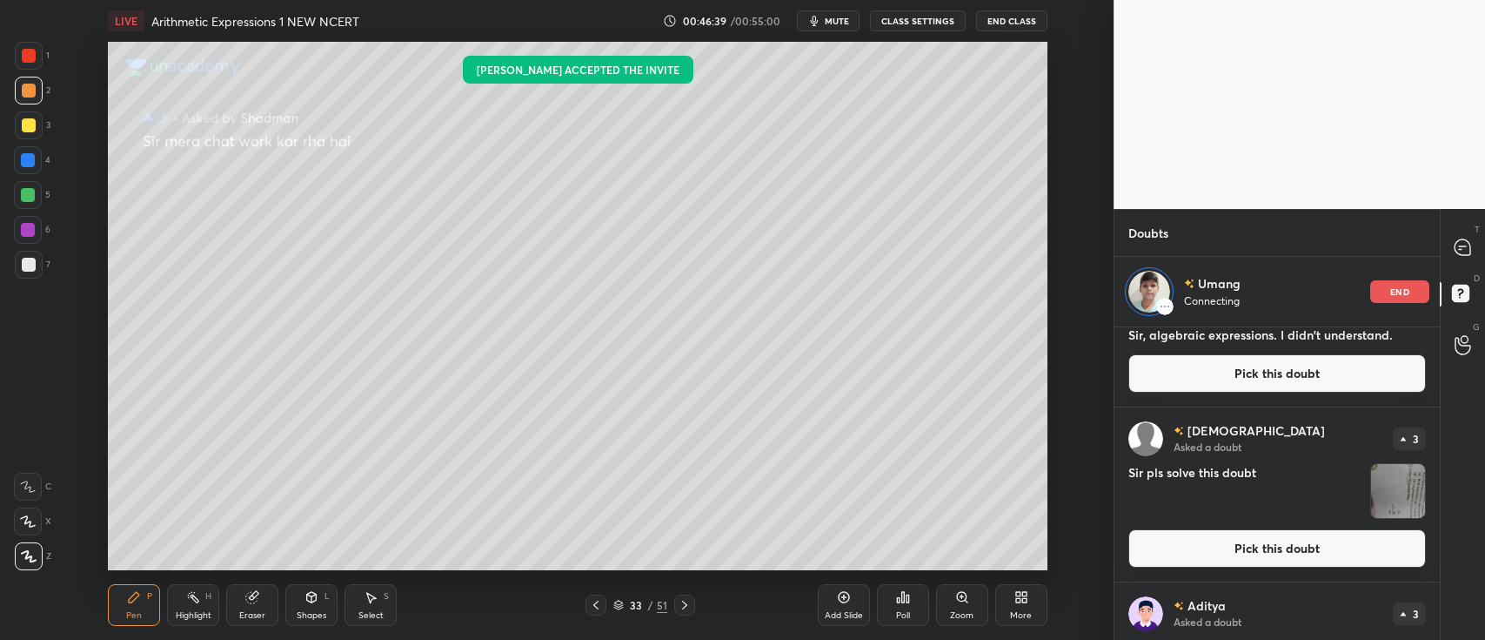
scroll to position [0, 0]
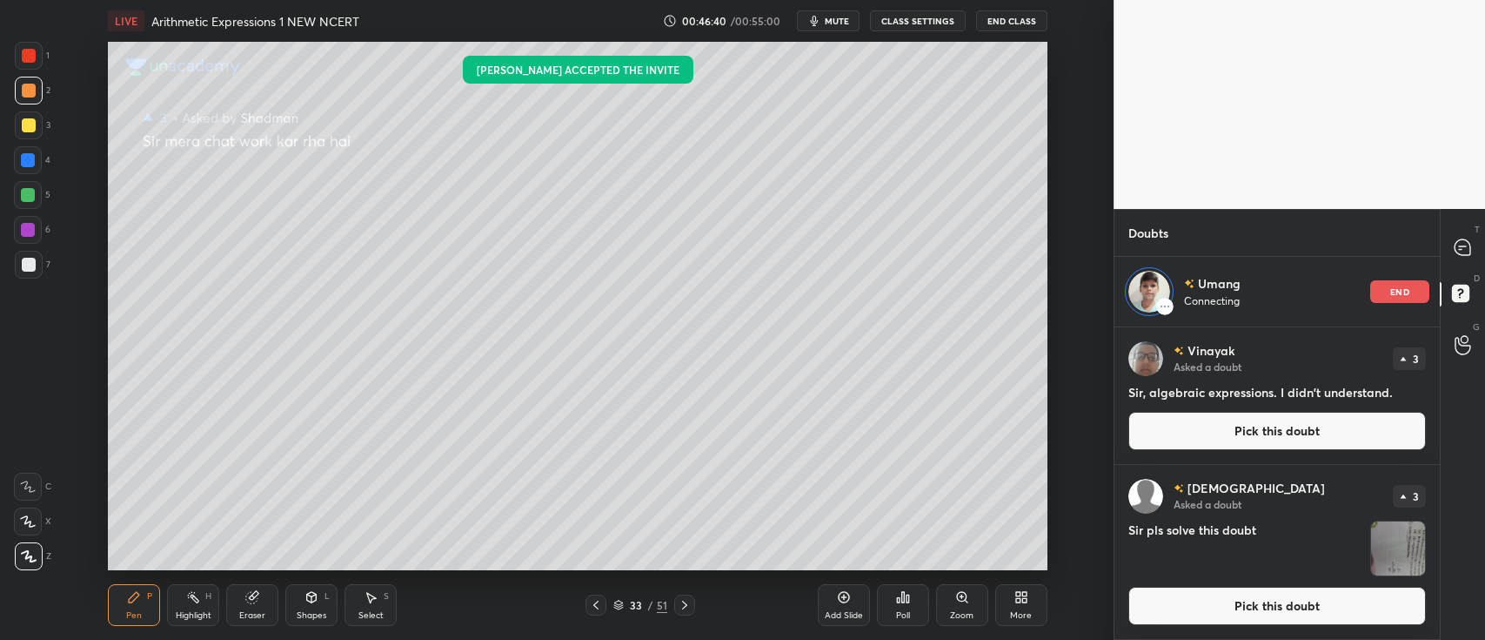
click at [1225, 447] on button "Pick this doubt" at bounding box center [1278, 431] width 298 height 38
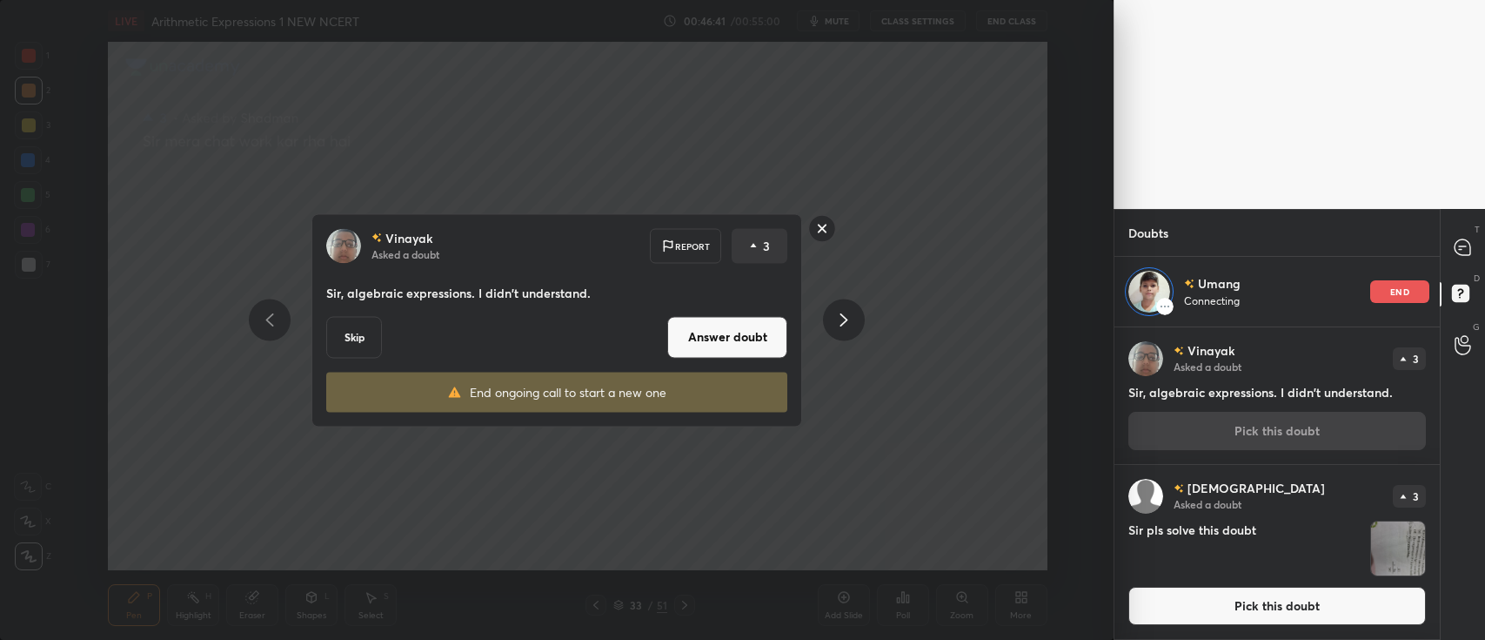
click at [731, 342] on button "Answer doubt" at bounding box center [727, 337] width 120 height 42
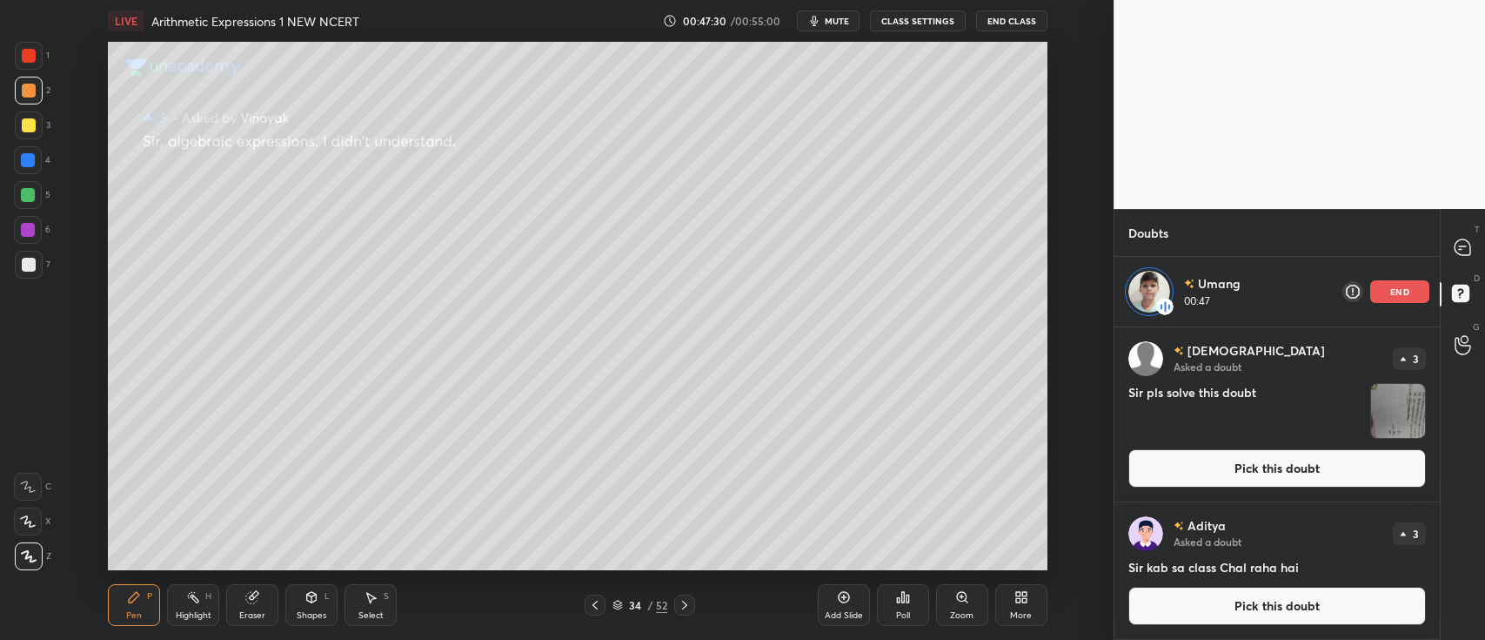
scroll to position [379, 320]
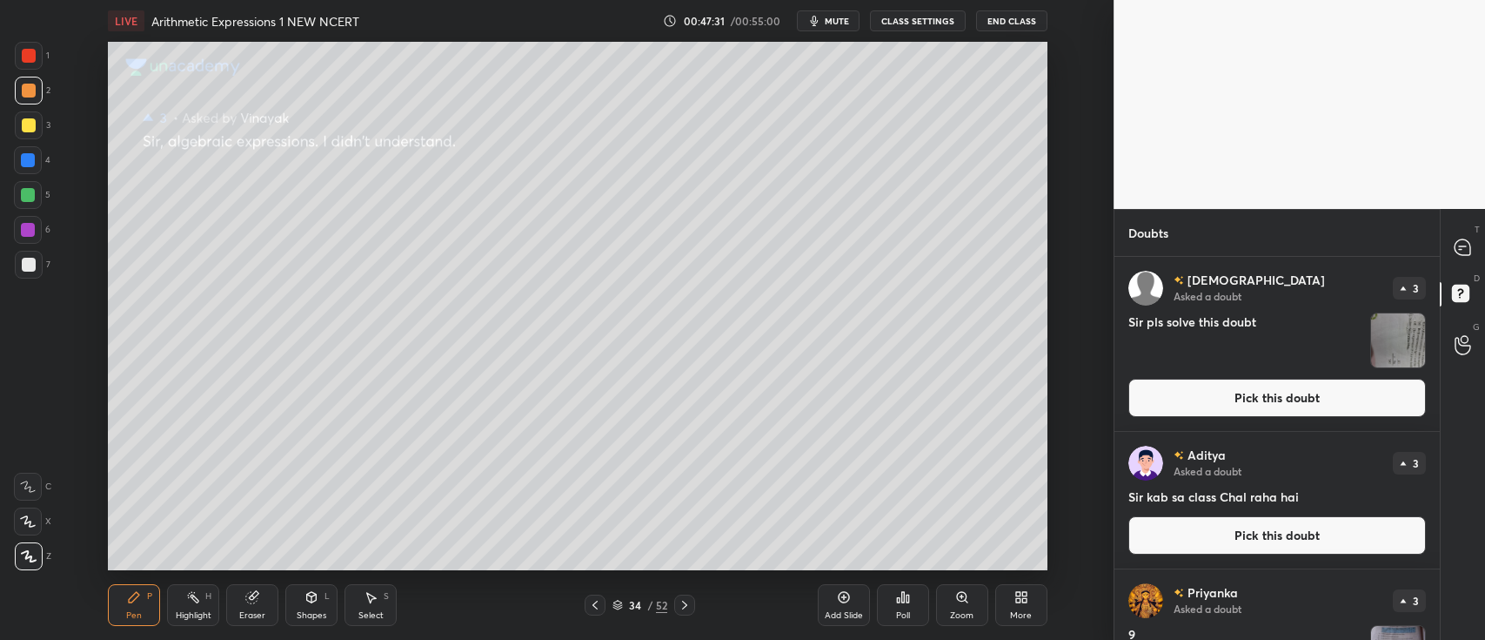
click at [1393, 291] on div "3" at bounding box center [1409, 288] width 33 height 23
click at [1385, 333] on img "grid" at bounding box center [1398, 340] width 54 height 54
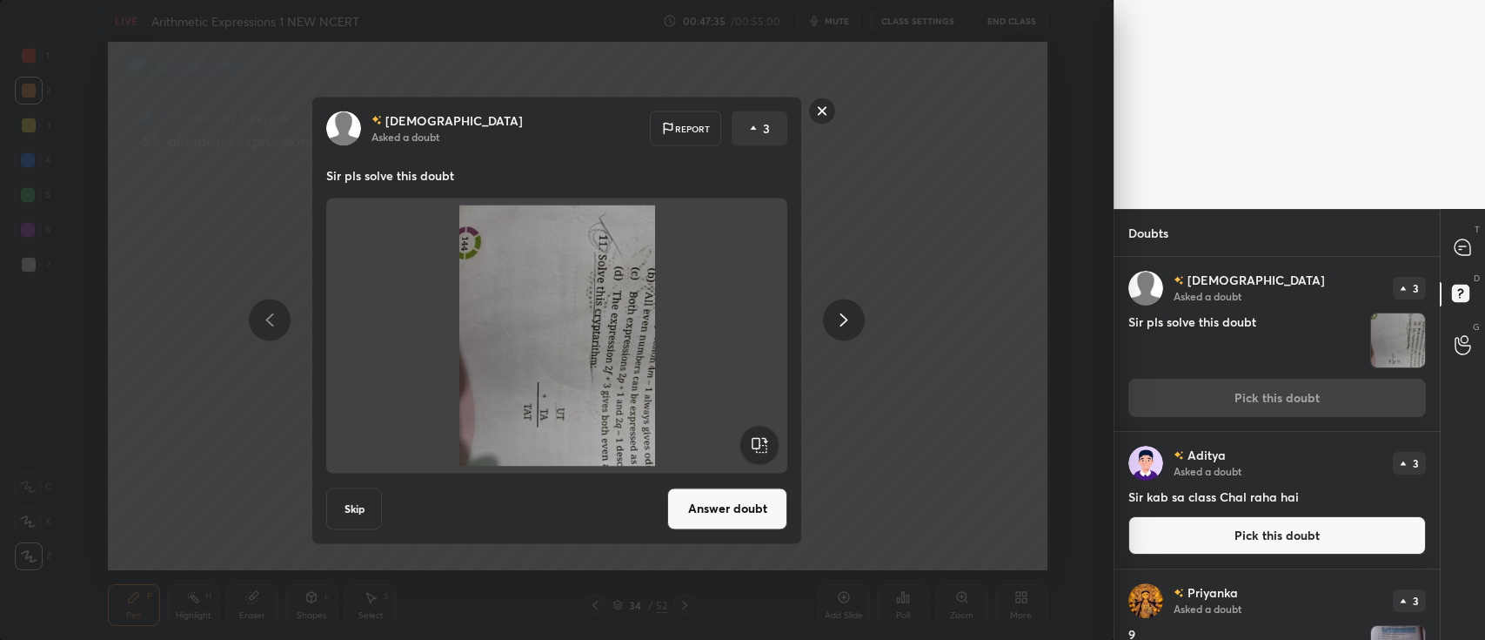
click at [830, 108] on rect at bounding box center [822, 110] width 27 height 27
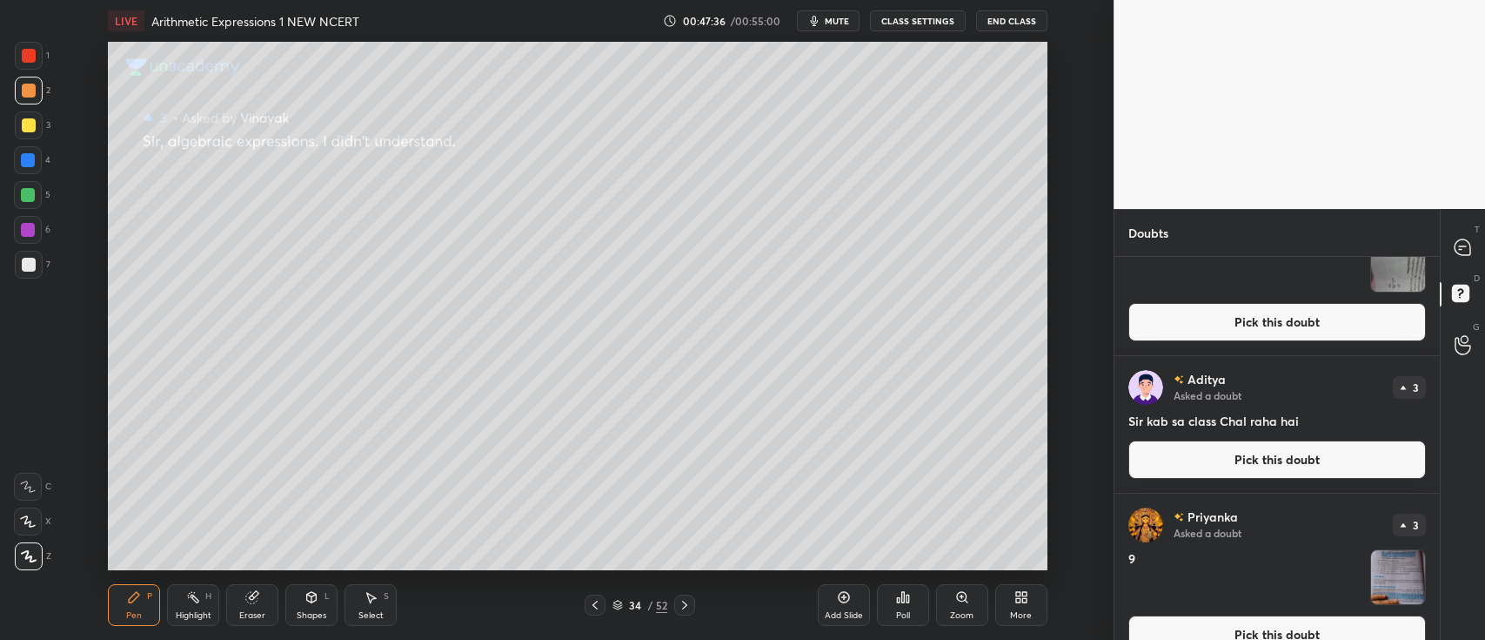
scroll to position [93, 0]
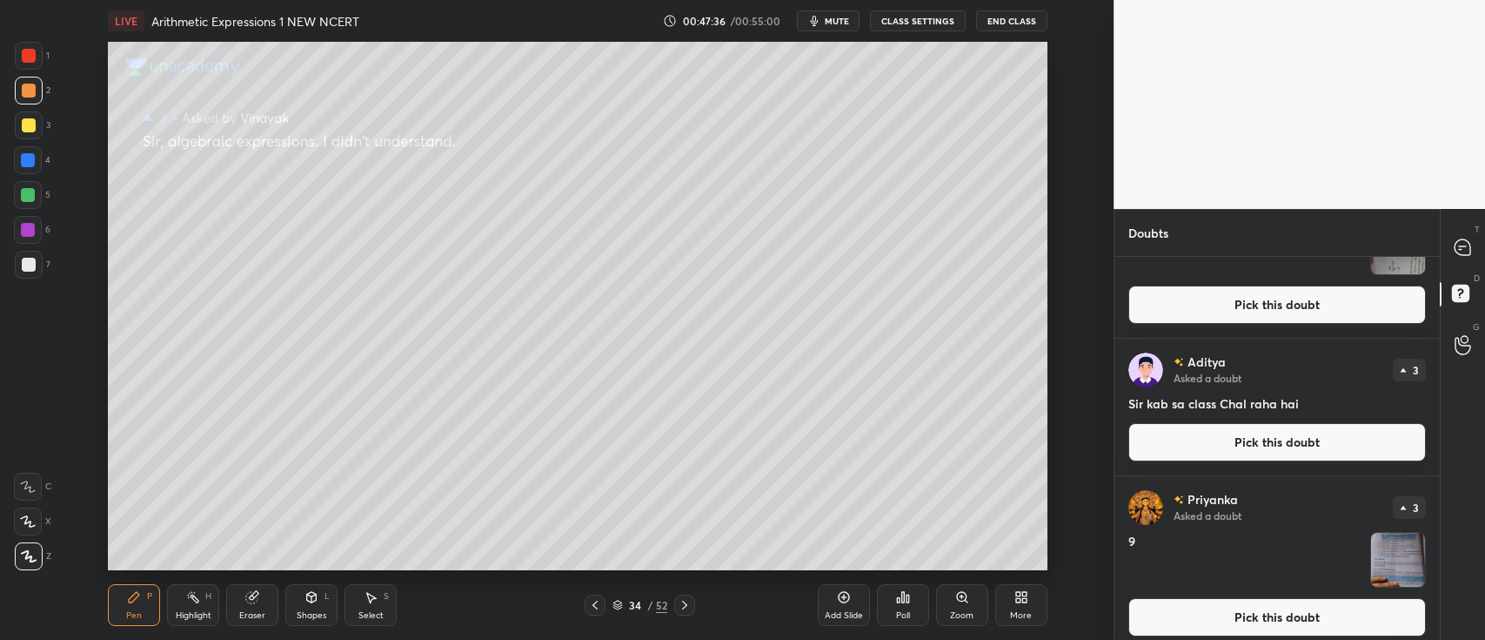
click at [1217, 441] on button "Pick this doubt" at bounding box center [1278, 442] width 298 height 38
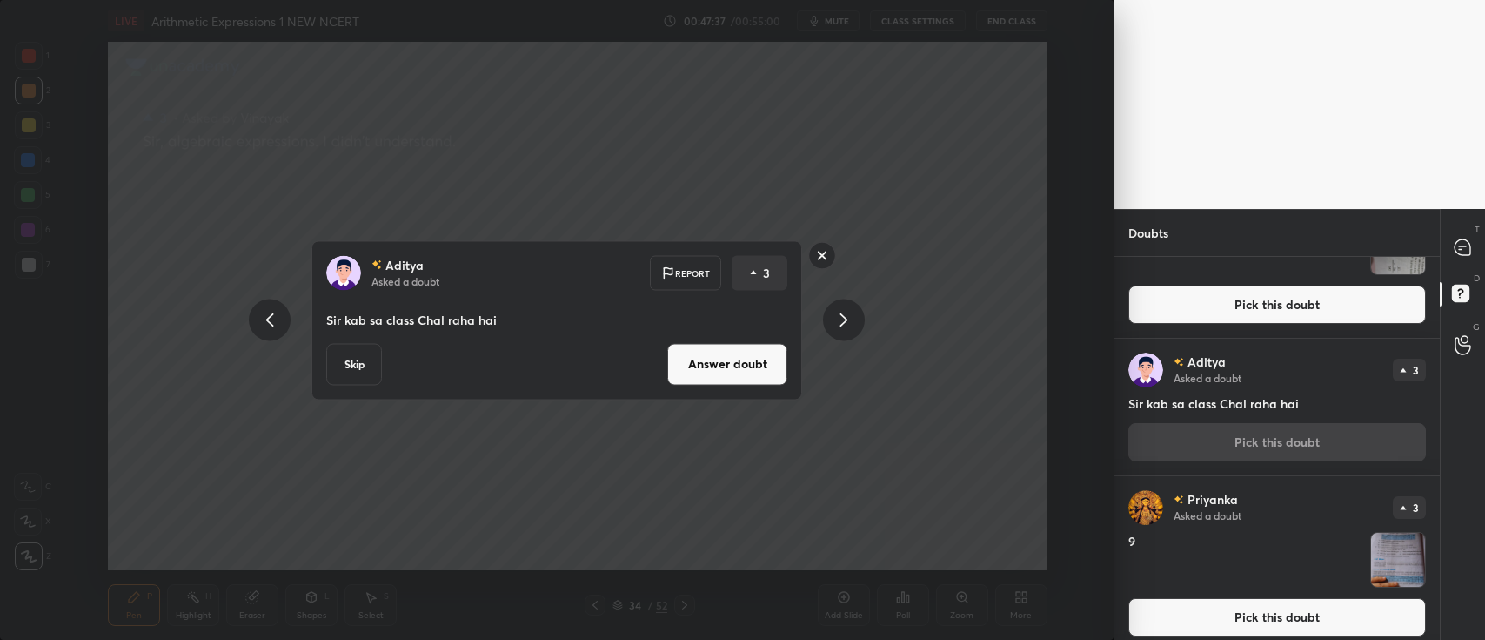
click at [723, 363] on button "Answer doubt" at bounding box center [727, 364] width 120 height 42
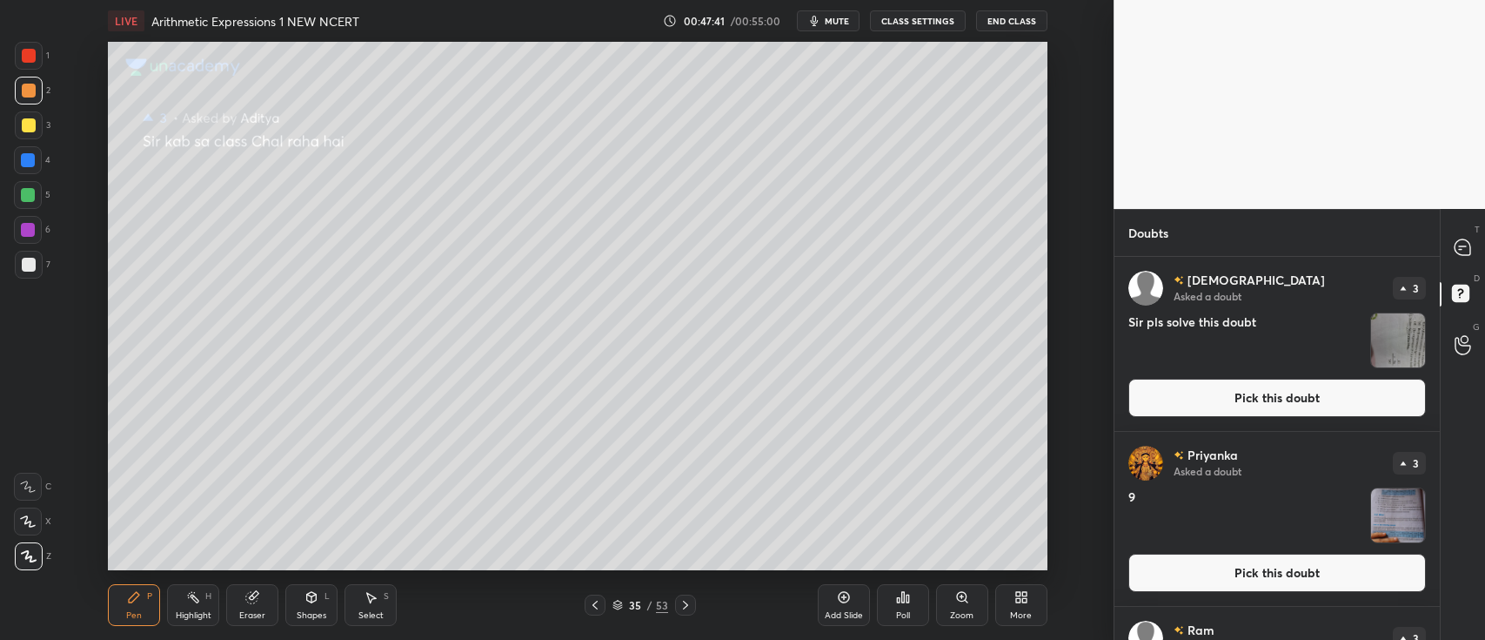
click at [1225, 394] on button "Pick this doubt" at bounding box center [1278, 398] width 298 height 38
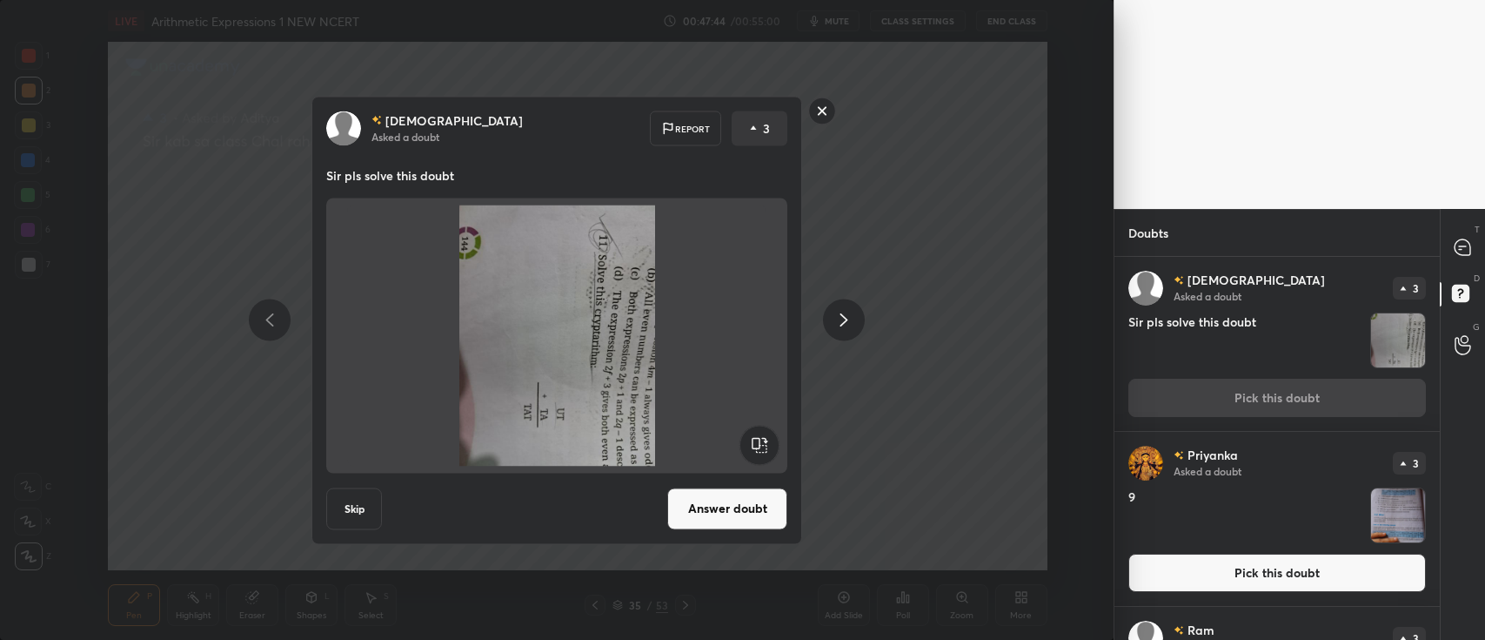
click at [826, 107] on rect at bounding box center [822, 110] width 27 height 27
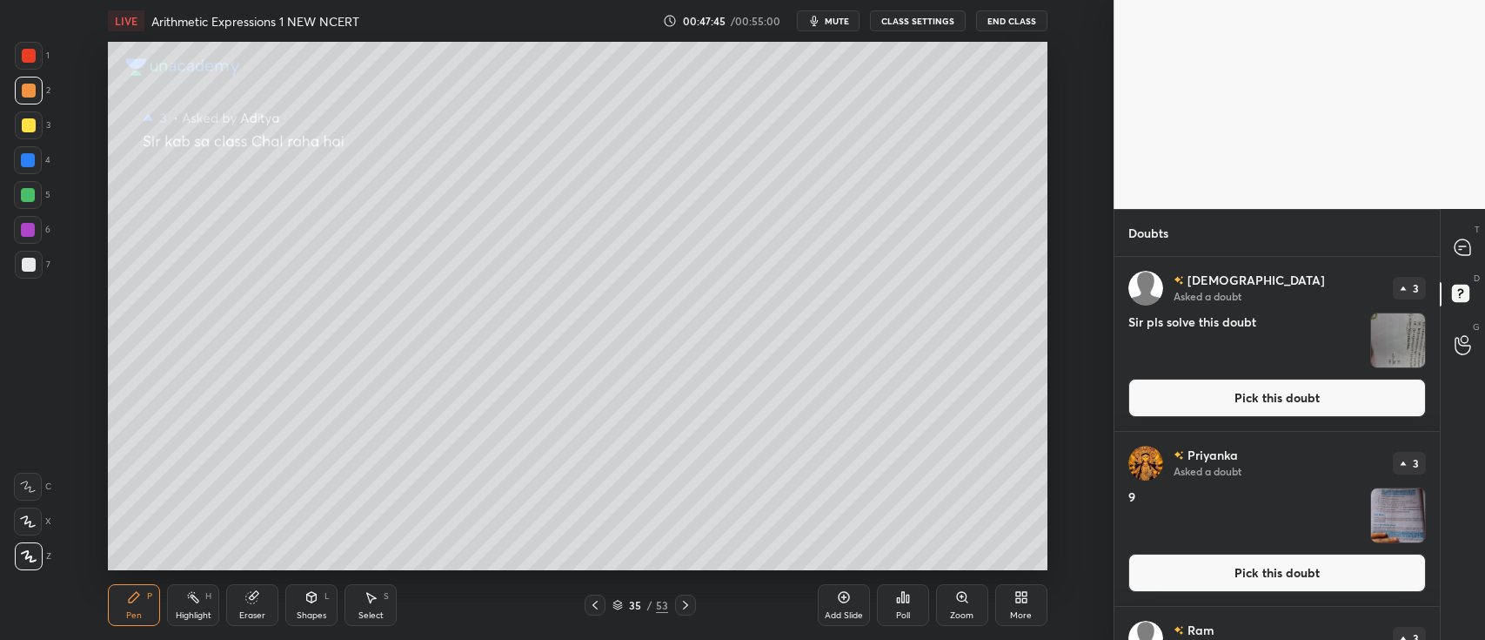
click at [1333, 572] on button "Pick this doubt" at bounding box center [1278, 572] width 298 height 38
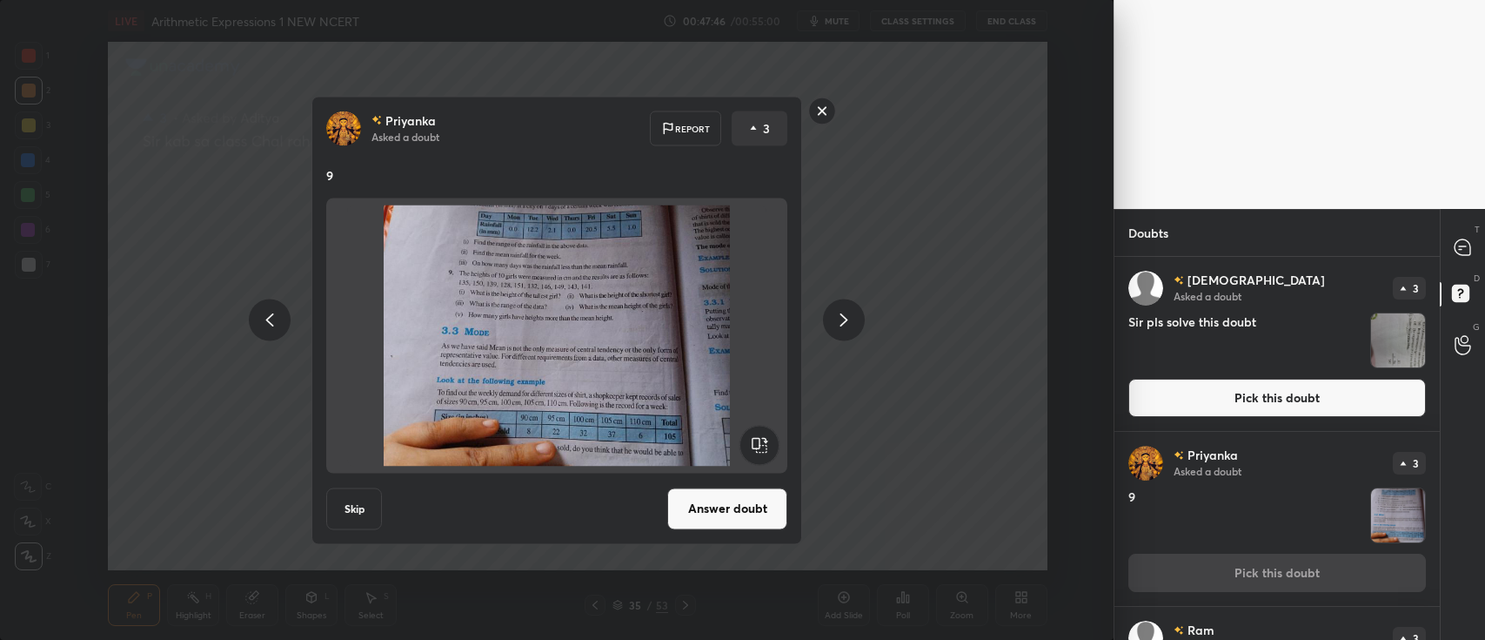
click at [718, 492] on button "Answer doubt" at bounding box center [727, 508] width 120 height 42
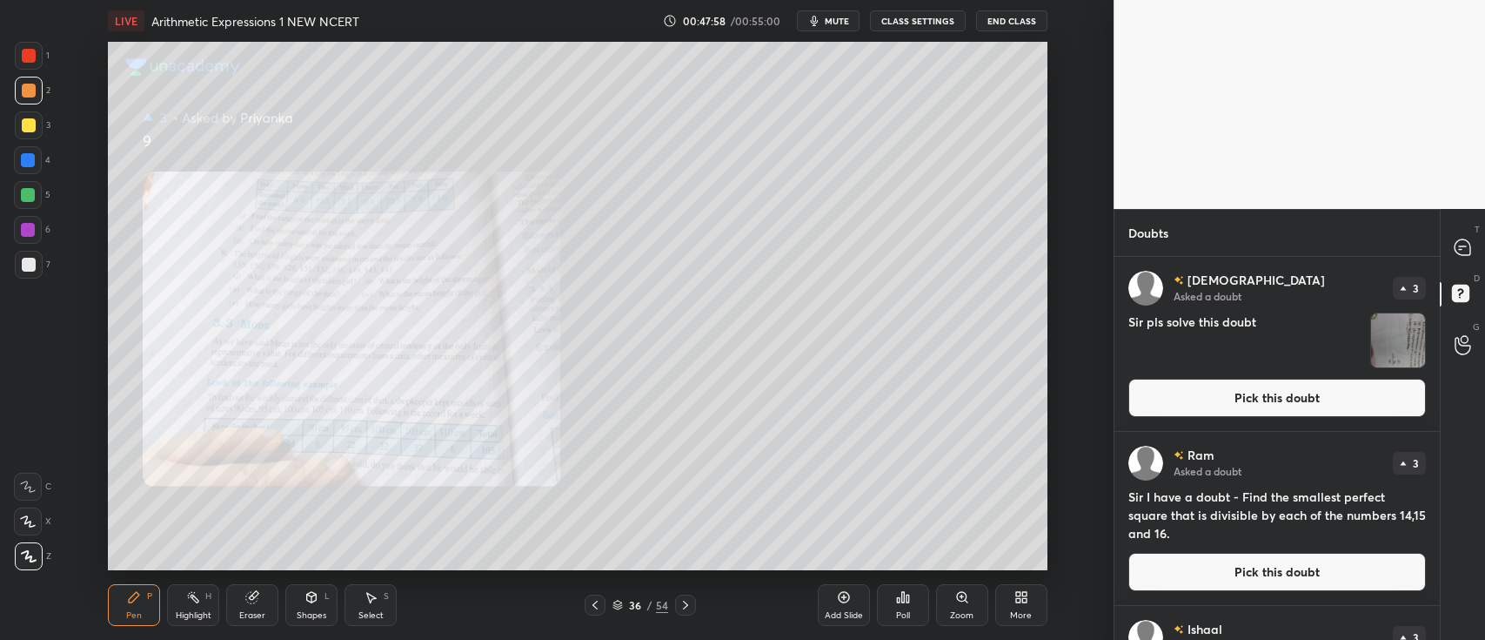
click at [960, 600] on icon at bounding box center [962, 597] width 10 height 10
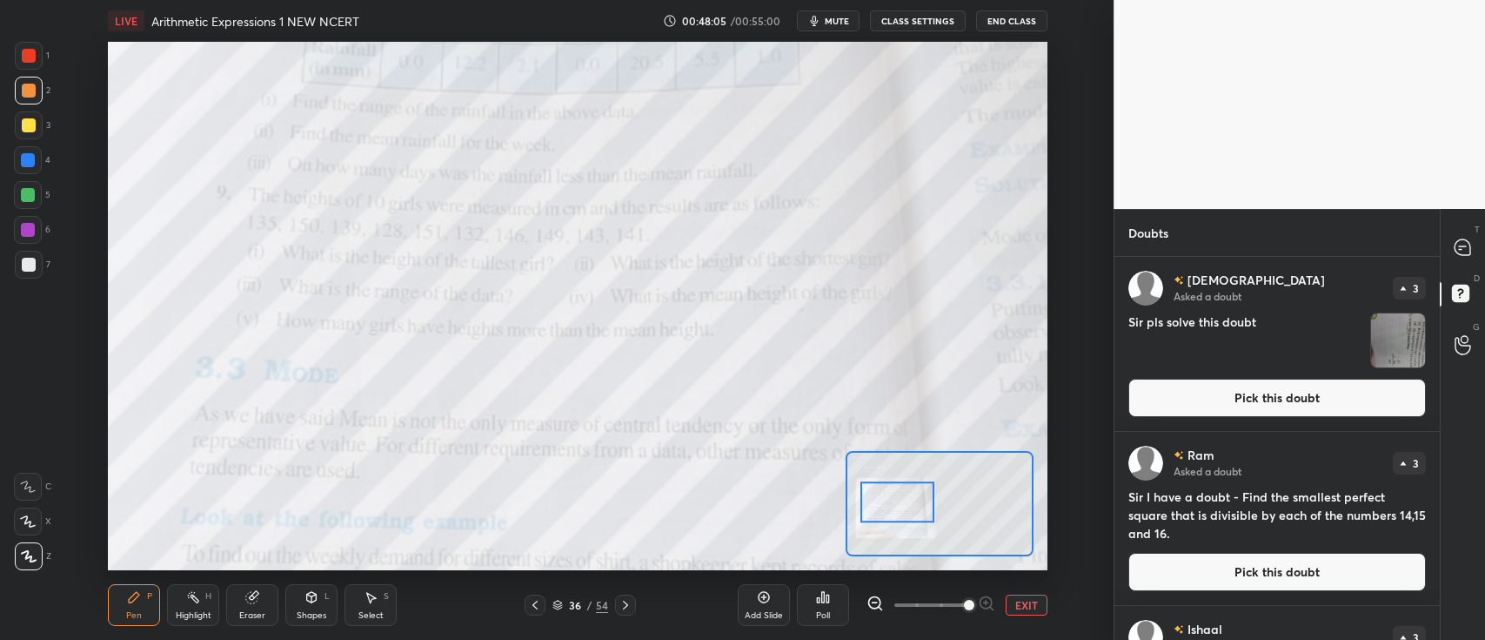
click at [828, 23] on span "mute" at bounding box center [837, 21] width 24 height 12
click at [1467, 248] on icon at bounding box center [1463, 247] width 16 height 16
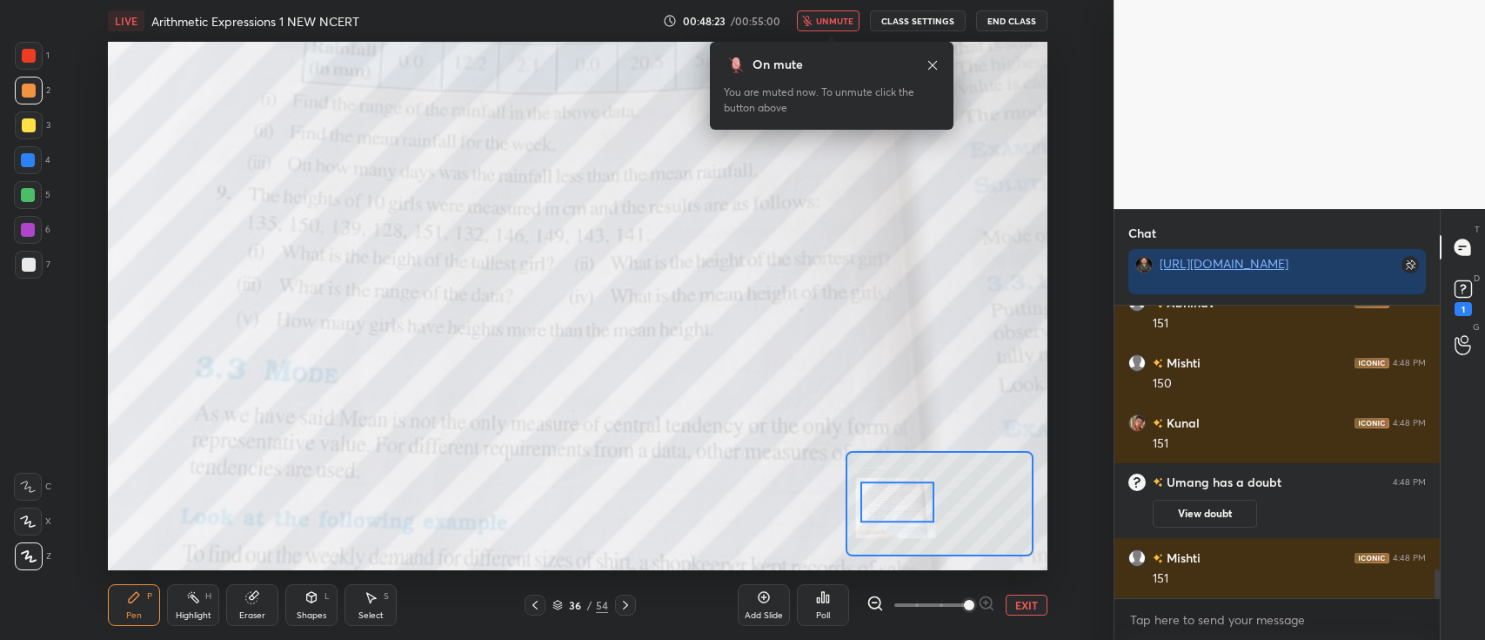
scroll to position [2708, 0]
click at [809, 28] on button "unmute" at bounding box center [828, 20] width 63 height 21
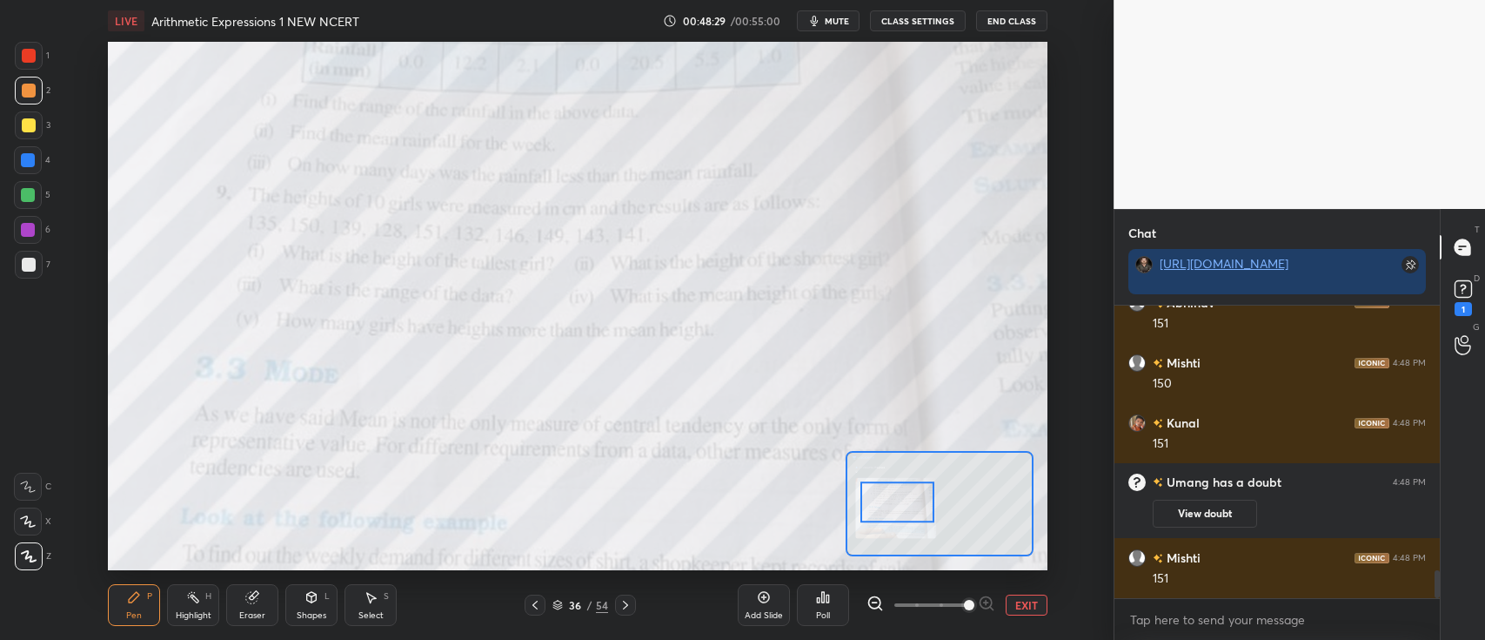
scroll to position [2768, 0]
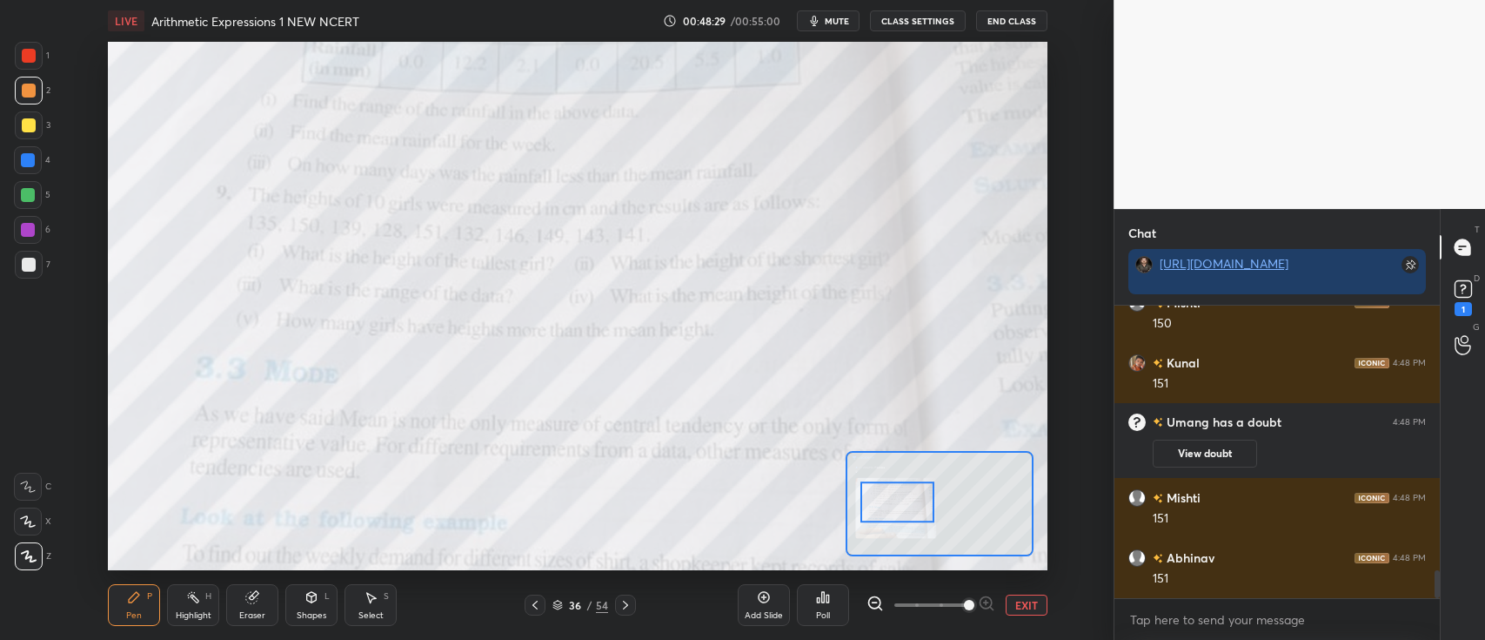
click at [32, 484] on icon at bounding box center [28, 486] width 16 height 12
click at [35, 55] on div at bounding box center [29, 56] width 14 height 14
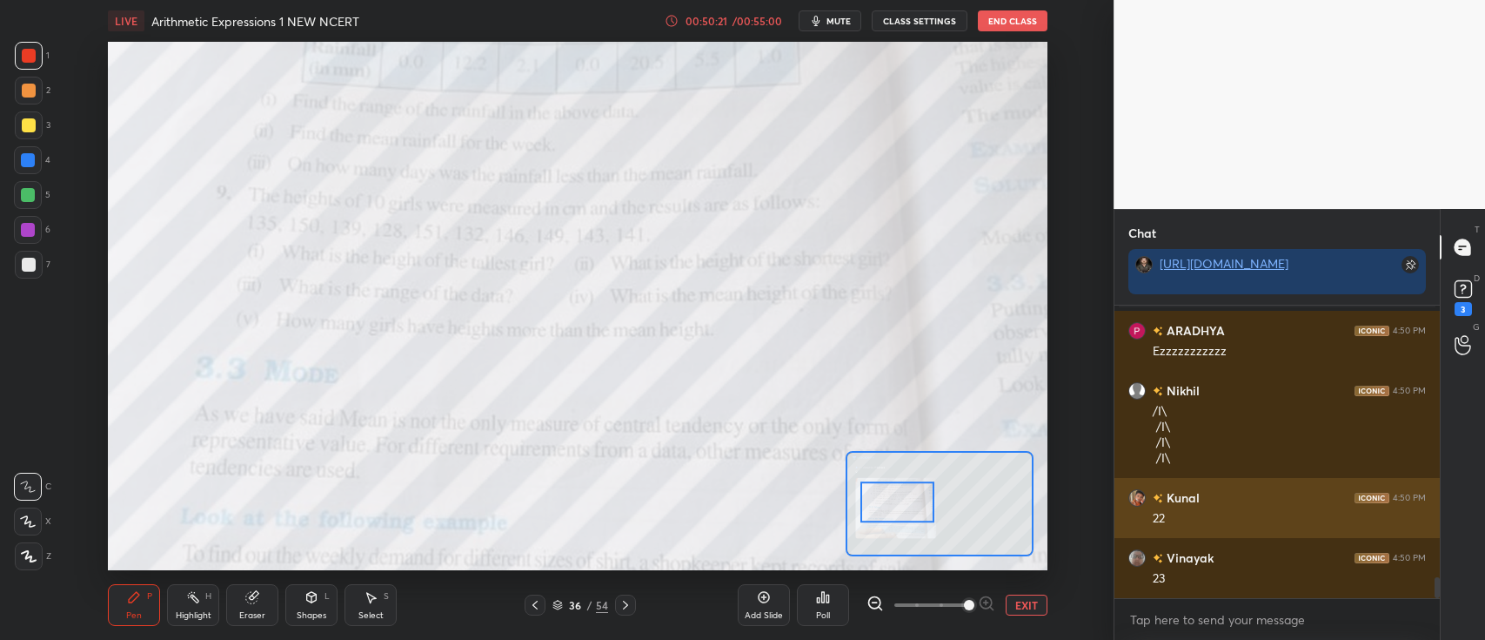
scroll to position [3940, 0]
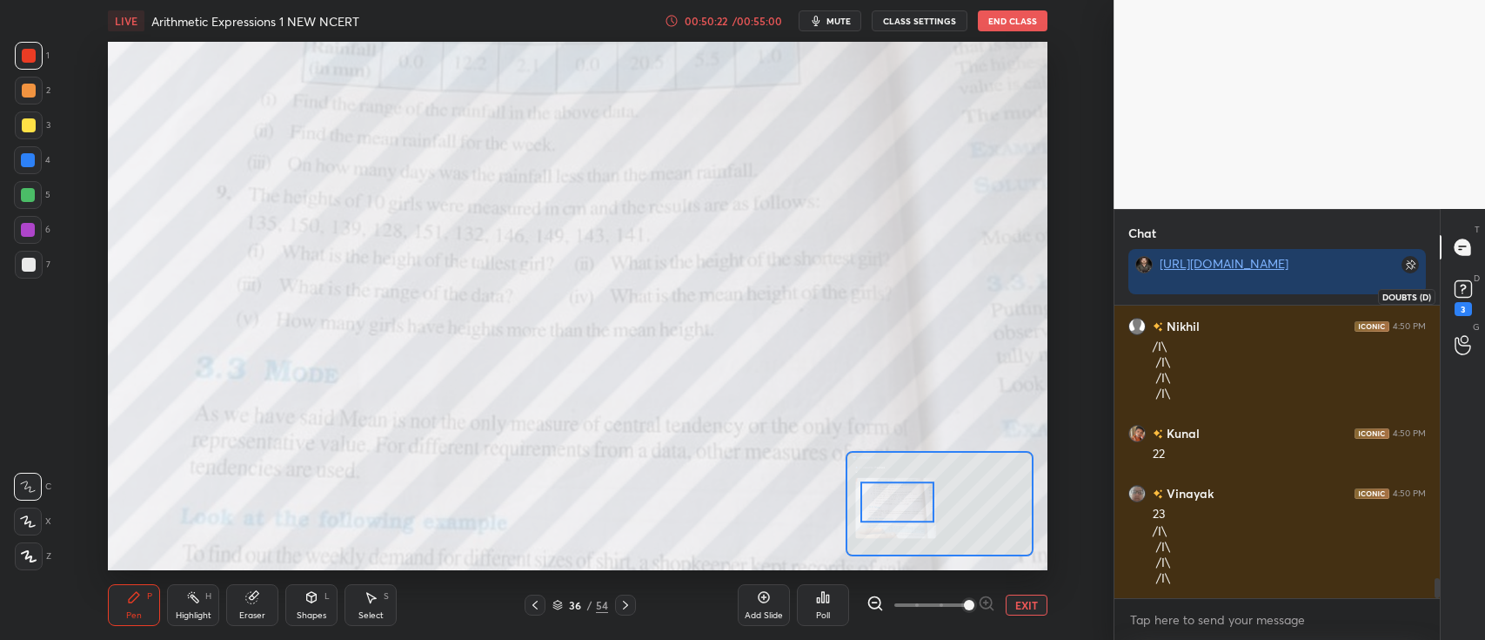
click at [1462, 284] on rect at bounding box center [1463, 289] width 17 height 17
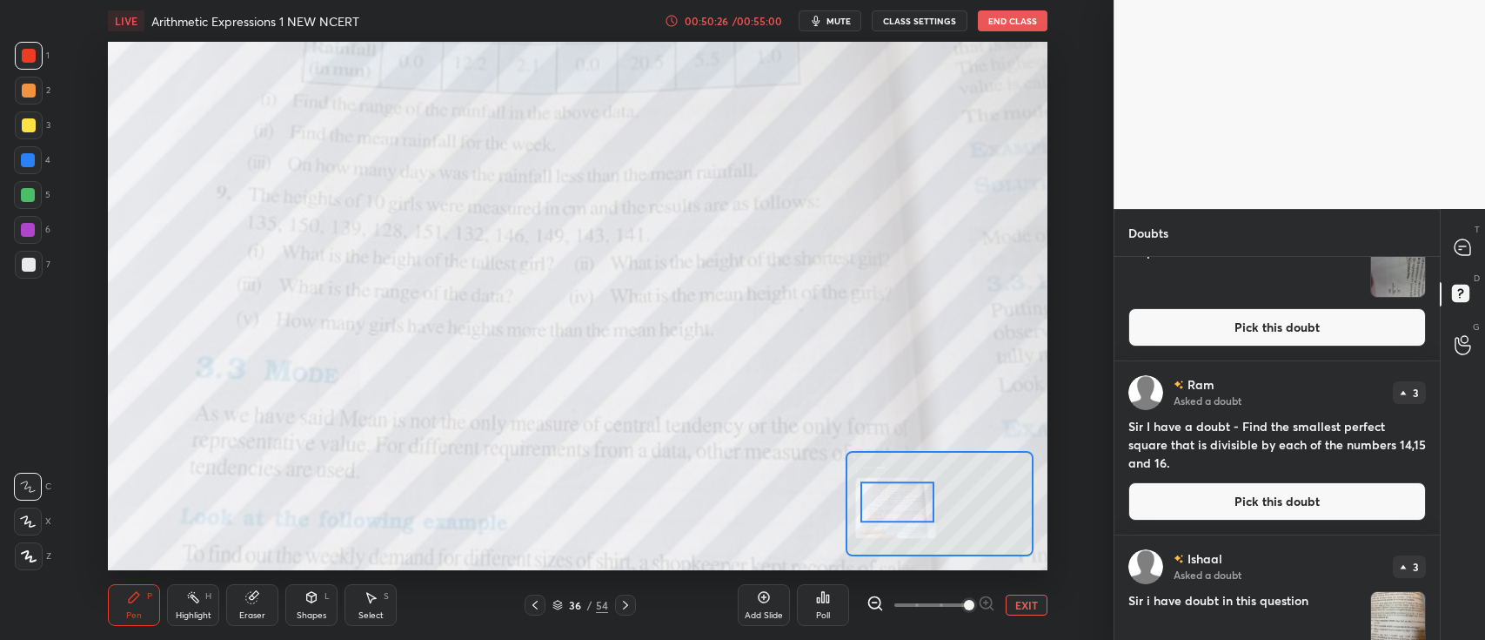
scroll to position [0, 0]
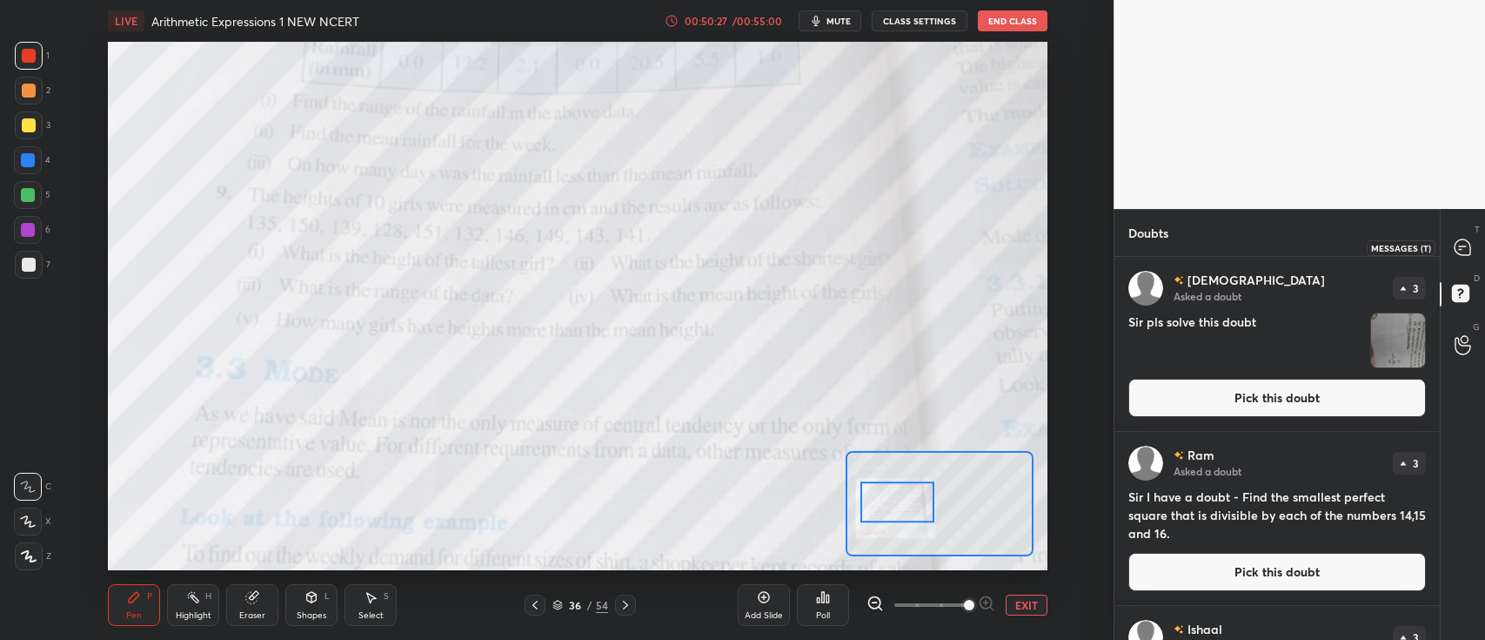
click at [1446, 258] on div at bounding box center [1463, 246] width 35 height 31
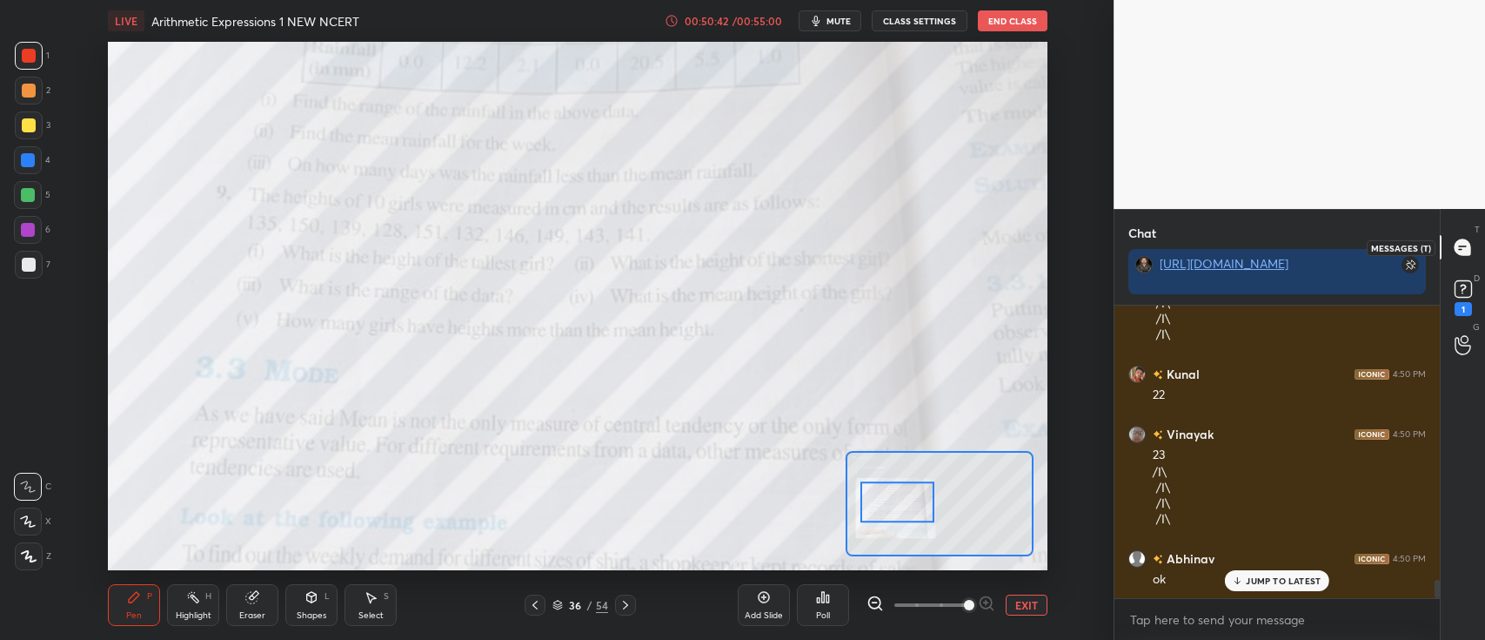
scroll to position [4406, 0]
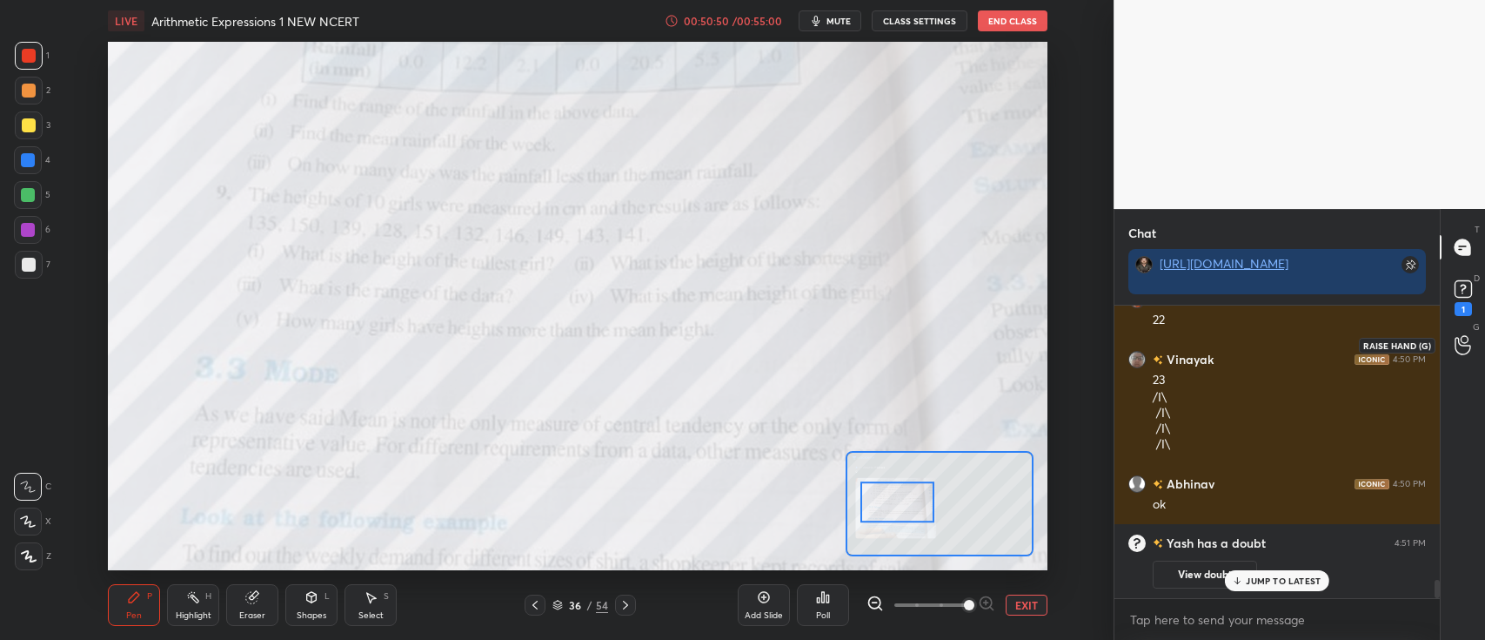
click at [1459, 346] on icon at bounding box center [1463, 345] width 17 height 20
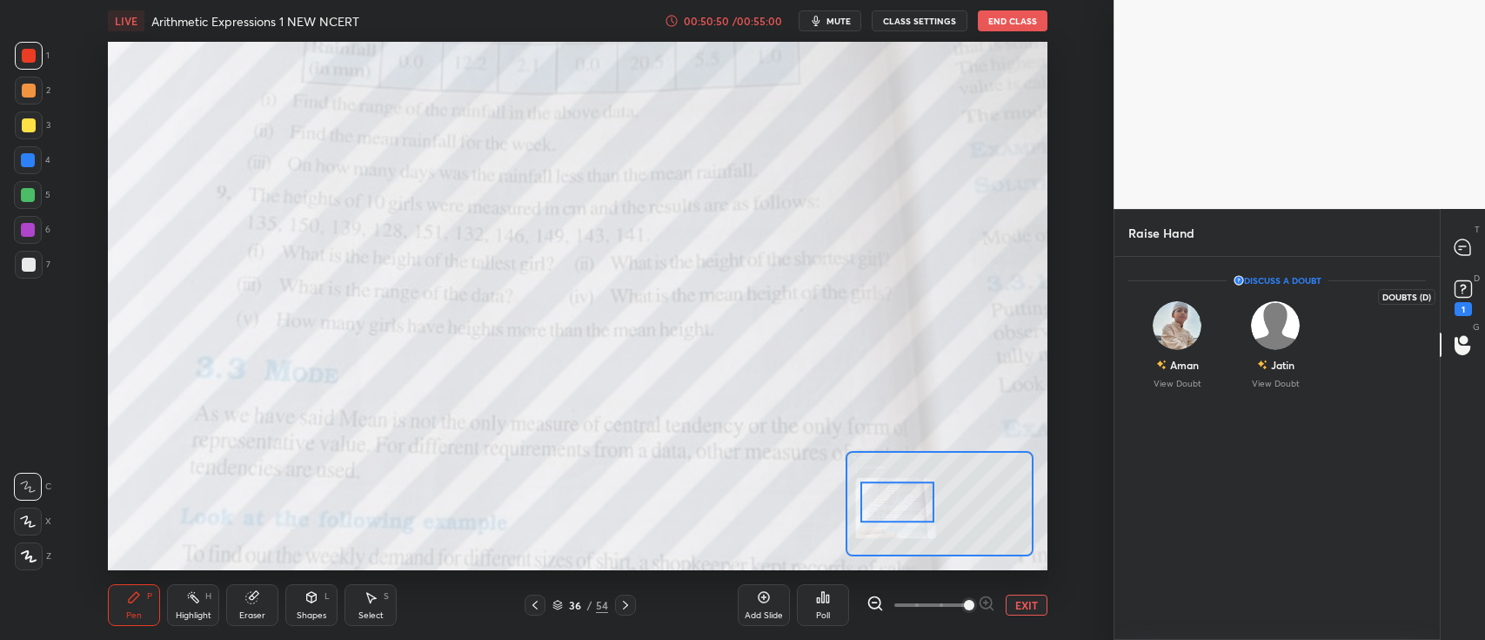
scroll to position [379, 320]
click at [1464, 276] on icon at bounding box center [1464, 289] width 26 height 26
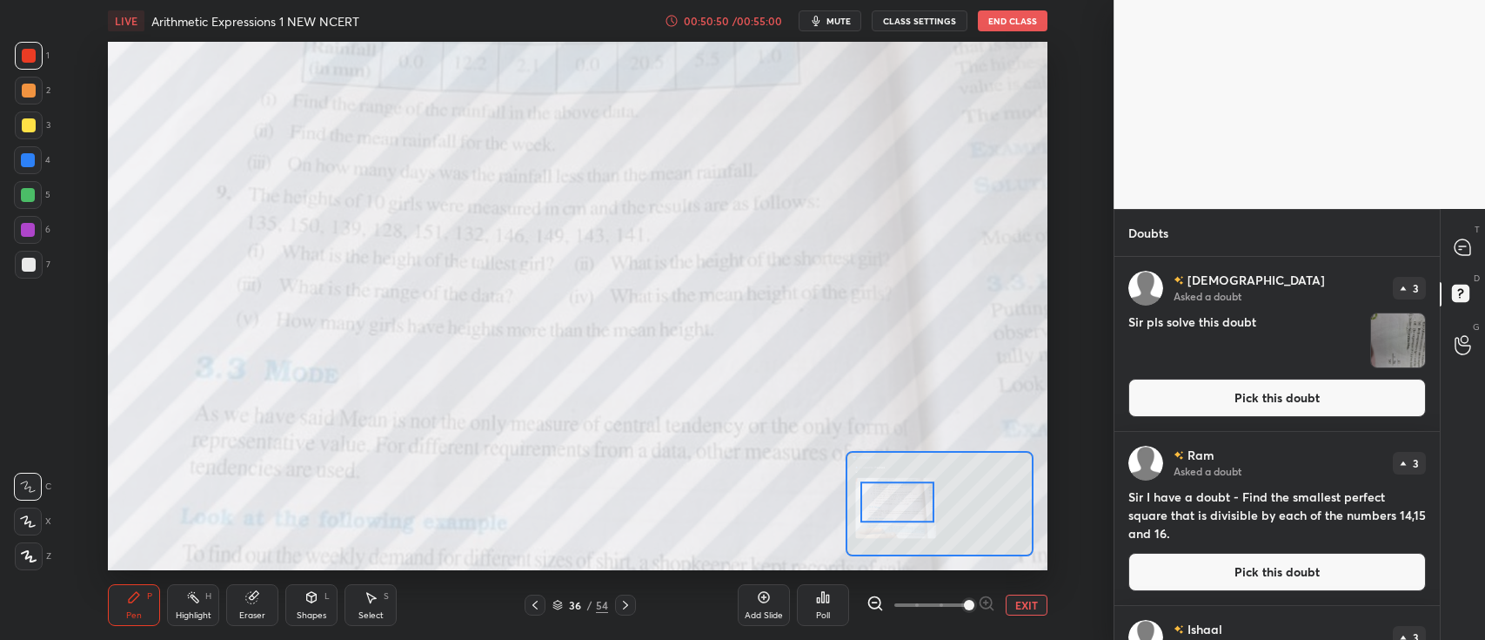
scroll to position [5, 5]
click at [1462, 239] on icon at bounding box center [1463, 247] width 16 height 16
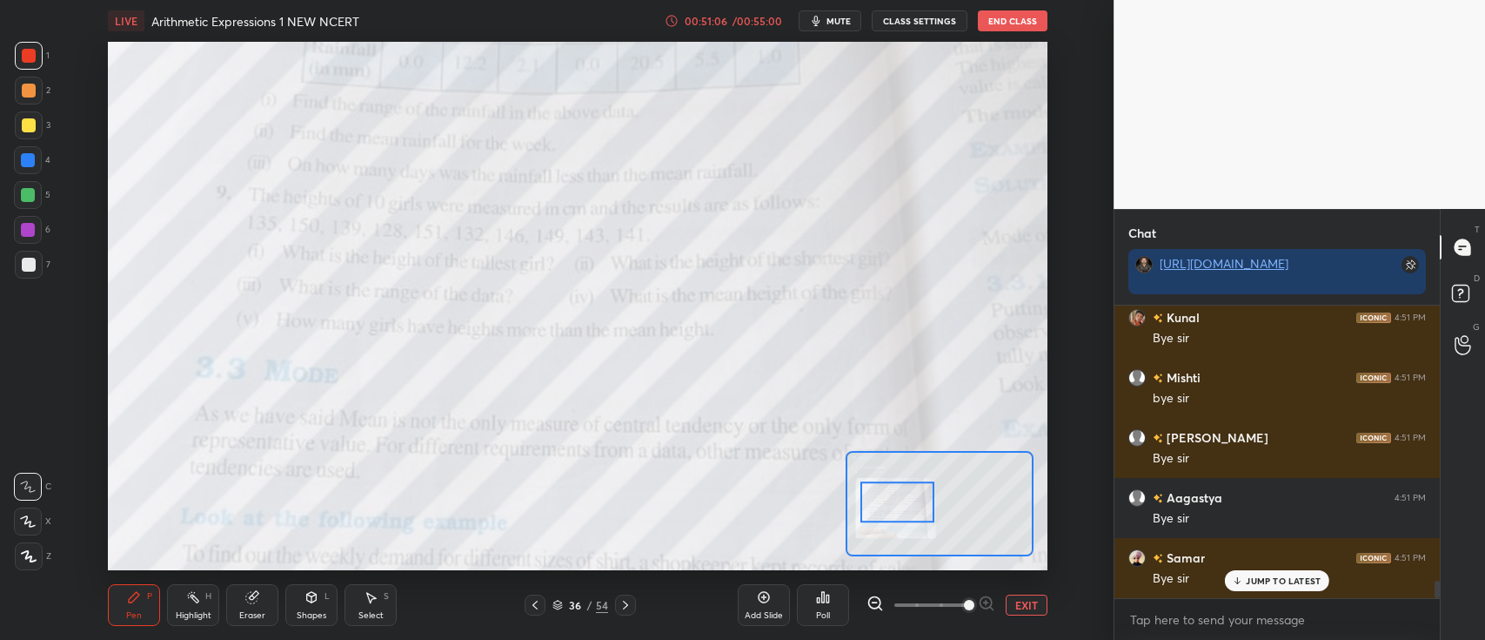
scroll to position [4644, 0]
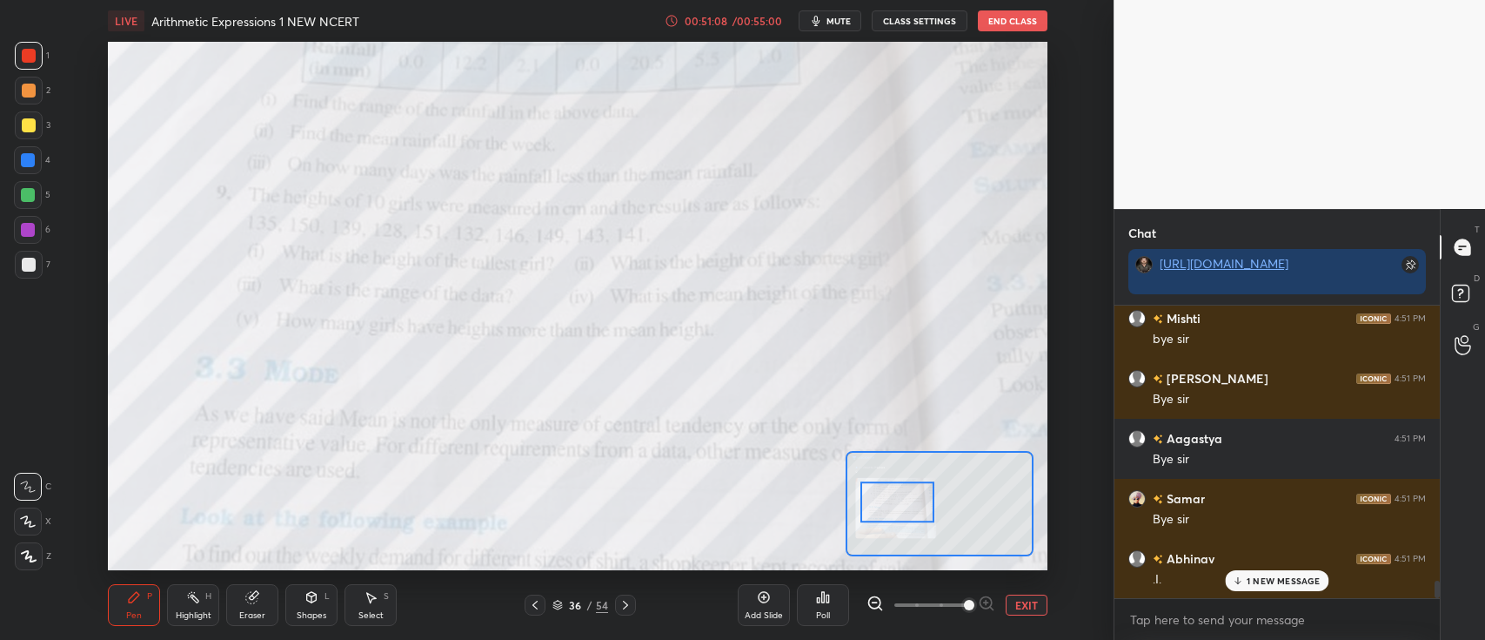
click at [1009, 17] on button "End Class" at bounding box center [1013, 20] width 70 height 21
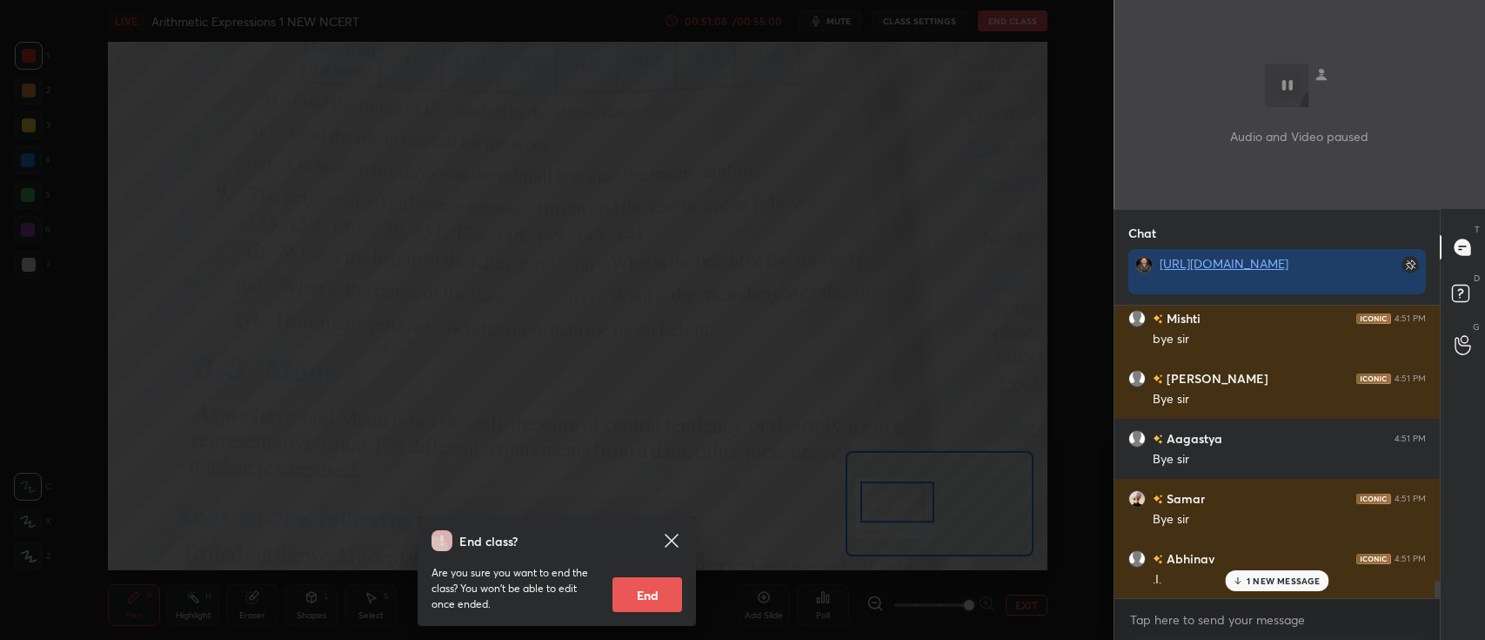
scroll to position [4705, 0]
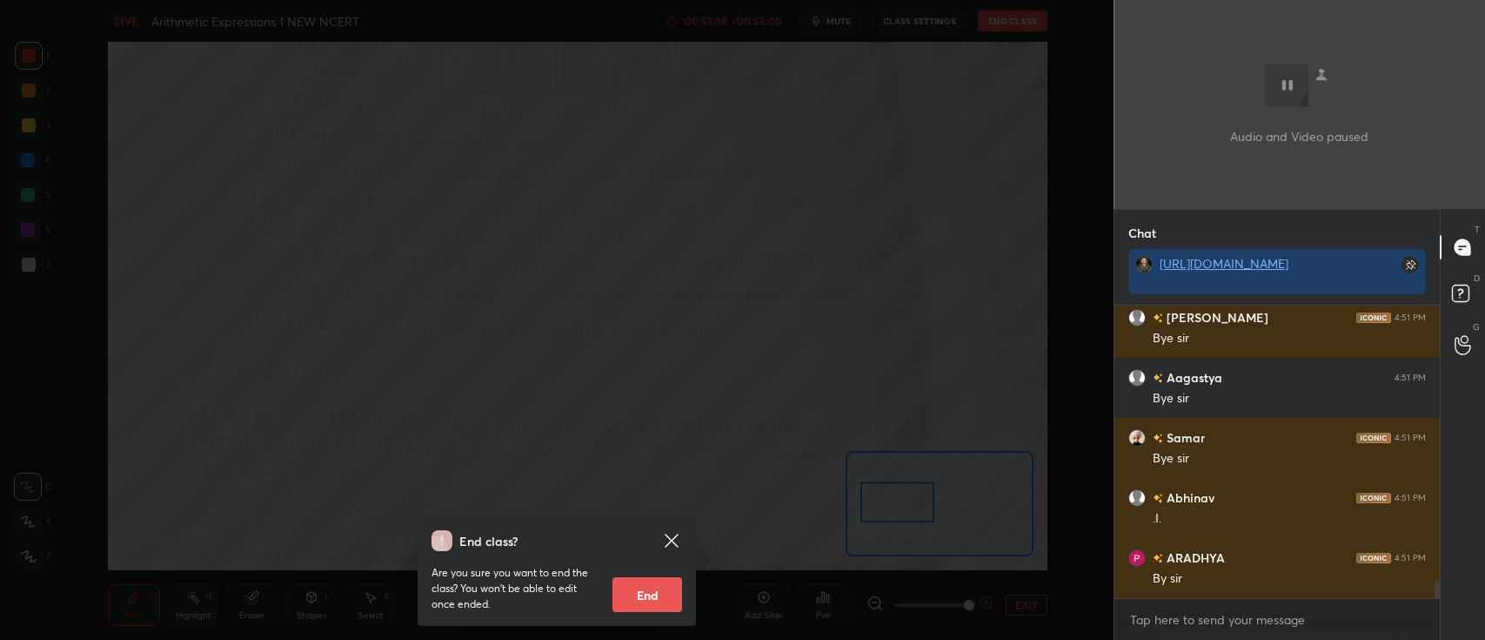
click at [639, 537] on div "End class?" at bounding box center [547, 540] width 230 height 21
click at [633, 588] on button "End" at bounding box center [648, 594] width 70 height 35
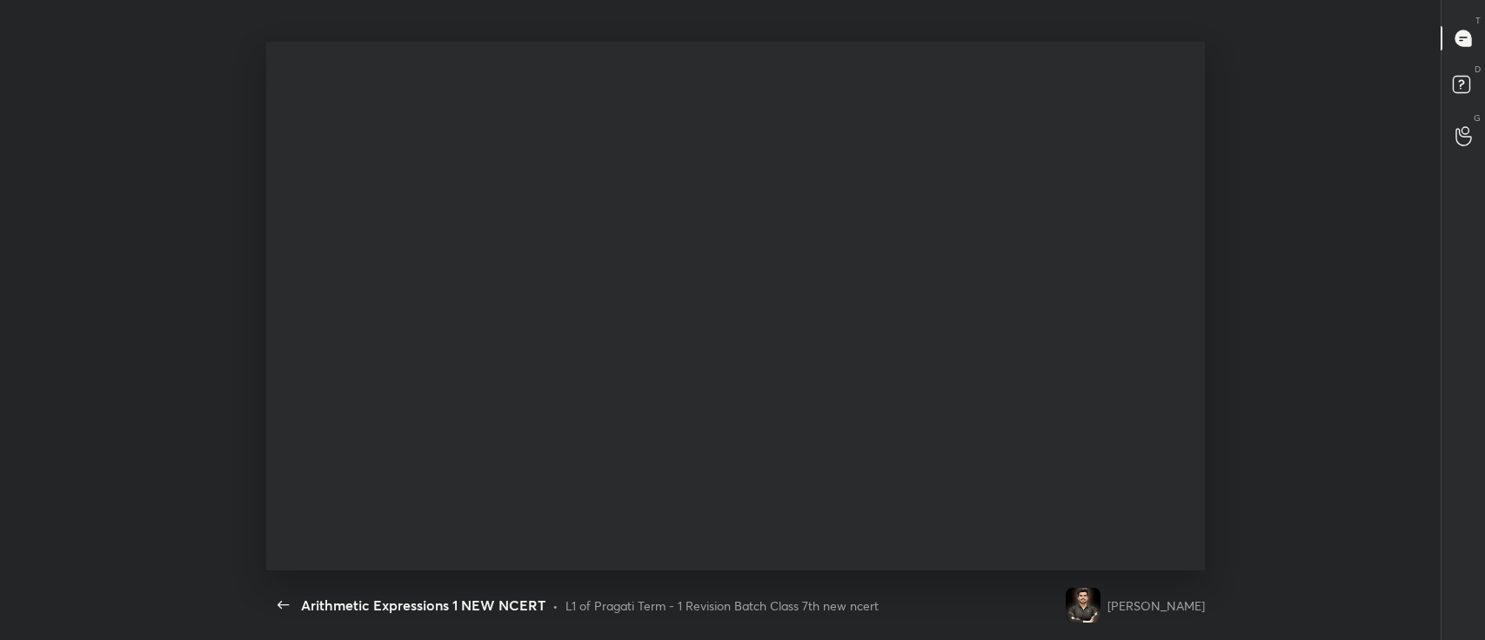
scroll to position [5, 0]
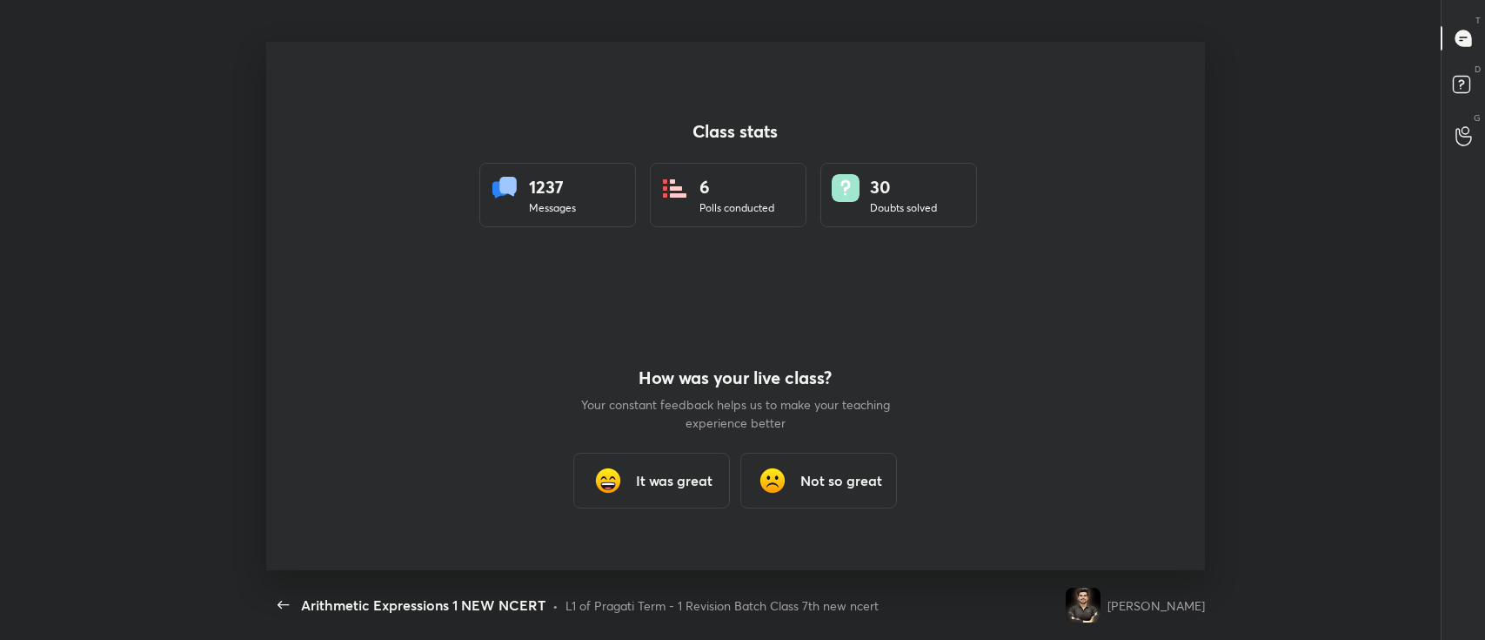
type textarea "x"
